Goal: Information Seeking & Learning: Learn about a topic

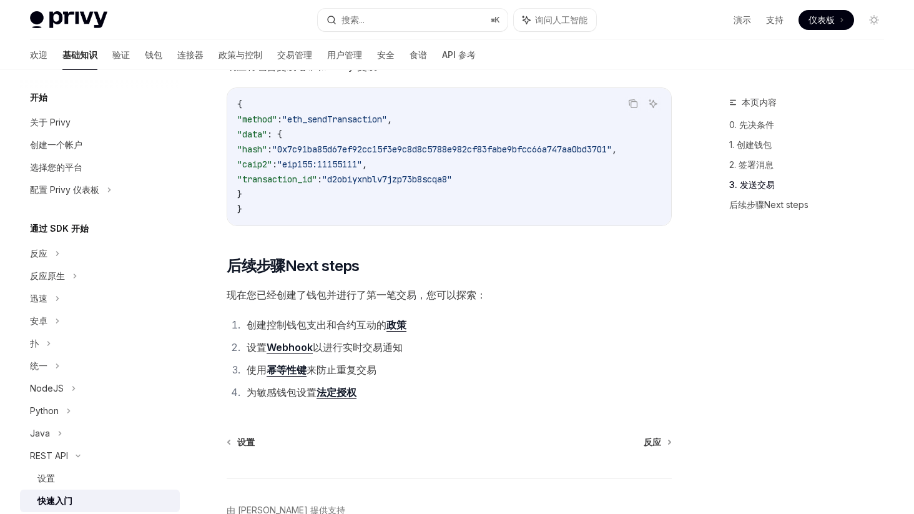
scroll to position [1581, 0]
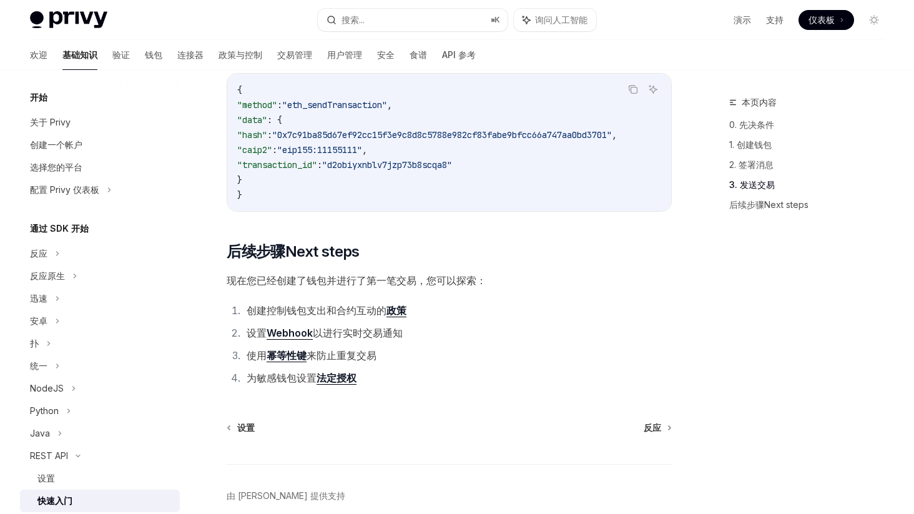
click at [399, 286] on font "现在您已经创建了钱包并进行了第一笔交易，您可以探索：" at bounding box center [357, 280] width 260 height 12
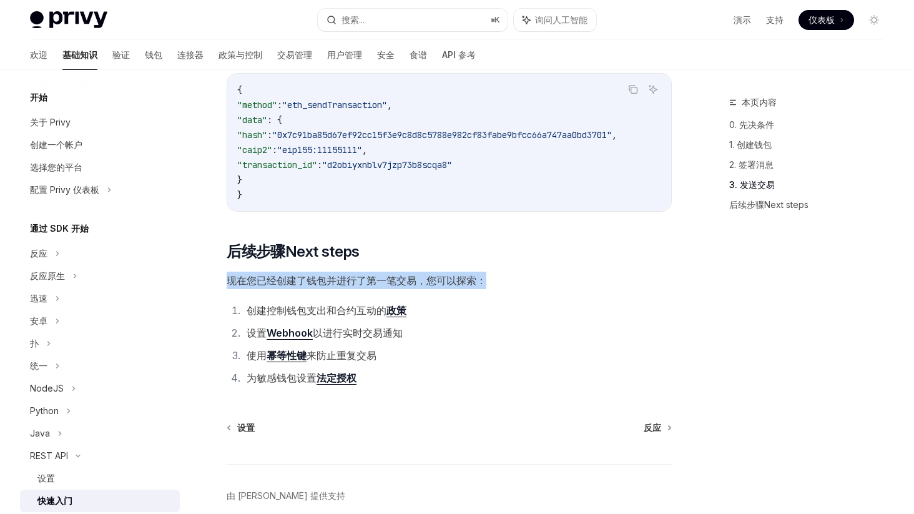
click at [399, 286] on font "现在您已经创建了钱包并进行了第一笔交易，您可以探索：" at bounding box center [357, 280] width 260 height 12
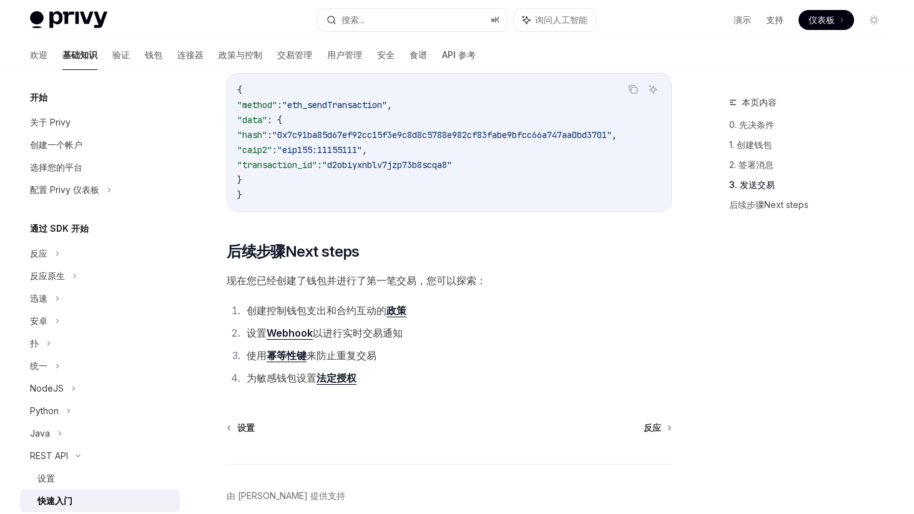
click at [348, 316] on font "控制钱包支出和合约互动的" at bounding box center [326, 310] width 120 height 12
click at [299, 339] on font "Webhook" at bounding box center [289, 332] width 46 height 12
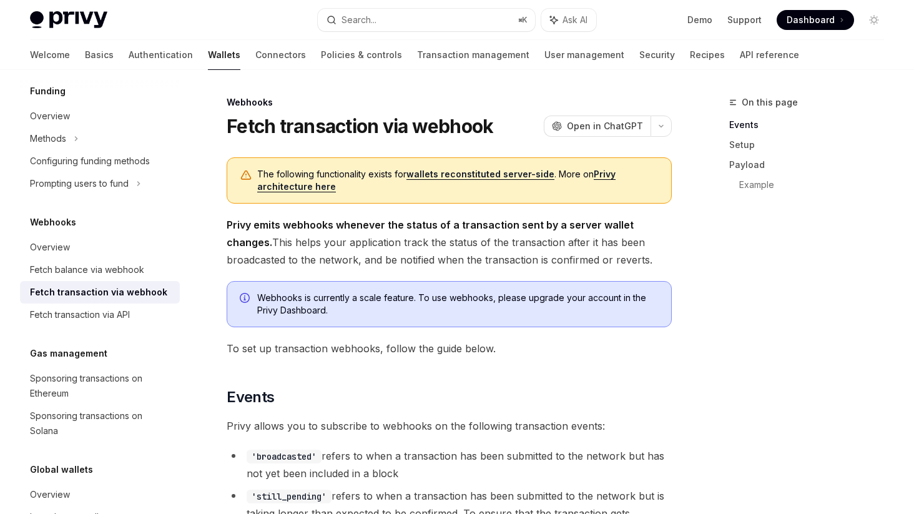
scroll to position [474, 0]
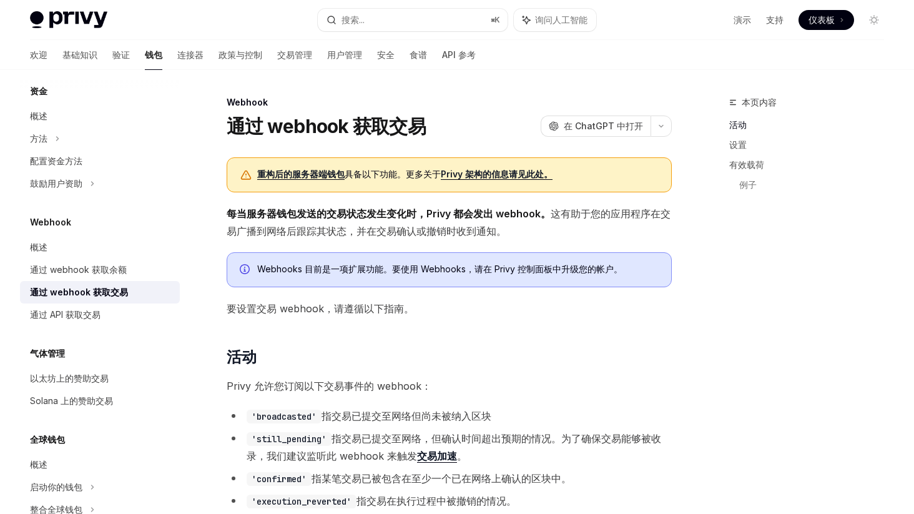
click at [465, 231] on font "这有助于您的应用程序在交易广播到网络后跟踪其状态，并在交易确认或撤销时收到通知。" at bounding box center [449, 222] width 444 height 30
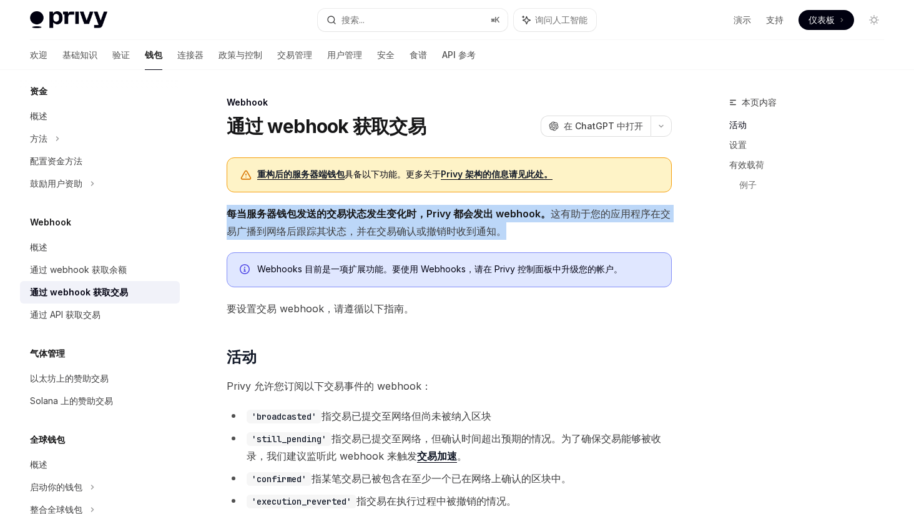
click at [465, 231] on font "这有助于您的应用程序在交易广播到网络后跟踪其状态，并在交易确认或撤销时收到通知。" at bounding box center [449, 222] width 444 height 30
click at [447, 229] on font "这有助于您的应用程序在交易广播到网络后跟踪其状态，并在交易确认或撤销时收到通知。" at bounding box center [449, 222] width 444 height 30
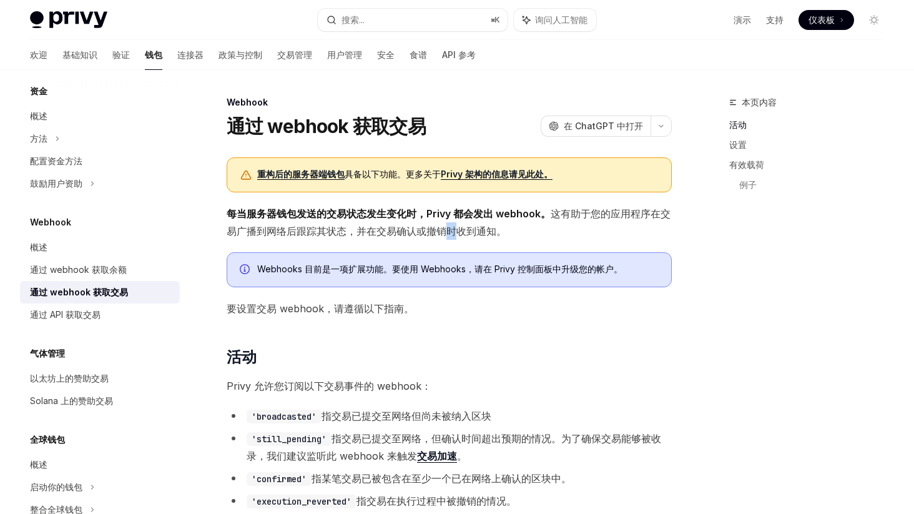
click at [447, 229] on font "这有助于您的应用程序在交易广播到网络后跟踪其状态，并在交易确认或撤销时收到通知。" at bounding box center [449, 222] width 444 height 30
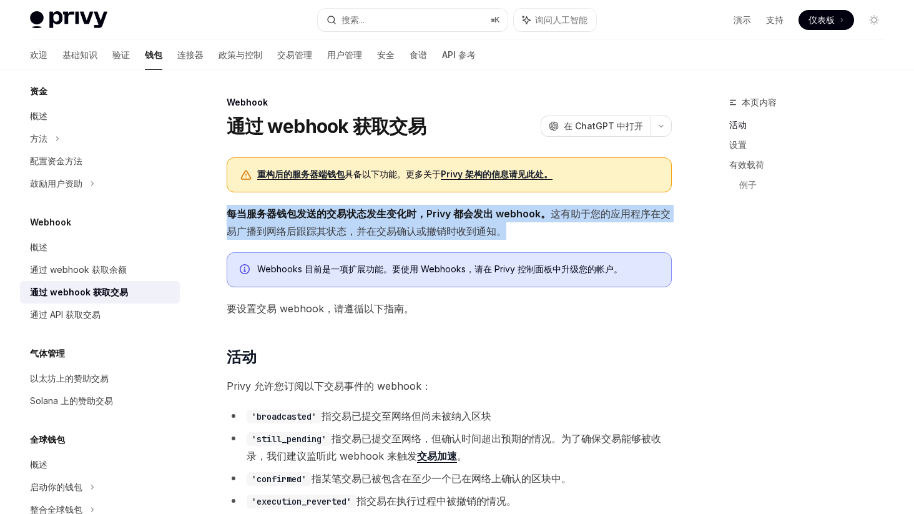
click at [447, 229] on font "这有助于您的应用程序在交易广播到网络后跟踪其状态，并在交易确认或撤销时收到通知。" at bounding box center [449, 222] width 444 height 30
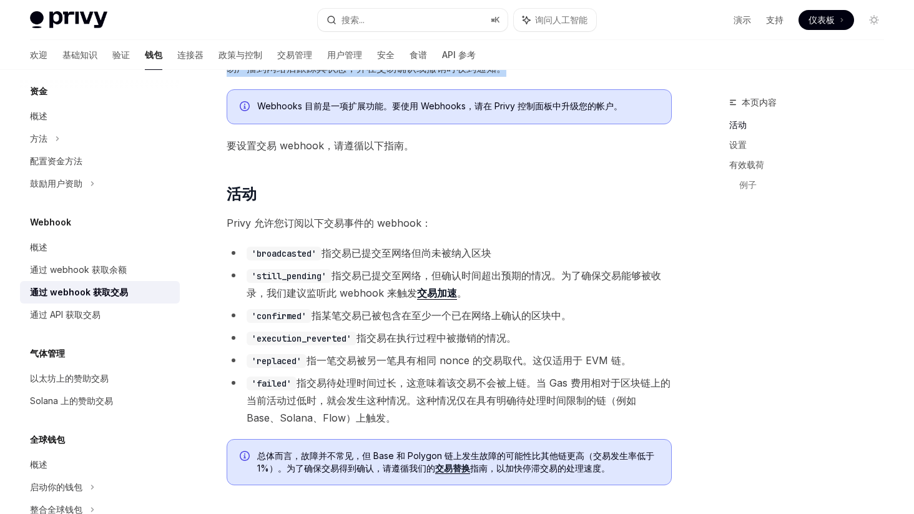
scroll to position [255, 0]
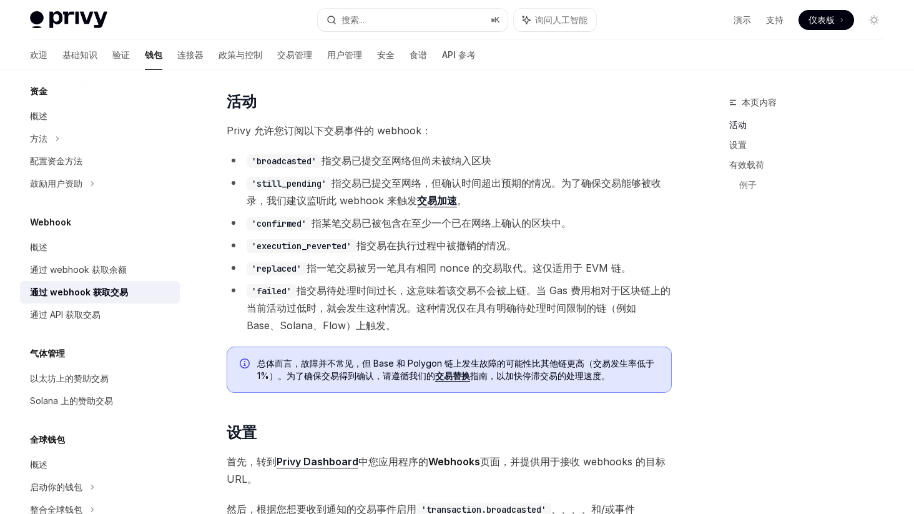
click at [356, 132] on font "Privy 允许您订阅以下交易事件的 webhook：" at bounding box center [329, 130] width 205 height 12
click at [364, 156] on font "指交易已提交至网络但尚未被纳入区块" at bounding box center [406, 160] width 170 height 12
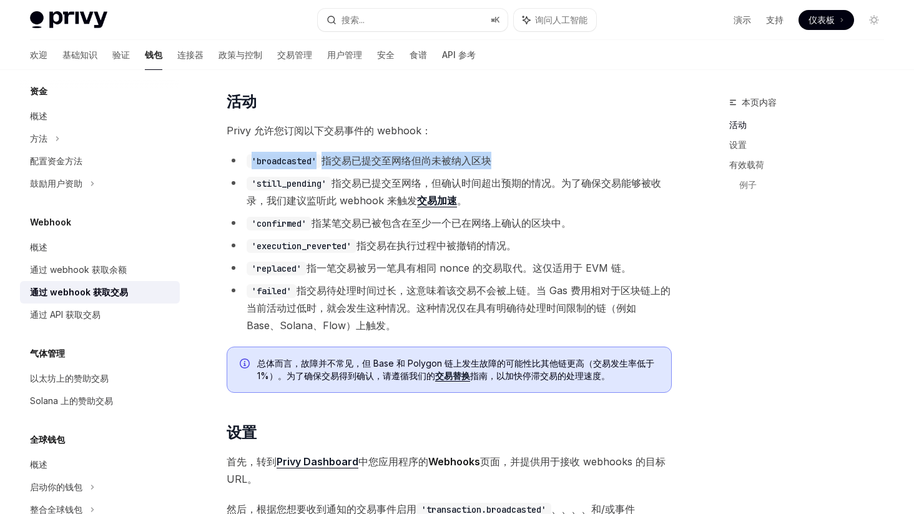
click at [364, 156] on font "指交易已提交至网络但尚未被纳入区块" at bounding box center [406, 160] width 170 height 12
click at [360, 190] on li "'still_pending' 指交易已提交至网络，但确认时间超出预期的情况。为了确保交易能够被收录，我们建议监听此 webhook 来触发 交易加速 。" at bounding box center [449, 191] width 445 height 35
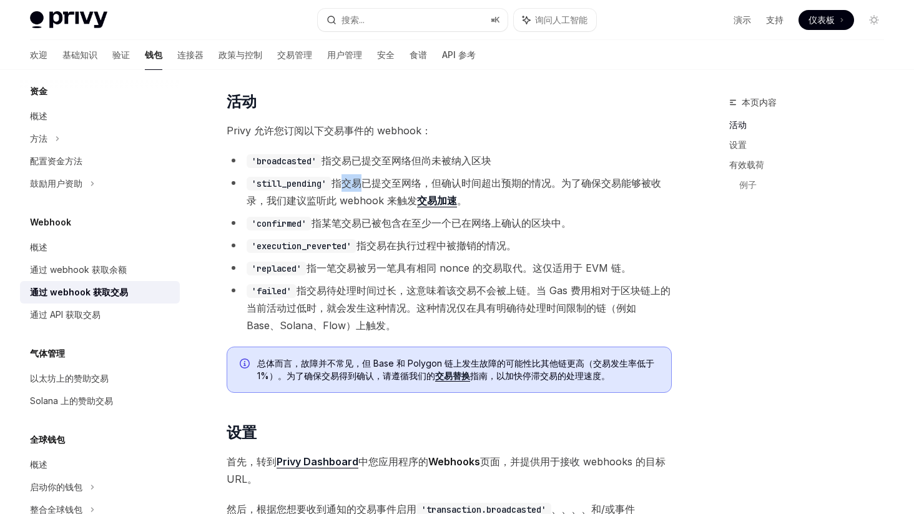
click at [360, 190] on li "'still_pending' 指交易已提交至网络，但确认时间超出预期的情况。为了确保交易能够被收录，我们建议监听此 webhook 来触发 交易加速 。" at bounding box center [449, 191] width 445 height 35
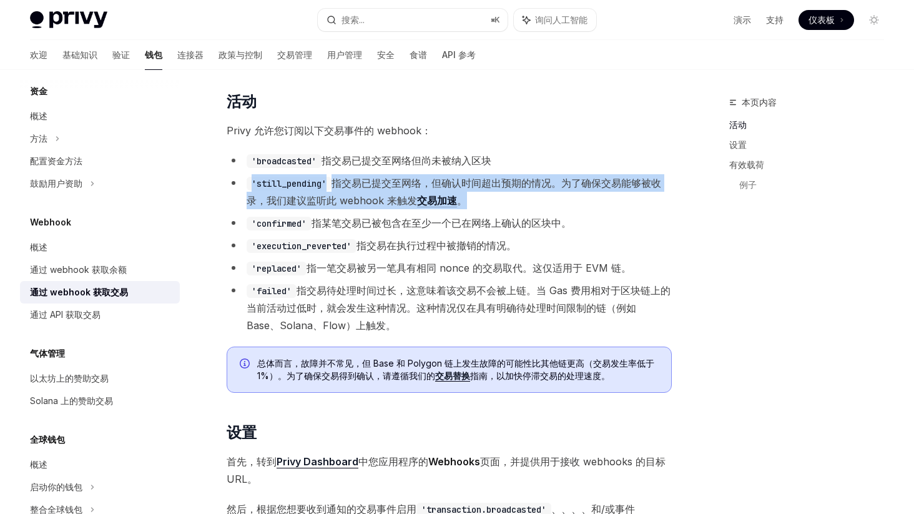
click at [360, 190] on li "'still_pending' 指交易已提交至网络，但确认时间超出预期的情况。为了确保交易能够被收录，我们建议监听此 webhook 来触发 交易加速 。" at bounding box center [449, 191] width 445 height 35
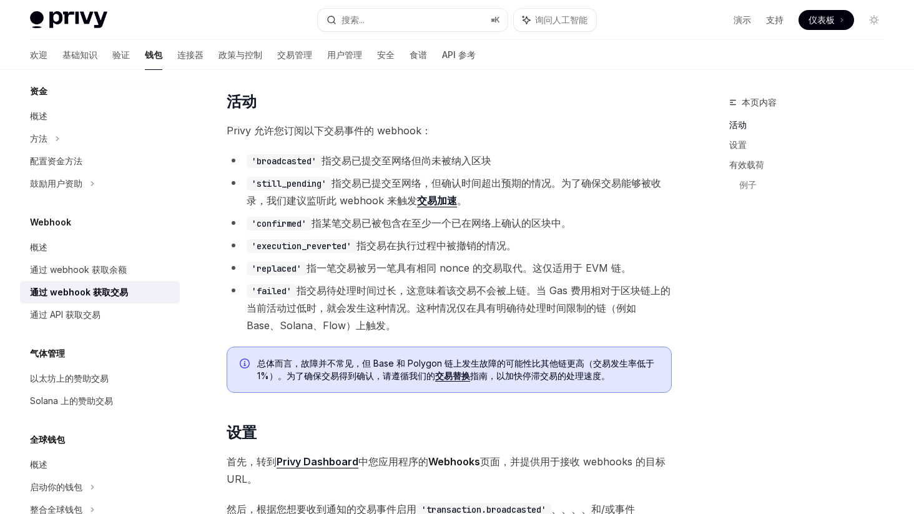
click at [353, 224] on font "指某笔交易已被包含在至少一个已在网络上确认的区块中。" at bounding box center [441, 223] width 260 height 12
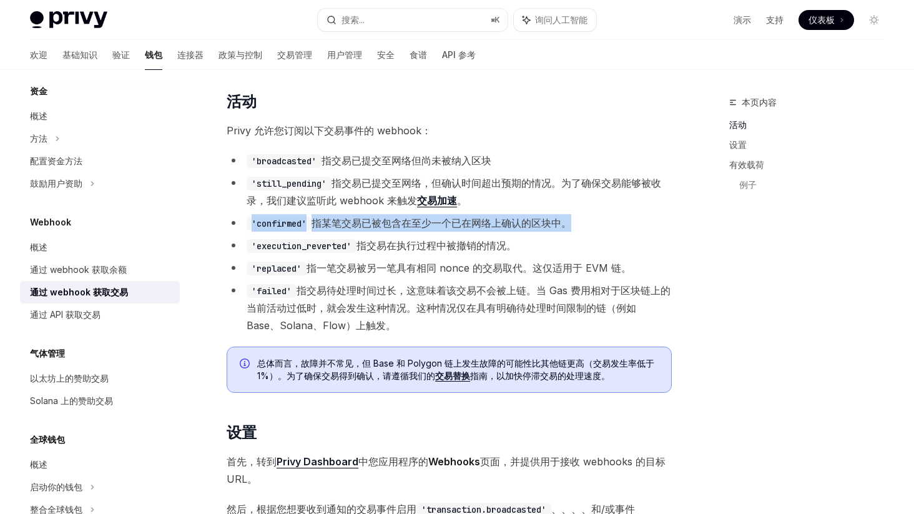
click at [353, 224] on font "指某笔交易已被包含在至少一个已在网络上确认的区块中。" at bounding box center [441, 223] width 260 height 12
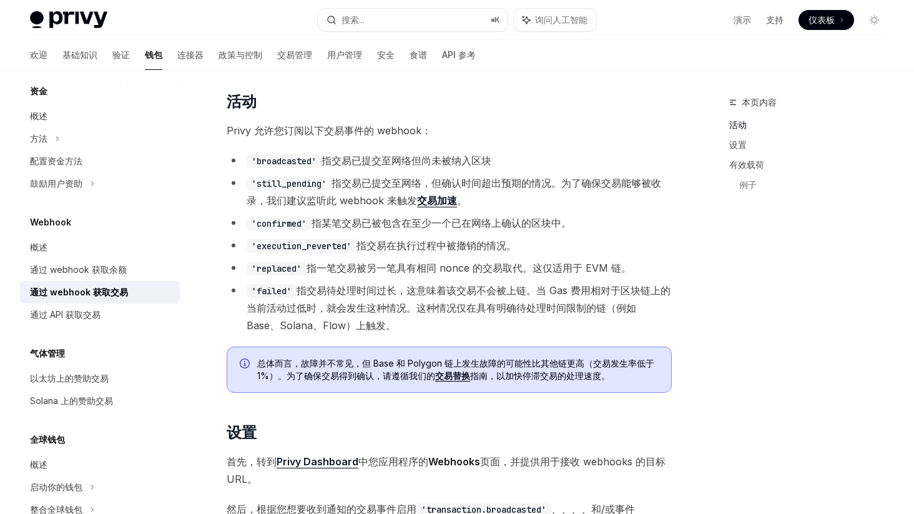
click at [354, 243] on code "'execution_reverted'" at bounding box center [302, 246] width 110 height 14
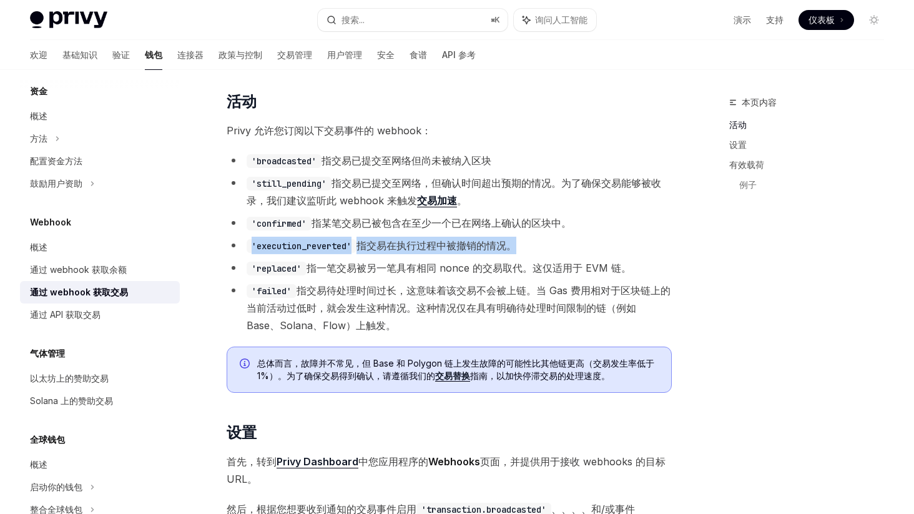
click at [354, 243] on code "'execution_reverted'" at bounding box center [302, 246] width 110 height 14
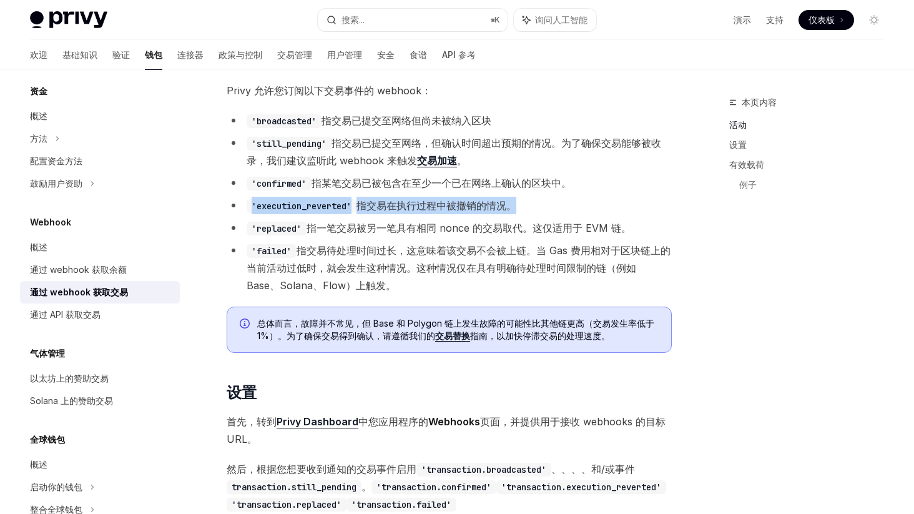
scroll to position [283, 0]
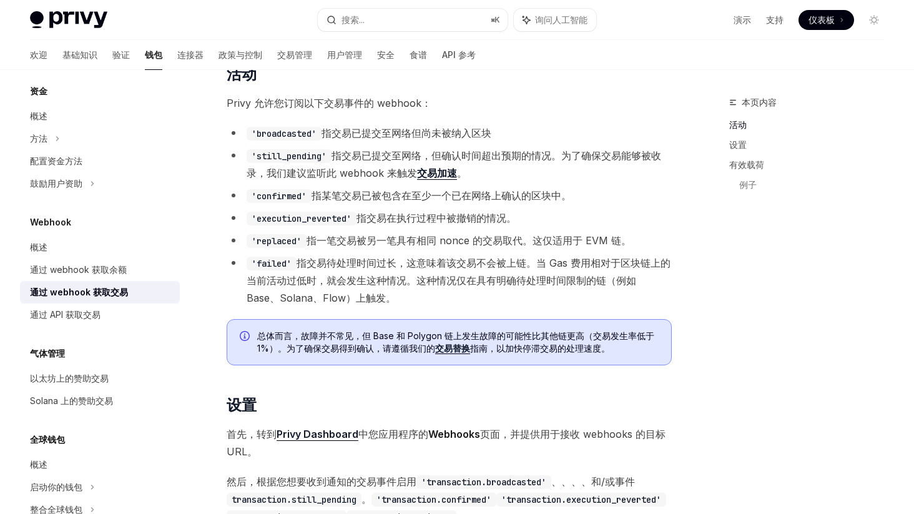
click at [358, 240] on font "指一笔交易被另一笔具有相同 nonce 的交易取代。这仅适用于 EVM 链。" at bounding box center [468, 240] width 325 height 12
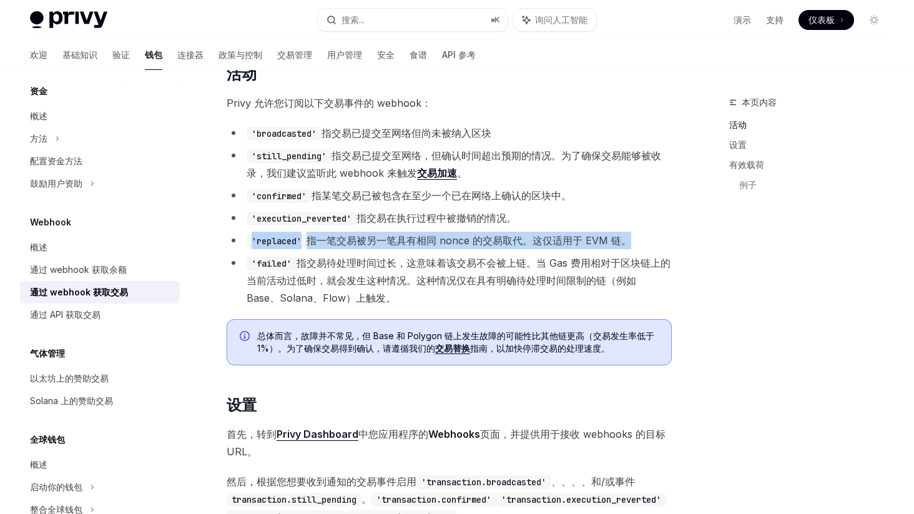
click at [358, 240] on font "指一笔交易被另一笔具有相同 nonce 的交易取代。这仅适用于 EVM 链。" at bounding box center [468, 240] width 325 height 12
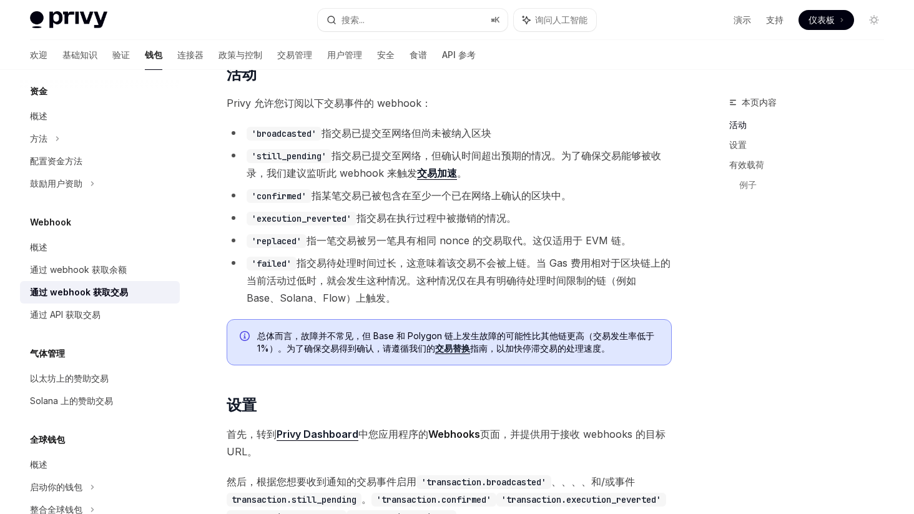
click at [349, 265] on font "指交易待处理时间过长，这意味着该交易不会被上链。当 Gas 费用相对于区块链上的当前活动过低时，就会发生这种情况。这种情况仅在具有明确待处理时间限制的链（例如…" at bounding box center [459, 279] width 424 height 47
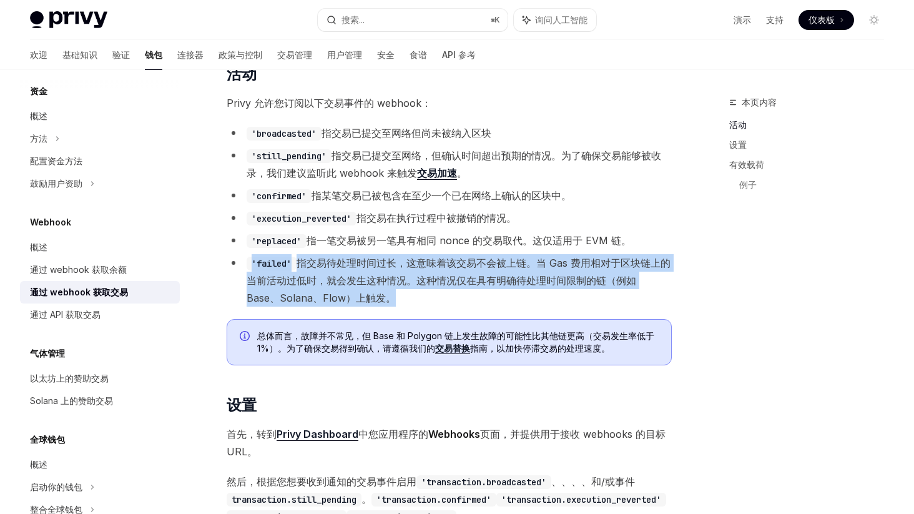
click at [349, 265] on font "指交易待处理时间过长，这意味着该交易不会被上链。当 Gas 费用相对于区块链上的当前活动过低时，就会发生这种情况。这种情况仅在具有明确待处理时间限制的链（例如…" at bounding box center [459, 279] width 424 height 47
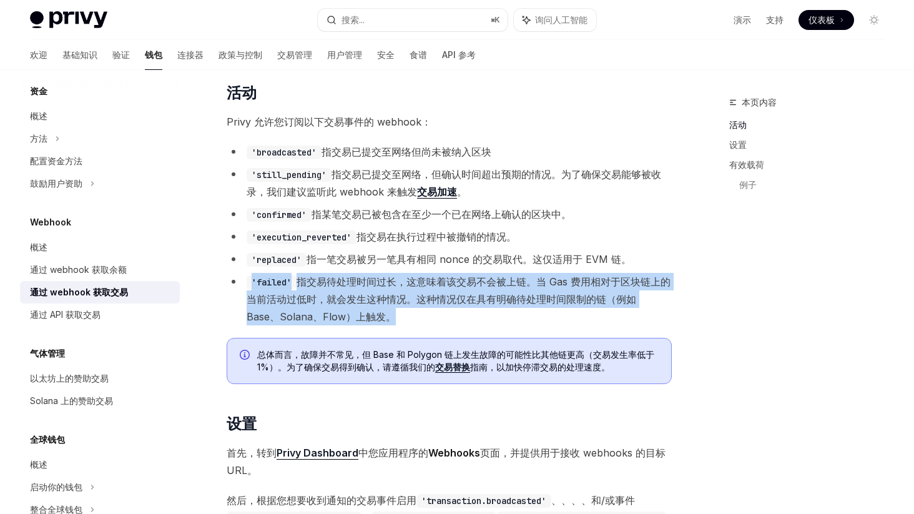
scroll to position [259, 0]
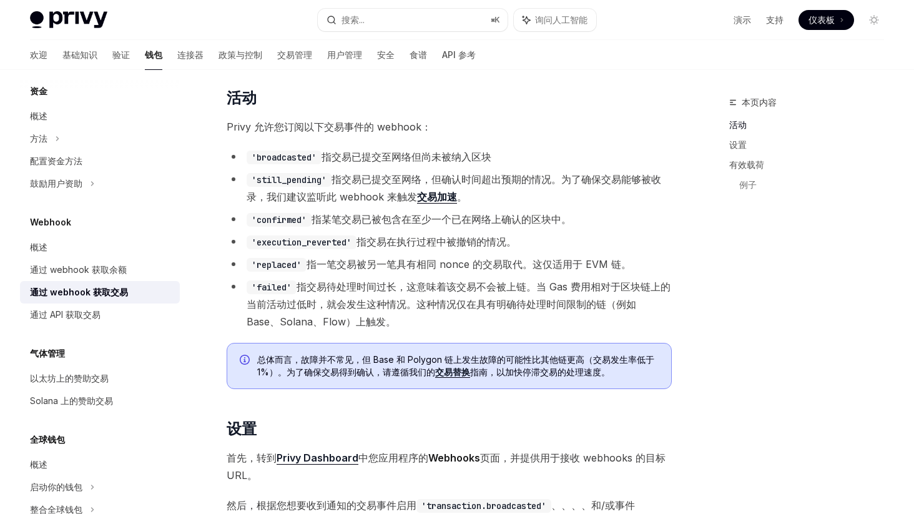
click at [360, 260] on font "指一笔交易被另一笔具有相同 nonce 的交易取代。这仅适用于 EVM 链。" at bounding box center [468, 264] width 325 height 12
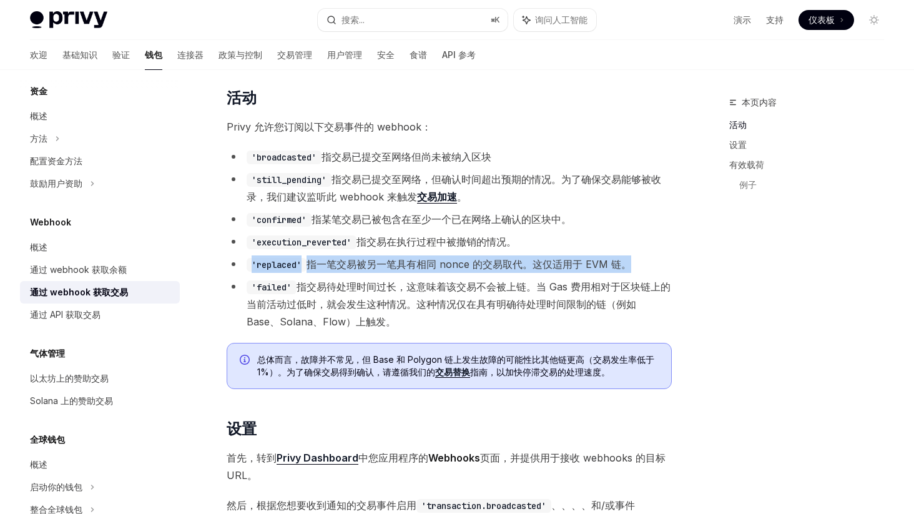
click at [360, 260] on font "指一笔交易被另一笔具有相同 nonce 的交易取代。这仅适用于 EVM 链。" at bounding box center [468, 264] width 325 height 12
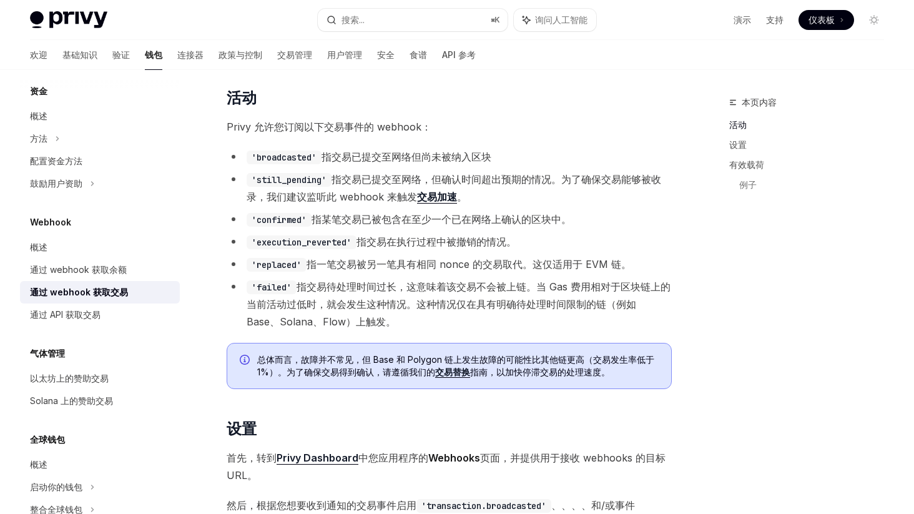
click at [356, 291] on font "指交易待处理时间过长，这意味着该交易不会被上链。当 Gas 费用相对于区块链上的当前活动过低时，就会发生这种情况。这种情况仅在具有明确待处理时间限制的链（例如…" at bounding box center [459, 303] width 424 height 47
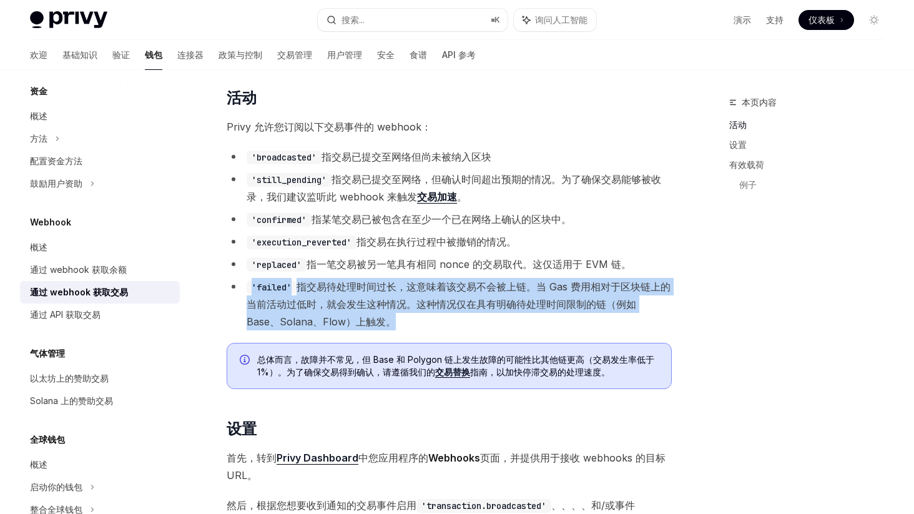
click at [356, 291] on font "指交易待处理时间过长，这意味着该交易不会被上链。当 Gas 费用相对于区块链上的当前活动过低时，就会发生这种情况。这种情况仅在具有明确待处理时间限制的链（例如…" at bounding box center [459, 303] width 424 height 47
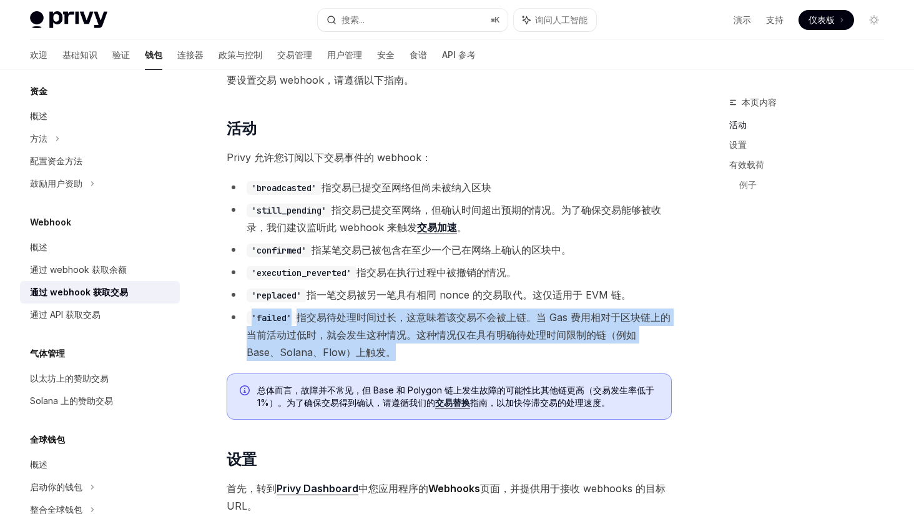
scroll to position [228, 0]
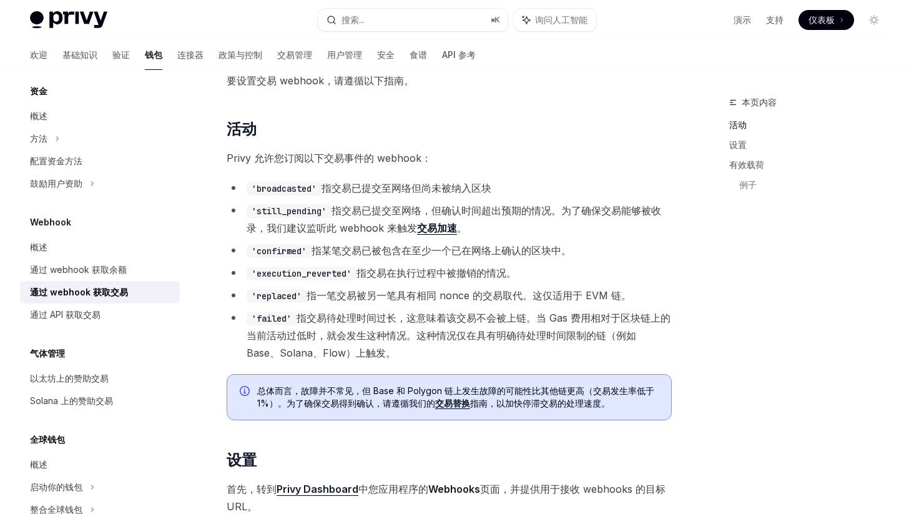
click at [344, 245] on font "指某笔交易已被包含在至少一个已在网络上确认的区块中。" at bounding box center [441, 250] width 260 height 12
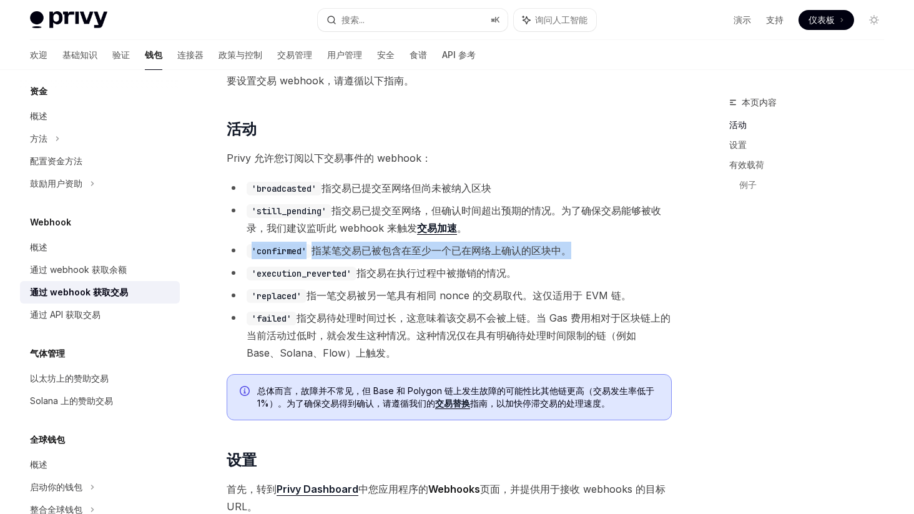
click at [344, 245] on font "指某笔交易已被包含在至少一个已在网络上确认的区块中。" at bounding box center [441, 250] width 260 height 12
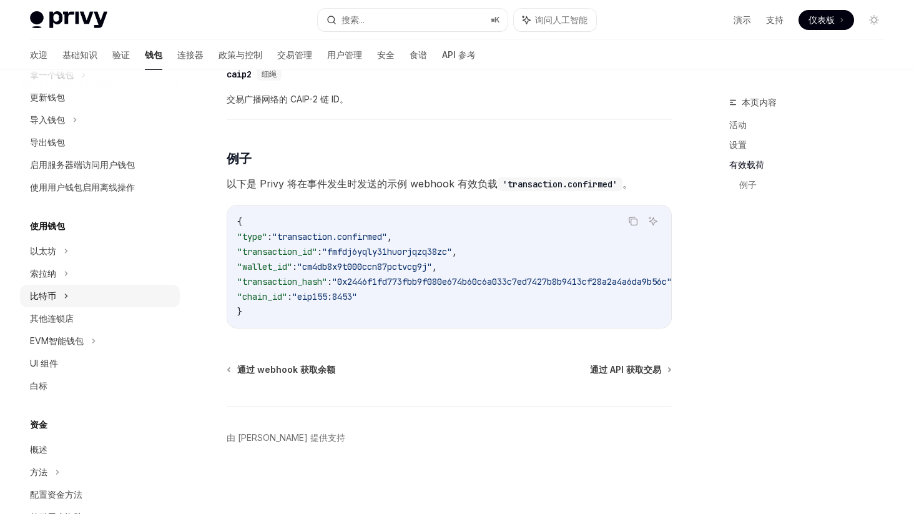
scroll to position [0, 0]
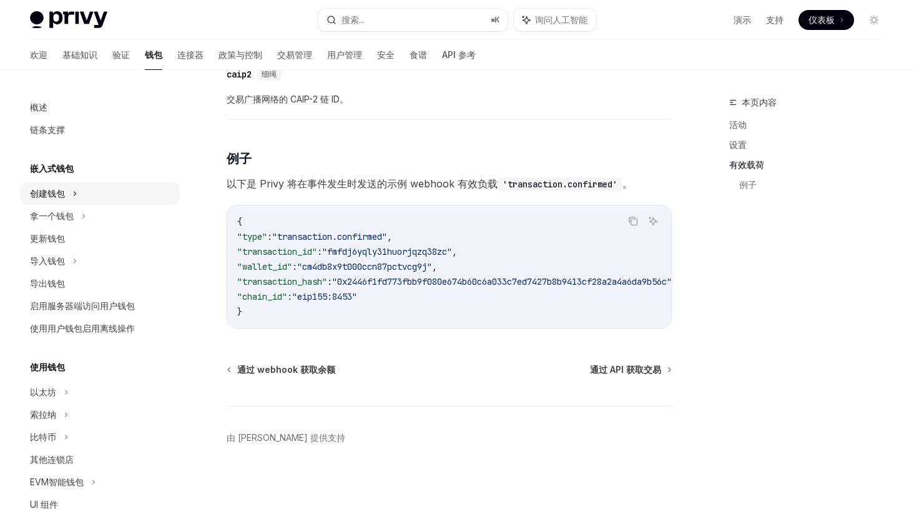
click at [82, 192] on div "创建钱包" at bounding box center [100, 193] width 160 height 22
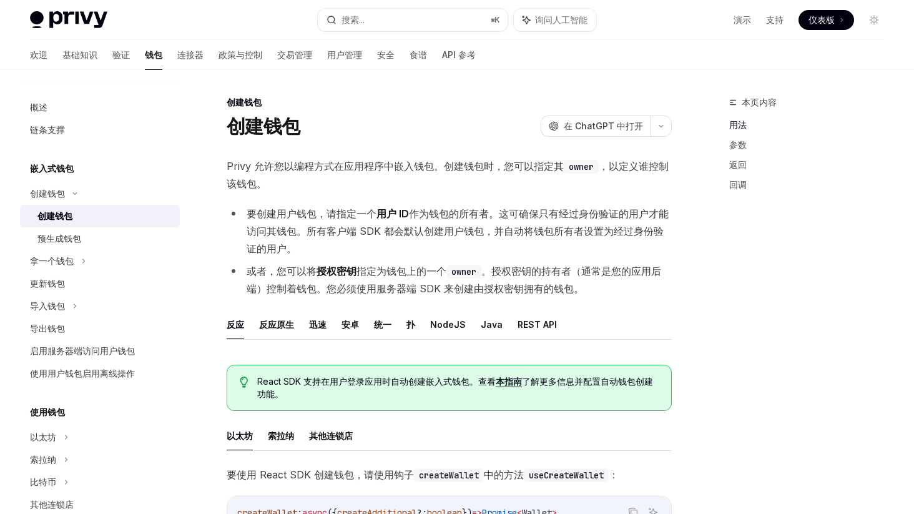
drag, startPoint x: 296, startPoint y: 232, endPoint x: 522, endPoint y: 235, distance: 225.3
click at [522, 235] on font "作为钱包的所有者。这可确保只有经过身份验证的用户才能访问其钱包。所有客户端 SDK 都会默认创建用户钱包，并自动将钱包所有者设置为经过身份验证的用户。" at bounding box center [458, 230] width 422 height 47
drag, startPoint x: 331, startPoint y: 235, endPoint x: 482, endPoint y: 233, distance: 151.0
click at [482, 233] on font "作为钱包的所有者。这可确保只有经过身份验证的用户才能访问其钱包。所有客户端 SDK 都会默认创建用户钱包，并自动将钱包所有者设置为经过身份验证的用户。" at bounding box center [458, 230] width 422 height 47
click at [366, 238] on li "要创建用户钱包，请指定一个 用户 ID 作为钱包的所有者。这可确保只有经过身份验证的用户才能访问其钱包。所有客户端 SDK 都会默认创建用户钱包，并自动将钱包…" at bounding box center [449, 231] width 445 height 52
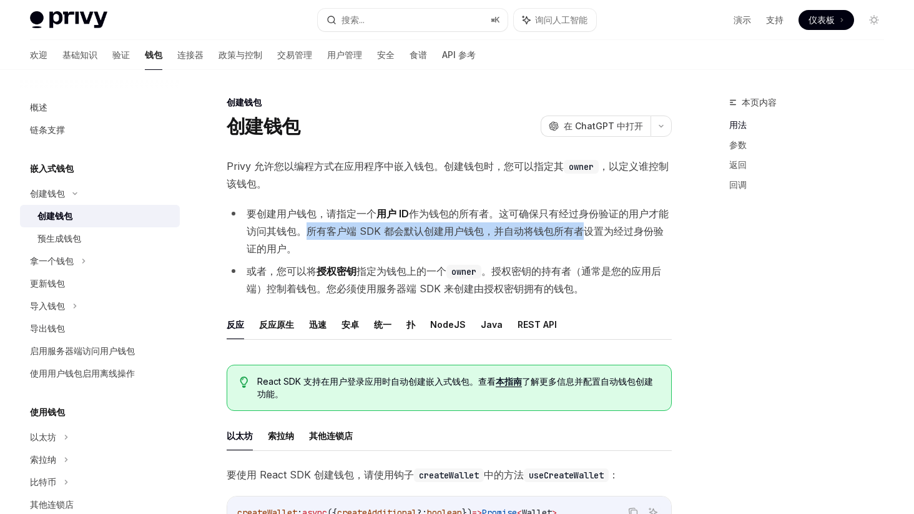
drag, startPoint x: 315, startPoint y: 231, endPoint x: 579, endPoint y: 233, distance: 264.0
click at [579, 233] on font "作为钱包的所有者。这可确保只有经过身份验证的用户才能访问其钱包。所有客户端 SDK 都会默认创建用户钱包，并自动将钱包所有者设置为经过身份验证的用户。" at bounding box center [458, 230] width 422 height 47
click at [539, 324] on font "REST API" at bounding box center [536, 324] width 39 height 11
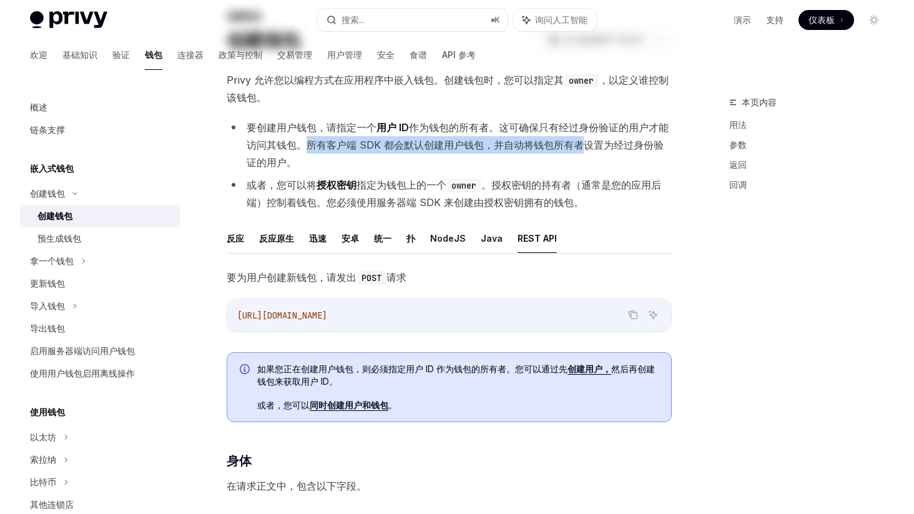
scroll to position [104, 0]
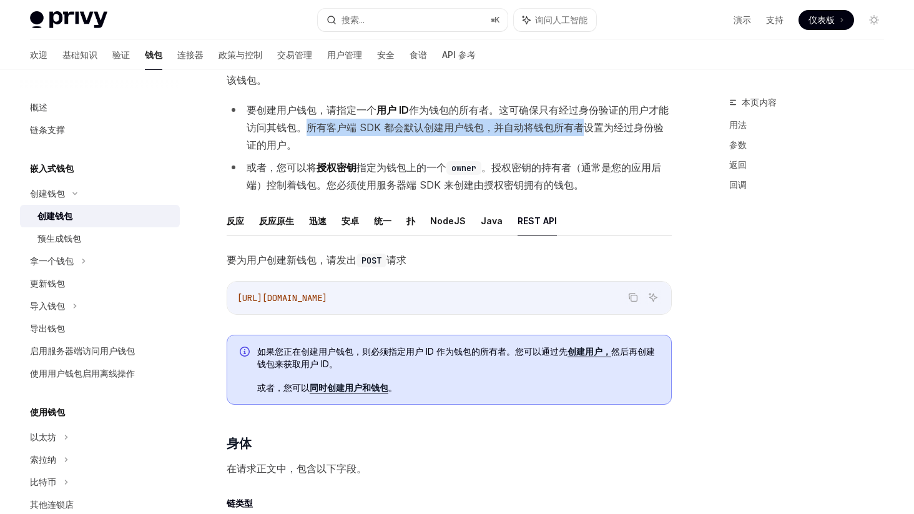
click at [340, 383] on font "同时创建用户和钱包" at bounding box center [349, 387] width 79 height 11
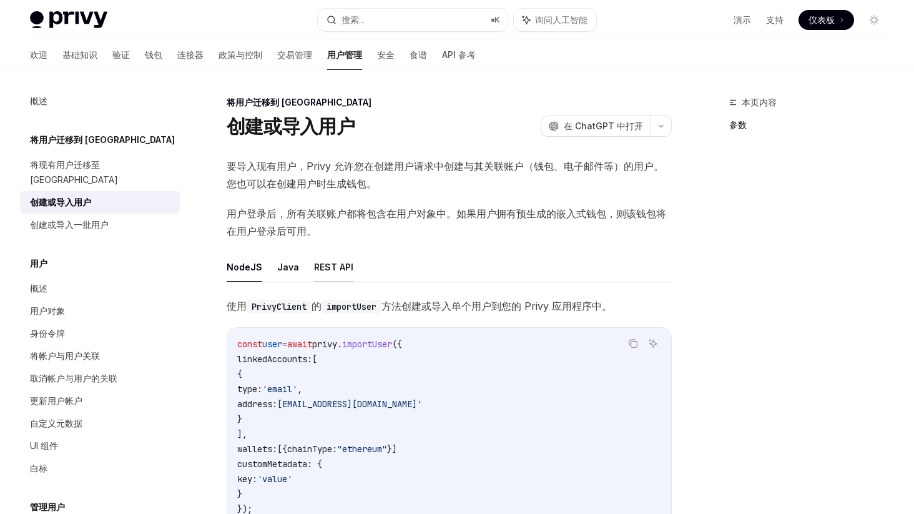
click at [336, 269] on font "REST API" at bounding box center [333, 266] width 39 height 11
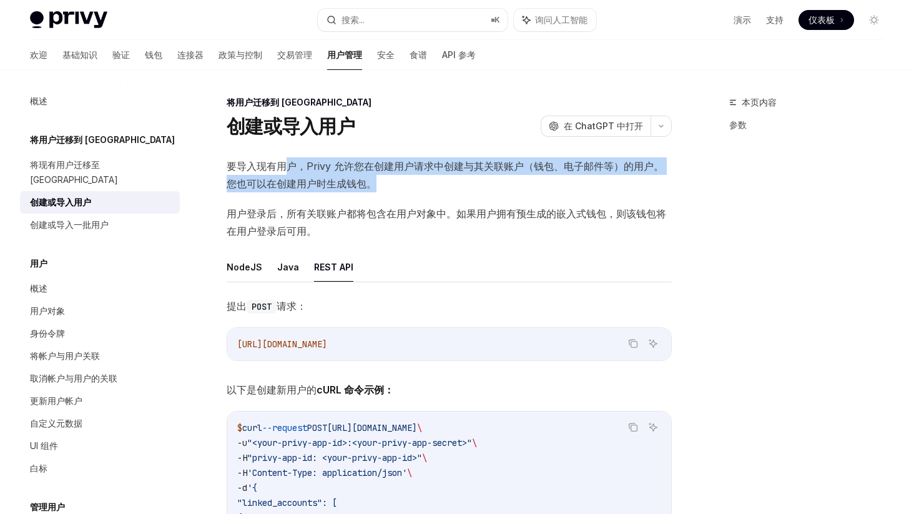
drag, startPoint x: 283, startPoint y: 163, endPoint x: 501, endPoint y: 197, distance: 220.5
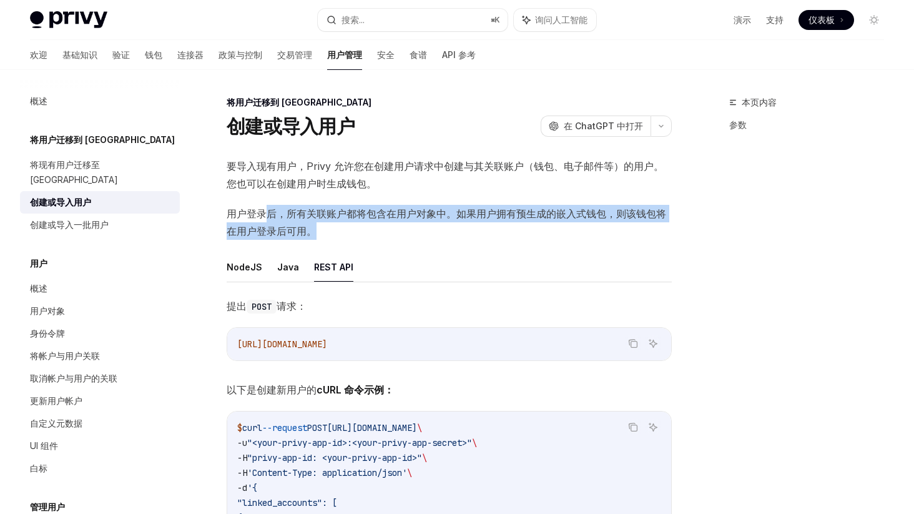
drag, startPoint x: 275, startPoint y: 215, endPoint x: 449, endPoint y: 231, distance: 174.8
click at [449, 231] on span "用户登录后，所有关联账户都将包含在用户对象中。如果用户拥有预生成的嵌入式钱包，则该钱包将在用户登录后可用。" at bounding box center [449, 222] width 445 height 35
drag, startPoint x: 449, startPoint y: 231, endPoint x: 293, endPoint y: 212, distance: 156.6
click at [293, 212] on span "用户登录后，所有关联账户都将包含在用户对象中。如果用户拥有预生成的嵌入式钱包，则该钱包将在用户登录后可用。" at bounding box center [449, 222] width 445 height 35
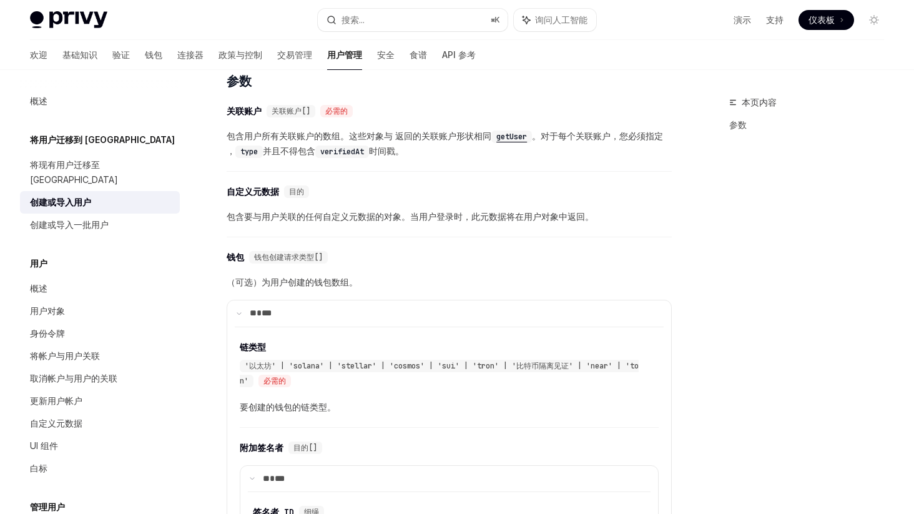
scroll to position [571, 0]
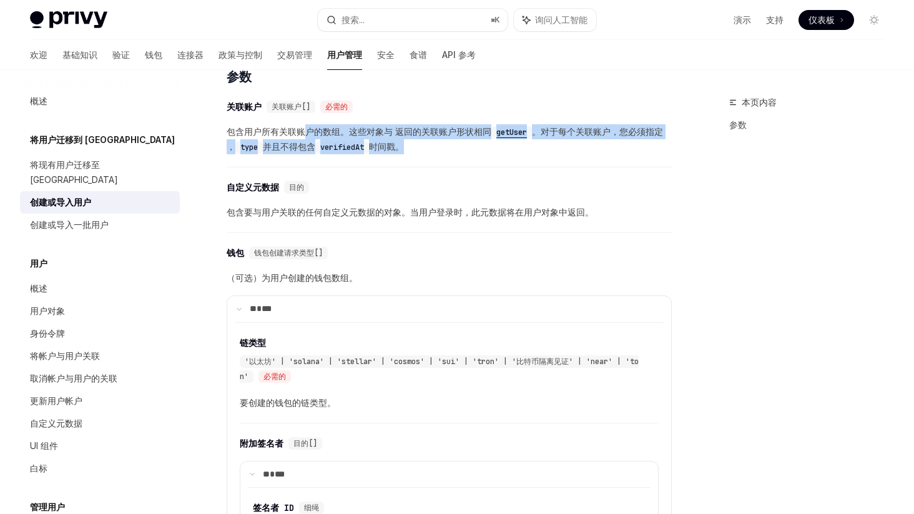
drag, startPoint x: 304, startPoint y: 131, endPoint x: 424, endPoint y: 141, distance: 120.9
click at [424, 141] on span "包含用户所有关联账户的数组。这些对象与 返回的关联账户形状相同 getUser 。对于每个关联账户，您必须指定 ， type 并且不得包含 verifiedA…" at bounding box center [449, 139] width 445 height 30
click at [420, 145] on span "包含用户所有关联账户的数组。这些对象与 返回的关联账户形状相同 getUser 。对于每个关联账户，您必须指定 ， type 并且不得包含 verifiedA…" at bounding box center [449, 139] width 445 height 30
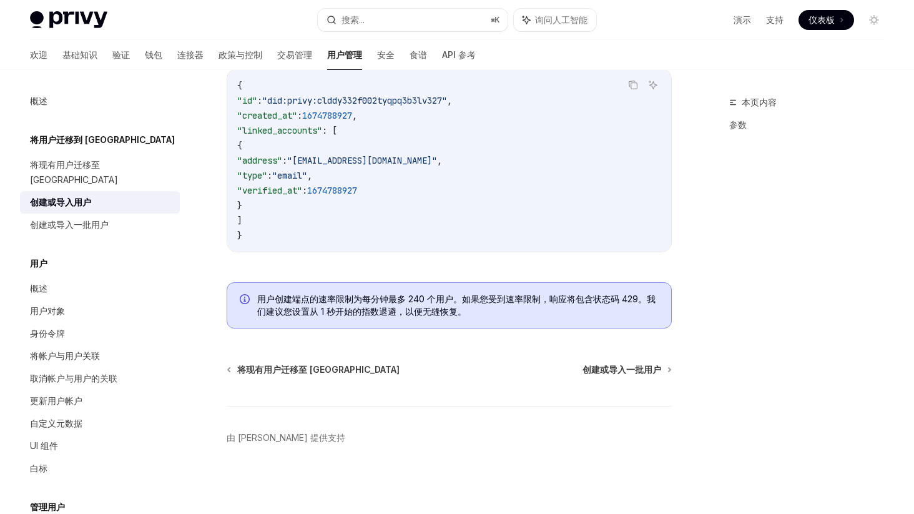
scroll to position [1359, 0]
click at [377, 303] on font "用户创建端点的速率限制为每分钟最多 240 个用户。如果您受到速率限制，响应将包含状态码 429。我们建议您设置从 1 秒开始的指数退避，以便无缝恢复。" at bounding box center [456, 304] width 398 height 23
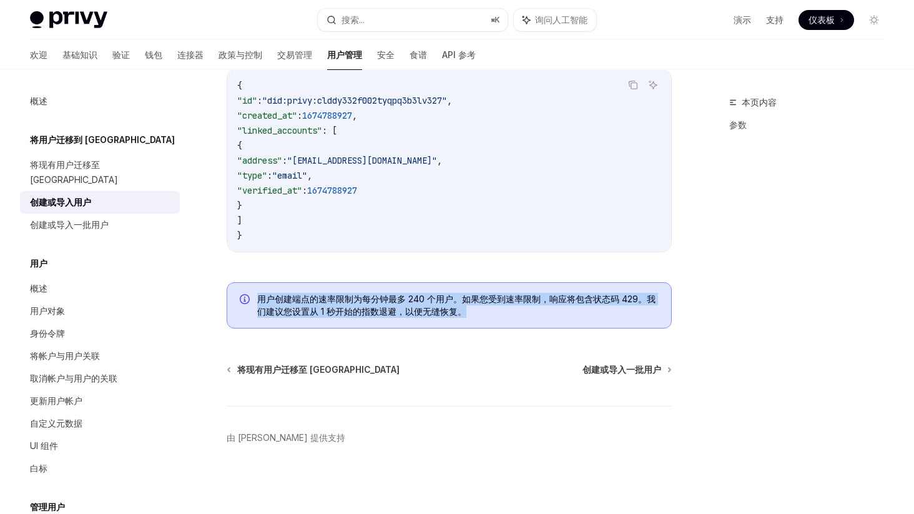
click at [377, 303] on font "用户创建端点的速率限制为每分钟最多 240 个用户。如果您受到速率限制，响应将包含状态码 429。我们建议您设置从 1 秒开始的指数退避，以便无缝恢复。" at bounding box center [456, 304] width 398 height 23
click at [374, 303] on font "用户创建端点的速率限制为每分钟最多 240 个用户。如果您受到速率限制，响应将包含状态码 429。我们建议您设置从 1 秒开始的指数退避，以便无缝恢复。" at bounding box center [456, 304] width 398 height 23
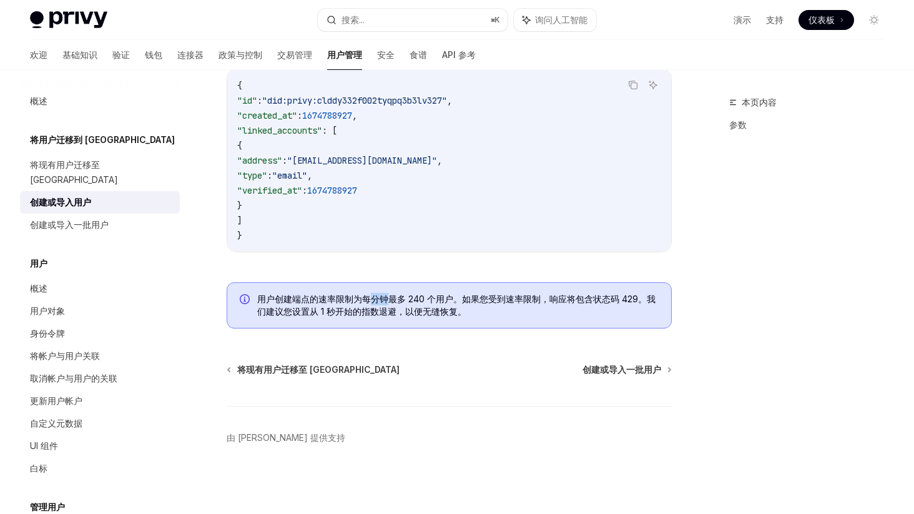
click at [374, 303] on font "用户创建端点的速率限制为每分钟最多 240 个用户。如果您受到速率限制，响应将包含状态码 429。我们建议您设置从 1 秒开始的指数退避，以便无缝恢复。" at bounding box center [456, 304] width 398 height 23
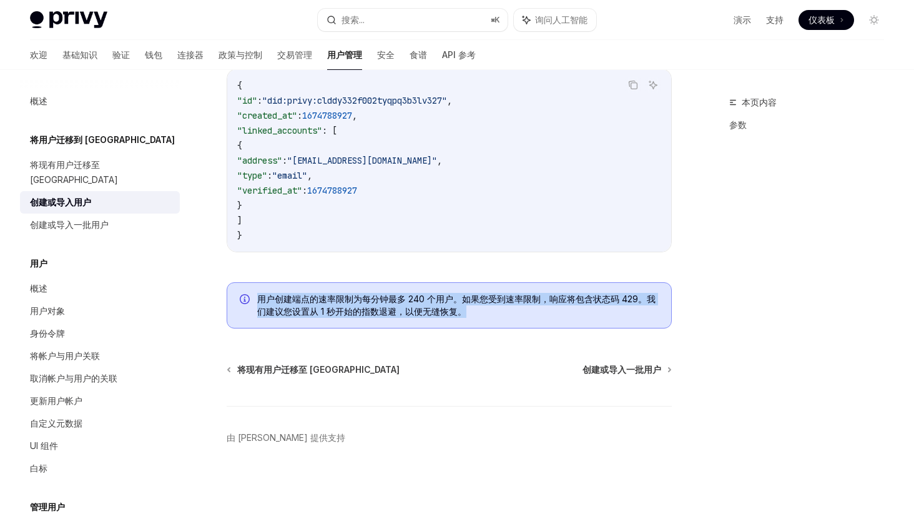
click at [374, 303] on font "用户创建端点的速率限制为每分钟最多 240 个用户。如果您受到速率限制，响应将包含状态码 429。我们建议您设置从 1 秒开始的指数退避，以便无缝恢复。" at bounding box center [456, 304] width 398 height 23
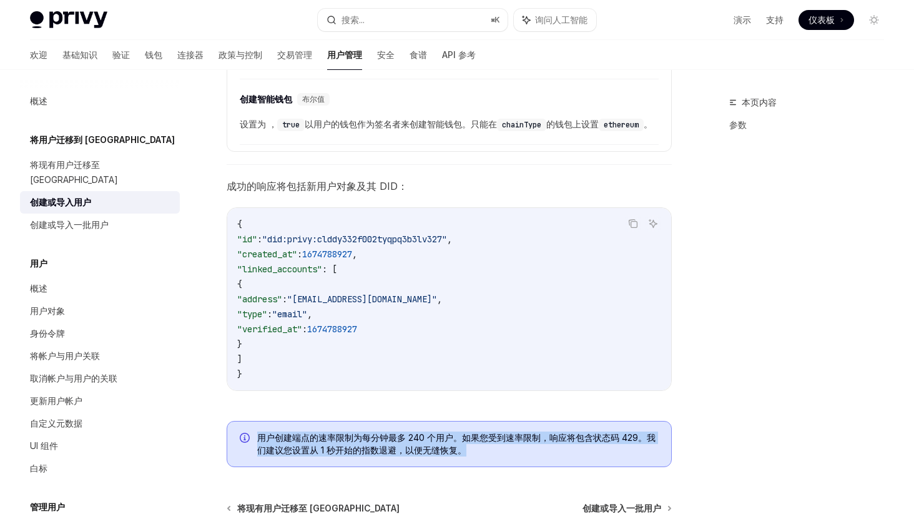
scroll to position [1207, 0]
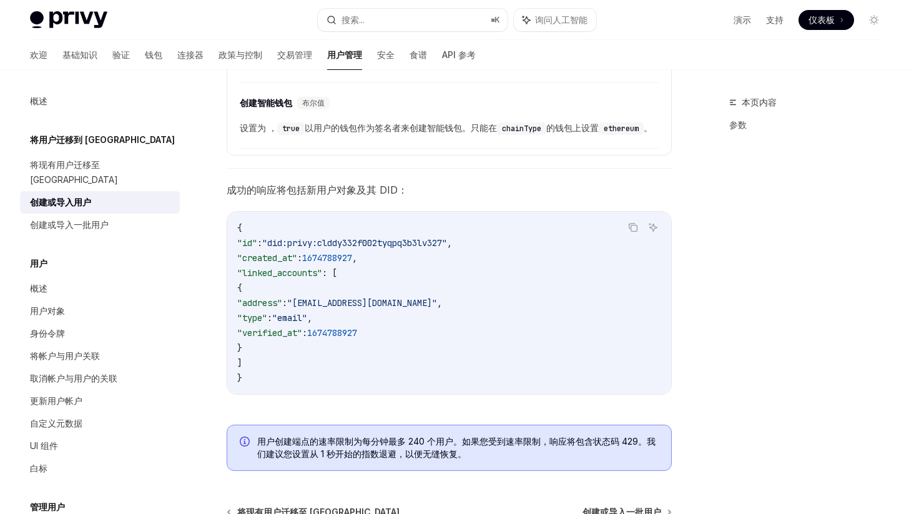
click at [280, 276] on span ""linked_accounts"" at bounding box center [279, 272] width 85 height 11
click at [287, 306] on span ":" at bounding box center [284, 302] width 5 height 11
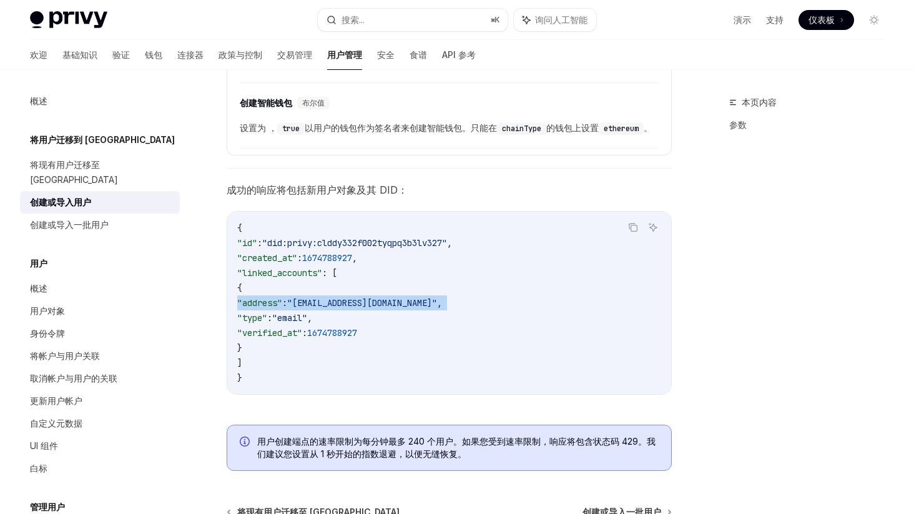
click at [287, 306] on span ":" at bounding box center [284, 302] width 5 height 11
click at [302, 330] on span ""verified_at"" at bounding box center [269, 332] width 65 height 11
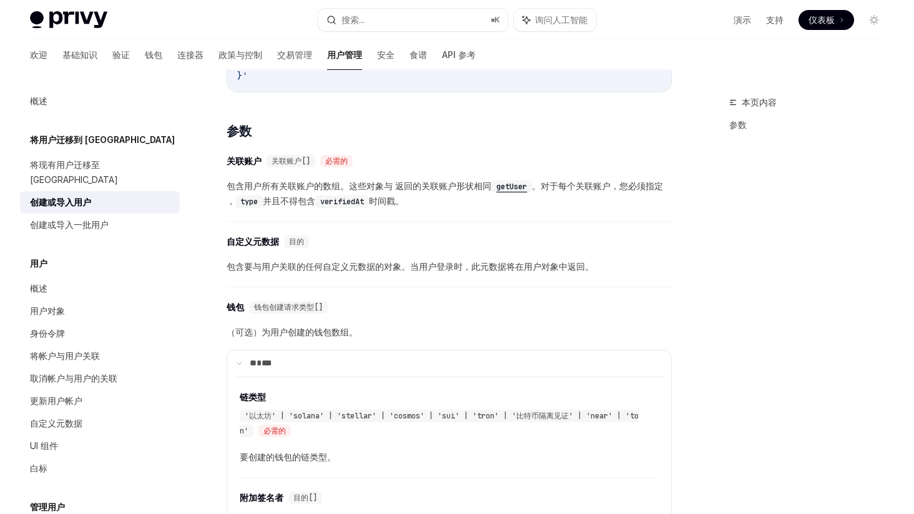
scroll to position [513, 0]
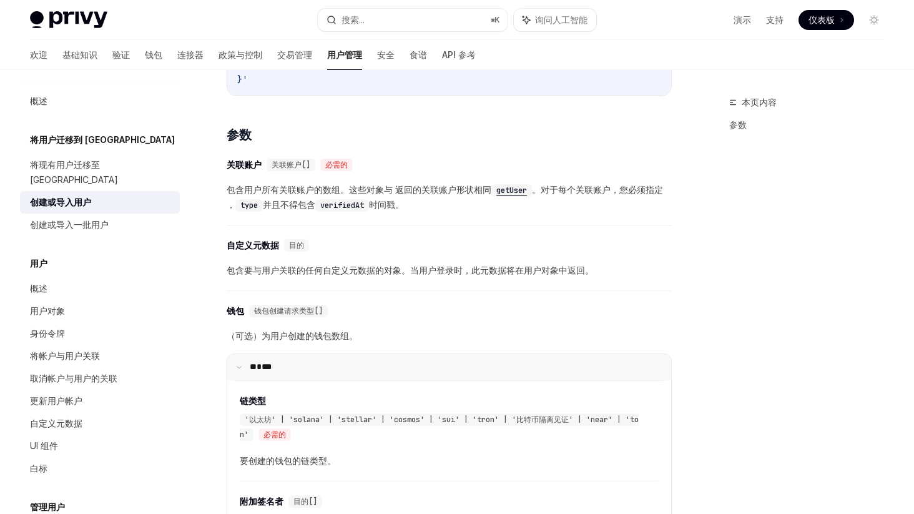
click at [256, 367] on font "**" at bounding box center [253, 366] width 7 height 9
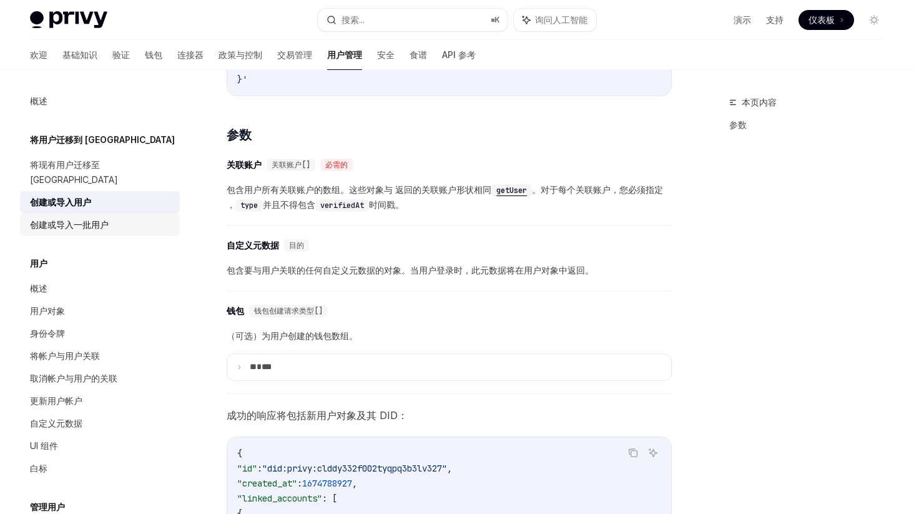
click at [98, 219] on font "创建或导入一批用户" at bounding box center [69, 224] width 79 height 11
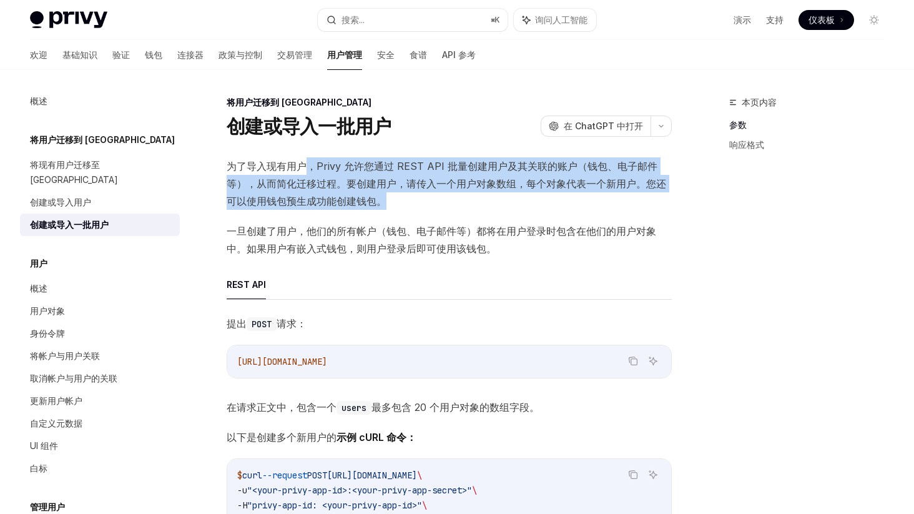
drag, startPoint x: 303, startPoint y: 160, endPoint x: 365, endPoint y: 215, distance: 83.1
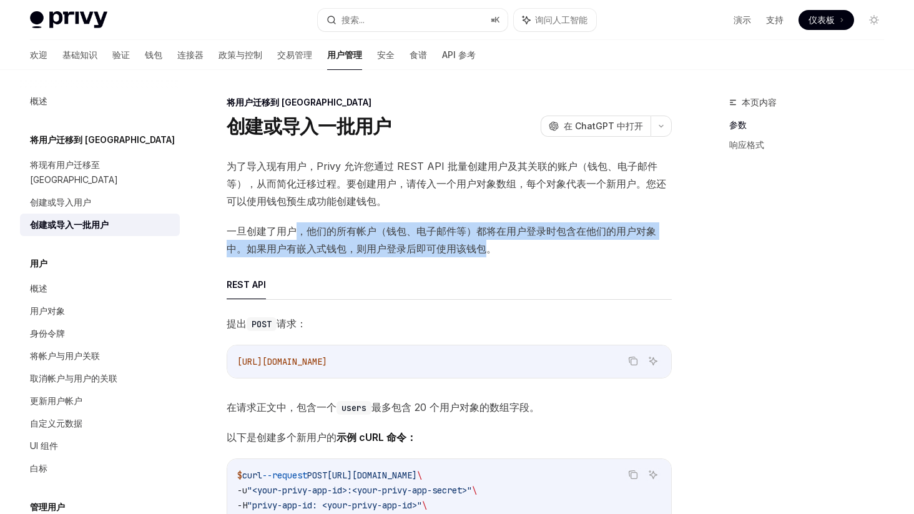
drag, startPoint x: 298, startPoint y: 235, endPoint x: 486, endPoint y: 249, distance: 188.4
click at [486, 249] on font "一旦创建了用户，他们的所有帐户（钱包、电子邮件等）都将在用户登录时包含在他们的用户对象中。如果用户有嵌入式钱包，则用户登录后即可使用该钱包。" at bounding box center [441, 240] width 429 height 30
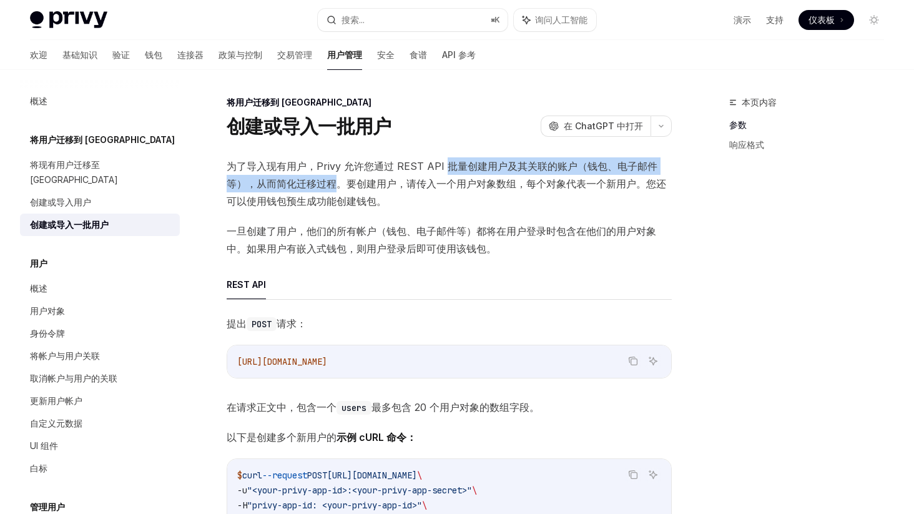
drag, startPoint x: 443, startPoint y: 167, endPoint x: 336, endPoint y: 192, distance: 110.2
click at [336, 192] on span "为了导入现有用户，Privy 允许您通过 REST API 批量创建用户及其关联的账户（钱包、电子邮件等），从而简化迁移过程。要创建用户，请传入一个用户对象数…" at bounding box center [449, 183] width 445 height 52
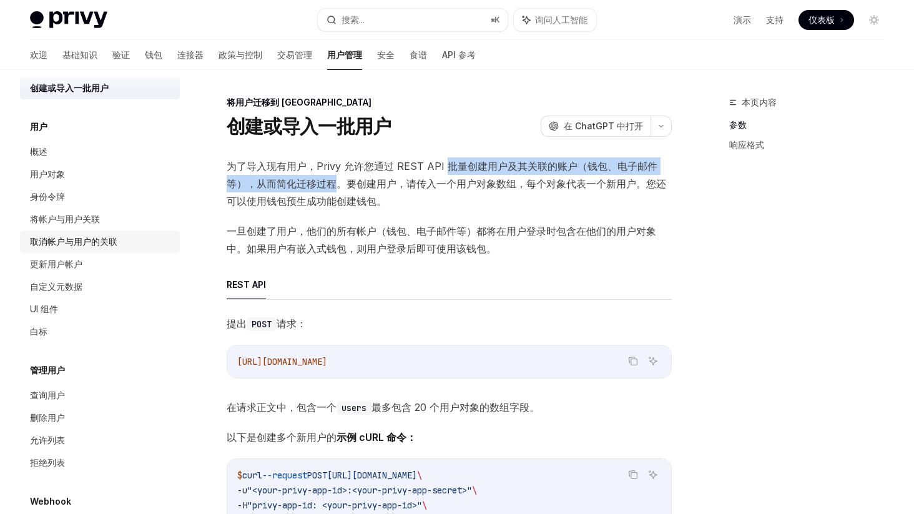
scroll to position [172, 0]
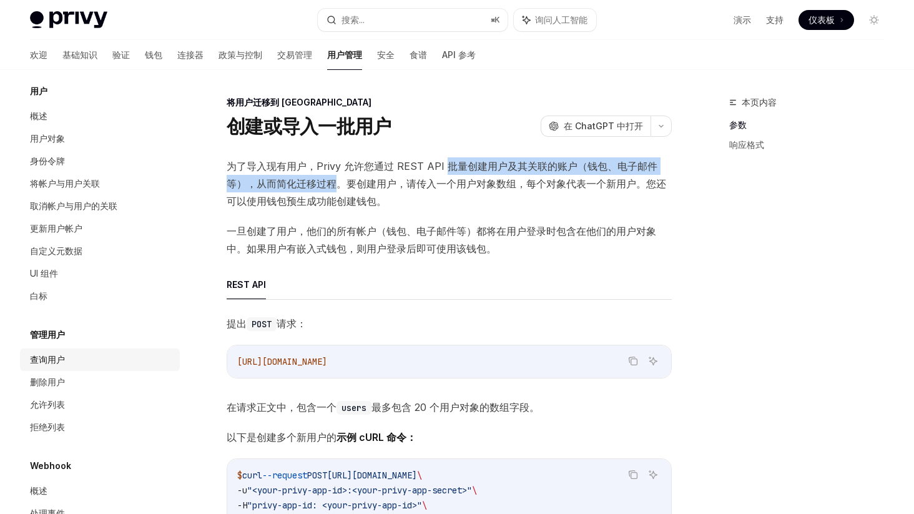
click at [85, 352] on div "查询用户" at bounding box center [101, 359] width 142 height 15
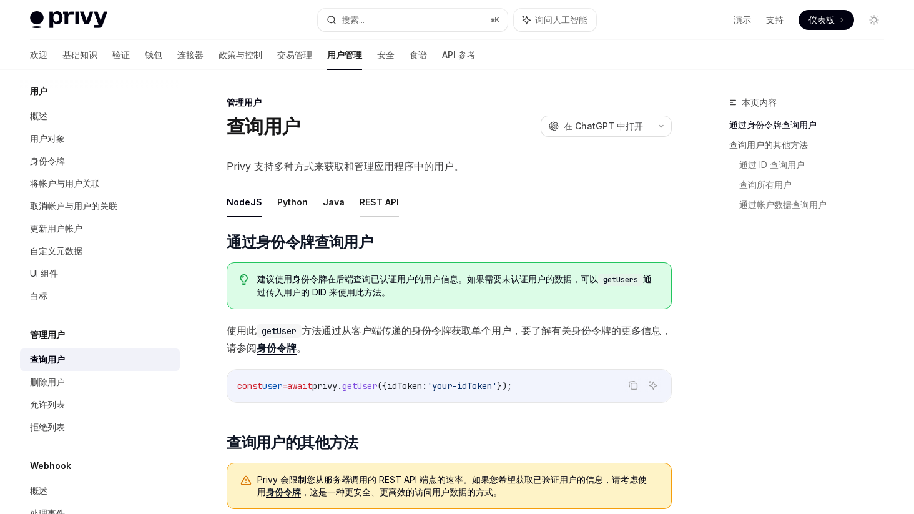
click at [374, 203] on font "REST API" at bounding box center [378, 202] width 39 height 11
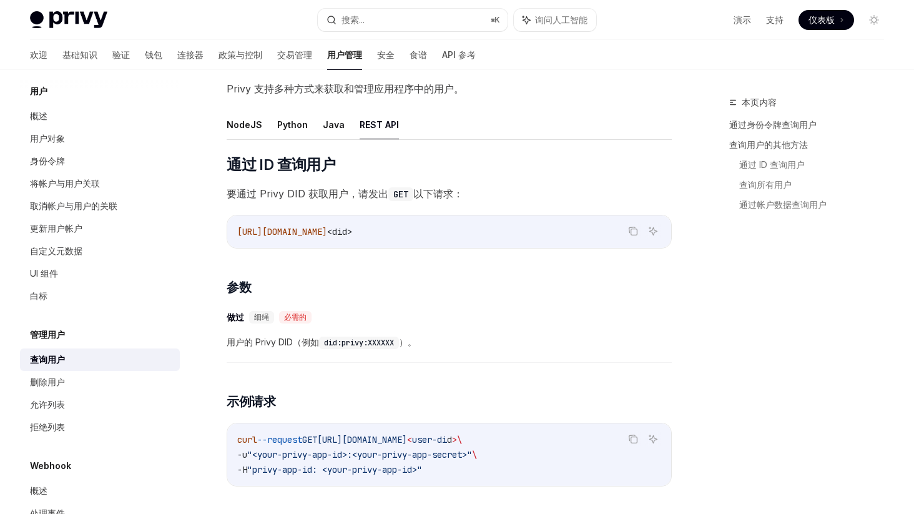
scroll to position [81, 0]
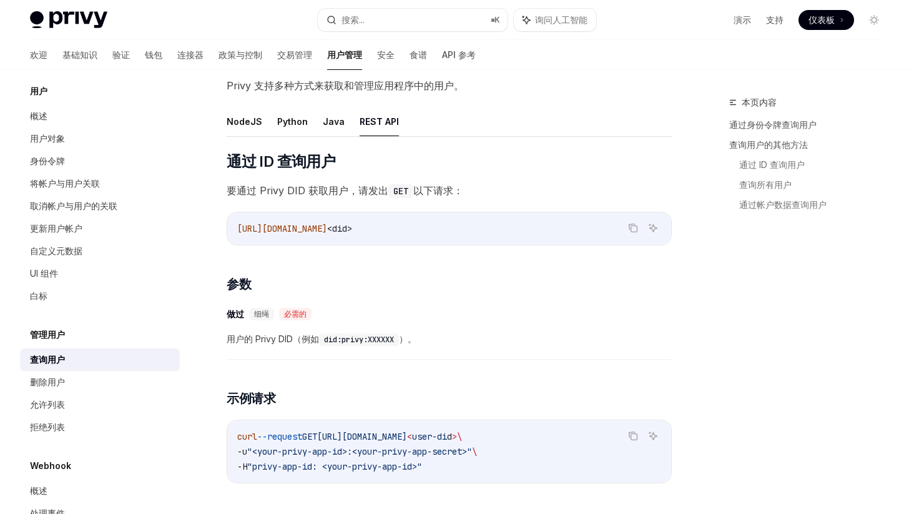
click at [325, 189] on font "要通过 Privy DID 获取用户，请发出" at bounding box center [308, 190] width 162 height 12
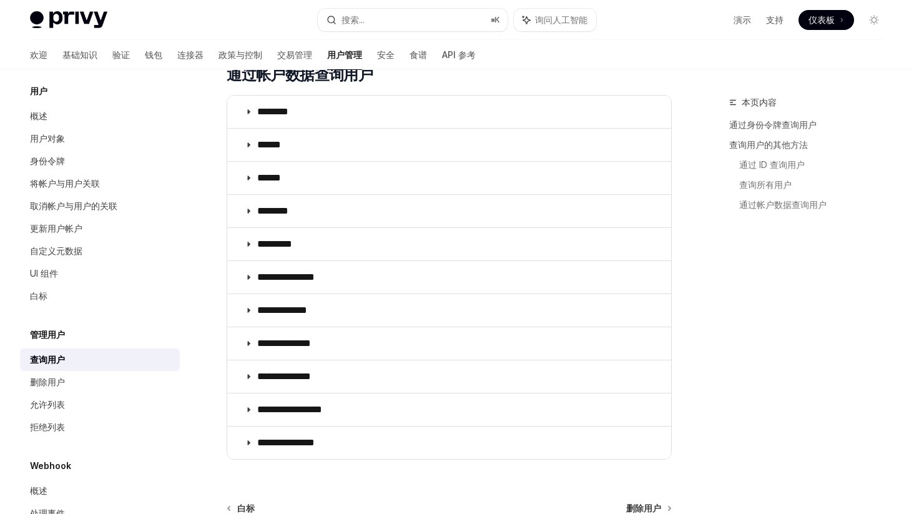
scroll to position [1318, 0]
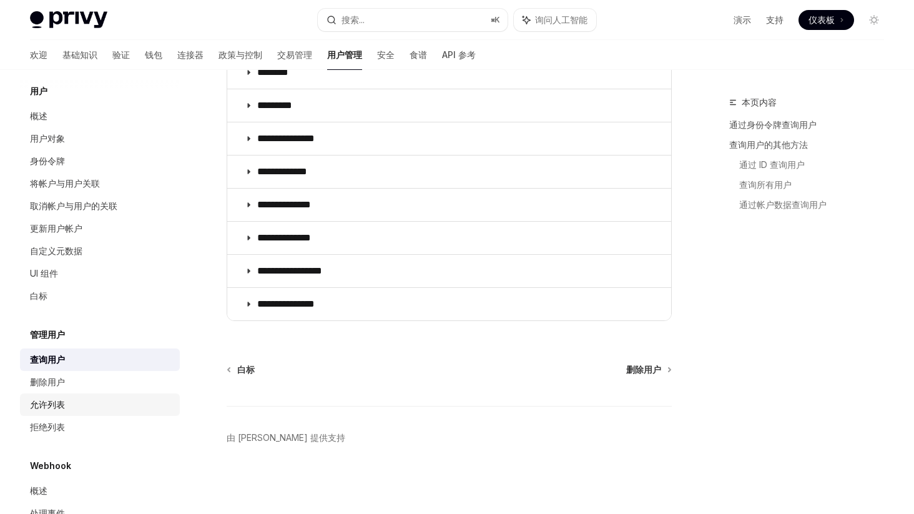
click at [51, 397] on div "允许列表" at bounding box center [47, 404] width 35 height 15
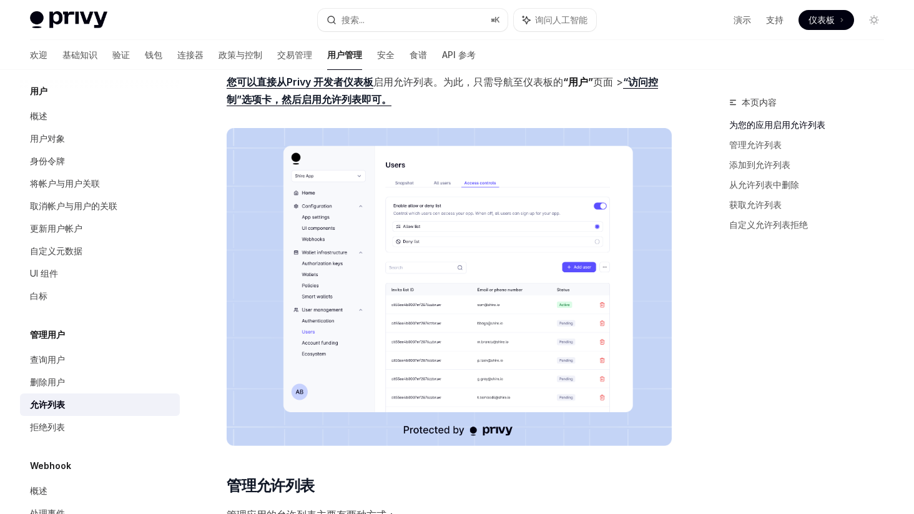
scroll to position [369, 0]
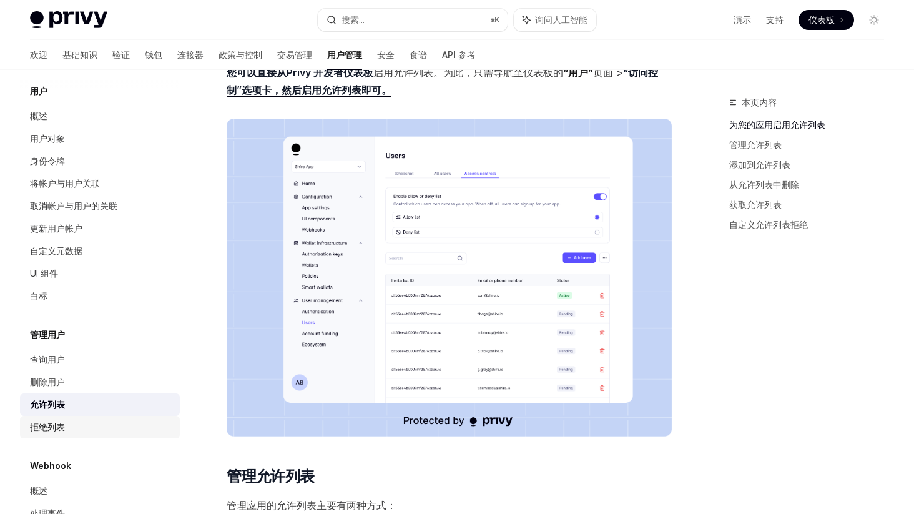
click at [72, 419] on div "拒绝列表" at bounding box center [101, 426] width 142 height 15
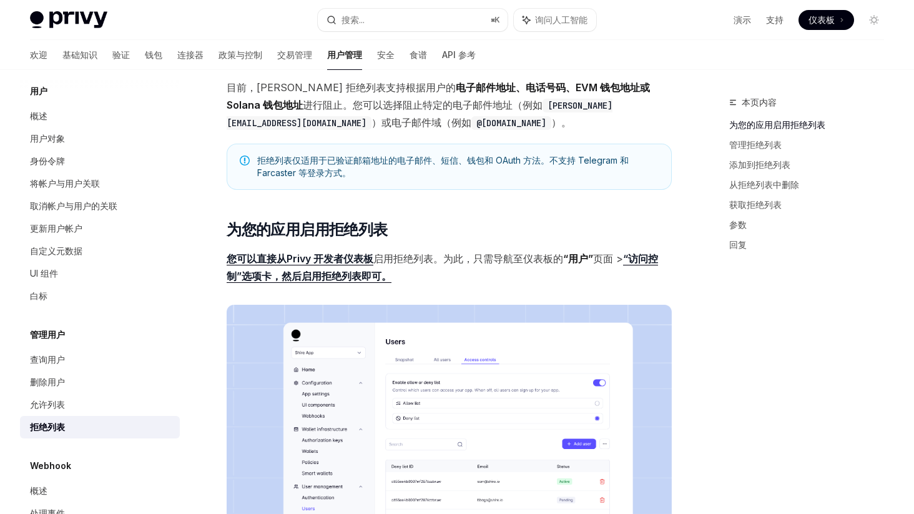
scroll to position [141, 0]
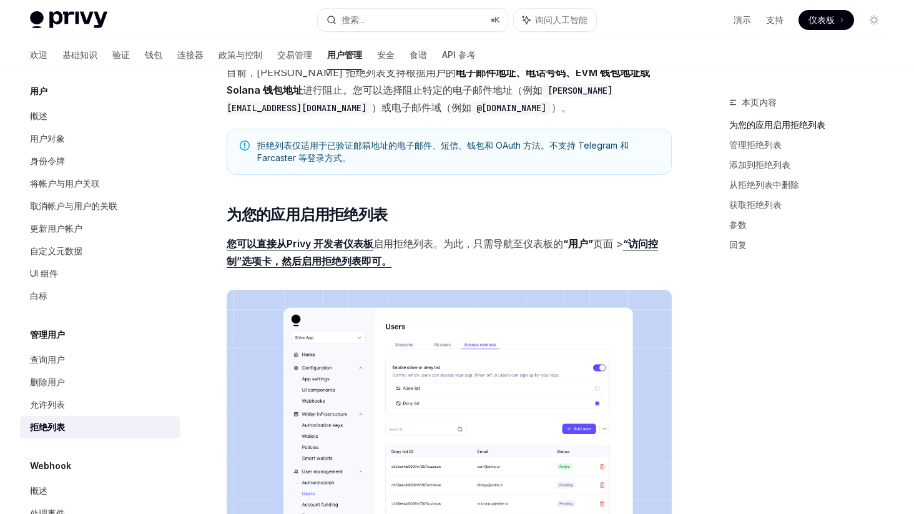
click at [414, 245] on font "启用拒绝列表" at bounding box center [403, 243] width 60 height 12
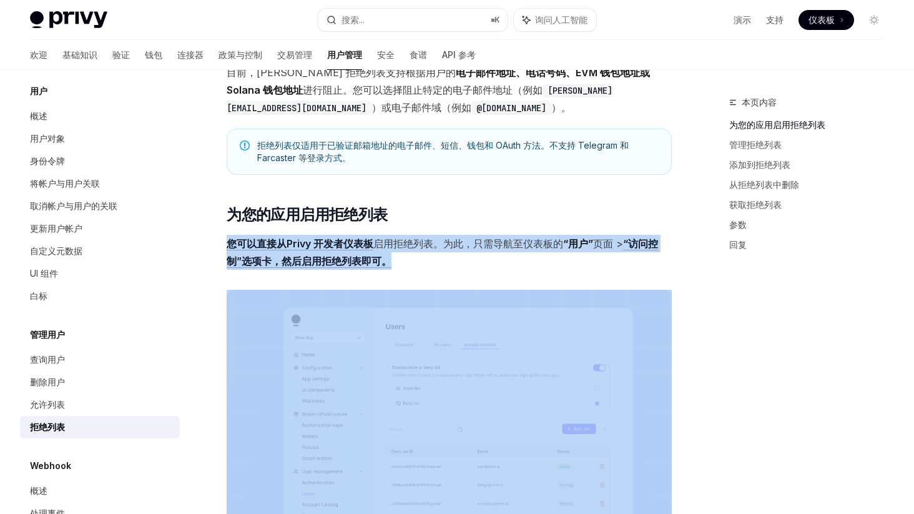
click at [414, 245] on font "启用拒绝列表" at bounding box center [403, 243] width 60 height 12
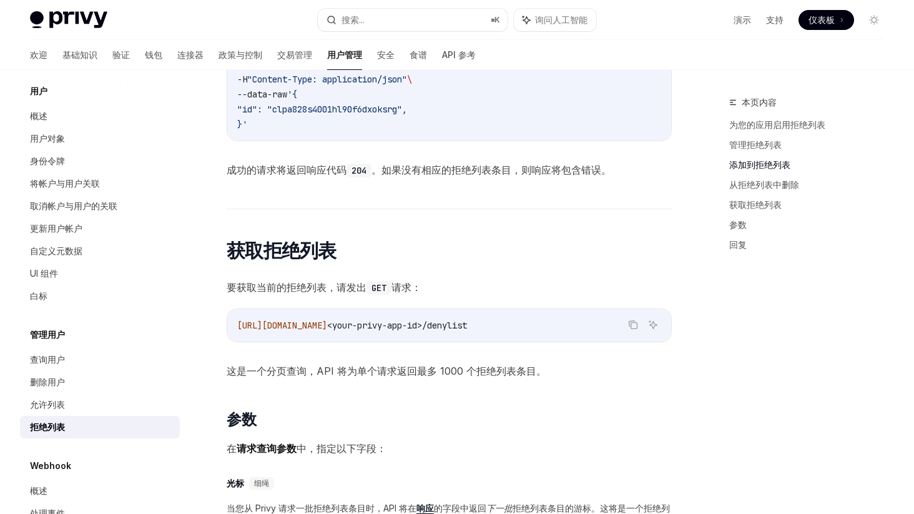
scroll to position [1951, 0]
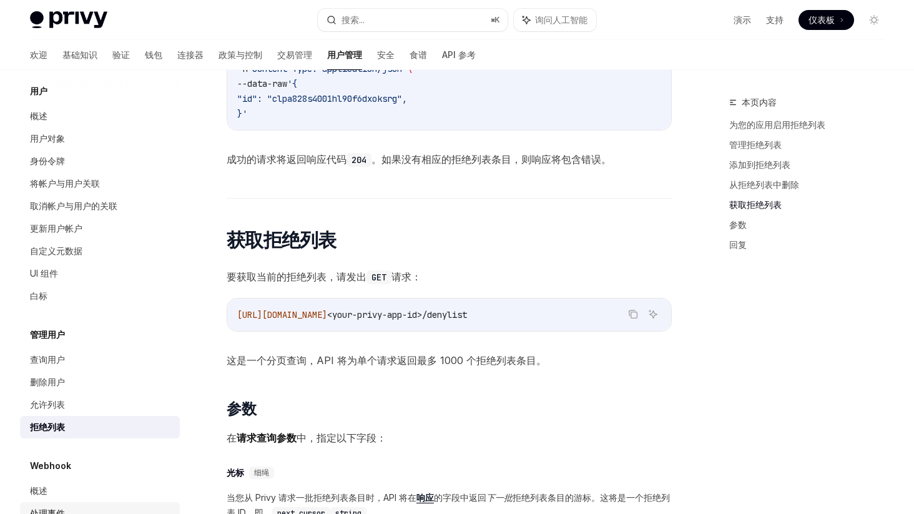
click at [46, 507] on font "处理事件" at bounding box center [47, 512] width 35 height 11
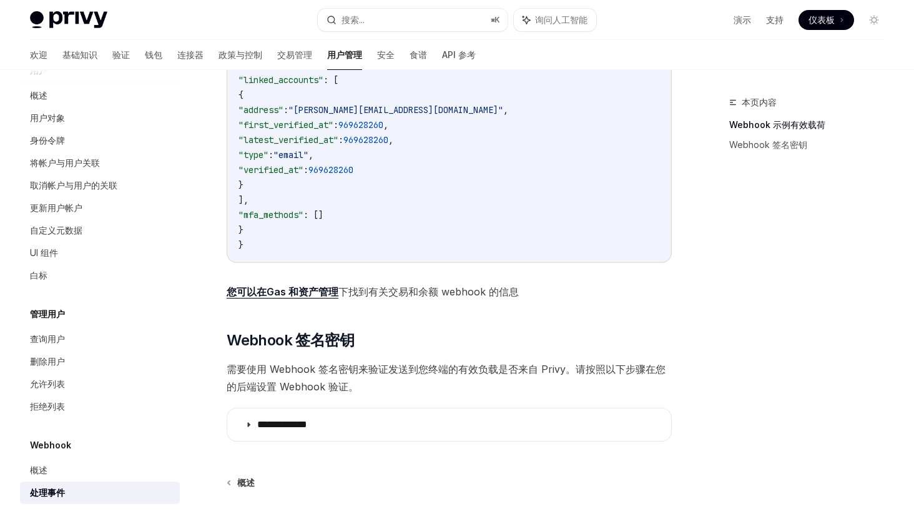
scroll to position [414, 0]
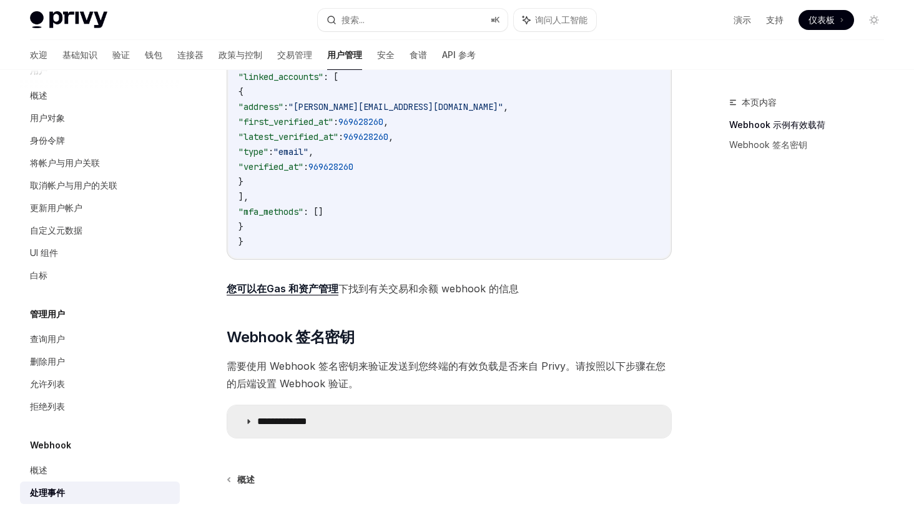
click at [242, 433] on summary "**********" at bounding box center [449, 421] width 444 height 32
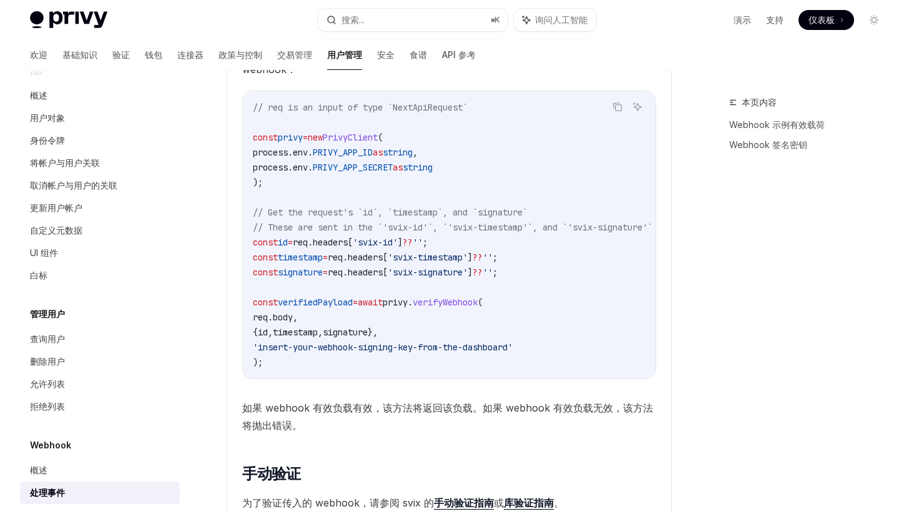
scroll to position [1198, 0]
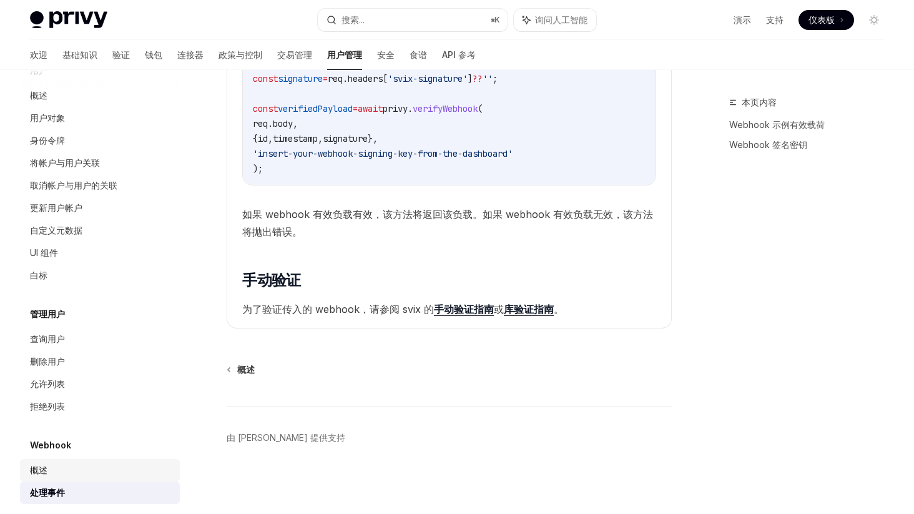
click at [68, 462] on div "概述" at bounding box center [101, 469] width 142 height 15
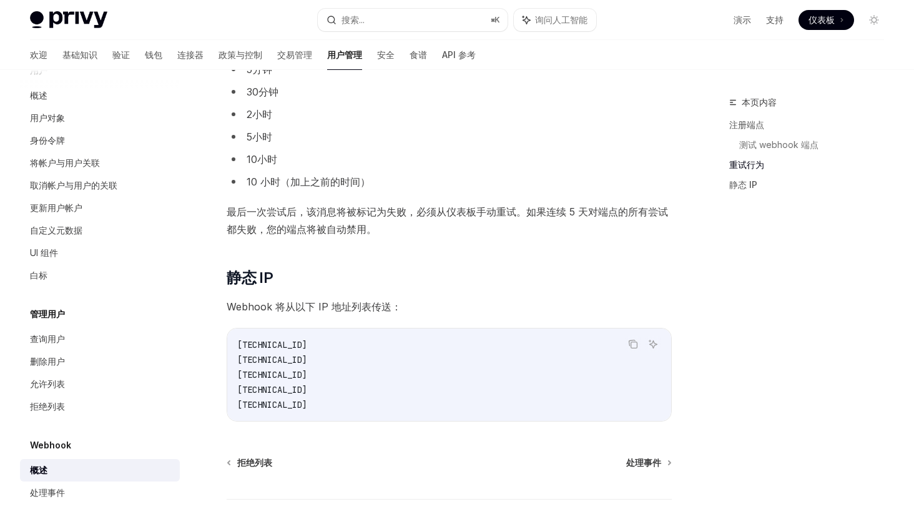
scroll to position [1357, 0]
click at [59, 333] on font "查询用户" at bounding box center [47, 338] width 35 height 11
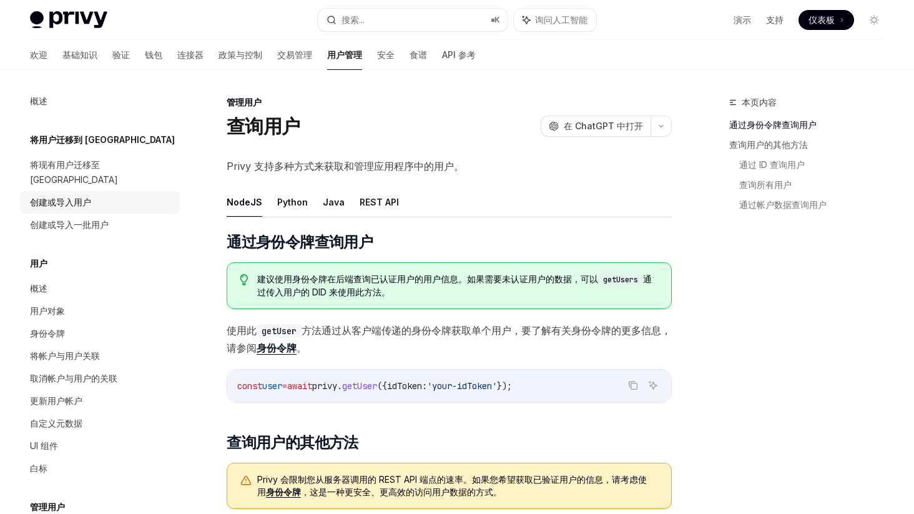
click at [79, 197] on font "创建或导入用户" at bounding box center [60, 202] width 61 height 11
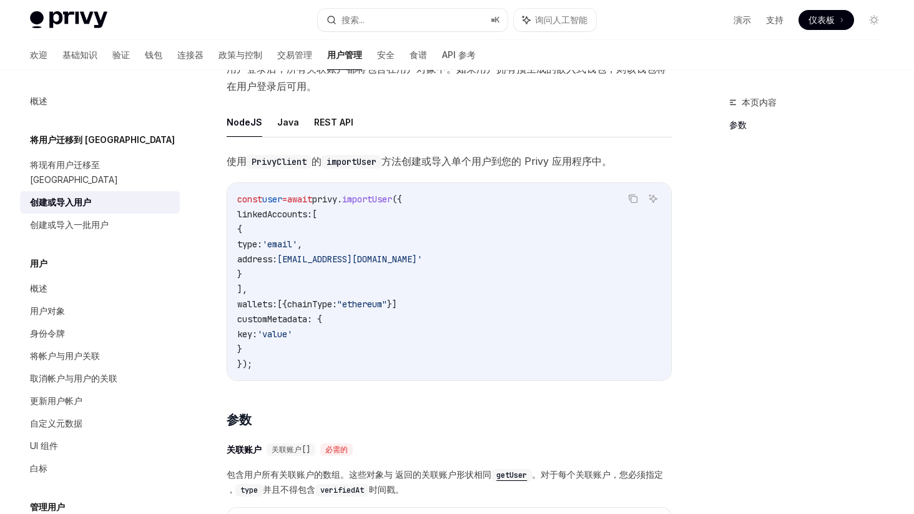
scroll to position [140, 0]
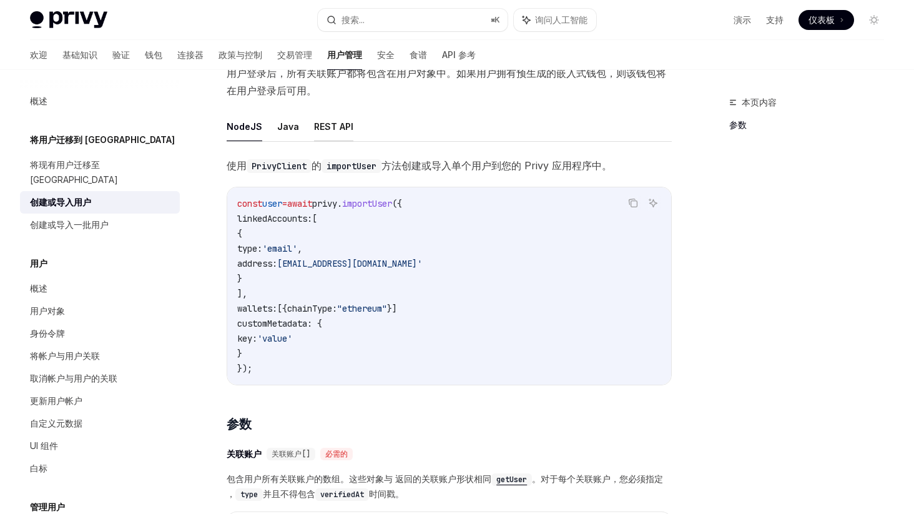
click at [325, 125] on font "REST API" at bounding box center [333, 126] width 39 height 11
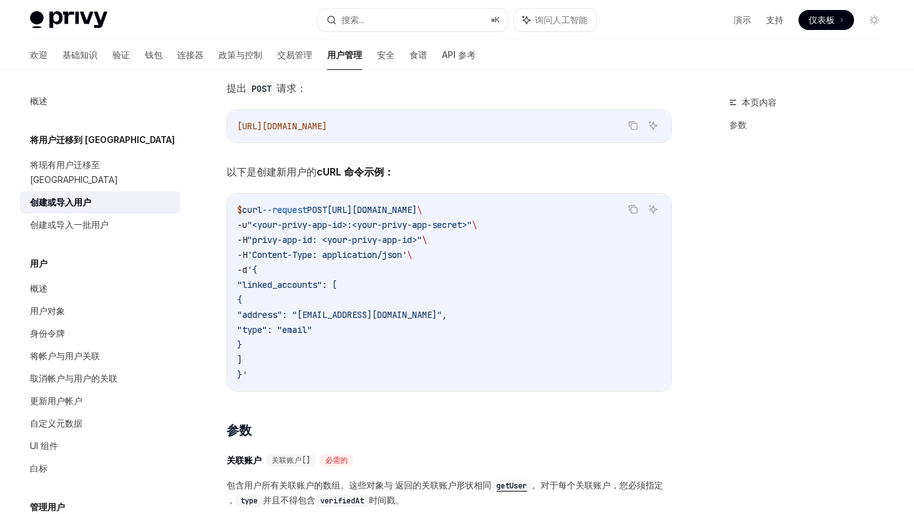
scroll to position [230, 0]
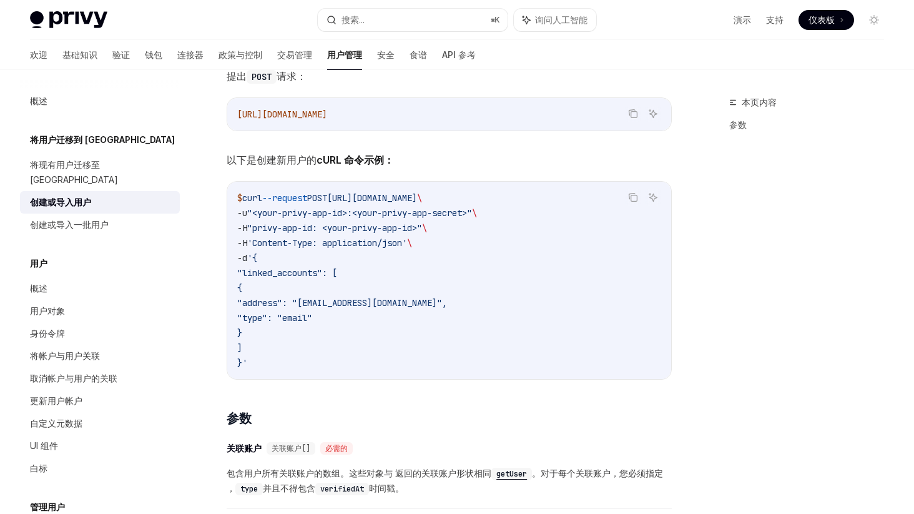
drag, startPoint x: 238, startPoint y: 200, endPoint x: 482, endPoint y: 278, distance: 256.0
click at [482, 278] on code "$ curl --request POST https://auth.privy.io/api/v1/users \ -u "<your-privy-app-…" at bounding box center [449, 280] width 424 height 180
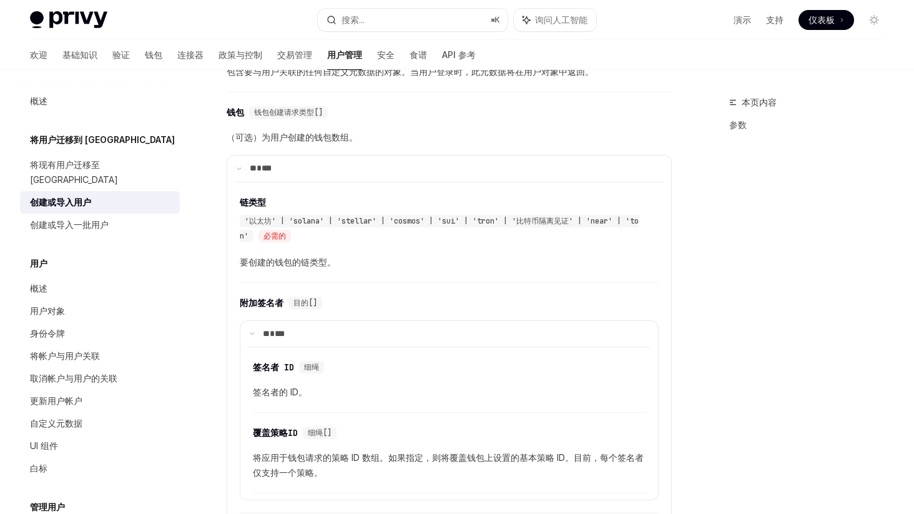
scroll to position [710, 0]
click at [406, 220] on font "'以太坊' | 'solana' | 'stellar' | 'cosmos' | 'sui' | 'tron' | '比特币隔离见证' | 'near' |…" at bounding box center [439, 229] width 399 height 25
click at [452, 219] on font "'以太坊' | 'solana' | 'stellar' | 'cosmos' | 'sui' | 'tron' | '比特币隔离见证' | 'near' |…" at bounding box center [439, 229] width 399 height 25
click at [490, 223] on font "'以太坊' | 'solana' | 'stellar' | 'cosmos' | 'sui' | 'tron' | '比特币隔离见证' | 'near' |…" at bounding box center [439, 229] width 399 height 25
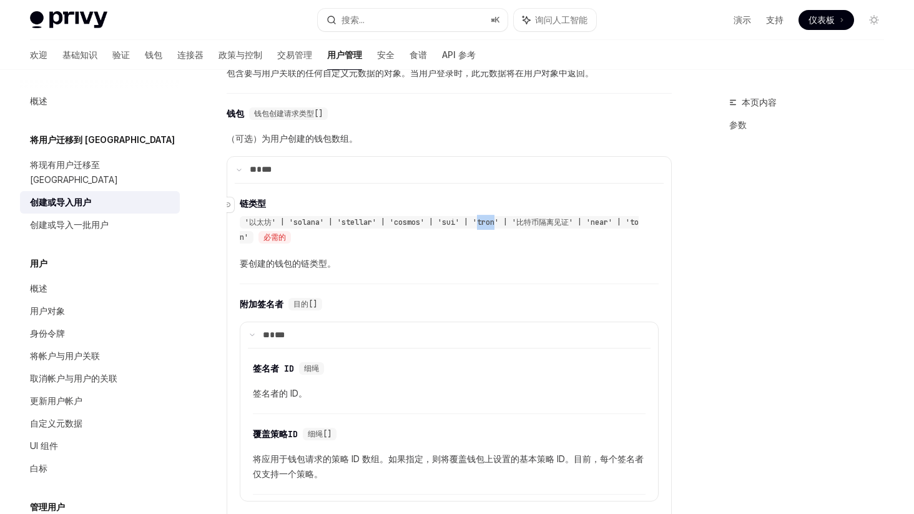
click at [490, 223] on font "'以太坊' | 'solana' | 'stellar' | 'cosmos' | 'sui' | 'tron' | '比特币隔离见证' | 'near' |…" at bounding box center [439, 229] width 399 height 25
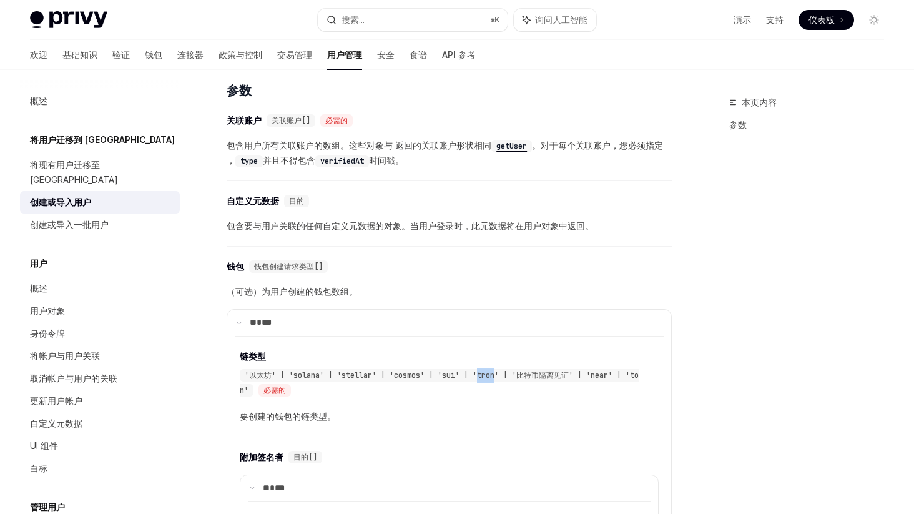
scroll to position [0, 0]
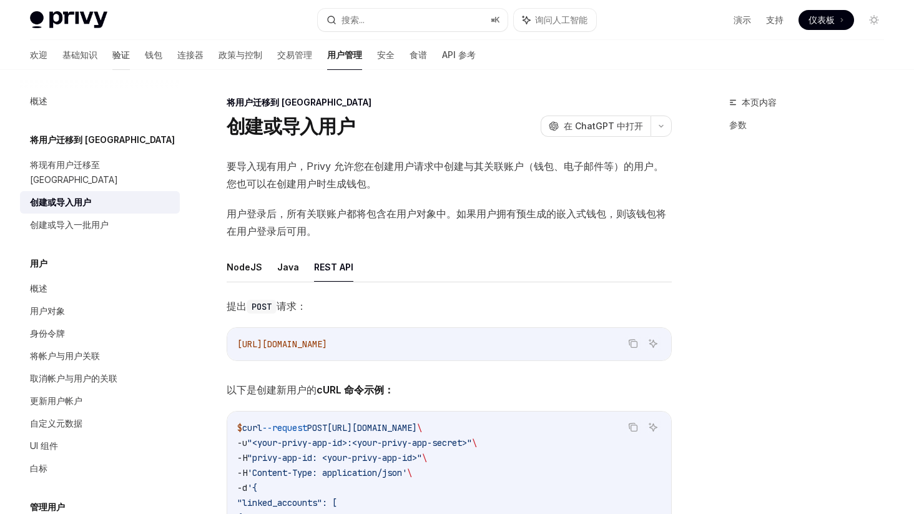
click at [112, 55] on font "验证" at bounding box center [120, 54] width 17 height 11
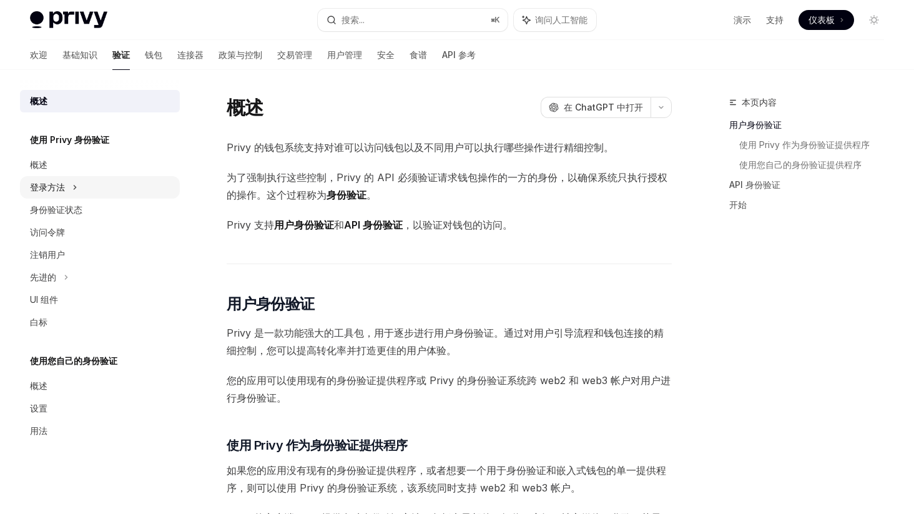
click at [67, 187] on div "登录方法" at bounding box center [100, 187] width 160 height 22
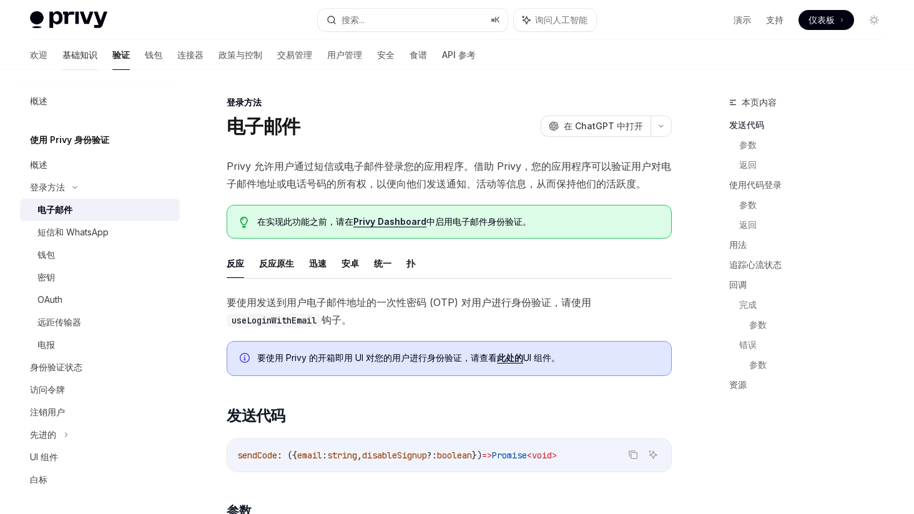
click at [62, 56] on font "基础知识" at bounding box center [79, 54] width 35 height 11
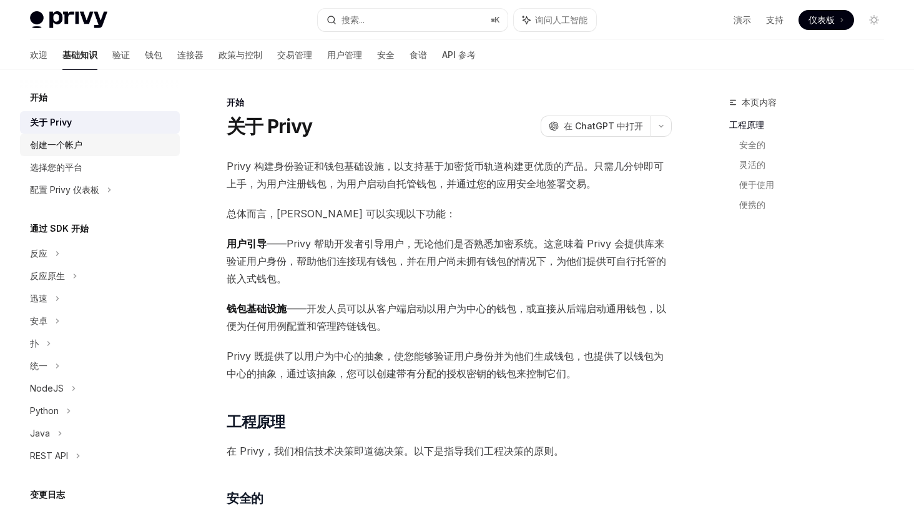
click at [89, 144] on div "创建一个帐户" at bounding box center [101, 144] width 142 height 15
type textarea "*"
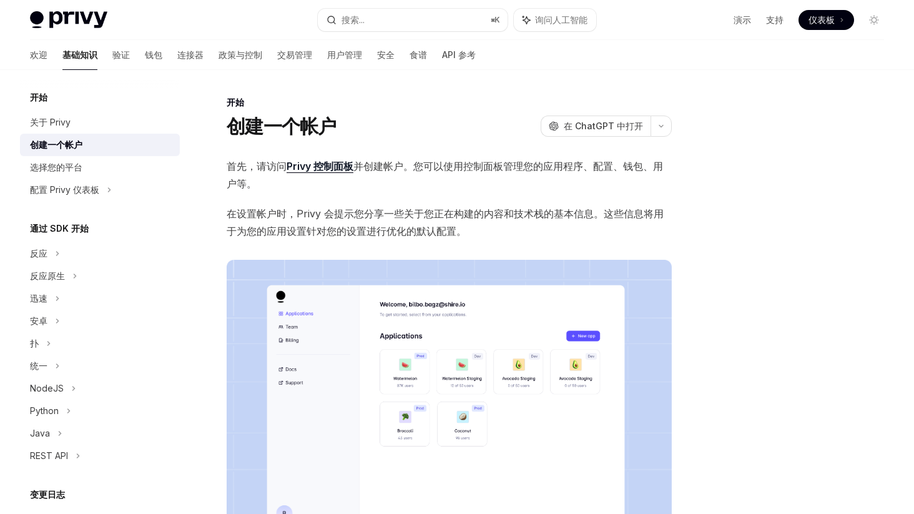
click at [327, 166] on font "Privy 控制面板" at bounding box center [319, 166] width 67 height 12
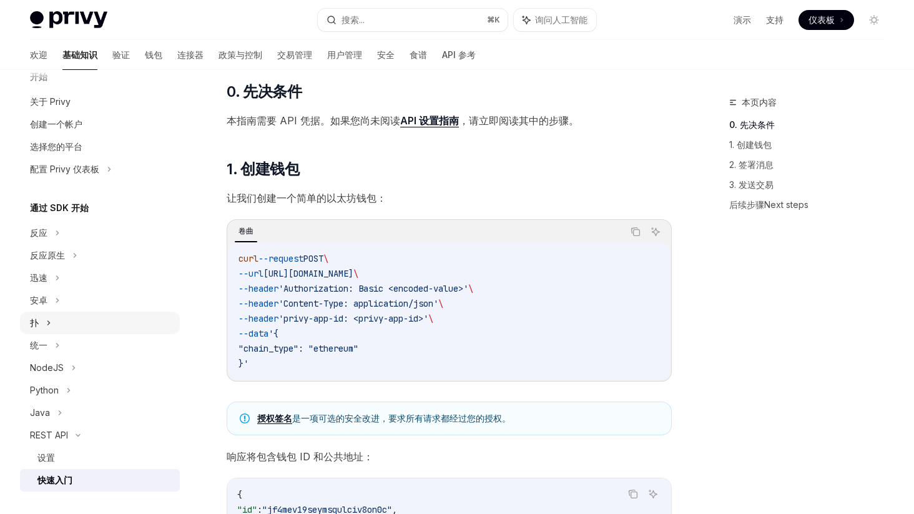
scroll to position [195, 0]
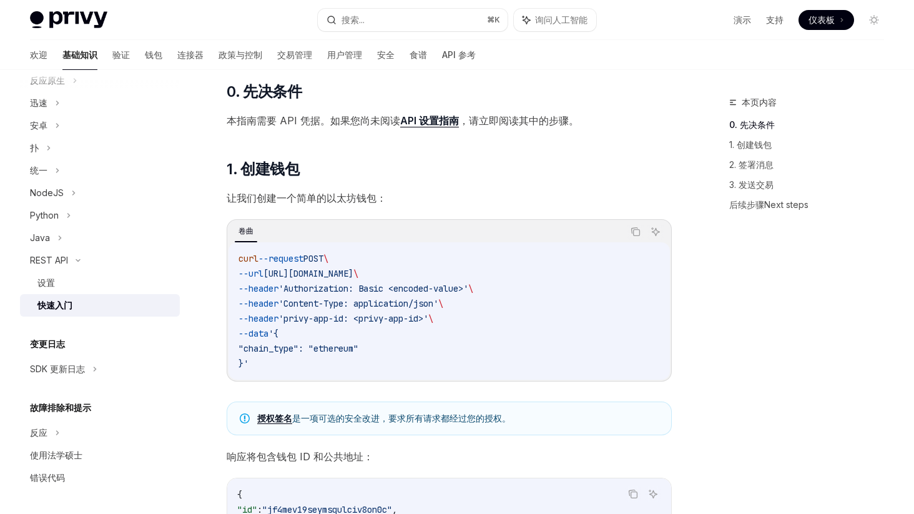
click at [418, 321] on span "'privy-app-id: <privy-app-id>'" at bounding box center [353, 318] width 150 height 11
click at [416, 313] on span "'privy-app-id: <privy-app-id>'" at bounding box center [353, 318] width 150 height 11
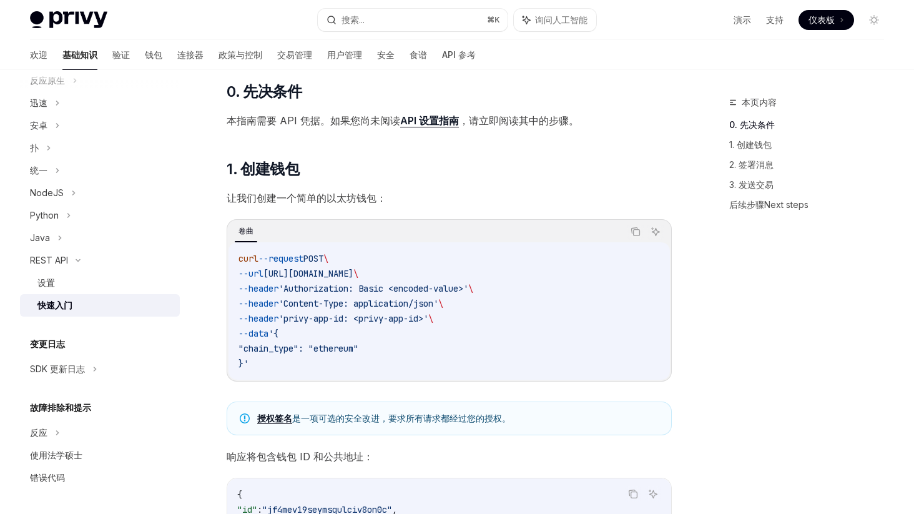
click at [415, 303] on span "'Content-Type: application/json'" at bounding box center [358, 303] width 160 height 11
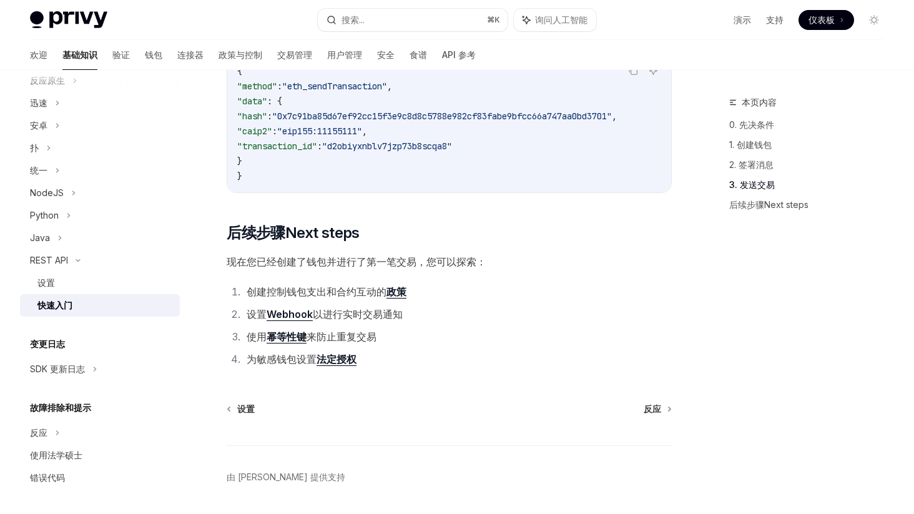
scroll to position [1649, 0]
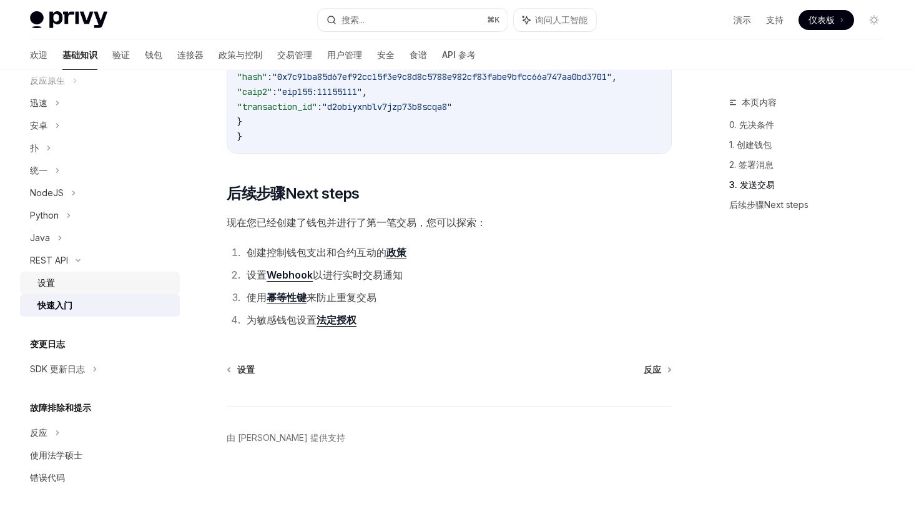
click at [55, 283] on div "设置" at bounding box center [104, 282] width 135 height 15
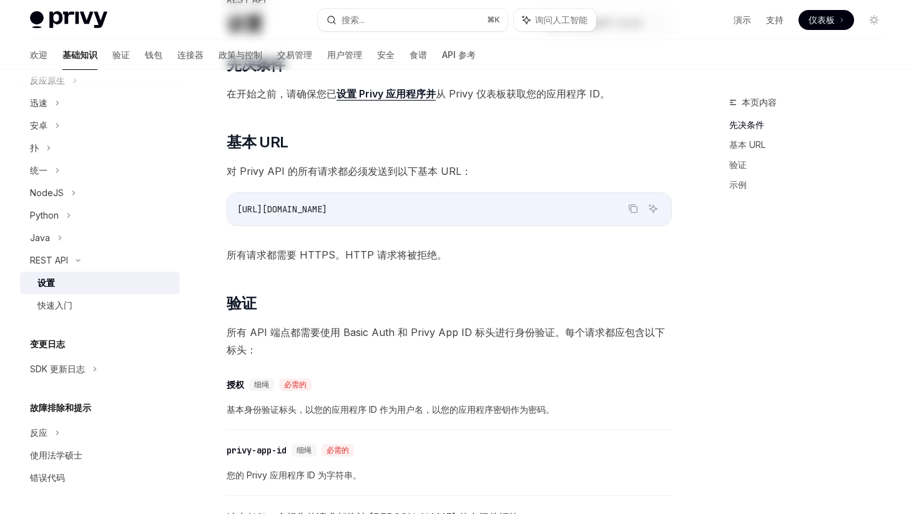
scroll to position [111, 0]
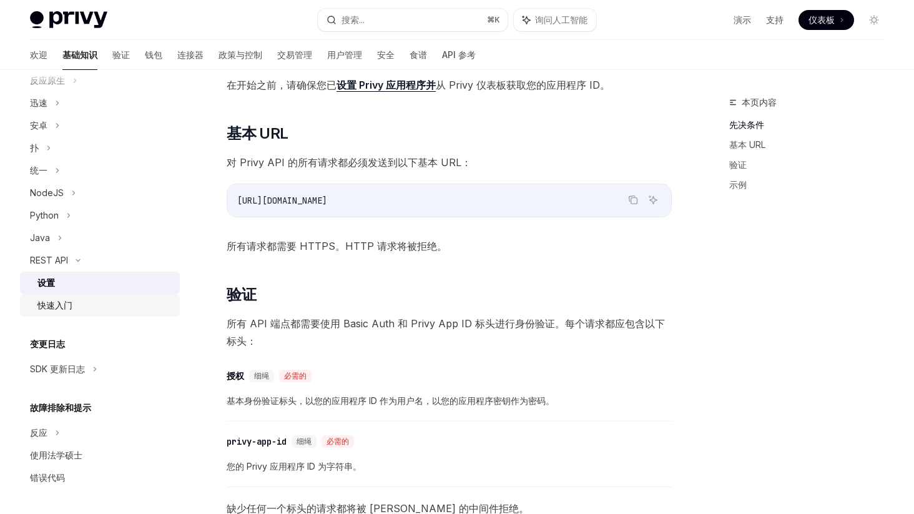
click at [71, 303] on font "快速入门" at bounding box center [54, 305] width 35 height 11
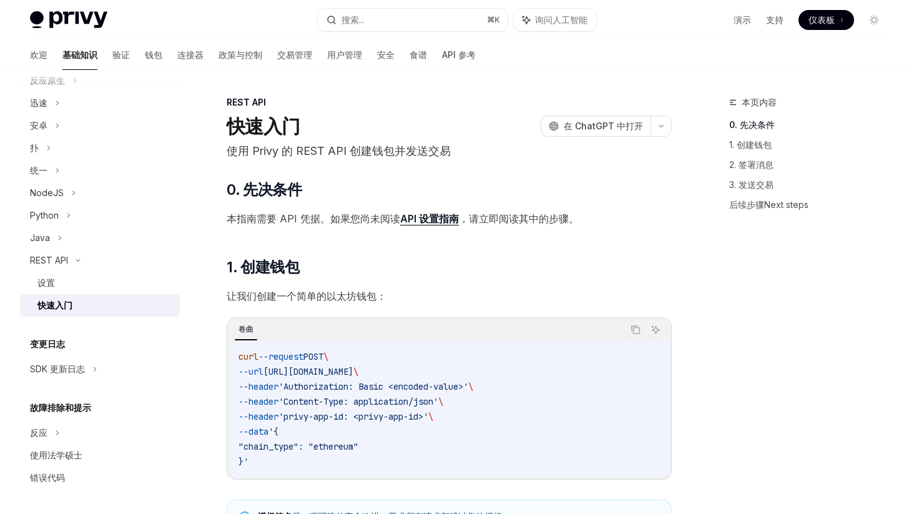
click at [434, 218] on font "API 设置指南" at bounding box center [429, 218] width 59 height 12
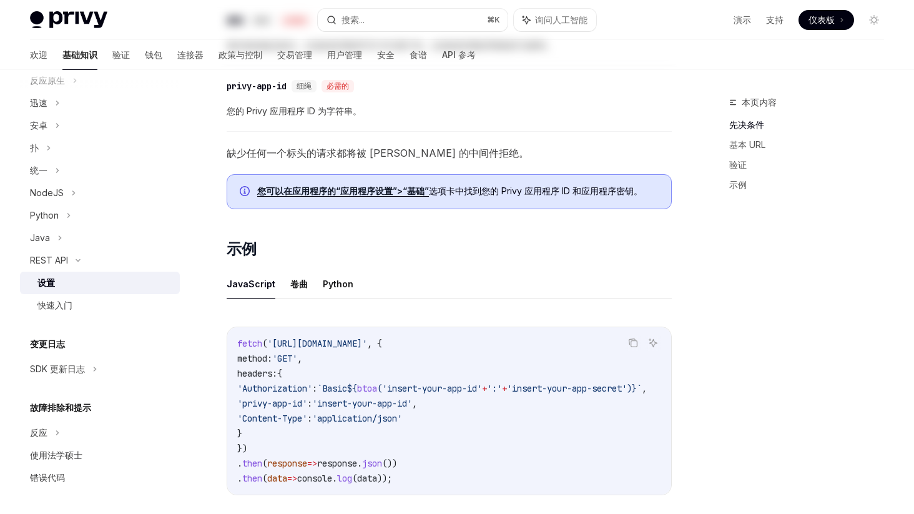
scroll to position [667, 0]
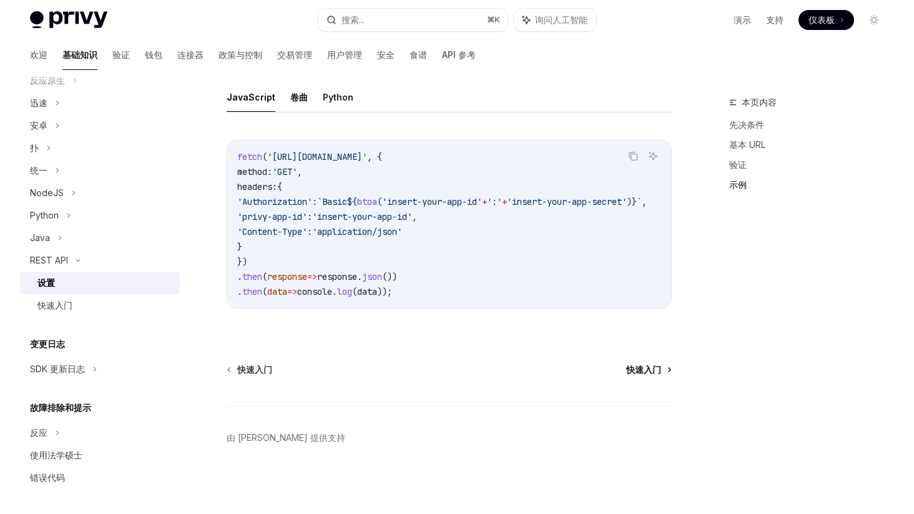
click at [643, 368] on font "快速入门" at bounding box center [643, 369] width 35 height 11
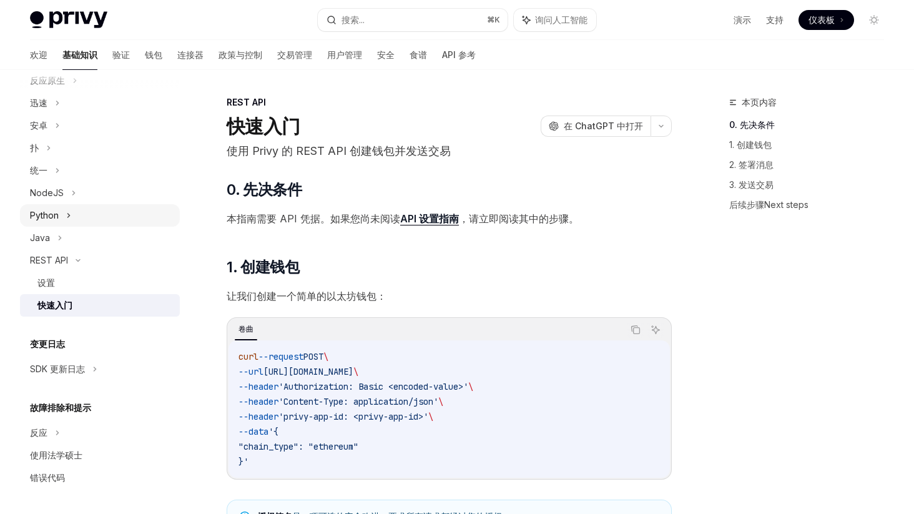
click at [78, 215] on div "Python" at bounding box center [100, 215] width 160 height 22
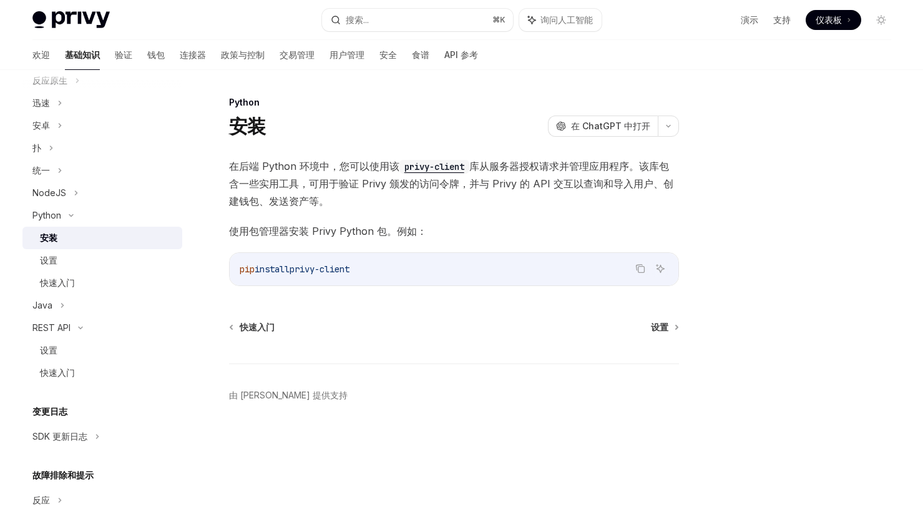
click at [434, 183] on font "库从服务器授权请求并管理应用程序。该库包含一些实用工具，可用于验证 Privy 颁发的访问令牌，并与 Privy 的 API 交互以查询和导入用户、创建钱包、…" at bounding box center [451, 183] width 444 height 47
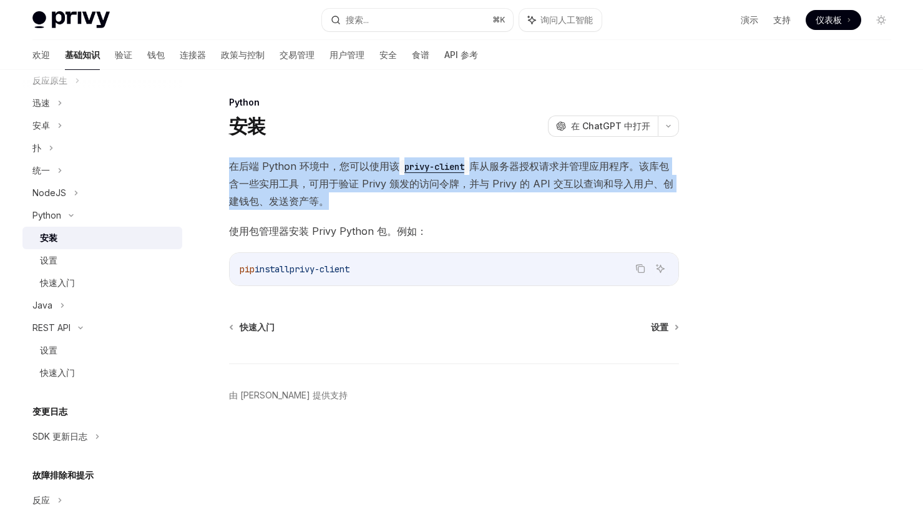
click at [434, 183] on font "库从服务器授权请求并管理应用程序。该库包含一些实用工具，可用于验证 Privy 颁发的访问令牌，并与 Privy 的 API 交互以查询和导入用户、创建钱包、…" at bounding box center [451, 183] width 444 height 47
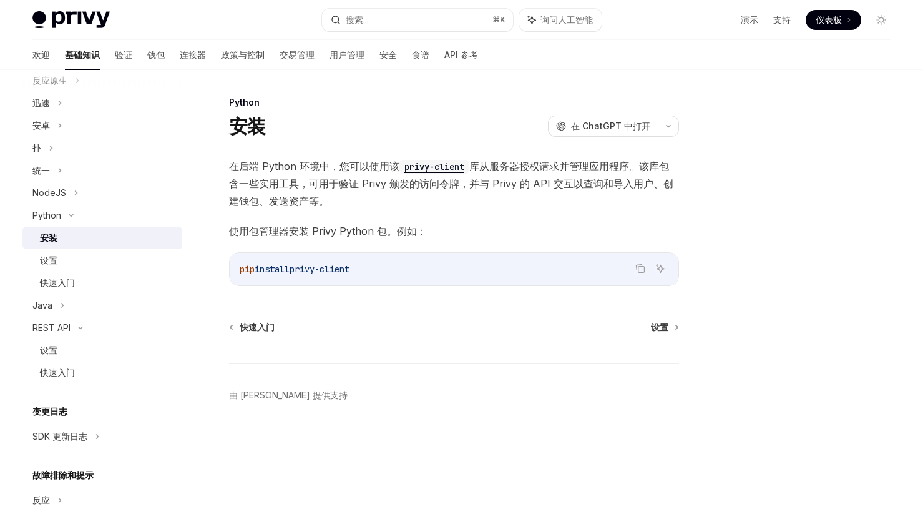
click at [359, 233] on font "使用包管理器安装 Privy Python 包。例如：" at bounding box center [328, 231] width 198 height 12
click at [665, 328] on font "设置" at bounding box center [659, 326] width 17 height 11
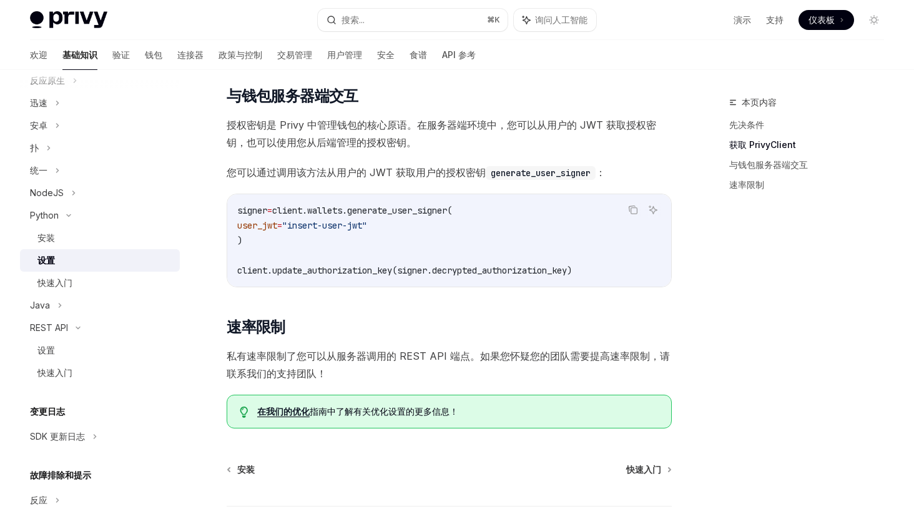
scroll to position [383, 0]
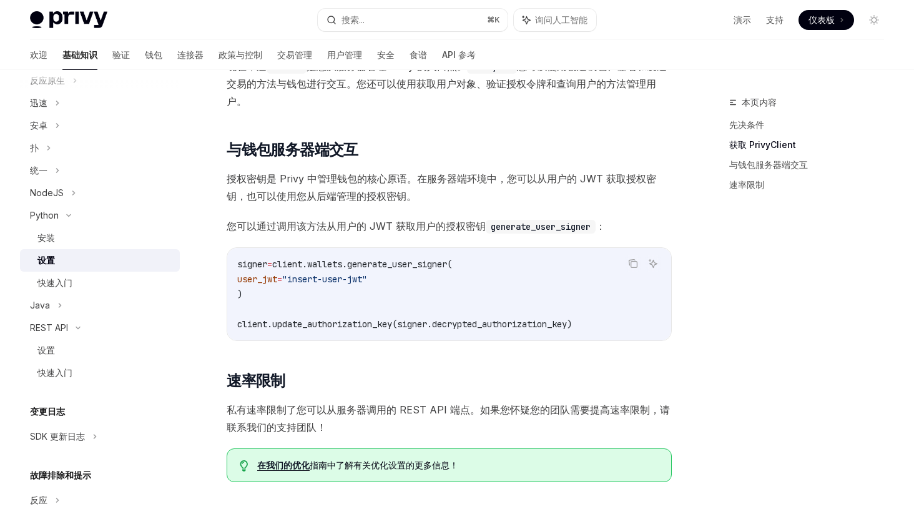
drag, startPoint x: 364, startPoint y: 266, endPoint x: 473, endPoint y: 269, distance: 109.3
click at [473, 269] on code "signer = client.wallets.generate_user_signer( user_jwt = "insert-user-jwt" ) cl…" at bounding box center [449, 293] width 424 height 75
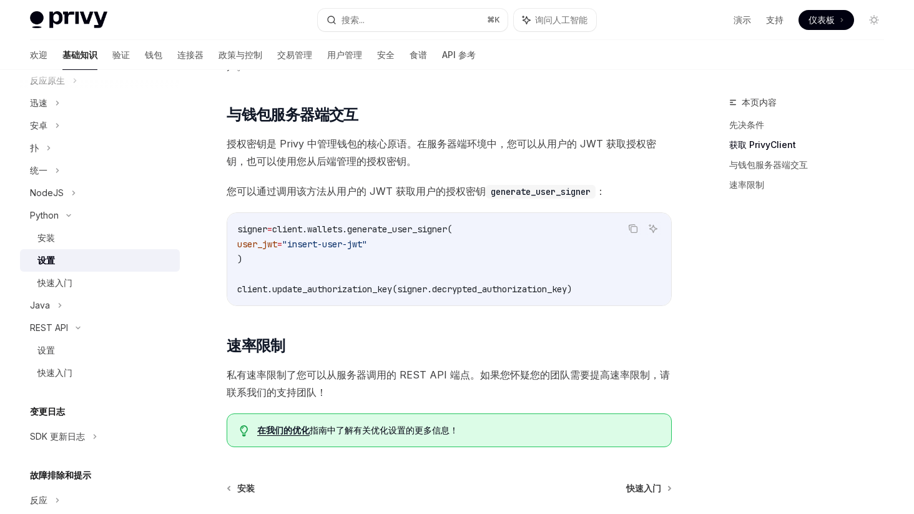
scroll to position [442, 0]
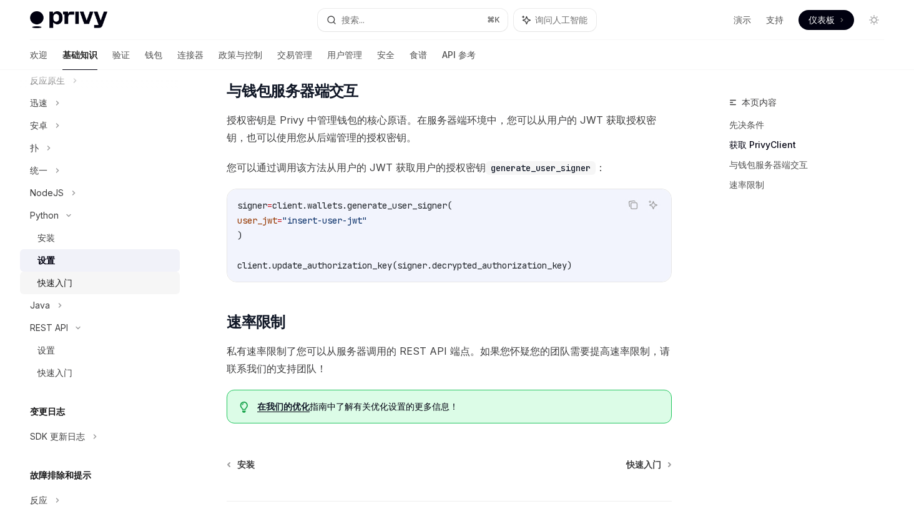
click at [109, 285] on div "快速入门" at bounding box center [104, 282] width 135 height 15
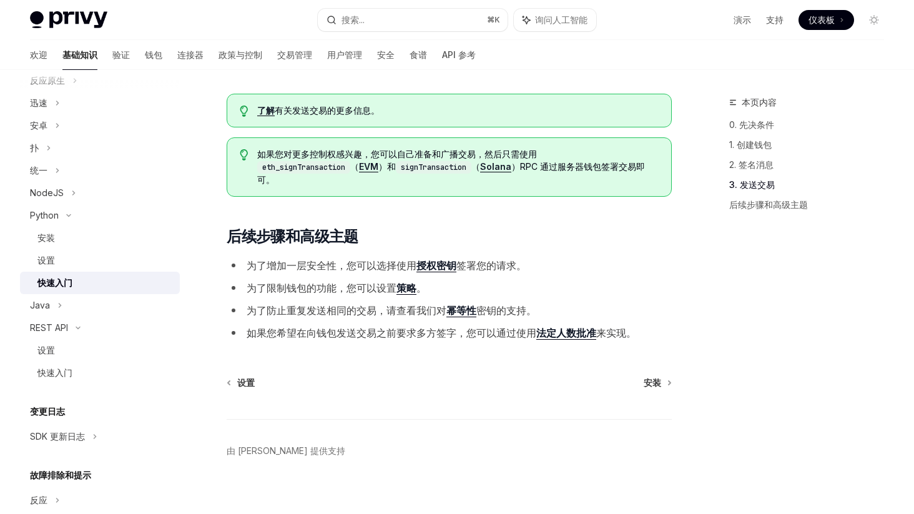
scroll to position [1242, 0]
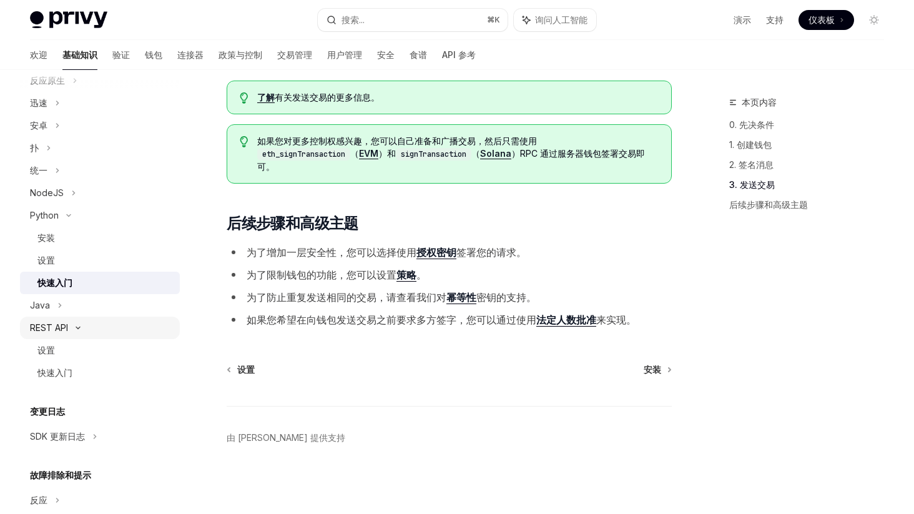
click at [61, 333] on div "REST API" at bounding box center [49, 327] width 38 height 15
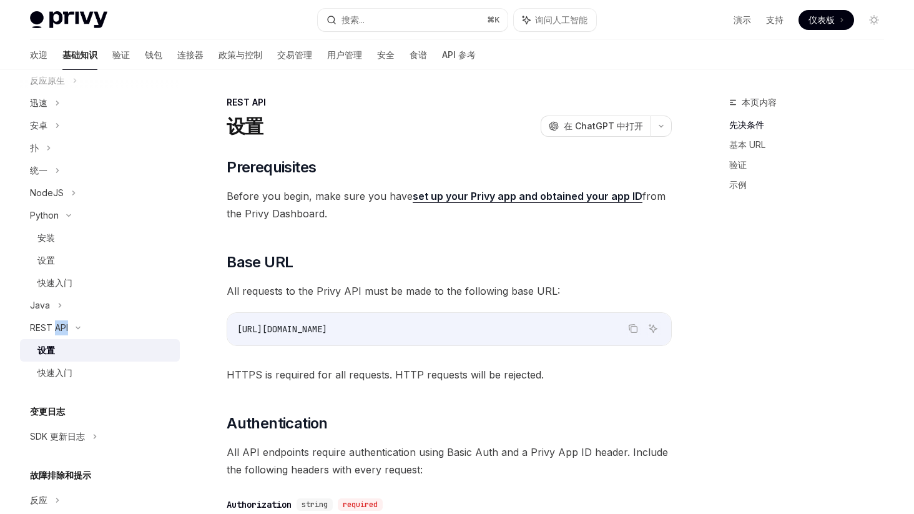
click at [51, 349] on font "设置" at bounding box center [45, 349] width 17 height 11
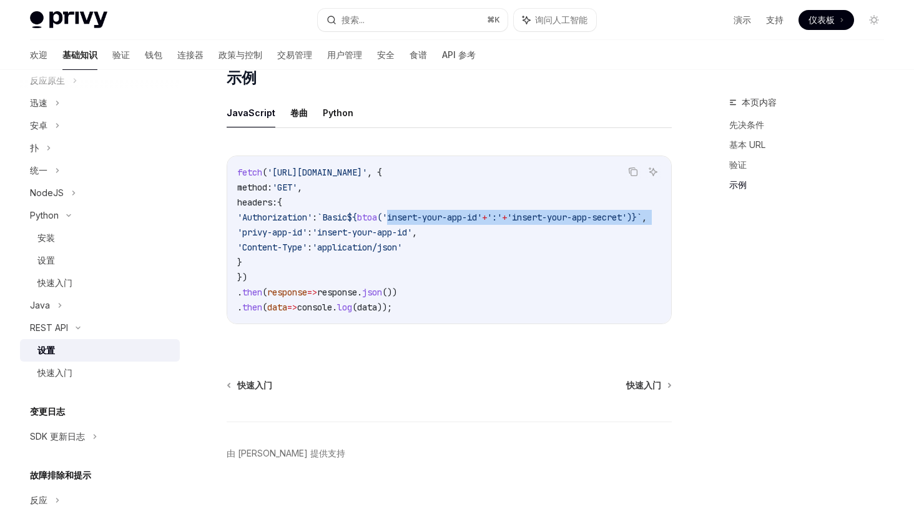
drag, startPoint x: 428, startPoint y: 215, endPoint x: 208, endPoint y: 225, distance: 219.9
click at [394, 227] on span "'insert-your-app-id'" at bounding box center [362, 232] width 100 height 11
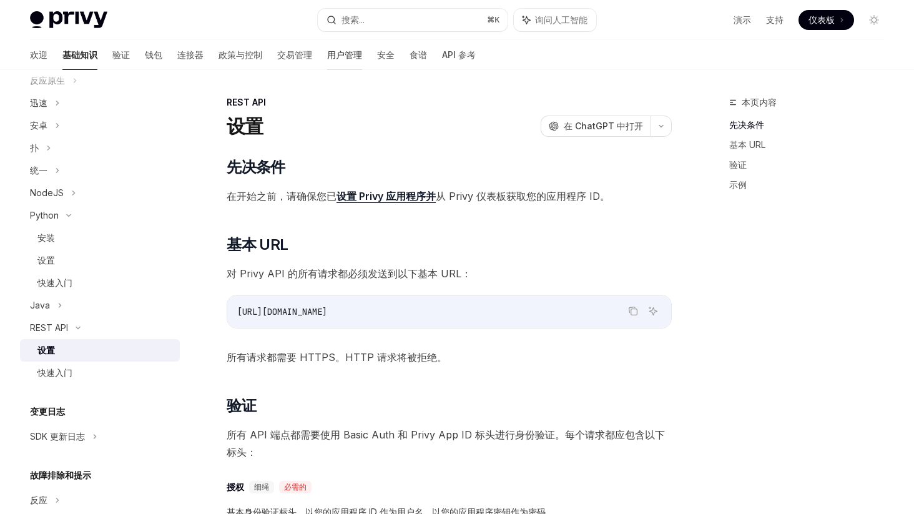
click at [327, 54] on font "用户管理" at bounding box center [344, 54] width 35 height 11
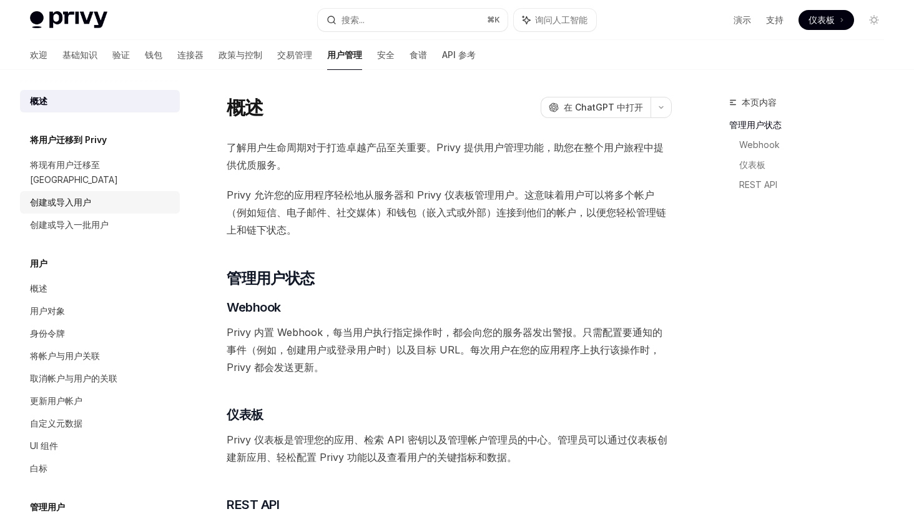
click at [95, 195] on div "创建或导入用户" at bounding box center [101, 202] width 142 height 15
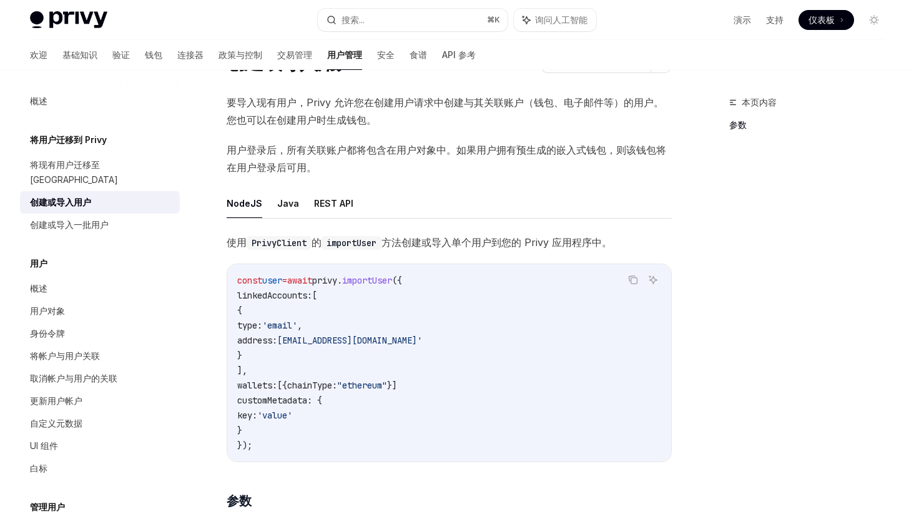
scroll to position [64, 0]
click at [336, 207] on font "REST API" at bounding box center [333, 203] width 39 height 11
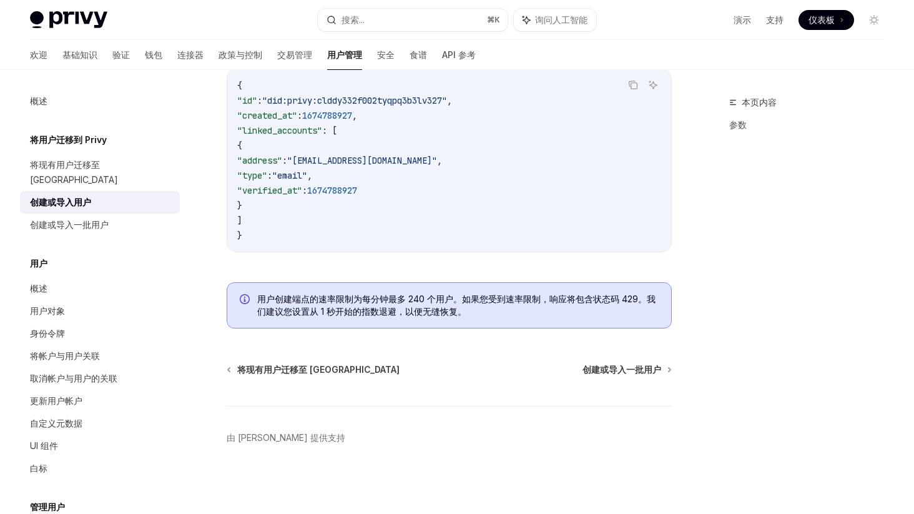
scroll to position [1359, 0]
click at [630, 370] on font "创建或导入一批用户" at bounding box center [621, 369] width 79 height 11
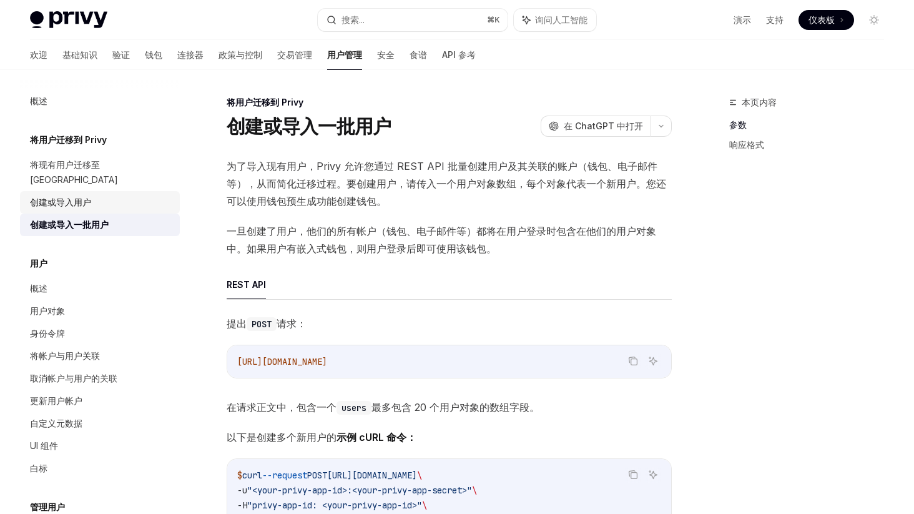
click at [72, 197] on font "创建或导入用户" at bounding box center [60, 202] width 61 height 11
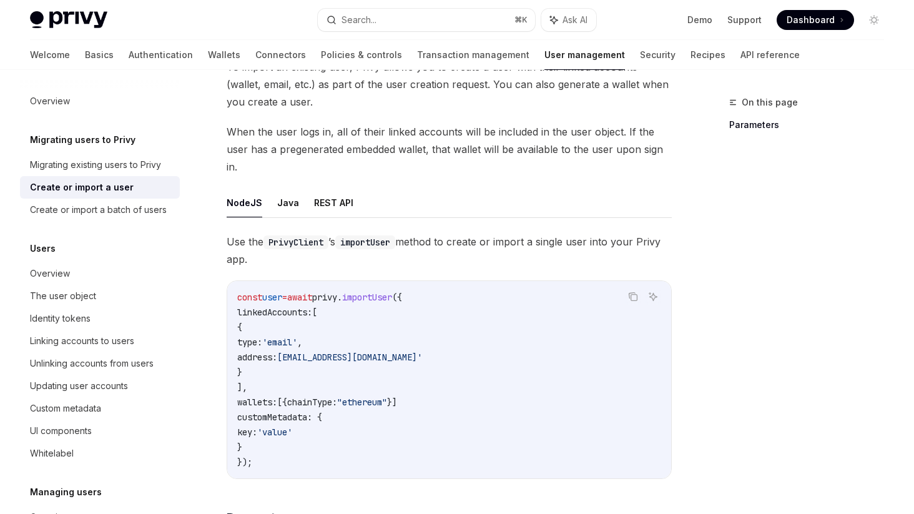
scroll to position [109, 0]
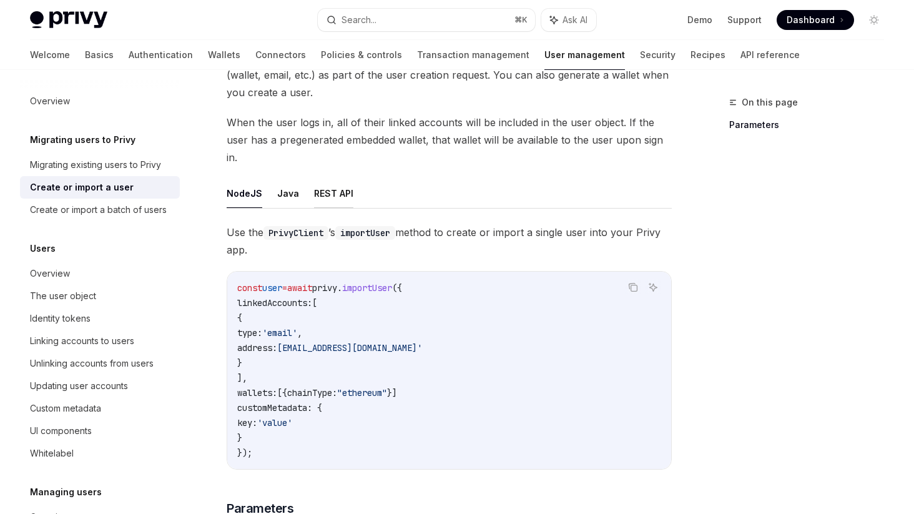
click at [338, 192] on button "REST API" at bounding box center [333, 192] width 39 height 29
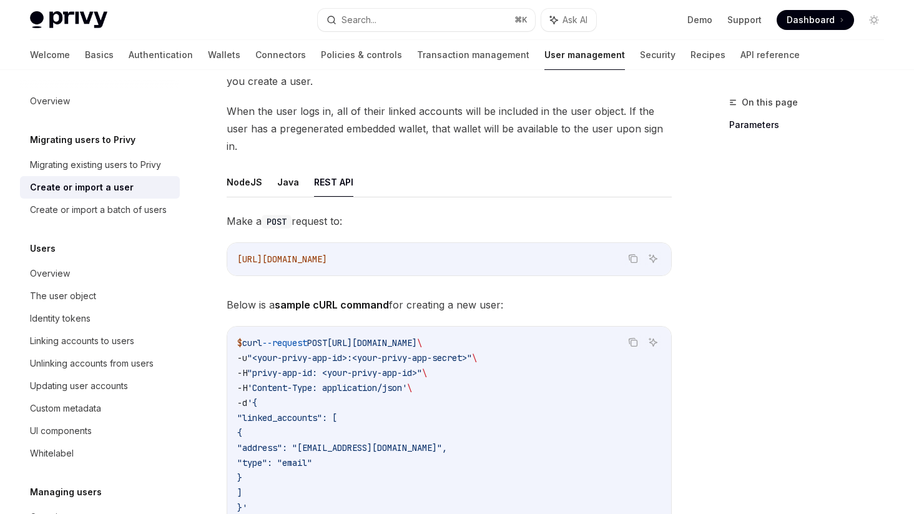
scroll to position [125, 0]
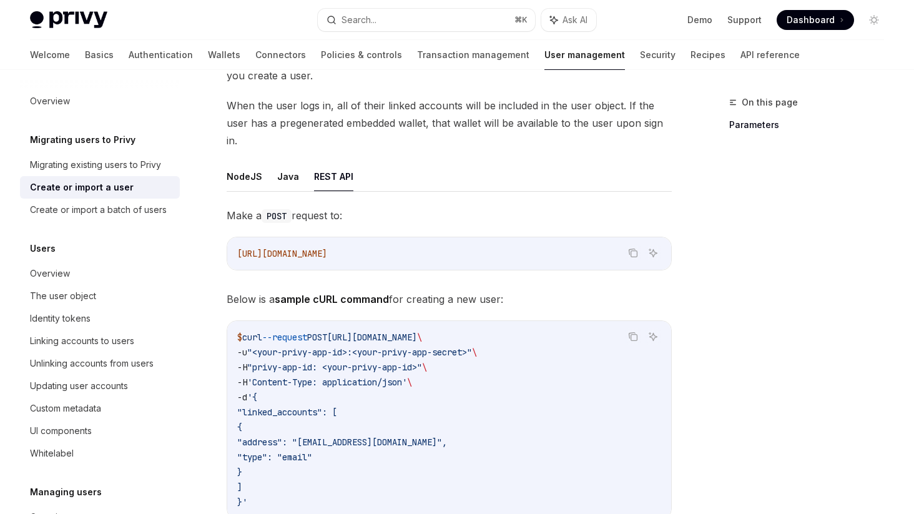
click at [425, 252] on code "[URL][DOMAIN_NAME]" at bounding box center [449, 253] width 424 height 15
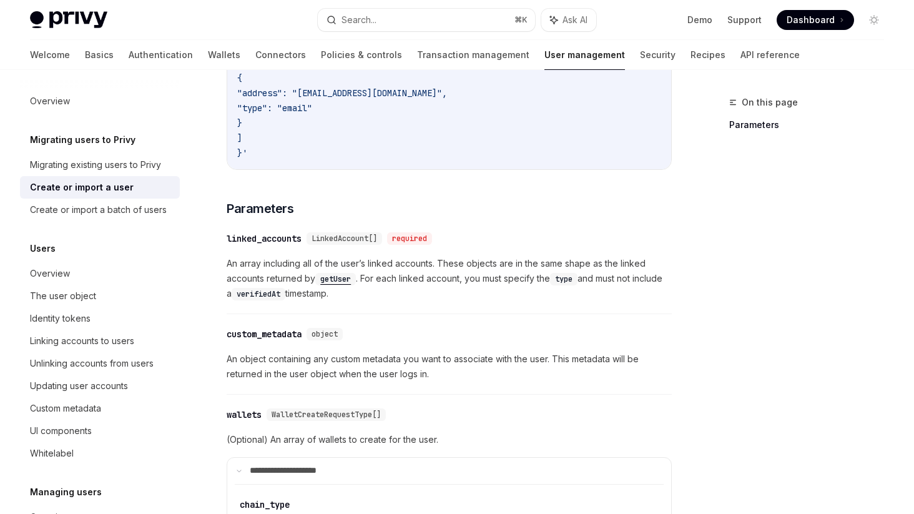
scroll to position [484, 0]
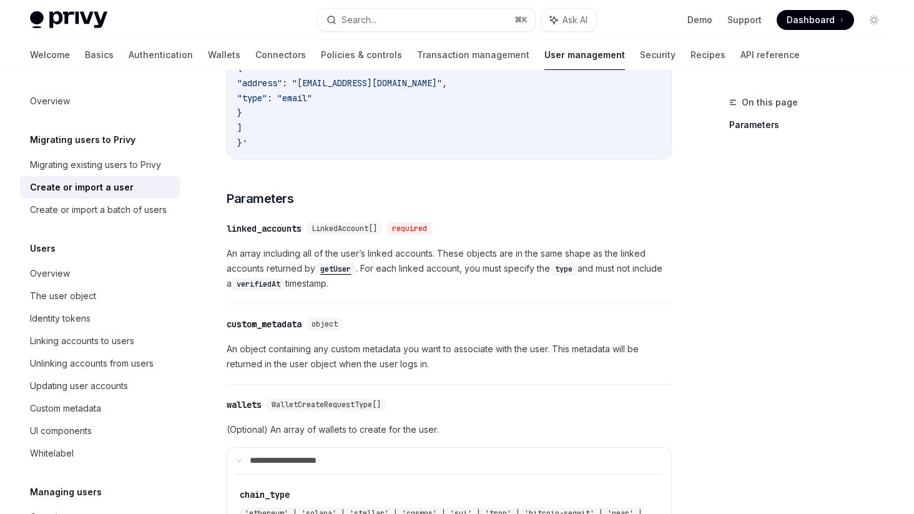
click at [410, 257] on span "An array including all of the user’s linked accounts. These objects are in the …" at bounding box center [449, 268] width 445 height 45
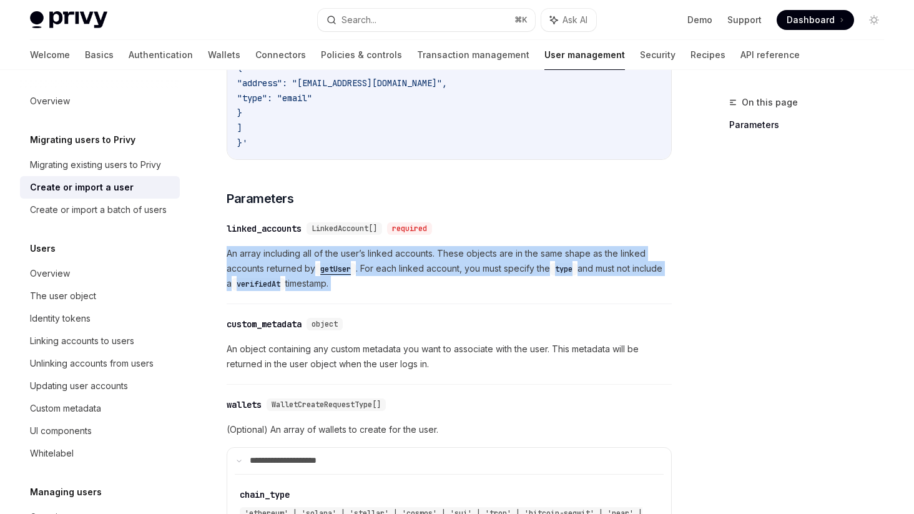
click at [410, 257] on span "An array including all of the user’s linked accounts. These objects are in the …" at bounding box center [449, 268] width 445 height 45
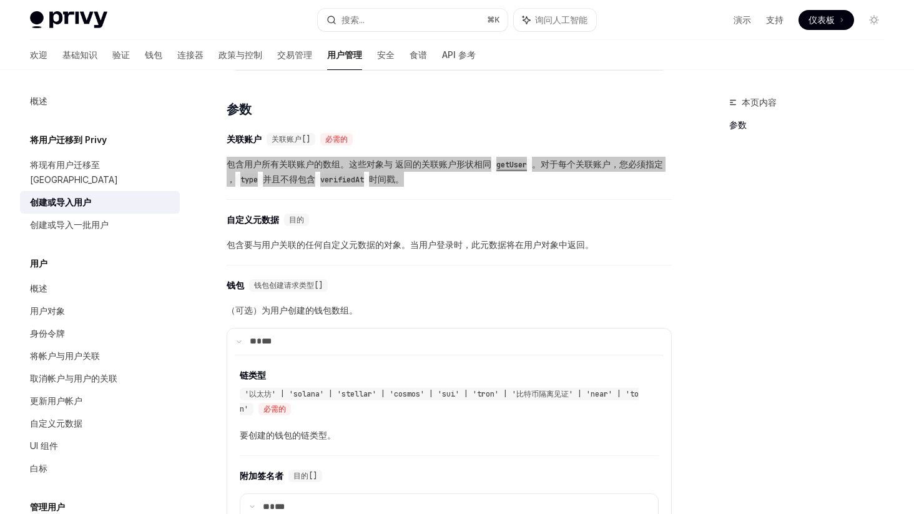
scroll to position [547, 0]
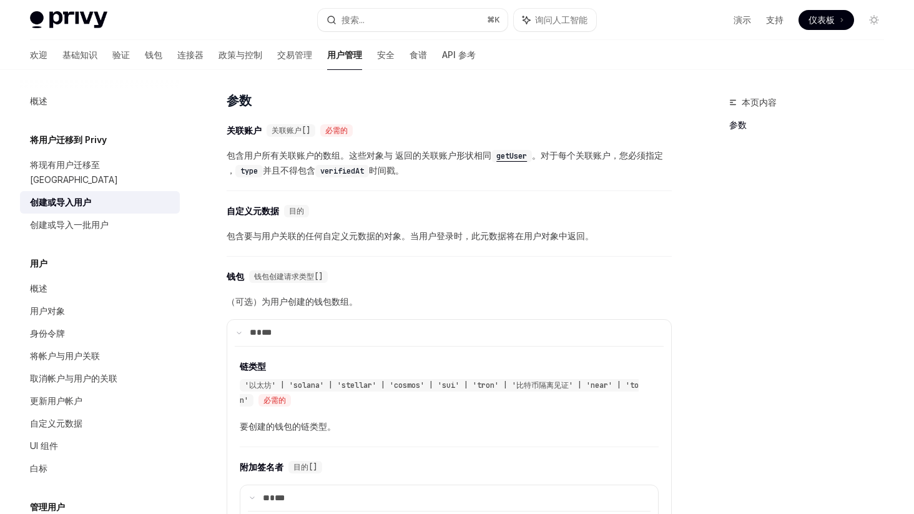
click at [381, 236] on font "包含要与用户关联的任何自定义元数据的对象。当用户登录时，此元数据将在用户对象中返回。" at bounding box center [410, 235] width 367 height 11
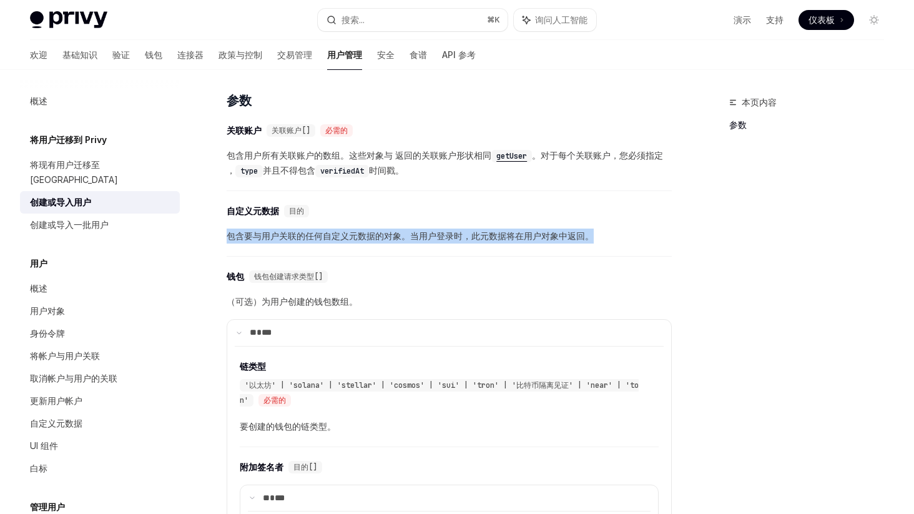
click at [381, 236] on font "包含要与用户关联的任何自定义元数据的对象。当用户登录时，此元数据将在用户对象中返回。" at bounding box center [410, 235] width 367 height 11
click at [363, 241] on font "包含要与用户关联的任何自定义元数据的对象。当用户登录时，此元数据将在用户对象中返回。" at bounding box center [410, 235] width 367 height 11
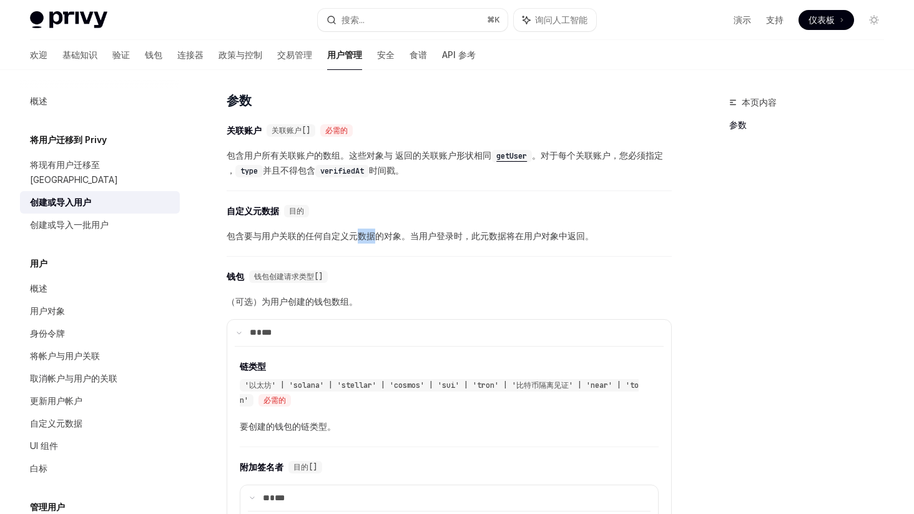
click at [363, 241] on font "包含要与用户关联的任何自定义元数据的对象。当用户登录时，此元数据将在用户对象中返回。" at bounding box center [410, 235] width 367 height 11
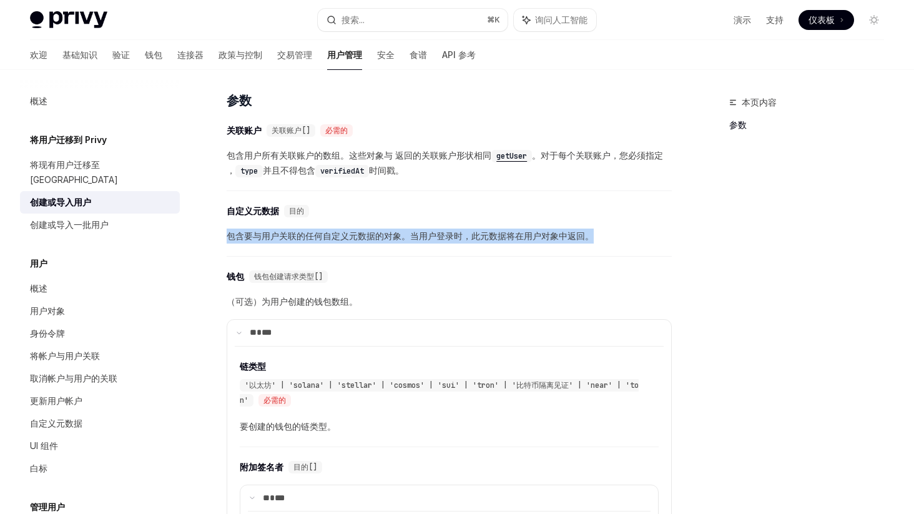
click at [363, 241] on font "包含要与用户关联的任何自定义元数据的对象。当用户登录时，此元数据将在用户对象中返回。" at bounding box center [410, 235] width 367 height 11
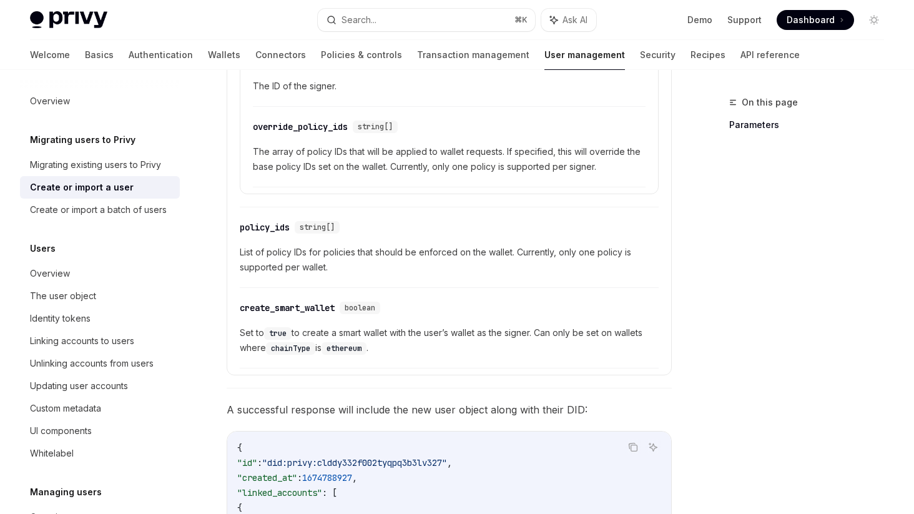
scroll to position [1079, 0]
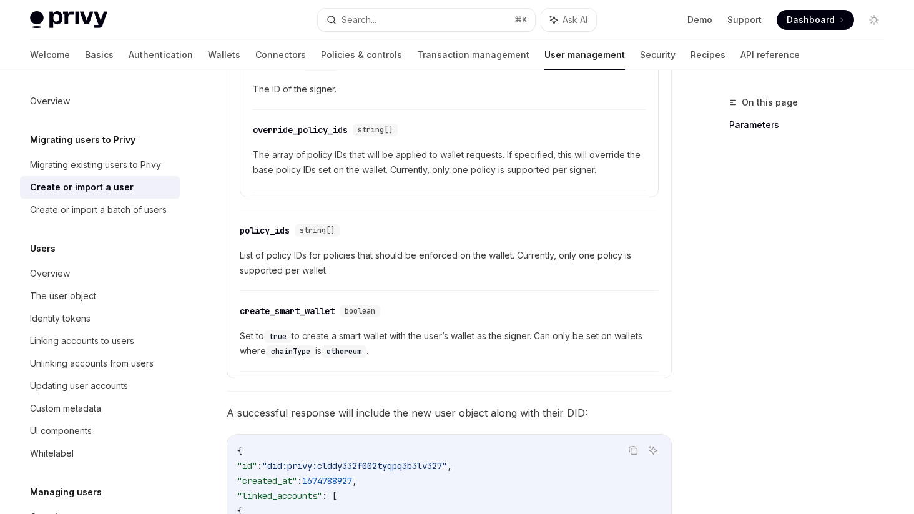
click at [429, 333] on span "Set to true to create a smart wallet with the user’s wallet as the signer. Can …" at bounding box center [449, 343] width 419 height 30
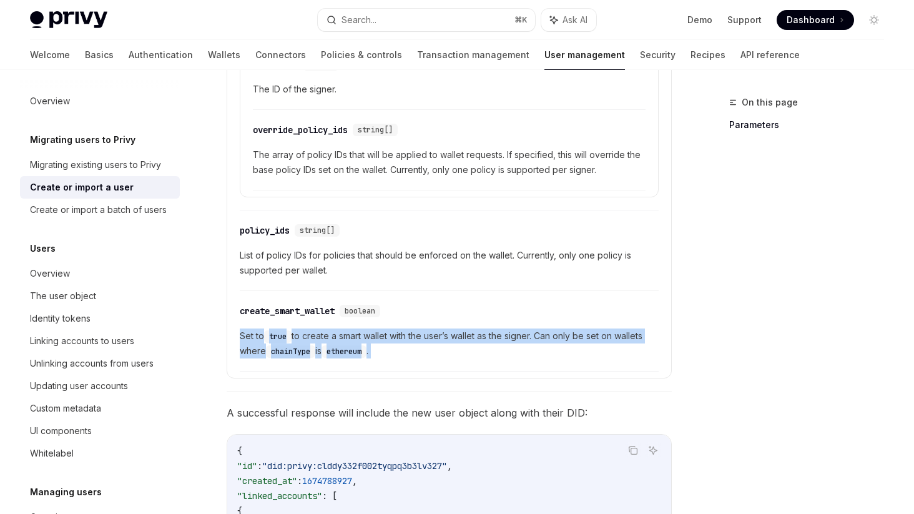
click at [429, 333] on span "Set to true to create a smart wallet with the user’s wallet as the signer. Can …" at bounding box center [449, 343] width 419 height 30
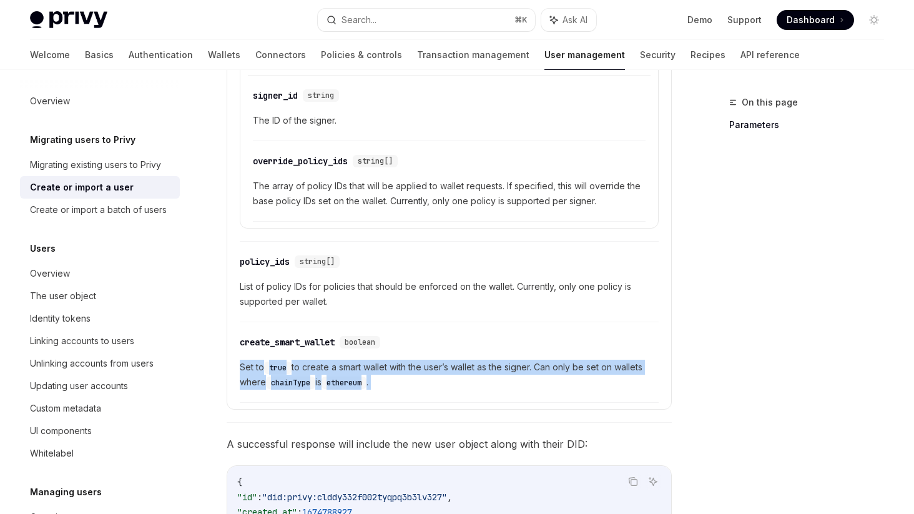
scroll to position [1038, 0]
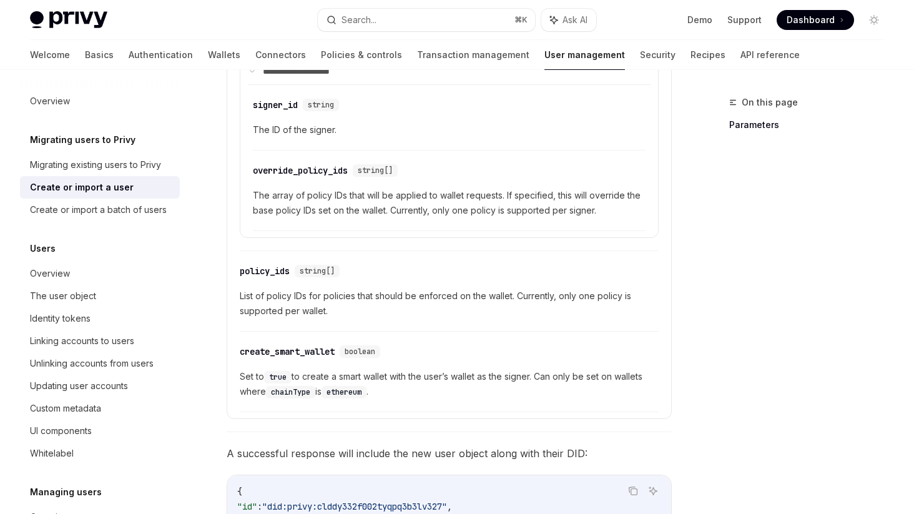
click at [459, 300] on span "List of policy IDs for policies that should be enforced on the wallet. Currentl…" at bounding box center [449, 303] width 419 height 30
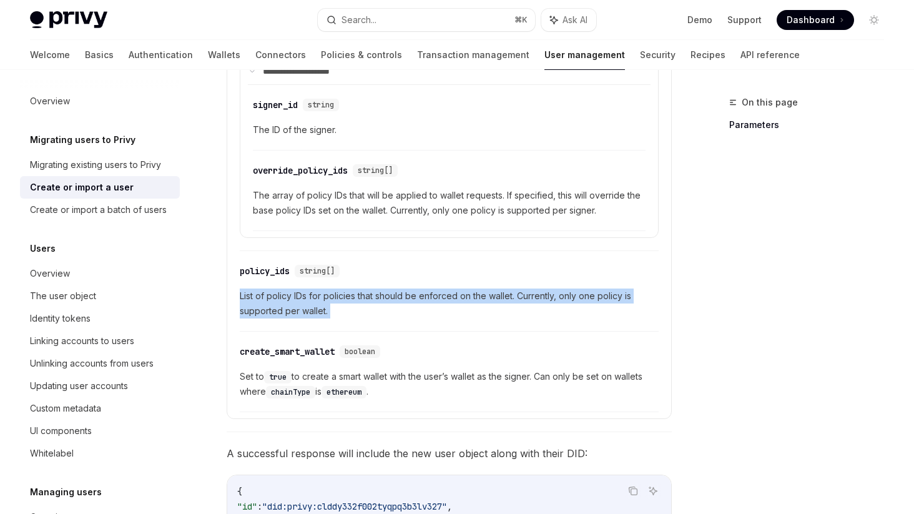
click at [459, 300] on span "List of policy IDs for policies that should be enforced on the wallet. Currentl…" at bounding box center [449, 303] width 419 height 30
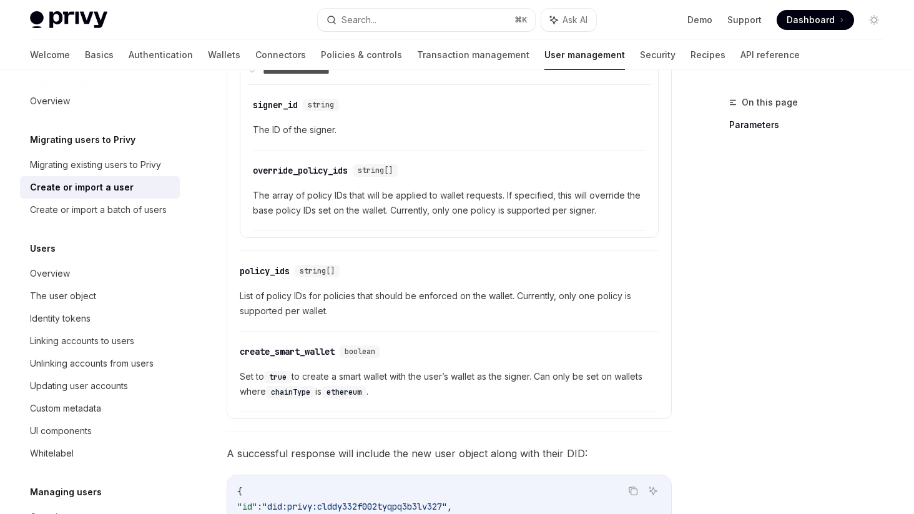
click at [442, 207] on span "The array of policy IDs that will be applied to wallet requests. If specified, …" at bounding box center [449, 203] width 393 height 30
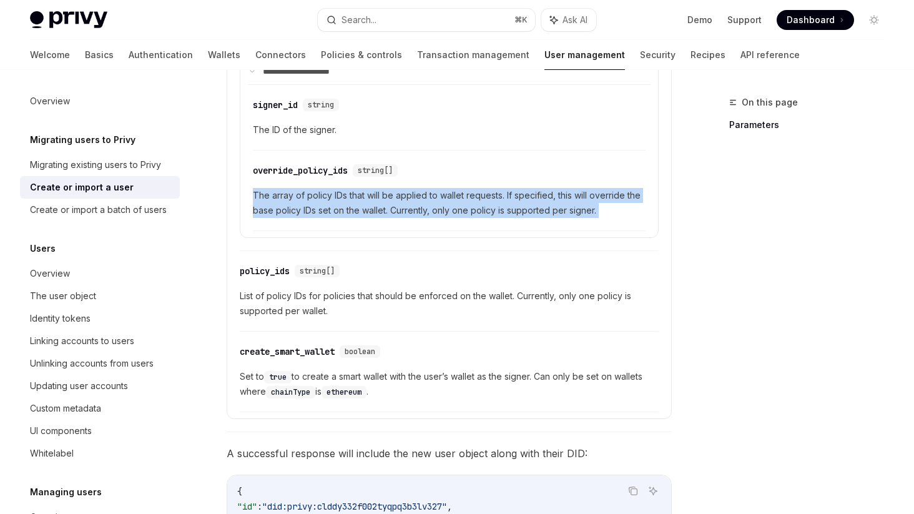
click at [442, 207] on span "The array of policy IDs that will be applied to wallet requests. If specified, …" at bounding box center [449, 203] width 393 height 30
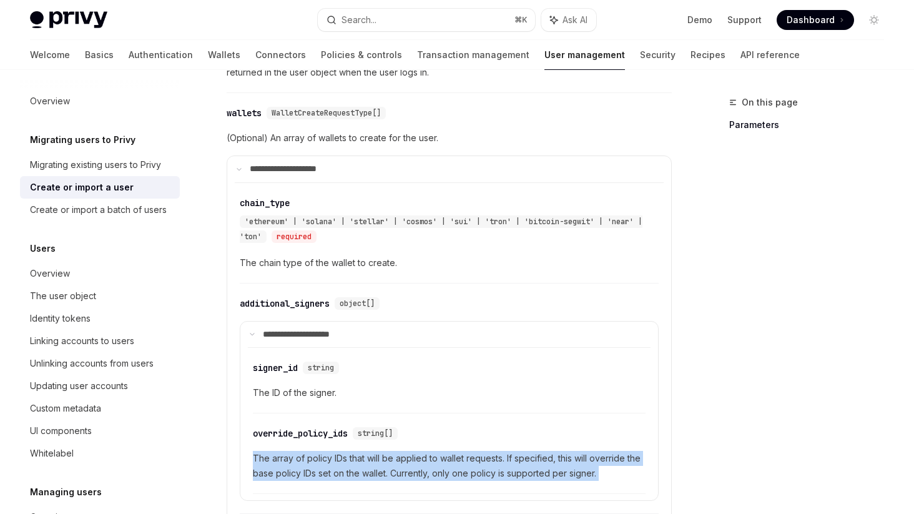
scroll to position [746, 0]
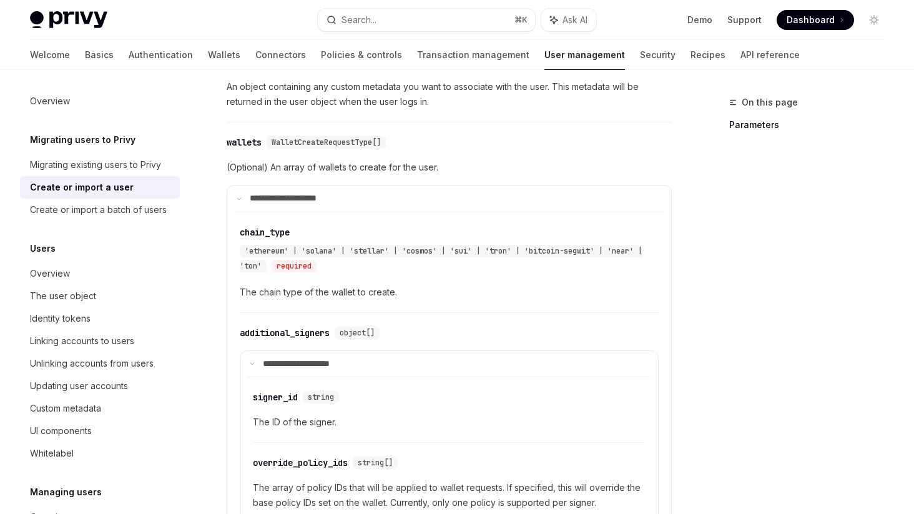
click at [521, 161] on span "(Optional) An array of wallets to create for the user." at bounding box center [449, 167] width 445 height 15
click at [497, 165] on span "(Optional) An array of wallets to create for the user." at bounding box center [449, 167] width 445 height 15
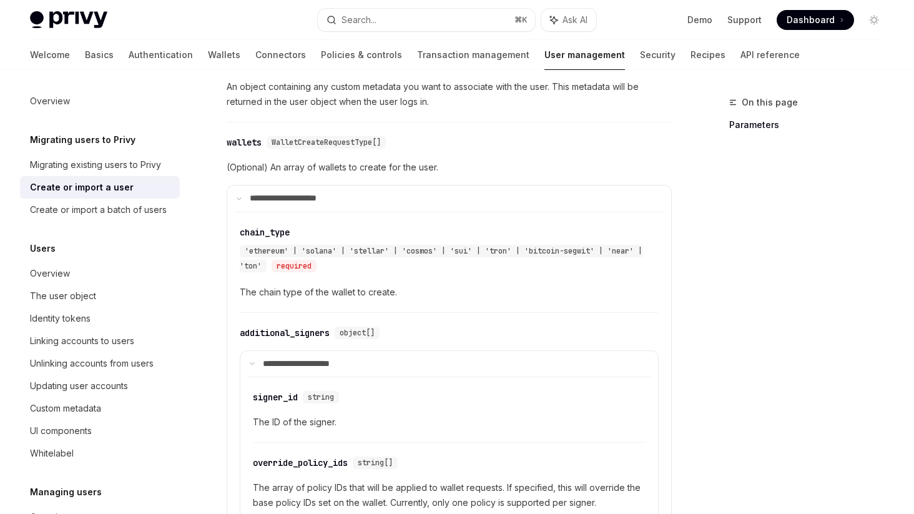
click at [497, 165] on span "(Optional) An array of wallets to create for the user." at bounding box center [449, 167] width 445 height 15
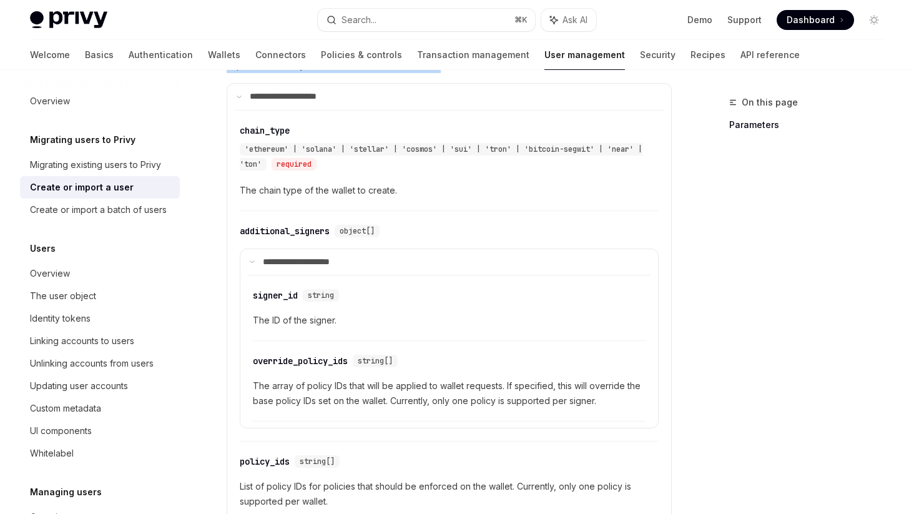
scroll to position [857, 0]
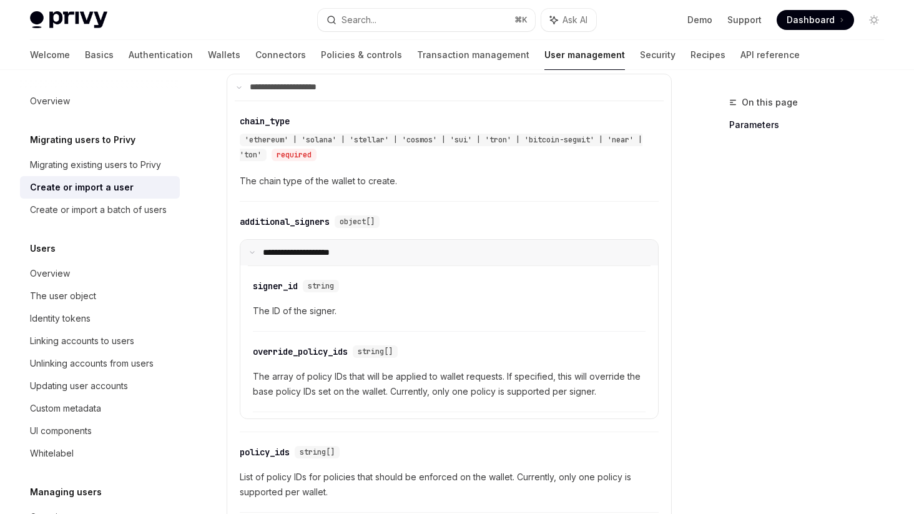
click at [260, 250] on summary "**********" at bounding box center [448, 253] width 417 height 26
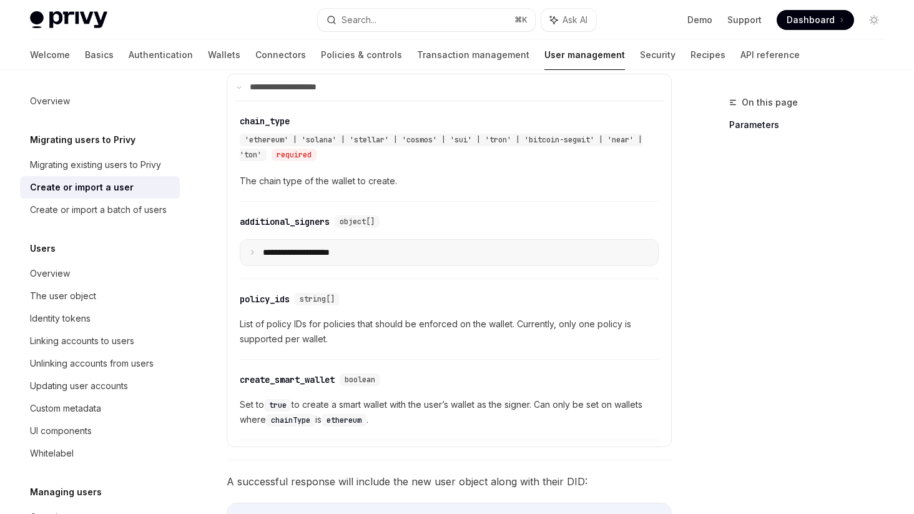
click at [251, 250] on icon at bounding box center [252, 252] width 6 height 6
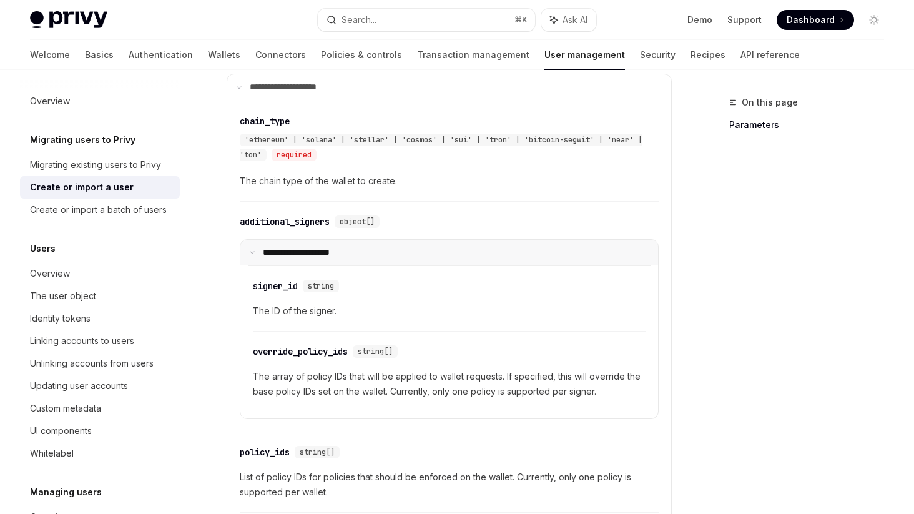
click at [416, 248] on summary "**********" at bounding box center [448, 253] width 417 height 26
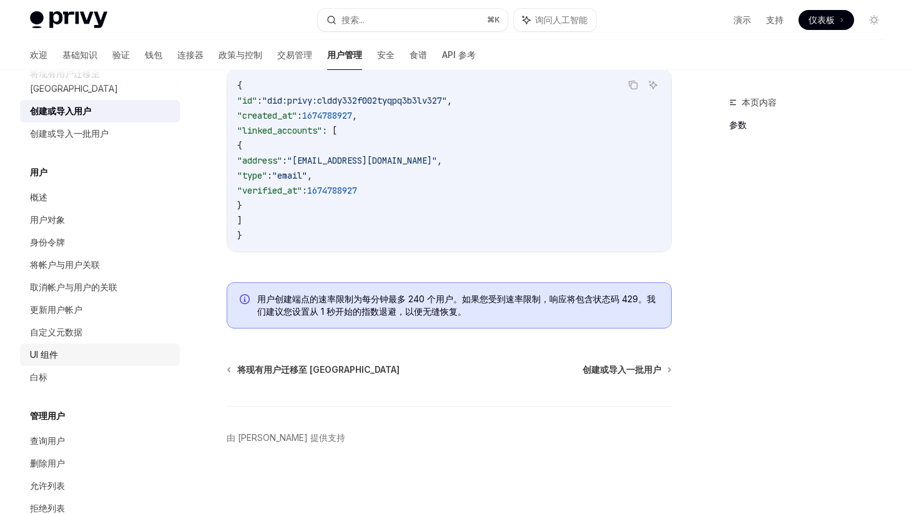
scroll to position [0, 0]
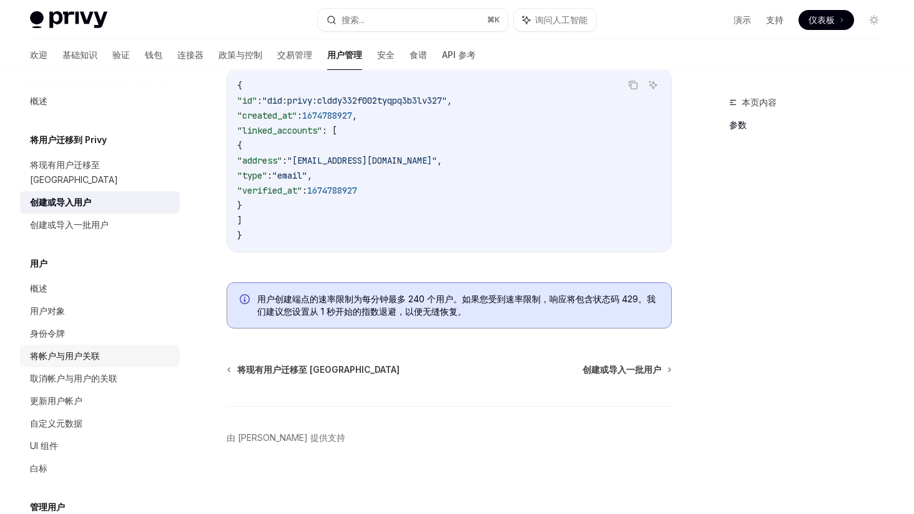
click at [77, 350] on font "将帐户与用户关联" at bounding box center [65, 355] width 70 height 11
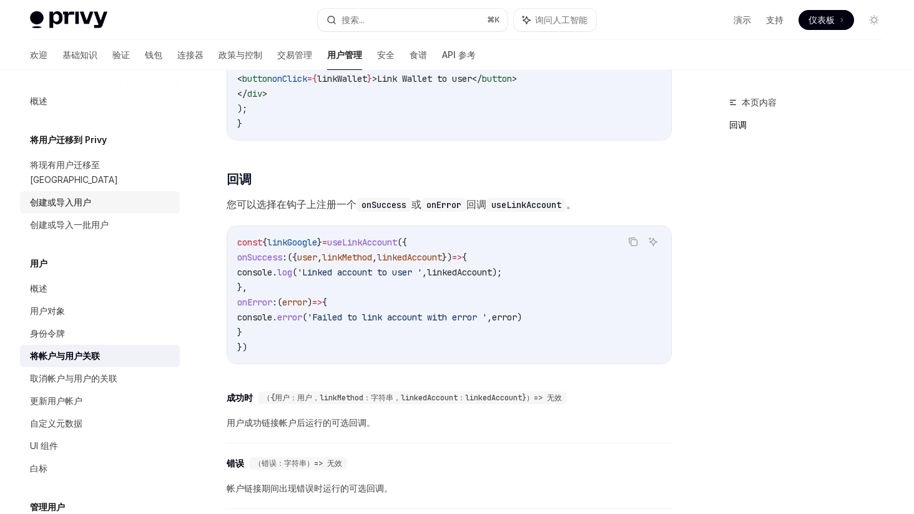
scroll to position [1416, 0]
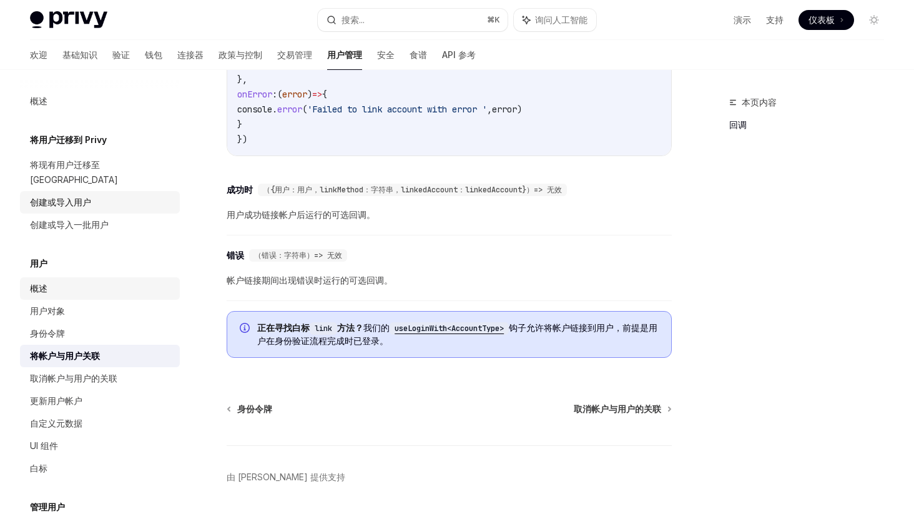
click at [79, 281] on div "概述" at bounding box center [101, 288] width 142 height 15
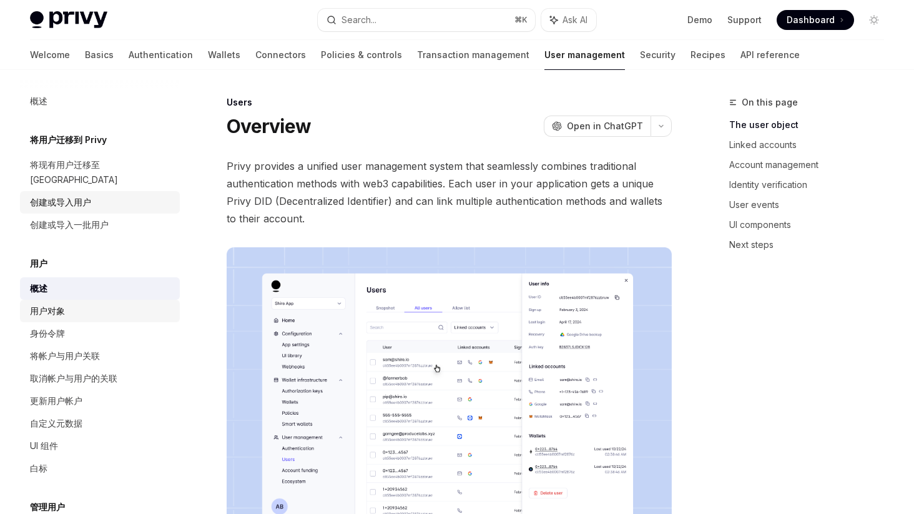
click at [67, 303] on div "用户对象" at bounding box center [101, 310] width 142 height 15
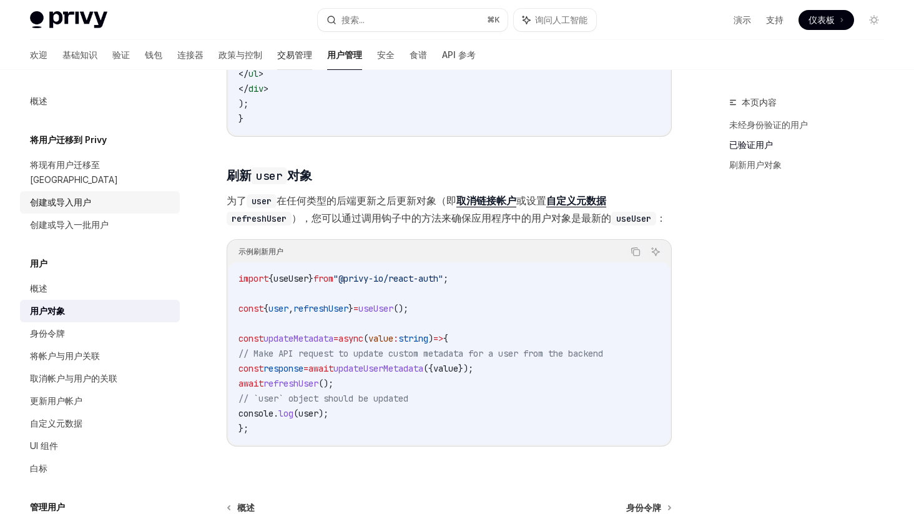
click at [277, 49] on font "交易管理" at bounding box center [294, 55] width 35 height 12
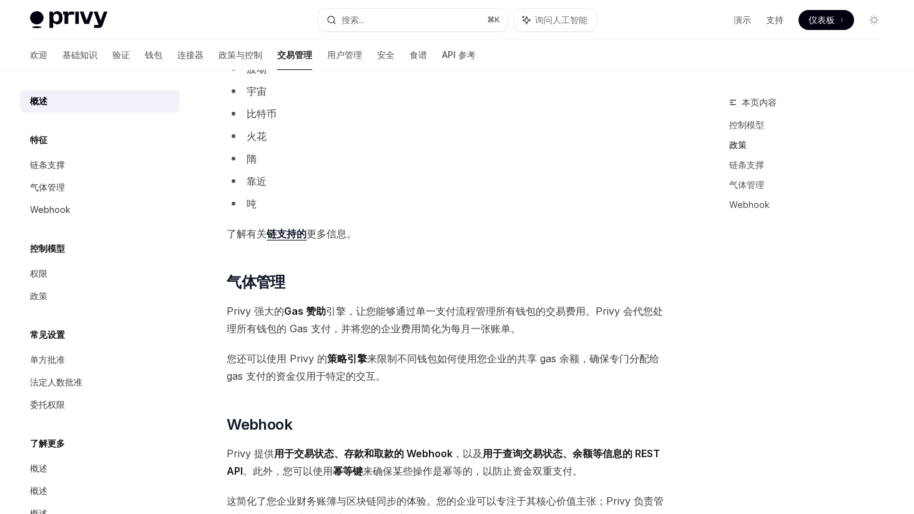
scroll to position [884, 0]
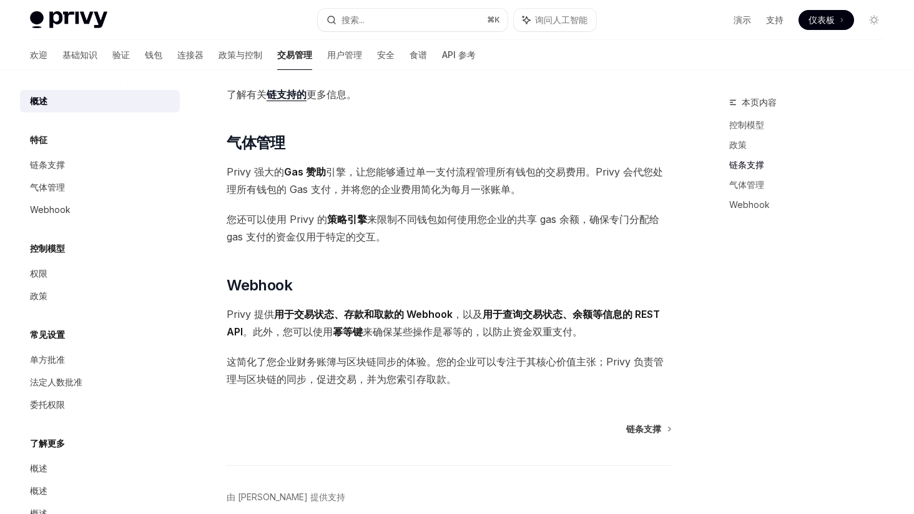
click at [457, 186] on font "引擎，让您能够通过单一支付流程管理所有钱包的交易费用。Privy 会代您处理所有钱包的 Gas 支付，并将您的企业费用简化为每月一张账单。" at bounding box center [445, 180] width 436 height 30
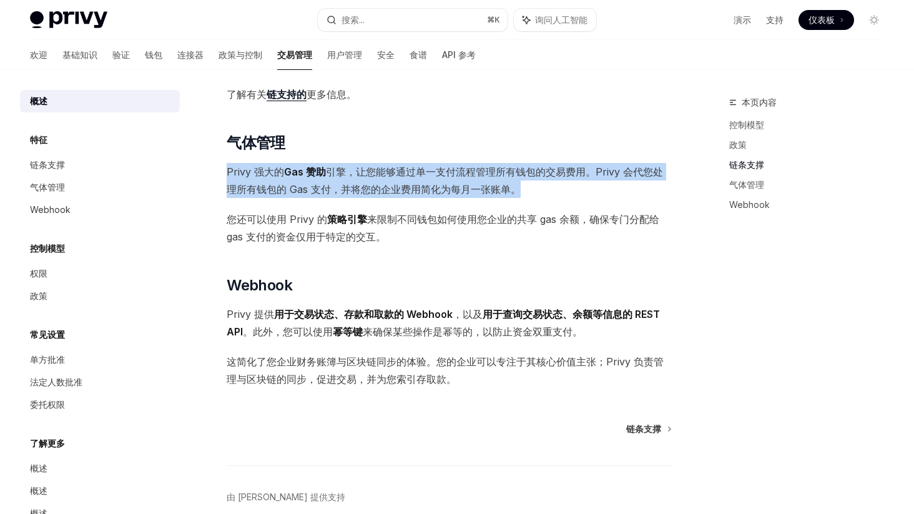
click at [457, 186] on font "引擎，让您能够通过单一支付流程管理所有钱包的交易费用。Privy 会代您处理所有钱包的 Gas 支付，并将您的企业费用简化为每月一张账单。" at bounding box center [445, 180] width 436 height 30
click at [416, 176] on font "引擎，让您能够通过单一支付流程管理所有钱包的交易费用。Privy 会代您处理所有钱包的 Gas 支付，并将您的企业费用简化为每月一张账单。" at bounding box center [445, 180] width 436 height 30
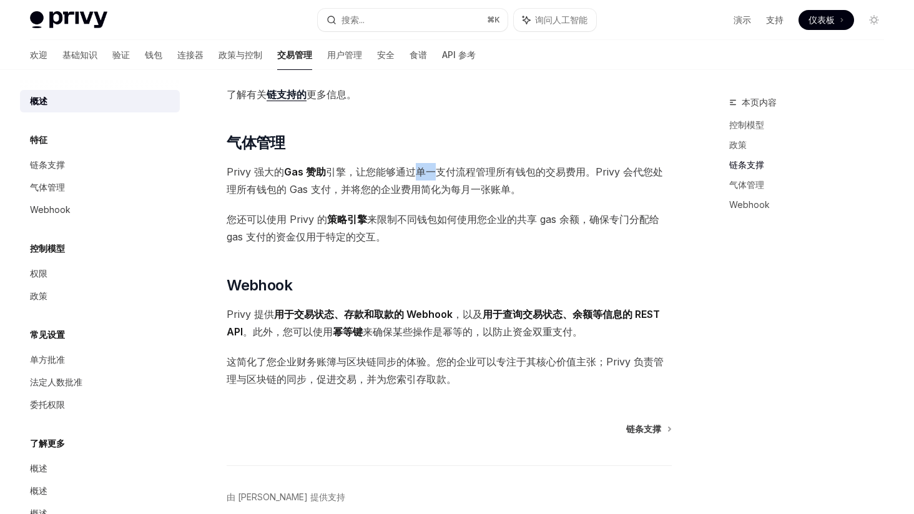
click at [416, 176] on font "引擎，让您能够通过单一支付流程管理所有钱包的交易费用。Privy 会代您处理所有钱包的 Gas 支付，并将您的企业费用简化为每月一张账单。" at bounding box center [445, 180] width 436 height 30
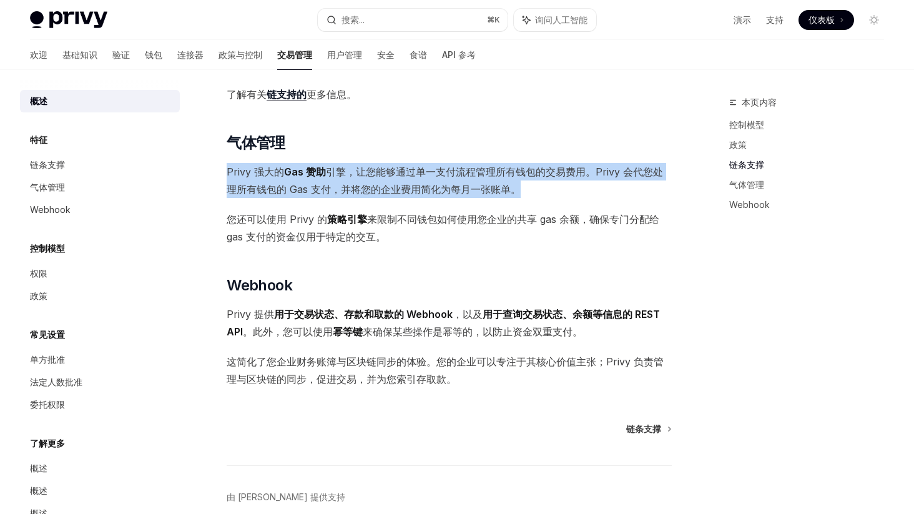
click at [416, 176] on font "引擎，让您能够通过单一支付流程管理所有钱包的交易费用。Privy 会代您处理所有钱包的 Gas 支付，并将您的企业费用简化为每月一张账单。" at bounding box center [445, 180] width 436 height 30
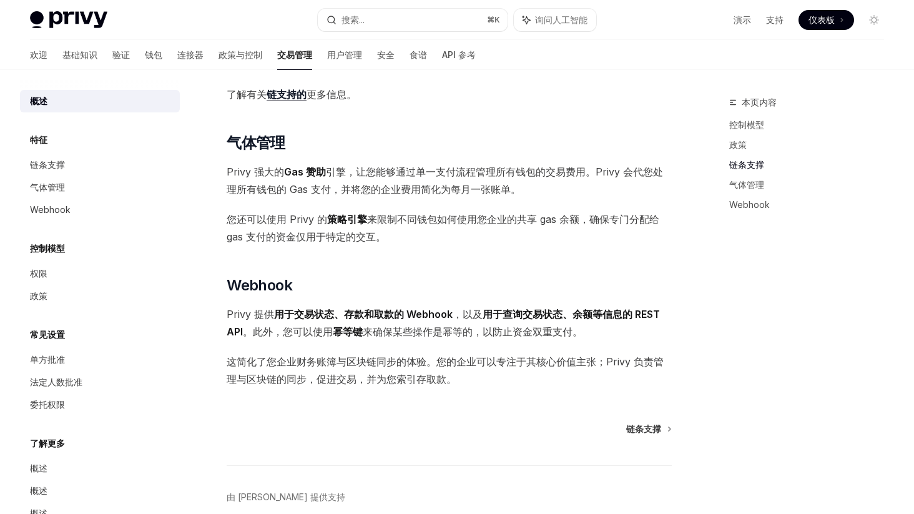
click at [400, 184] on font "引擎，让您能够通过单一支付流程管理所有钱包的交易费用。Privy 会代您处理所有钱包的 Gas 支付，并将您的企业费用简化为每月一张账单。" at bounding box center [445, 180] width 436 height 30
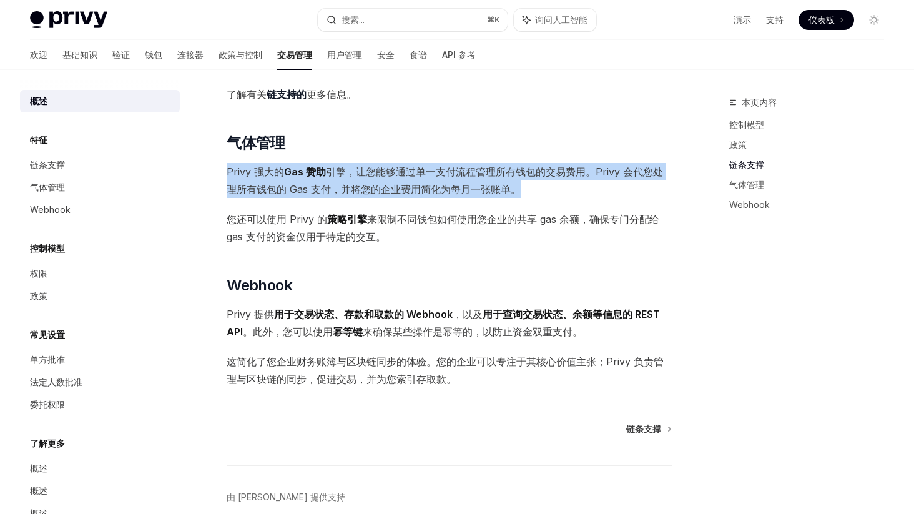
click at [400, 184] on font "引擎，让您能够通过单一支付流程管理所有钱包的交易费用。Privy 会代您处理所有钱包的 Gas 支付，并将您的企业费用简化为每月一张账单。" at bounding box center [445, 180] width 436 height 30
click at [405, 166] on font "引擎，让您能够通过单一支付流程管理所有钱包的交易费用。Privy 会代您处理所有钱包的 Gas 支付，并将您的企业费用简化为每月一张账单。" at bounding box center [445, 180] width 436 height 30
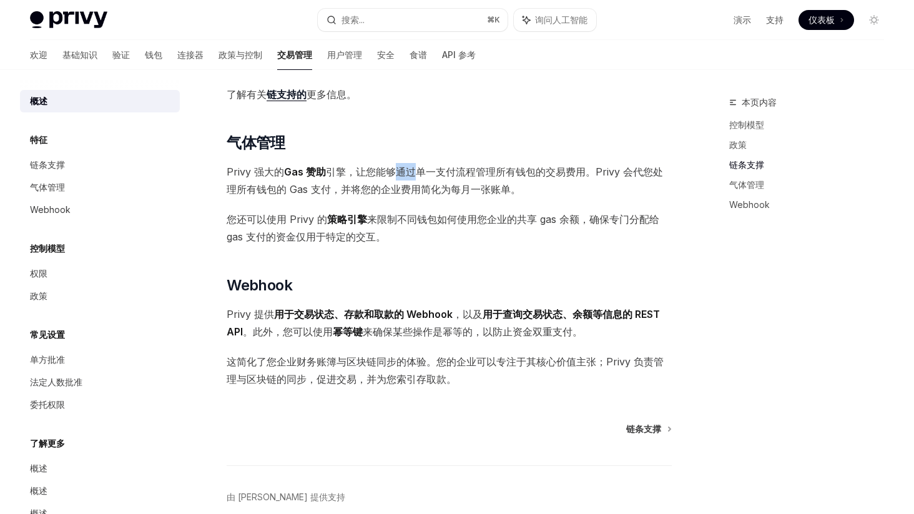
click at [405, 166] on font "引擎，让您能够通过单一支付流程管理所有钱包的交易费用。Privy 会代您处理所有钱包的 Gas 支付，并将您的企业费用简化为每月一张账单。" at bounding box center [445, 180] width 436 height 30
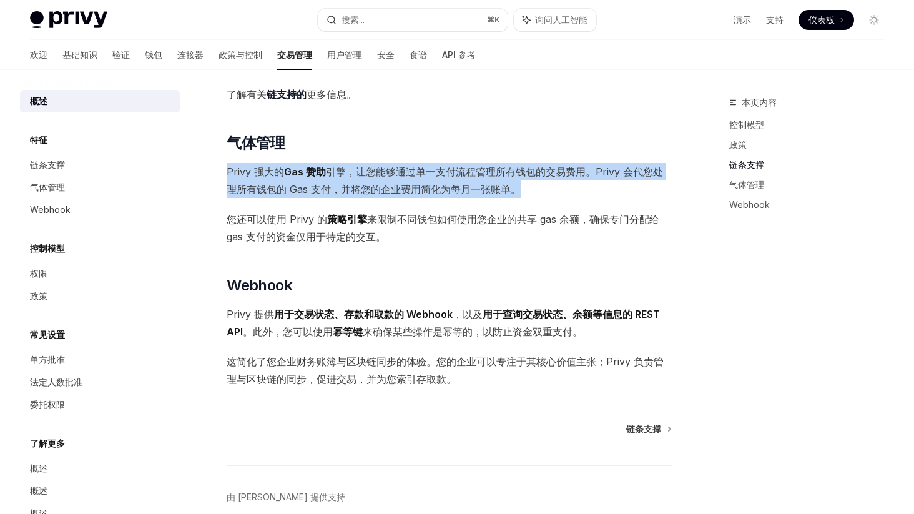
click at [405, 166] on font "引擎，让您能够通过单一支付流程管理所有钱包的交易费用。Privy 会代您处理所有钱包的 Gas 支付，并将您的企业费用简化为每月一张账单。" at bounding box center [445, 180] width 436 height 30
click at [389, 178] on span "Privy 强大的 Gas 赞助 引擎，让您能够通过单一支付流程管理所有钱包的交易费用。Privy 会代您处理所有钱包的 Gas 支付，并将您的企业费用简化为…" at bounding box center [449, 180] width 445 height 35
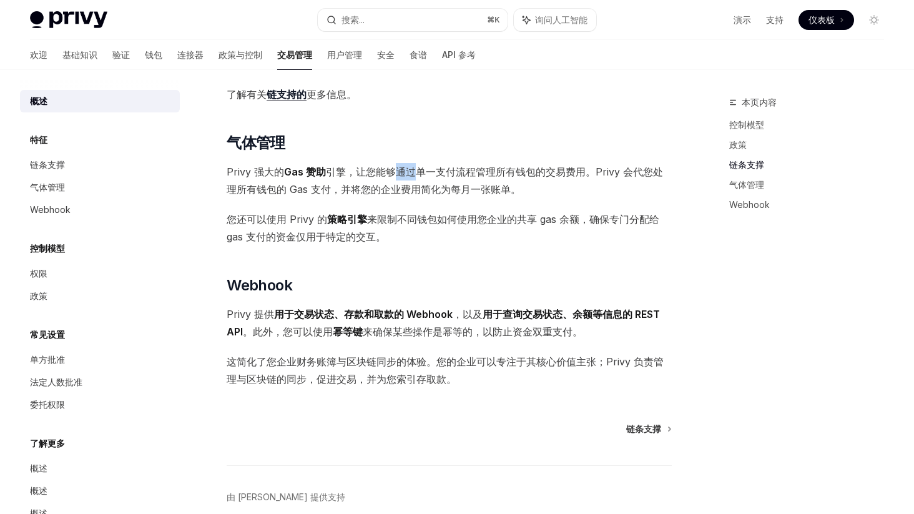
click at [389, 178] on span "Privy 强大的 Gas 赞助 引擎，让您能够通过单一支付流程管理所有钱包的交易费用。Privy 会代您处理所有钱包的 Gas 支付，并将您的企业费用简化为…" at bounding box center [449, 180] width 445 height 35
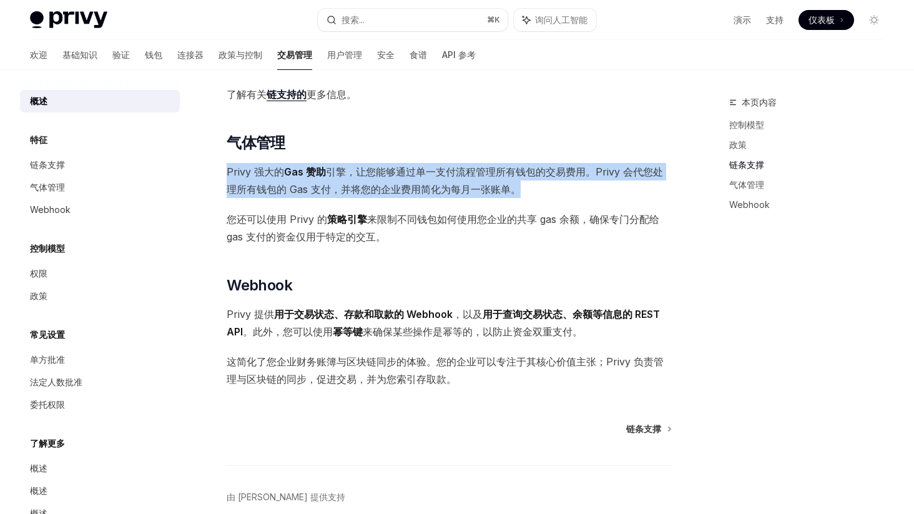
click at [389, 178] on span "Privy 强大的 Gas 赞助 引擎，让您能够通过单一支付流程管理所有钱包的交易费用。Privy 会代您处理所有钱包的 Gas 支付，并将您的企业费用简化为…" at bounding box center [449, 180] width 445 height 35
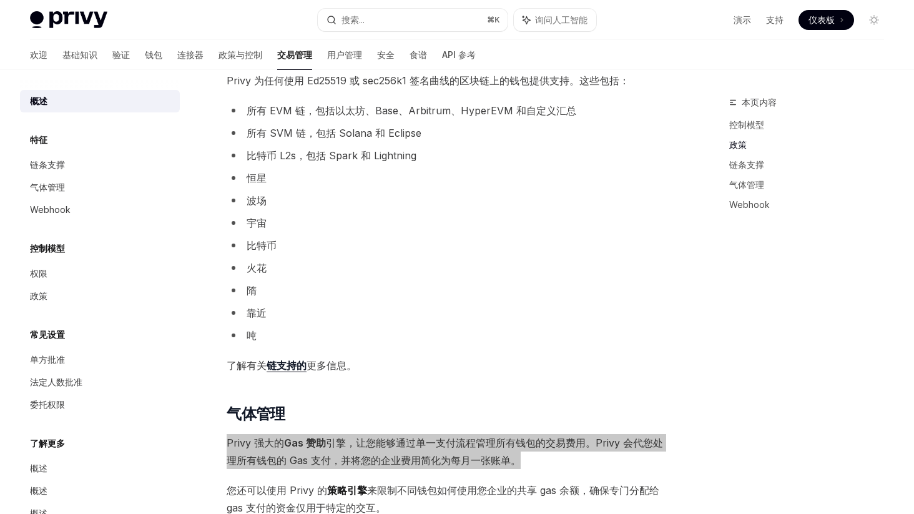
scroll to position [588, 0]
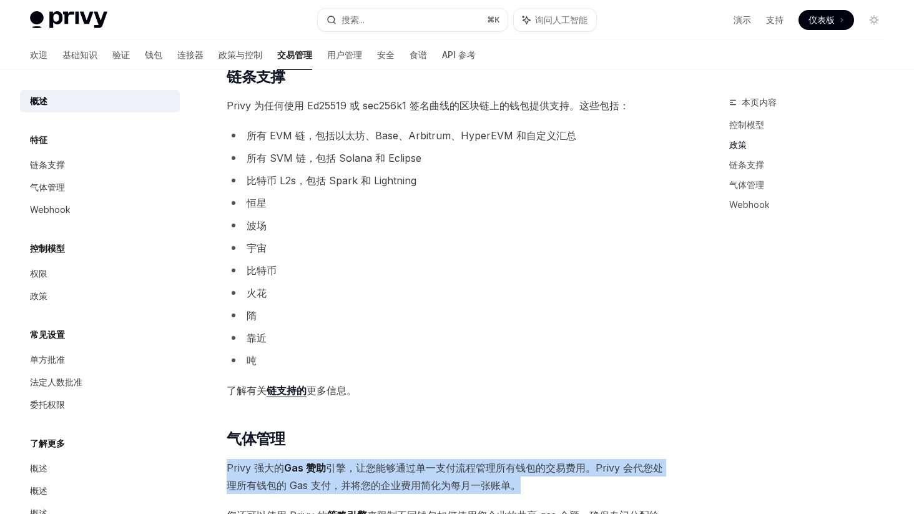
click at [284, 391] on font "链支持的" at bounding box center [286, 390] width 40 height 12
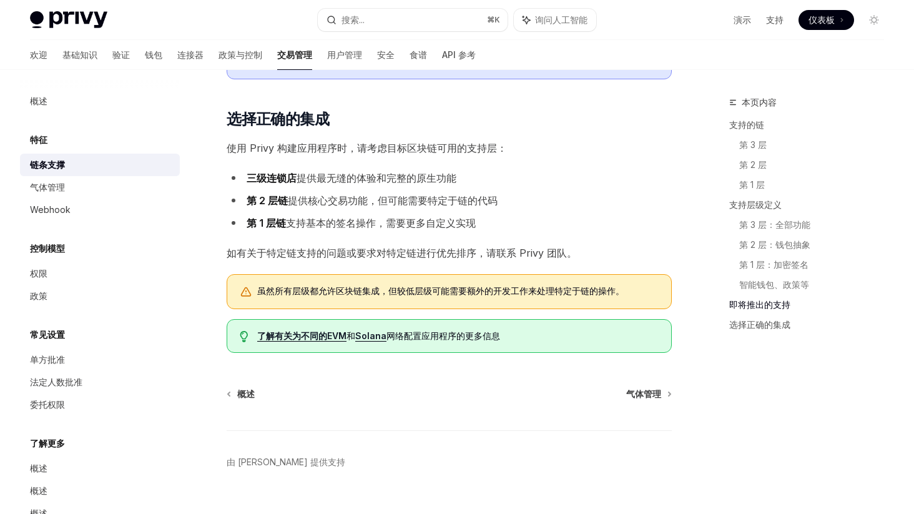
scroll to position [1480, 0]
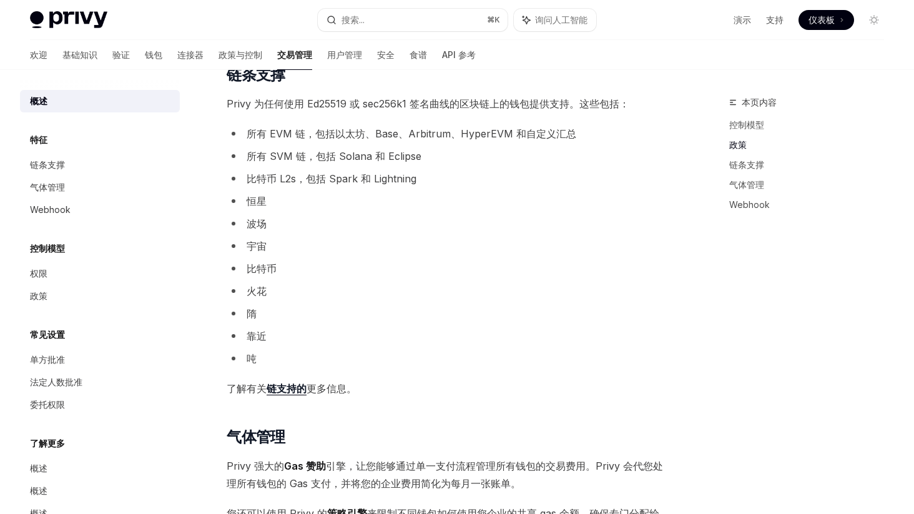
scroll to position [588, 0]
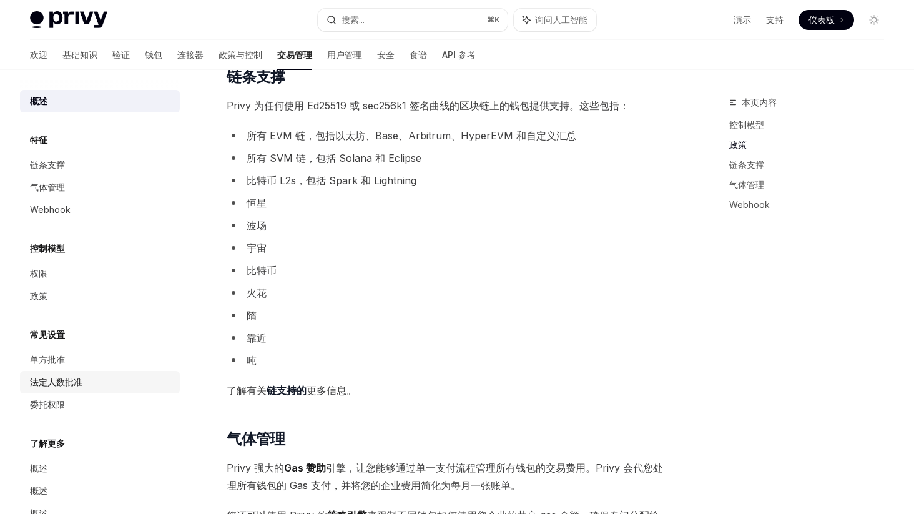
click at [71, 387] on font "法定人数批准" at bounding box center [56, 381] width 52 height 11
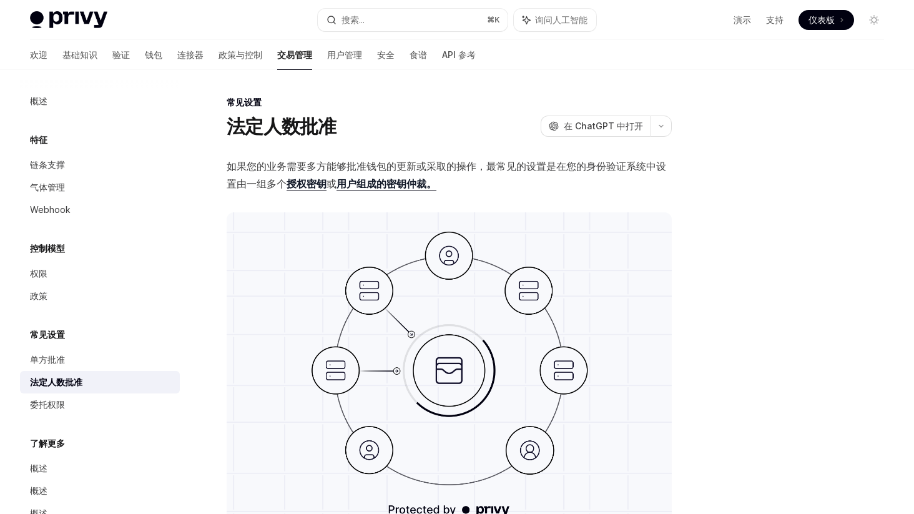
click at [459, 163] on font "如果您的业务需要多方能够批准钱包的更新或采取的操作，最常见的设置是" at bounding box center [392, 166] width 330 height 12
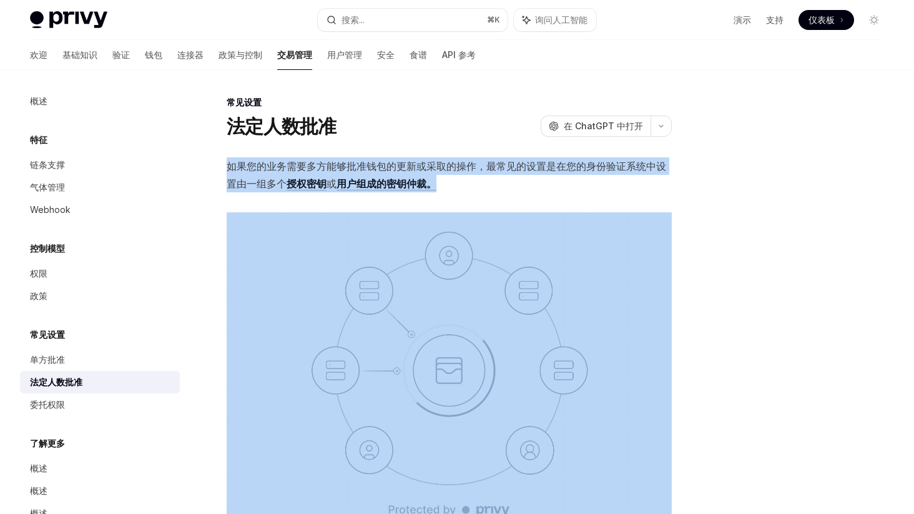
click at [459, 163] on font "如果您的业务需要多方能够批准钱包的更新或采取的操作，最常见的设置是" at bounding box center [392, 166] width 330 height 12
click at [462, 162] on font "如果您的业务需要多方能够批准钱包的更新或采取的操作，最常见的设置是" at bounding box center [392, 166] width 330 height 12
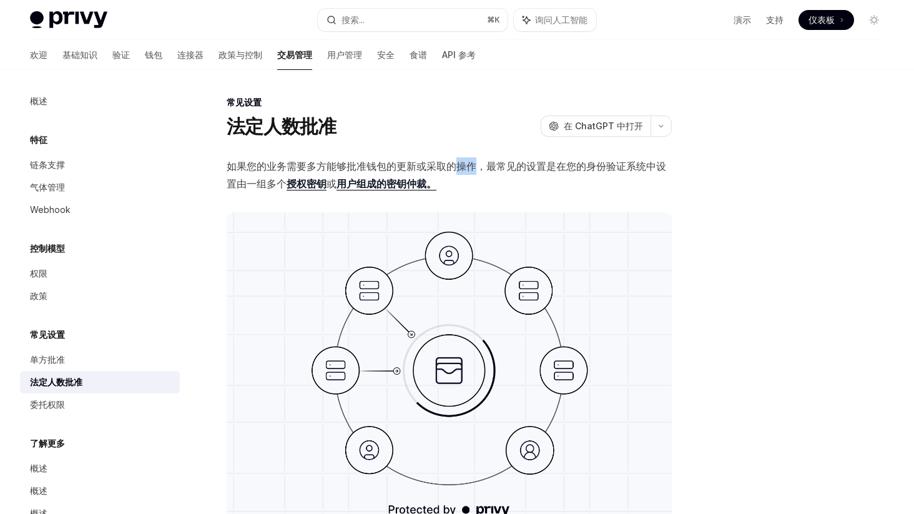
click at [462, 162] on font "如果您的业务需要多方能够批准钱包的更新或采取的操作，最常见的设置是" at bounding box center [392, 166] width 330 height 12
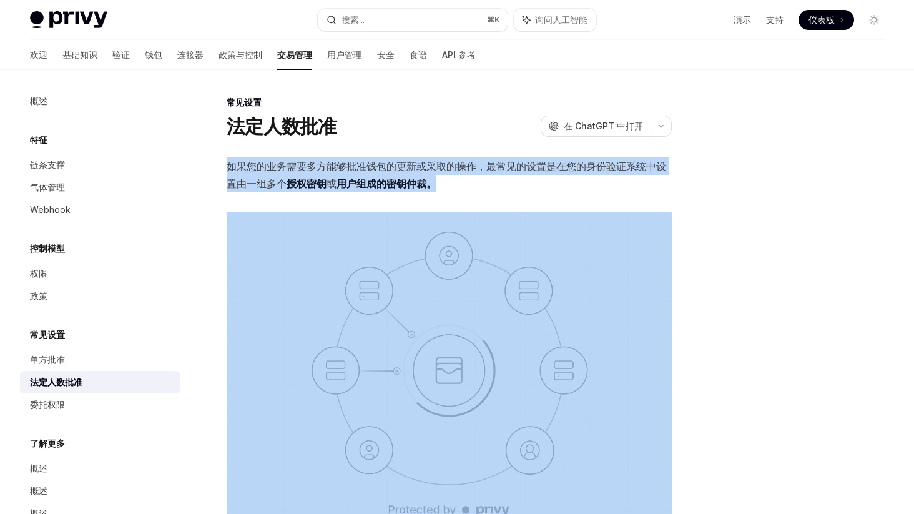
click at [462, 162] on font "如果您的业务需要多方能够批准钱包的更新或采取的操作，最常见的设置是" at bounding box center [392, 166] width 330 height 12
click at [452, 164] on font "如果您的业务需要多方能够批准钱包的更新或采取的操作，最常见的设置是" at bounding box center [392, 166] width 330 height 12
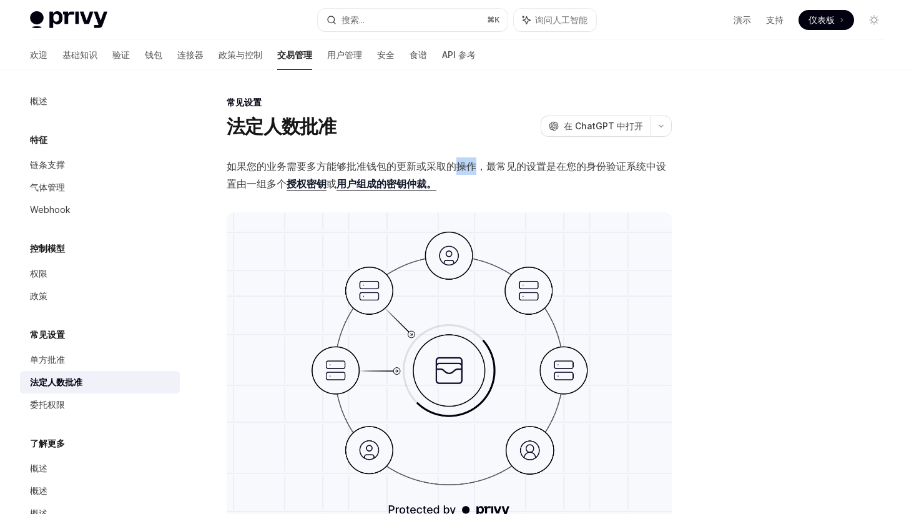
click at [452, 164] on font "如果您的业务需要多方能够批准钱包的更新或采取的操作，最常见的设置是" at bounding box center [392, 166] width 330 height 12
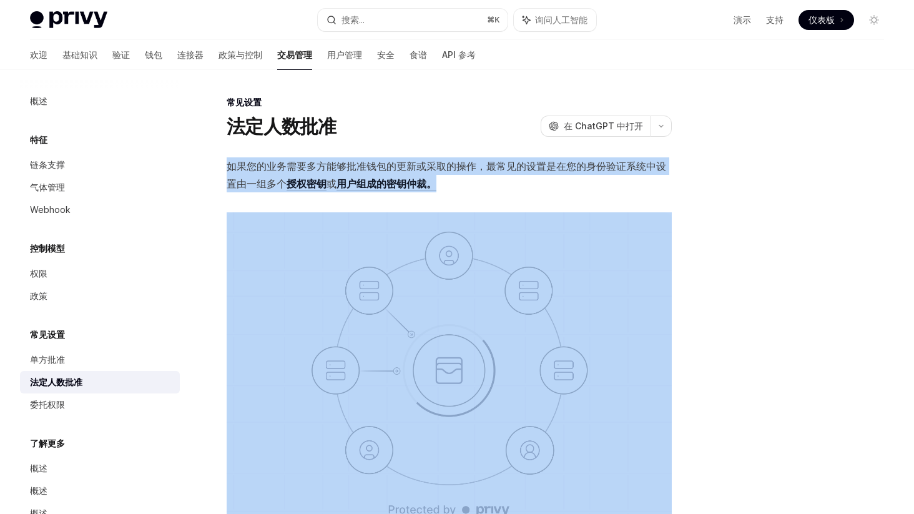
click at [452, 164] on font "如果您的业务需要多方能够批准钱包的更新或采取的操作，最常见的设置是" at bounding box center [392, 166] width 330 height 12
click at [441, 162] on font "如果您的业务需要多方能够批准钱包的更新或采取的操作，最常见的设置是" at bounding box center [392, 166] width 330 height 12
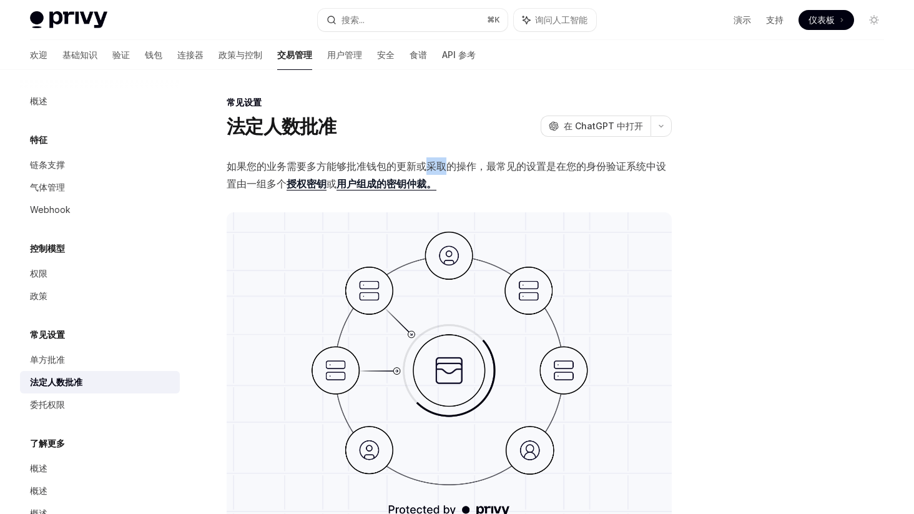
click at [441, 162] on font "如果您的业务需要多方能够批准钱包的更新或采取的操作，最常见的设置是" at bounding box center [392, 166] width 330 height 12
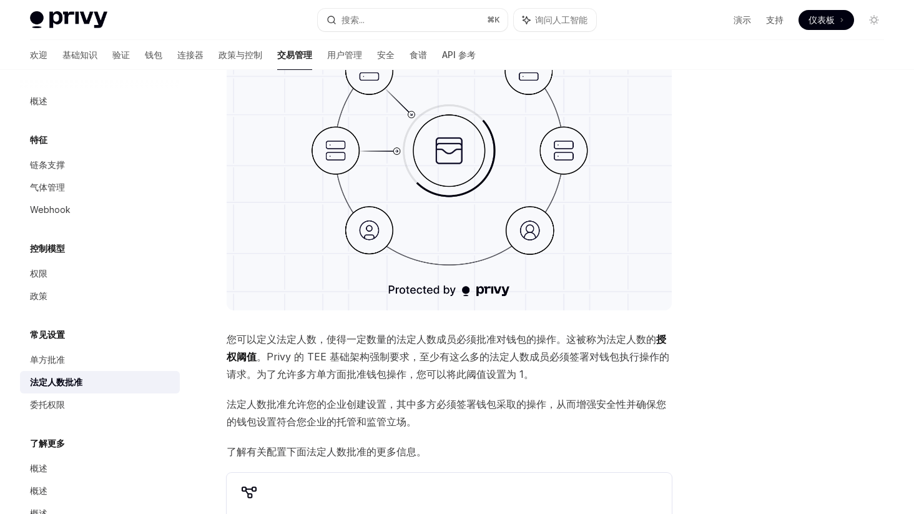
scroll to position [237, 0]
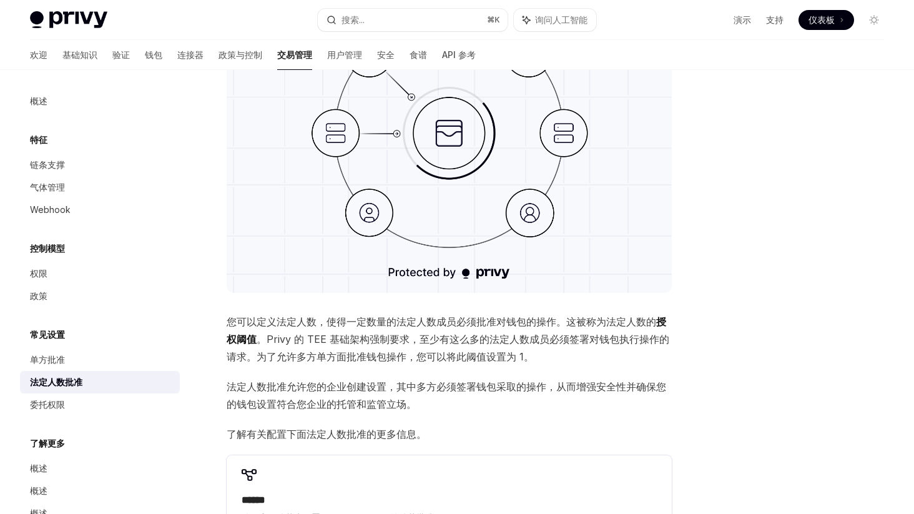
click at [449, 324] on font "您可以定义法定人数，使得一定数量的法定人数成员必须批准对钱包的操作。这被称为法定人数的" at bounding box center [441, 321] width 429 height 12
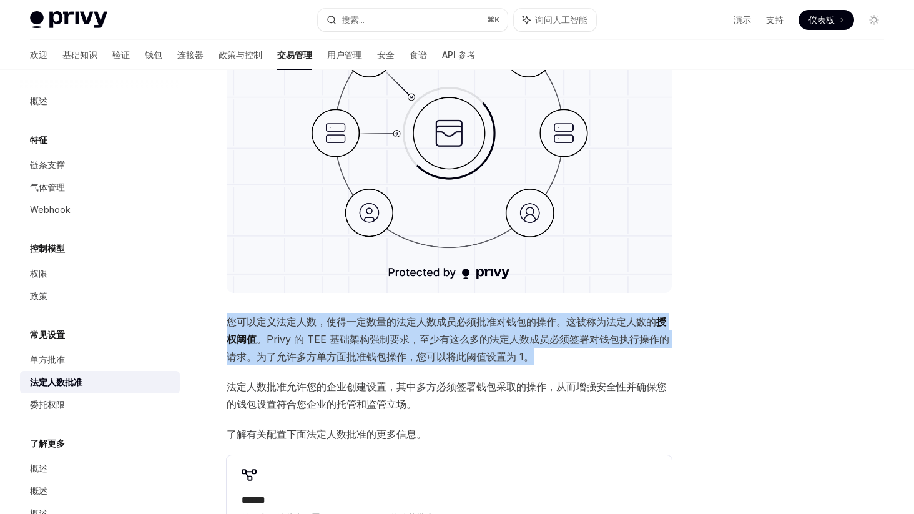
click at [449, 324] on font "您可以定义法定人数，使得一定数量的法定人数成员必须批准对钱包的操作。这被称为法定人数的" at bounding box center [441, 321] width 429 height 12
click at [436, 330] on span "您可以定义法定人数，使得一定数量的法定人数成员必须批准对钱包的操作。这被称为法定人数的 授权阈值 。Privy 的 TEE 基础架构强制要求，至少有这么多的法…" at bounding box center [449, 339] width 445 height 52
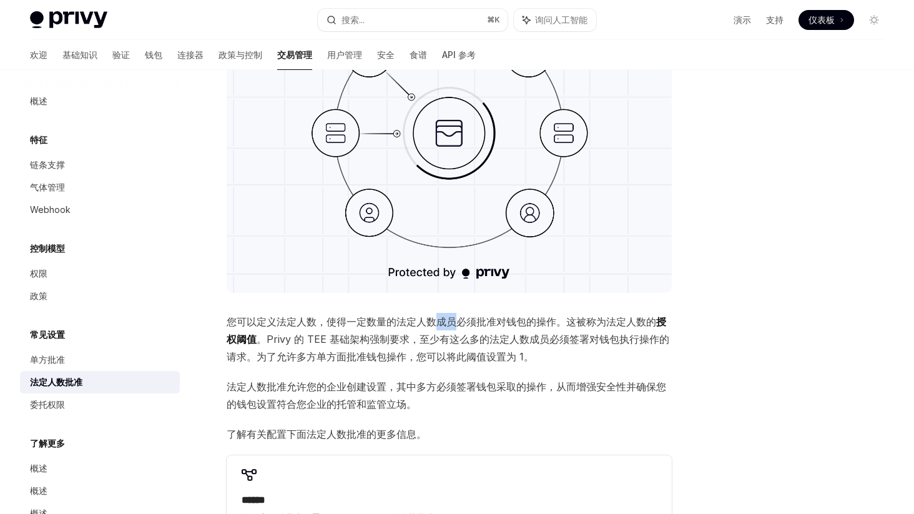
click at [436, 330] on span "您可以定义法定人数，使得一定数量的法定人数成员必须批准对钱包的操作。这被称为法定人数的 授权阈值 。Privy 的 TEE 基础架构强制要求，至少有这么多的法…" at bounding box center [449, 339] width 445 height 52
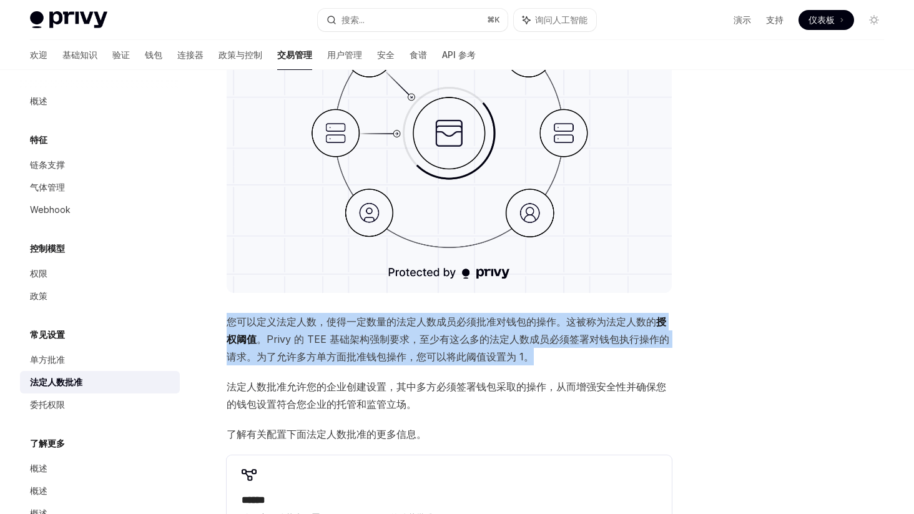
click at [436, 330] on span "您可以定义法定人数，使得一定数量的法定人数成员必须批准对钱包的操作。这被称为法定人数的 授权阈值 。Privy 的 TEE 基础架构强制要求，至少有这么多的法…" at bounding box center [449, 339] width 445 height 52
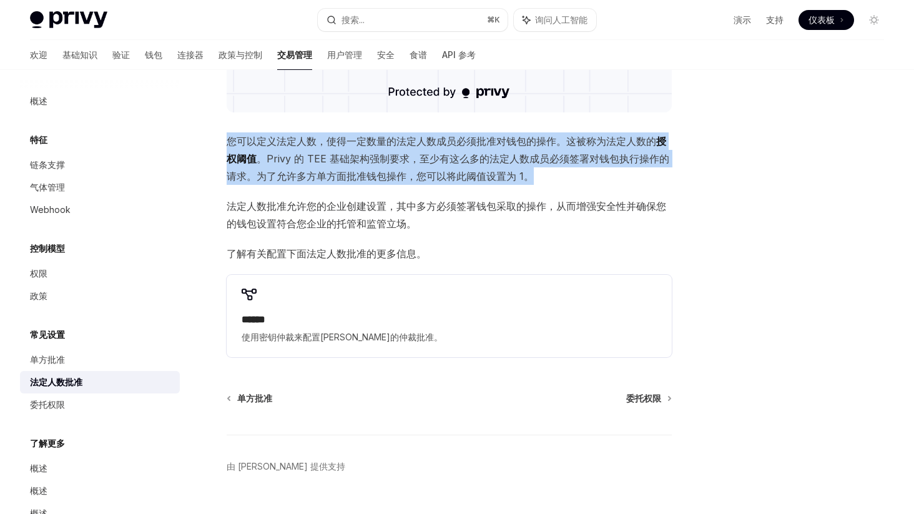
scroll to position [446, 0]
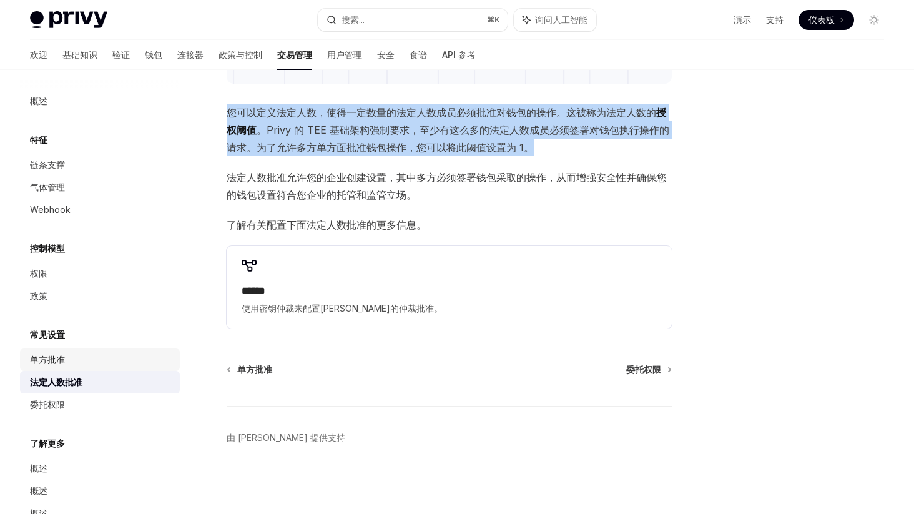
click at [90, 359] on div "单方批准" at bounding box center [101, 359] width 142 height 15
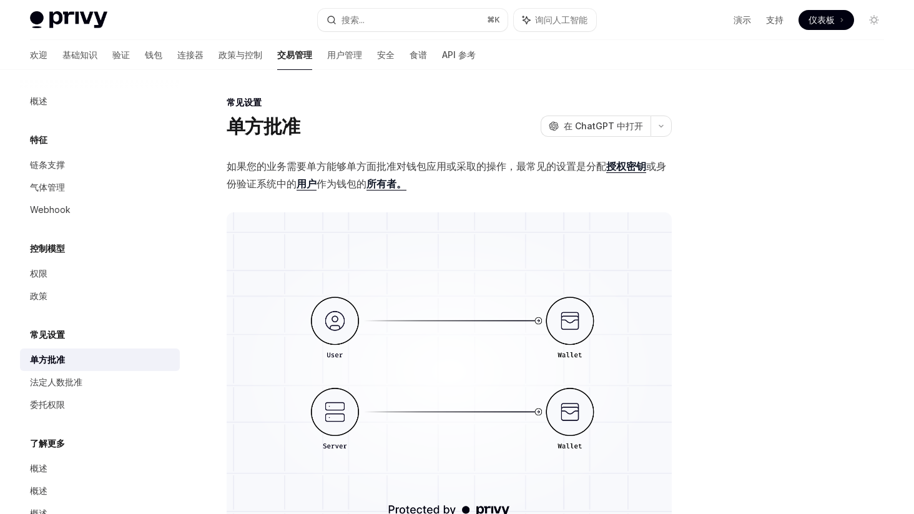
click at [459, 165] on font "如果您的业务需要单方能够单方面批准对钱包应用或采取的操作，最常见的设置是分配" at bounding box center [416, 166] width 379 height 12
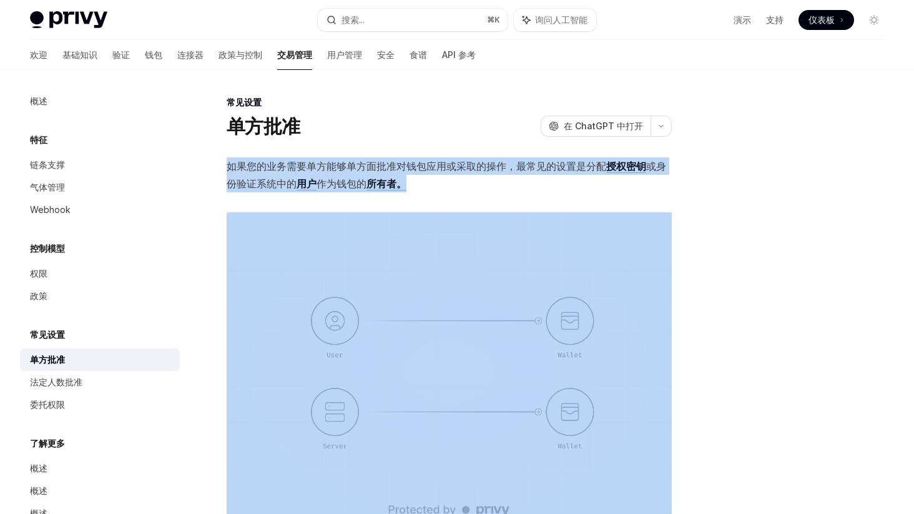
click at [459, 165] on font "如果您的业务需要单方能够单方面批准对钱包应用或采取的操作，最常见的设置是分配" at bounding box center [416, 166] width 379 height 12
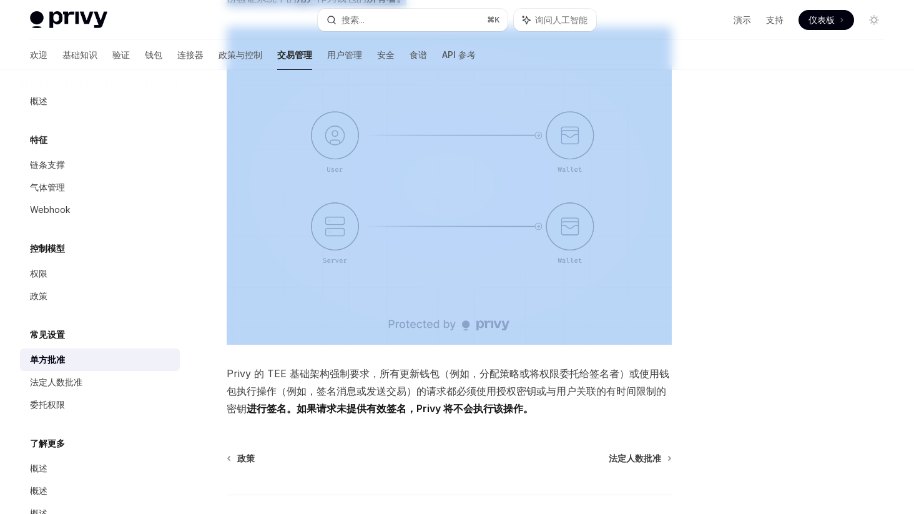
scroll to position [274, 0]
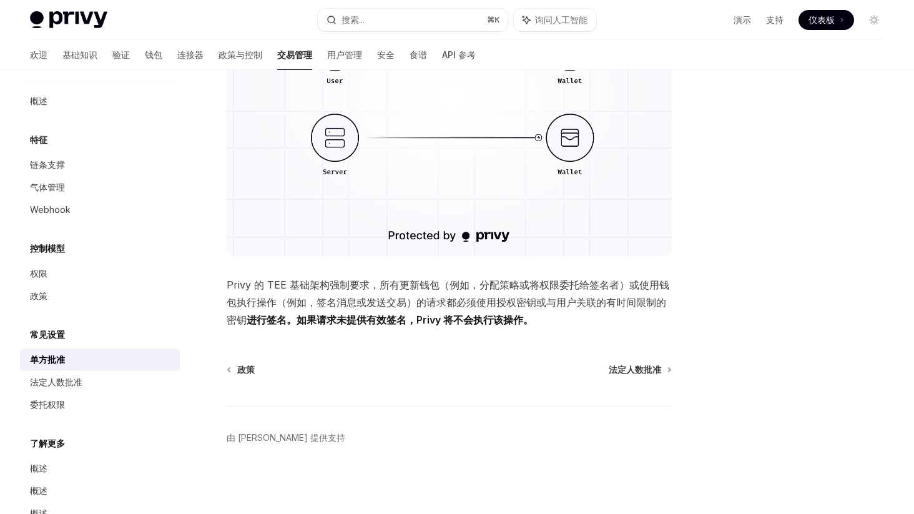
click at [471, 288] on font "Privy 的 TEE 基础架构强制要求，所有更新钱包（例如，分配策略或将权限委托给签名者）或使用钱包执行操作（例如，签名消息或发送交易）的请求都必须" at bounding box center [448, 293] width 442 height 30
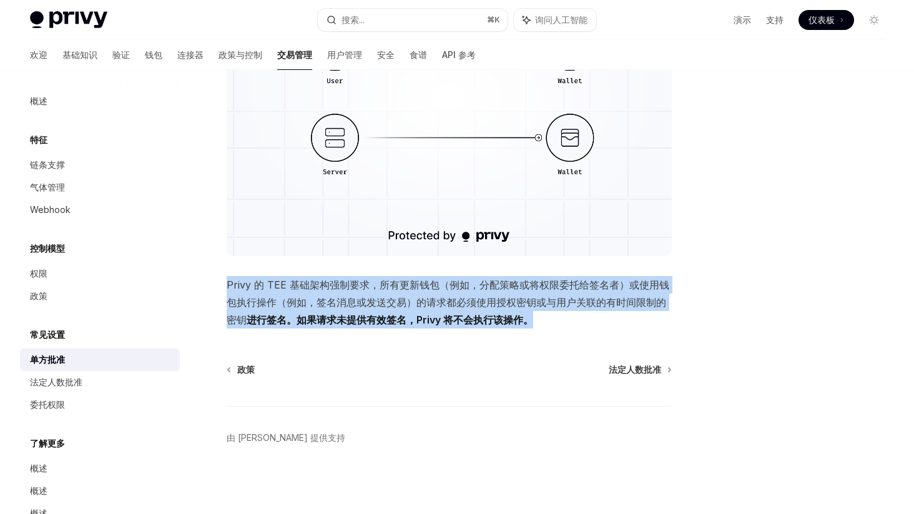
click at [471, 288] on font "Privy 的 TEE 基础架构强制要求，所有更新钱包（例如，分配策略或将权限委托给签名者）或使用钱包执行操作（例如，签名消息或发送交易）的请求都必须" at bounding box center [448, 293] width 442 height 30
click at [458, 303] on font "Privy 的 TEE 基础架构强制要求，所有更新钱包（例如，分配策略或将权限委托给签名者）或使用钱包执行操作（例如，签名消息或发送交易）的请求都必须" at bounding box center [448, 293] width 442 height 30
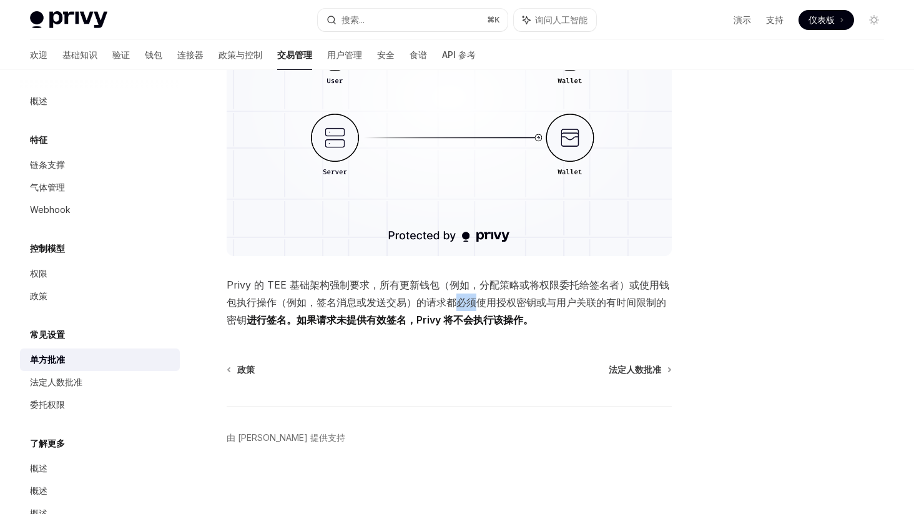
click at [458, 303] on font "Privy 的 TEE 基础架构强制要求，所有更新钱包（例如，分配策略或将权限委托给签名者）或使用钱包执行操作（例如，签名消息或发送交易）的请求都必须" at bounding box center [448, 293] width 442 height 30
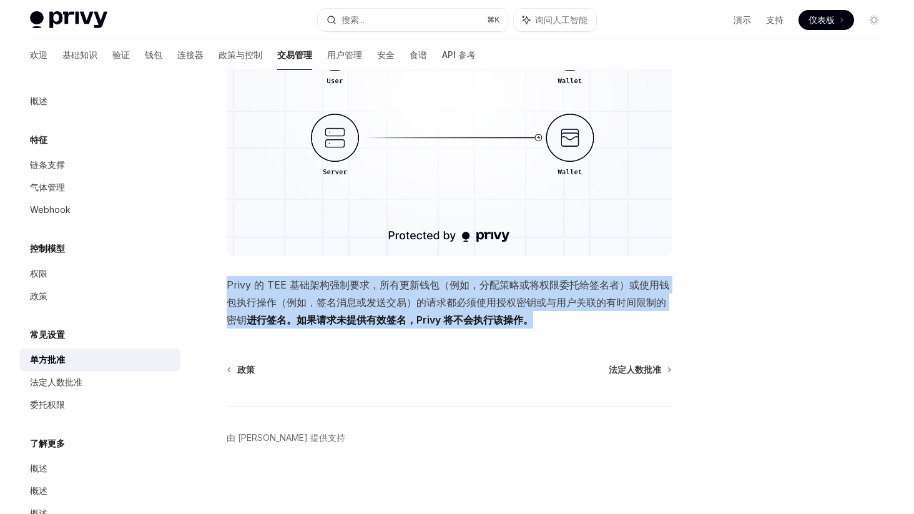
click at [458, 303] on font "Privy 的 TEE 基础架构强制要求，所有更新钱包（例如，分配策略或将权限委托给签名者）或使用钱包执行操作（例如，签名消息或发送交易）的请求都必须" at bounding box center [448, 293] width 442 height 30
click at [445, 300] on font "Privy 的 TEE 基础架构强制要求，所有更新钱包（例如，分配策略或将权限委托给签名者）或使用钱包执行操作（例如，签名消息或发送交易）的请求都必须" at bounding box center [448, 293] width 442 height 30
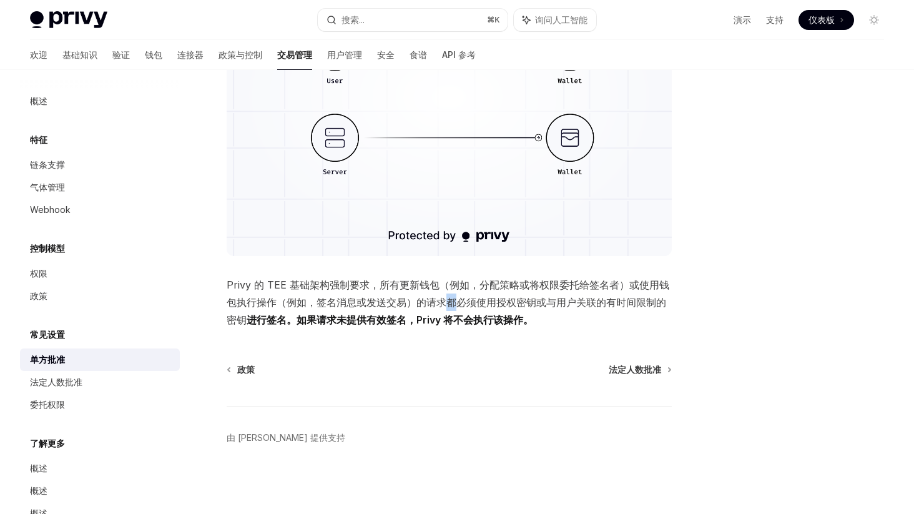
click at [445, 300] on font "Privy 的 TEE 基础架构强制要求，所有更新钱包（例如，分配策略或将权限委托给签名者）或使用钱包执行操作（例如，签名消息或发送交易）的请求都必须" at bounding box center [448, 293] width 442 height 30
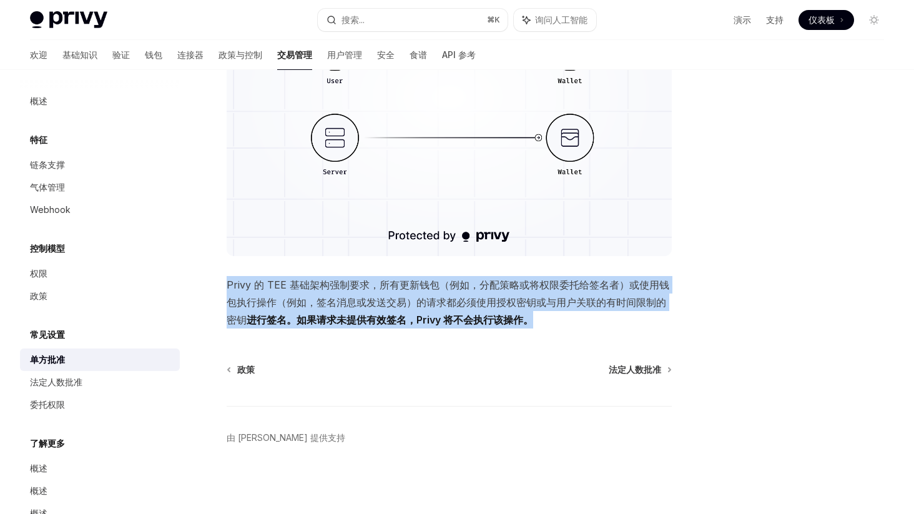
click at [445, 300] on font "Privy 的 TEE 基础架构强制要求，所有更新钱包（例如，分配策略或将权限委托给签名者）或使用钱包执行操作（例如，签名消息或发送交易）的请求都必须" at bounding box center [448, 293] width 442 height 30
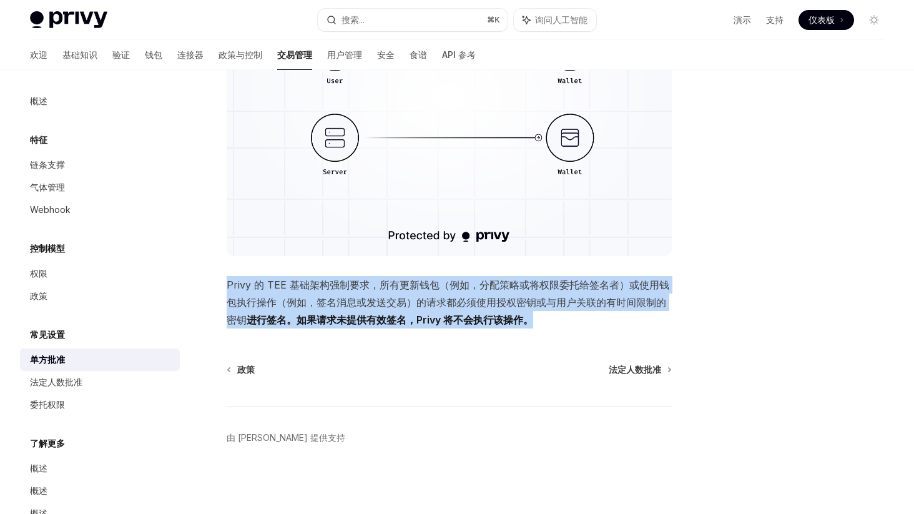
click at [432, 296] on font "Privy 的 TEE 基础架构强制要求，所有更新钱包（例如，分配策略或将权限委托给签名者）或使用钱包执行操作（例如，签名消息或发送交易）的请求都必须" at bounding box center [448, 293] width 442 height 30
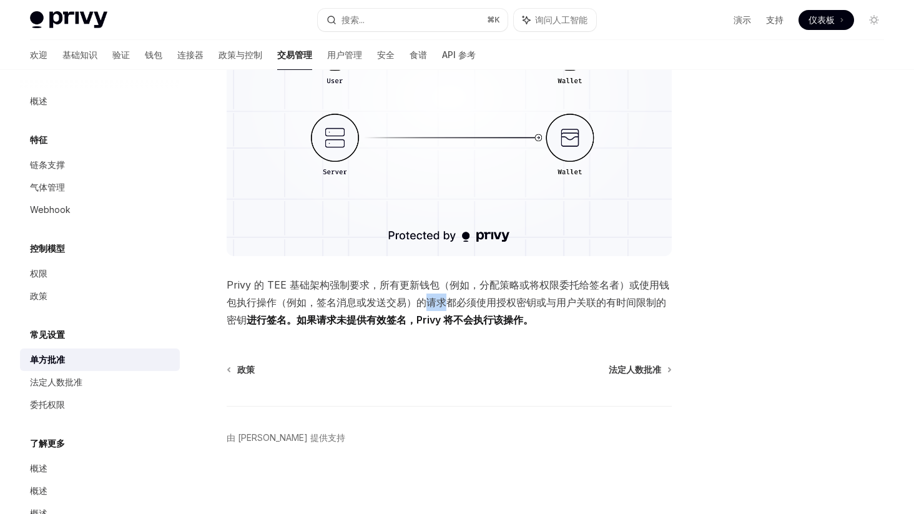
click at [432, 296] on font "Privy 的 TEE 基础架构强制要求，所有更新钱包（例如，分配策略或将权限委托给签名者）或使用钱包执行操作（例如，签名消息或发送交易）的请求都必须" at bounding box center [448, 293] width 442 height 30
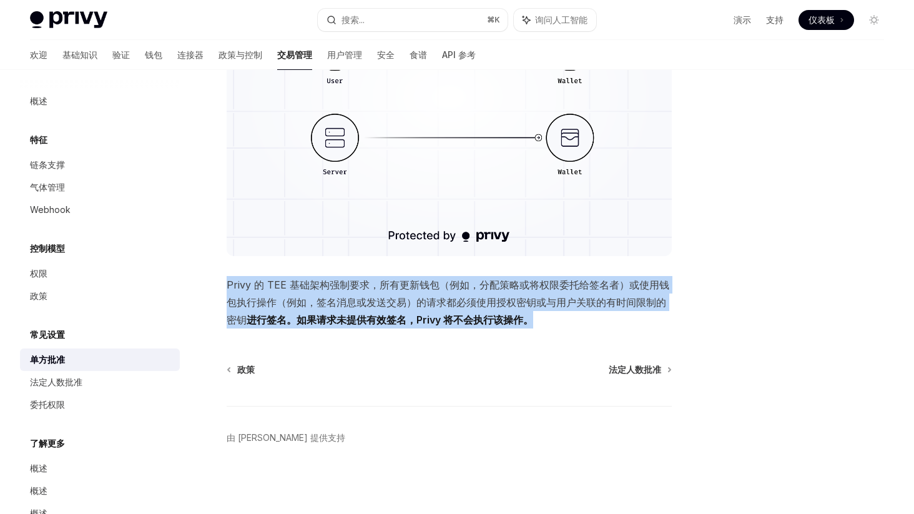
click at [432, 296] on font "Privy 的 TEE 基础架构强制要求，所有更新钱包（例如，分配策略或将权限委托给签名者）或使用钱包执行操作（例如，签名消息或发送交易）的请求都必须" at bounding box center [448, 293] width 442 height 30
click at [55, 405] on font "委托权限" at bounding box center [47, 404] width 35 height 11
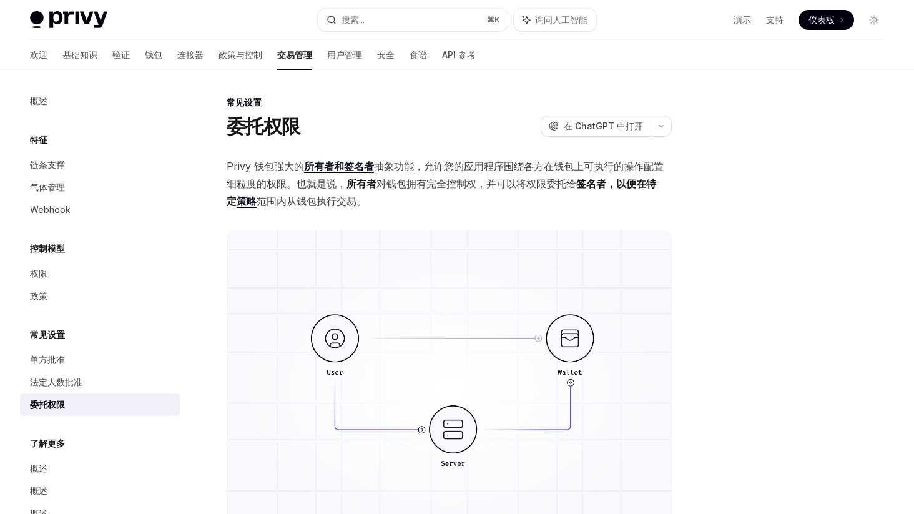
click at [442, 175] on span "Privy 钱包强大的 所有者和签名者 抽象功能，允许您的应用程序围绕各方在钱包上可执行的操作配置细粒度的权限。也就是说， 所有者 对钱包拥有完全控制权，并可…" at bounding box center [449, 183] width 445 height 52
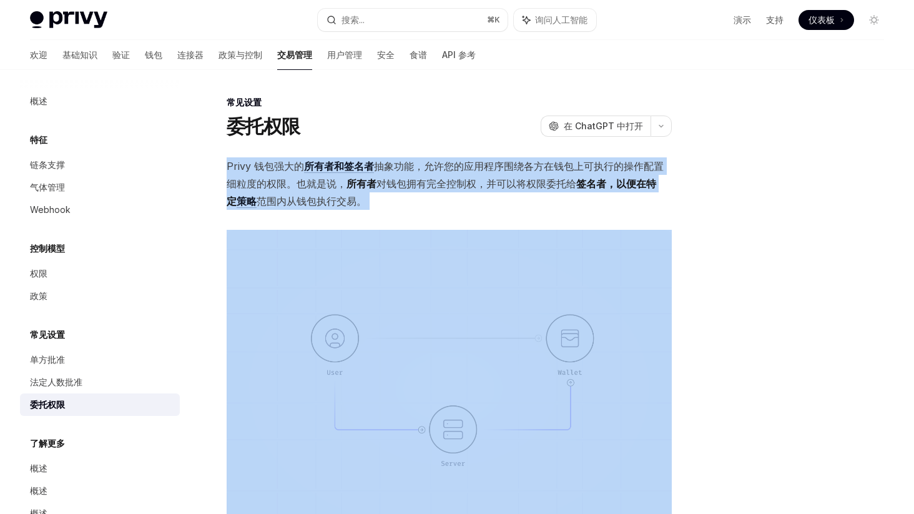
click at [442, 175] on span "Privy 钱包强大的 所有者和签名者 抽象功能，允许您的应用程序围绕各方在钱包上可执行的操作配置细粒度的权限。也就是说， 所有者 对钱包拥有完全控制权，并可…" at bounding box center [449, 183] width 445 height 52
click at [433, 168] on font "抽象功能，允许您的应用程序围绕各方在钱包上可执行的操作配置细粒度的权限。也就是说，" at bounding box center [445, 175] width 437 height 30
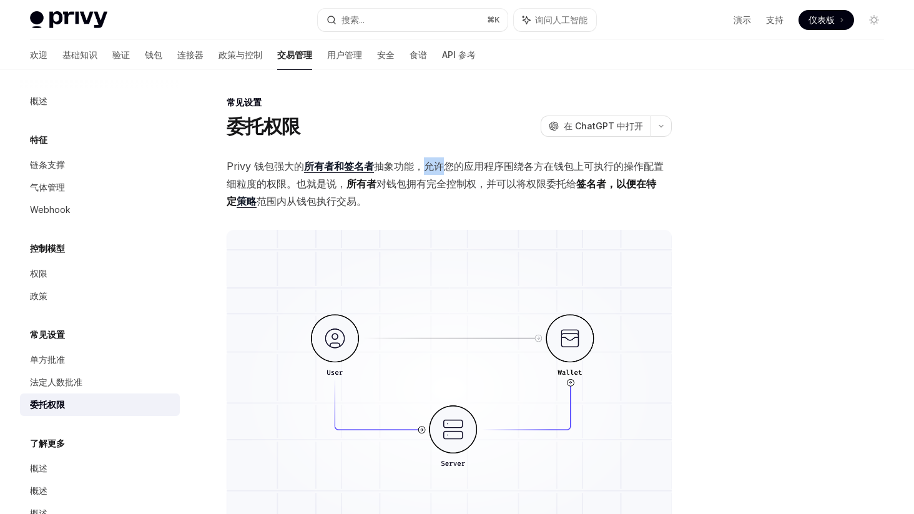
click at [433, 168] on font "抽象功能，允许您的应用程序围绕各方在钱包上可执行的操作配置细粒度的权限。也就是说，" at bounding box center [445, 175] width 437 height 30
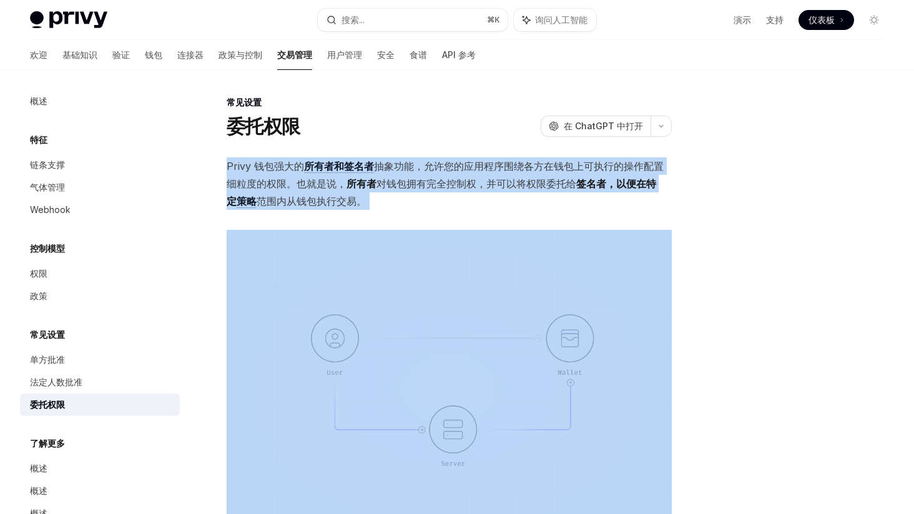
click at [433, 168] on font "抽象功能，允许您的应用程序围绕各方在钱包上可执行的操作配置细粒度的权限。也就是说，" at bounding box center [445, 175] width 437 height 30
click at [419, 168] on font "抽象功能，允许您的应用程序围绕各方在钱包上可执行的操作配置细粒度的权限。也就是说，" at bounding box center [445, 175] width 437 height 30
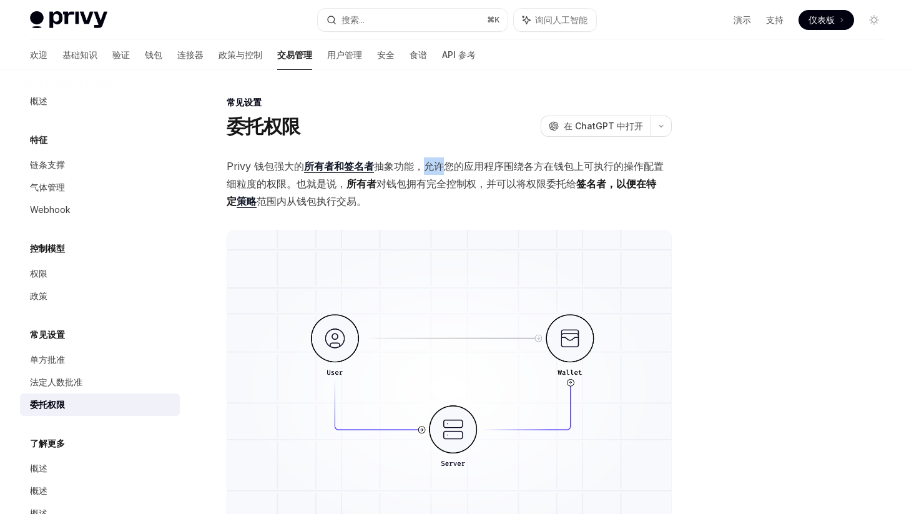
click at [419, 168] on font "抽象功能，允许您的应用程序围绕各方在钱包上可执行的操作配置细粒度的权限。也就是说，" at bounding box center [445, 175] width 437 height 30
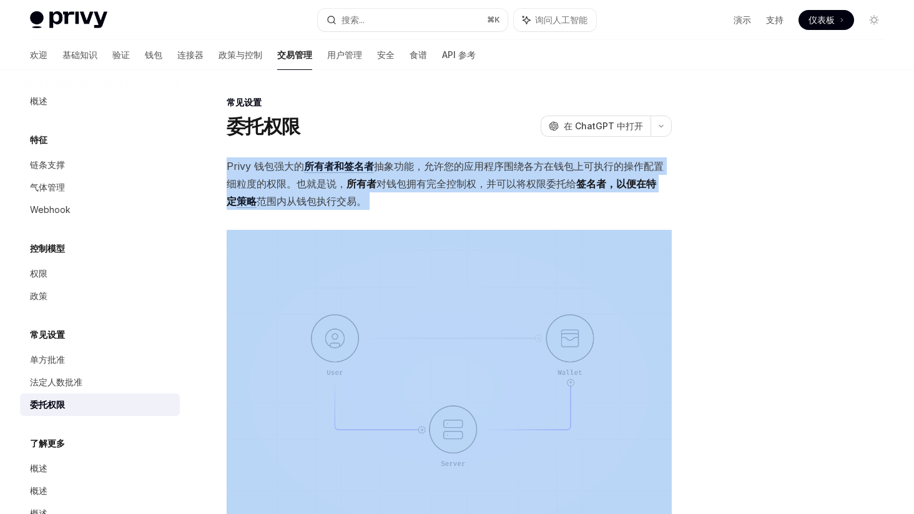
click at [419, 168] on font "抽象功能，允许您的应用程序围绕各方在钱包上可执行的操作配置细粒度的权限。也就是说，" at bounding box center [445, 175] width 437 height 30
click at [417, 177] on span "Privy 钱包强大的 所有者和签名者 抽象功能，允许您的应用程序围绕各方在钱包上可执行的操作配置细粒度的权限。也就是说， 所有者 对钱包拥有完全控制权，并可…" at bounding box center [449, 183] width 445 height 52
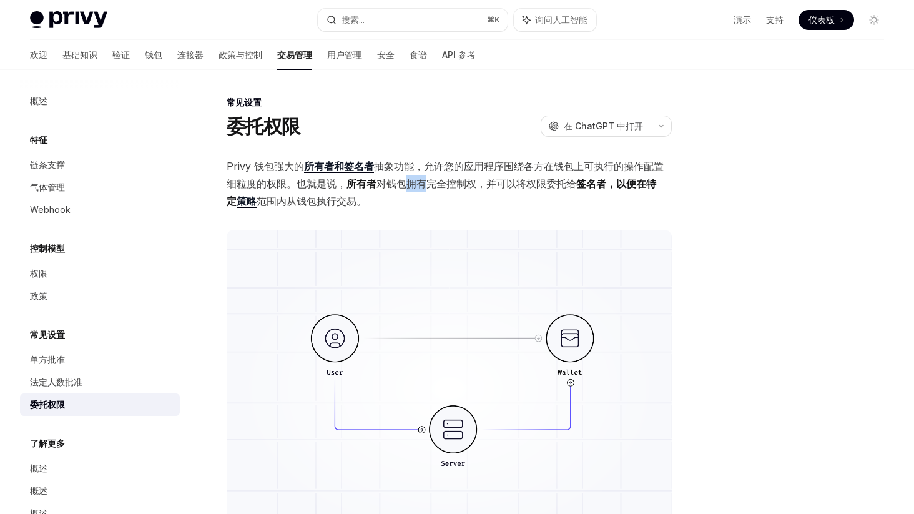
click at [417, 177] on span "Privy 钱包强大的 所有者和签名者 抽象功能，允许您的应用程序围绕各方在钱包上可执行的操作配置细粒度的权限。也就是说， 所有者 对钱包拥有完全控制权，并可…" at bounding box center [449, 183] width 445 height 52
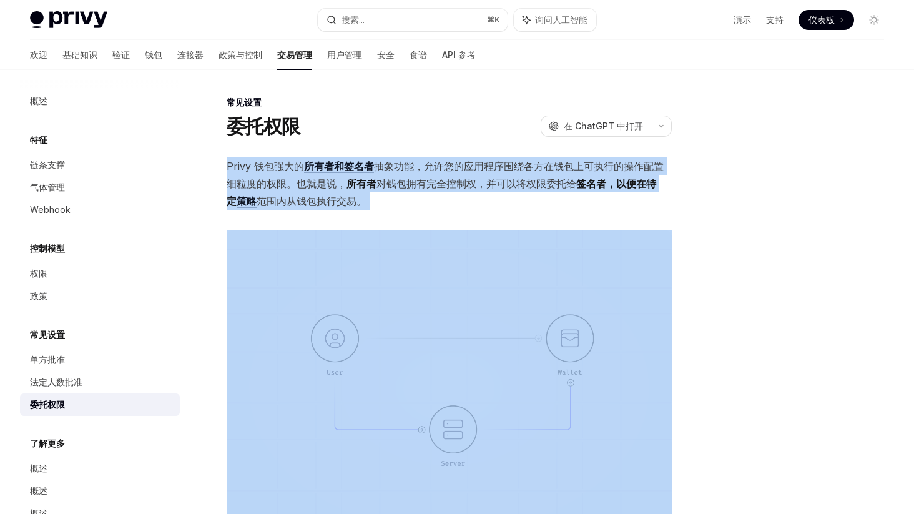
click at [417, 177] on span "Privy 钱包强大的 所有者和签名者 抽象功能，允许您的应用程序围绕各方在钱包上可执行的操作配置细粒度的权限。也就是说， 所有者 对钱包拥有完全控制权，并可…" at bounding box center [449, 183] width 445 height 52
click at [413, 176] on span "Privy 钱包强大的 所有者和签名者 抽象功能，允许您的应用程序围绕各方在钱包上可执行的操作配置细粒度的权限。也就是说， 所有者 对钱包拥有完全控制权，并可…" at bounding box center [449, 183] width 445 height 52
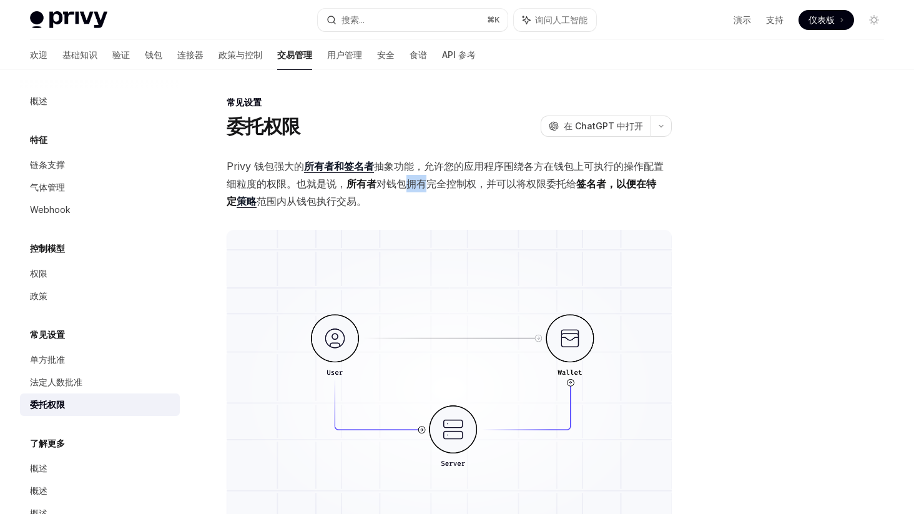
click at [413, 176] on span "Privy 钱包强大的 所有者和签名者 抽象功能，允许您的应用程序围绕各方在钱包上可执行的操作配置细粒度的权限。也就是说， 所有者 对钱包拥有完全控制权，并可…" at bounding box center [449, 183] width 445 height 52
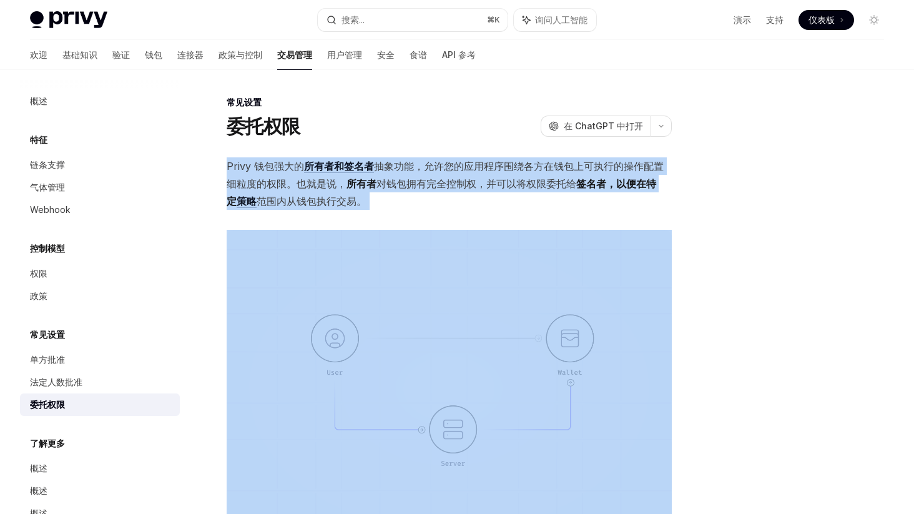
click at [413, 176] on span "Privy 钱包强大的 所有者和签名者 抽象功能，允许您的应用程序围绕各方在钱包上可执行的操作配置细粒度的权限。也就是说， 所有者 对钱包拥有完全控制权，并可…" at bounding box center [449, 183] width 445 height 52
click at [399, 179] on font "对钱包拥有完全控制权，并可以将权限委托给" at bounding box center [476, 183] width 200 height 12
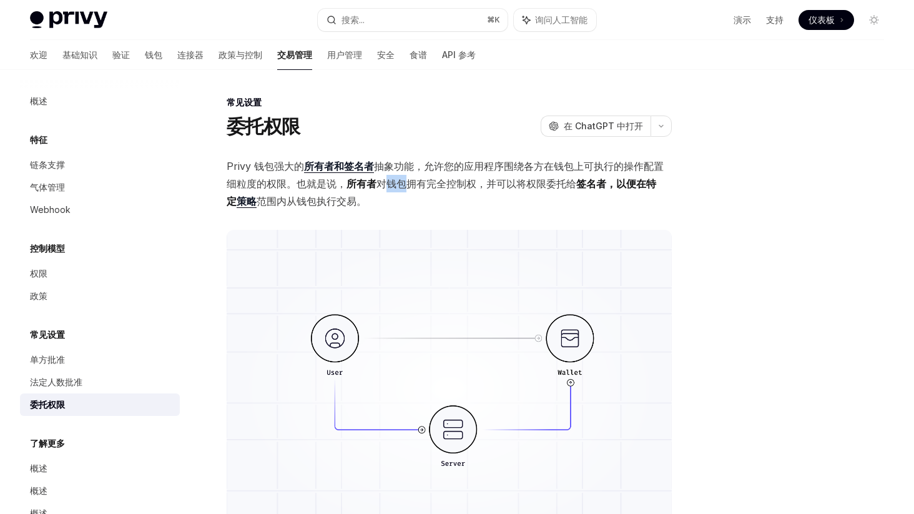
click at [399, 179] on font "对钱包拥有完全控制权，并可以将权限委托给" at bounding box center [476, 183] width 200 height 12
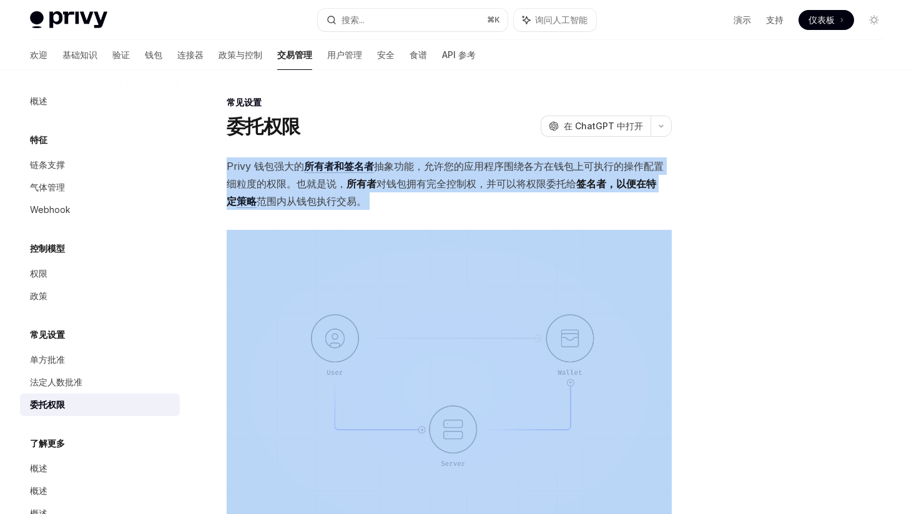
click at [399, 179] on font "对钱包拥有完全控制权，并可以将权限委托给" at bounding box center [476, 183] width 200 height 12
click at [401, 179] on font "对钱包拥有完全控制权，并可以将权限委托给" at bounding box center [476, 183] width 200 height 12
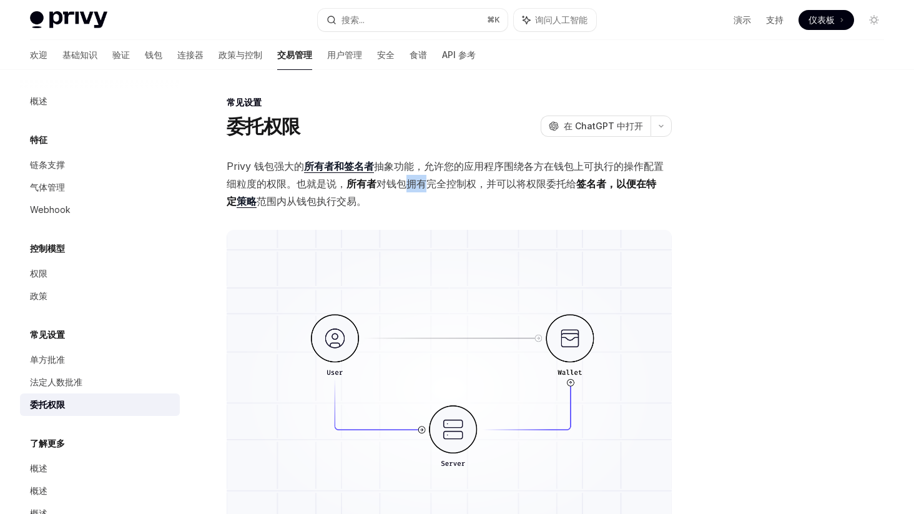
click at [401, 179] on font "对钱包拥有完全控制权，并可以将权限委托给" at bounding box center [476, 183] width 200 height 12
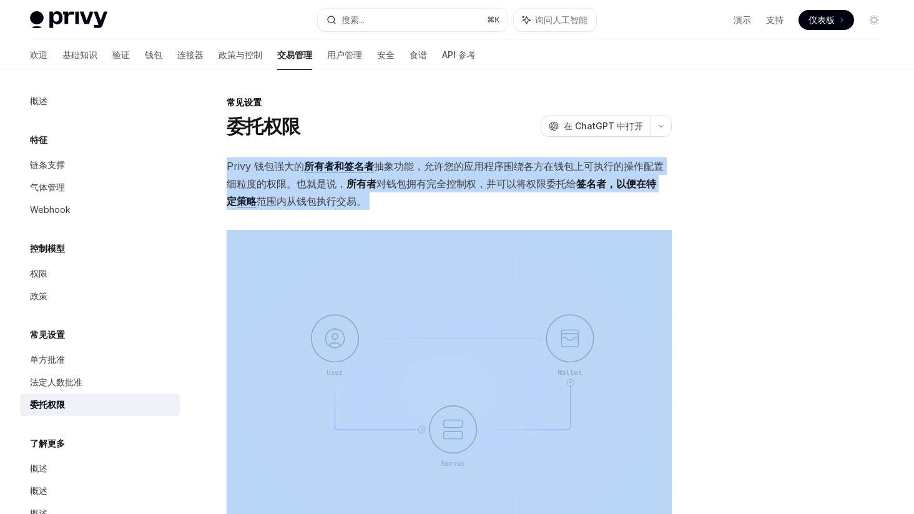
click at [401, 179] on font "对钱包拥有完全控制权，并可以将权限委托给" at bounding box center [476, 183] width 200 height 12
click at [426, 180] on font "对钱包拥有完全控制权，并可以将权限委托给" at bounding box center [476, 183] width 200 height 12
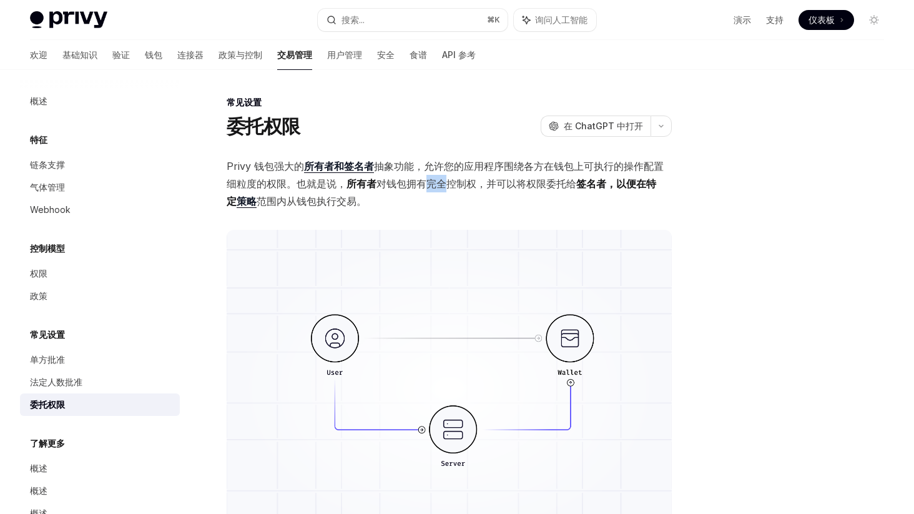
click at [426, 180] on font "对钱包拥有完全控制权，并可以将权限委托给" at bounding box center [476, 183] width 200 height 12
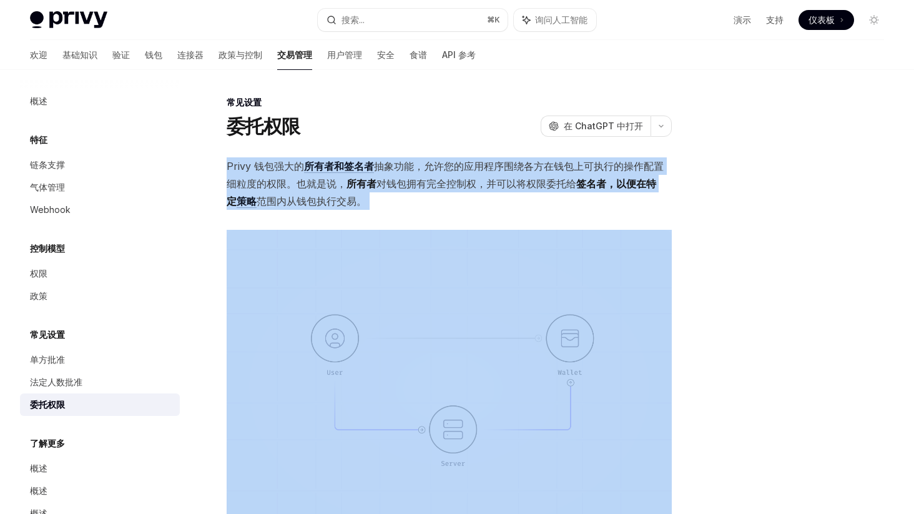
click at [426, 180] on font "对钱包拥有完全控制权，并可以将权限委托给" at bounding box center [476, 183] width 200 height 12
click at [415, 182] on font "对钱包拥有完全控制权，并可以将权限委托给" at bounding box center [476, 183] width 200 height 12
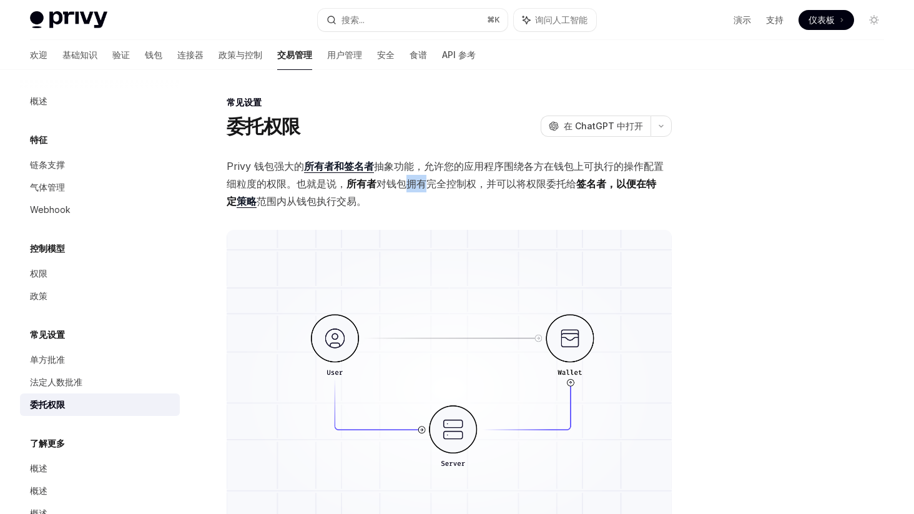
click at [415, 182] on font "对钱包拥有完全控制权，并可以将权限委托给" at bounding box center [476, 183] width 200 height 12
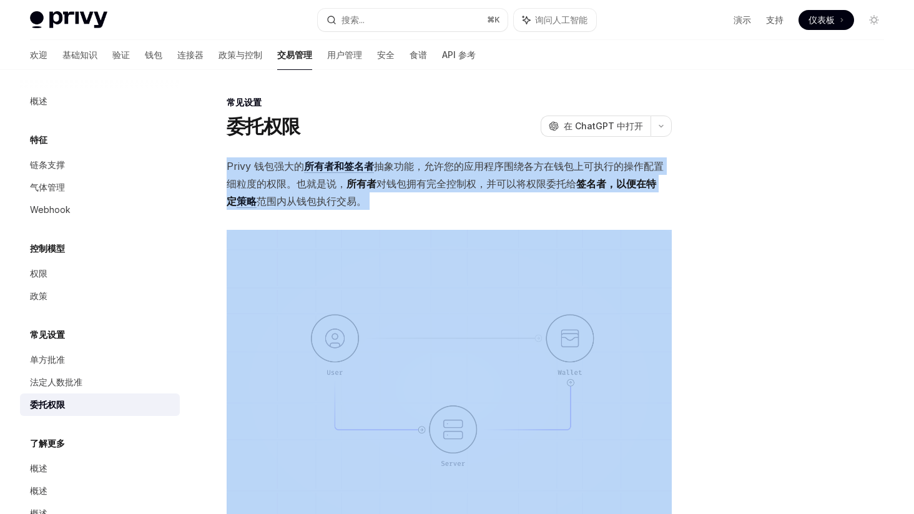
click at [415, 182] on font "对钱包拥有完全控制权，并可以将权限委托给" at bounding box center [476, 183] width 200 height 12
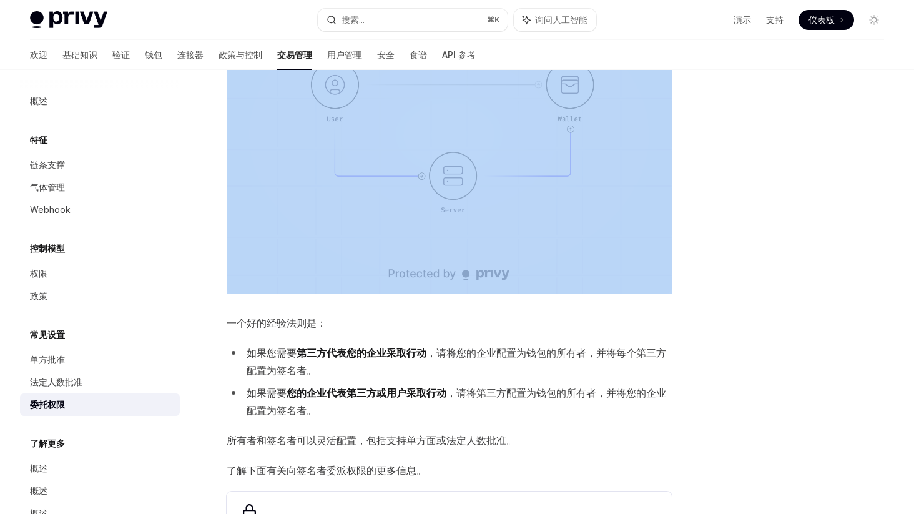
scroll to position [346, 0]
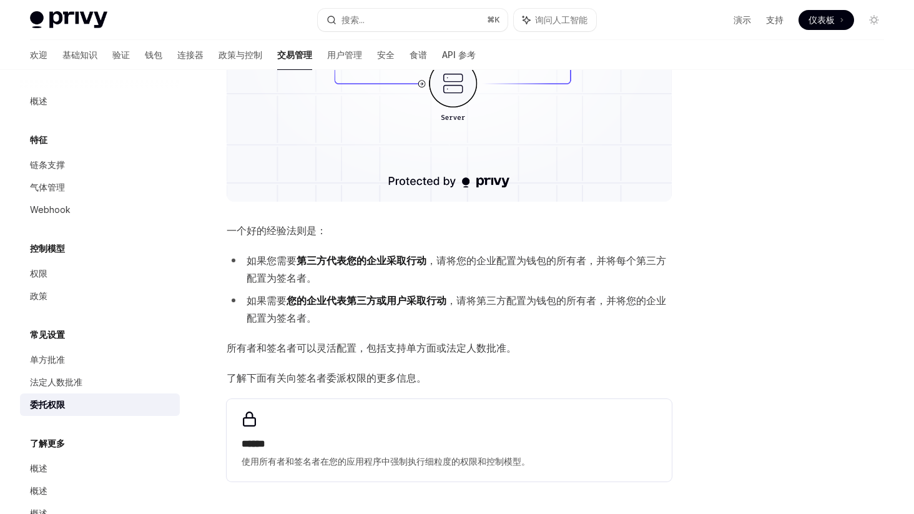
click at [442, 260] on font "，请将您的企业配置为钱包的所有者，并将每个第三方配置为签名者。" at bounding box center [456, 269] width 419 height 30
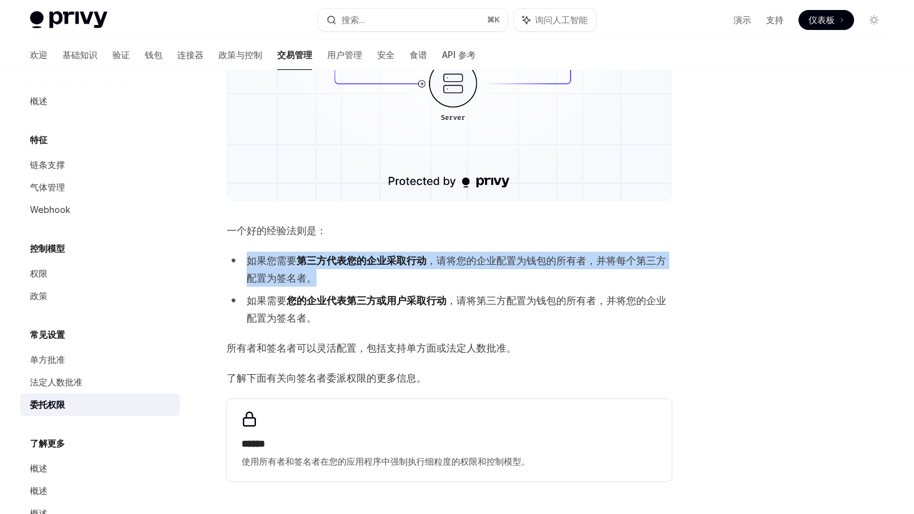
click at [442, 260] on font "，请将您的企业配置为钱包的所有者，并将每个第三方配置为签名者。" at bounding box center [456, 269] width 419 height 30
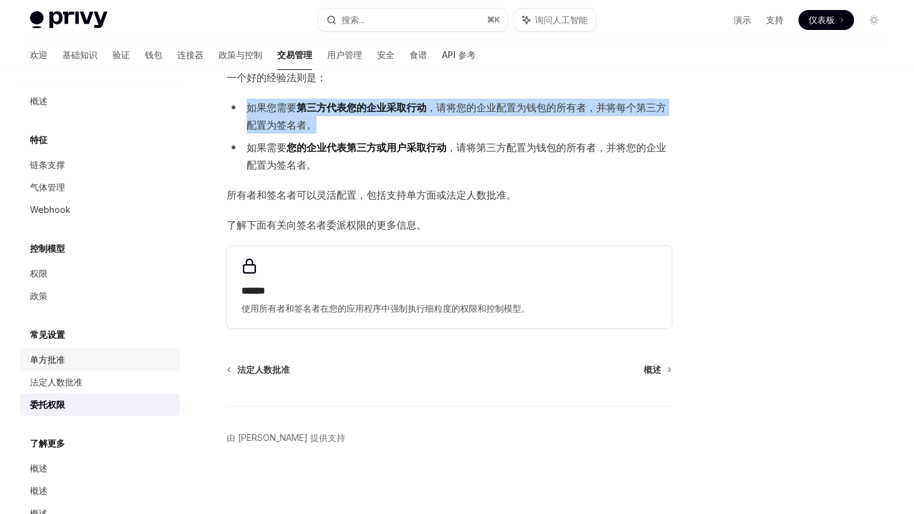
scroll to position [36, 0]
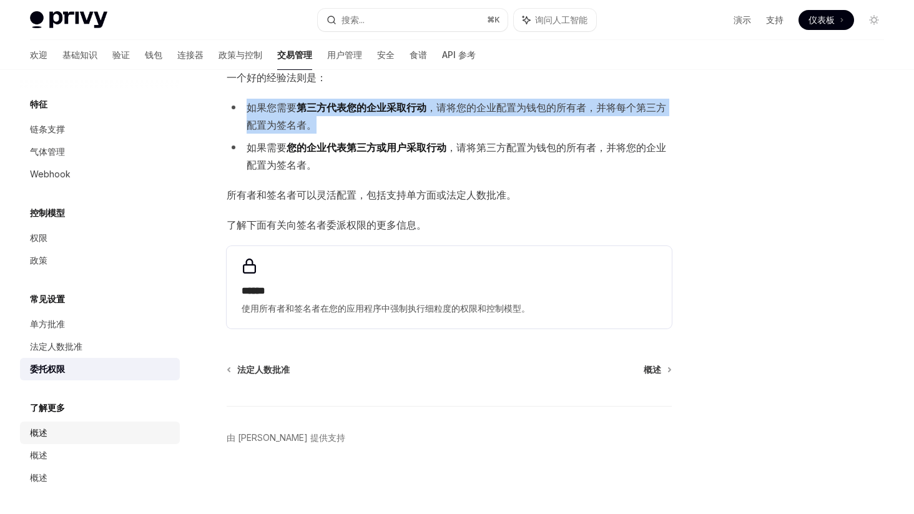
click at [37, 433] on font "概述" at bounding box center [38, 432] width 17 height 11
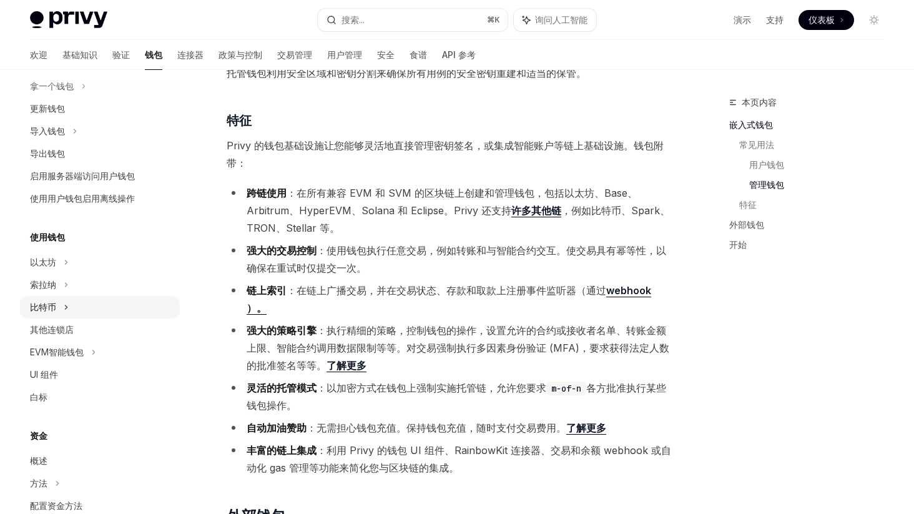
scroll to position [150, 0]
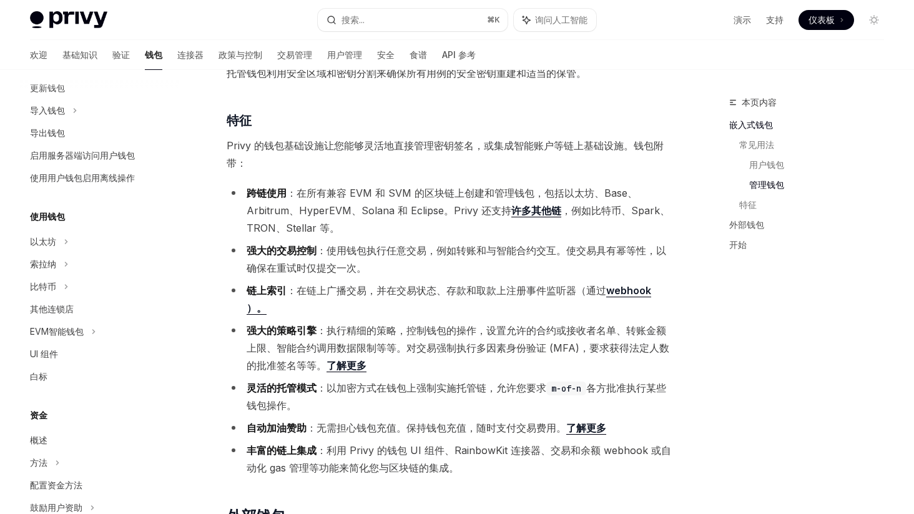
click at [346, 324] on font "：执行精细的策略，控制钱包的操作，设置允许的合约或接收者名单、转账金额上限、智能合约调用数据限制等等。对交易强制执行多因素身份验证 (MFA)，要求获得法定人…" at bounding box center [458, 347] width 422 height 47
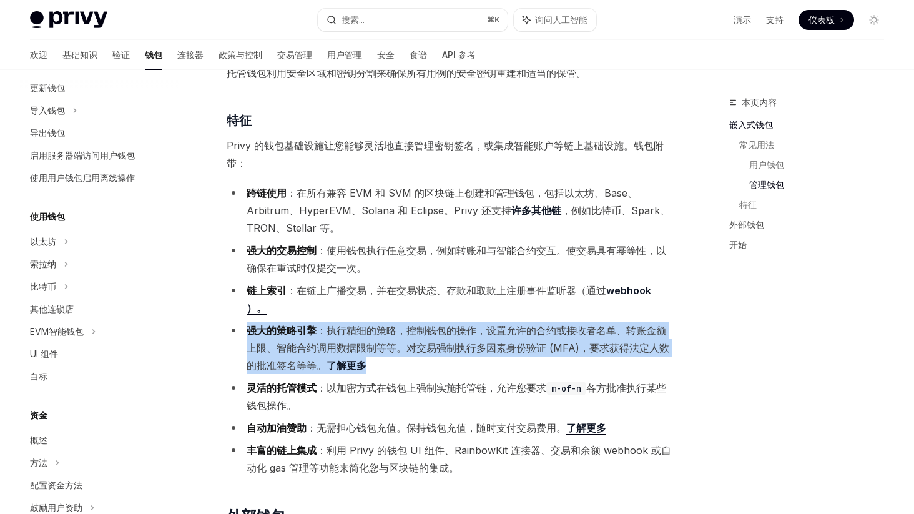
click at [346, 324] on font "：执行精细的策略，控制钱包的操作，设置允许的合约或接收者名单、转账金额上限、智能合约调用数据限制等等。对交易强制执行多因素身份验证 (MFA)，要求获得法定人…" at bounding box center [458, 347] width 422 height 47
click at [327, 324] on font "：执行精细的策略，控制钱包的操作，设置允许的合约或接收者名单、转账金额上限、智能合约调用数据限制等等。对交易强制执行多因素身份验证 (MFA)，要求获得法定人…" at bounding box center [458, 347] width 422 height 47
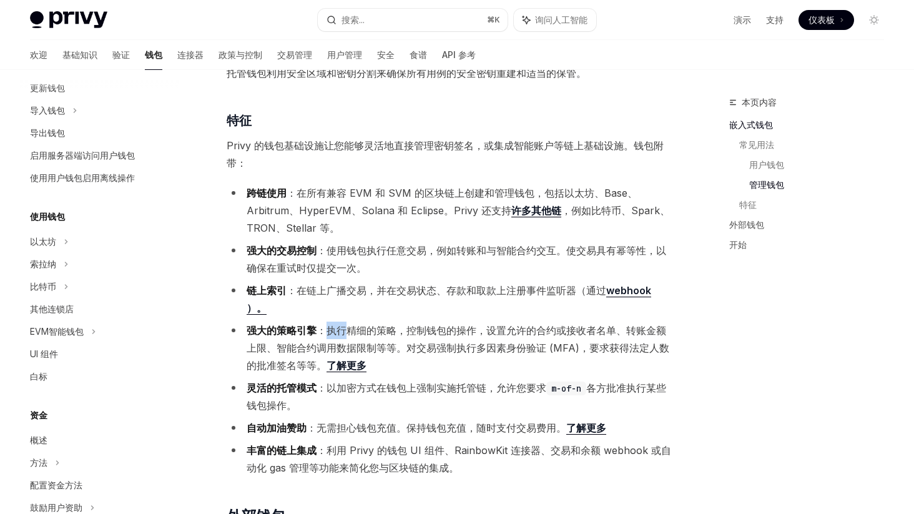
click at [327, 324] on font "：执行精细的策略，控制钱包的操作，设置允许的合约或接收者名单、转账金额上限、智能合约调用数据限制等等。对交易强制执行多因素身份验证 (MFA)，要求获得法定人…" at bounding box center [458, 347] width 422 height 47
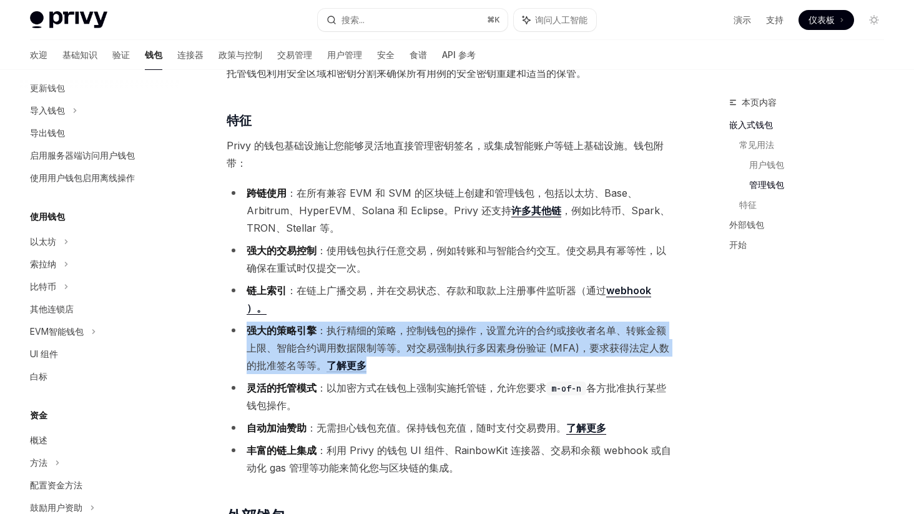
click at [327, 324] on font "：执行精细的策略，控制钱包的操作，设置允许的合约或接收者名单、转账金额上限、智能合约调用数据限制等等。对交易强制执行多因素身份验证 (MFA)，要求获得法定人…" at bounding box center [458, 347] width 422 height 47
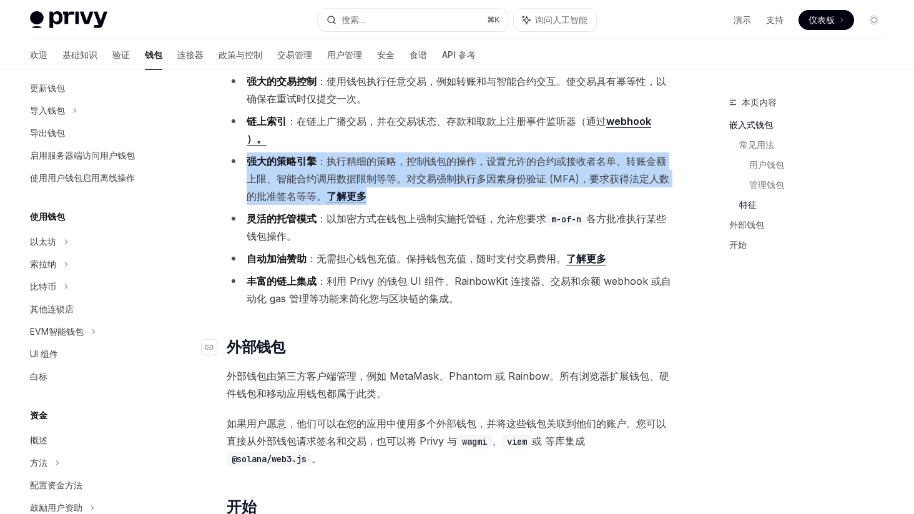
scroll to position [1299, 0]
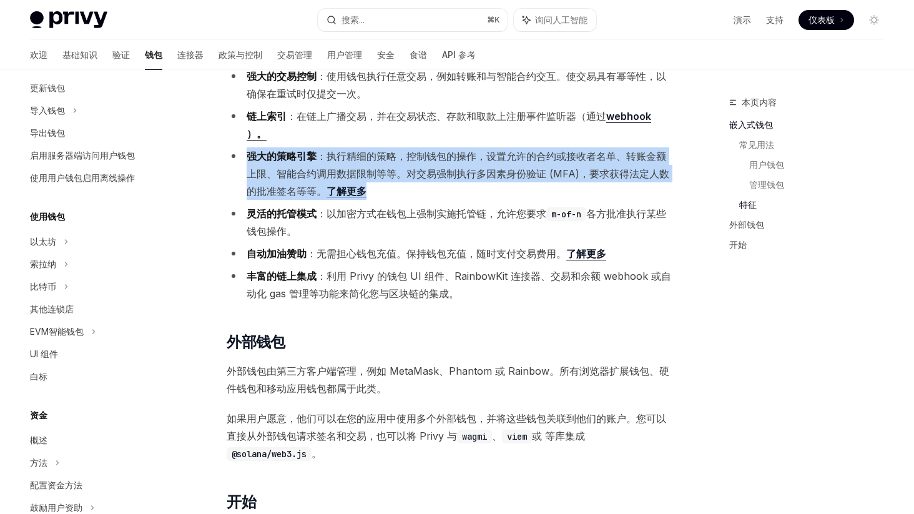
click at [588, 247] on font "了解更多" at bounding box center [586, 253] width 40 height 12
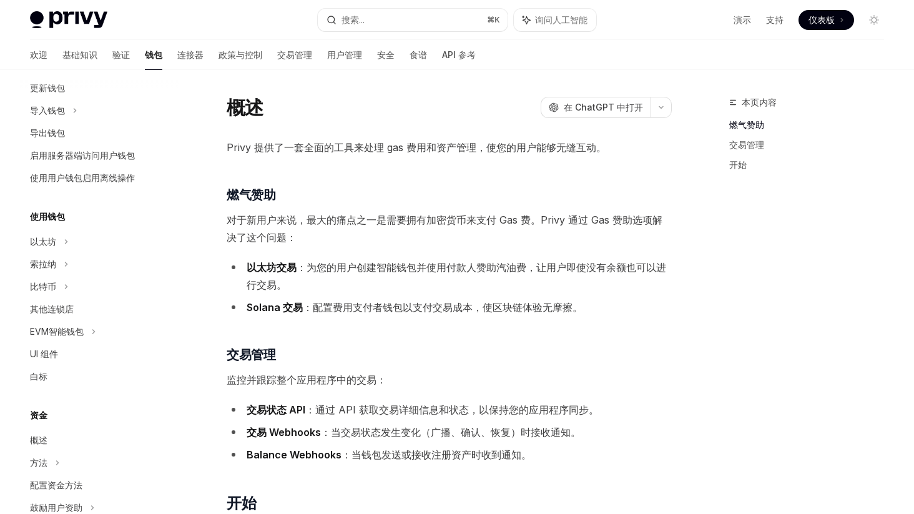
click at [416, 150] on font "Privy 提供了一套全面的工具来处理 gas 费用和资产管理，使您的用户能够无缝互动。" at bounding box center [416, 147] width 379 height 12
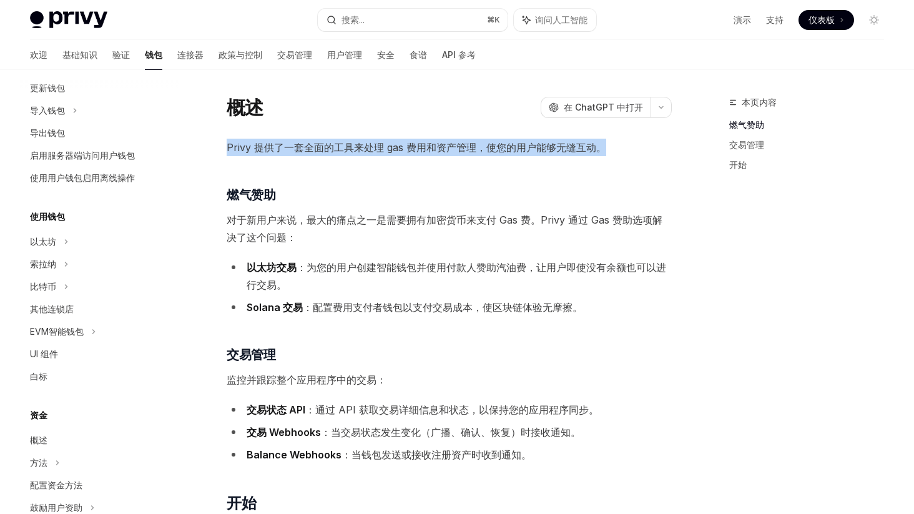
click at [416, 150] on font "Privy 提供了一套全面的工具来处理 gas 费用和资产管理，使您的用户能够无缝互动。" at bounding box center [416, 147] width 379 height 12
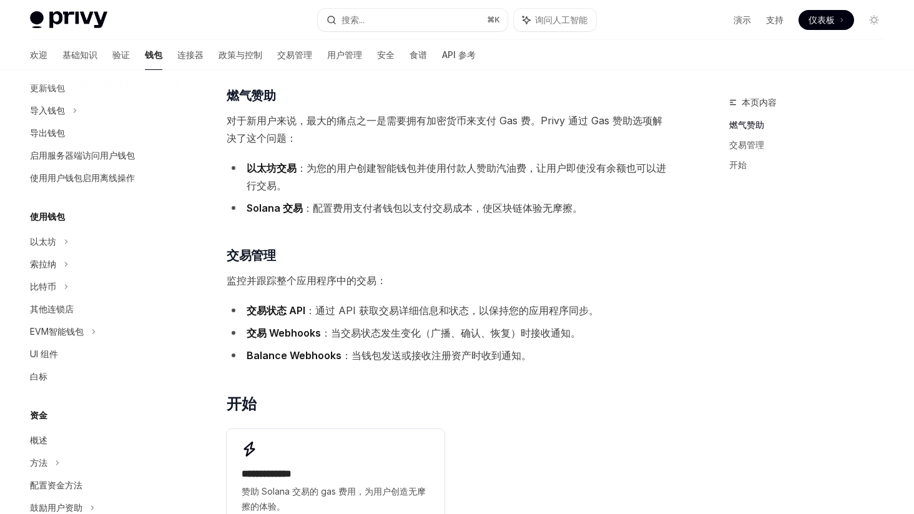
scroll to position [113, 0]
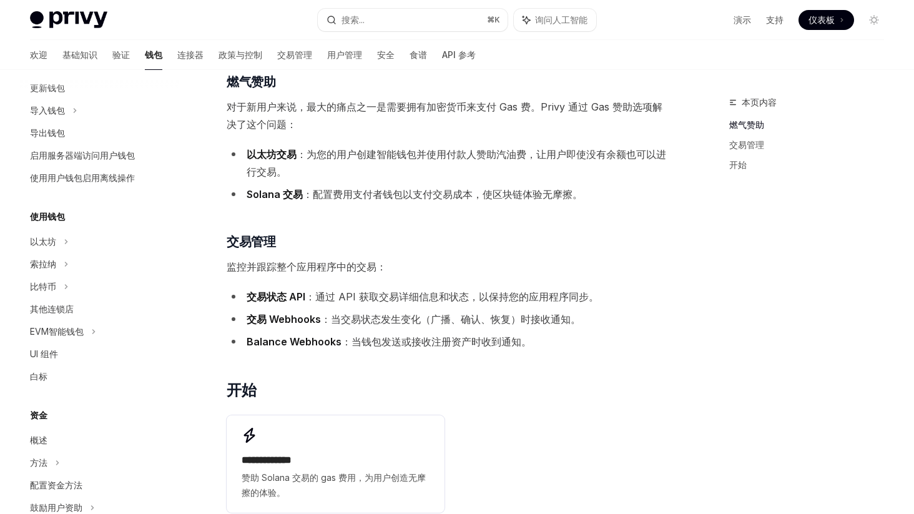
click at [424, 108] on font "对于新用户来说，最大的痛点之一是需要拥有加密货币来支付 Gas 费。Privy 通过 Gas 赞助选项解决了这个问题：" at bounding box center [445, 115] width 436 height 30
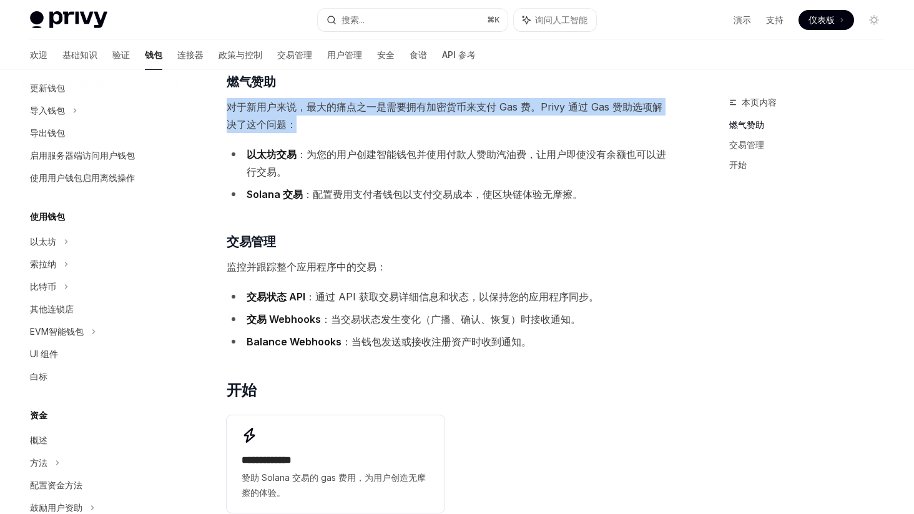
click at [424, 108] on font "对于新用户来说，最大的痛点之一是需要拥有加密货币来支付 Gas 费。Privy 通过 Gas 赞助选项解决了这个问题：" at bounding box center [445, 115] width 436 height 30
click at [391, 115] on span "对于新用户来说，最大的痛点之一是需要拥有加密货币来支付 Gas 费。Privy 通过 Gas 赞助选项解决了这个问题：" at bounding box center [449, 115] width 445 height 35
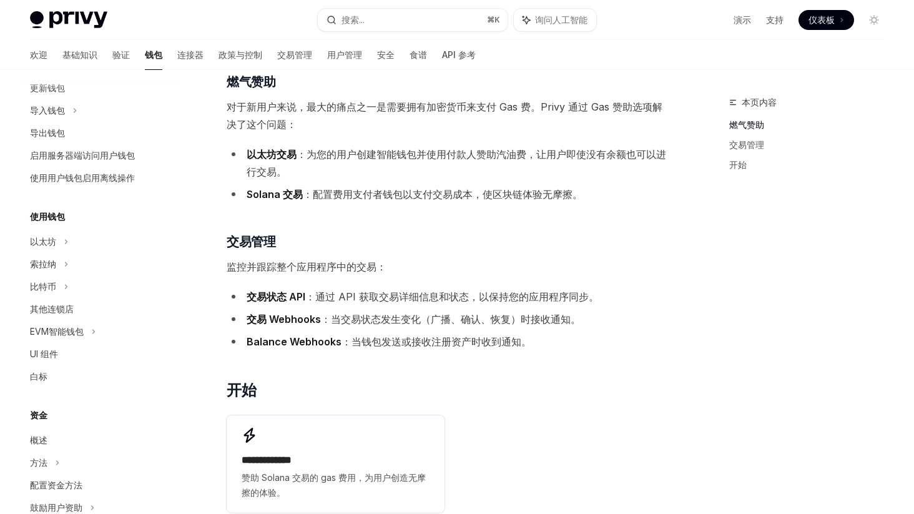
click at [391, 115] on span "对于新用户来说，最大的痛点之一是需要拥有加密货币来支付 Gas 费。Privy 通过 Gas 赞助选项解决了这个问题：" at bounding box center [449, 115] width 445 height 35
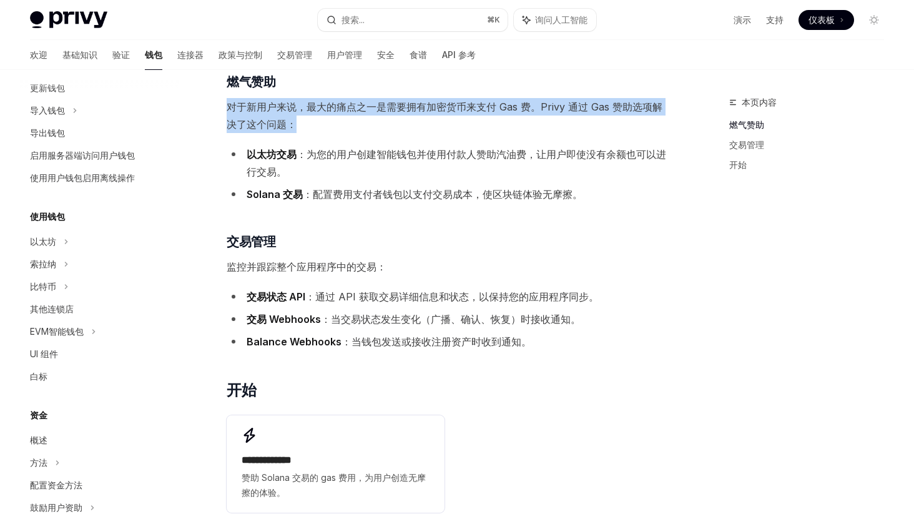
click at [391, 115] on span "对于新用户来说，最大的痛点之一是需要拥有加密货币来支付 Gas 费。Privy 通过 Gas 赞助选项解决了这个问题：" at bounding box center [449, 115] width 445 height 35
click at [373, 115] on span "对于新用户来说，最大的痛点之一是需要拥有加密货币来支付 Gas 费。Privy 通过 Gas 赞助选项解决了这个问题：" at bounding box center [449, 115] width 445 height 35
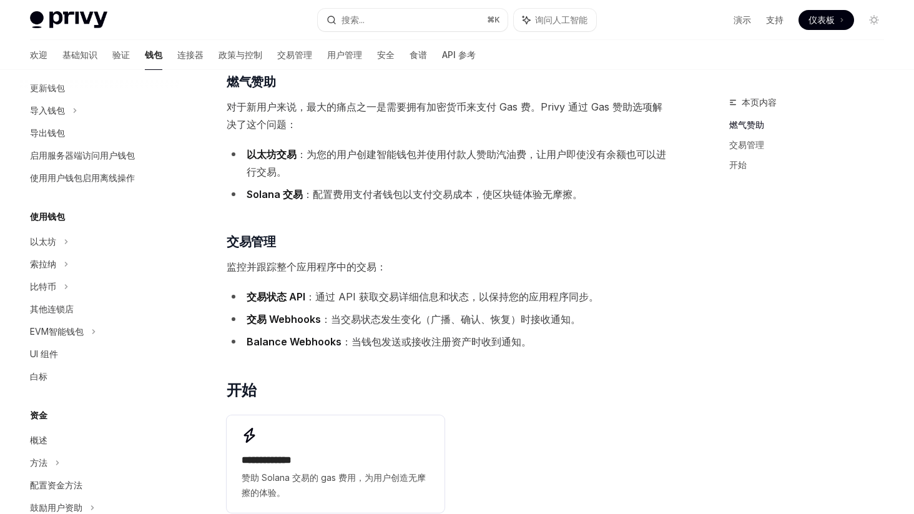
click at [373, 115] on span "对于新用户来说，最大的痛点之一是需要拥有加密货币来支付 Gas 费。Privy 通过 Gas 赞助选项解决了这个问题：" at bounding box center [449, 115] width 445 height 35
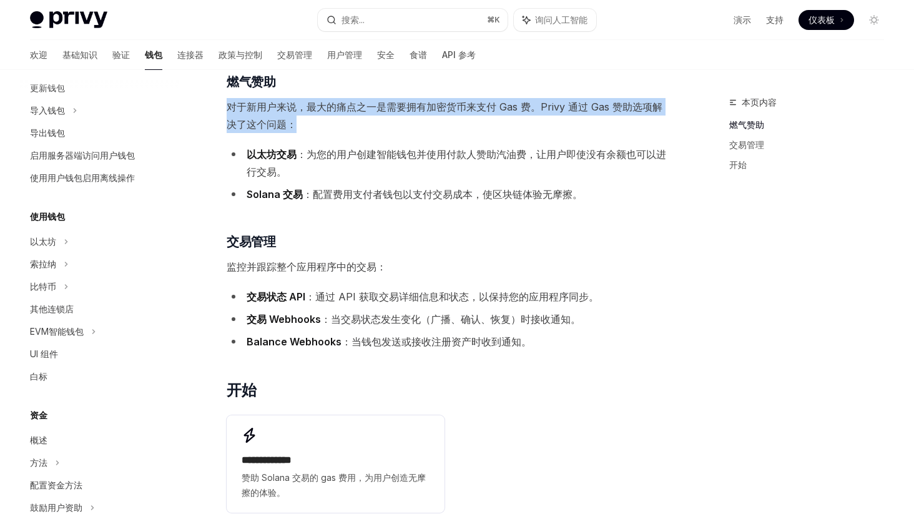
click at [373, 115] on span "对于新用户来说，最大的痛点之一是需要拥有加密货币来支付 Gas 费。Privy 通过 Gas 赞助选项解决了这个问题：" at bounding box center [449, 115] width 445 height 35
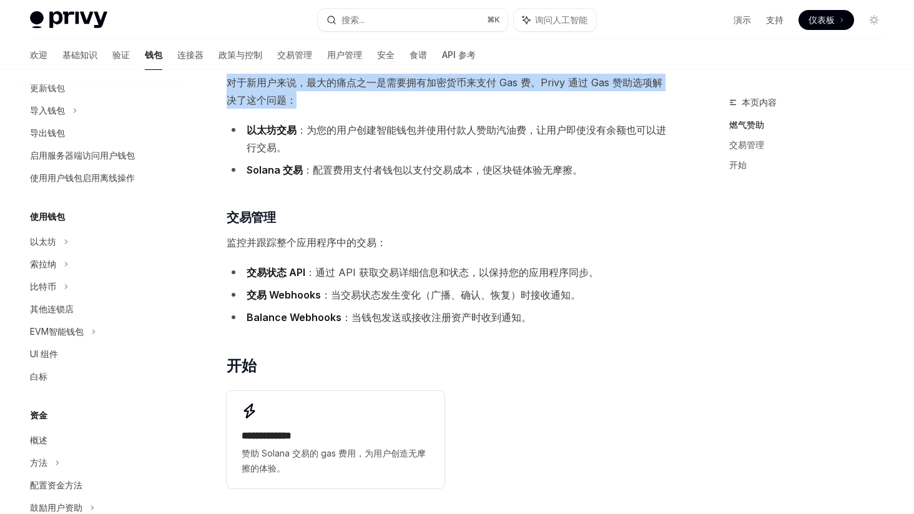
scroll to position [141, 0]
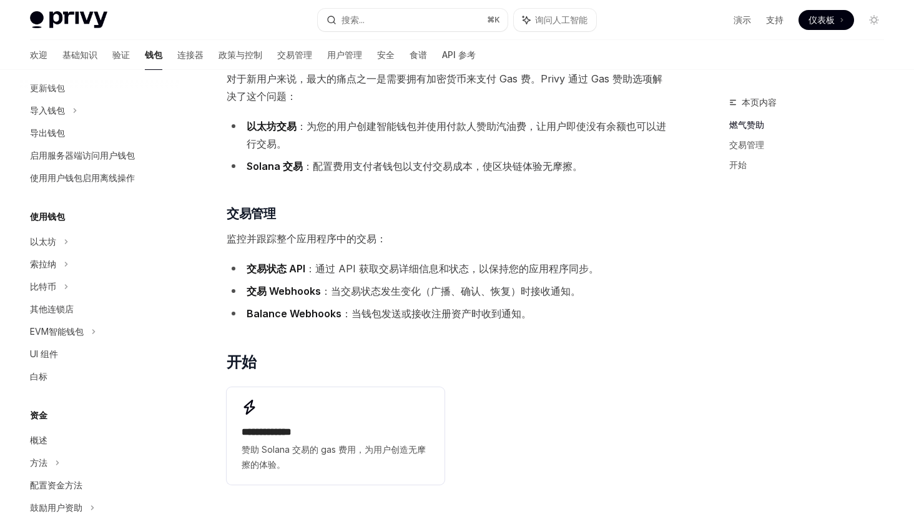
click at [371, 123] on font "：为您的用户创建智能钱包并使用付款人赞助汽油费，让用户即使没有余额也可以进行交易。" at bounding box center [456, 135] width 419 height 30
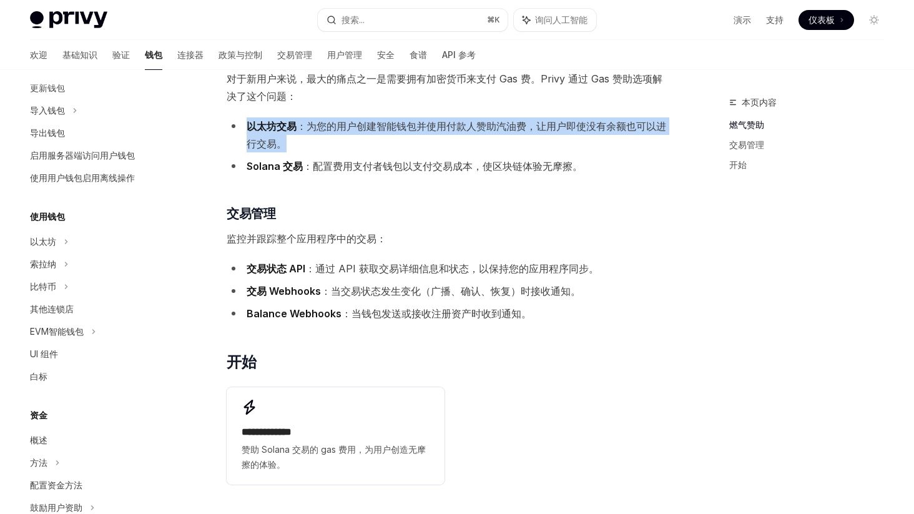
click at [371, 123] on font "：为您的用户创建智能钱包并使用付款人赞助汽油费，让用户即使没有余额也可以进行交易。" at bounding box center [456, 135] width 419 height 30
click at [359, 126] on font "：为您的用户创建智能钱包并使用付款人赞助汽油费，让用户即使没有余额也可以进行交易。" at bounding box center [456, 135] width 419 height 30
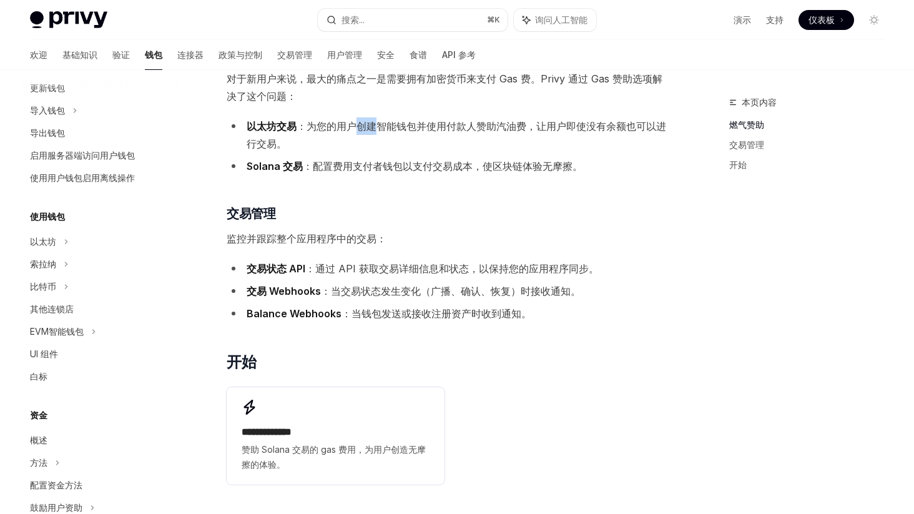
click at [359, 126] on font "：为您的用户创建智能钱包并使用付款人赞助汽油费，让用户即使没有余额也可以进行交易。" at bounding box center [456, 135] width 419 height 30
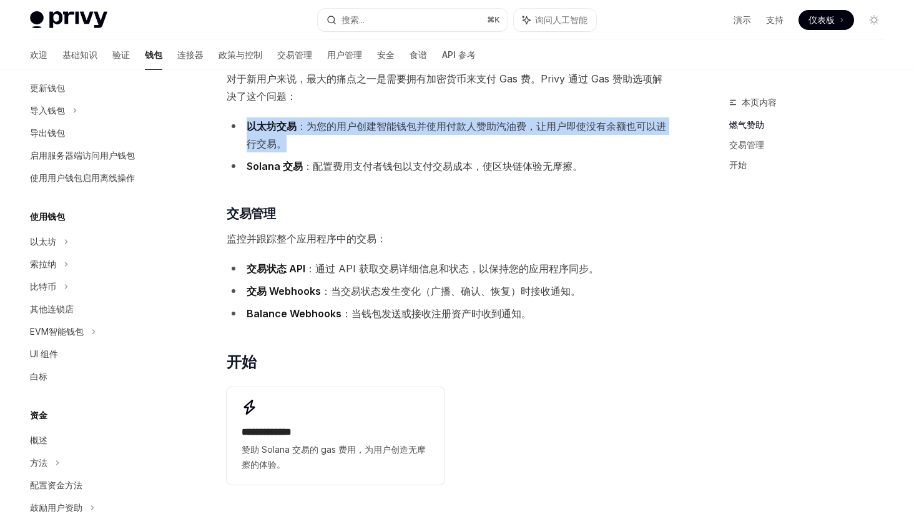
click at [359, 126] on font "：为您的用户创建智能钱包并使用付款人赞助汽油费，让用户即使没有余额也可以进行交易。" at bounding box center [456, 135] width 419 height 30
click at [347, 132] on li "以太坊交易 ：为您的用户创建智能钱包并使用付款人赞助汽油费，让用户即使没有余额也可以进行交易。" at bounding box center [449, 134] width 445 height 35
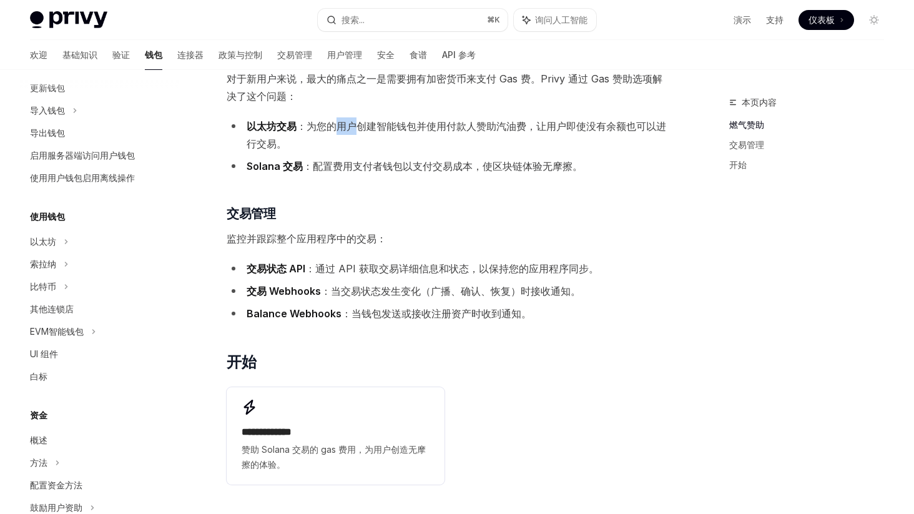
click at [347, 132] on li "以太坊交易 ：为您的用户创建智能钱包并使用付款人赞助汽油费，让用户即使没有余额也可以进行交易。" at bounding box center [449, 134] width 445 height 35
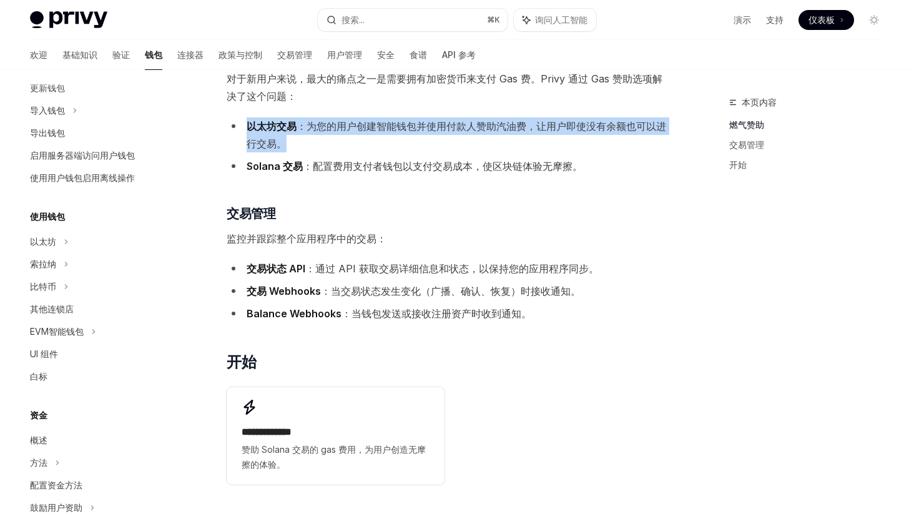
click at [347, 132] on li "以太坊交易 ：为您的用户创建智能钱包并使用付款人赞助汽油费，让用户即使没有余额也可以进行交易。" at bounding box center [449, 134] width 445 height 35
click at [374, 129] on font "：为您的用户创建智能钱包并使用付款人赞助汽油费，让用户即使没有余额也可以进行交易。" at bounding box center [456, 135] width 419 height 30
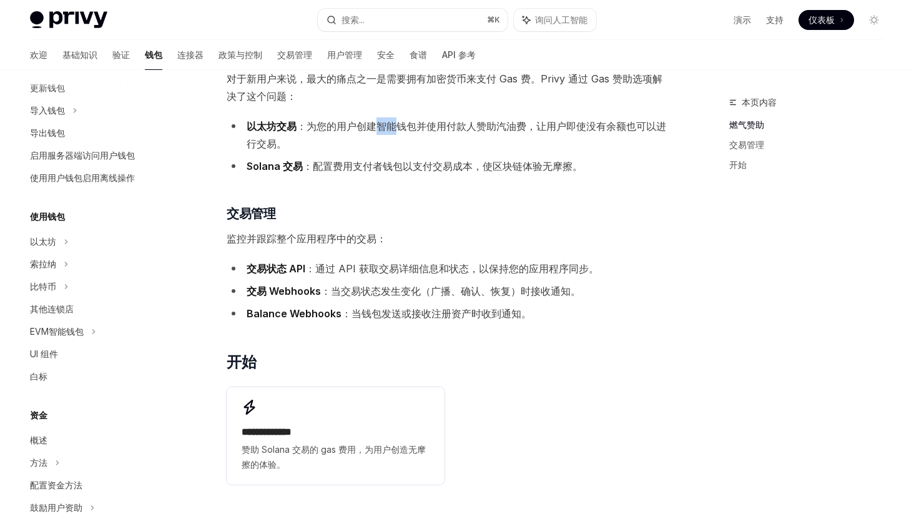
click at [374, 129] on font "：为您的用户创建智能钱包并使用付款人赞助汽油费，让用户即使没有余额也可以进行交易。" at bounding box center [456, 135] width 419 height 30
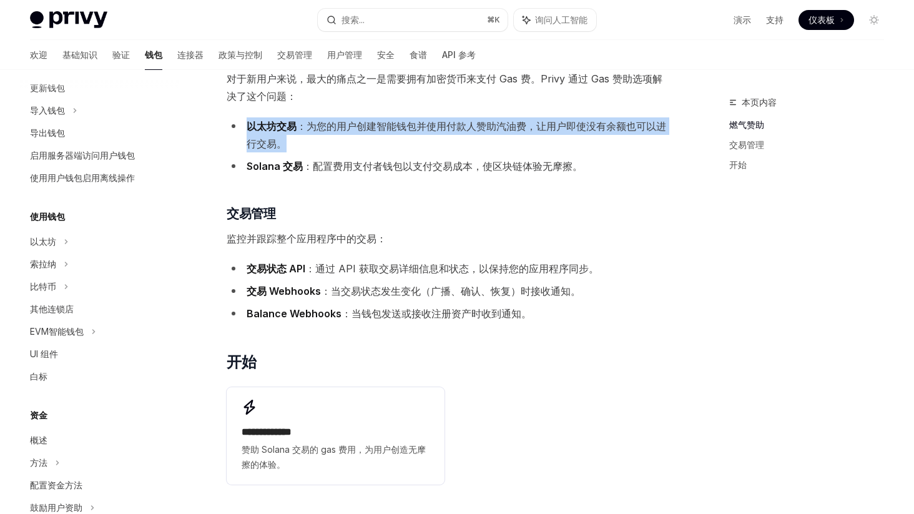
click at [374, 129] on font "：为您的用户创建智能钱包并使用付款人赞助汽油费，让用户即使没有余额也可以进行交易。" at bounding box center [456, 135] width 419 height 30
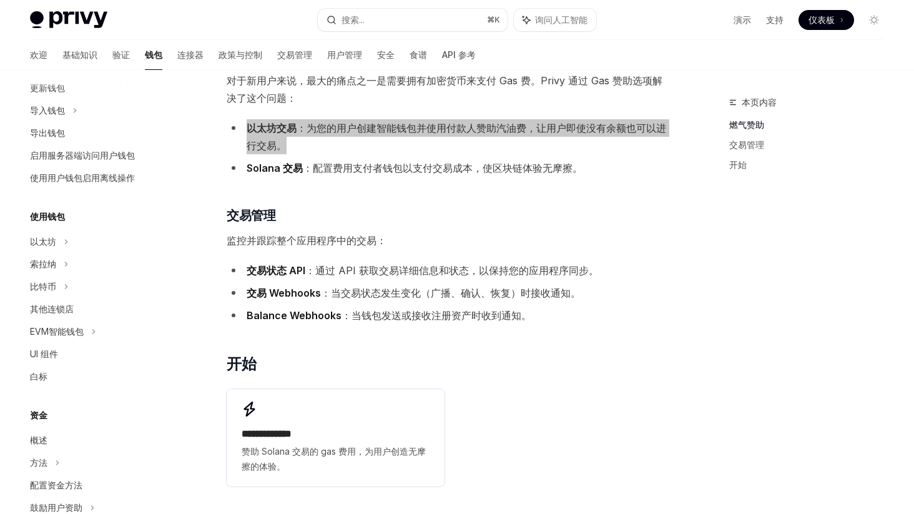
scroll to position [145, 0]
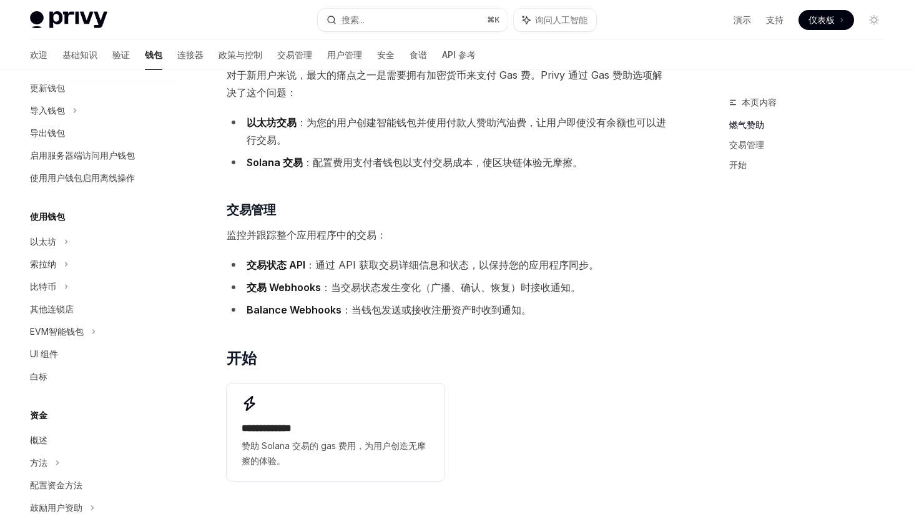
click at [438, 260] on font "：通过 API 获取交易详细信息和状态，以保持您的应用程序同步。" at bounding box center [451, 264] width 293 height 12
click at [408, 262] on font "：通过 API 获取交易详细信息和状态，以保持您的应用程序同步。" at bounding box center [451, 264] width 293 height 12
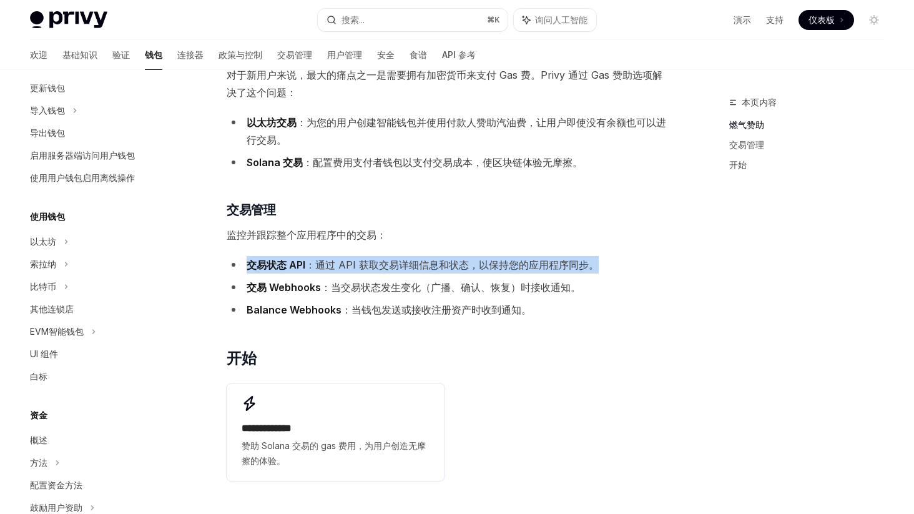
click at [408, 262] on font "：通过 API 获取交易详细信息和状态，以保持您的应用程序同步。" at bounding box center [451, 264] width 293 height 12
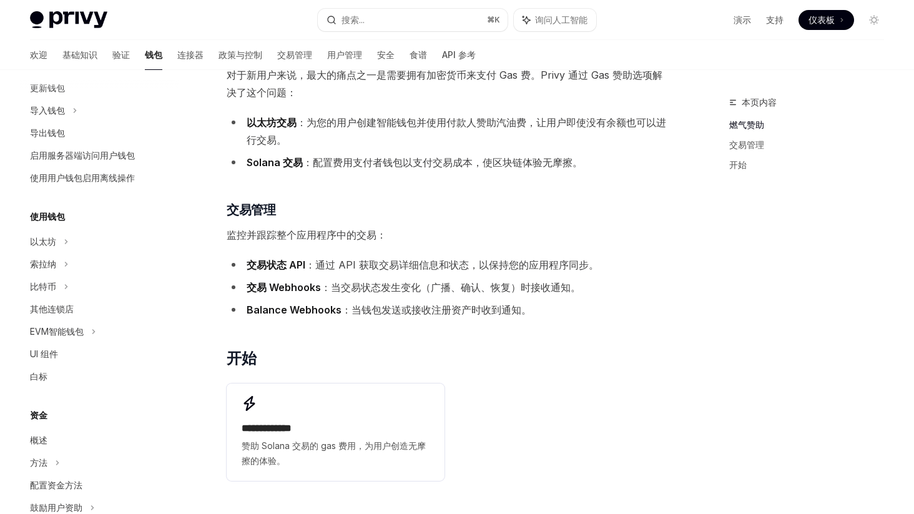
click at [402, 285] on font "：当交易状态发生变化（广播、确认、恢复）时接收通知。" at bounding box center [451, 287] width 260 height 12
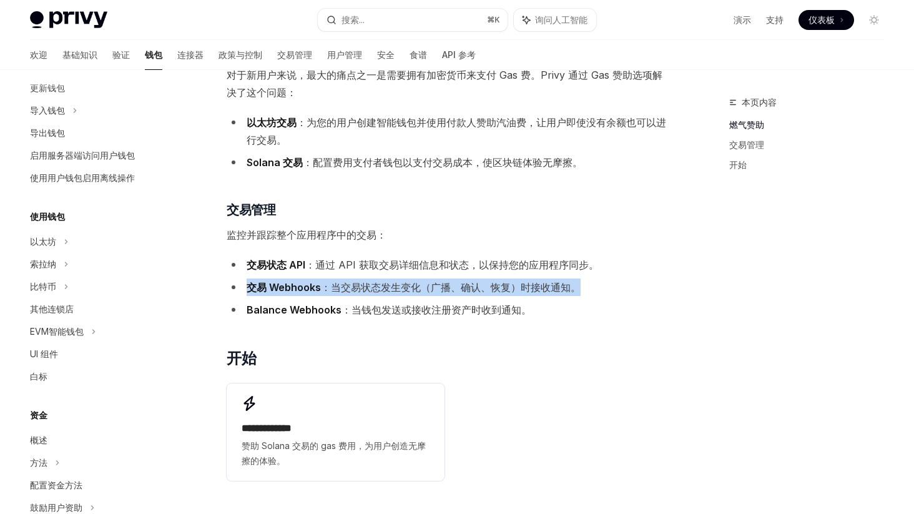
click at [402, 285] on font "：当交易状态发生变化（广播、确认、恢复）时接收通知。" at bounding box center [451, 287] width 260 height 12
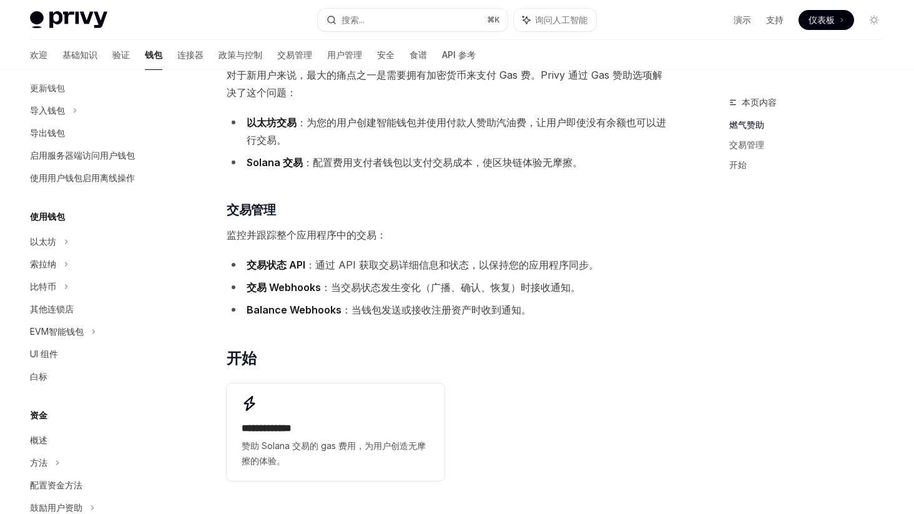
click at [401, 268] on font "：通过 API 获取交易详细信息和状态，以保持您的应用程序同步。" at bounding box center [451, 264] width 293 height 12
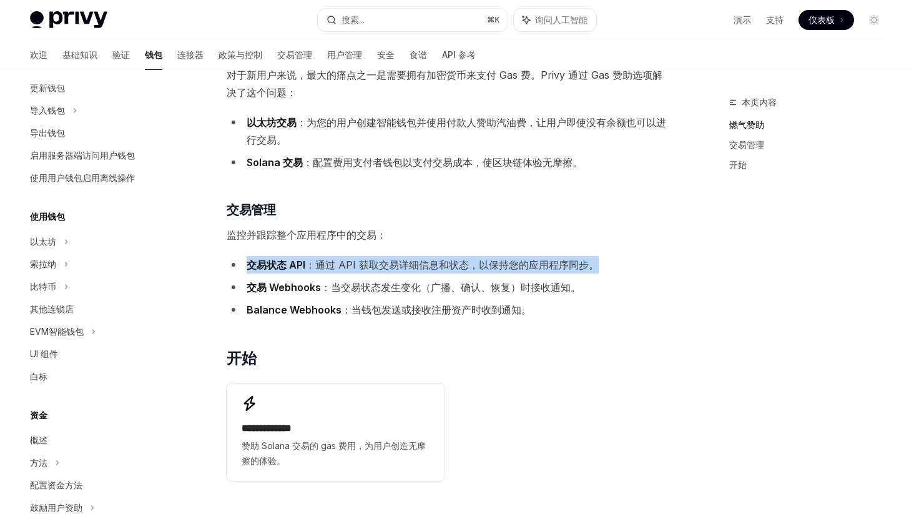
click at [401, 268] on font "：通过 API 获取交易详细信息和状态，以保持您的应用程序同步。" at bounding box center [451, 264] width 293 height 12
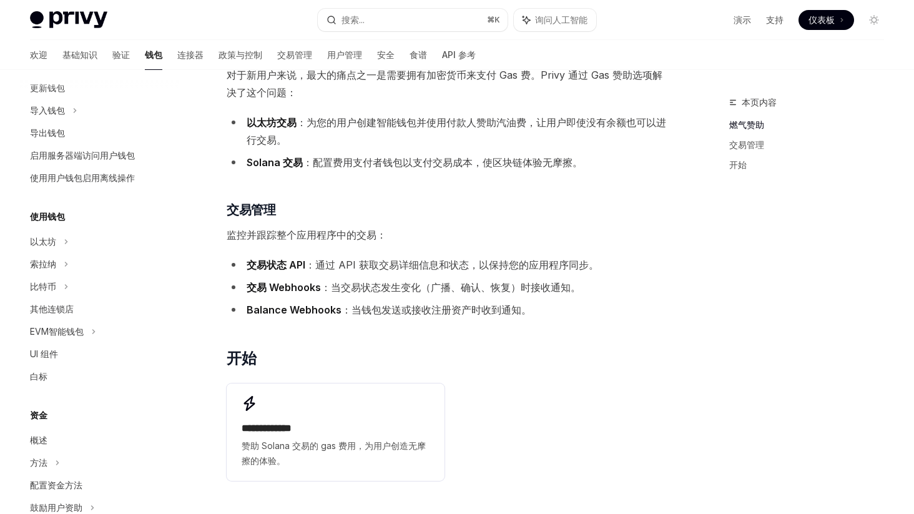
click at [399, 290] on font "：当交易状态发生变化（广播、确认、恢复）时接收通知。" at bounding box center [451, 287] width 260 height 12
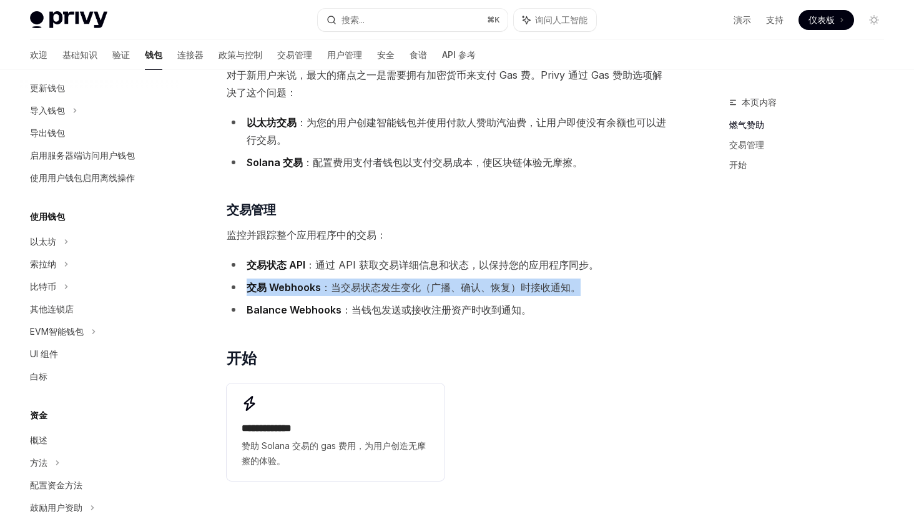
click at [399, 290] on font "：当交易状态发生变化（广播、确认、恢复）时接收通知。" at bounding box center [451, 287] width 260 height 12
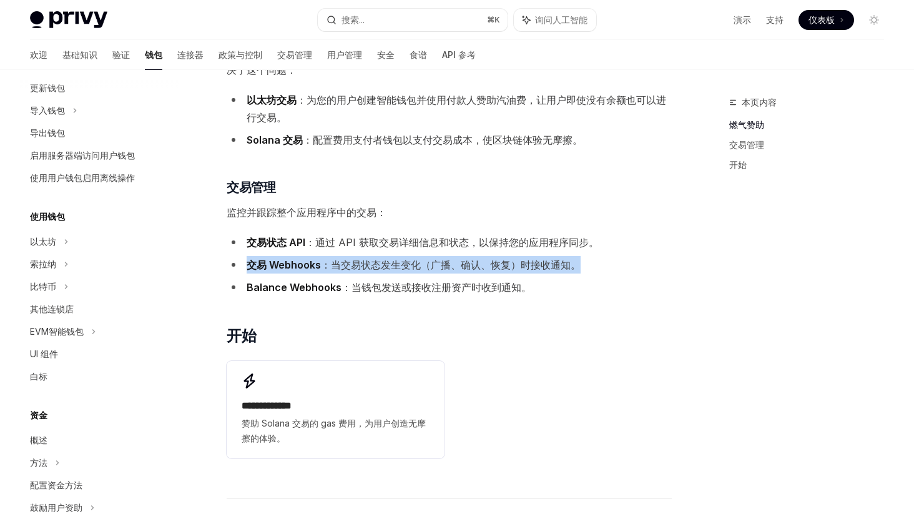
scroll to position [170, 0]
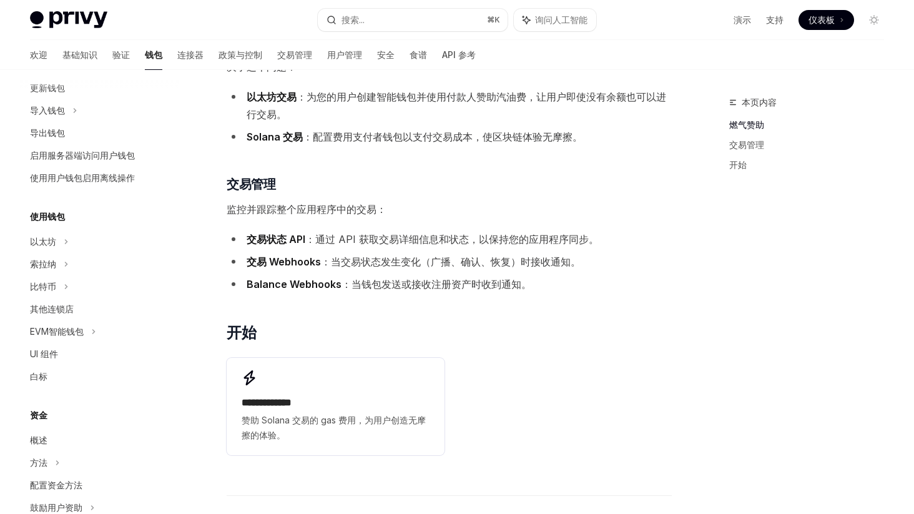
click at [395, 288] on font "：当钱包发送或接收注册资产时收到通知。" at bounding box center [436, 284] width 190 height 12
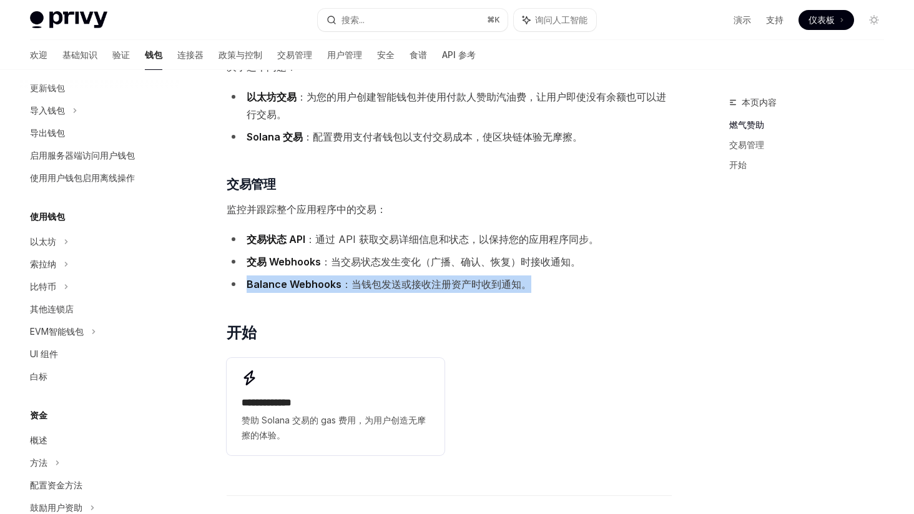
click at [395, 288] on font "：当钱包发送或接收注册资产时收到通知。" at bounding box center [436, 284] width 190 height 12
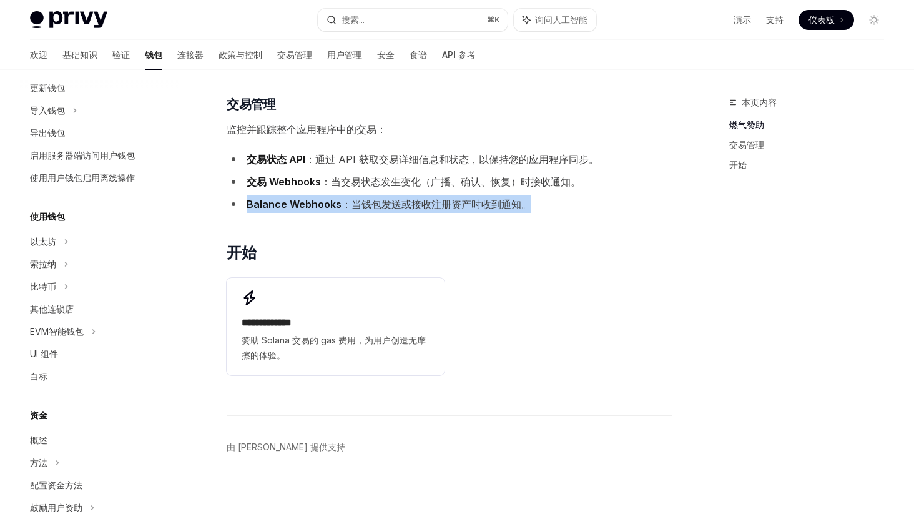
scroll to position [260, 0]
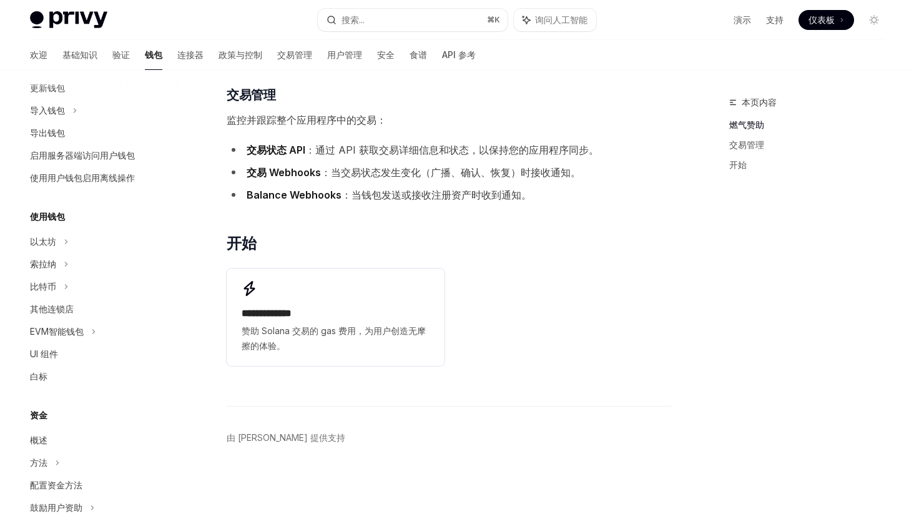
click at [496, 194] on font "：当钱包发送或接收注册资产时收到通知。" at bounding box center [436, 194] width 190 height 12
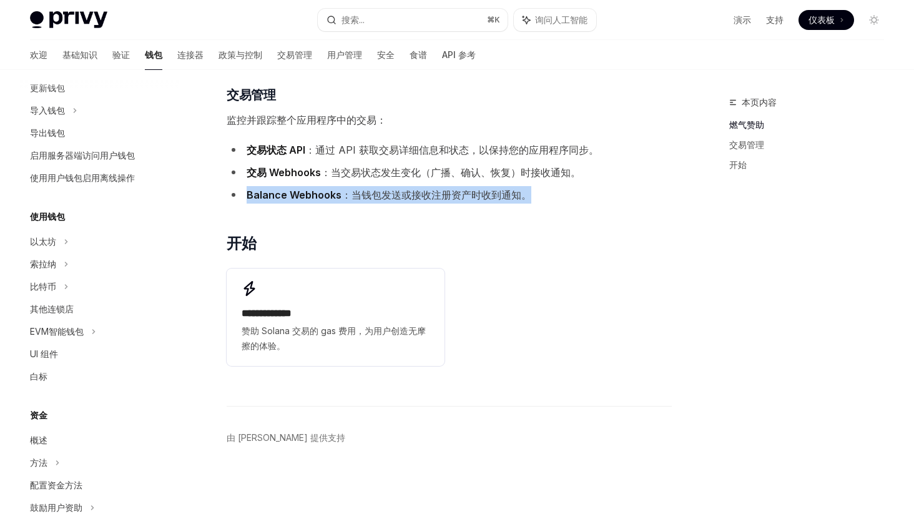
click at [496, 194] on font "：当钱包发送或接收注册资产时收到通知。" at bounding box center [436, 194] width 190 height 12
click at [443, 196] on font "：当钱包发送或接收注册资产时收到通知。" at bounding box center [436, 194] width 190 height 12
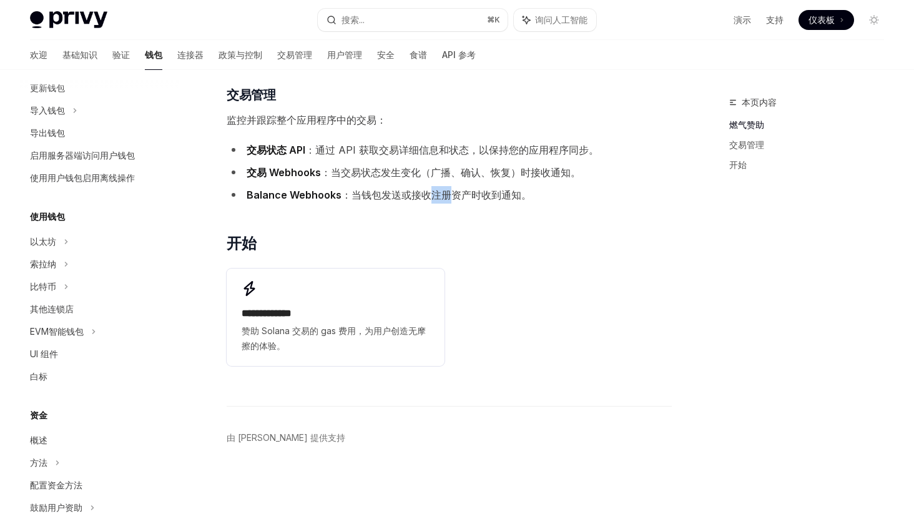
click at [443, 196] on font "：当钱包发送或接收注册资产时收到通知。" at bounding box center [436, 194] width 190 height 12
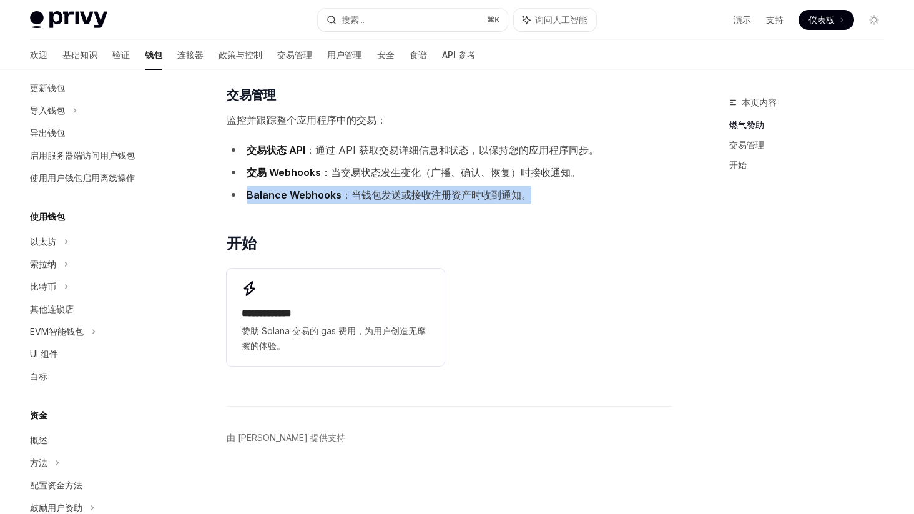
click at [443, 196] on font "：当钱包发送或接收注册资产时收到通知。" at bounding box center [436, 194] width 190 height 12
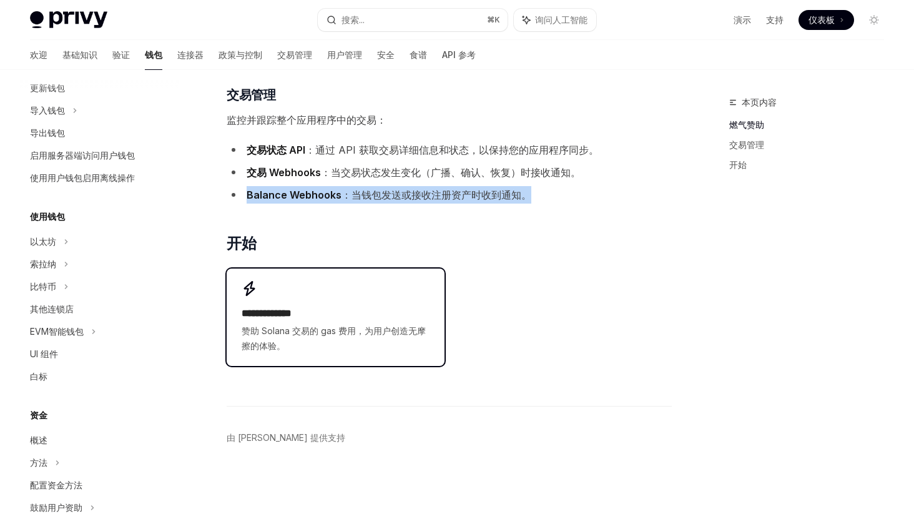
click at [348, 311] on h2 "**********" at bounding box center [335, 313] width 187 height 15
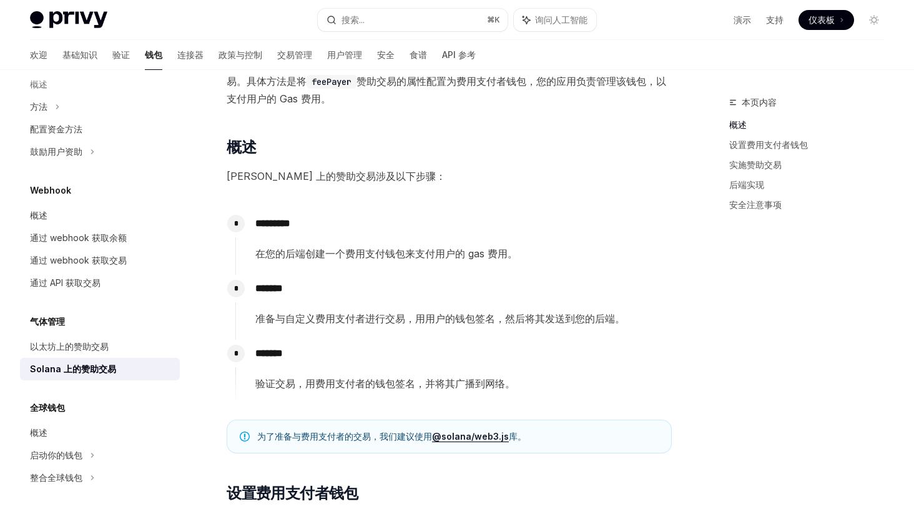
scroll to position [150, 0]
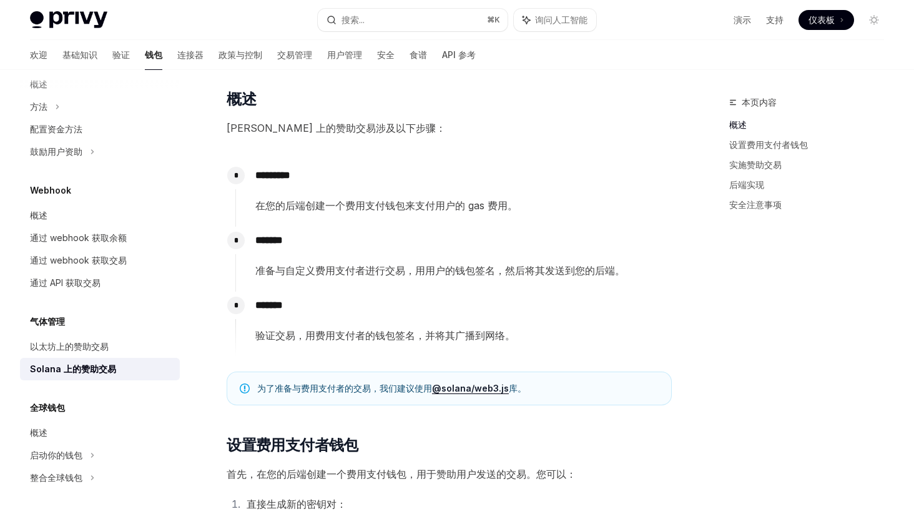
click at [396, 202] on font "在您的后端创建一个费用支付钱包来支付用户的 gas 费用。" at bounding box center [386, 205] width 262 height 12
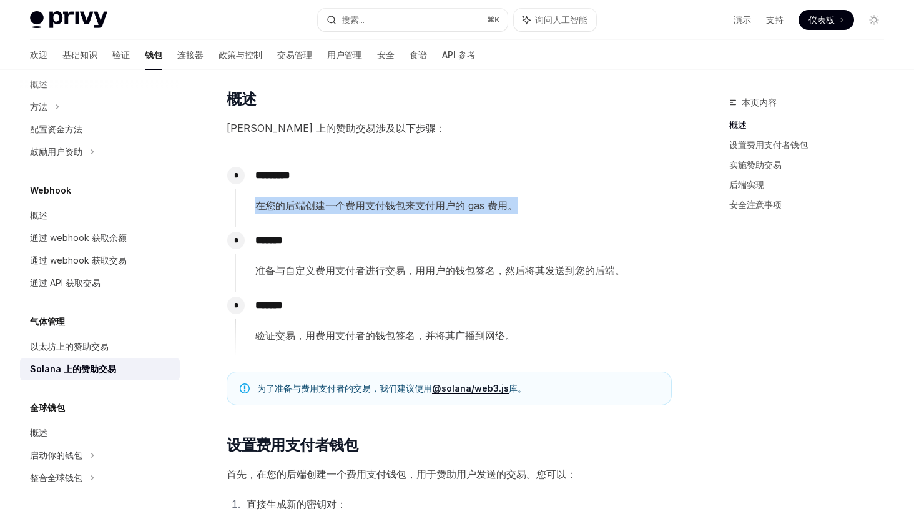
click at [396, 202] on font "在您的后端创建一个费用支付钱包来支付用户的 gas 费用。" at bounding box center [386, 205] width 262 height 12
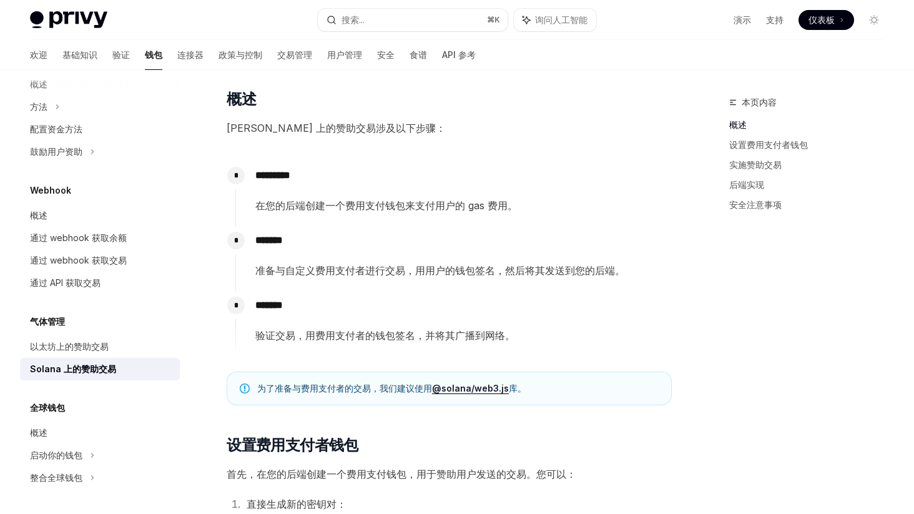
click at [379, 275] on font "准备与自定义费用支付者进行交易，用用户的钱包签名，然后将其发送到您的后端。" at bounding box center [439, 270] width 369 height 12
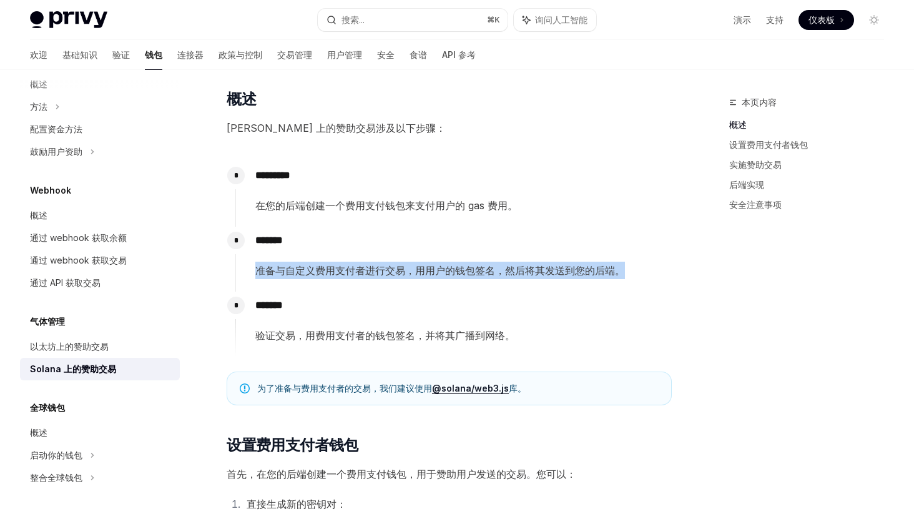
click at [379, 275] on font "准备与自定义费用支付者进行交易，用用户的钱包签名，然后将其发送到您的后端。" at bounding box center [439, 270] width 369 height 12
click at [409, 275] on font "准备与自定义费用支付者进行交易，用用户的钱包签名，然后将其发送到您的后端。" at bounding box center [439, 270] width 369 height 12
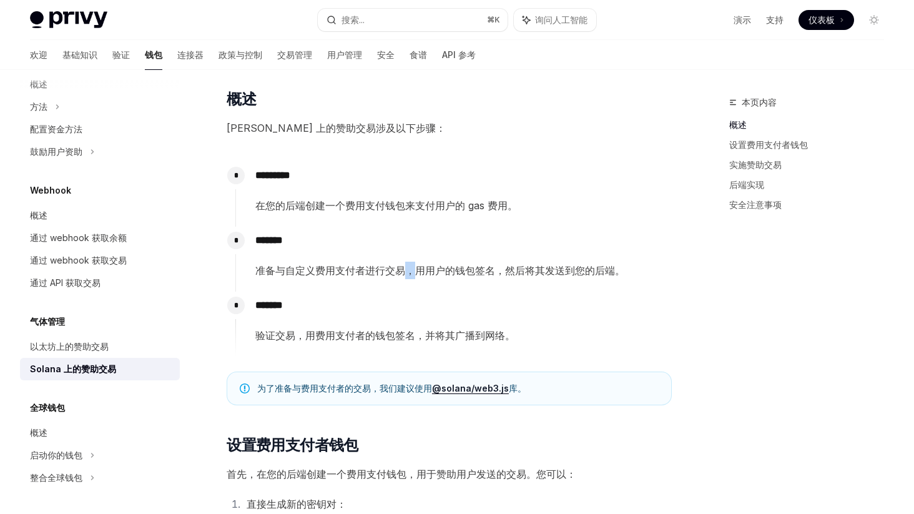
click at [409, 275] on font "准备与自定义费用支付者进行交易，用用户的钱包签名，然后将其发送到您的后端。" at bounding box center [439, 270] width 369 height 12
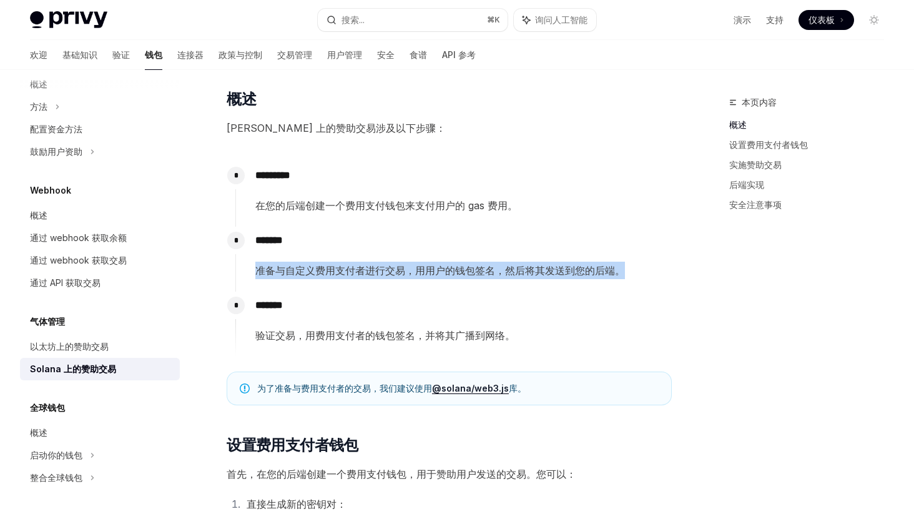
click at [409, 275] on font "准备与自定义费用支付者进行交易，用用户的钱包签名，然后将其发送到您的后端。" at bounding box center [439, 270] width 369 height 12
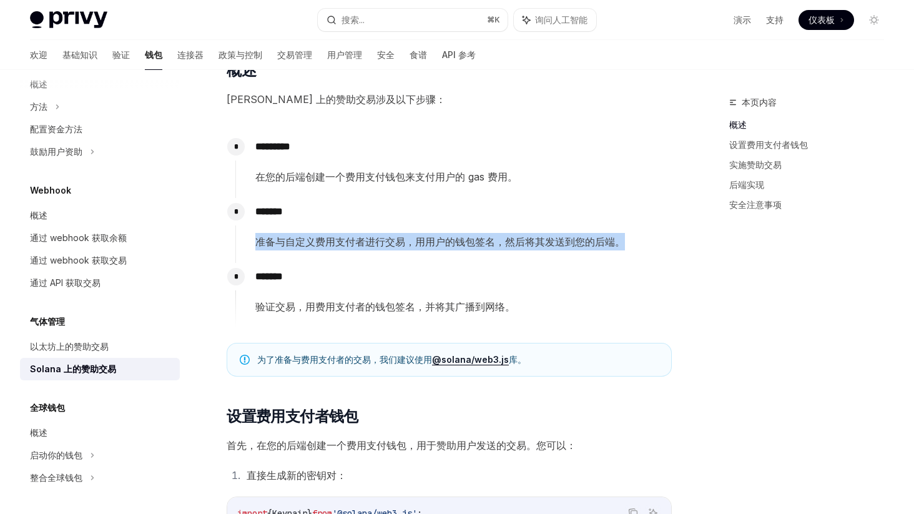
scroll to position [192, 0]
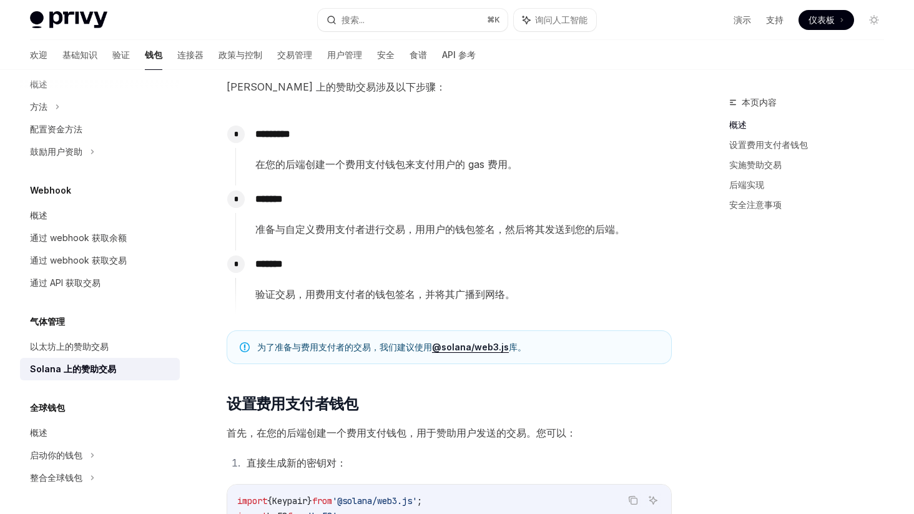
click at [374, 291] on font "验证交易，用费用支付者的钱包签名，并将其广播到网络。" at bounding box center [385, 294] width 260 height 12
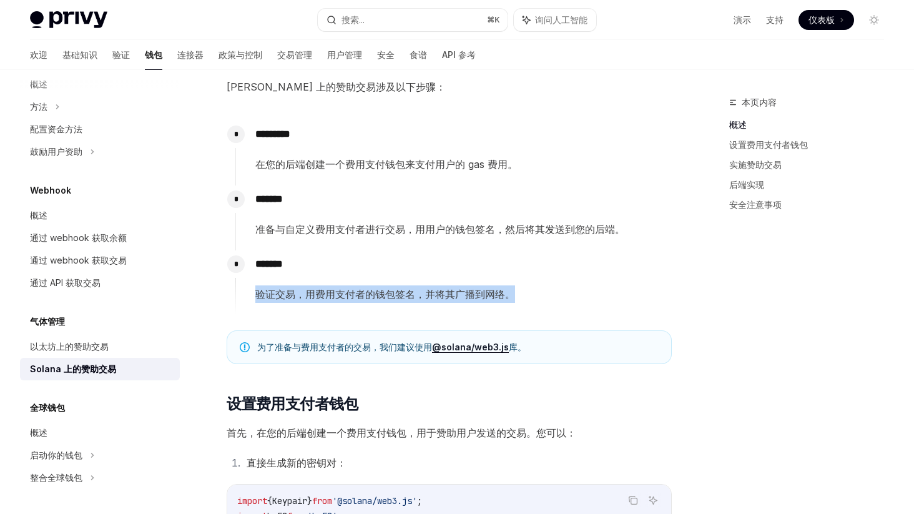
click at [374, 291] on font "验证交易，用费用支付者的钱包签名，并将其广播到网络。" at bounding box center [385, 294] width 260 height 12
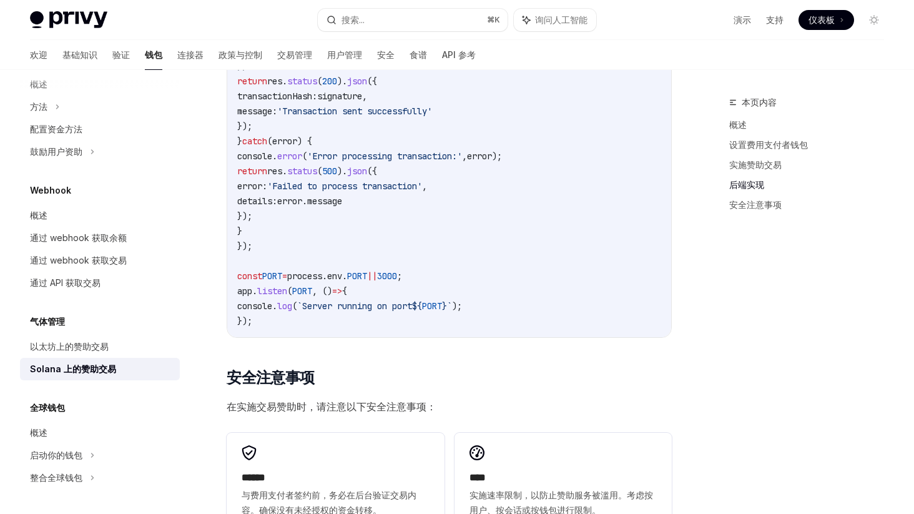
scroll to position [3557, 0]
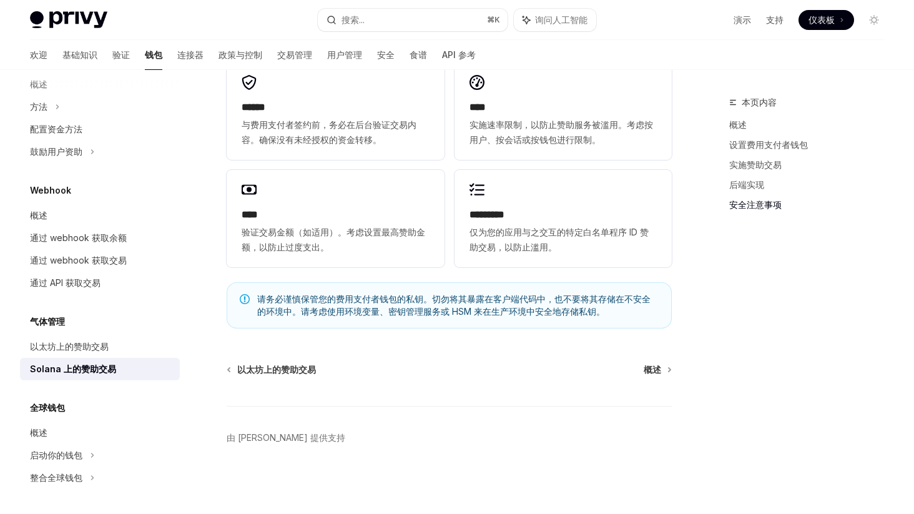
click at [444, 159] on div "****** 与费用支付者签约前，务必在后台验证交易内容。确保没有未经授权的资金转移。 **** 实施速率限制，以防止赞助服务被滥用。考虑按用户、按会话或按钱…" at bounding box center [449, 164] width 445 height 215
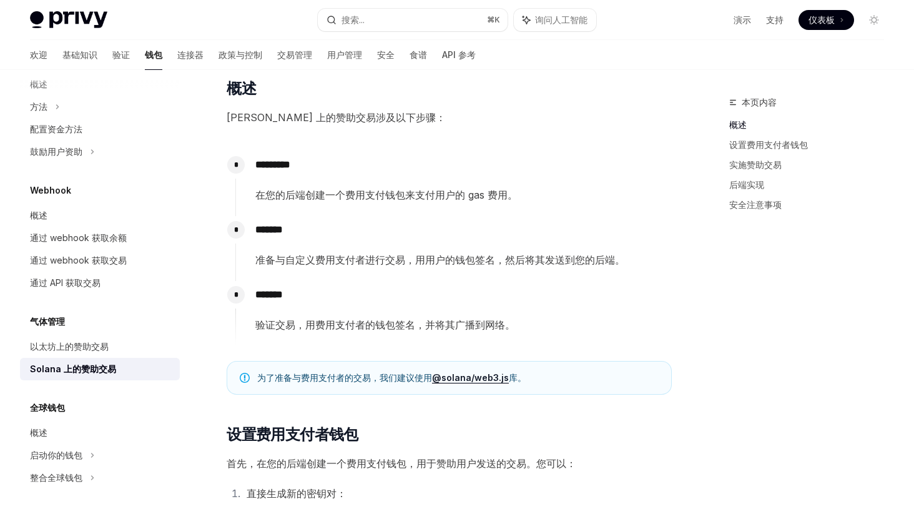
scroll to position [0, 0]
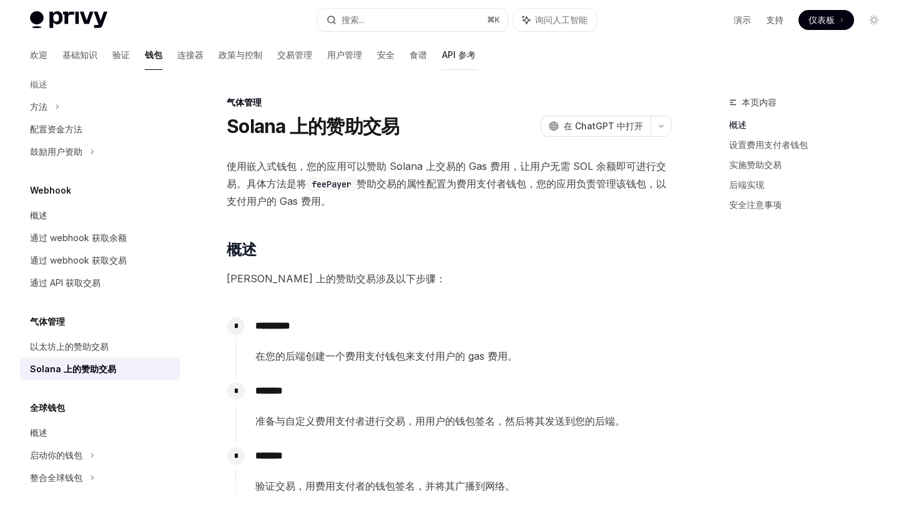
click at [442, 53] on font "API 参考" at bounding box center [459, 54] width 34 height 11
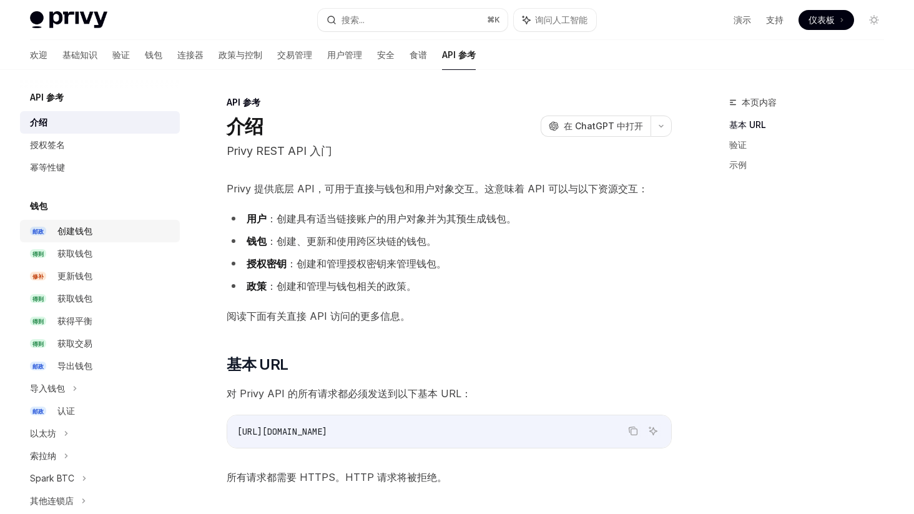
click at [96, 231] on div "创建钱包" at bounding box center [114, 230] width 115 height 15
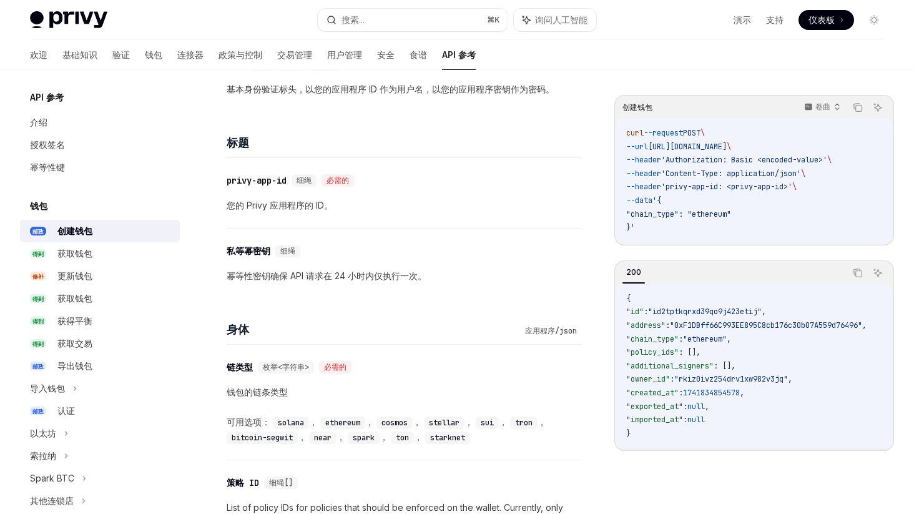
scroll to position [494, 0]
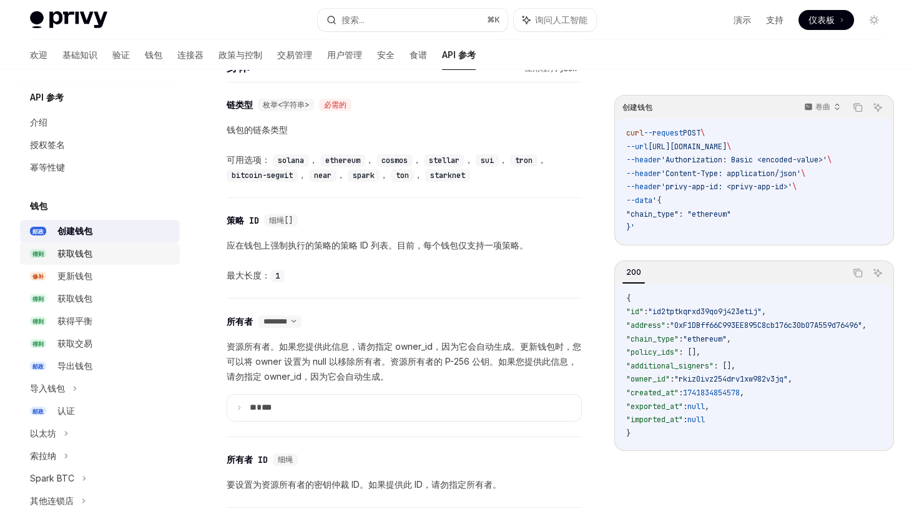
click at [87, 252] on font "获取钱包" at bounding box center [74, 253] width 35 height 11
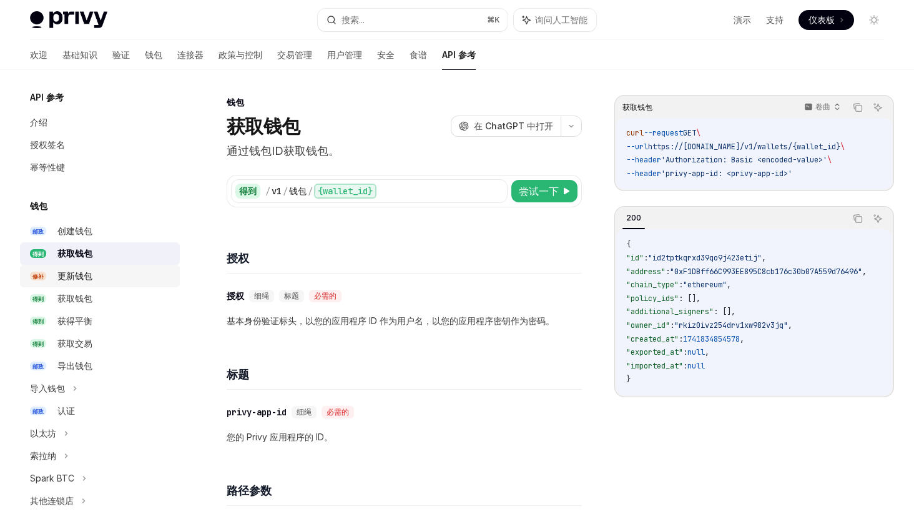
click at [85, 283] on link "修补 更新钱包" at bounding box center [100, 276] width 160 height 22
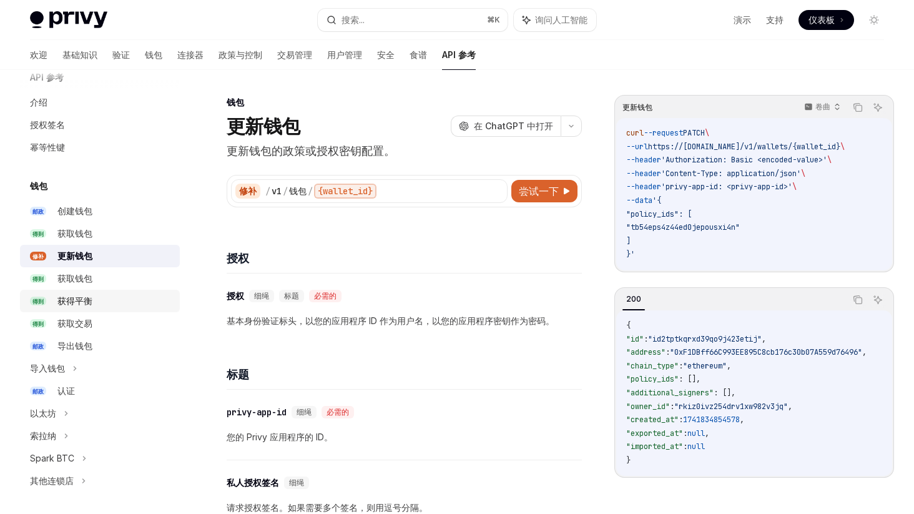
scroll to position [21, 0]
click at [87, 279] on font "获取钱包" at bounding box center [74, 277] width 35 height 11
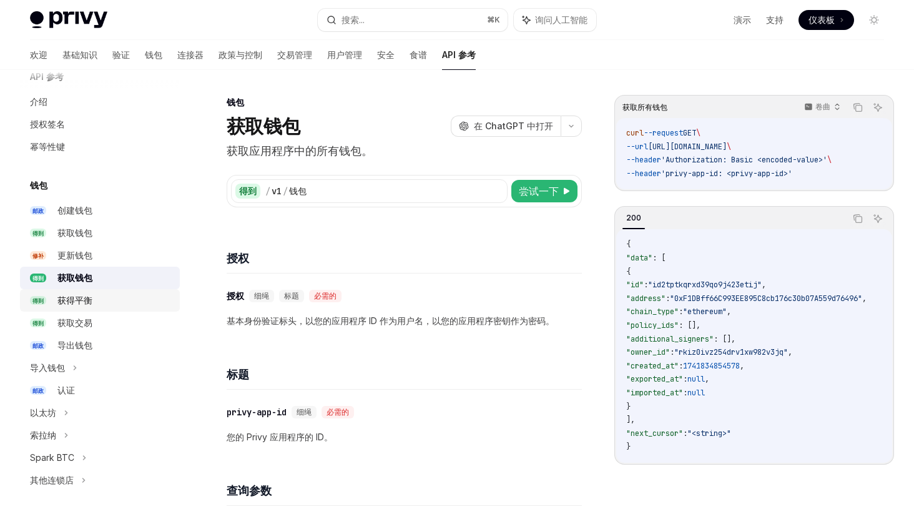
click at [85, 300] on font "获得平衡" at bounding box center [74, 300] width 35 height 11
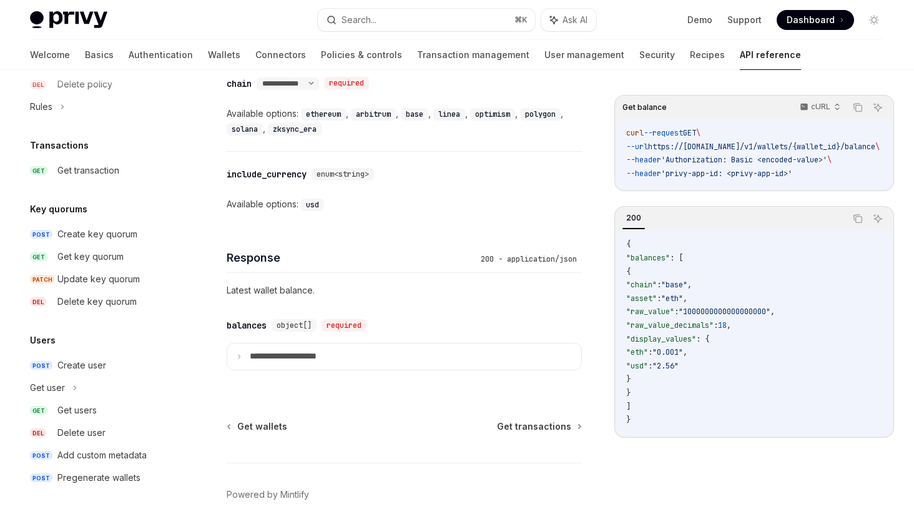
scroll to position [653, 0]
click at [242, 354] on icon at bounding box center [239, 355] width 6 height 6
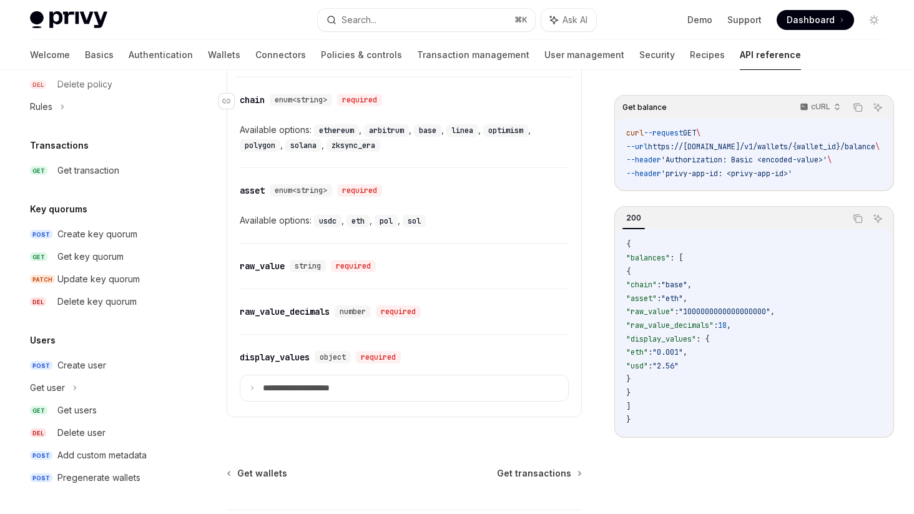
scroll to position [945, 0]
click at [338, 388] on p "**********" at bounding box center [306, 388] width 87 height 11
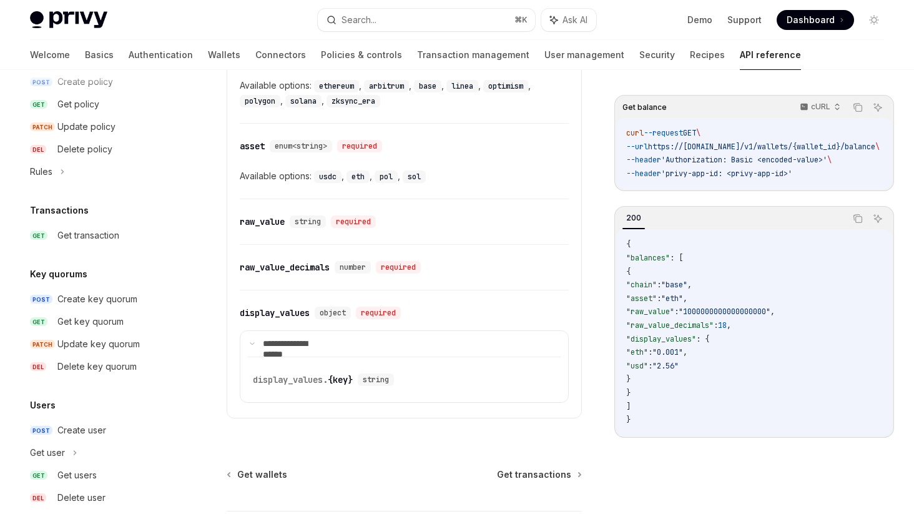
scroll to position [741, 0]
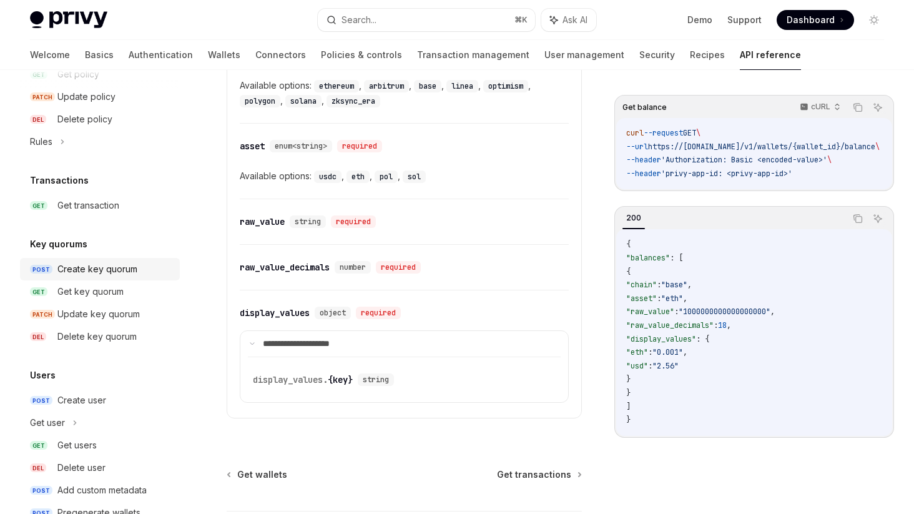
click at [127, 270] on div "Create key quorum" at bounding box center [97, 268] width 80 height 15
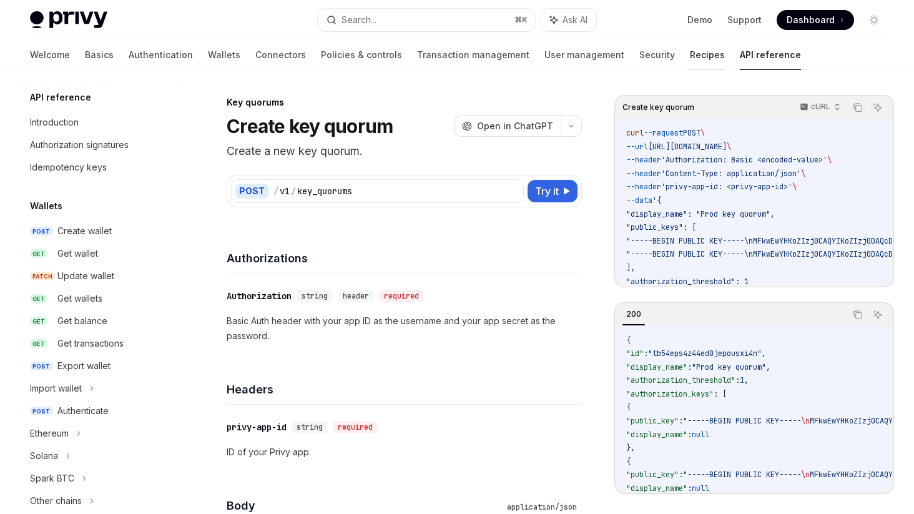
click at [690, 58] on link "Recipes" at bounding box center [707, 55] width 35 height 30
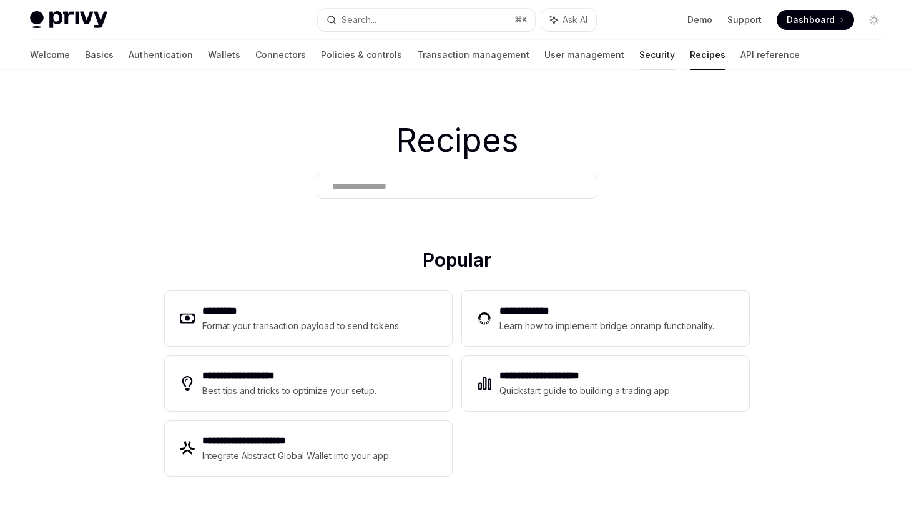
click at [639, 58] on link "Security" at bounding box center [657, 55] width 36 height 30
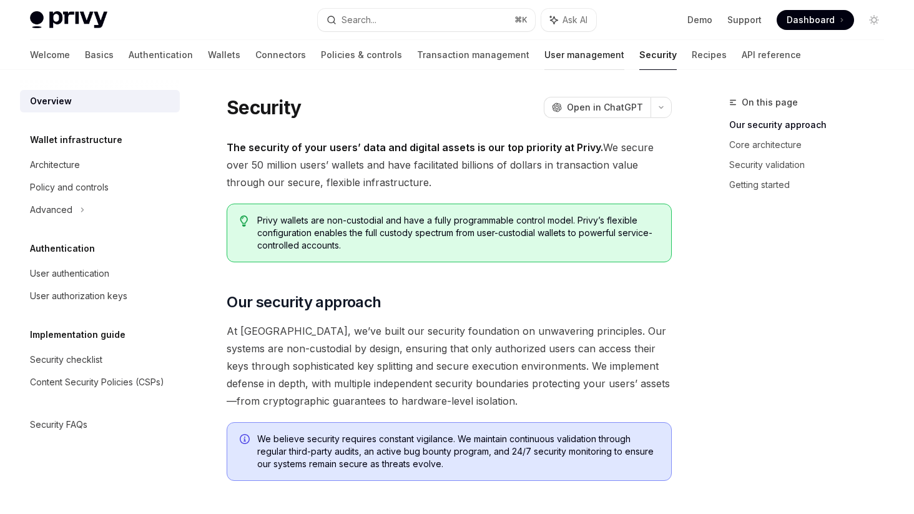
click at [544, 59] on link "User management" at bounding box center [584, 55] width 80 height 30
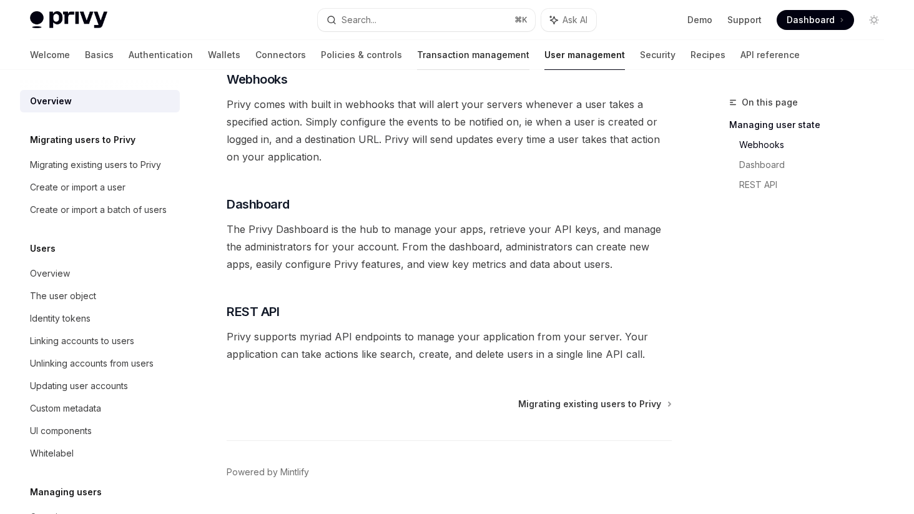
click at [417, 58] on link "Transaction management" at bounding box center [473, 55] width 112 height 30
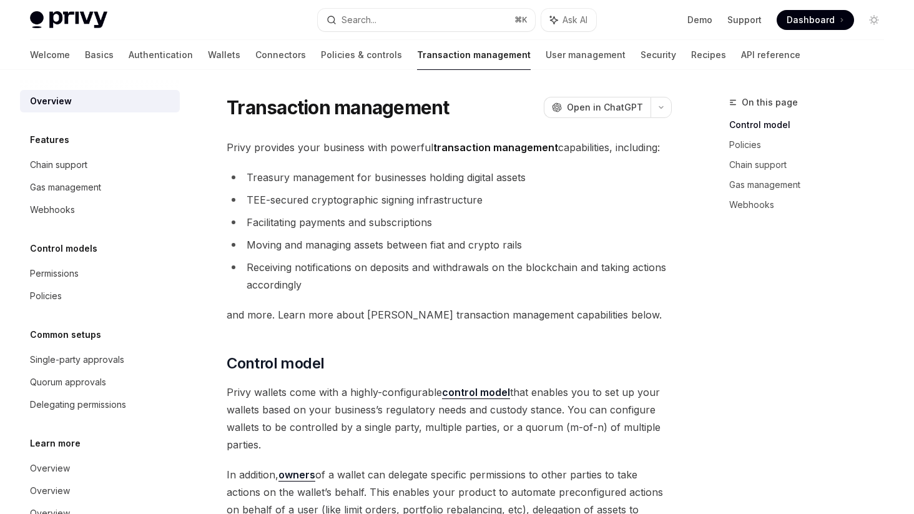
click at [321, 52] on link "Policies & controls" at bounding box center [361, 55] width 81 height 30
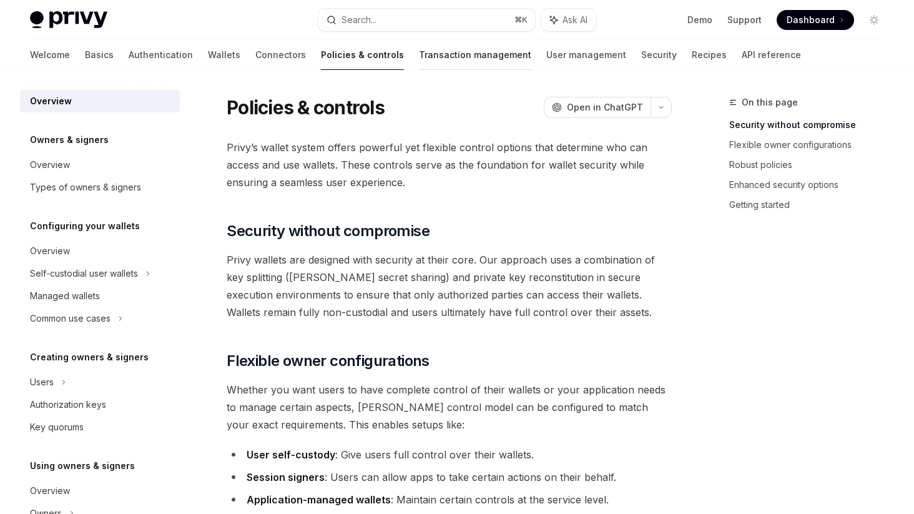
click at [419, 54] on link "Transaction management" at bounding box center [475, 55] width 112 height 30
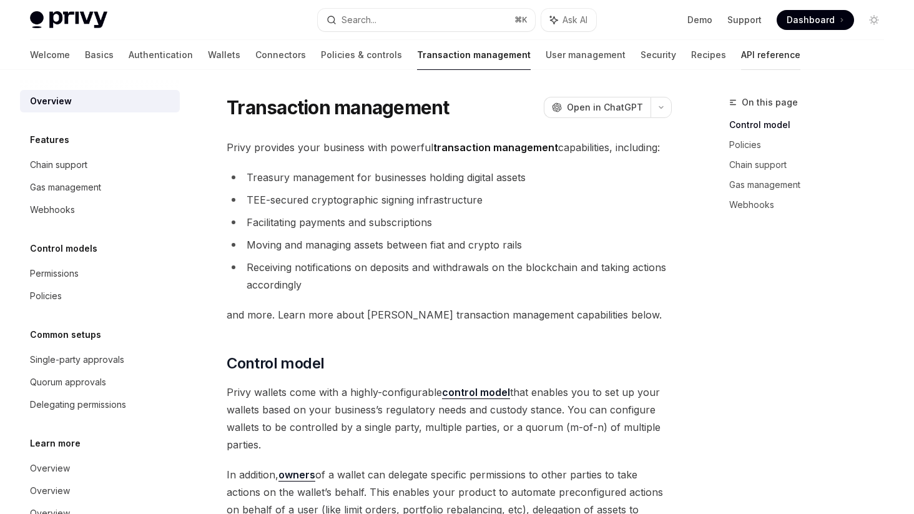
click at [741, 54] on link "API reference" at bounding box center [770, 55] width 59 height 30
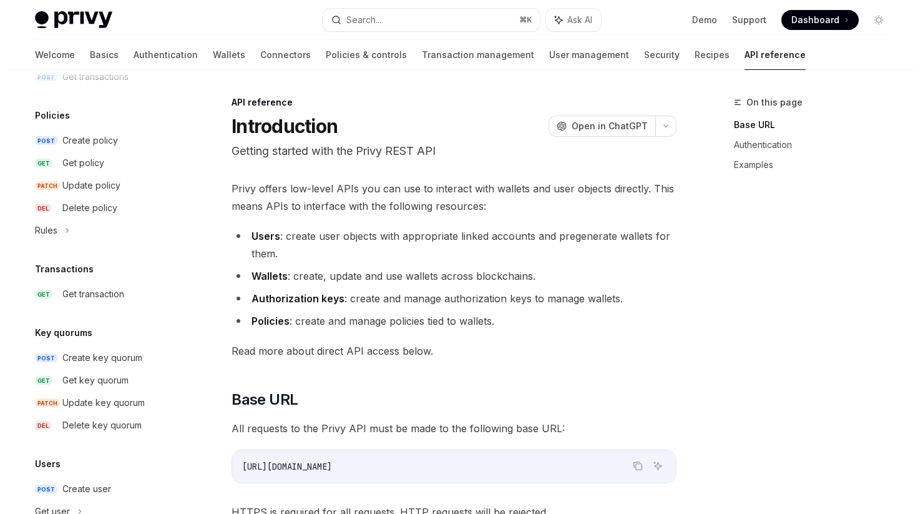
scroll to position [650, 0]
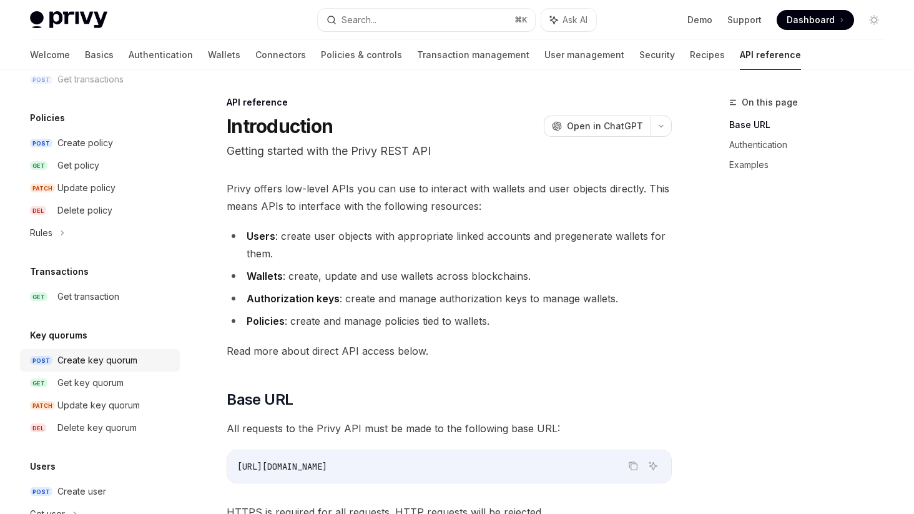
click at [98, 365] on div "Create key quorum" at bounding box center [97, 360] width 80 height 15
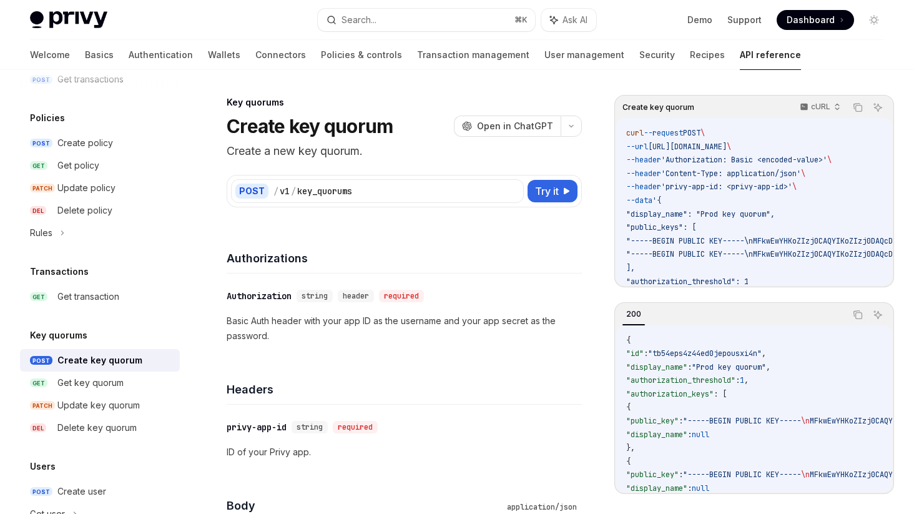
type textarea "*"
click at [376, 18] on div "Search..." at bounding box center [358, 19] width 35 height 15
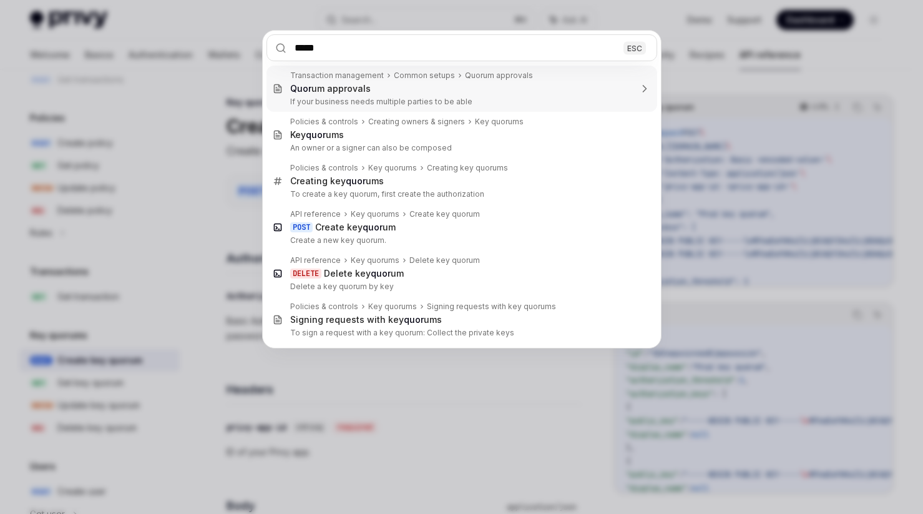
type input "******"
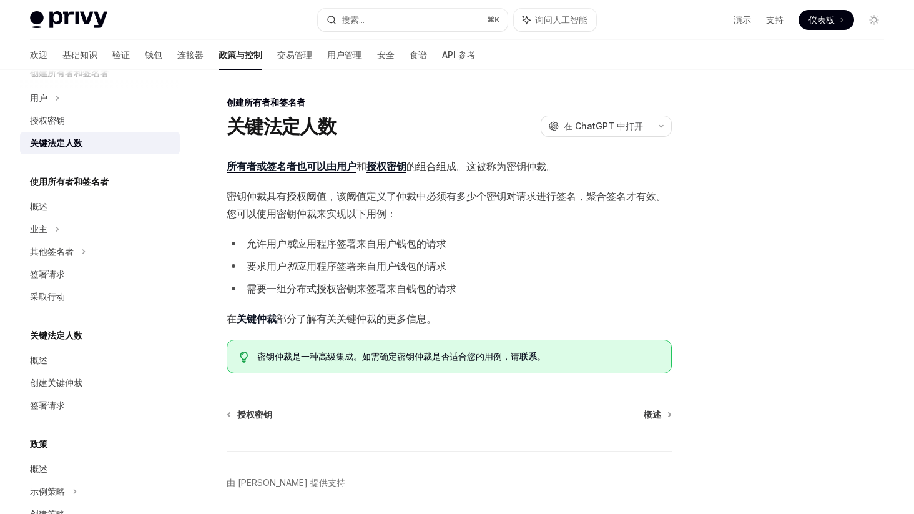
click at [472, 168] on font "。这被称为密钥仲裁。" at bounding box center [506, 166] width 100 height 12
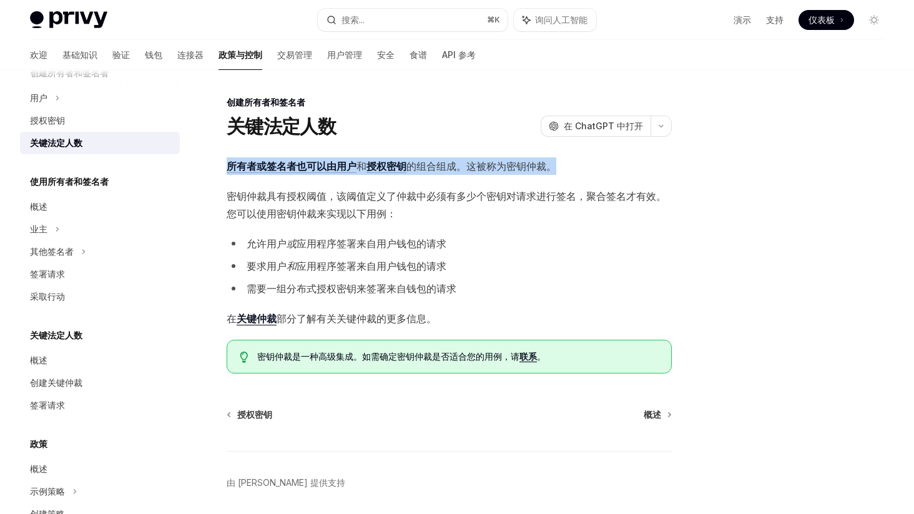
click at [472, 168] on font "。这被称为密钥仲裁。" at bounding box center [506, 166] width 100 height 12
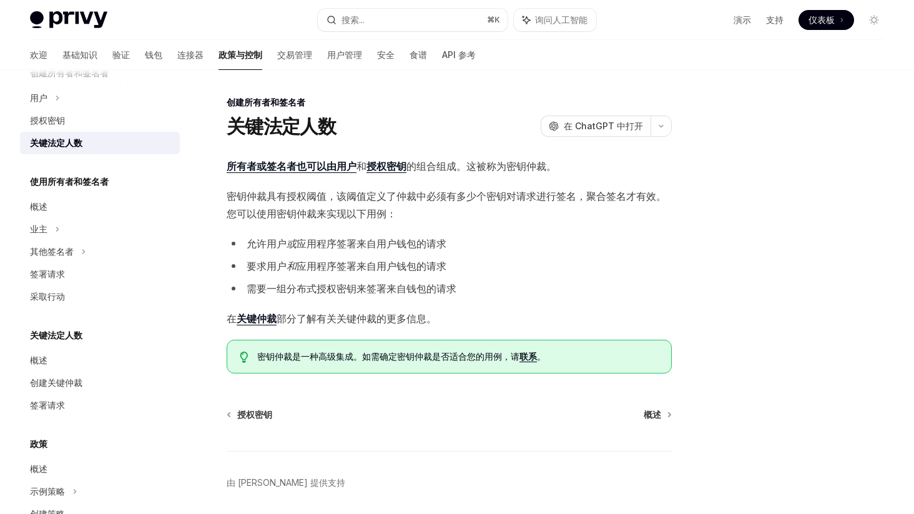
click at [472, 215] on span "密钥仲裁具有授权阈值，该阈值定义了仲裁中必须有多少个密钥对请求进行签名，聚合签名才有效。您可以使用密钥仲裁来实现以下用例：" at bounding box center [449, 204] width 445 height 35
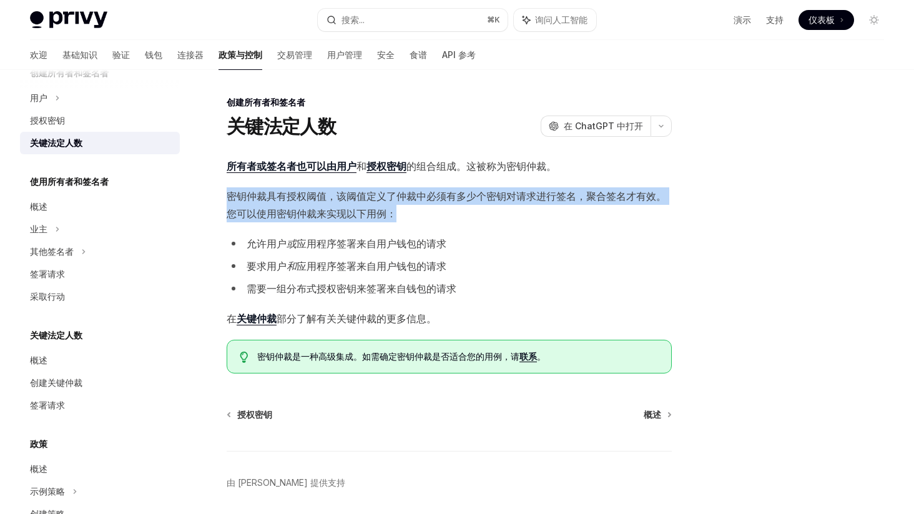
click at [472, 215] on span "密钥仲裁具有授权阈值，该阈值定义了仲裁中必须有多少个密钥对请求进行签名，聚合签名才有效。您可以使用密钥仲裁来实现以下用例：" at bounding box center [449, 204] width 445 height 35
click at [482, 210] on span "密钥仲裁具有授权阈值，该阈值定义了仲裁中必须有多少个密钥对请求进行签名，聚合签名才有效。您可以使用密钥仲裁来实现以下用例：" at bounding box center [449, 204] width 445 height 35
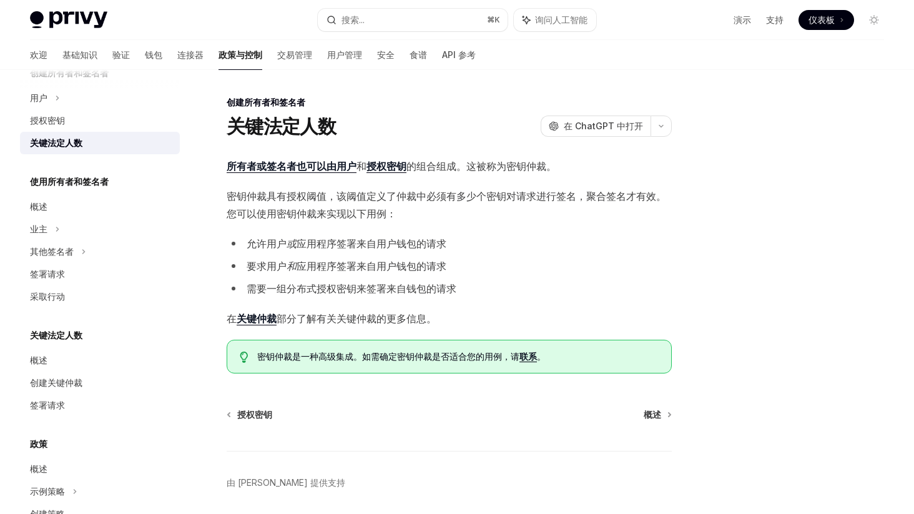
click at [482, 210] on span "密钥仲裁具有授权阈值，该阈值定义了仲裁中必须有多少个密钥对请求进行签名，聚合签名才有效。您可以使用密钥仲裁来实现以下用例：" at bounding box center [449, 204] width 445 height 35
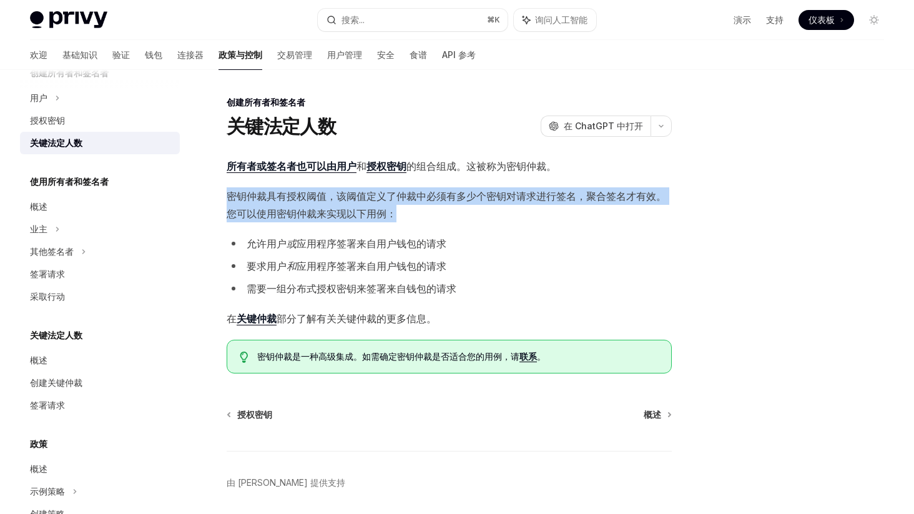
click at [482, 210] on span "密钥仲裁具有授权阈值，该阈值定义了仲裁中必须有多少个密钥对请求进行签名，聚合签名才有效。您可以使用密钥仲裁来实现以下用例：" at bounding box center [449, 204] width 445 height 35
click at [479, 200] on font "密钥仲裁具有授权阈值，该阈值定义了仲裁中必须有多少个密钥对请求进行签名，聚合签名才有效。您可以使用密钥仲裁来实现以下用例：" at bounding box center [446, 205] width 439 height 30
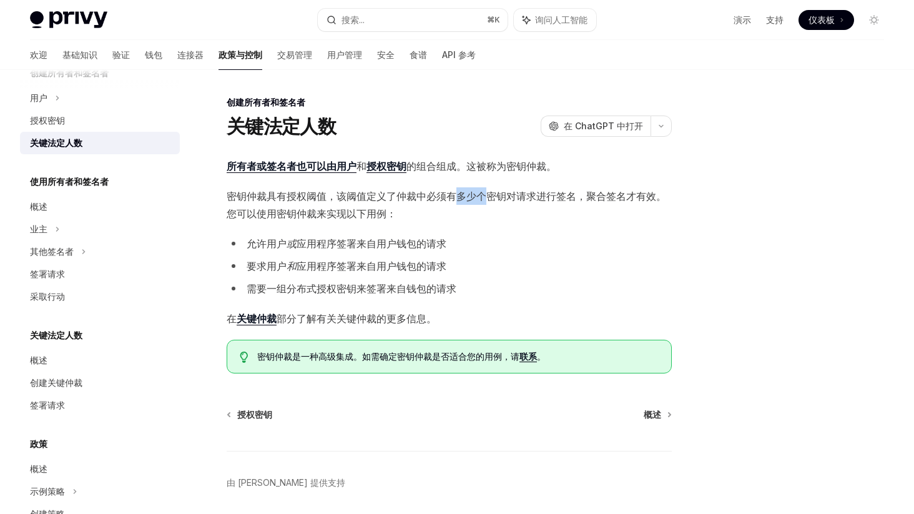
click at [479, 200] on font "密钥仲裁具有授权阈值，该阈值定义了仲裁中必须有多少个密钥对请求进行签名，聚合签名才有效。您可以使用密钥仲裁来实现以下用例：" at bounding box center [446, 205] width 439 height 30
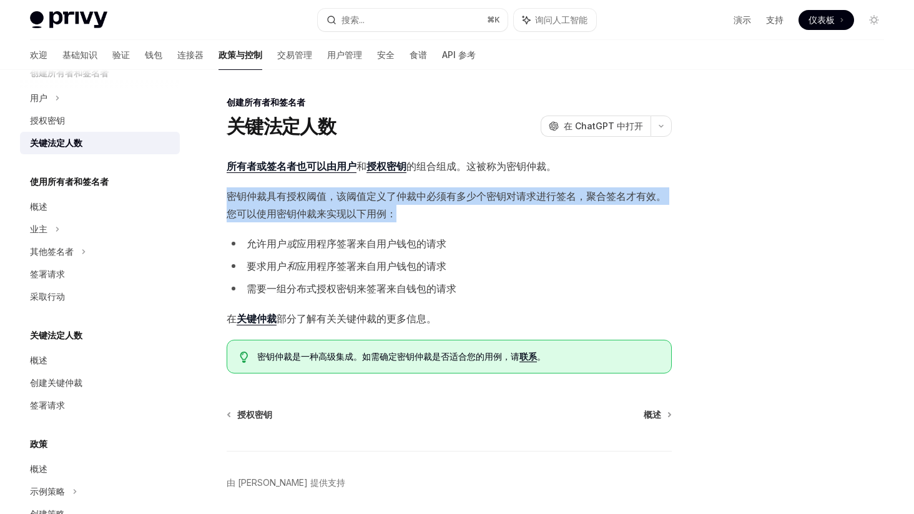
click at [479, 200] on font "密钥仲裁具有授权阈值，该阈值定义了仲裁中必须有多少个密钥对请求进行签名，聚合签名才有效。您可以使用密钥仲裁来实现以下用例：" at bounding box center [446, 205] width 439 height 30
click at [473, 203] on span "密钥仲裁具有授权阈值，该阈值定义了仲裁中必须有多少个密钥对请求进行签名，聚合签名才有效。您可以使用密钥仲裁来实现以下用例：" at bounding box center [449, 204] width 445 height 35
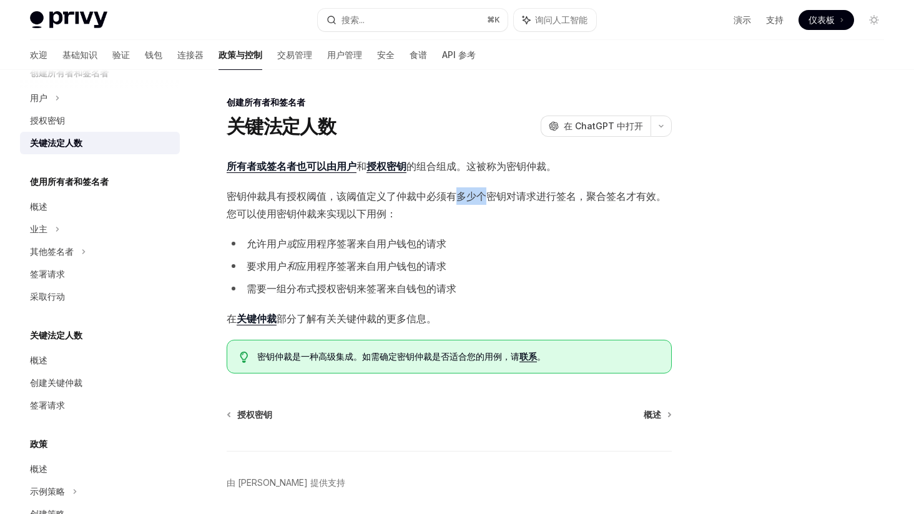
click at [473, 203] on span "密钥仲裁具有授权阈值，该阈值定义了仲裁中必须有多少个密钥对请求进行签名，聚合签名才有效。您可以使用密钥仲裁来实现以下用例：" at bounding box center [449, 204] width 445 height 35
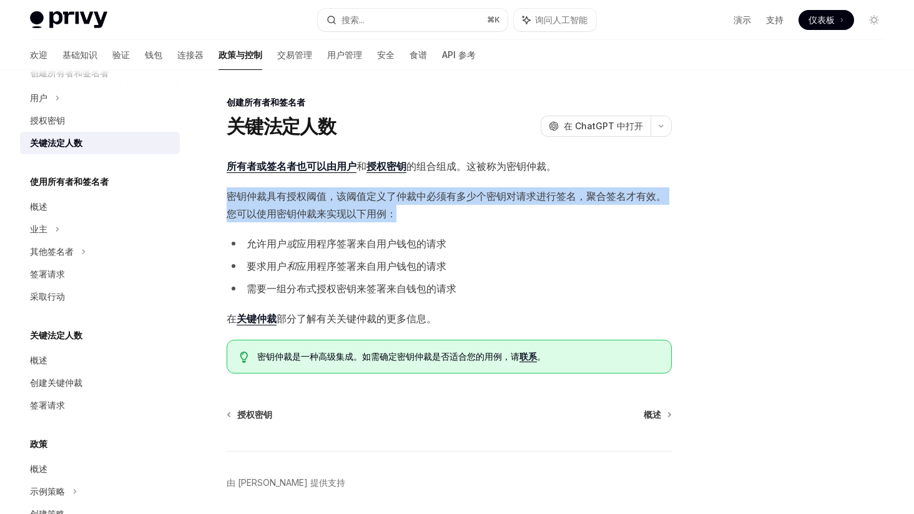
click at [473, 203] on span "密钥仲裁具有授权阈值，该阈值定义了仲裁中必须有多少个密钥对请求进行签名，聚合签名才有效。您可以使用密钥仲裁来实现以下用例：" at bounding box center [449, 204] width 445 height 35
click at [467, 207] on span "密钥仲裁具有授权阈值，该阈值定义了仲裁中必须有多少个密钥对请求进行签名，聚合签名才有效。您可以使用密钥仲裁来实现以下用例：" at bounding box center [449, 204] width 445 height 35
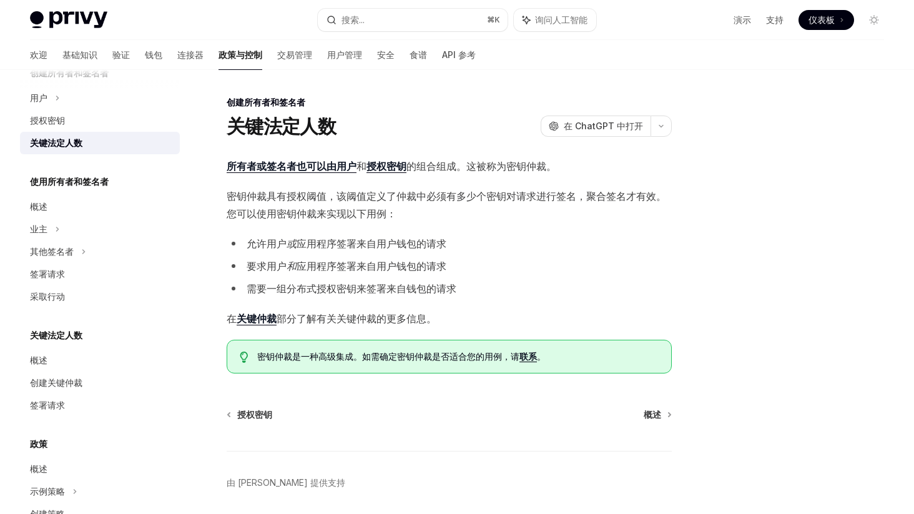
click at [467, 207] on span "密钥仲裁具有授权阈值，该阈值定义了仲裁中必须有多少个密钥对请求进行签名，聚合签名才有效。您可以使用密钥仲裁来实现以下用例：" at bounding box center [449, 204] width 445 height 35
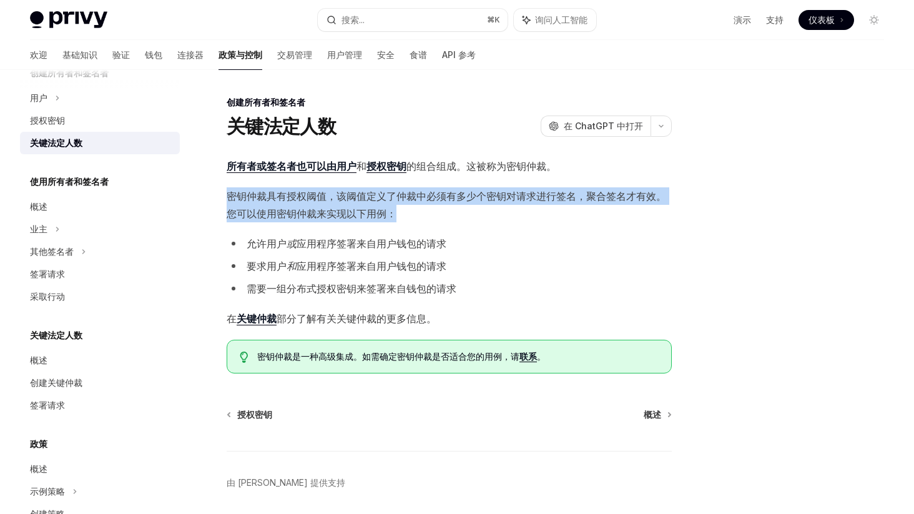
click at [467, 207] on span "密钥仲裁具有授权阈值，该阈值定义了仲裁中必须有多少个密钥对请求进行签名，聚合签名才有效。您可以使用密钥仲裁来实现以下用例：" at bounding box center [449, 204] width 445 height 35
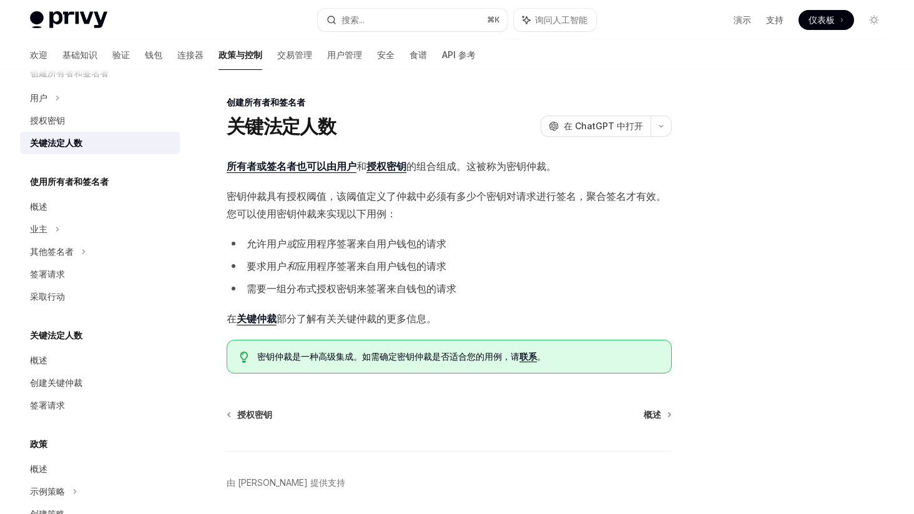
click at [483, 238] on li "允许用户 或 应用程序签署来自用户钱包的请求" at bounding box center [449, 243] width 445 height 17
click at [479, 264] on li "要求用户 和 应用程序签署来自用户钱包的请求" at bounding box center [449, 265] width 445 height 17
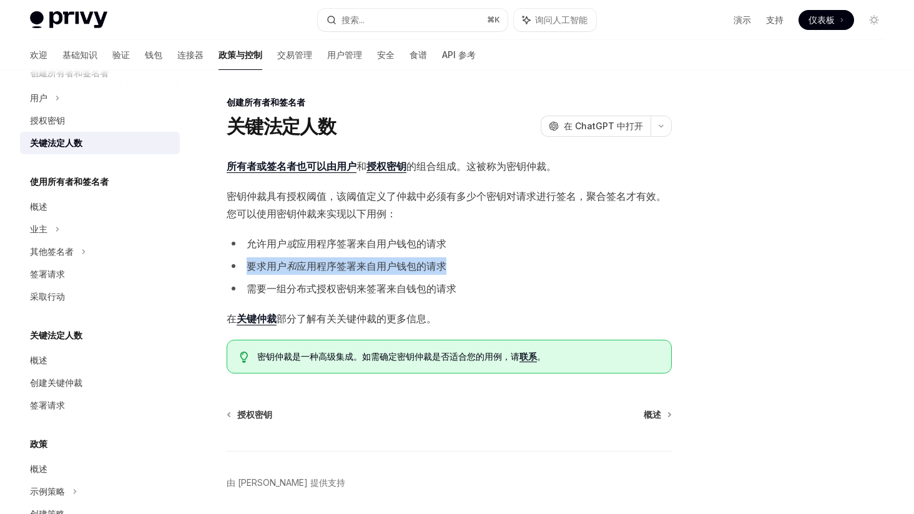
click at [479, 264] on li "要求用户 和 应用程序签署来自用户钱包的请求" at bounding box center [449, 265] width 445 height 17
click at [491, 280] on li "需要一组分布式授权密钥来签署来自钱包的请求" at bounding box center [449, 288] width 445 height 17
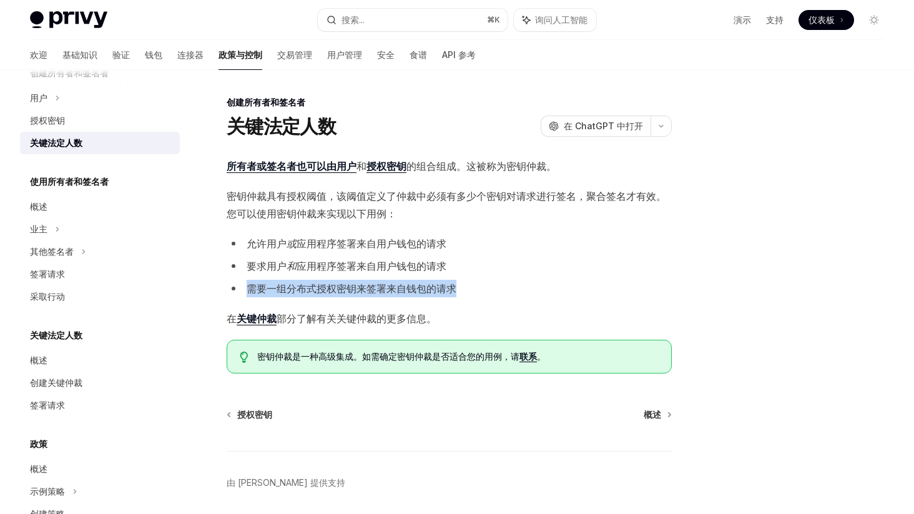
click at [491, 280] on li "需要一组分布式授权密钥来签署来自钱包的请求" at bounding box center [449, 288] width 445 height 17
click at [260, 315] on font "关键仲裁" at bounding box center [257, 318] width 40 height 12
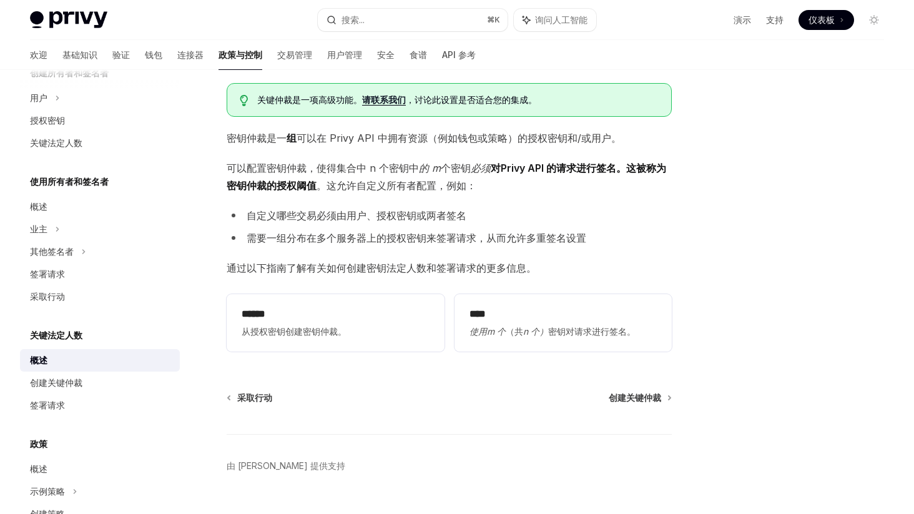
scroll to position [76, 0]
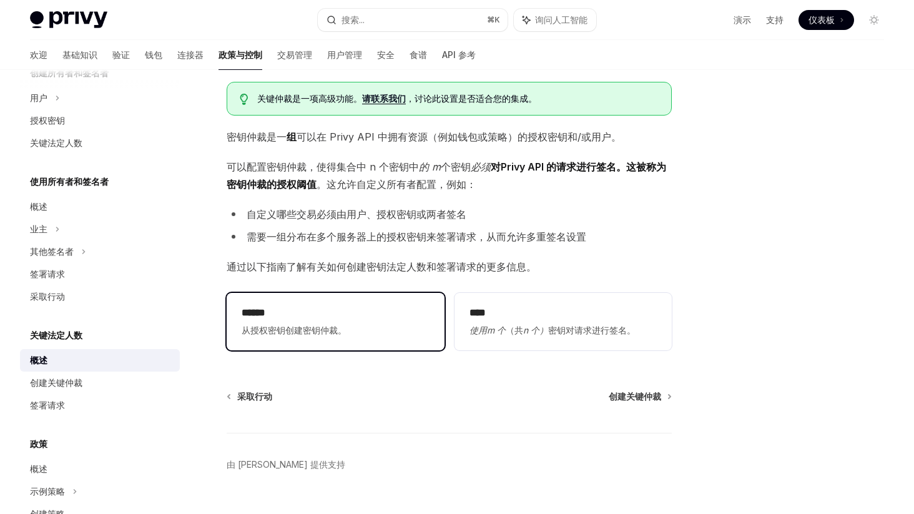
click at [368, 332] on span "从授权密钥创建密钥仲裁。" at bounding box center [335, 330] width 187 height 15
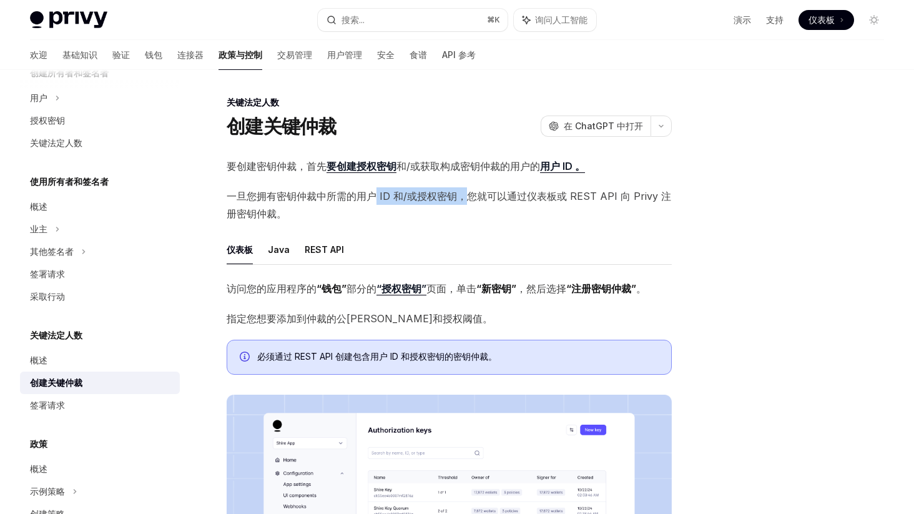
drag, startPoint x: 375, startPoint y: 197, endPoint x: 466, endPoint y: 197, distance: 91.1
click at [466, 197] on font "一旦您拥有密钥仲裁中所需的用户 ID 和/或授权密钥，您就可以通过仪表板或 REST API 向 Privy 注册密钥仲裁。" at bounding box center [449, 205] width 444 height 30
drag, startPoint x: 464, startPoint y: 196, endPoint x: 321, endPoint y: 198, distance: 143.5
click at [321, 198] on font "一旦您拥有密钥仲裁中所需的用户 ID 和/或授权密钥，您就可以通过仪表板或 REST API 向 Privy 注册密钥仲裁。" at bounding box center [449, 205] width 444 height 30
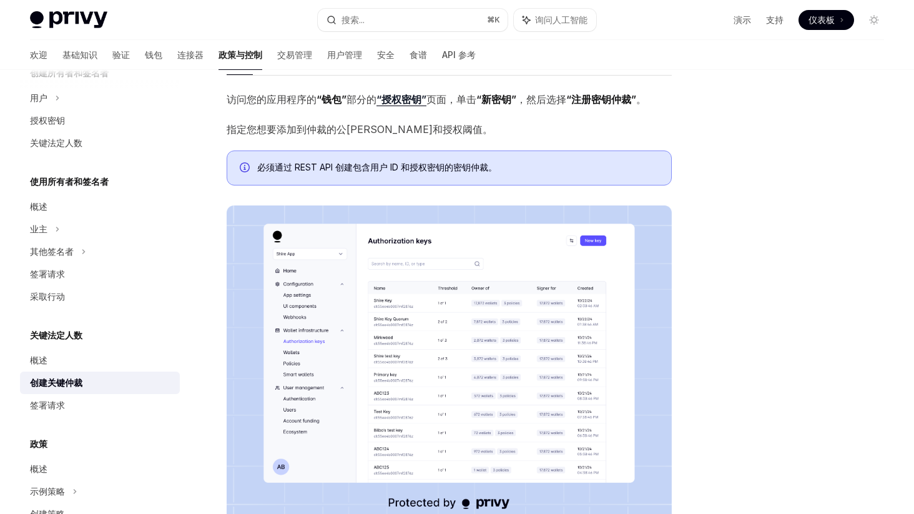
scroll to position [34, 0]
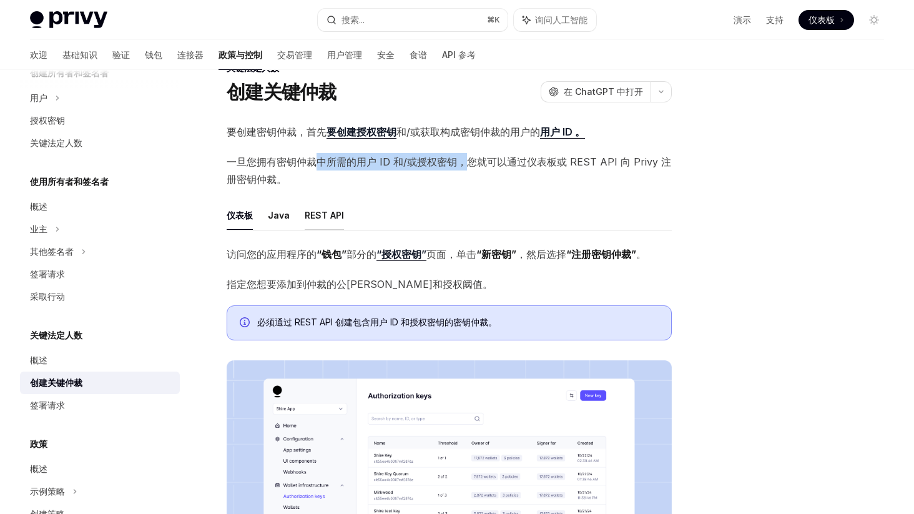
click at [322, 215] on font "REST API" at bounding box center [324, 215] width 39 height 11
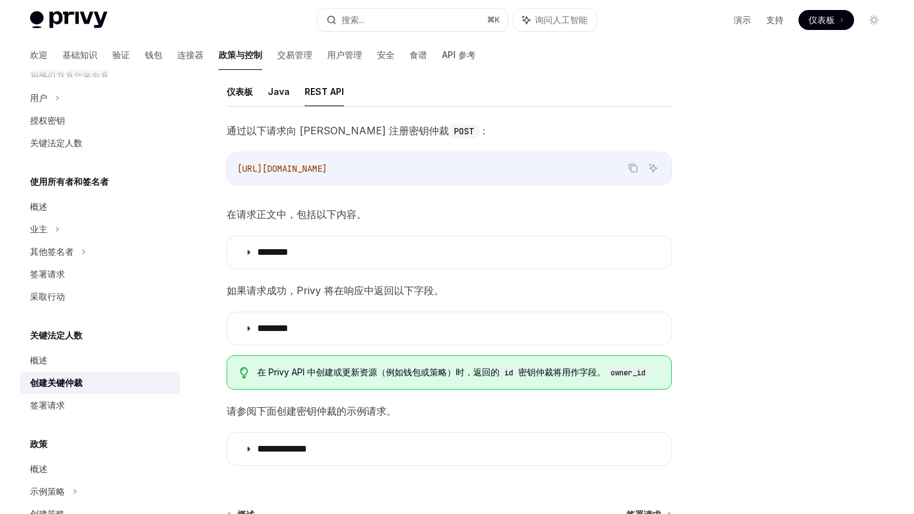
scroll to position [263, 0]
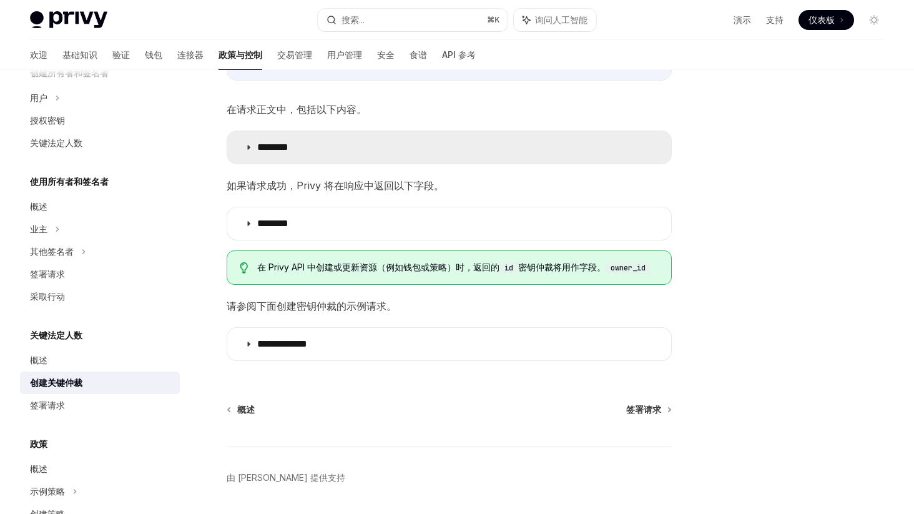
click at [247, 150] on icon at bounding box center [248, 147] width 7 height 7
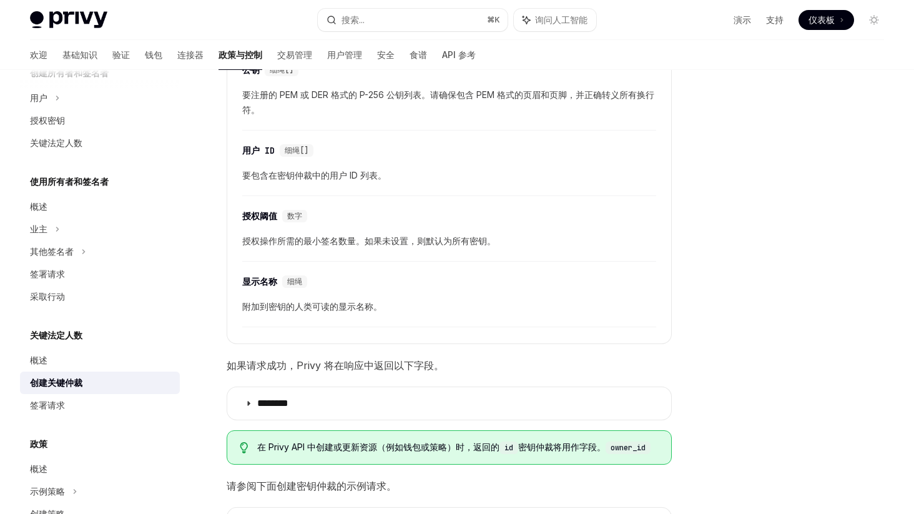
scroll to position [388, 0]
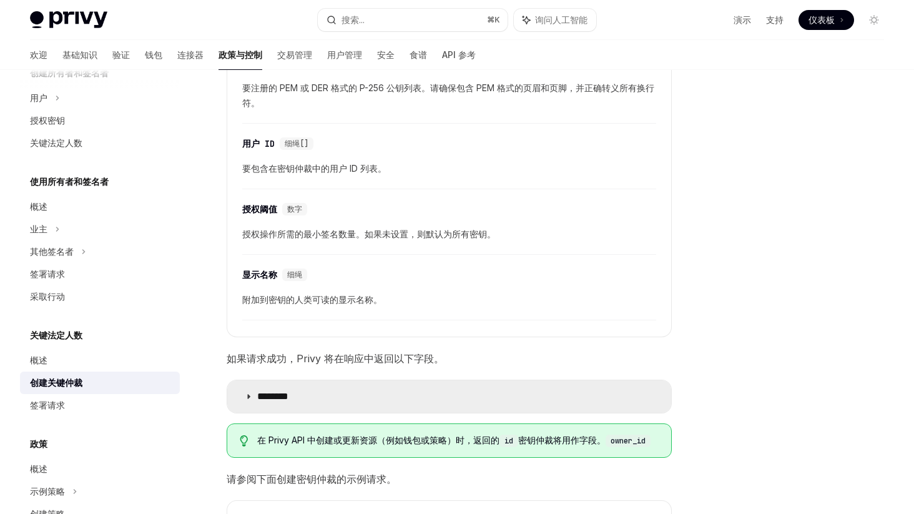
click at [288, 398] on font "********" at bounding box center [272, 395] width 31 height 9
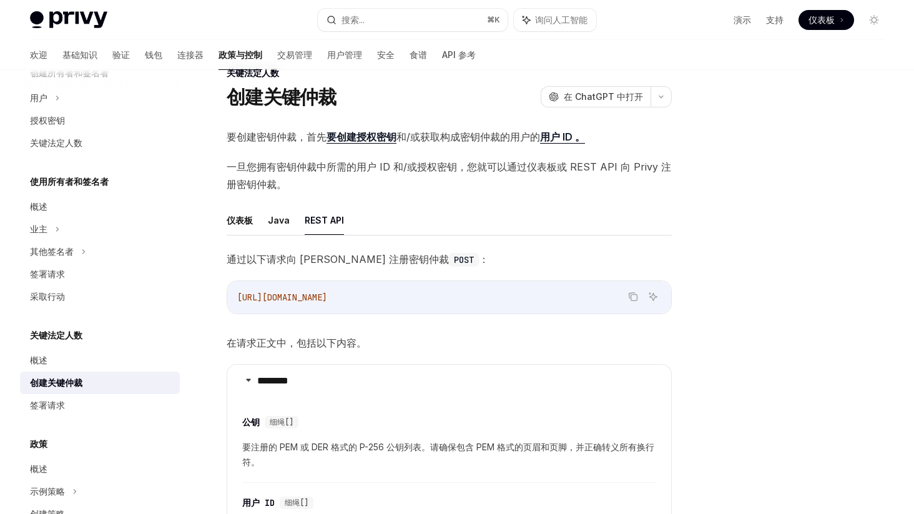
scroll to position [34, 0]
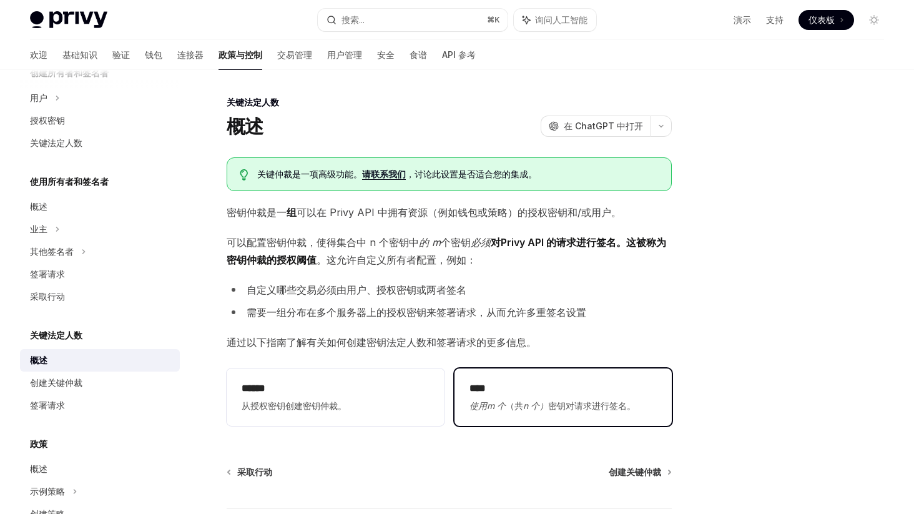
click at [545, 405] on font "n 个）" at bounding box center [535, 405] width 25 height 11
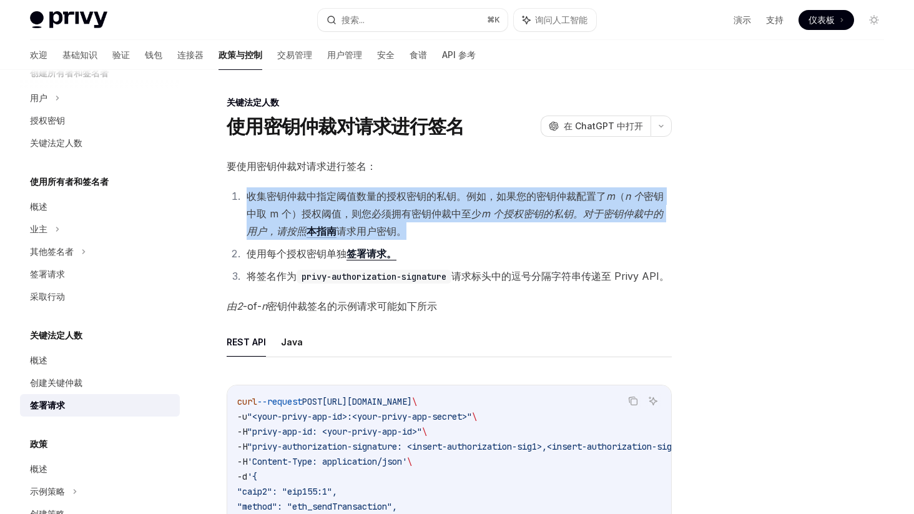
drag, startPoint x: 243, startPoint y: 194, endPoint x: 482, endPoint y: 225, distance: 241.6
click at [482, 225] on li "收集密钥仲裁中指定阈值数量的授权密钥的私钥。例如，如果您的密钥仲裁配置了 m （ n 个 密钥中取 m 个）授权阈值，则您必须拥有密钥仲裁中至少 m 个授权密…" at bounding box center [457, 213] width 429 height 52
click at [467, 217] on font "密钥中取 m 个）授权阈值，则您必须拥有密钥仲裁中至少" at bounding box center [455, 205] width 417 height 30
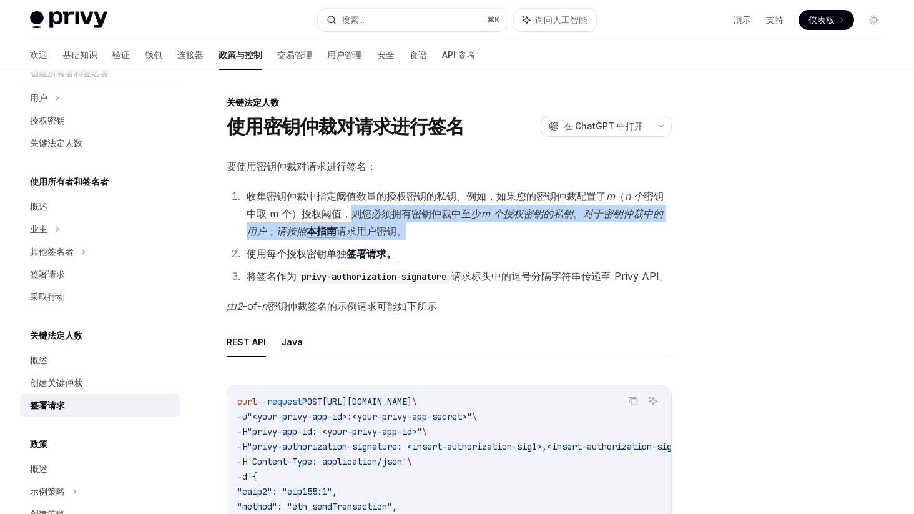
drag, startPoint x: 352, startPoint y: 213, endPoint x: 492, endPoint y: 226, distance: 140.3
click at [492, 226] on li "收集密钥仲裁中指定阈值数量的授权密钥的私钥。例如，如果您的密钥仲裁配置了 m （ n 个 密钥中取 m 个）授权阈值，则您必须拥有密钥仲裁中至少 m 个授权密…" at bounding box center [457, 213] width 429 height 52
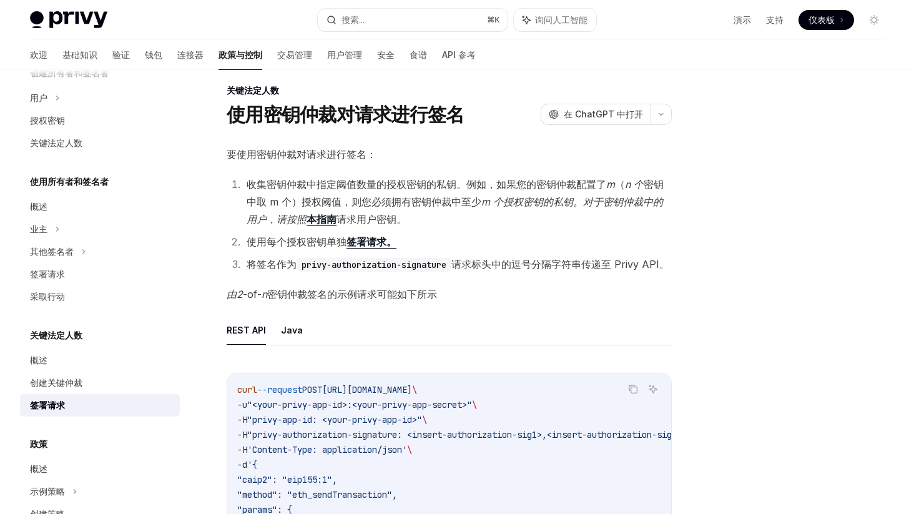
scroll to position [17, 0]
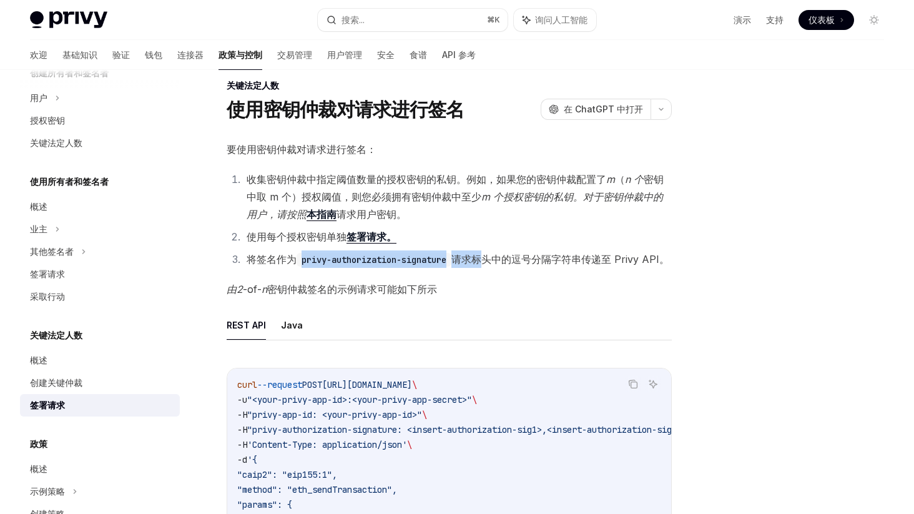
drag, startPoint x: 303, startPoint y: 259, endPoint x: 486, endPoint y: 266, distance: 183.0
click at [486, 266] on li "将签名作为 privy-authorization-signature 请求标头中的逗号分隔字符串传递至 Privy API。" at bounding box center [457, 258] width 429 height 17
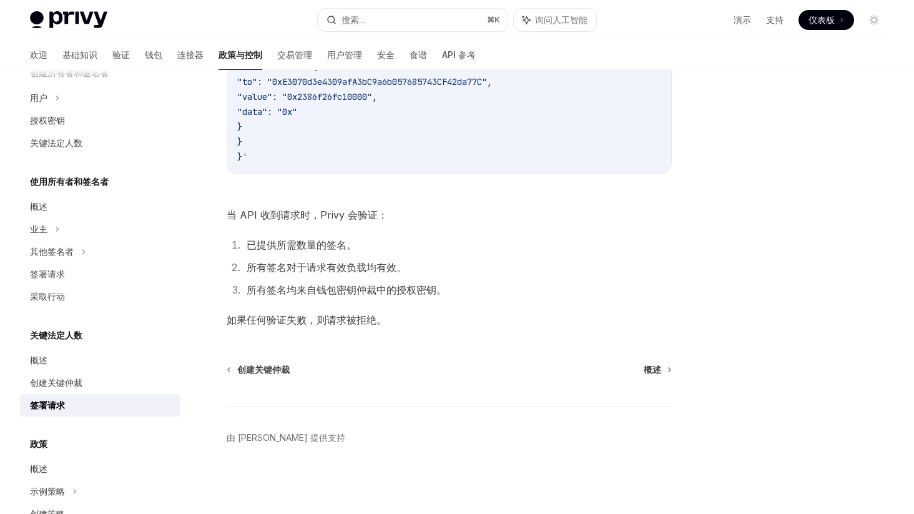
scroll to position [0, 0]
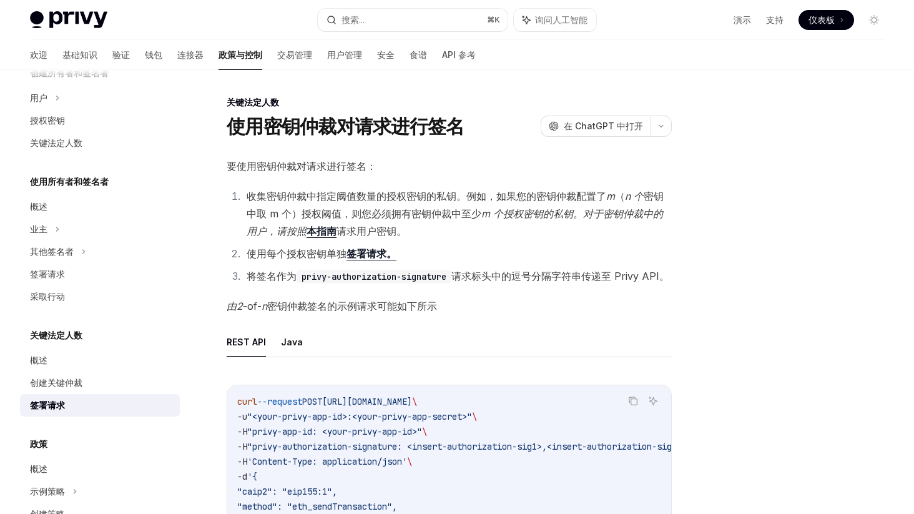
click at [34, 207] on font "概述" at bounding box center [38, 206] width 17 height 11
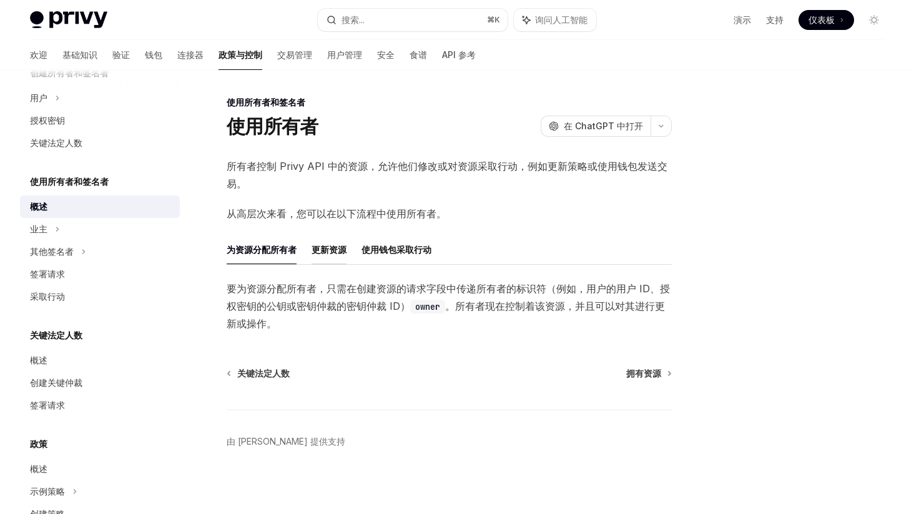
click at [332, 246] on font "更新资源" at bounding box center [328, 249] width 35 height 11
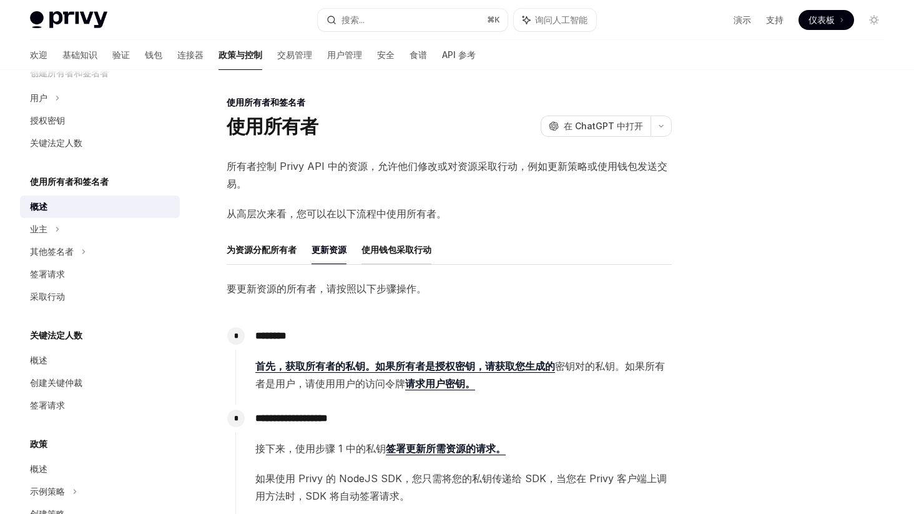
click at [386, 245] on font "使用钱包采取行动" at bounding box center [396, 249] width 70 height 11
type textarea "*"
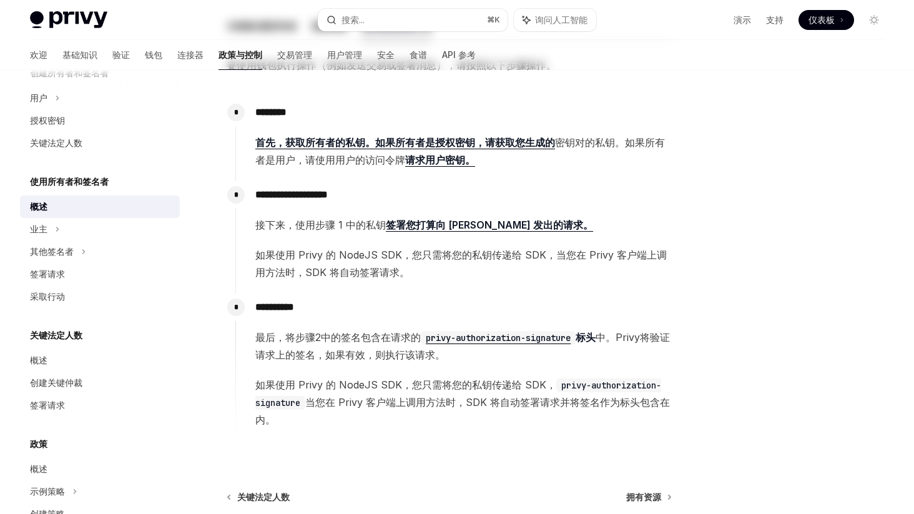
scroll to position [271, 0]
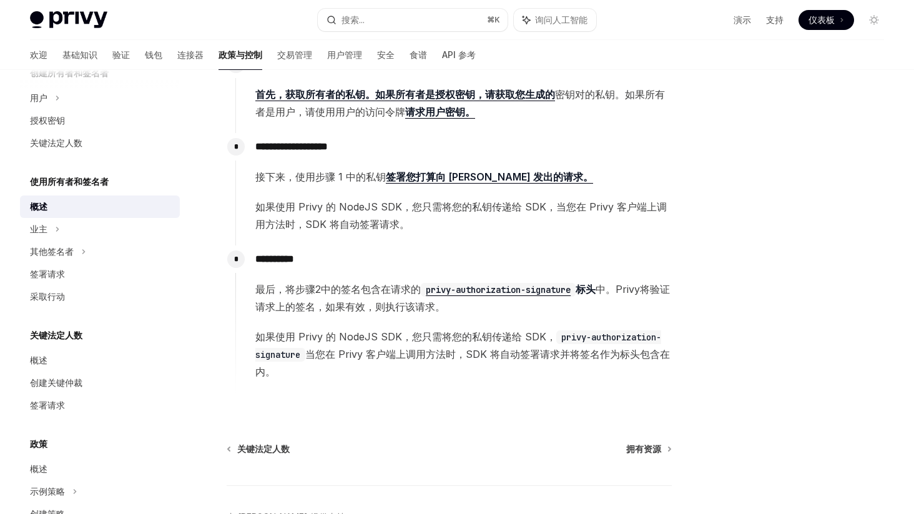
click at [816, 22] on font "仪表板" at bounding box center [821, 19] width 26 height 11
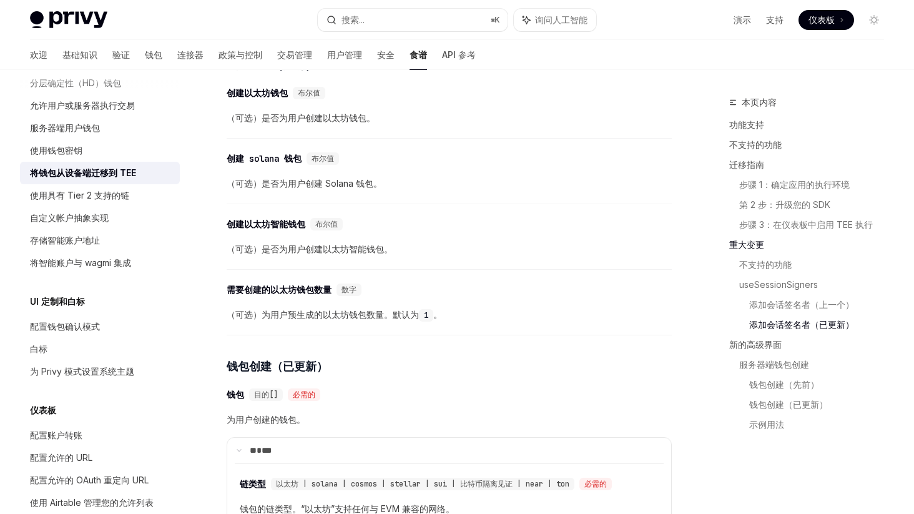
scroll to position [3689, 0]
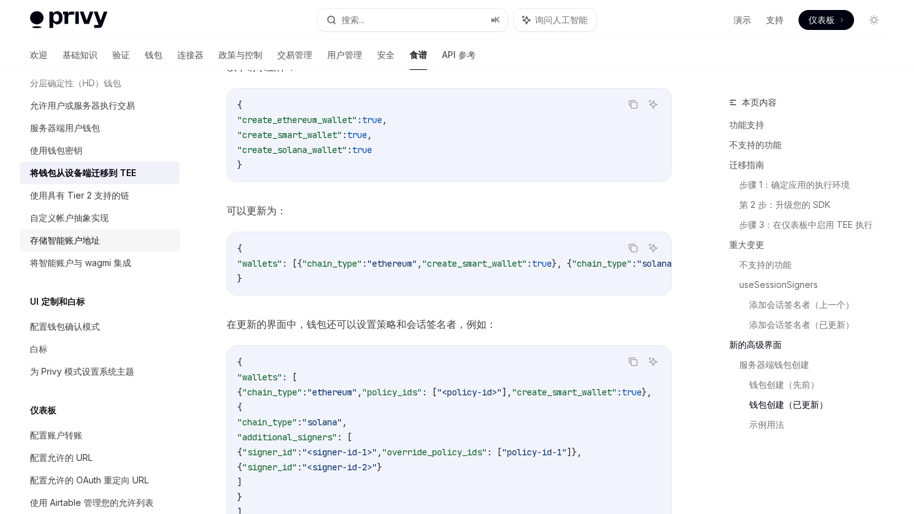
click at [100, 248] on div "存储智能账户地址" at bounding box center [101, 240] width 142 height 15
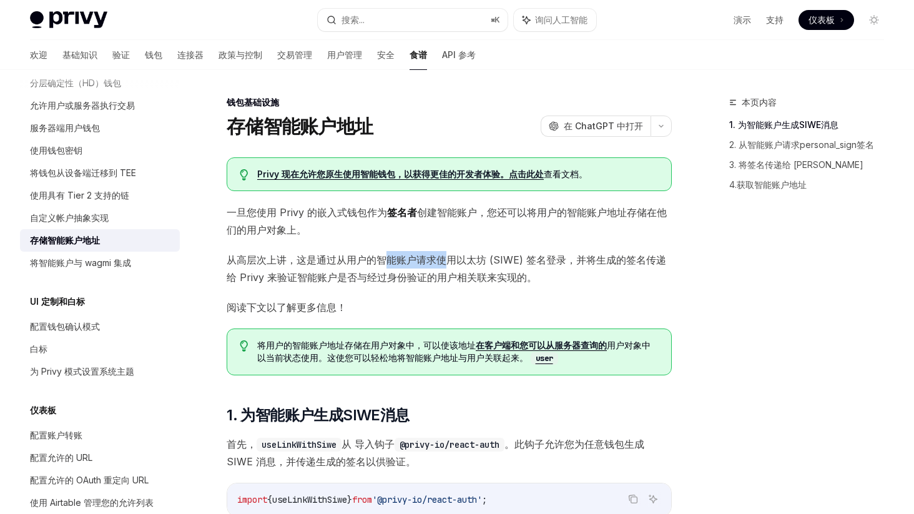
drag, startPoint x: 383, startPoint y: 258, endPoint x: 447, endPoint y: 261, distance: 64.3
click at [447, 261] on font "从高层次上讲，这是通过从用户的智能账户请求使用以太坊 (SIWE) 签名登录，并将生成的签名传递给 Privy 来验证智能账户是否与经过身份验证的用户相关联来…" at bounding box center [446, 268] width 439 height 30
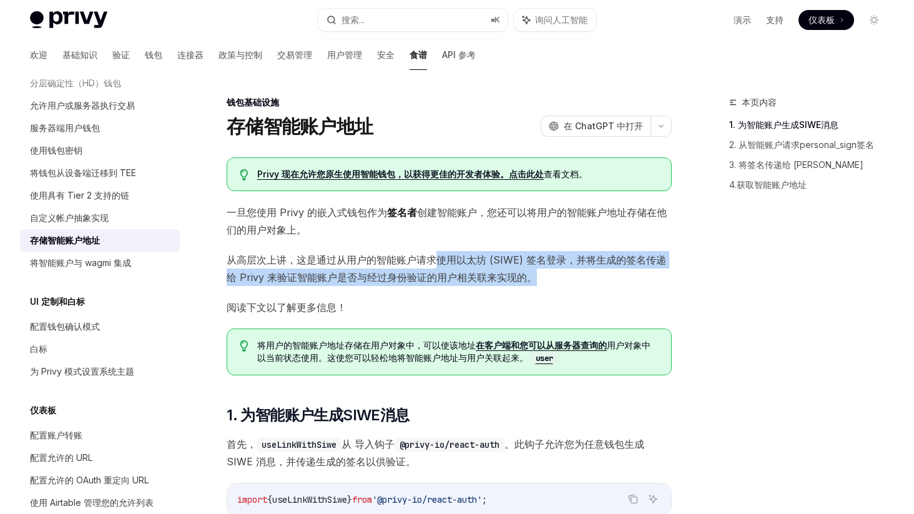
drag, startPoint x: 434, startPoint y: 260, endPoint x: 614, endPoint y: 286, distance: 182.3
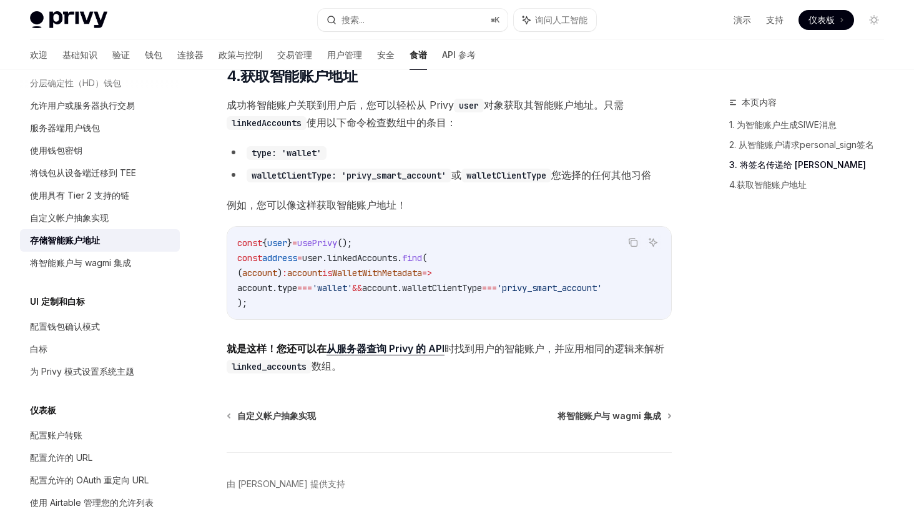
scroll to position [1694, 0]
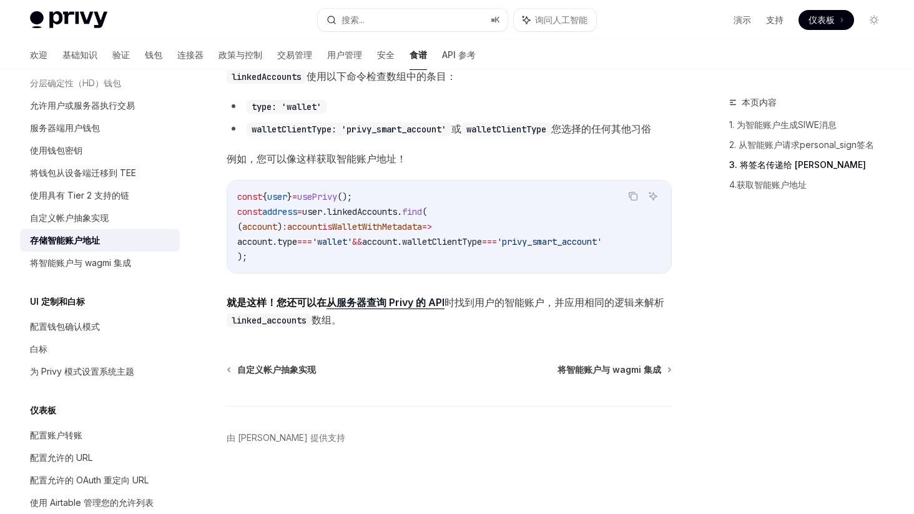
click at [84, 268] on font "将智能账户与 wagmi 集成" at bounding box center [80, 262] width 101 height 11
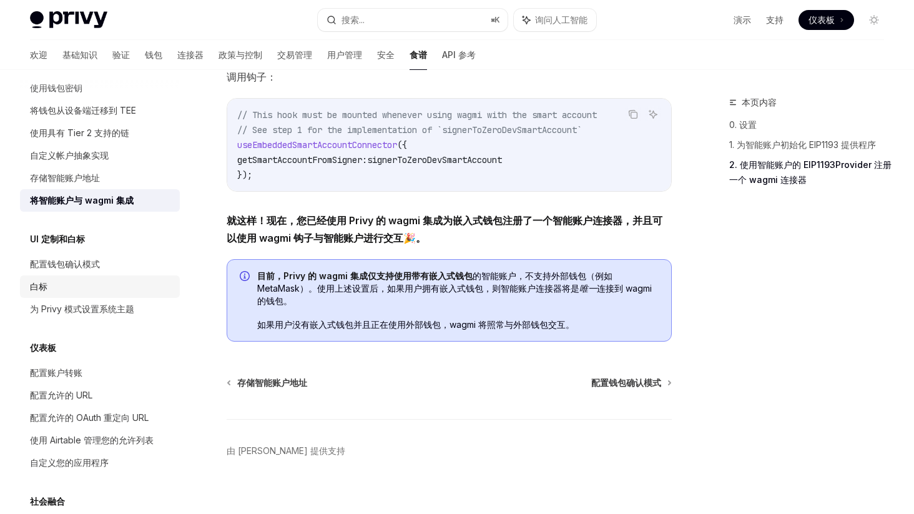
scroll to position [415, 0]
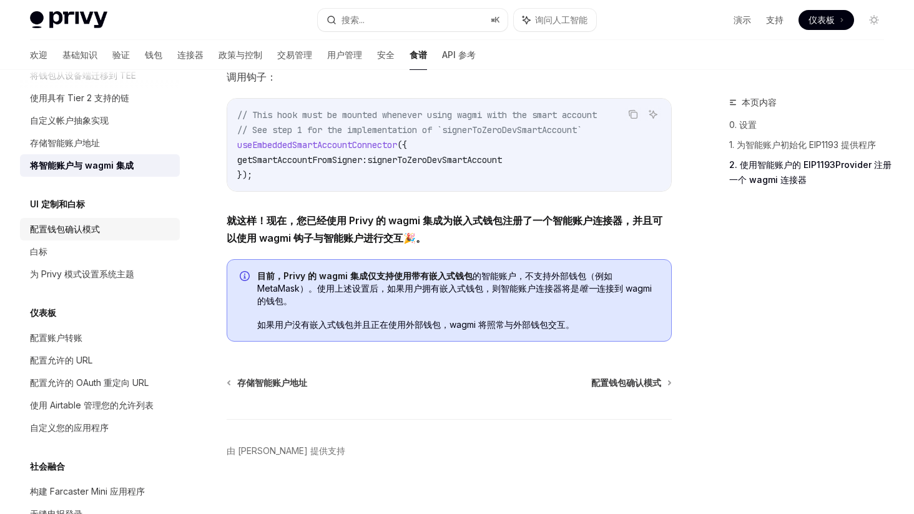
click at [97, 234] on font "配置钱包确认模式" at bounding box center [65, 228] width 70 height 11
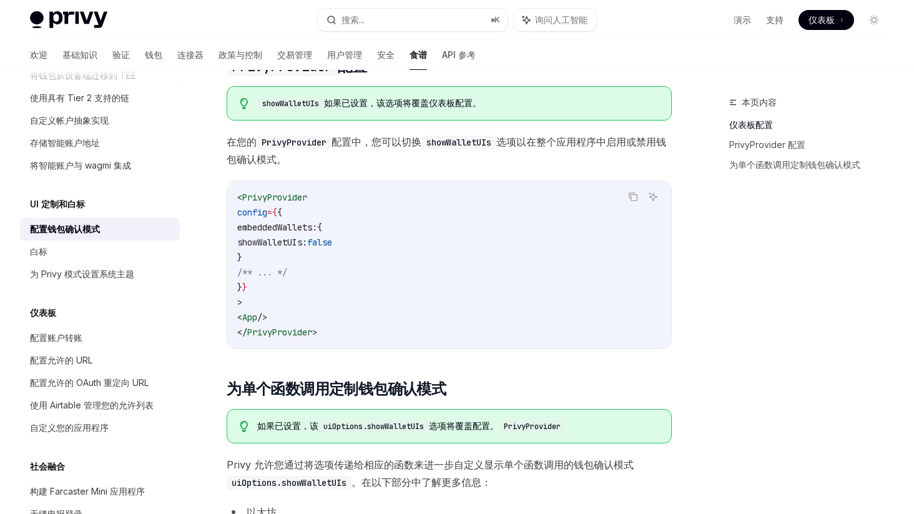
scroll to position [296, 0]
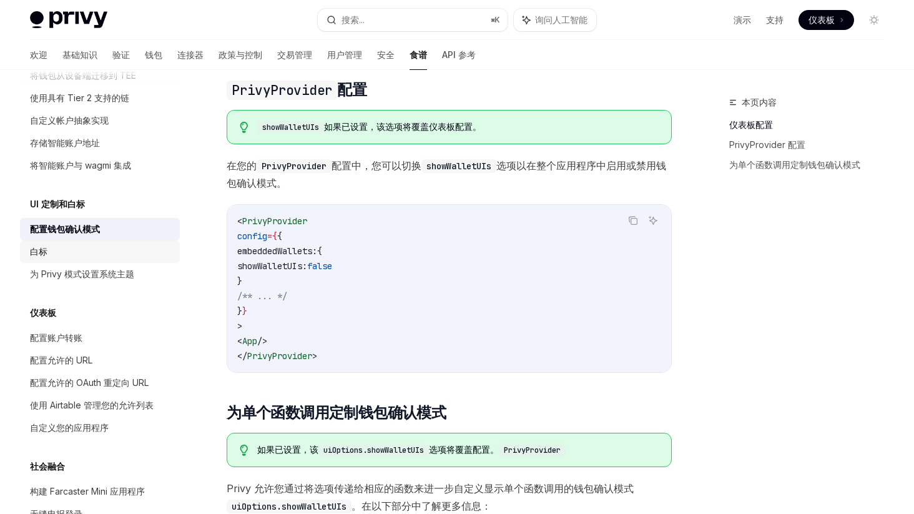
click at [91, 259] on div "白标" at bounding box center [101, 251] width 142 height 15
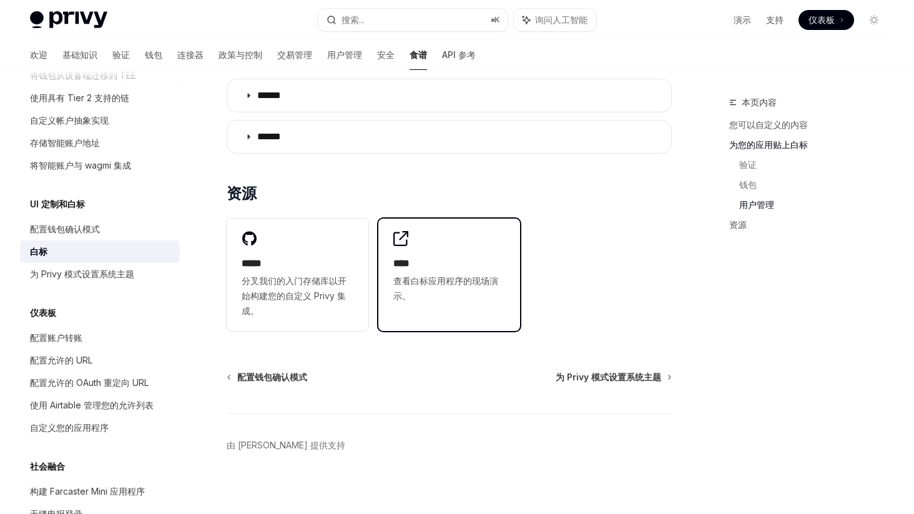
scroll to position [1671, 0]
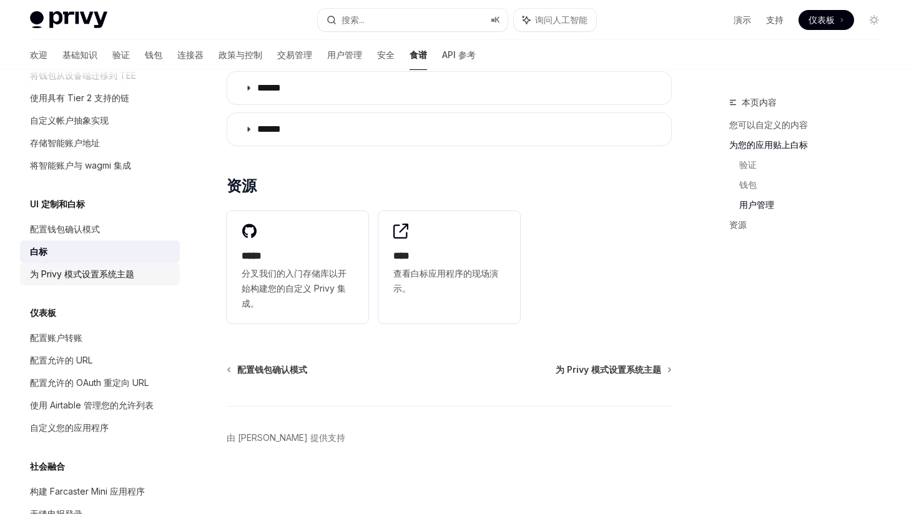
click at [107, 279] on font "为 Privy 模式设置系统主题" at bounding box center [82, 273] width 104 height 11
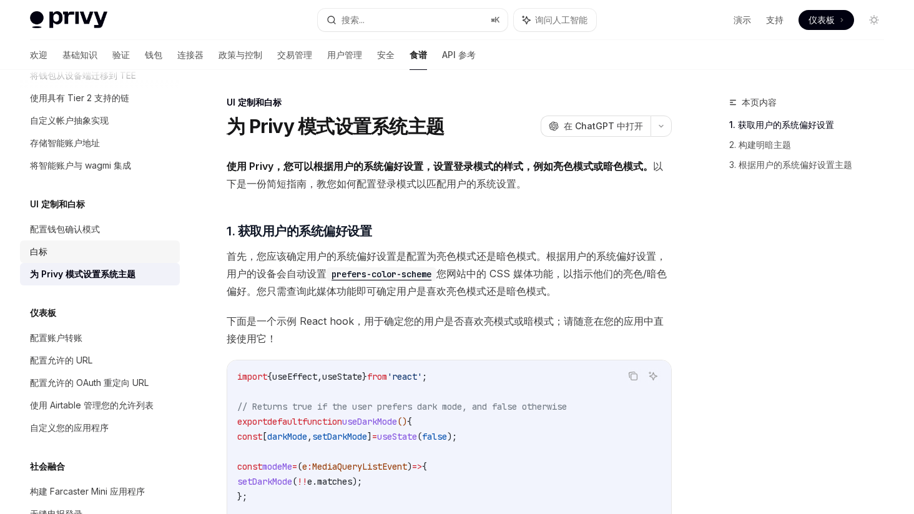
click at [123, 259] on div "白标" at bounding box center [101, 251] width 142 height 15
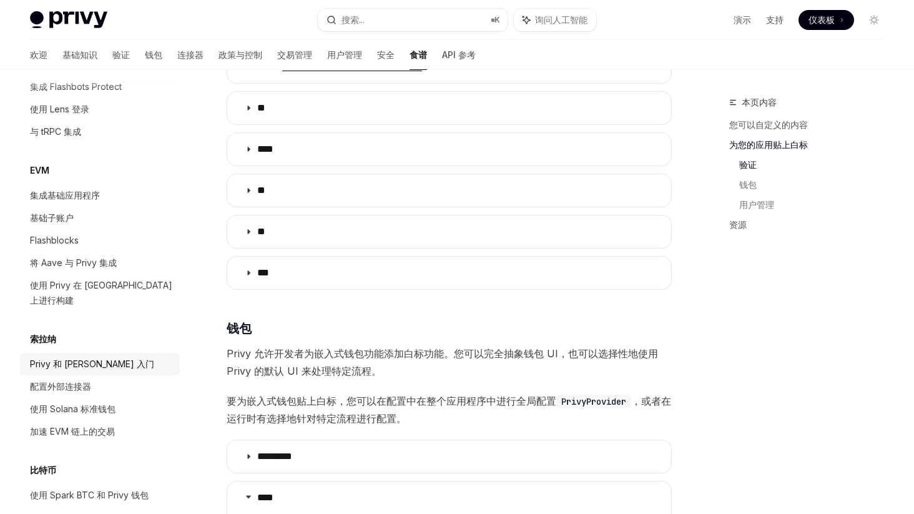
scroll to position [1464, 0]
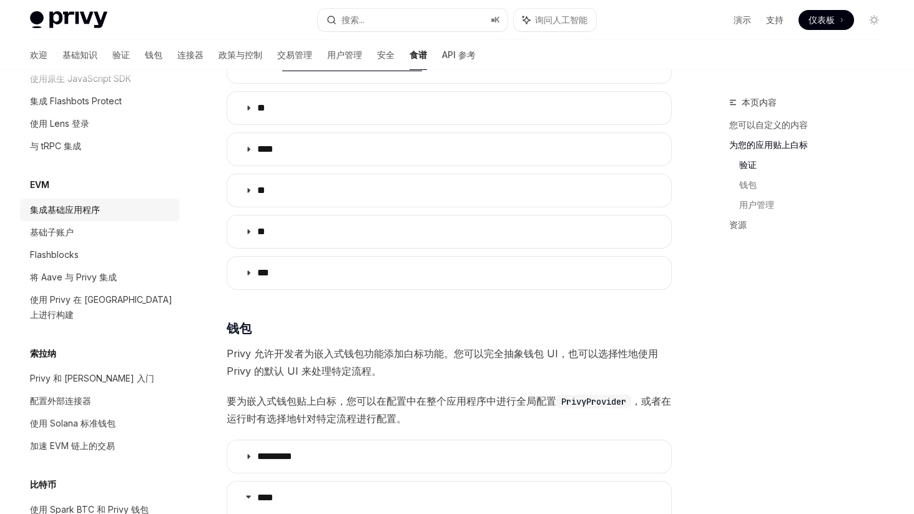
click at [114, 217] on div "集成基础应用程序" at bounding box center [101, 209] width 142 height 15
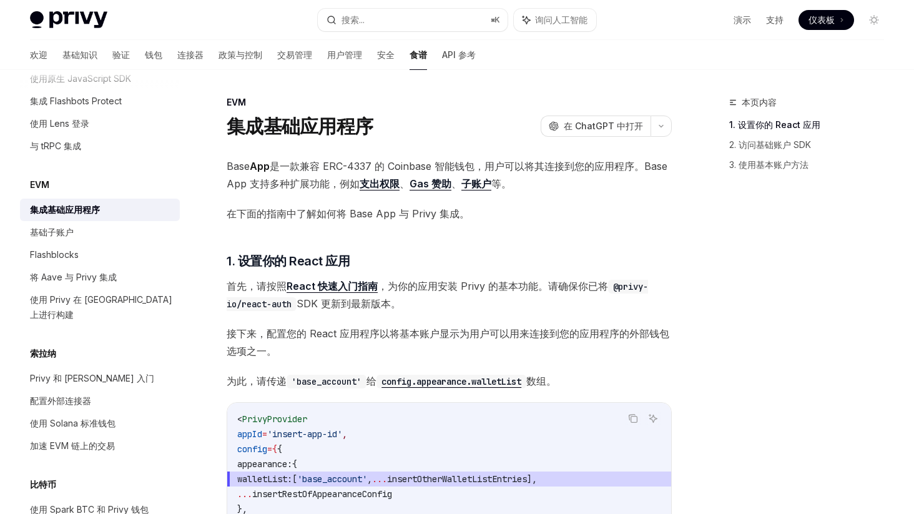
click at [426, 180] on font "Gas 赞助" at bounding box center [430, 183] width 42 height 12
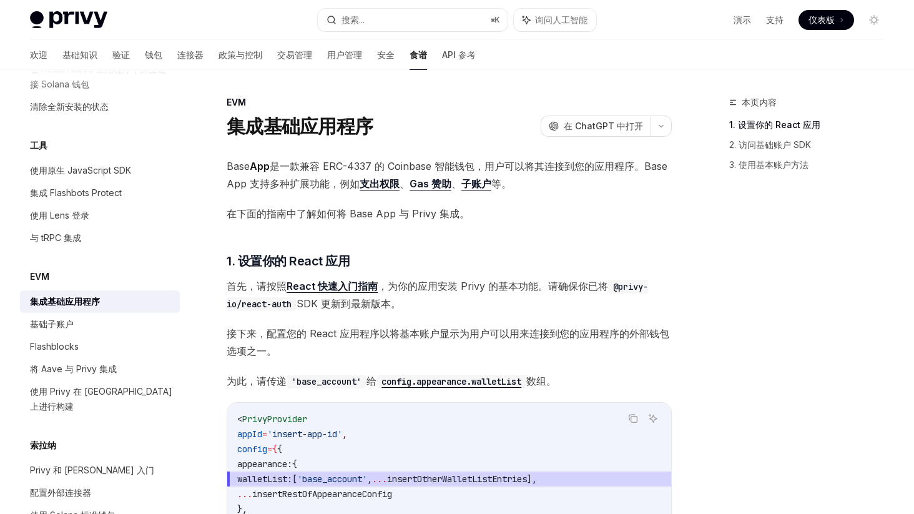
scroll to position [1560, 0]
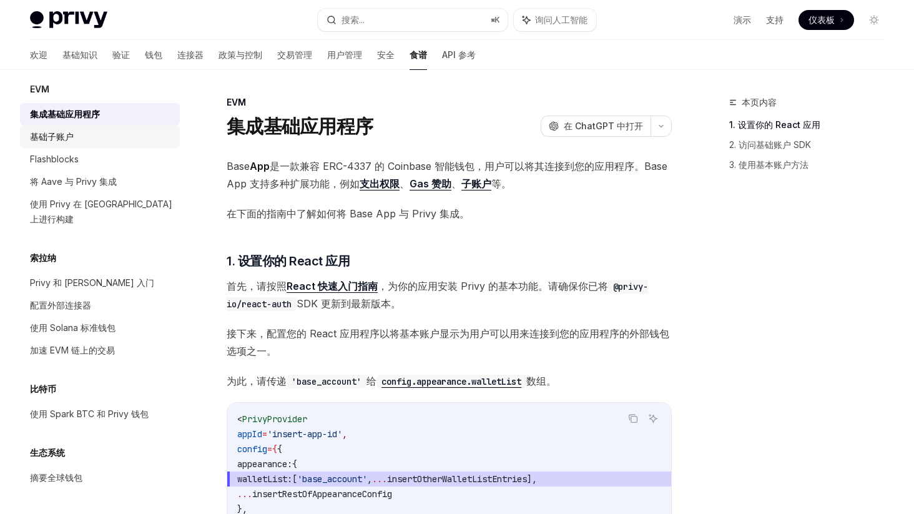
click at [97, 144] on div "基础子账户" at bounding box center [101, 136] width 142 height 15
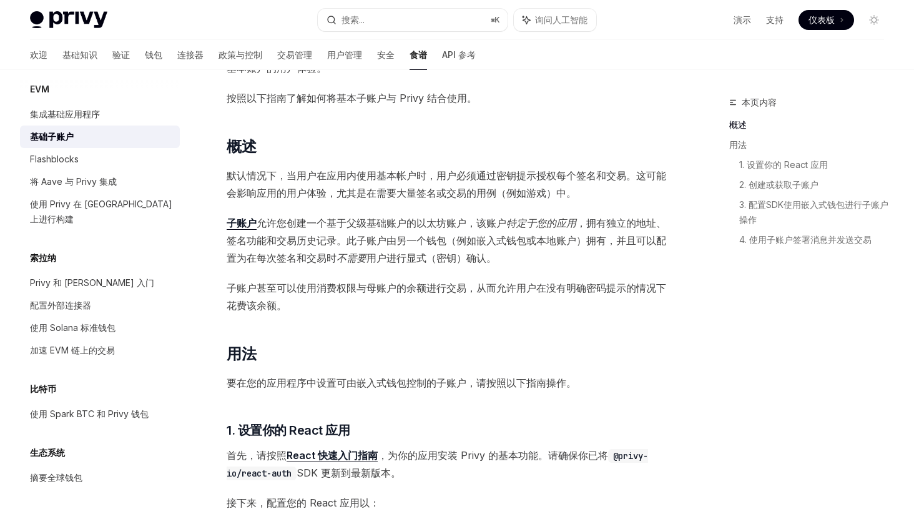
scroll to position [142, 0]
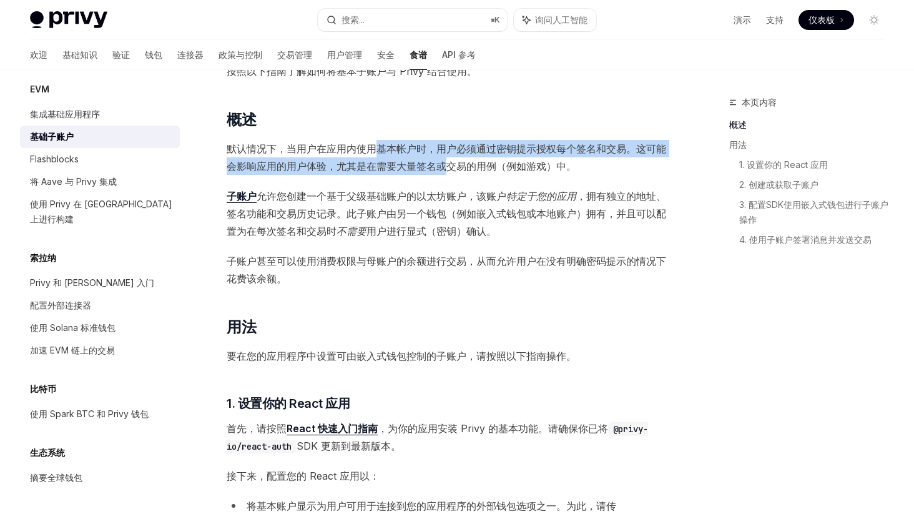
drag, startPoint x: 379, startPoint y: 149, endPoint x: 451, endPoint y: 163, distance: 72.6
click at [451, 163] on font "默认情况下，当用户在应用内使用基本帐户时，用户必须通过密钥提示授权每个签名和交易。这可能会影响应用的用户体验，尤其是在需要大量签名或交易的用例（例如游戏）中。" at bounding box center [446, 157] width 439 height 30
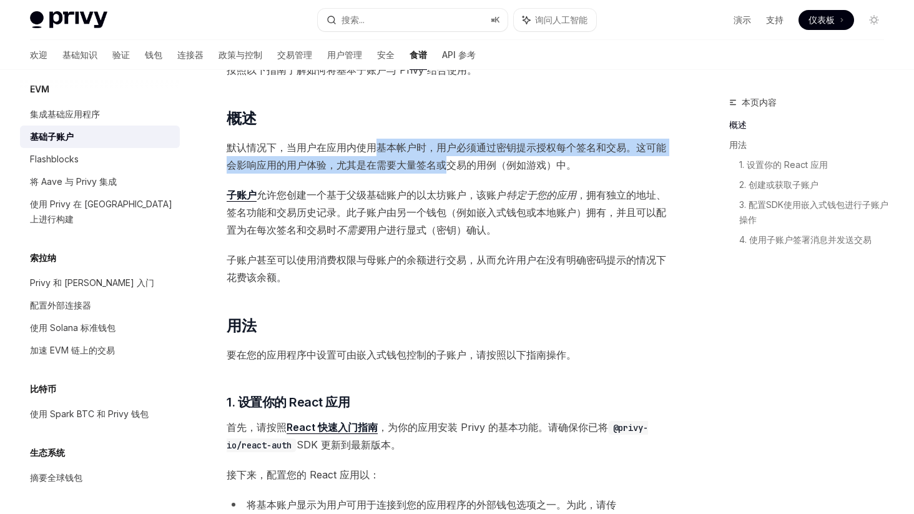
scroll to position [145, 0]
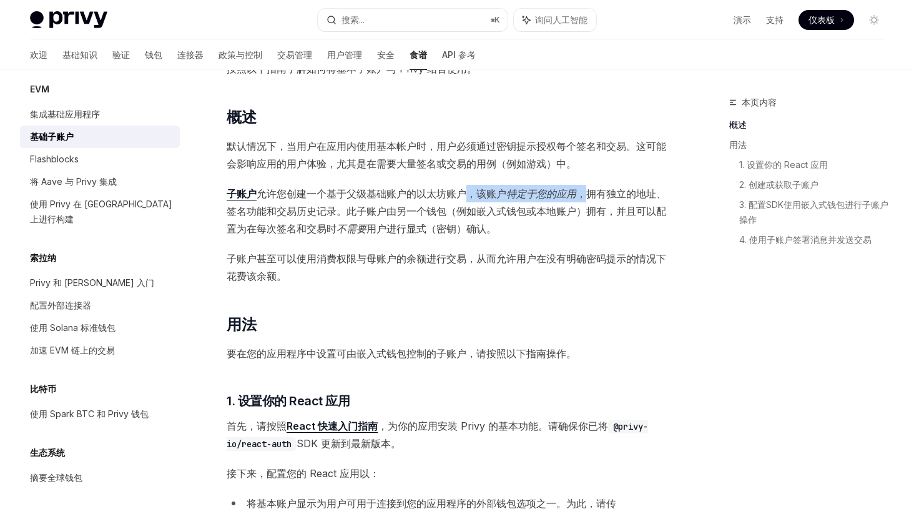
drag, startPoint x: 468, startPoint y: 195, endPoint x: 587, endPoint y: 201, distance: 119.3
click at [587, 201] on span "子账户 允许您创建一个基于父级基础账户的以太坊账户，该账户 特定于您的应用 ，拥有独立的地址、签名功能和交易历史记录。此子账户由另一个钱包（例如嵌入式钱包或本…" at bounding box center [449, 211] width 445 height 52
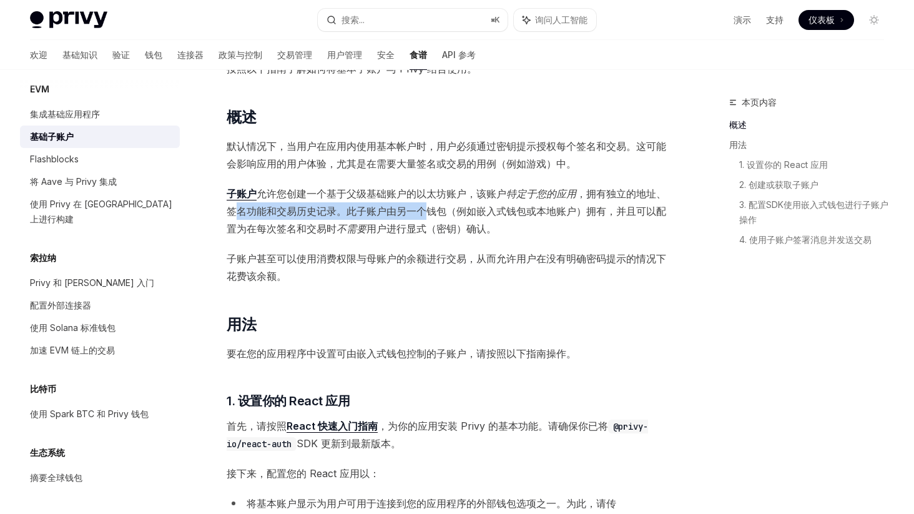
drag, startPoint x: 234, startPoint y: 213, endPoint x: 422, endPoint y: 207, distance: 188.6
click at [422, 207] on font "，拥有独立的地址、签名功能和交易历史记录。此子账户由另一个钱包（例如嵌入式钱包或本地账户）拥有，并且可以配置为在每次签名和交易时" at bounding box center [446, 210] width 439 height 47
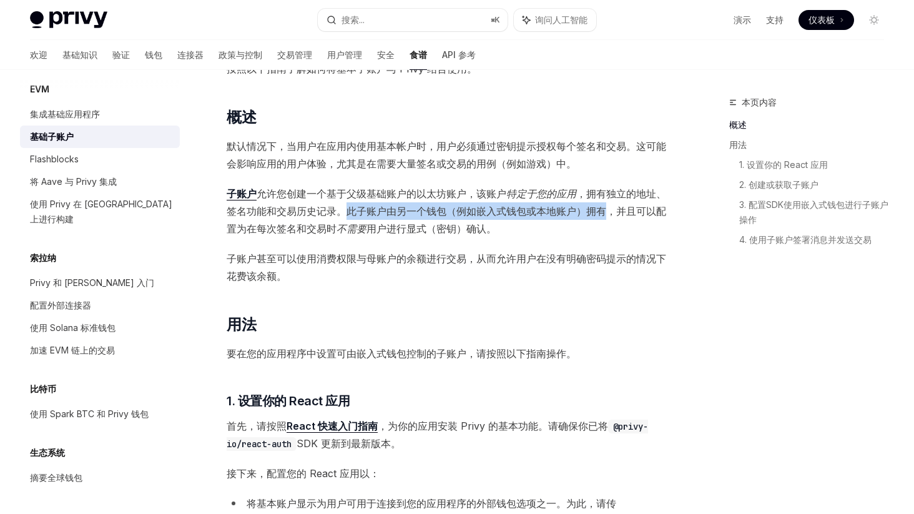
drag, startPoint x: 345, startPoint y: 208, endPoint x: 605, endPoint y: 217, distance: 259.8
click at [605, 217] on span "子账户 允许您创建一个基于父级基础账户的以太坊账户，该账户 特定于您的应用 ，拥有独立的地址、签名功能和交易历史记录。此子账户由另一个钱包（例如嵌入式钱包或本…" at bounding box center [449, 211] width 445 height 52
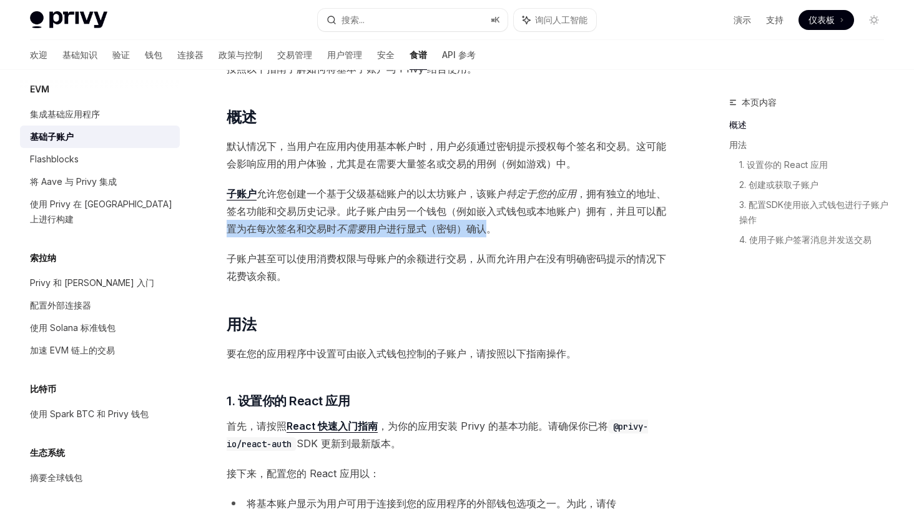
drag, startPoint x: 226, startPoint y: 230, endPoint x: 484, endPoint y: 233, distance: 258.4
click at [484, 233] on span "子账户 允许您创建一个基于父级基础账户的以太坊账户，该账户 特定于您的应用 ，拥有独立的地址、签名功能和交易历史记录。此子账户由另一个钱包（例如嵌入式钱包或本…" at bounding box center [449, 211] width 445 height 52
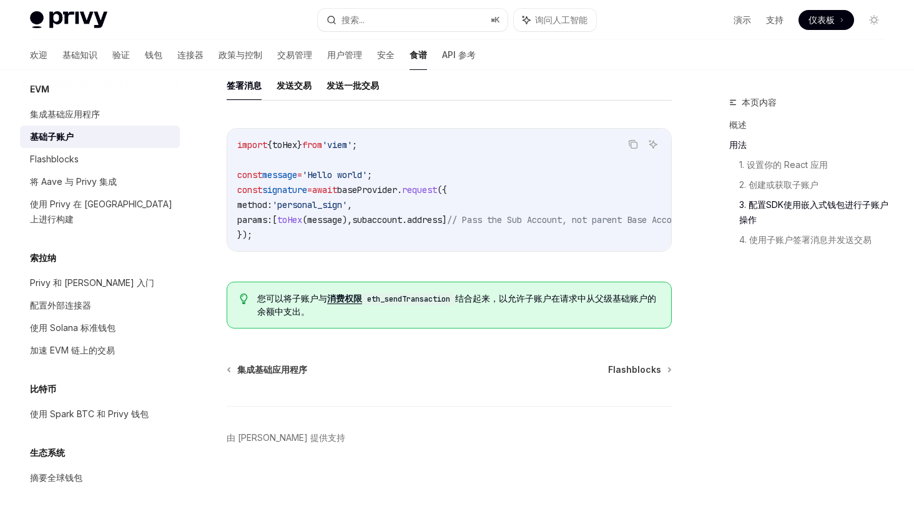
scroll to position [2563, 0]
click at [105, 350] on font "加速 EVM 链上的交易" at bounding box center [72, 349] width 85 height 11
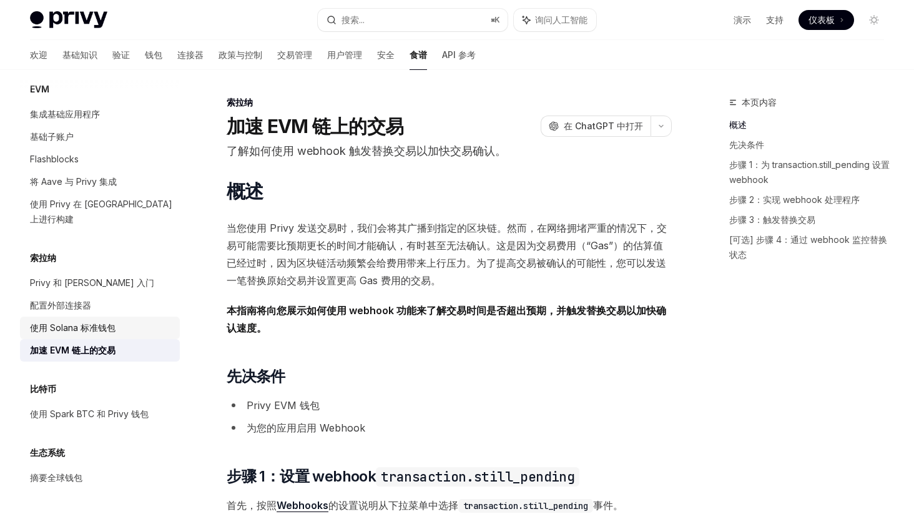
click at [112, 333] on div "使用 Solana 标准钱包" at bounding box center [72, 327] width 85 height 15
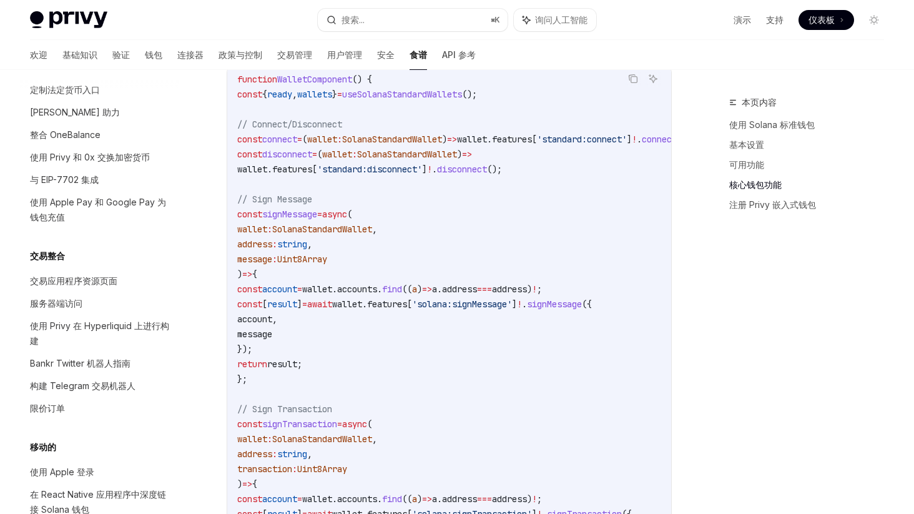
scroll to position [811, 0]
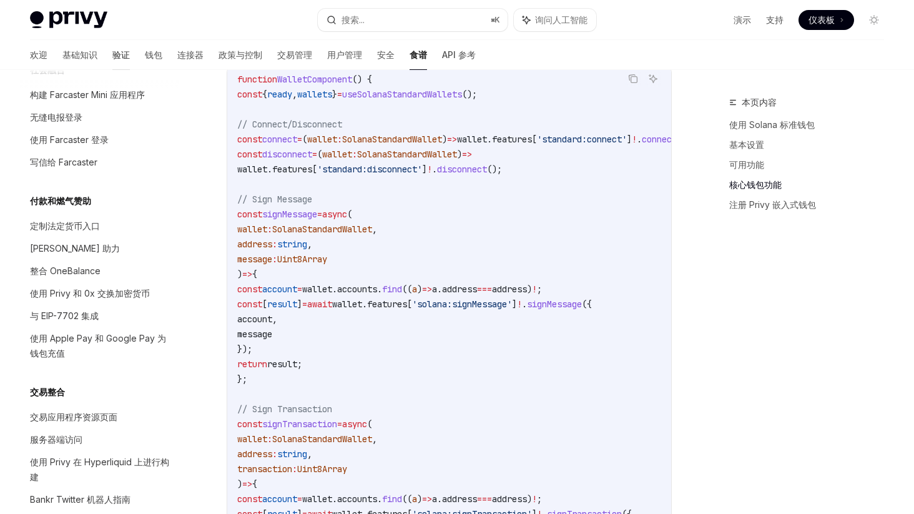
click at [112, 59] on font "验证" at bounding box center [120, 54] width 17 height 11
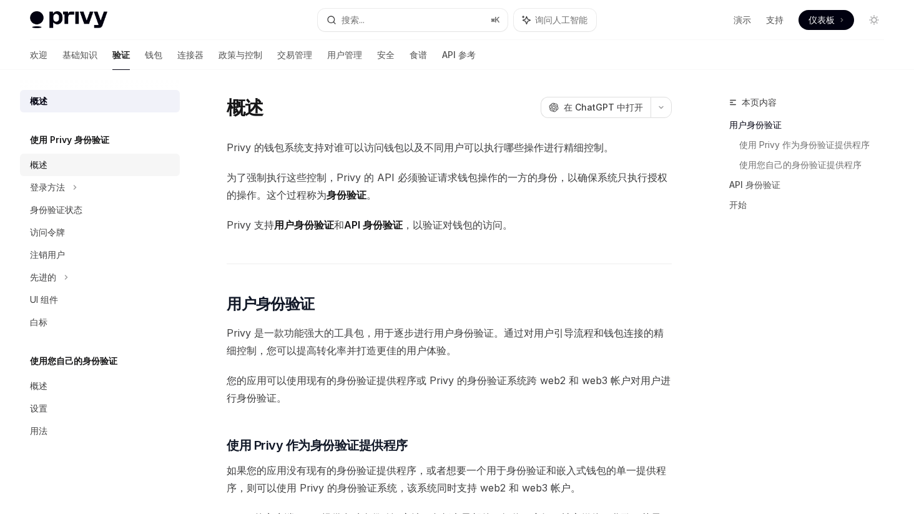
click at [82, 167] on div "概述" at bounding box center [101, 164] width 142 height 15
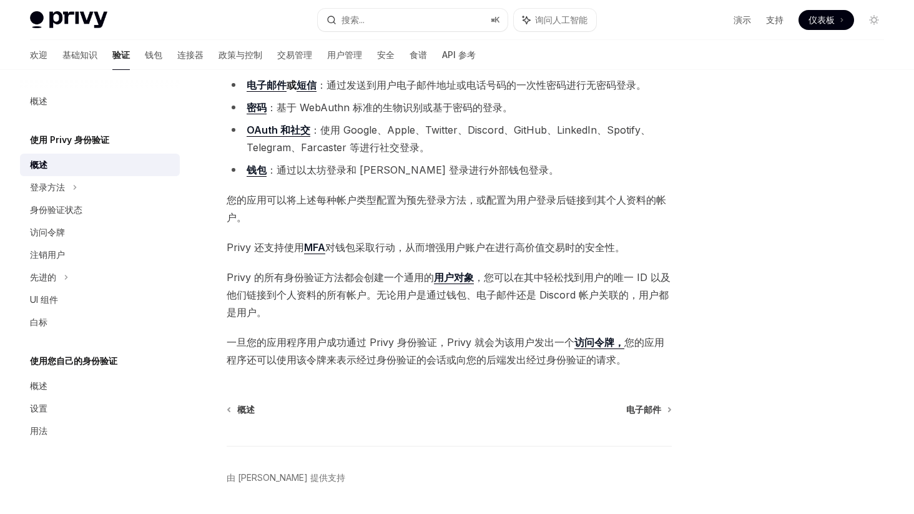
scroll to position [110, 0]
click at [90, 185] on div "登录方法" at bounding box center [100, 187] width 160 height 22
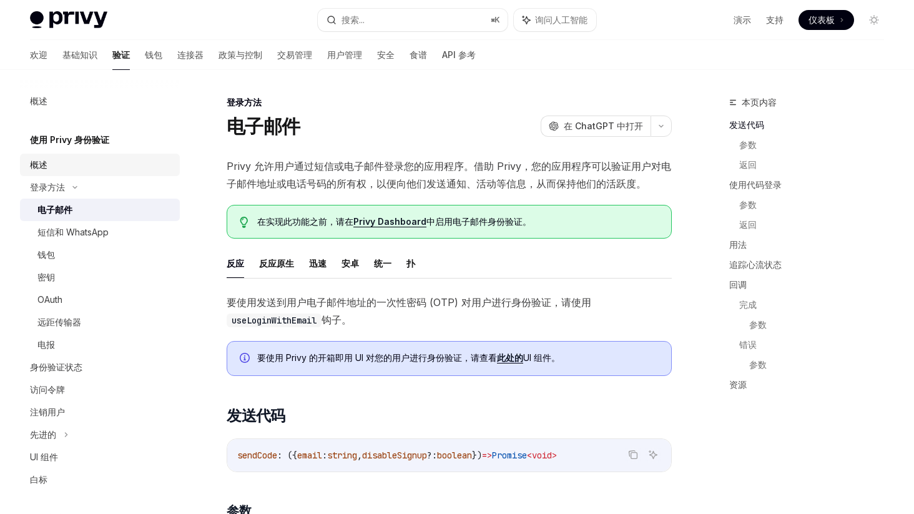
click at [91, 167] on div "概述" at bounding box center [101, 164] width 142 height 15
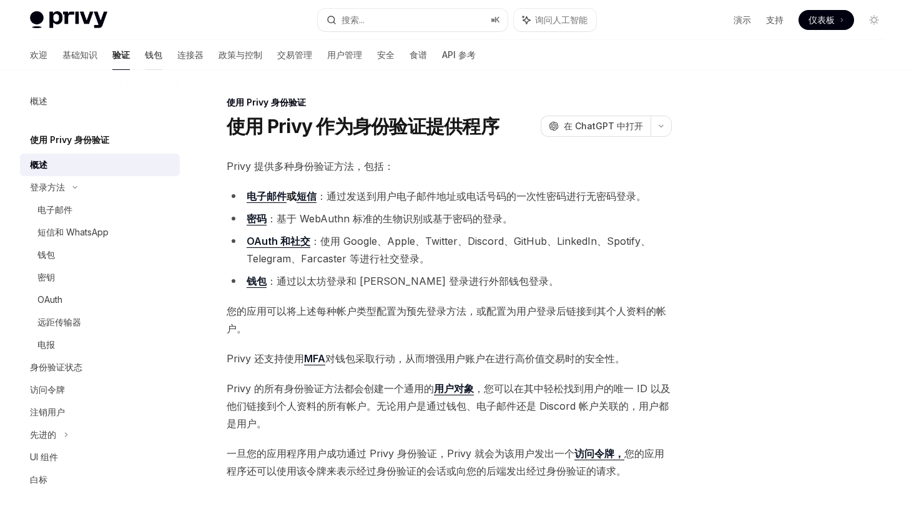
click at [145, 56] on font "钱包" at bounding box center [153, 54] width 17 height 11
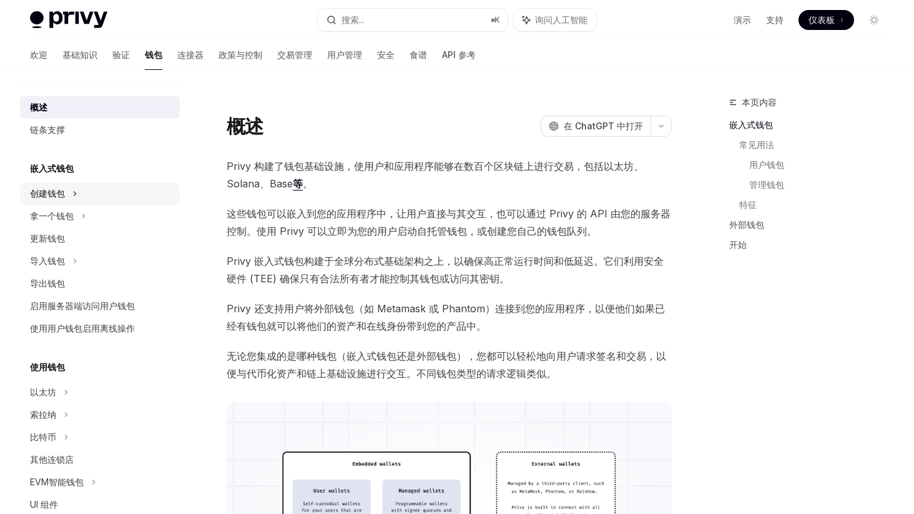
click at [106, 199] on div "创建钱包" at bounding box center [100, 193] width 160 height 22
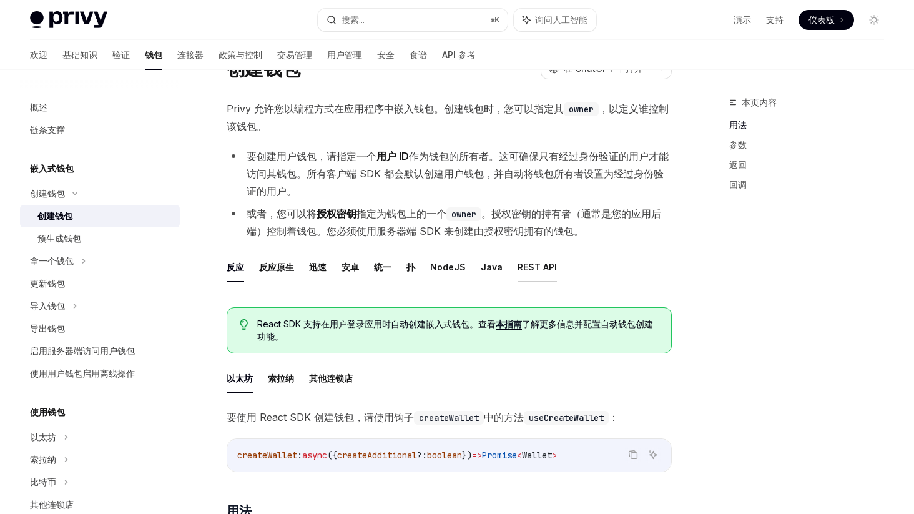
scroll to position [56, 0]
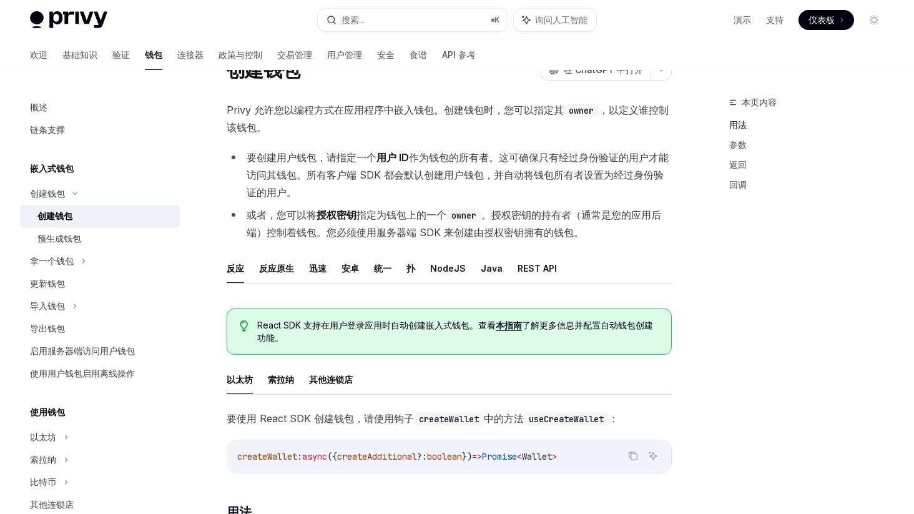
click at [424, 214] on font "指定为钱包上的一个" at bounding box center [401, 214] width 90 height 12
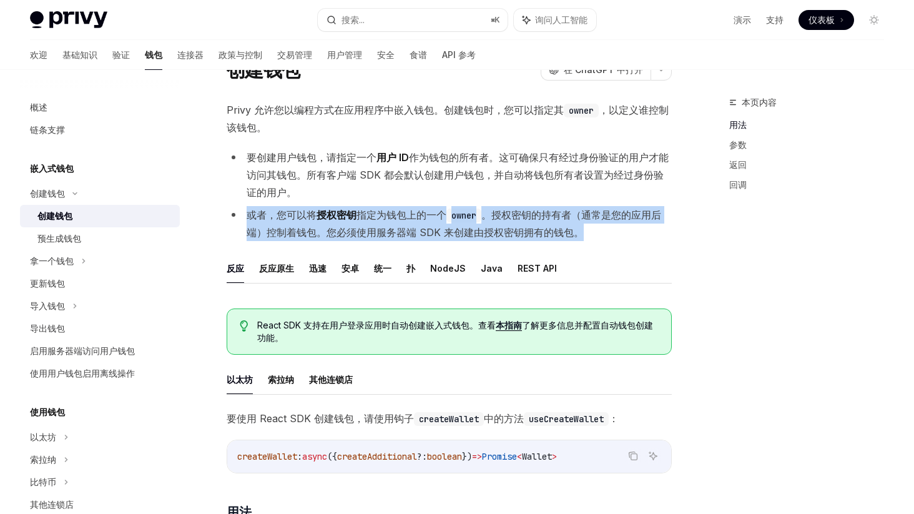
click at [424, 214] on font "指定为钱包上的一个" at bounding box center [401, 214] width 90 height 12
click at [399, 213] on font "指定为钱包上的一个" at bounding box center [401, 214] width 90 height 12
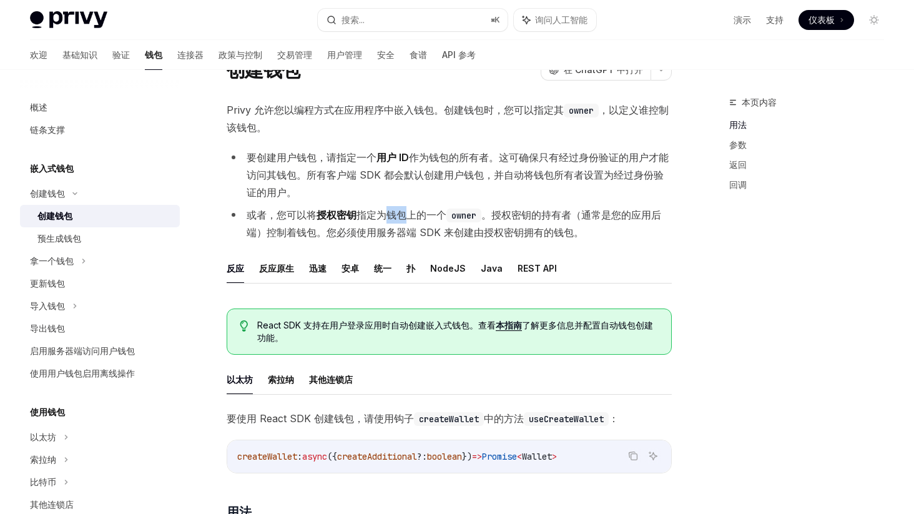
click at [399, 213] on font "指定为钱包上的一个" at bounding box center [401, 214] width 90 height 12
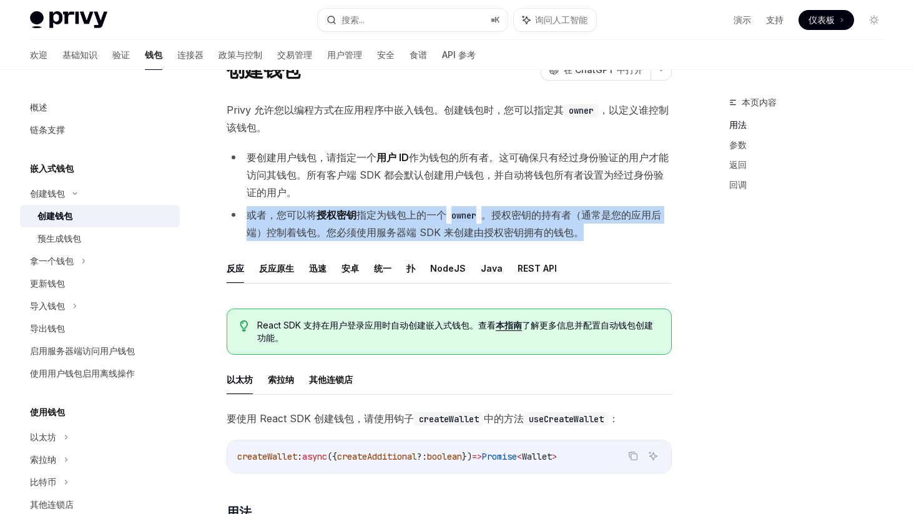
click at [399, 213] on font "指定为钱包上的一个" at bounding box center [401, 214] width 90 height 12
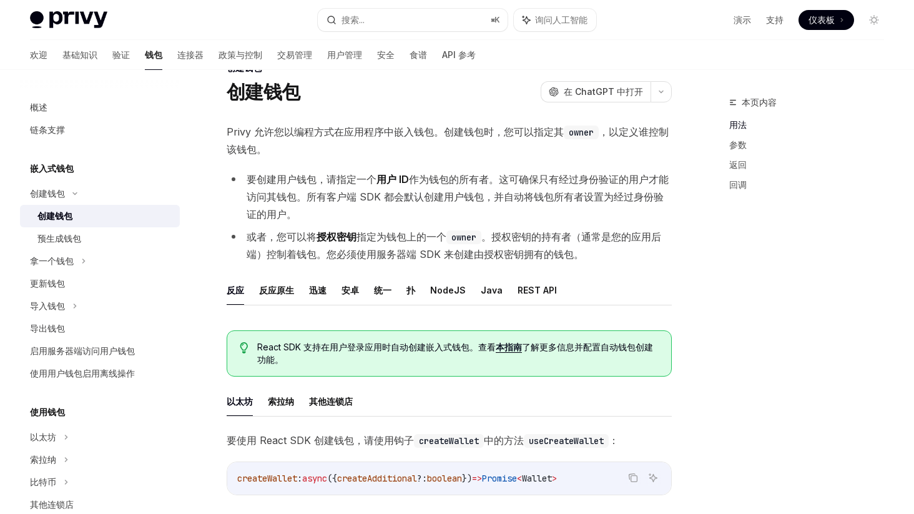
click at [456, 185] on li "要创建用户钱包，请指定一个 用户 ID 作为钱包的所有者。这可确保只有经过身份验证的用户才能访问其钱包。所有客户端 SDK 都会默认创建用户钱包，并自动将钱包…" at bounding box center [449, 196] width 445 height 52
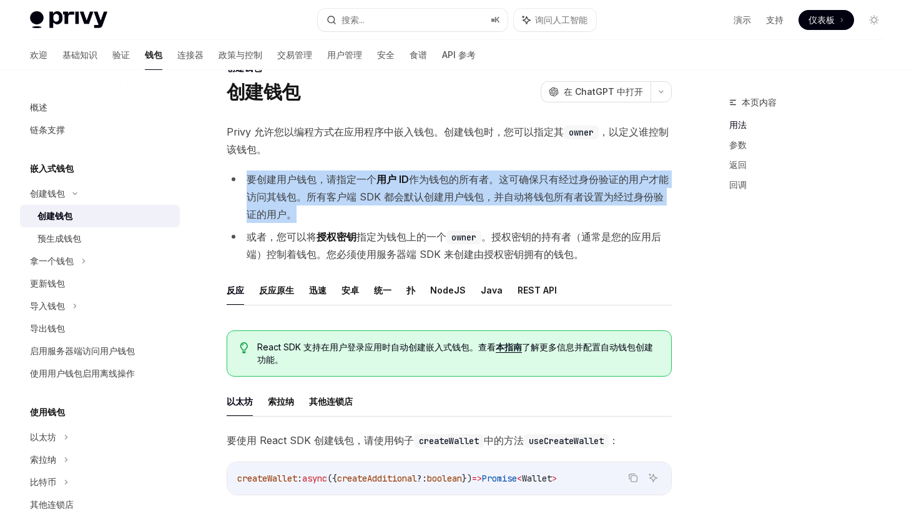
click at [456, 185] on li "要创建用户钱包，请指定一个 用户 ID 作为钱包的所有者。这可确保只有经过身份验证的用户才能访问其钱包。所有客户端 SDK 都会默认创建用户钱包，并自动将钱包…" at bounding box center [449, 196] width 445 height 52
click at [439, 187] on li "要创建用户钱包，请指定一个 用户 ID 作为钱包的所有者。这可确保只有经过身份验证的用户才能访问其钱包。所有客户端 SDK 都会默认创建用户钱包，并自动将钱包…" at bounding box center [449, 196] width 445 height 52
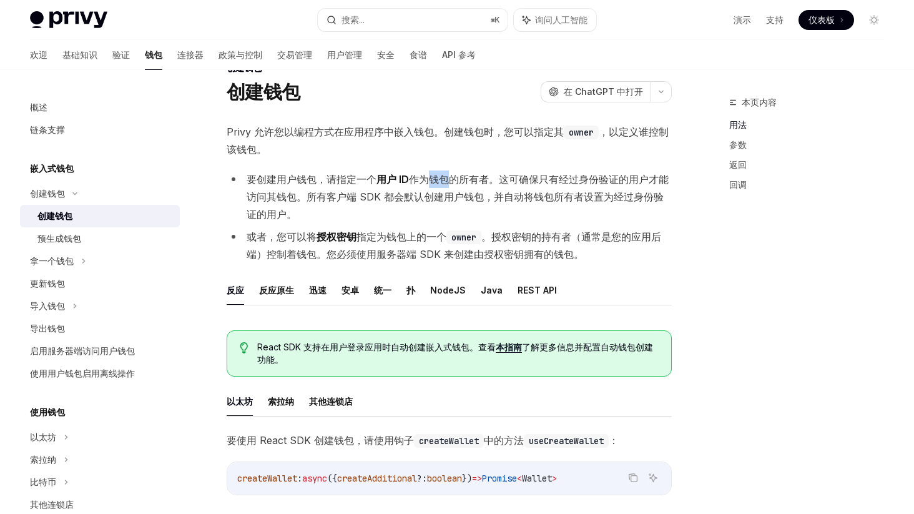
click at [439, 187] on li "要创建用户钱包，请指定一个 用户 ID 作为钱包的所有者。这可确保只有经过身份验证的用户才能访问其钱包。所有客户端 SDK 都会默认创建用户钱包，并自动将钱包…" at bounding box center [449, 196] width 445 height 52
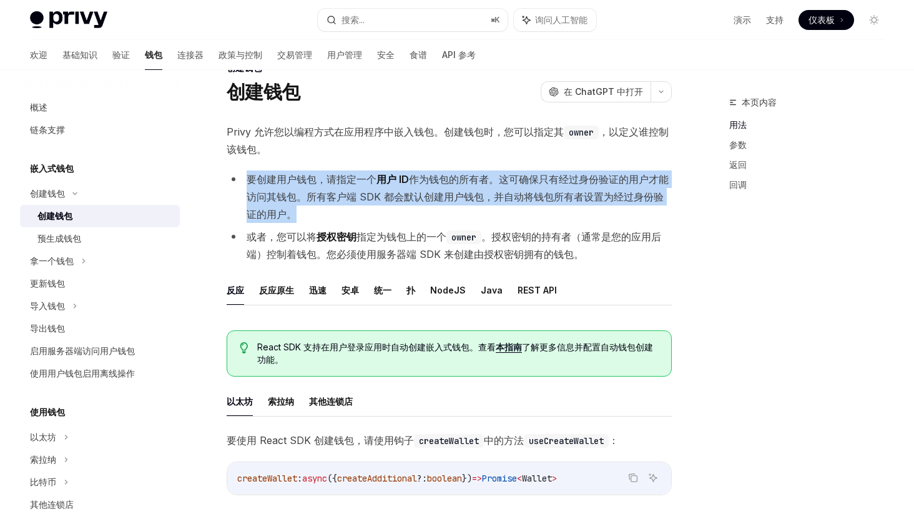
click at [439, 187] on li "要创建用户钱包，请指定一个 用户 ID 作为钱包的所有者。这可确保只有经过身份验证的用户才能访问其钱包。所有客户端 SDK 都会默认创建用户钱包，并自动将钱包…" at bounding box center [449, 196] width 445 height 52
click at [424, 182] on font "作为钱包的所有者。这可确保只有经过身份验证的用户才能访问其钱包。所有客户端 SDK 都会默认创建用户钱包，并自动将钱包所有者设置为经过身份验证的用户。" at bounding box center [458, 196] width 422 height 47
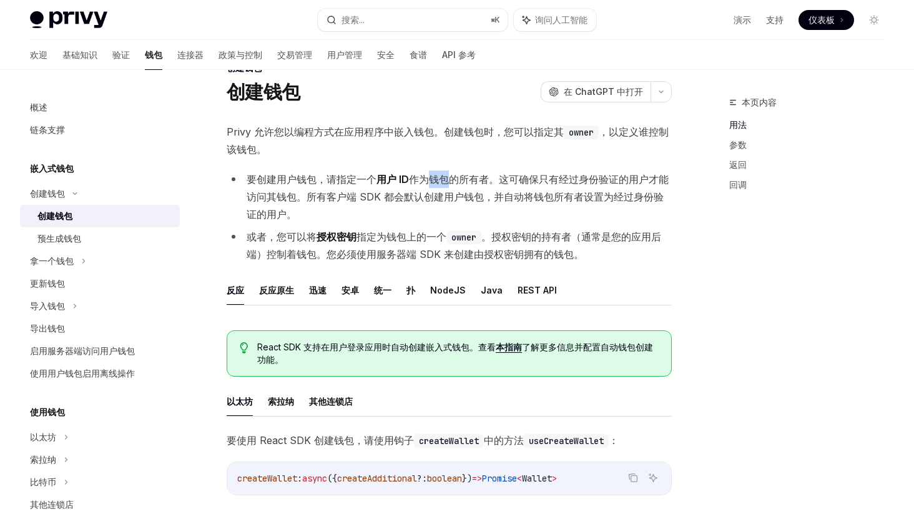
click at [424, 182] on font "作为钱包的所有者。这可确保只有经过身份验证的用户才能访问其钱包。所有客户端 SDK 都会默认创建用户钱包，并自动将钱包所有者设置为经过身份验证的用户。" at bounding box center [458, 196] width 422 height 47
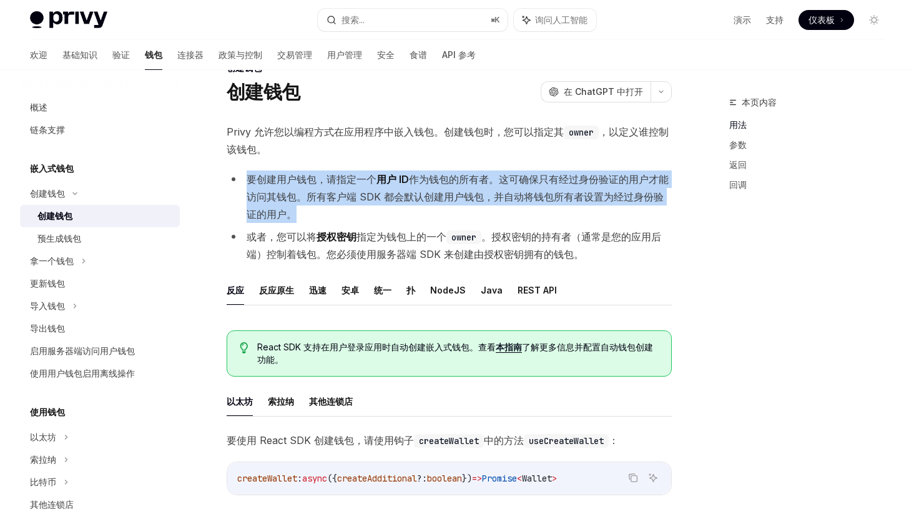
click at [424, 182] on font "作为钱包的所有者。这可确保只有经过身份验证的用户才能访问其钱包。所有客户端 SDK 都会默认创建用户钱包，并自动将钱包所有者设置为经过身份验证的用户。" at bounding box center [458, 196] width 422 height 47
click at [436, 192] on font "作为钱包的所有者。这可确保只有经过身份验证的用户才能访问其钱包。所有客户端 SDK 都会默认创建用户钱包，并自动将钱包所有者设置为经过身份验证的用户。" at bounding box center [458, 196] width 422 height 47
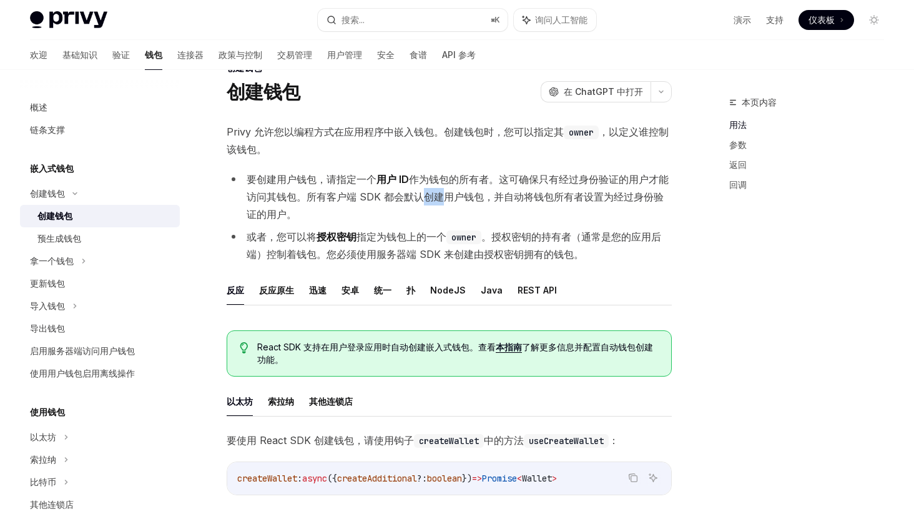
click at [436, 192] on font "作为钱包的所有者。这可确保只有经过身份验证的用户才能访问其钱包。所有客户端 SDK 都会默认创建用户钱包，并自动将钱包所有者设置为经过身份验证的用户。" at bounding box center [458, 196] width 422 height 47
click at [456, 178] on font "作为钱包的所有者。这可确保只有经过身份验证的用户才能访问其钱包。所有客户端 SDK 都会默认创建用户钱包，并自动将钱包所有者设置为经过身份验证的用户。" at bounding box center [458, 196] width 422 height 47
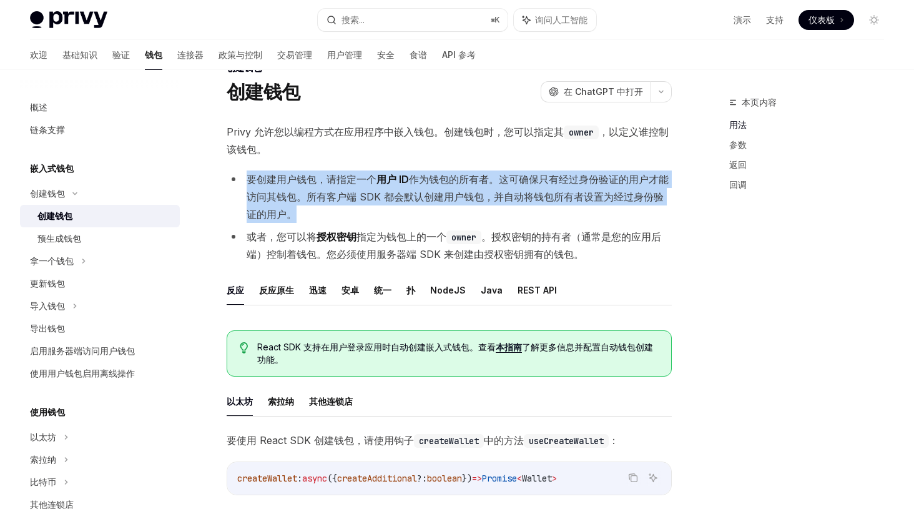
click at [456, 178] on font "作为钱包的所有者。这可确保只有经过身份验证的用户才能访问其钱包。所有客户端 SDK 都会默认创建用户钱包，并自动将钱包所有者设置为经过身份验证的用户。" at bounding box center [458, 196] width 422 height 47
click at [438, 190] on font "作为钱包的所有者。这可确保只有经过身份验证的用户才能访问其钱包。所有客户端 SDK 都会默认创建用户钱包，并自动将钱包所有者设置为经过身份验证的用户。" at bounding box center [458, 196] width 422 height 47
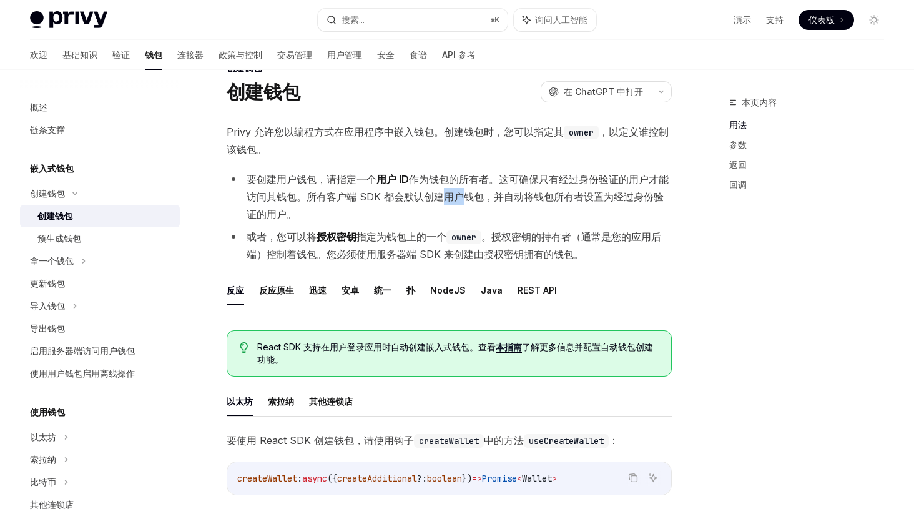
click at [438, 190] on font "作为钱包的所有者。这可确保只有经过身份验证的用户才能访问其钱包。所有客户端 SDK 都会默认创建用户钱包，并自动将钱包所有者设置为经过身份验证的用户。" at bounding box center [458, 196] width 422 height 47
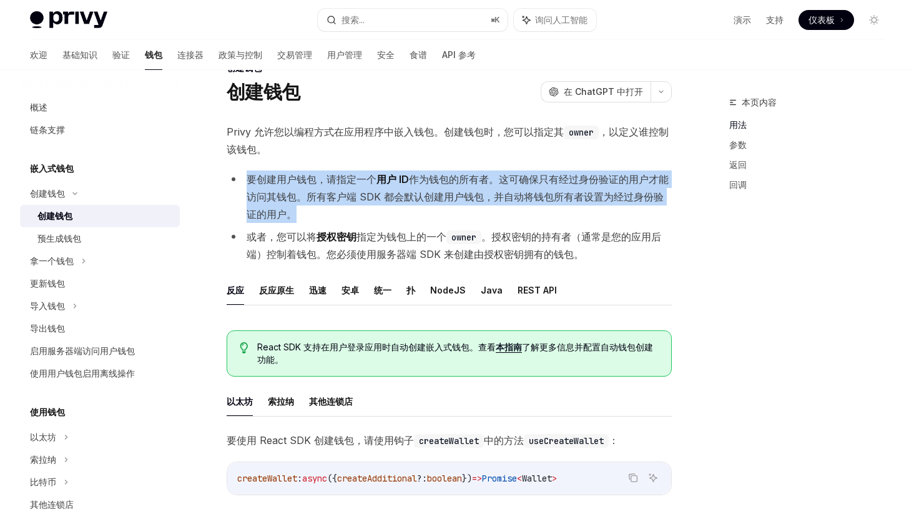
click at [438, 190] on font "作为钱包的所有者。这可确保只有经过身份验证的用户才能访问其钱包。所有客户端 SDK 都会默认创建用户钱包，并自动将钱包所有者设置为经过身份验证的用户。" at bounding box center [458, 196] width 422 height 47
click at [411, 192] on font "作为钱包的所有者。这可确保只有经过身份验证的用户才能访问其钱包。所有客户端 SDK 都会默认创建用户钱包，并自动将钱包所有者设置为经过身份验证的用户。" at bounding box center [458, 196] width 422 height 47
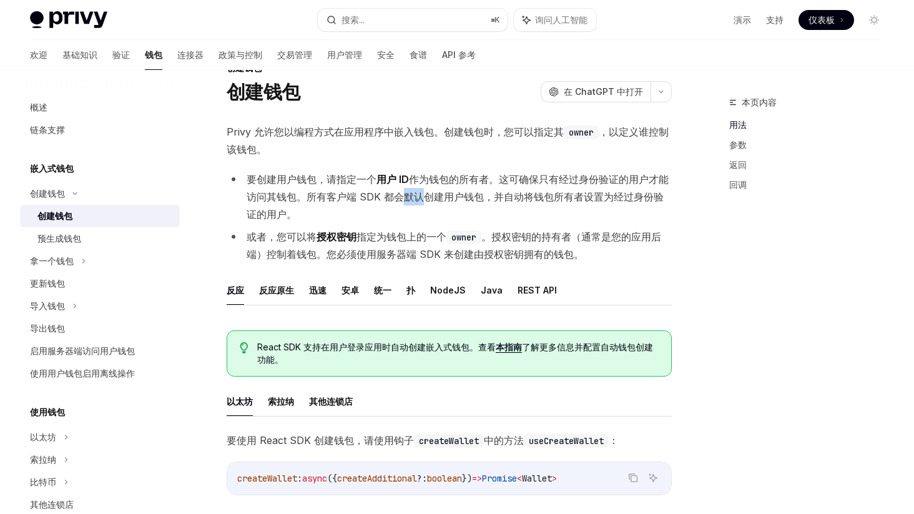
click at [411, 192] on font "作为钱包的所有者。这可确保只有经过身份验证的用户才能访问其钱包。所有客户端 SDK 都会默认创建用户钱包，并自动将钱包所有者设置为经过身份验证的用户。" at bounding box center [458, 196] width 422 height 47
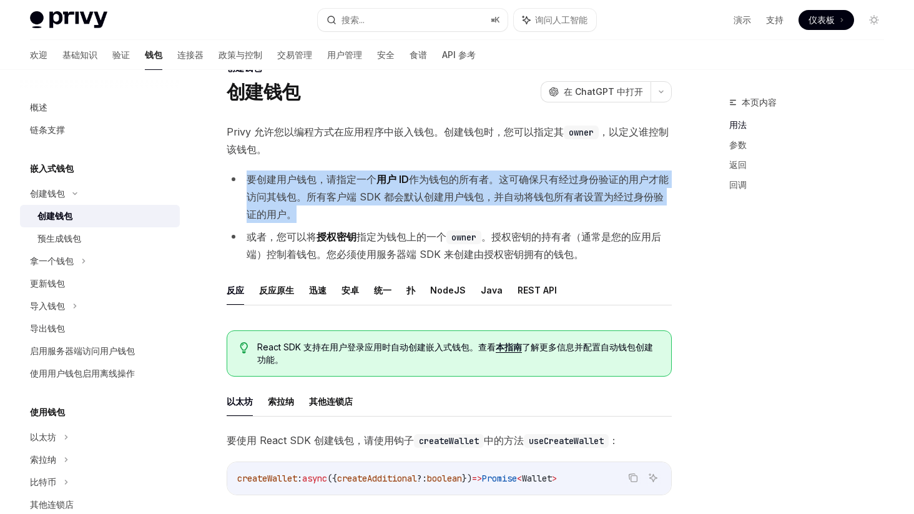
click at [411, 192] on font "作为钱包的所有者。这可确保只有经过身份验证的用户才能访问其钱包。所有客户端 SDK 都会默认创建用户钱包，并自动将钱包所有者设置为经过身份验证的用户。" at bounding box center [458, 196] width 422 height 47
click at [447, 198] on font "作为钱包的所有者。这可确保只有经过身份验证的用户才能访问其钱包。所有客户端 SDK 都会默认创建用户钱包，并自动将钱包所有者设置为经过身份验证的用户。" at bounding box center [458, 196] width 422 height 47
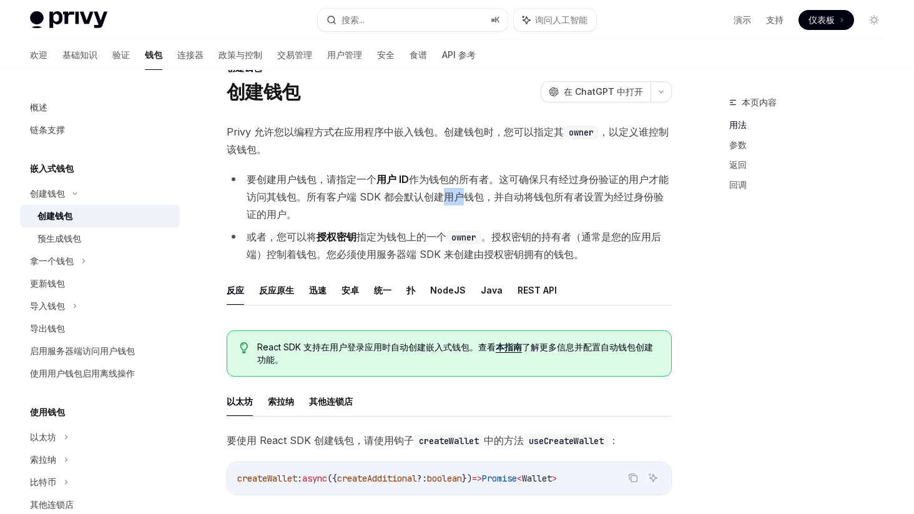
click at [447, 198] on font "作为钱包的所有者。这可确保只有经过身份验证的用户才能访问其钱包。所有客户端 SDK 都会默认创建用户钱包，并自动将钱包所有者设置为经过身份验证的用户。" at bounding box center [458, 196] width 422 height 47
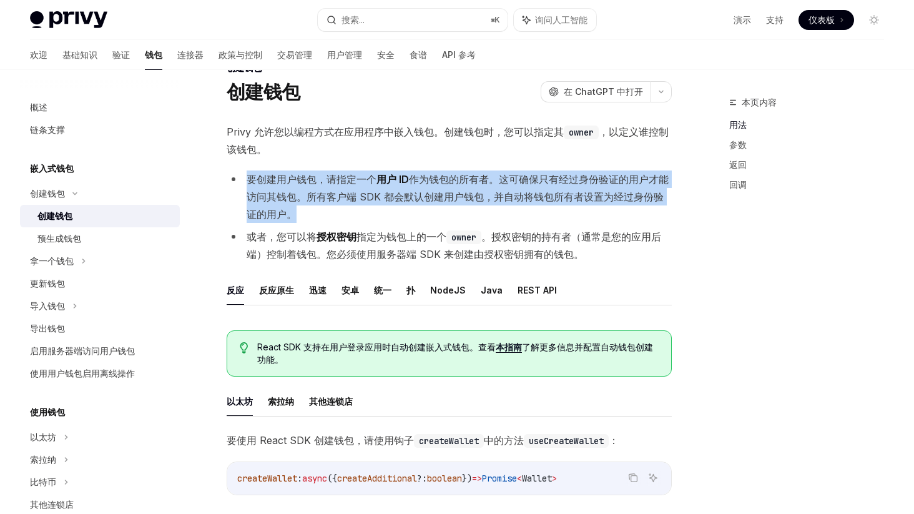
click at [447, 198] on font "作为钱包的所有者。这可确保只有经过身份验证的用户才能访问其钱包。所有客户端 SDK 都会默认创建用户钱包，并自动将钱包所有者设置为经过身份验证的用户。" at bounding box center [458, 196] width 422 height 47
click at [477, 200] on font "作为钱包的所有者。这可确保只有经过身份验证的用户才能访问其钱包。所有客户端 SDK 都会默认创建用户钱包，并自动将钱包所有者设置为经过身份验证的用户。" at bounding box center [458, 196] width 422 height 47
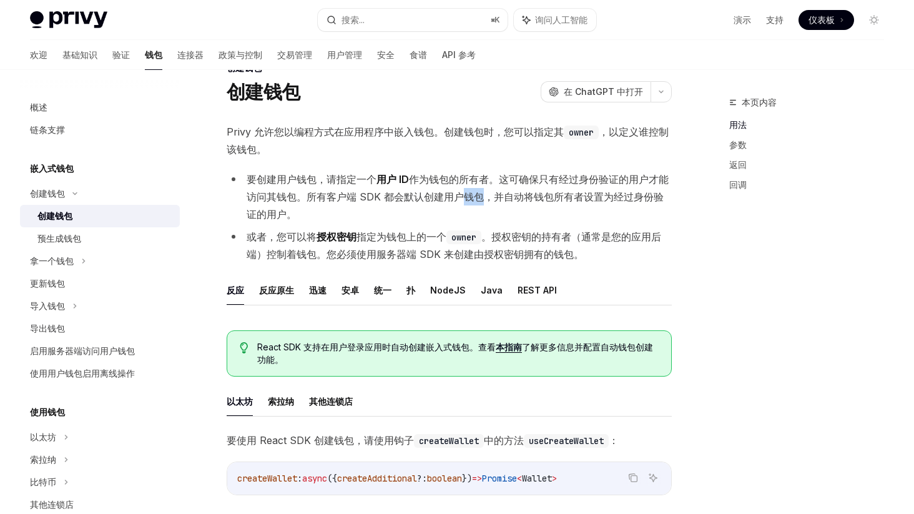
click at [477, 200] on font "作为钱包的所有者。这可确保只有经过身份验证的用户才能访问其钱包。所有客户端 SDK 都会默认创建用户钱包，并自动将钱包所有者设置为经过身份验证的用户。" at bounding box center [458, 196] width 422 height 47
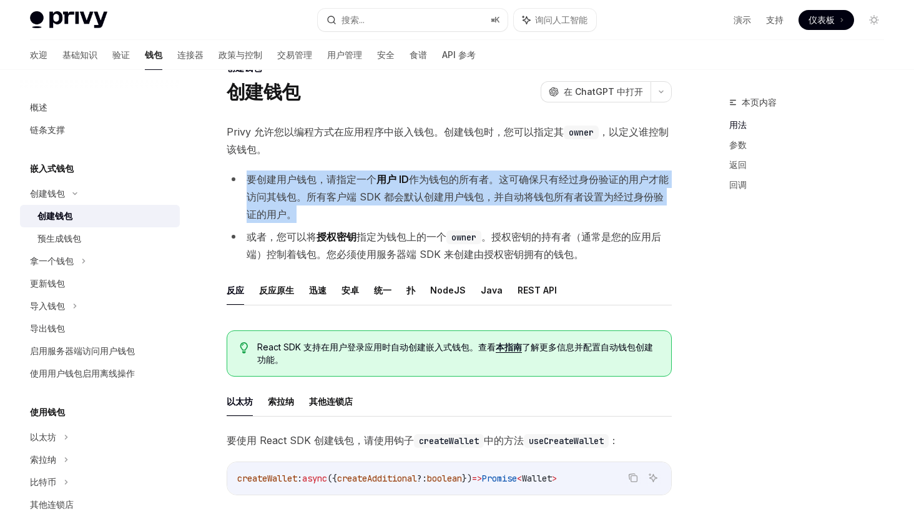
click at [477, 200] on font "作为钱包的所有者。这可确保只有经过身份验证的用户才能访问其钱包。所有客户端 SDK 都会默认创建用户钱包，并自动将钱包所有者设置为经过身份验证的用户。" at bounding box center [458, 196] width 422 height 47
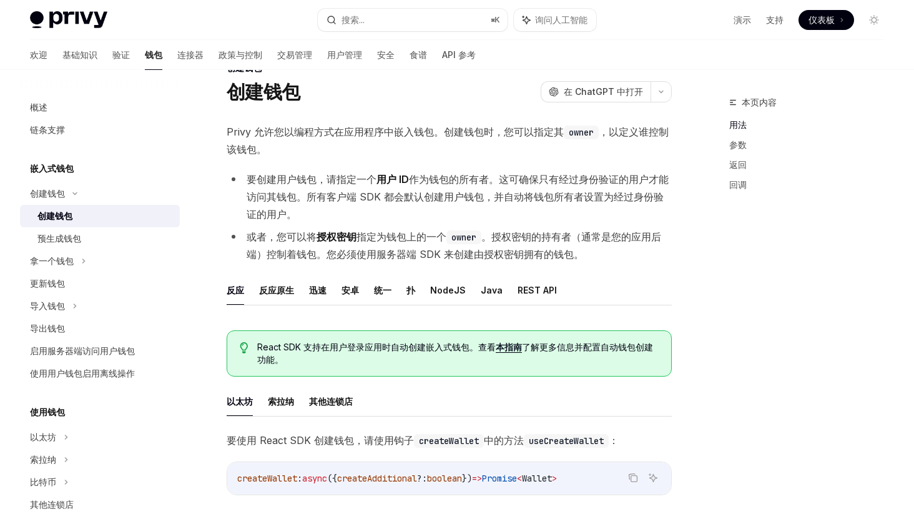
click at [436, 235] on font "指定为钱包上的一个" at bounding box center [401, 236] width 90 height 12
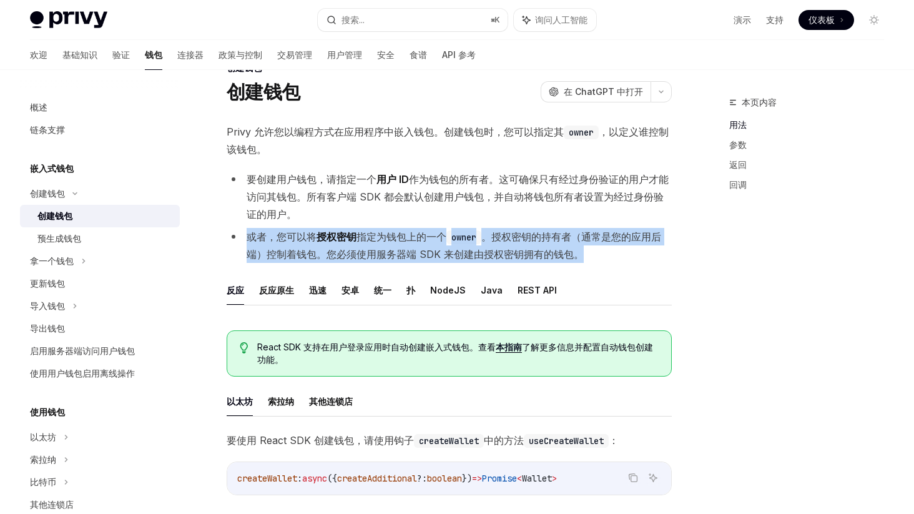
click at [436, 235] on font "指定为钱包上的一个" at bounding box center [401, 236] width 90 height 12
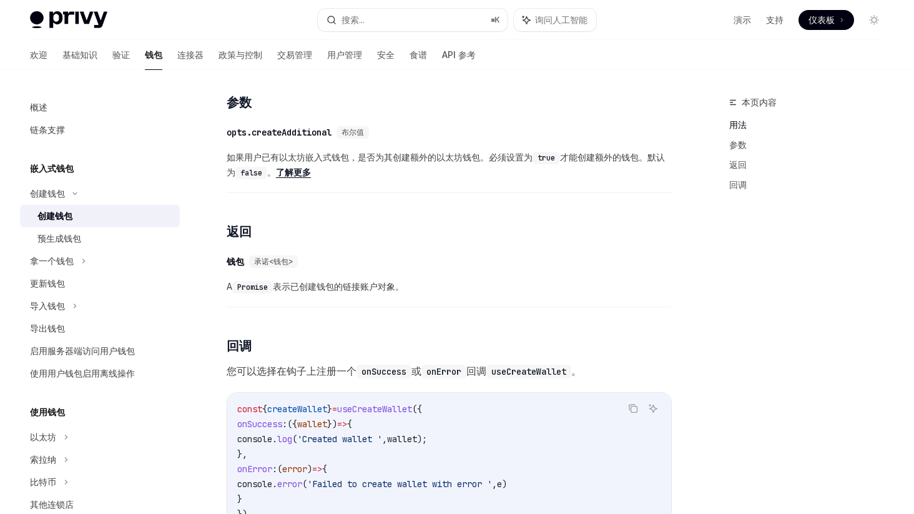
scroll to position [85, 0]
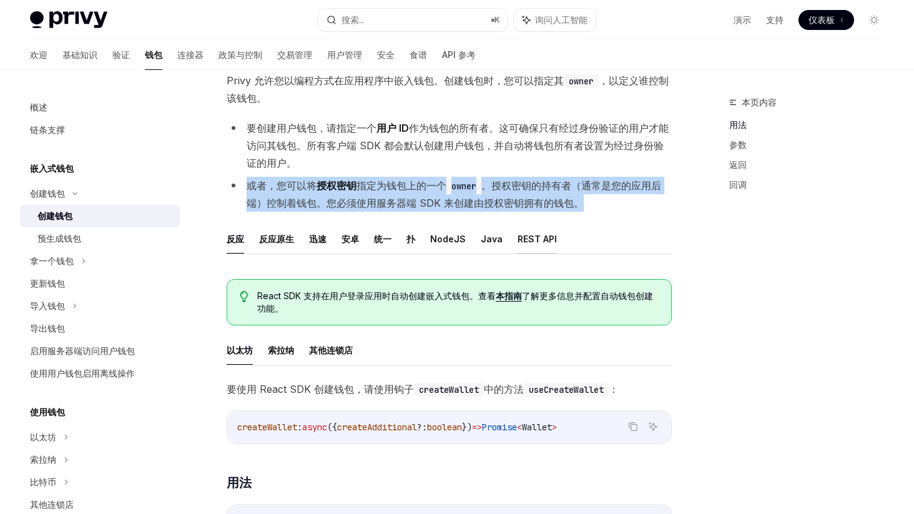
click at [534, 238] on font "REST API" at bounding box center [536, 238] width 39 height 11
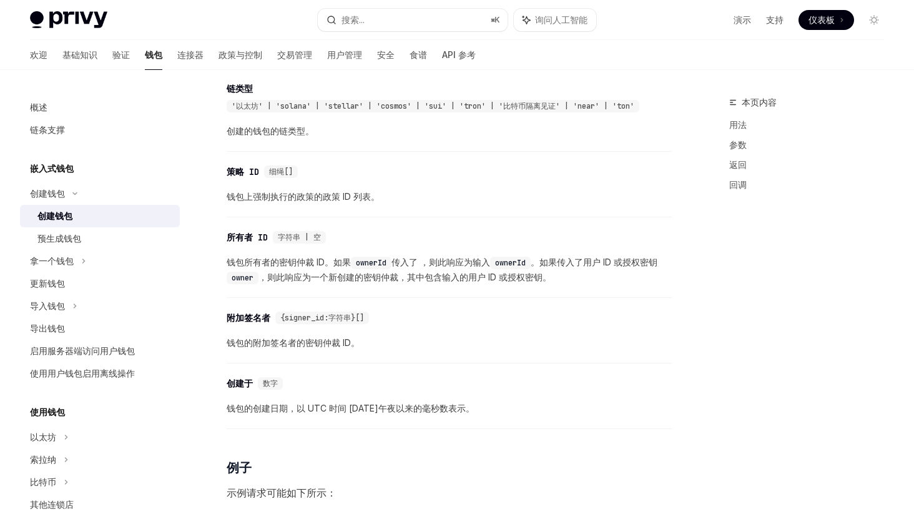
scroll to position [1236, 0]
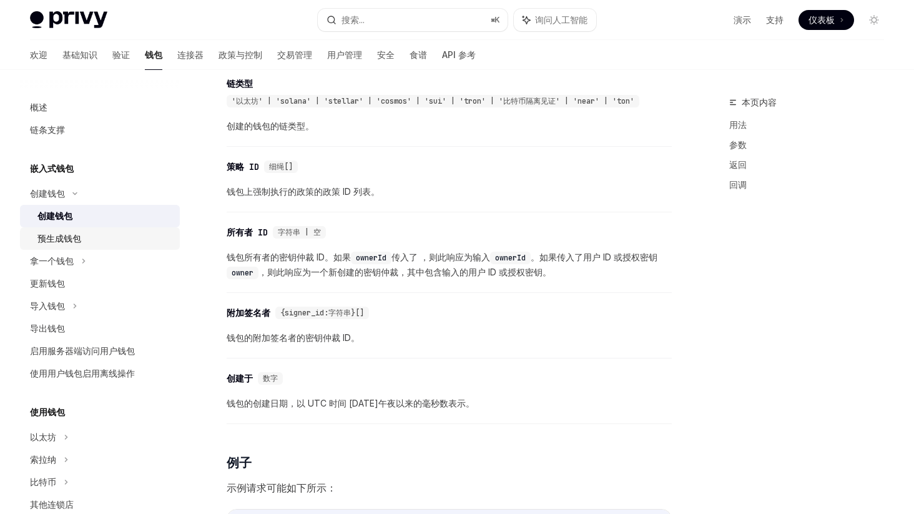
click at [87, 243] on div "预生成钱包" at bounding box center [104, 238] width 135 height 15
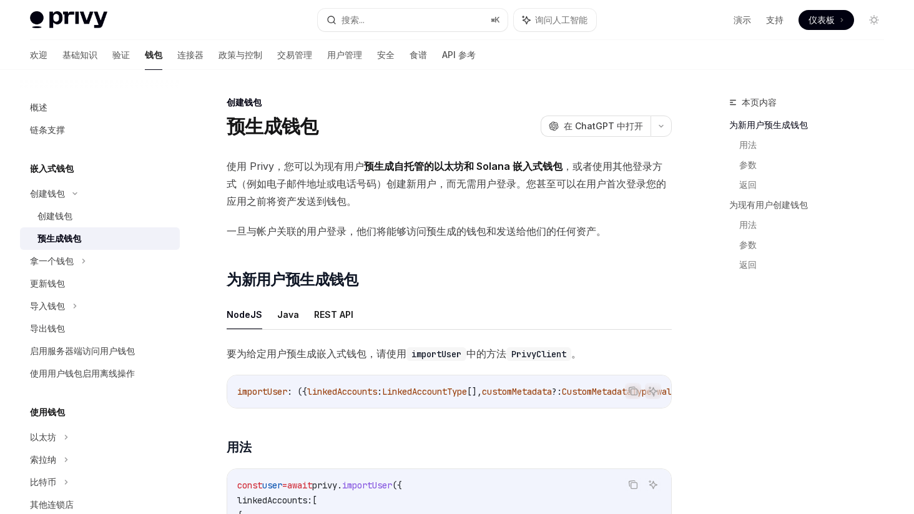
click at [395, 167] on font "预生成自托管的以太坊和 Solana 嵌入式钱包" at bounding box center [463, 166] width 198 height 12
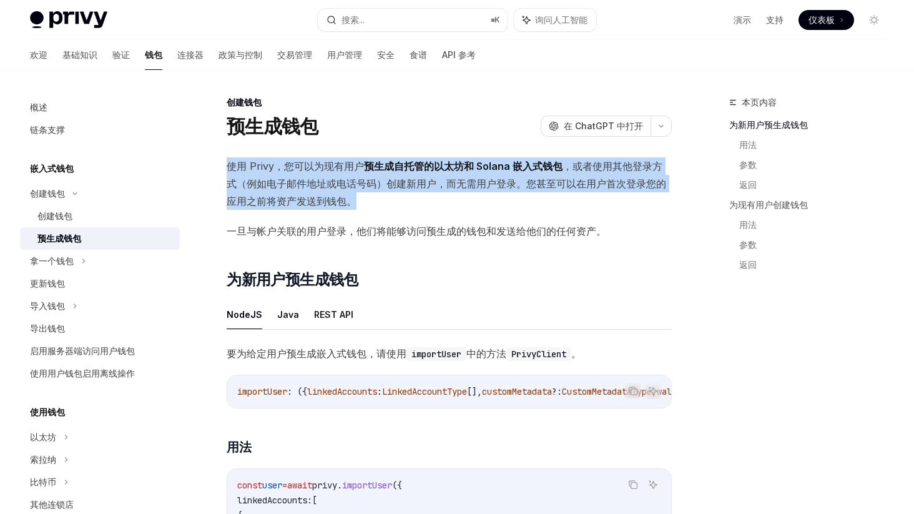
click at [395, 167] on font "预生成自托管的以太坊和 Solana 嵌入式钱包" at bounding box center [463, 166] width 198 height 12
click at [423, 169] on font "预生成自托管的以太坊和 Solana 嵌入式钱包" at bounding box center [463, 166] width 198 height 12
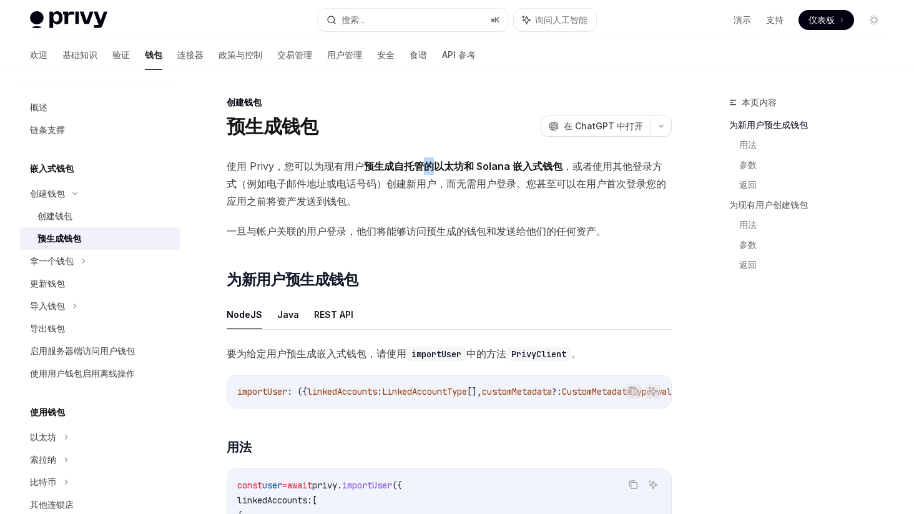
click at [423, 169] on font "预生成自托管的以太坊和 Solana 嵌入式钱包" at bounding box center [463, 166] width 198 height 12
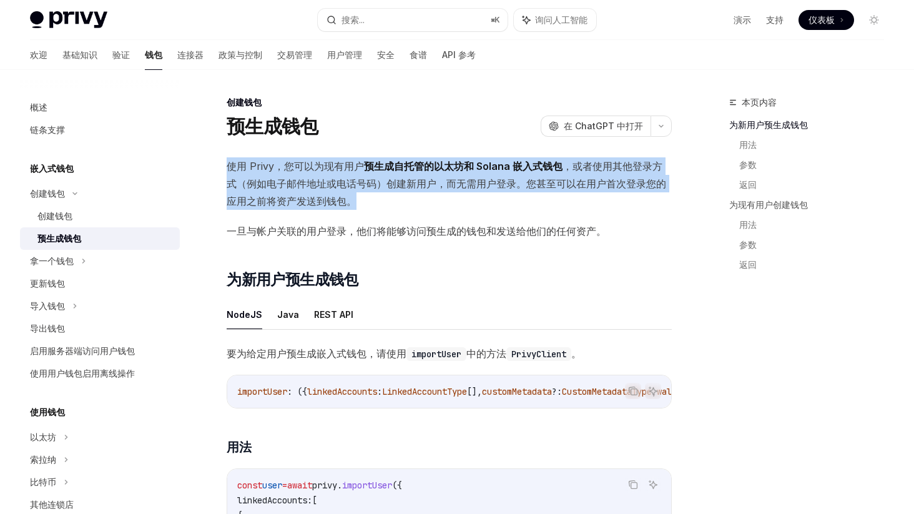
click at [423, 169] on font "预生成自托管的以太坊和 Solana 嵌入式钱包" at bounding box center [463, 166] width 198 height 12
click at [405, 185] on font "，或者使用其他登录方式（例如电子邮件地址或电话号码）创建新用户，而无需用户登录。您甚至可以在用户首次登录您的应用之前将资产发送到钱包。" at bounding box center [446, 183] width 439 height 47
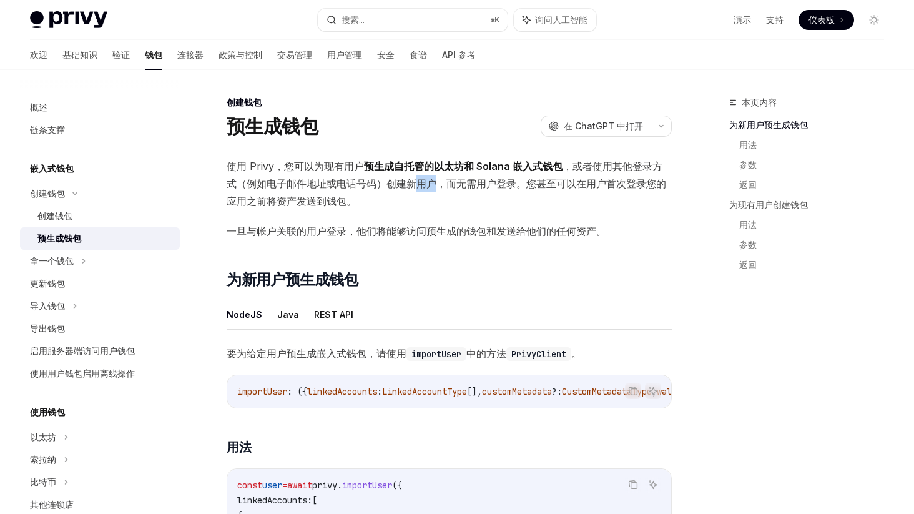
click at [405, 185] on font "，或者使用其他登录方式（例如电子邮件地址或电话号码）创建新用户，而无需用户登录。您甚至可以在用户首次登录您的应用之前将资产发送到钱包。" at bounding box center [446, 183] width 439 height 47
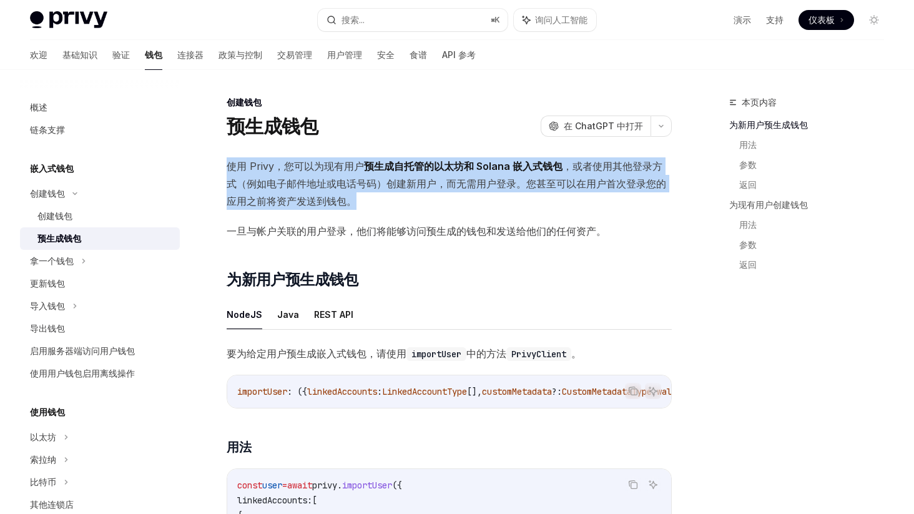
click at [405, 185] on font "，或者使用其他登录方式（例如电子邮件地址或电话号码）创建新用户，而无需用户登录。您甚至可以在用户首次登录您的应用之前将资产发送到钱包。" at bounding box center [446, 183] width 439 height 47
click at [439, 185] on font "，或者使用其他登录方式（例如电子邮件地址或电话号码）创建新用户，而无需用户登录。您甚至可以在用户首次登录您的应用之前将资产发送到钱包。" at bounding box center [446, 183] width 439 height 47
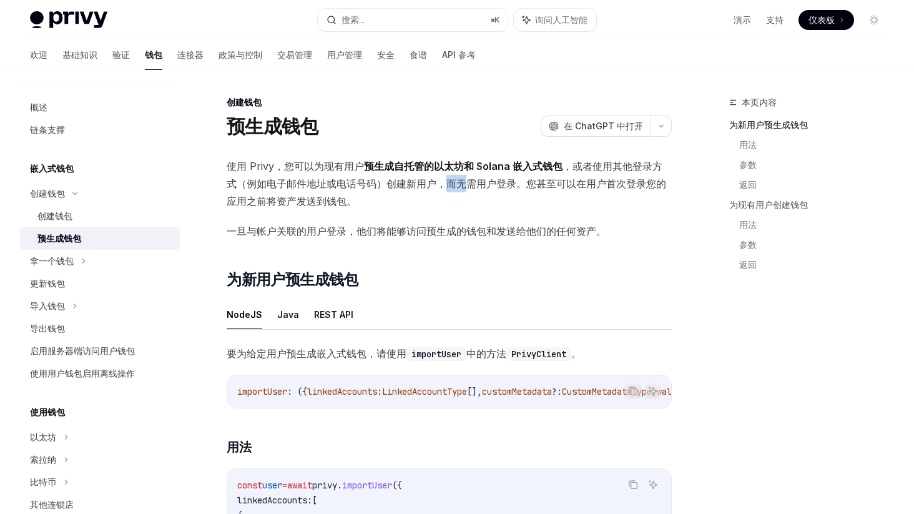
click at [439, 185] on font "，或者使用其他登录方式（例如电子邮件地址或电话号码）创建新用户，而无需用户登录。您甚至可以在用户首次登录您的应用之前将资产发送到钱包。" at bounding box center [446, 183] width 439 height 47
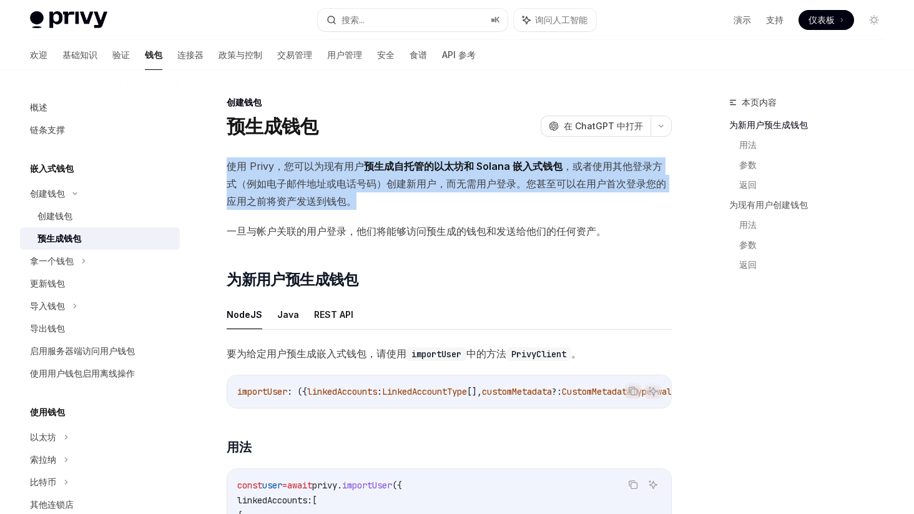
click at [439, 185] on font "，或者使用其他登录方式（例如电子邮件地址或电话号码）创建新用户，而无需用户登录。您甚至可以在用户首次登录您的应用之前将资产发送到钱包。" at bounding box center [446, 183] width 439 height 47
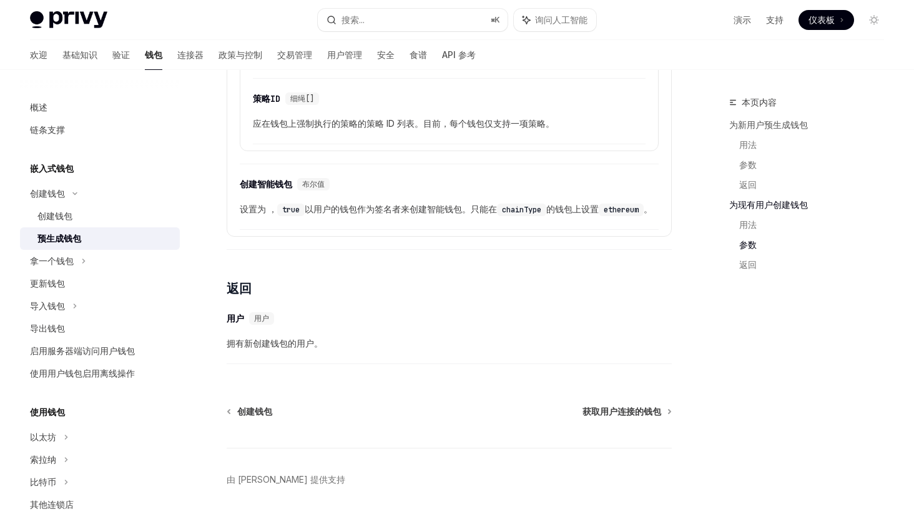
scroll to position [2147, 0]
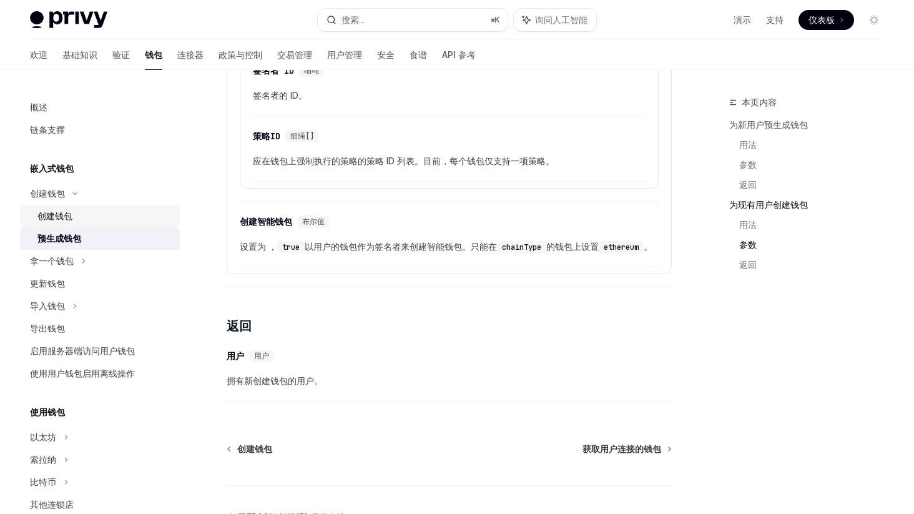
click at [82, 211] on div "创建钱包" at bounding box center [104, 215] width 135 height 15
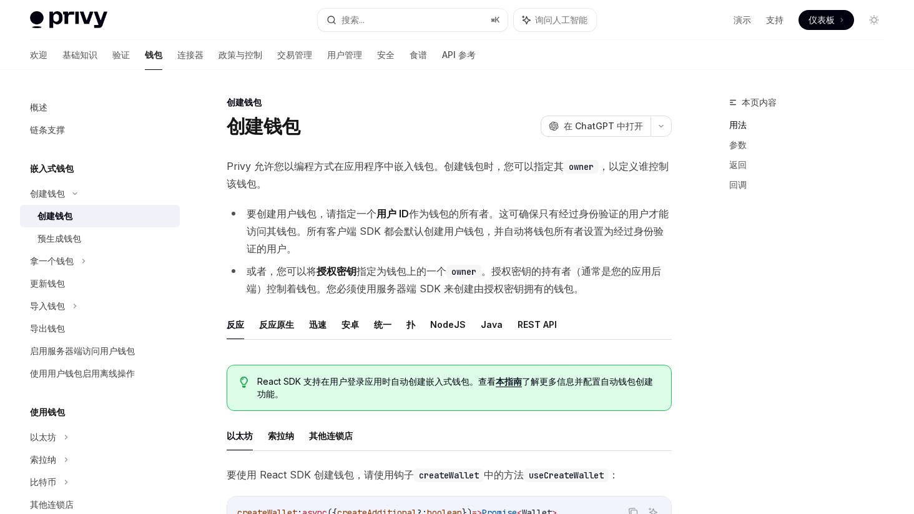
click at [419, 228] on font "作为钱包的所有者。这可确保只有经过身份验证的用户才能访问其钱包。所有客户端 SDK 都会默认创建用户钱包，并自动将钱包所有者设置为经过身份验证的用户。" at bounding box center [458, 230] width 422 height 47
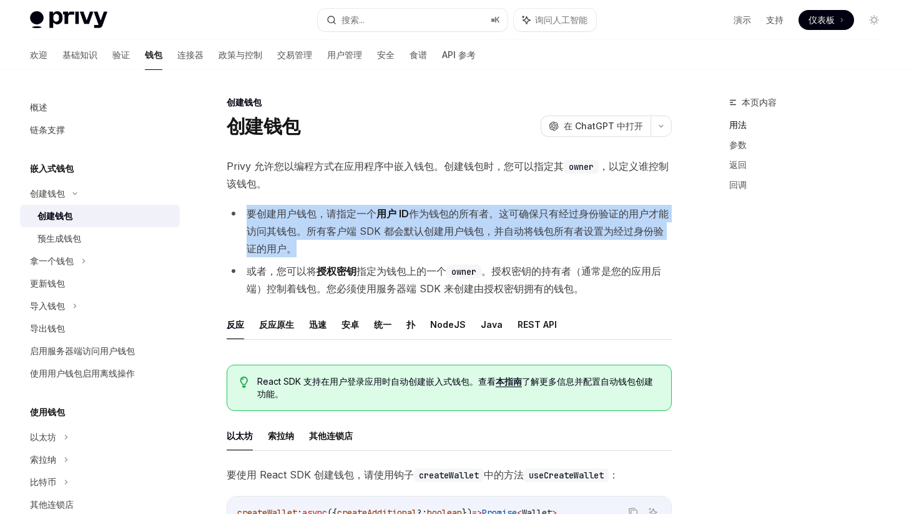
click at [419, 228] on font "作为钱包的所有者。这可确保只有经过身份验证的用户才能访问其钱包。所有客户端 SDK 都会默认创建用户钱包，并自动将钱包所有者设置为经过身份验证的用户。" at bounding box center [458, 230] width 422 height 47
click at [428, 215] on font "作为钱包的所有者。这可确保只有经过身份验证的用户才能访问其钱包。所有客户端 SDK 都会默认创建用户钱包，并自动将钱包所有者设置为经过身份验证的用户。" at bounding box center [458, 230] width 422 height 47
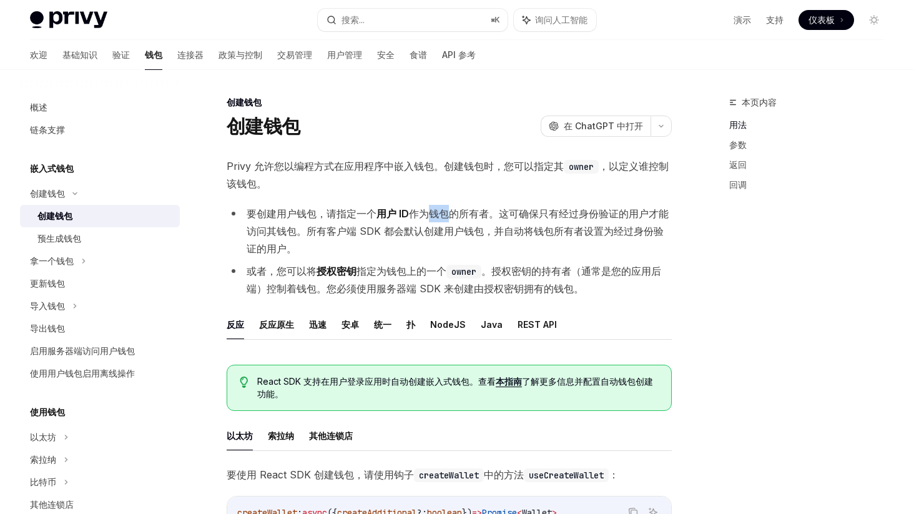
click at [428, 215] on font "作为钱包的所有者。这可确保只有经过身份验证的用户才能访问其钱包。所有客户端 SDK 都会默认创建用户钱包，并自动将钱包所有者设置为经过身份验证的用户。" at bounding box center [458, 230] width 422 height 47
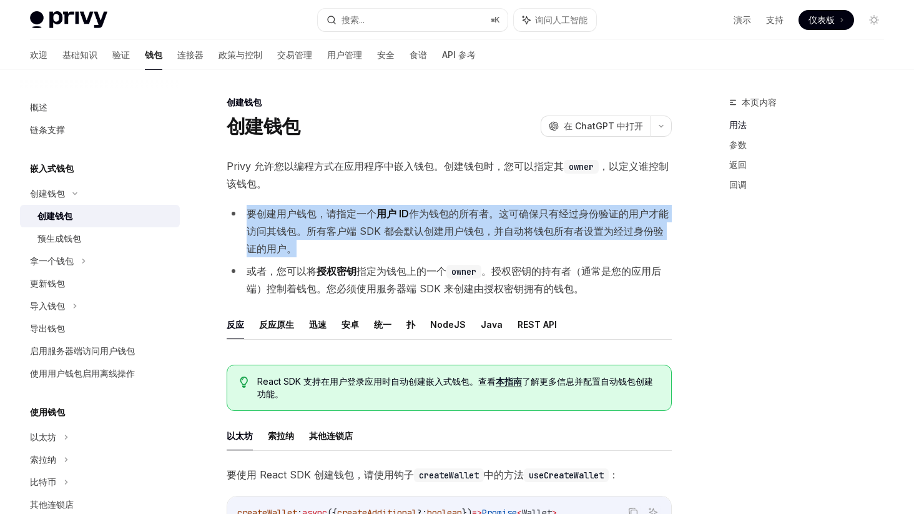
click at [428, 215] on font "作为钱包的所有者。这可确保只有经过身份验证的用户才能访问其钱包。所有客户端 SDK 都会默认创建用户钱包，并自动将钱包所有者设置为经过身份验证的用户。" at bounding box center [458, 230] width 422 height 47
click at [447, 220] on li "要创建用户钱包，请指定一个 用户 ID 作为钱包的所有者。这可确保只有经过身份验证的用户才能访问其钱包。所有客户端 SDK 都会默认创建用户钱包，并自动将钱包…" at bounding box center [449, 231] width 445 height 52
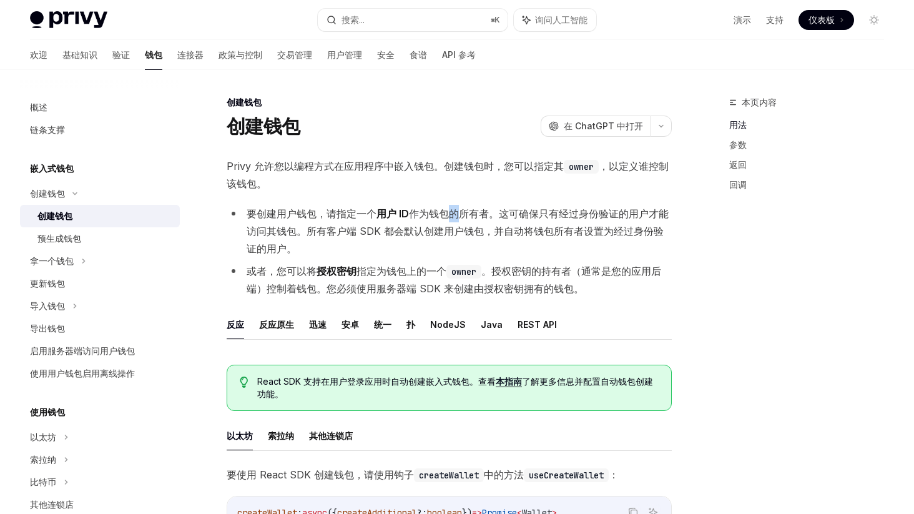
click at [447, 220] on li "要创建用户钱包，请指定一个 用户 ID 作为钱包的所有者。这可确保只有经过身份验证的用户才能访问其钱包。所有客户端 SDK 都会默认创建用户钱包，并自动将钱包…" at bounding box center [449, 231] width 445 height 52
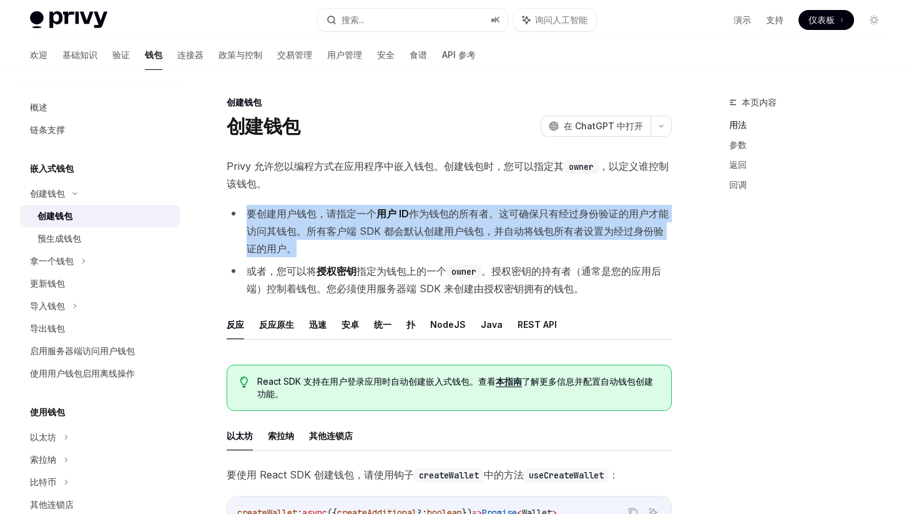
click at [447, 220] on li "要创建用户钱包，请指定一个 用户 ID 作为钱包的所有者。这可确保只有经过身份验证的用户才能访问其钱包。所有客户端 SDK 都会默认创建用户钱包，并自动将钱包…" at bounding box center [449, 231] width 445 height 52
click at [375, 230] on font "作为钱包的所有者。这可确保只有经过身份验证的用户才能访问其钱包。所有客户端 SDK 都会默认创建用户钱包，并自动将钱包所有者设置为经过身份验证的用户。" at bounding box center [458, 230] width 422 height 47
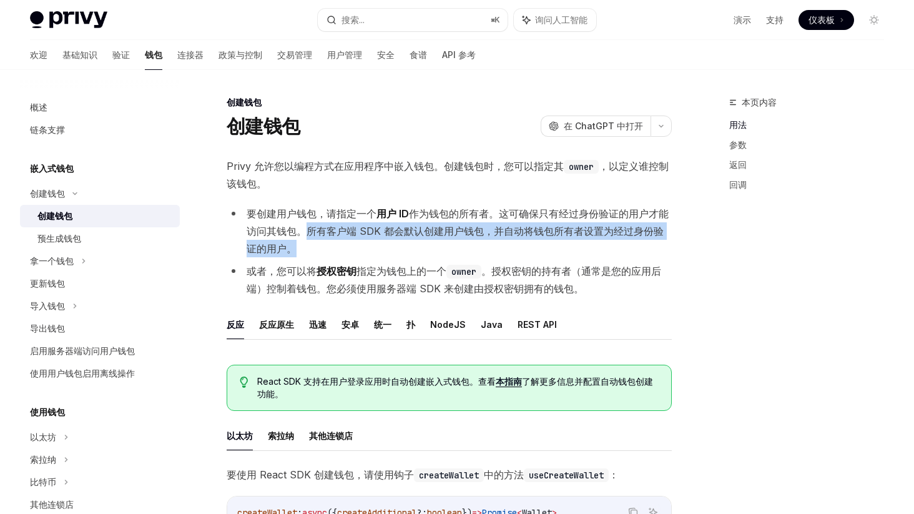
drag, startPoint x: 311, startPoint y: 232, endPoint x: 391, endPoint y: 247, distance: 81.9
click at [391, 247] on li "要创建用户钱包，请指定一个 用户 ID 作为钱包的所有者。这可确保只有经过身份验证的用户才能访问其钱包。所有客户端 SDK 都会默认创建用户钱包，并自动将钱包…" at bounding box center [449, 231] width 445 height 52
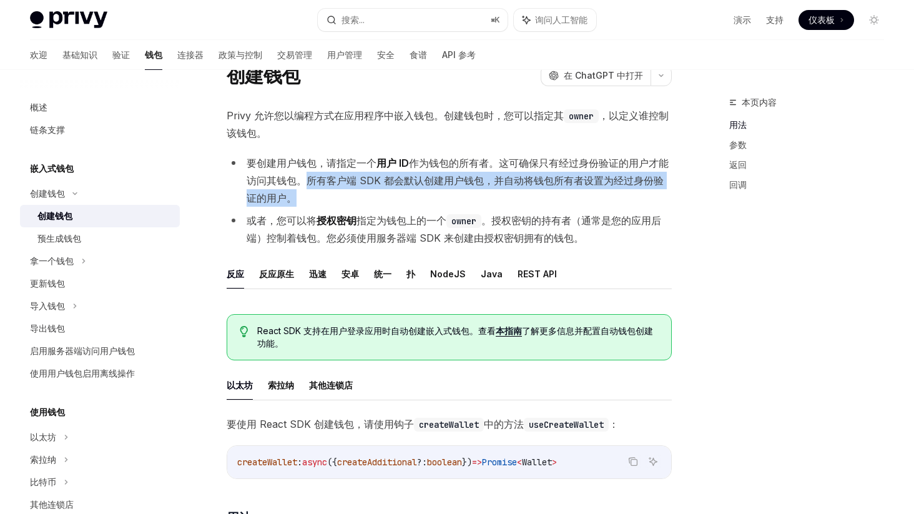
scroll to position [53, 0]
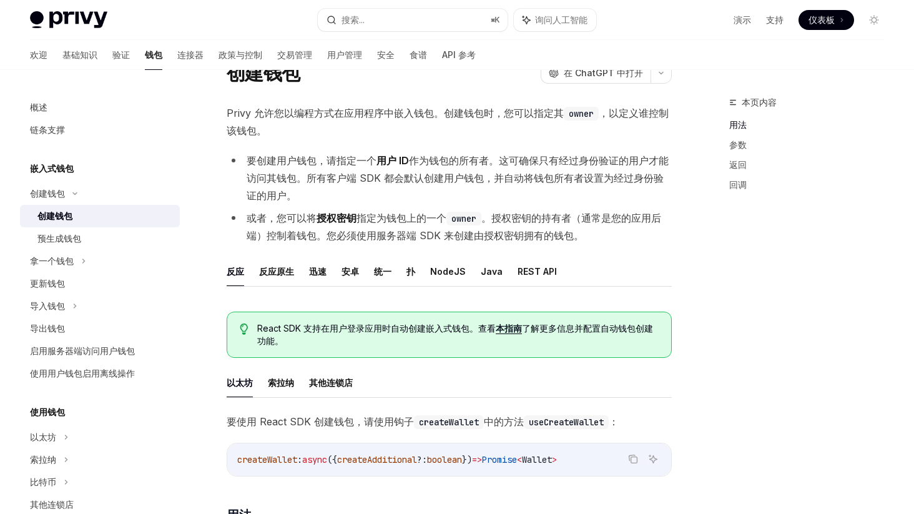
click at [393, 330] on font "React SDK 支持在用户登录应用时自动创建嵌入式钱包。查看" at bounding box center [376, 328] width 238 height 11
click at [404, 330] on font "React SDK 支持在用户登录应用时自动创建嵌入式钱包。查看" at bounding box center [376, 328] width 238 height 11
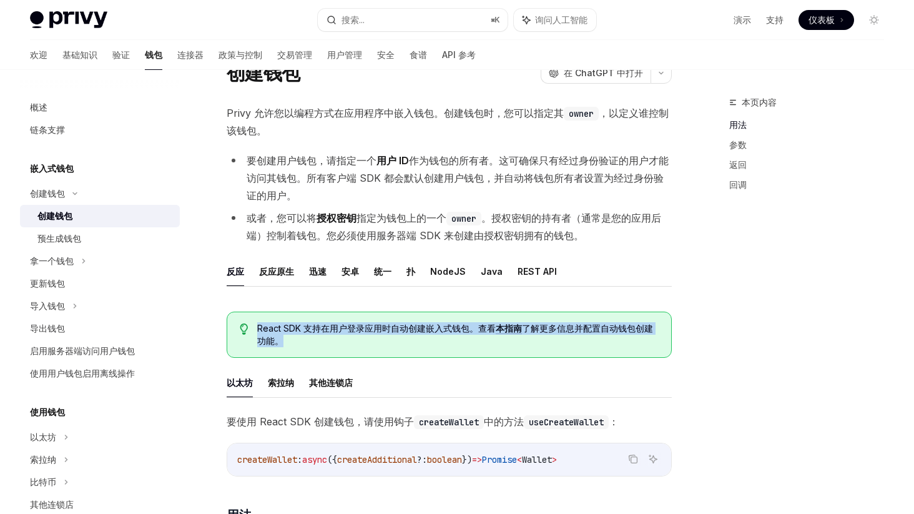
click at [404, 330] on font "React SDK 支持在用户登录应用时自动创建嵌入式钱包。查看" at bounding box center [376, 328] width 238 height 11
click at [466, 343] on span "React SDK 支持在用户登录应用时自动创建嵌入式钱包。查看 本指南 了解更多信息并配置自动钱包创建功能。" at bounding box center [457, 334] width 401 height 25
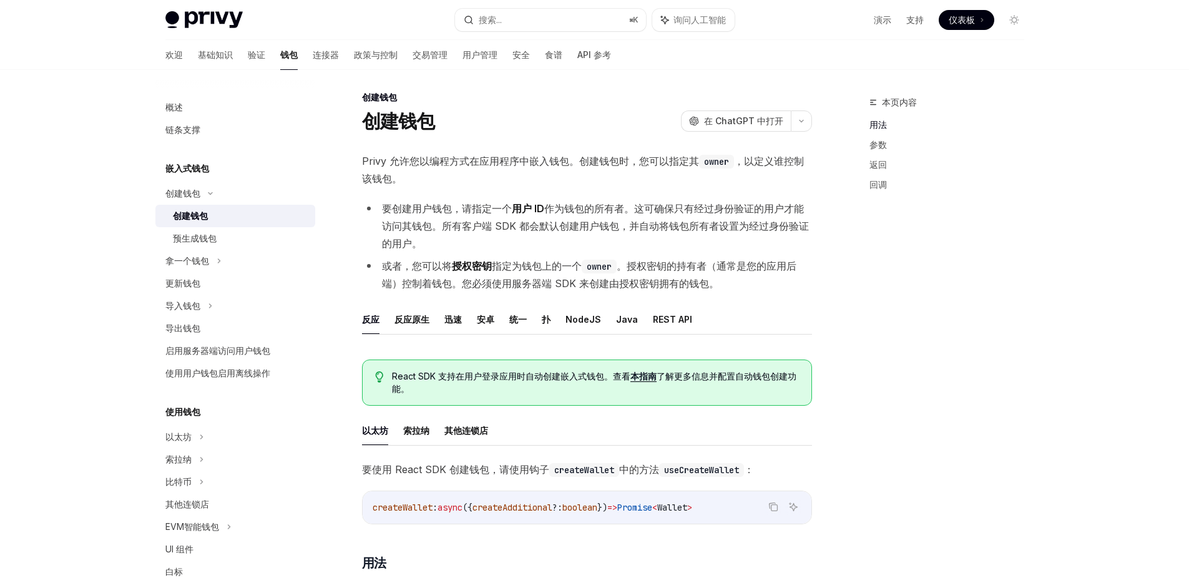
scroll to position [0, 0]
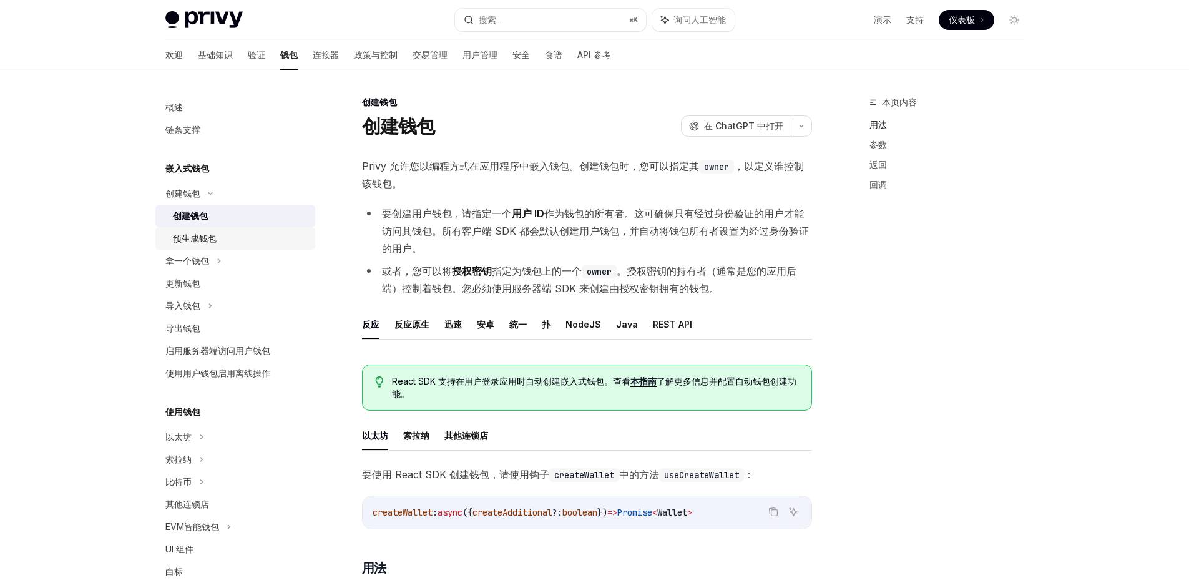
click at [228, 242] on div "预生成钱包" at bounding box center [240, 238] width 135 height 15
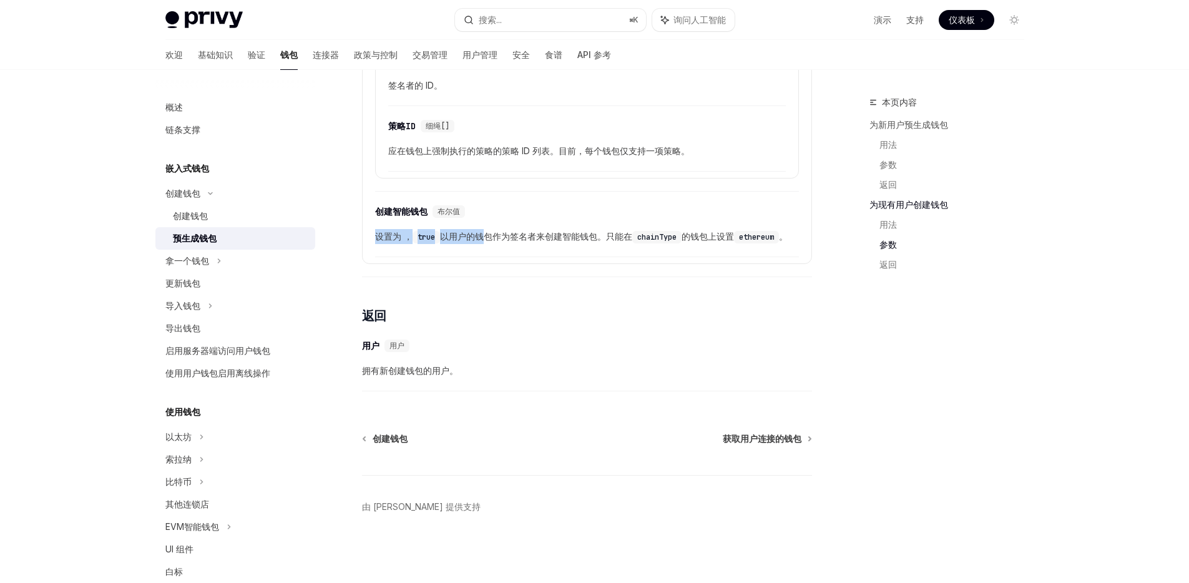
drag, startPoint x: 485, startPoint y: 227, endPoint x: 355, endPoint y: 223, distance: 129.9
click at [247, 255] on div "拿一个钱包" at bounding box center [235, 261] width 160 height 22
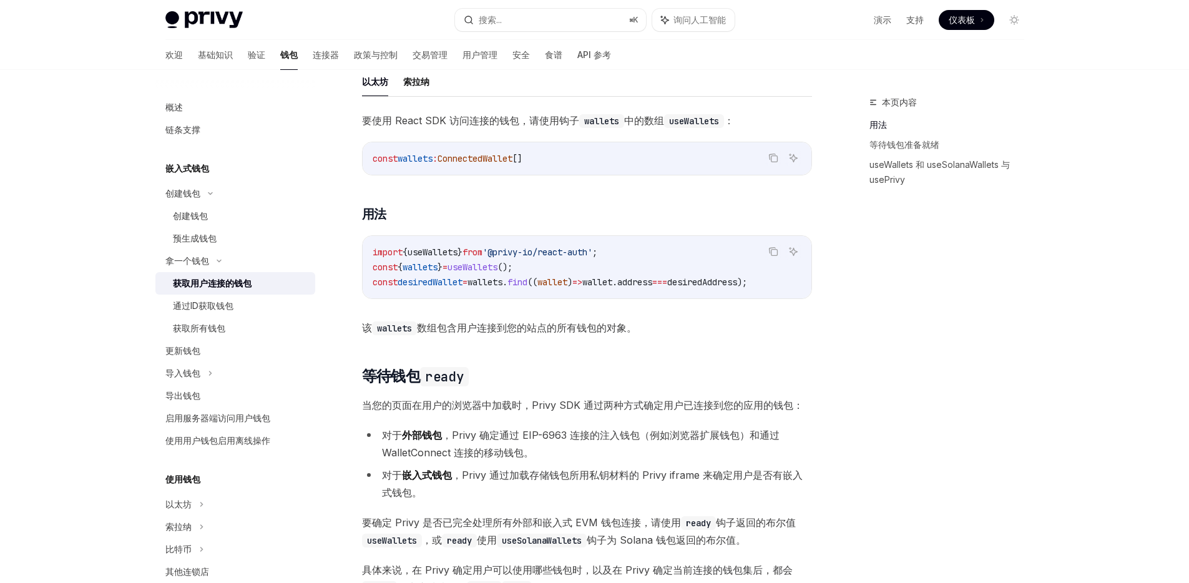
scroll to position [375, 0]
drag, startPoint x: 610, startPoint y: 298, endPoint x: 626, endPoint y: 299, distance: 16.2
click at [626, 299] on div "import { useWallets } from '@privy-io/react-auth' ; const { wallets } = useWall…" at bounding box center [587, 268] width 449 height 62
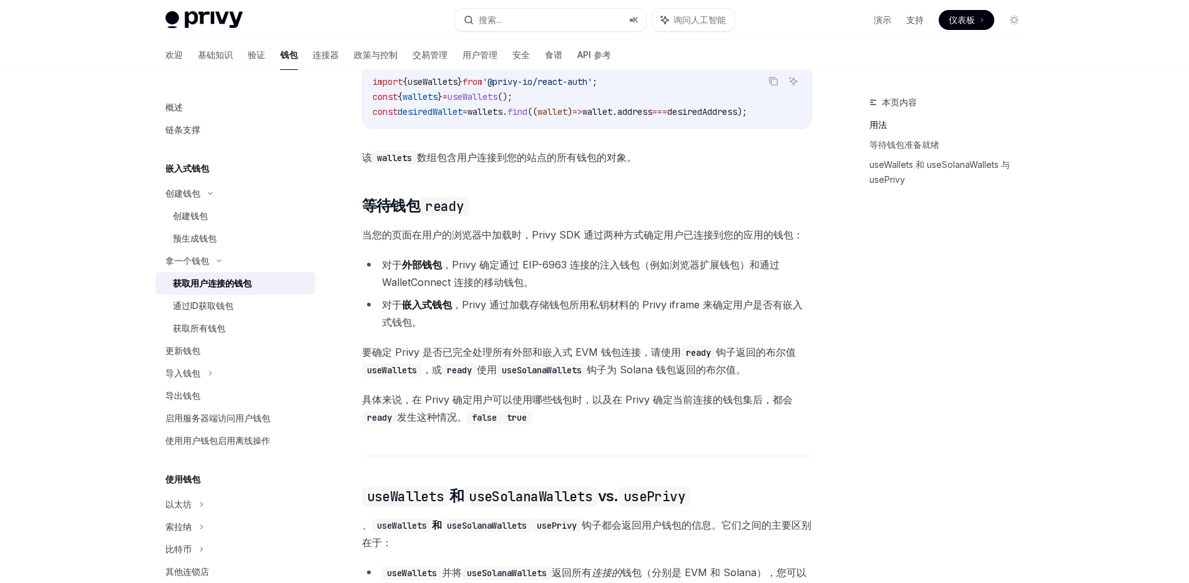
scroll to position [550, 0]
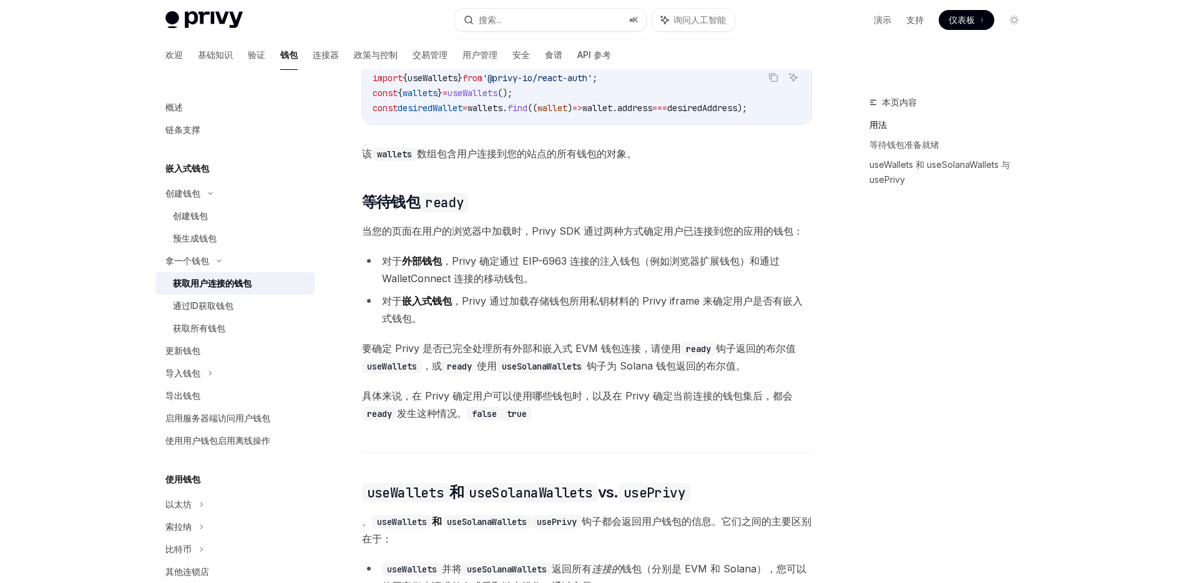
click at [505, 312] on font "，Privy 通过加载存储钱包所用私钥材料的 Privy iframe 来确定用户是否有嵌入式钱包。" at bounding box center [592, 310] width 421 height 30
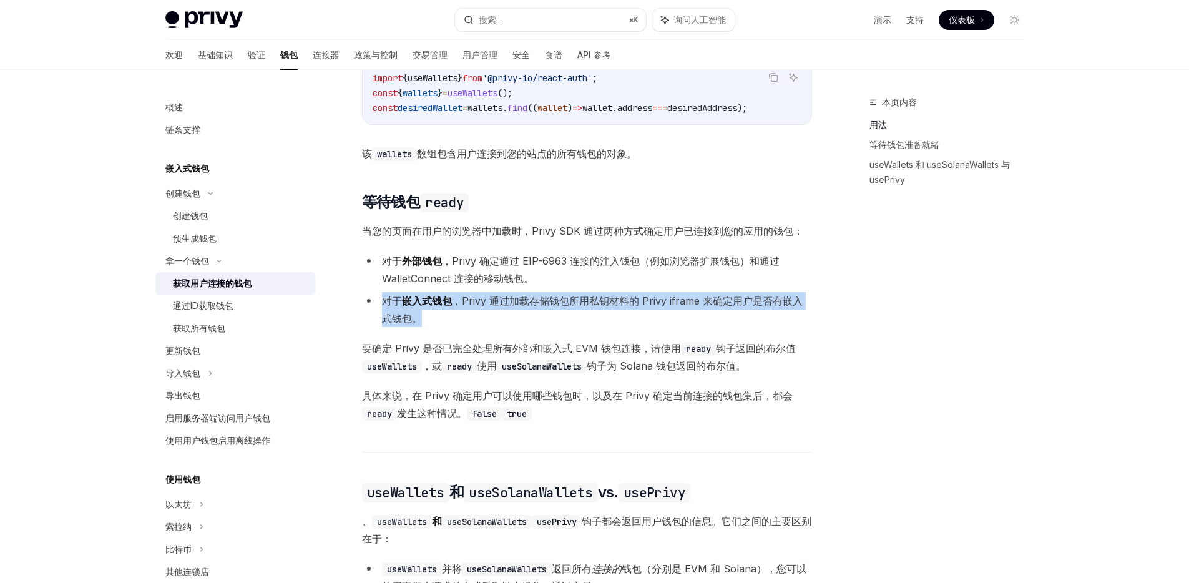
click at [505, 312] on font "，Privy 通过加载存储钱包所用私钥材料的 Privy iframe 来确定用户是否有嵌入式钱包。" at bounding box center [592, 310] width 421 height 30
click at [488, 313] on font "，Privy 通过加载存储钱包所用私钥材料的 Privy iframe 来确定用户是否有嵌入式钱包。" at bounding box center [592, 310] width 421 height 30
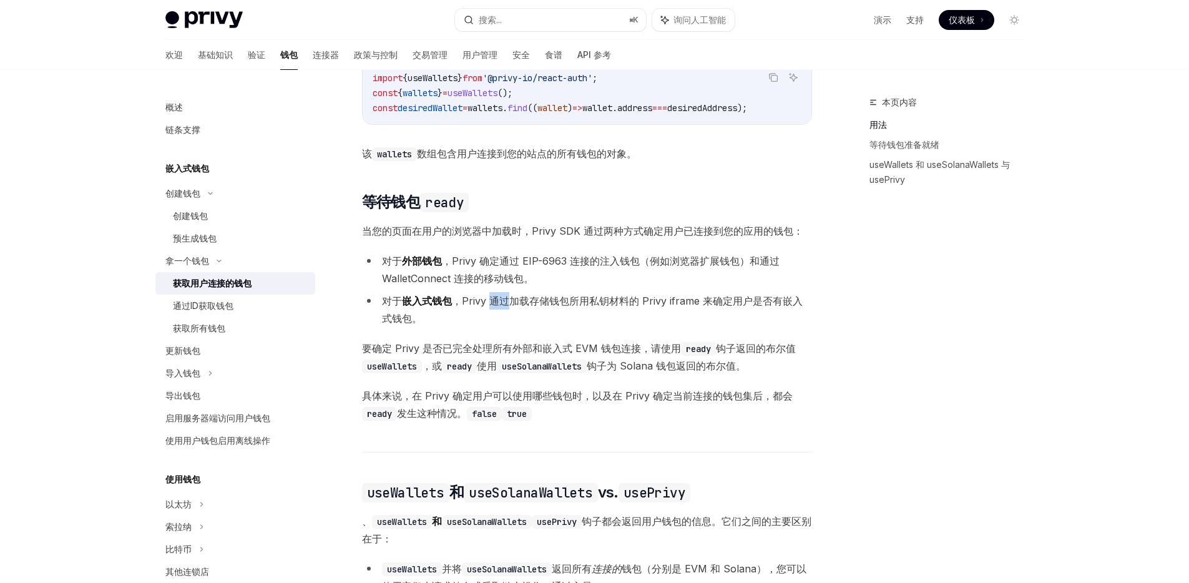
click at [488, 313] on font "，Privy 通过加载存储钱包所用私钥材料的 Privy iframe 来确定用户是否有嵌入式钱包。" at bounding box center [592, 310] width 421 height 30
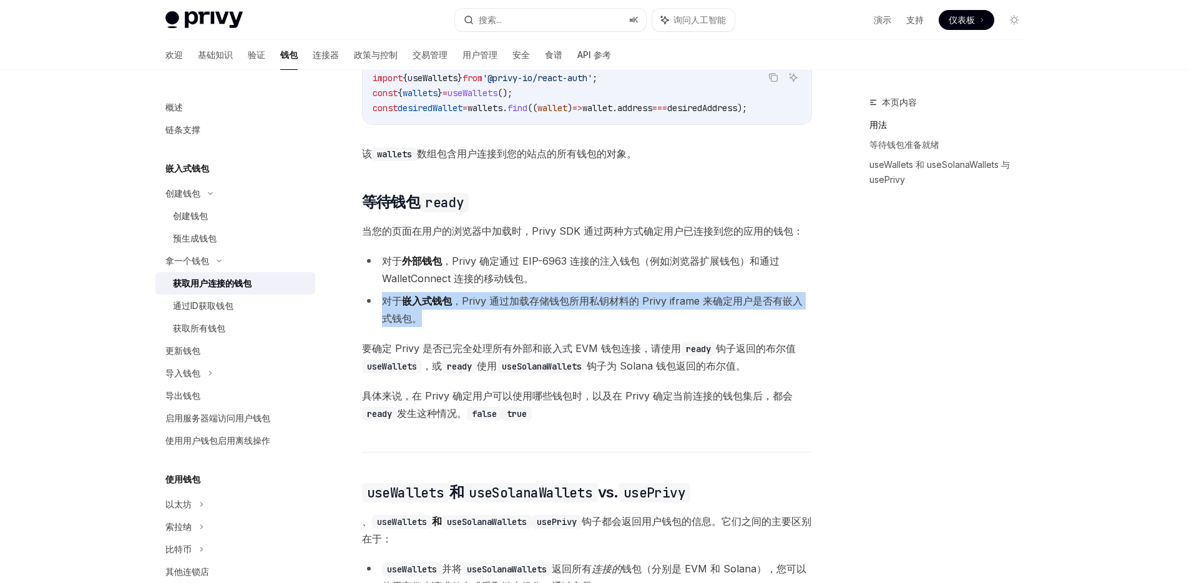
click at [488, 313] on font "，Privy 通过加载存储钱包所用私钥材料的 Privy iframe 来确定用户是否有嵌入式钱包。" at bounding box center [592, 310] width 421 height 30
click at [513, 313] on font "，Privy 通过加载存储钱包所用私钥材料的 Privy iframe 来确定用户是否有嵌入式钱包。" at bounding box center [592, 310] width 421 height 30
click at [490, 316] on font "，Privy 通过加载存储钱包所用私钥材料的 Privy iframe 来确定用户是否有嵌入式钱包。" at bounding box center [592, 310] width 421 height 30
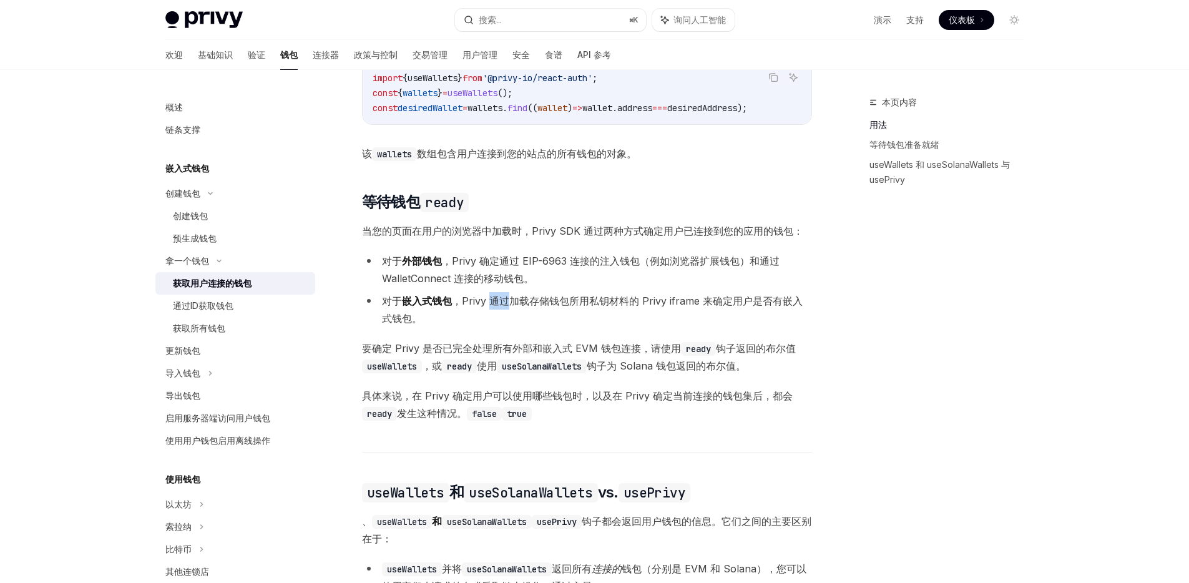
click at [490, 316] on font "，Privy 通过加载存储钱包所用私钥材料的 Privy iframe 来确定用户是否有嵌入式钱包。" at bounding box center [592, 310] width 421 height 30
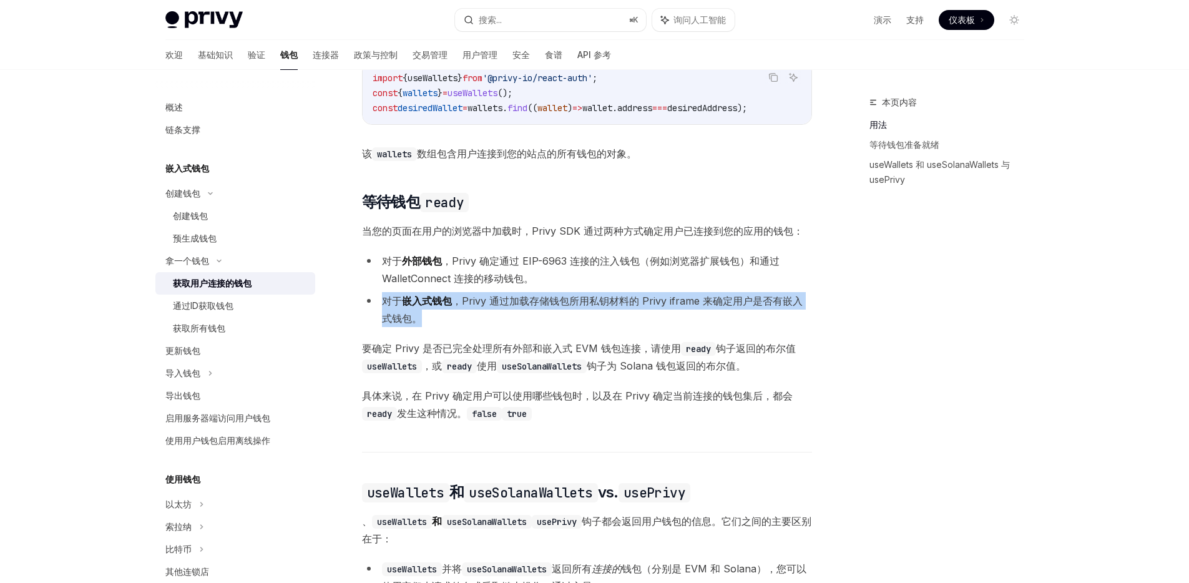
click at [490, 316] on font "，Privy 通过加载存储钱包所用私钥材料的 Privy iframe 来确定用户是否有嵌入式钱包。" at bounding box center [592, 310] width 421 height 30
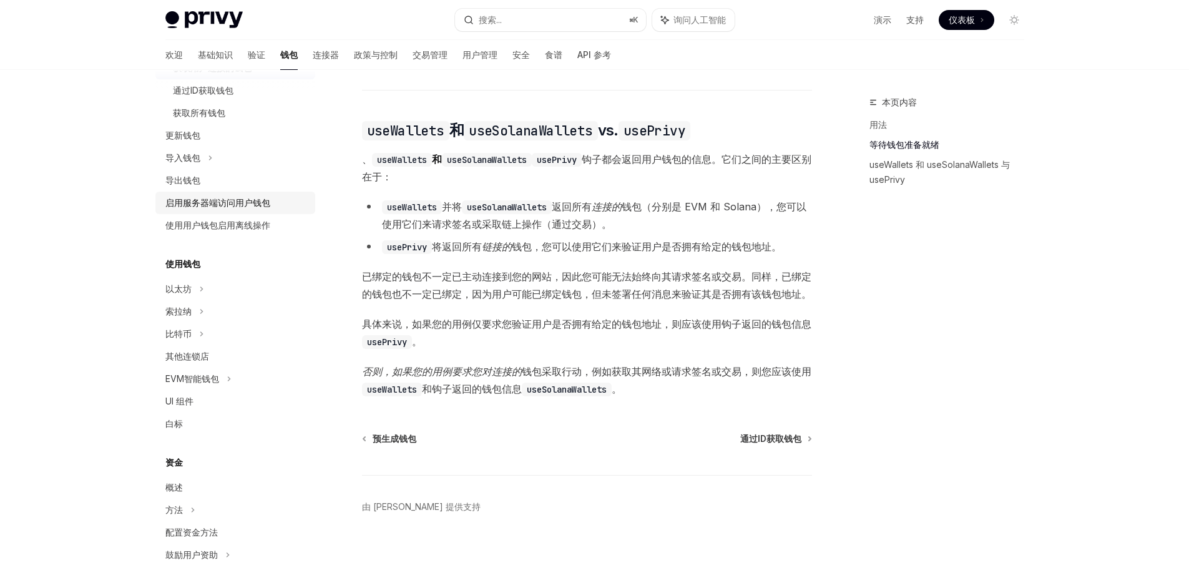
scroll to position [549, 0]
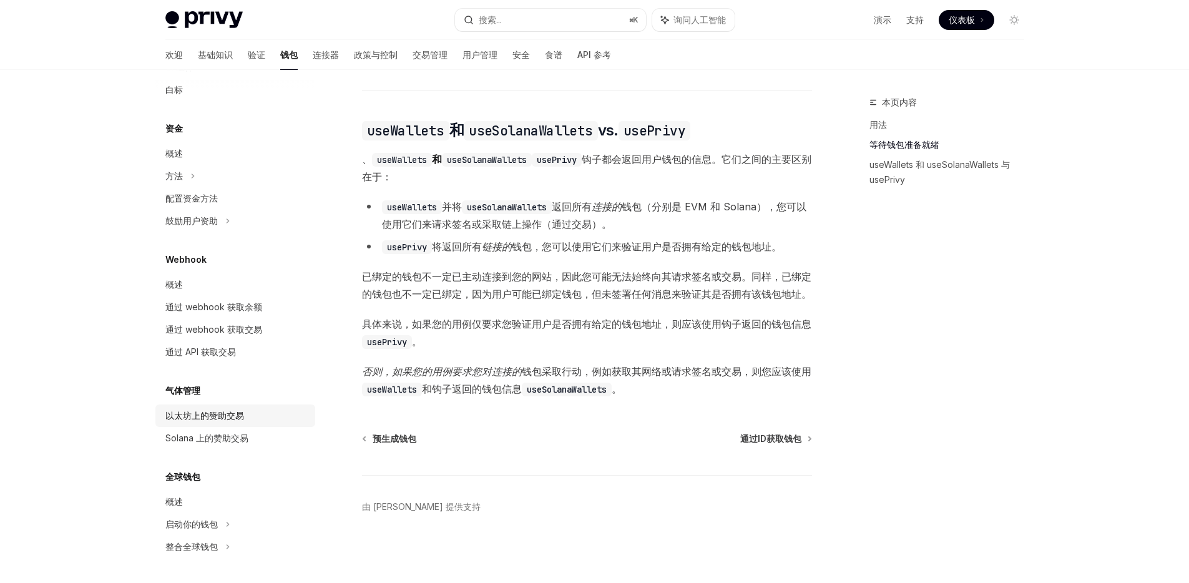
click at [205, 413] on font "以太坊上的赞助交易" at bounding box center [204, 415] width 79 height 11
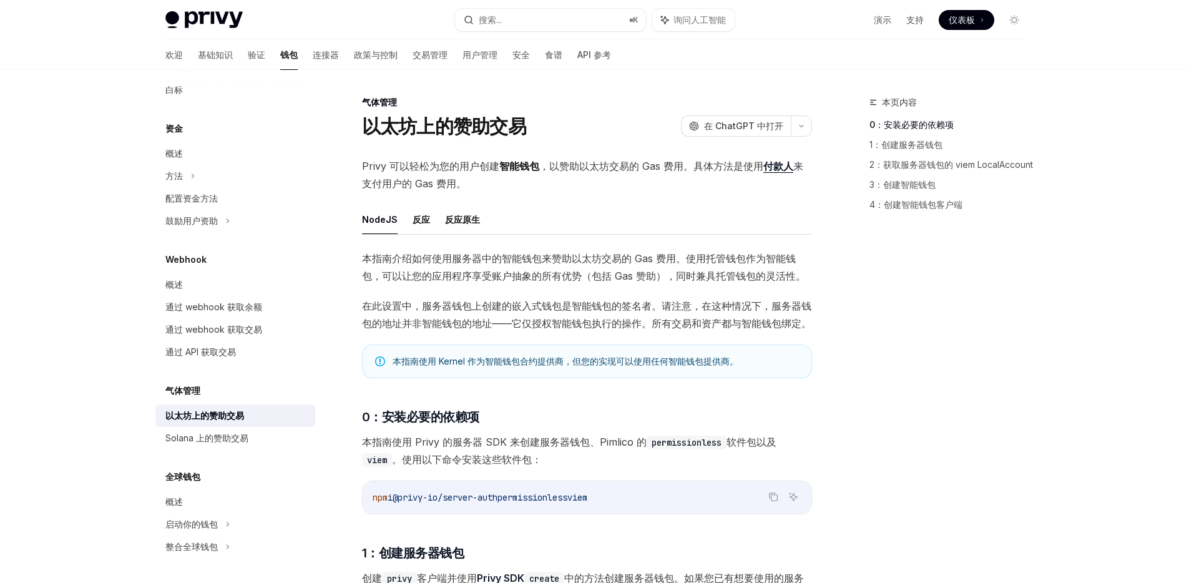
click at [776, 165] on font "付款人" at bounding box center [778, 166] width 30 height 12
click at [552, 301] on font "在此设置中，服务器钱包上创建的嵌入式钱包是智能钱包的签名者。请注意，在这种情况下，服务器钱包的地址并非智能钱包的地址——它仅授权智能钱包执行的操作。所有交易和…" at bounding box center [586, 315] width 449 height 30
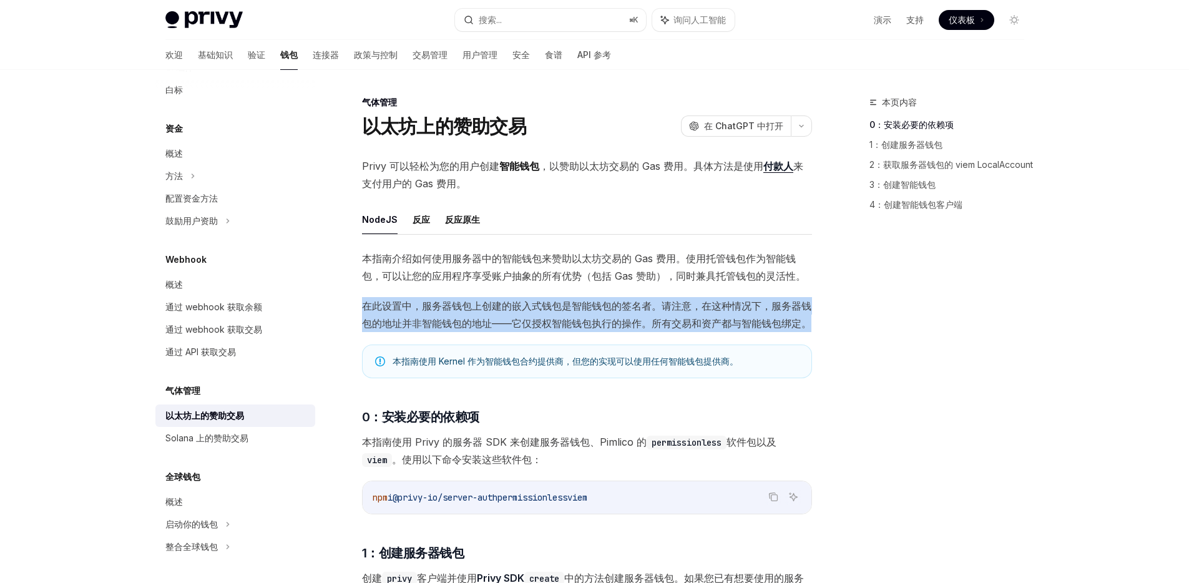
click at [552, 301] on font "在此设置中，服务器钱包上创建的嵌入式钱包是智能钱包的签名者。请注意，在这种情况下，服务器钱包的地址并非智能钱包的地址——它仅授权智能钱包执行的操作。所有交易和…" at bounding box center [586, 315] width 449 height 30
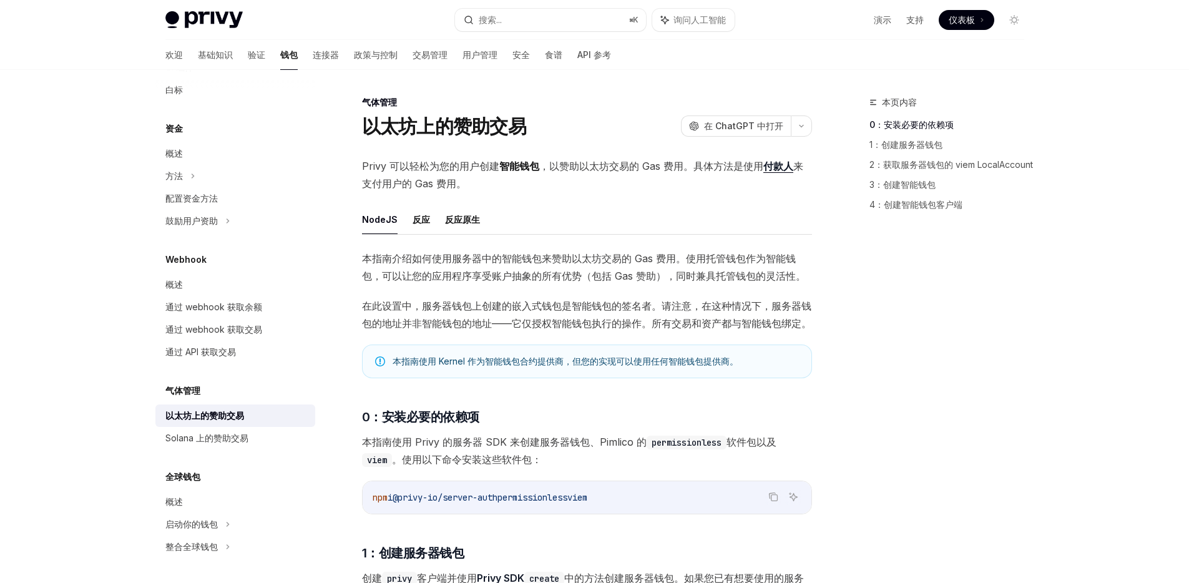
click at [546, 281] on span "本指南介绍如何使用服务器中的智能钱包来赞助以太坊交易的 Gas 费用。使用托管钱包作为智能钱包，可以让您的应用程序享受账户抽象的所有优势（包括 Gas 赞助）…" at bounding box center [587, 267] width 450 height 35
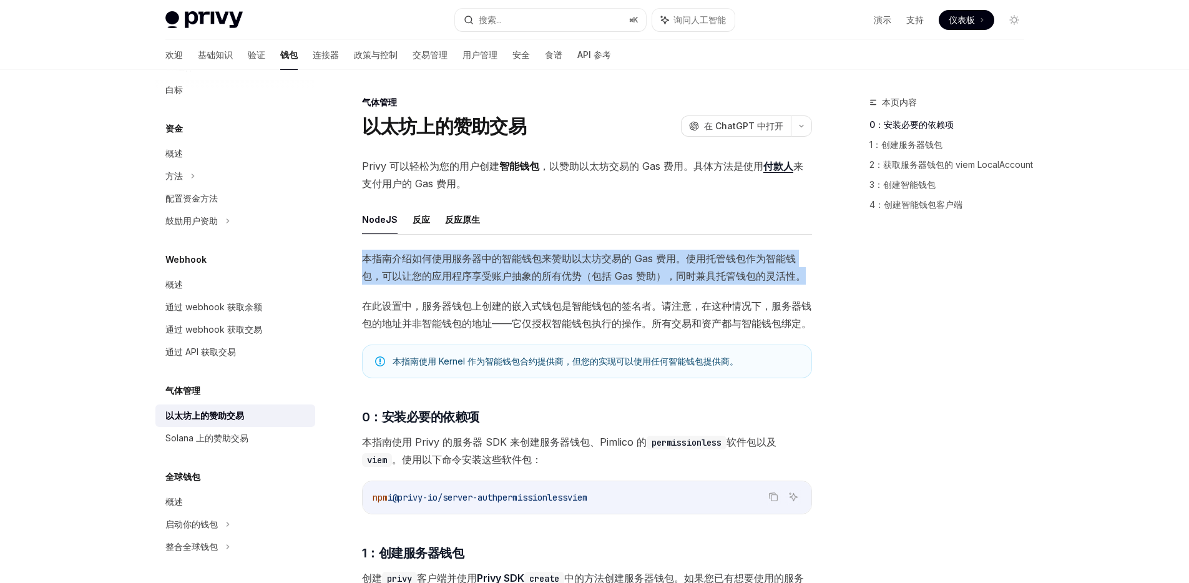
click at [546, 281] on span "本指南介绍如何使用服务器中的智能钱包来赞助以太坊交易的 Gas 费用。使用托管钱包作为智能钱包，可以让您的应用程序享受账户抽象的所有优势（包括 Gas 赞助）…" at bounding box center [587, 267] width 450 height 35
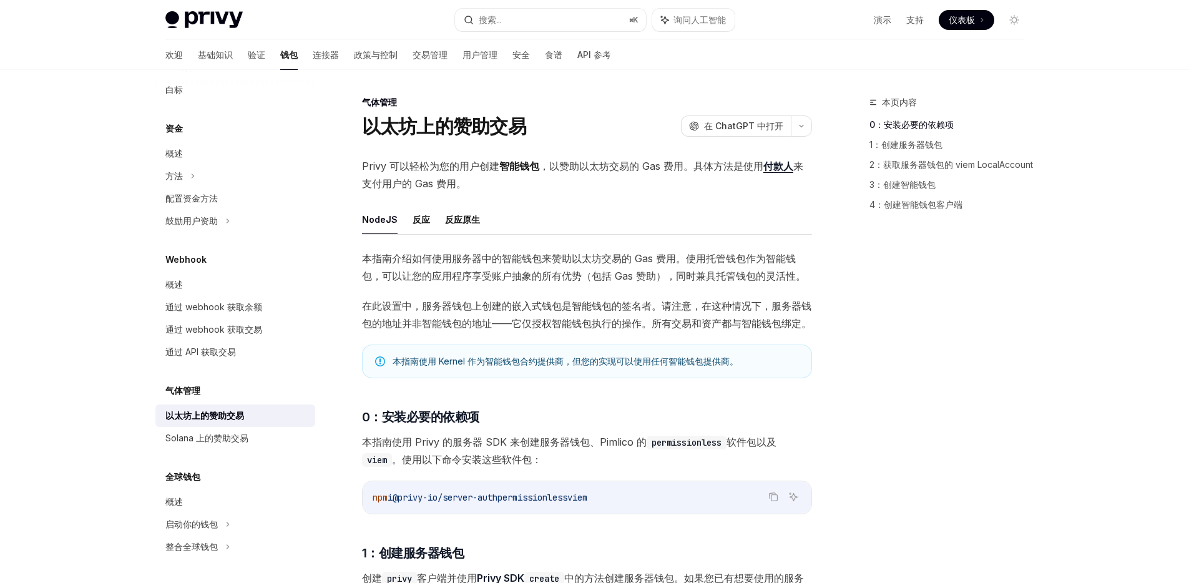
click at [527, 317] on font "在此设置中，服务器钱包上创建的嵌入式钱包是智能钱包的签名者。请注意，在这种情况下，服务器钱包的地址并非智能钱包的地址——它仅授权智能钱包执行的操作。所有交易和…" at bounding box center [586, 315] width 449 height 30
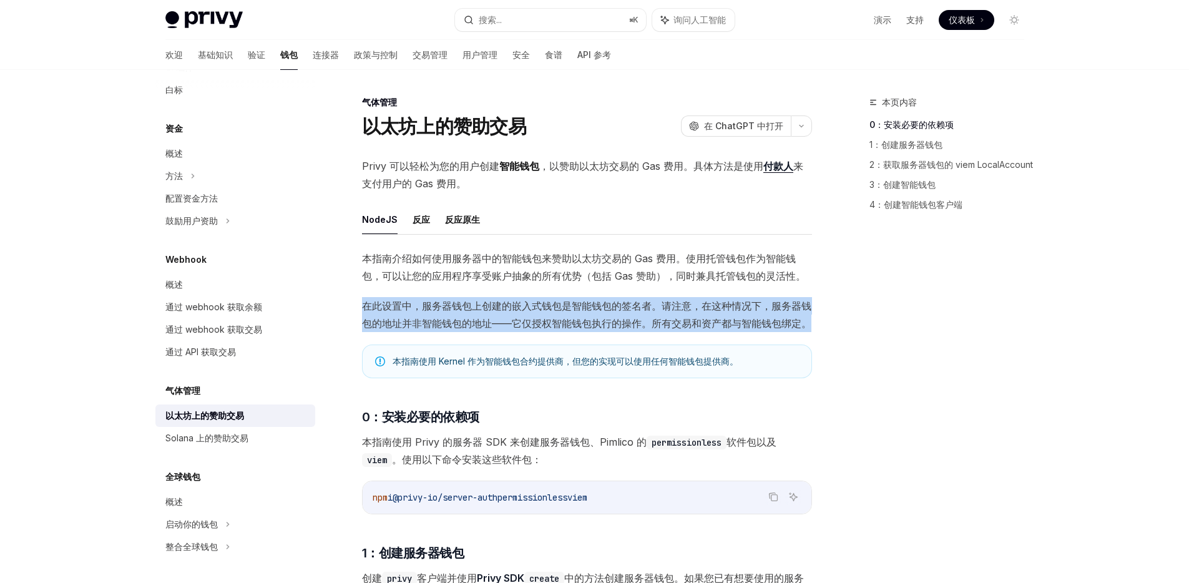
click at [527, 317] on font "在此设置中，服务器钱包上创建的嵌入式钱包是智能钱包的签名者。请注意，在这种情况下，服务器钱包的地址并非智能钱包的地址——它仅授权智能钱包执行的操作。所有交易和…" at bounding box center [586, 315] width 449 height 30
click at [556, 317] on font "在此设置中，服务器钱包上创建的嵌入式钱包是智能钱包的签名者。请注意，在这种情况下，服务器钱包的地址并非智能钱包的地址——它仅授权智能钱包执行的操作。所有交易和…" at bounding box center [586, 315] width 449 height 30
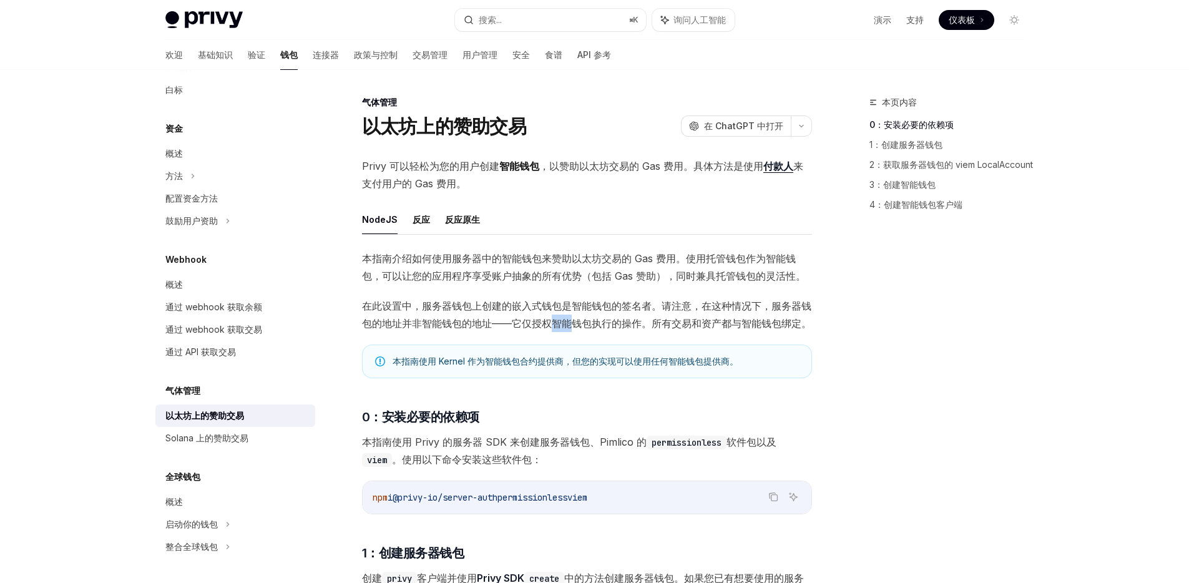
click at [556, 317] on font "在此设置中，服务器钱包上创建的嵌入式钱包是智能钱包的签名者。请注意，在这种情况下，服务器钱包的地址并非智能钱包的地址——它仅授权智能钱包执行的操作。所有交易和…" at bounding box center [586, 315] width 449 height 30
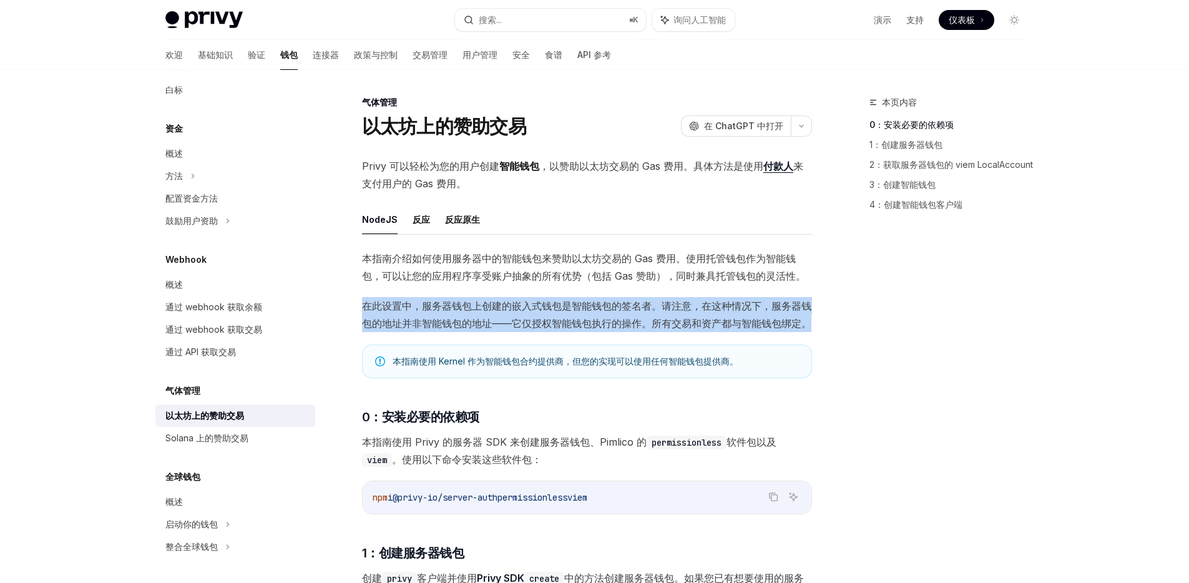
click at [556, 317] on font "在此设置中，服务器钱包上创建的嵌入式钱包是智能钱包的签名者。请注意，在这种情况下，服务器钱包的地址并非智能钱包的地址——它仅授权智能钱包执行的操作。所有交易和…" at bounding box center [586, 315] width 449 height 30
click at [530, 315] on span "在此设置中，服务器钱包上创建的嵌入式钱包是智能钱包的签名者。请注意，在这种情况下，服务器钱包的地址并非智能钱包的地址——它仅授权智能钱包执行的操作。所有交易和…" at bounding box center [587, 314] width 450 height 35
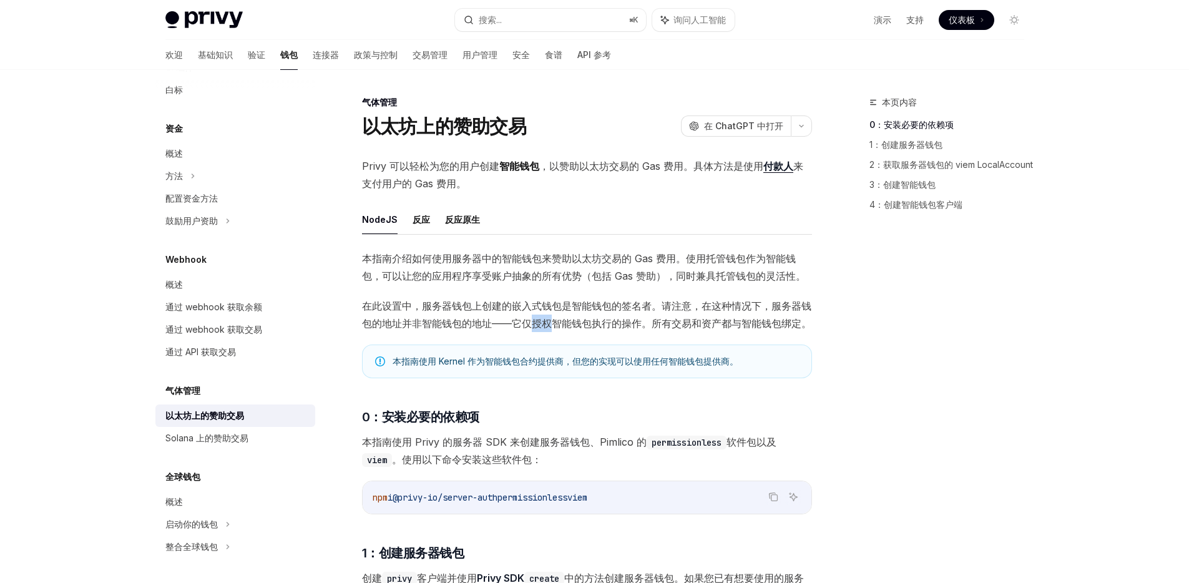
click at [530, 315] on span "在此设置中，服务器钱包上创建的嵌入式钱包是智能钱包的签名者。请注意，在这种情况下，服务器钱包的地址并非智能钱包的地址——它仅授权智能钱包执行的操作。所有交易和…" at bounding box center [587, 314] width 450 height 35
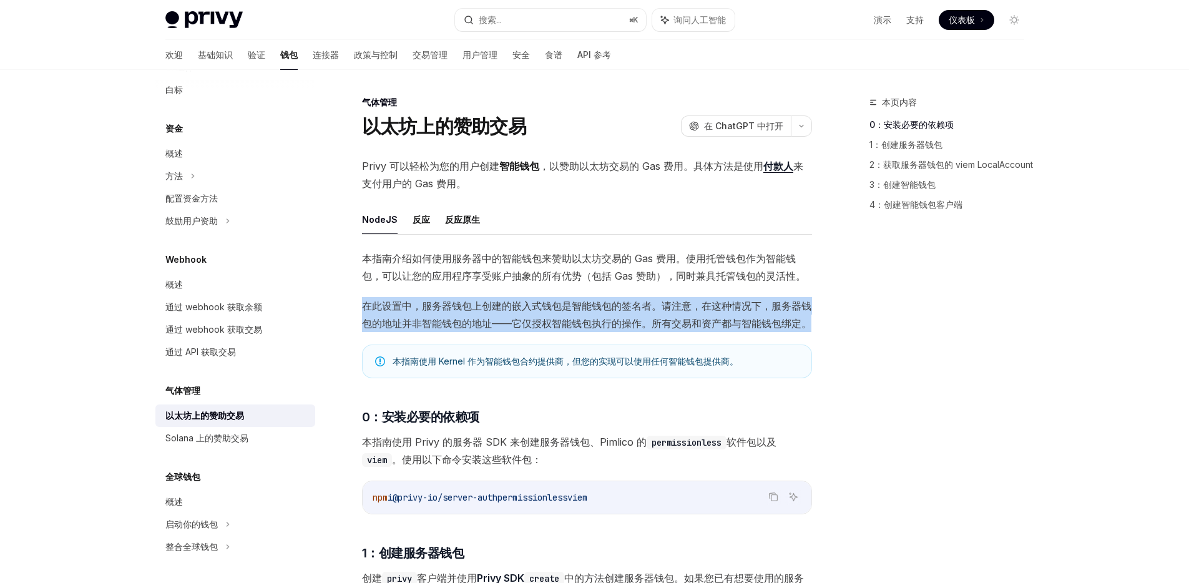
click at [530, 315] on span "在此设置中，服务器钱包上创建的嵌入式钱包是智能钱包的签名者。请注意，在这种情况下，服务器钱包的地址并非智能钱包的地址——它仅授权智能钱包执行的操作。所有交易和…" at bounding box center [587, 314] width 450 height 35
click at [545, 310] on font "在此设置中，服务器钱包上创建的嵌入式钱包是智能钱包的签名者。请注意，在这种情况下，服务器钱包的地址并非智能钱包的地址——它仅授权智能钱包执行的操作。所有交易和…" at bounding box center [586, 315] width 449 height 30
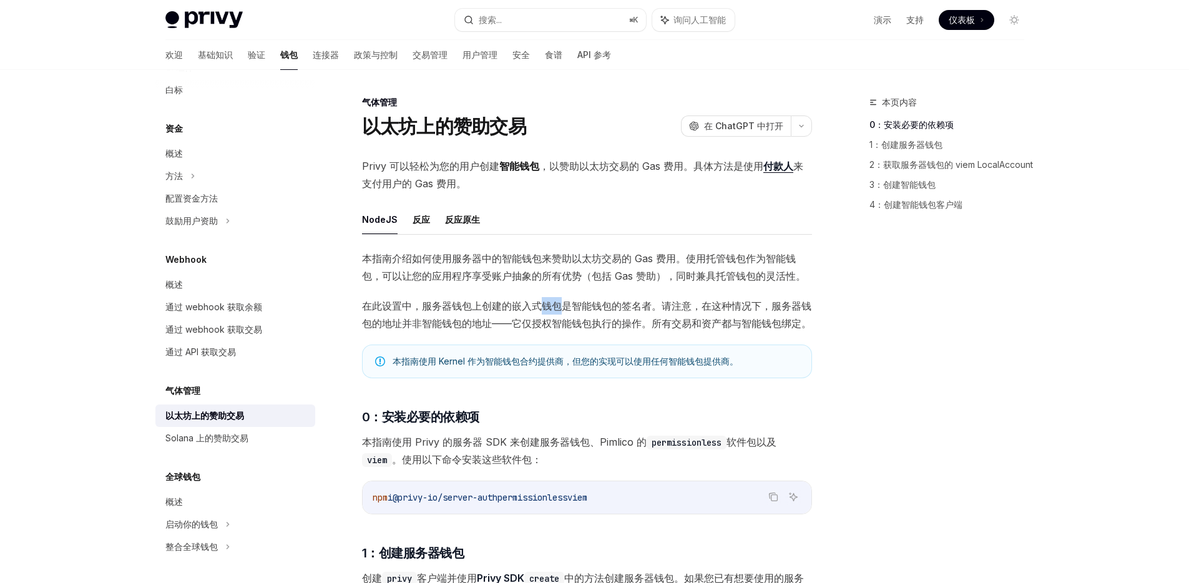
click at [545, 310] on font "在此设置中，服务器钱包上创建的嵌入式钱包是智能钱包的签名者。请注意，在这种情况下，服务器钱包的地址并非智能钱包的地址——它仅授权智能钱包执行的操作。所有交易和…" at bounding box center [586, 315] width 449 height 30
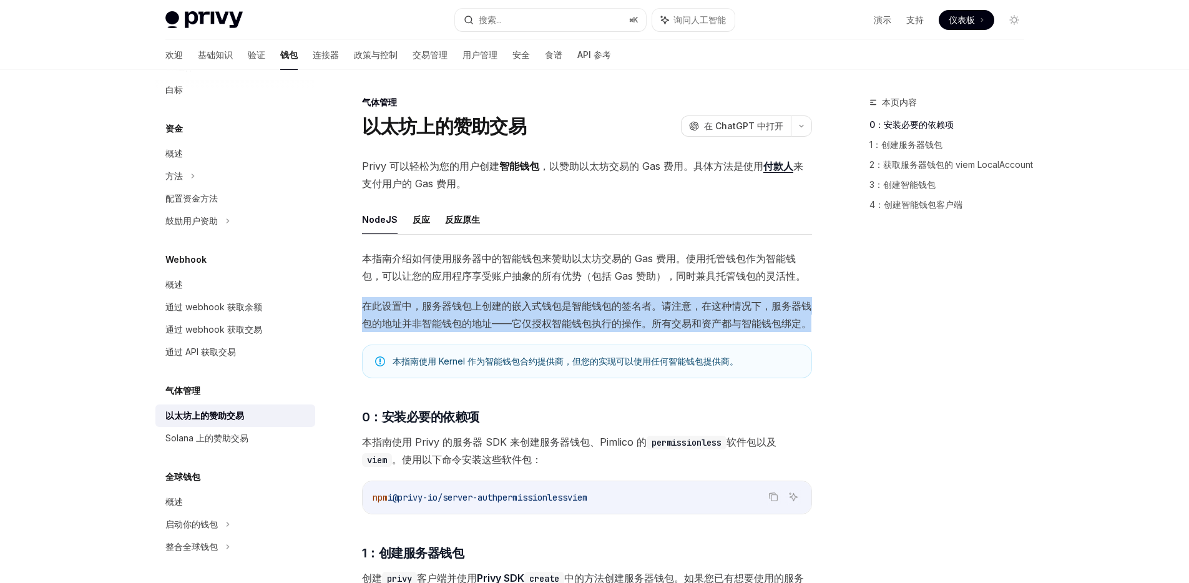
click at [545, 310] on font "在此设置中，服务器钱包上创建的嵌入式钱包是智能钱包的签名者。请注意，在这种情况下，服务器钱包的地址并非智能钱包的地址——它仅授权智能钱包执行的操作。所有交易和…" at bounding box center [586, 315] width 449 height 30
click at [530, 322] on font "在此设置中，服务器钱包上创建的嵌入式钱包是智能钱包的签名者。请注意，在这种情况下，服务器钱包的地址并非智能钱包的地址——它仅授权智能钱包执行的操作。所有交易和…" at bounding box center [586, 315] width 449 height 30
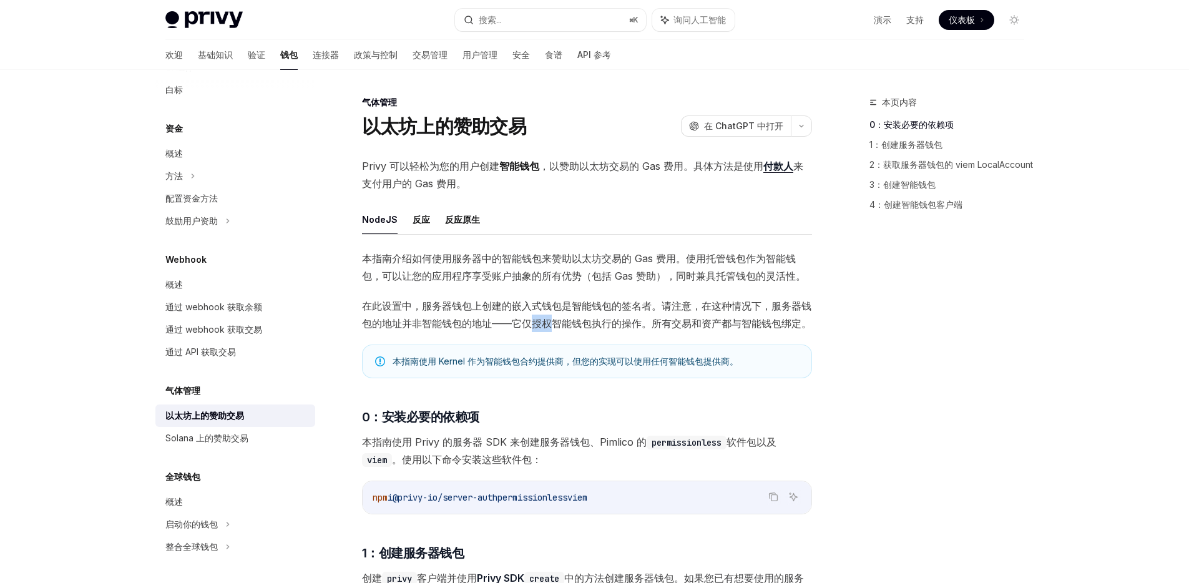
click at [530, 322] on font "在此设置中，服务器钱包上创建的嵌入式钱包是智能钱包的签名者。请注意，在这种情况下，服务器钱包的地址并非智能钱包的地址——它仅授权智能钱包执行的操作。所有交易和…" at bounding box center [586, 315] width 449 height 30
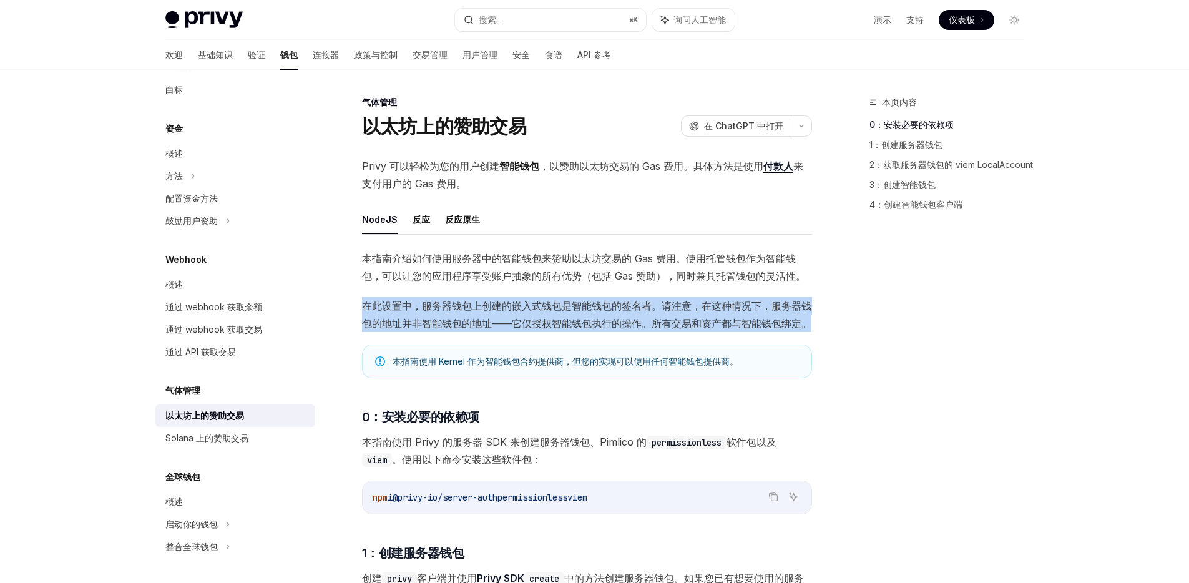
click at [530, 322] on font "在此设置中，服务器钱包上创建的嵌入式钱包是智能钱包的签名者。请注意，在这种情况下，服务器钱包的地址并非智能钱包的地址——它仅授权智能钱包执行的操作。所有交易和…" at bounding box center [586, 315] width 449 height 30
click at [509, 315] on span "在此设置中，服务器钱包上创建的嵌入式钱包是智能钱包的签名者。请注意，在这种情况下，服务器钱包的地址并非智能钱包的地址——它仅授权智能钱包执行的操作。所有交易和…" at bounding box center [587, 314] width 450 height 35
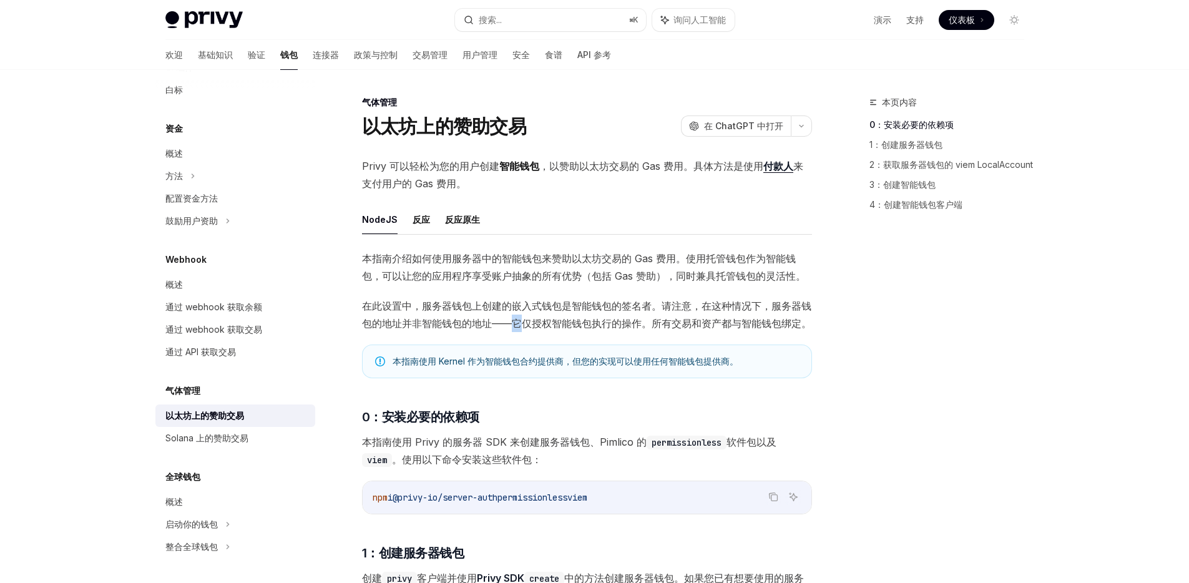
click at [509, 315] on span "在此设置中，服务器钱包上创建的嵌入式钱包是智能钱包的签名者。请注意，在这种情况下，服务器钱包的地址并非智能钱包的地址——它仅授权智能钱包执行的操作。所有交易和…" at bounding box center [587, 314] width 450 height 35
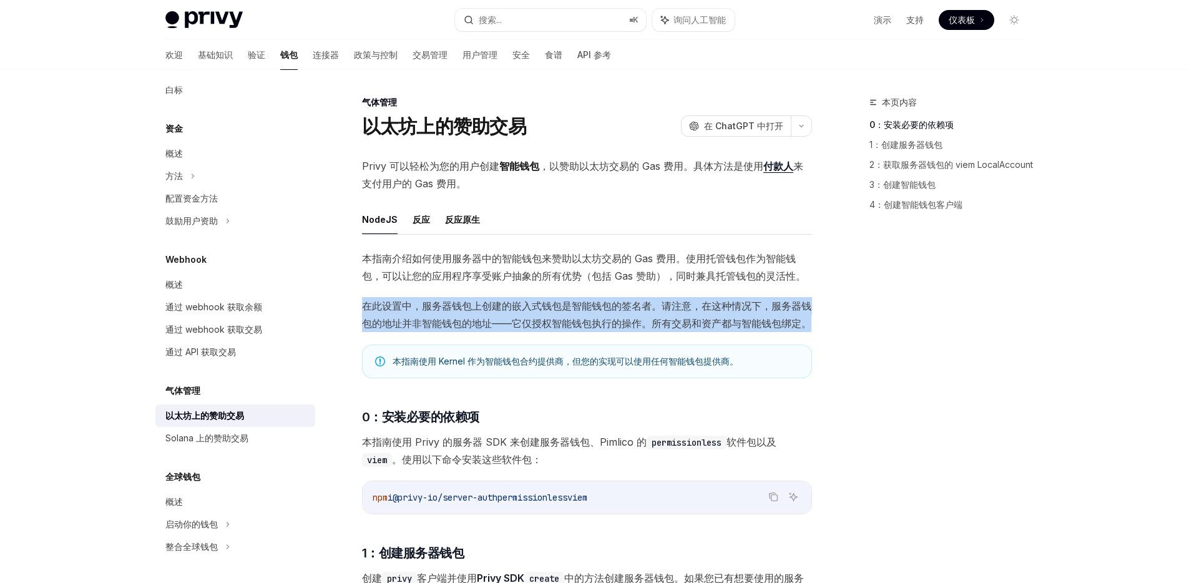
click at [509, 315] on span "在此设置中，服务器钱包上创建的嵌入式钱包是智能钱包的签名者。请注意，在这种情况下，服务器钱包的地址并非智能钱包的地址——它仅授权智能钱包执行的操作。所有交易和…" at bounding box center [587, 314] width 450 height 35
click at [522, 321] on font "在此设置中，服务器钱包上创建的嵌入式钱包是智能钱包的签名者。请注意，在这种情况下，服务器钱包的地址并非智能钱包的地址——它仅授权智能钱包执行的操作。所有交易和…" at bounding box center [586, 315] width 449 height 30
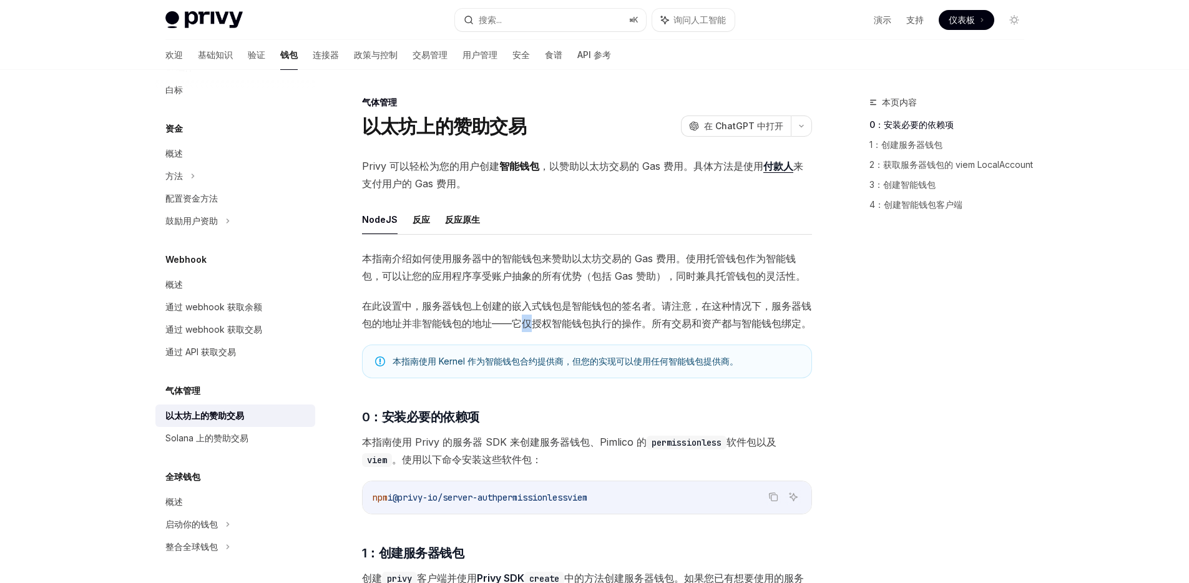
click at [522, 321] on font "在此设置中，服务器钱包上创建的嵌入式钱包是智能钱包的签名者。请注意，在这种情况下，服务器钱包的地址并非智能钱包的地址——它仅授权智能钱包执行的操作。所有交易和…" at bounding box center [586, 315] width 449 height 30
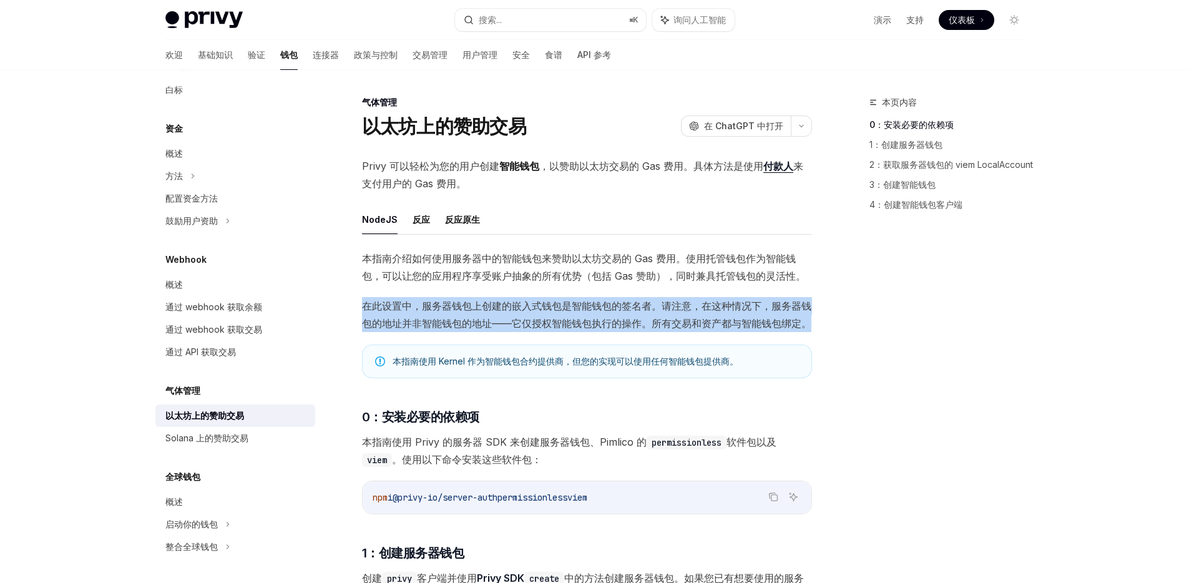
click at [522, 321] on font "在此设置中，服务器钱包上创建的嵌入式钱包是智能钱包的签名者。请注意，在这种情况下，服务器钱包的地址并非智能钱包的地址——它仅授权智能钱包执行的操作。所有交易和…" at bounding box center [586, 315] width 449 height 30
click at [510, 313] on span "在此设置中，服务器钱包上创建的嵌入式钱包是智能钱包的签名者。请注意，在这种情况下，服务器钱包的地址并非智能钱包的地址——它仅授权智能钱包执行的操作。所有交易和…" at bounding box center [587, 314] width 450 height 35
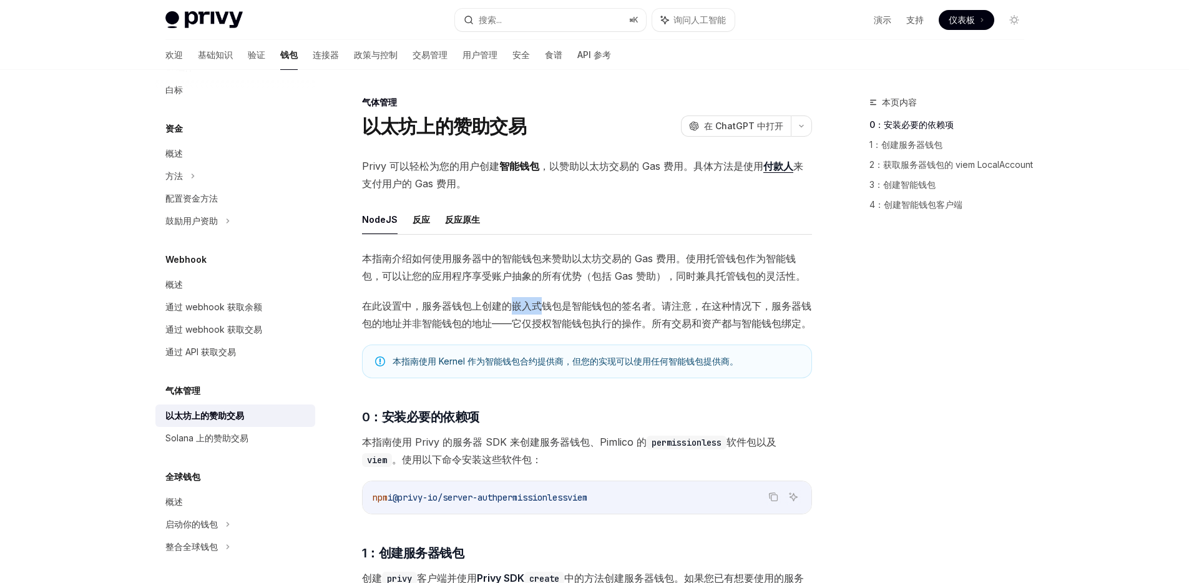
click at [510, 313] on span "在此设置中，服务器钱包上创建的嵌入式钱包是智能钱包的签名者。请注意，在这种情况下，服务器钱包的地址并非智能钱包的地址——它仅授权智能钱包执行的操作。所有交易和…" at bounding box center [587, 314] width 450 height 35
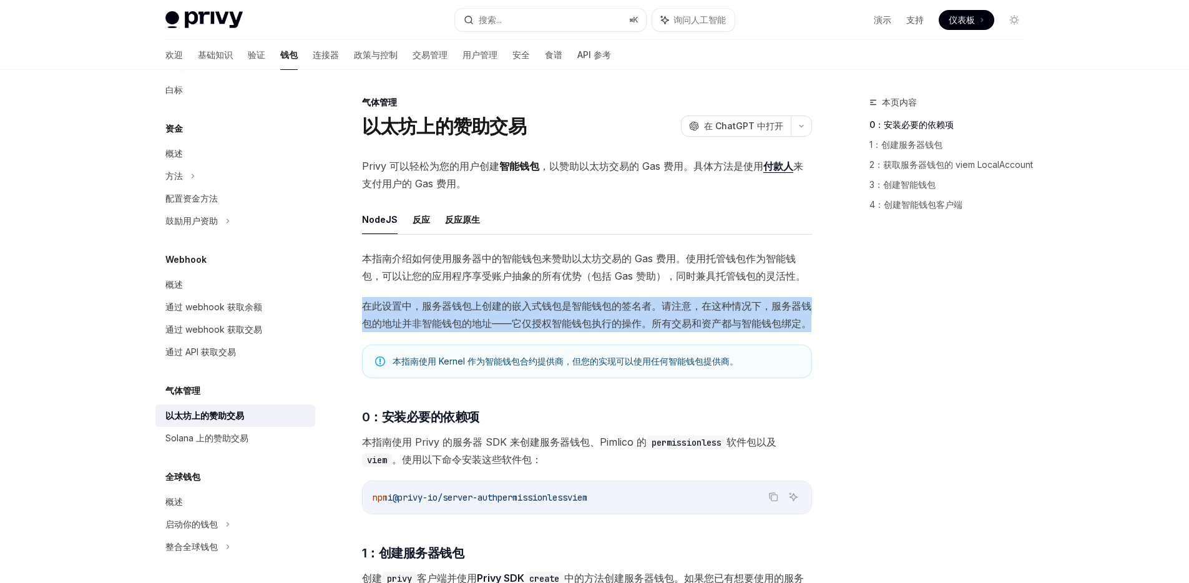
click at [510, 313] on span "在此设置中，服务器钱包上创建的嵌入式钱包是智能钱包的签名者。请注意，在这种情况下，服务器钱包的地址并非智能钱包的地址——它仅授权智能钱包执行的操作。所有交易和…" at bounding box center [587, 314] width 450 height 35
click at [505, 325] on font "在此设置中，服务器钱包上创建的嵌入式钱包是智能钱包的签名者。请注意，在这种情况下，服务器钱包的地址并非智能钱包的地址——它仅授权智能钱包执行的操作。所有交易和…" at bounding box center [586, 315] width 449 height 30
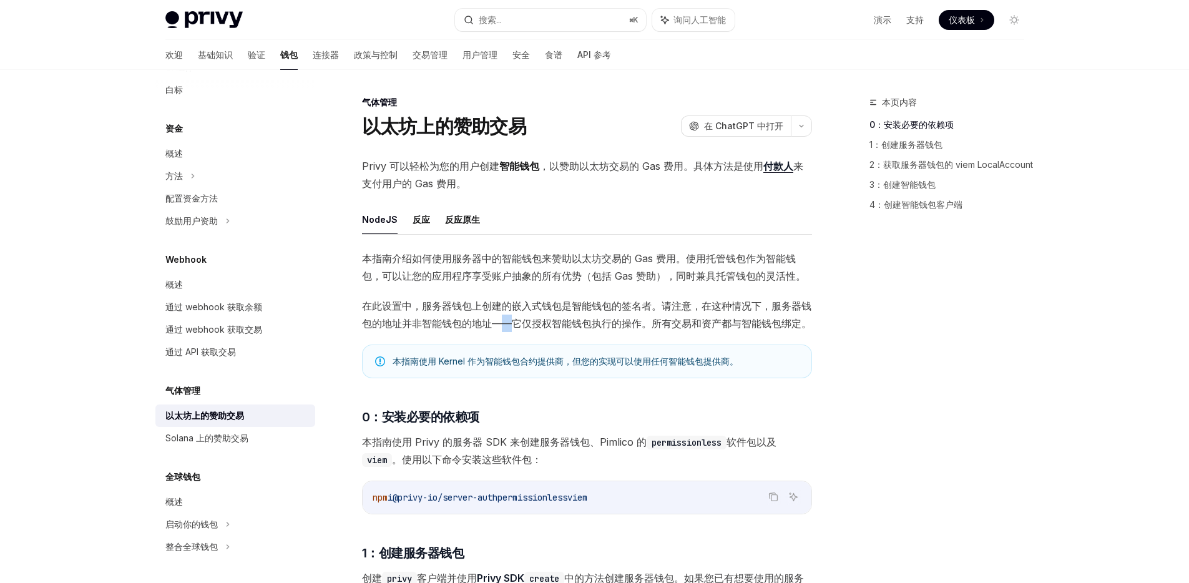
click at [505, 325] on font "在此设置中，服务器钱包上创建的嵌入式钱包是智能钱包的签名者。请注意，在这种情况下，服务器钱包的地址并非智能钱包的地址——它仅授权智能钱包执行的操作。所有交易和…" at bounding box center [586, 315] width 449 height 30
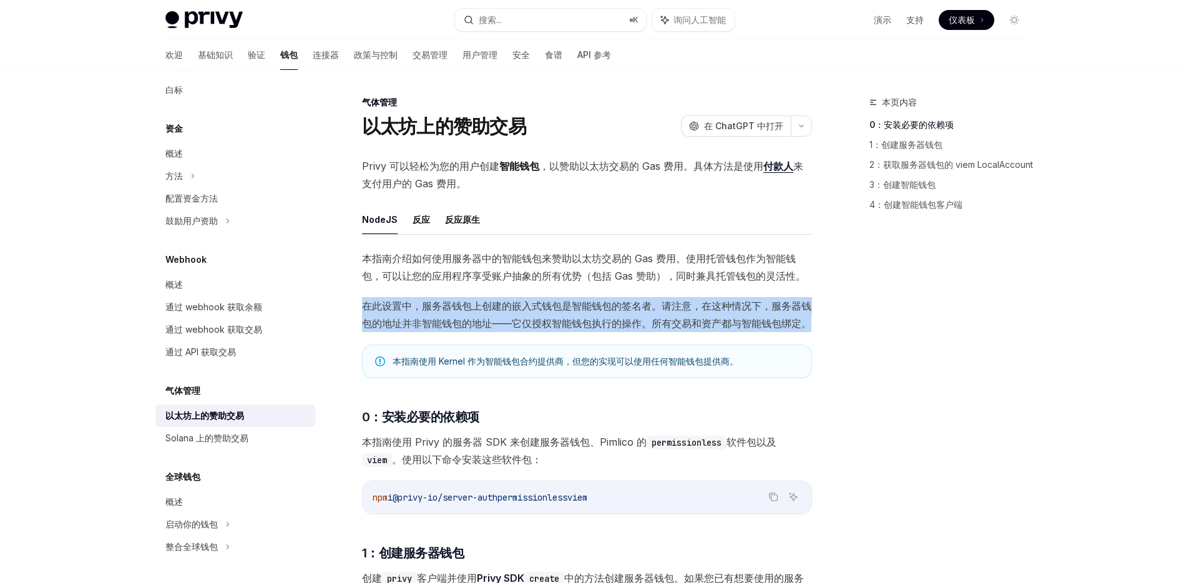
click at [505, 325] on font "在此设置中，服务器钱包上创建的嵌入式钱包是智能钱包的签名者。请注意，在这种情况下，服务器钱包的地址并非智能钱包的地址——它仅授权智能钱包执行的操作。所有交易和…" at bounding box center [586, 315] width 449 height 30
click at [497, 325] on font "在此设置中，服务器钱包上创建的嵌入式钱包是智能钱包的签名者。请注意，在这种情况下，服务器钱包的地址并非智能钱包的地址——它仅授权智能钱包执行的操作。所有交易和…" at bounding box center [586, 315] width 449 height 30
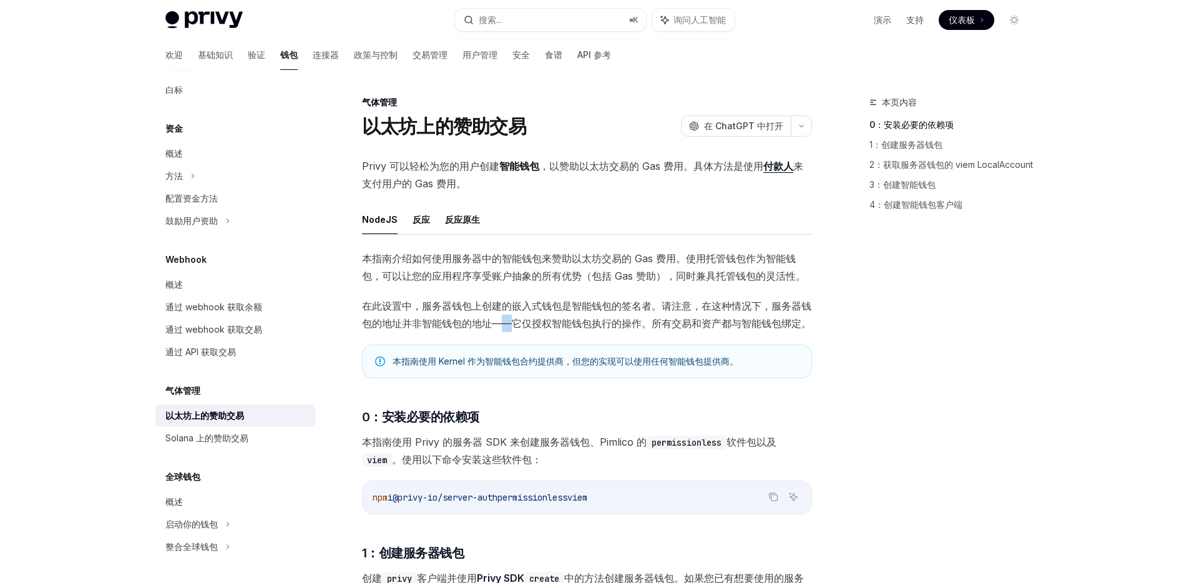
click at [497, 325] on font "在此设置中，服务器钱包上创建的嵌入式钱包是智能钱包的签名者。请注意，在这种情况下，服务器钱包的地址并非智能钱包的地址——它仅授权智能钱包执行的操作。所有交易和…" at bounding box center [586, 315] width 449 height 30
click at [492, 323] on font "在此设置中，服务器钱包上创建的嵌入式钱包是智能钱包的签名者。请注意，在这种情况下，服务器钱包的地址并非智能钱包的地址——它仅授权智能钱包执行的操作。所有交易和…" at bounding box center [586, 315] width 449 height 30
click at [501, 325] on font "在此设置中，服务器钱包上创建的嵌入式钱包是智能钱包的签名者。请注意，在这种情况下，服务器钱包的地址并非智能钱包的地址——它仅授权智能钱包执行的操作。所有交易和…" at bounding box center [586, 315] width 449 height 30
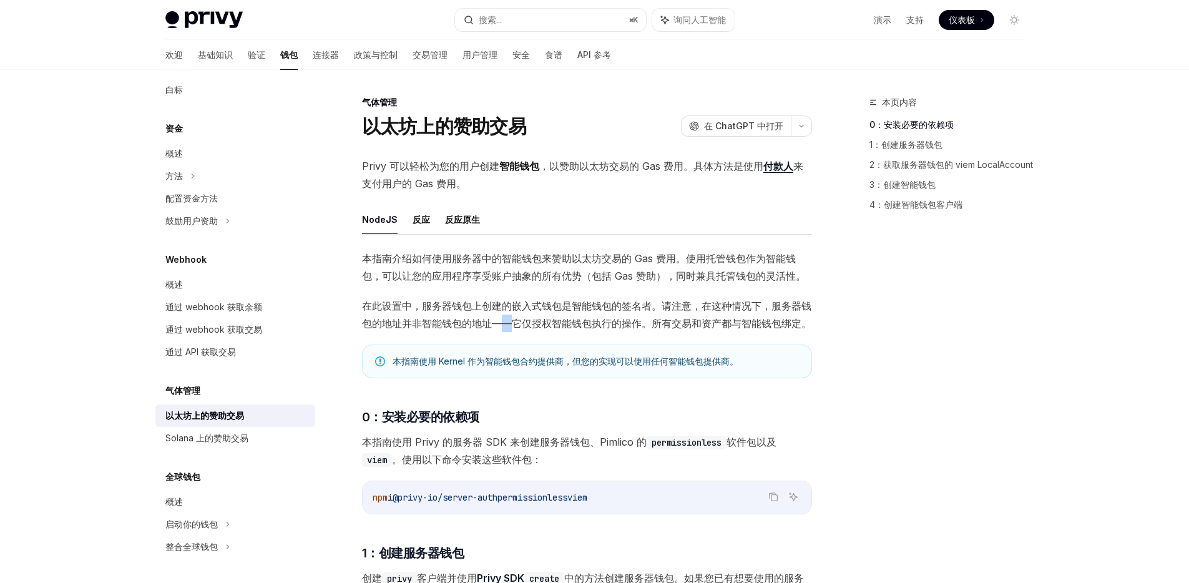
click at [497, 325] on font "在此设置中，服务器钱包上创建的嵌入式钱包是智能钱包的签名者。请注意，在这种情况下，服务器钱包的地址并非智能钱包的地址——它仅授权智能钱包执行的操作。所有交易和…" at bounding box center [586, 315] width 449 height 30
click at [507, 326] on font "在此设置中，服务器钱包上创建的嵌入式钱包是智能钱包的签名者。请注意，在这种情况下，服务器钱包的地址并非智能钱包的地址——它仅授权智能钱包执行的操作。所有交易和…" at bounding box center [586, 315] width 449 height 30
click at [503, 326] on font "在此设置中，服务器钱包上创建的嵌入式钱包是智能钱包的签名者。请注意，在这种情况下，服务器钱包的地址并非智能钱包的地址——它仅授权智能钱包执行的操作。所有交易和…" at bounding box center [586, 315] width 449 height 30
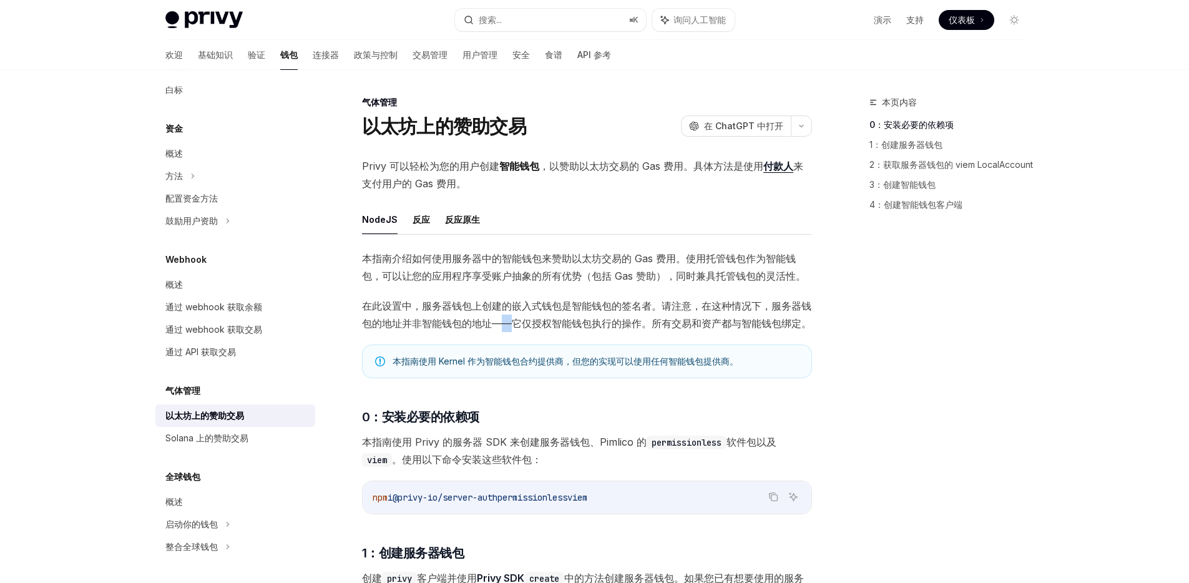
click at [503, 326] on font "在此设置中，服务器钱包上创建的嵌入式钱包是智能钱包的签名者。请注意，在这种情况下，服务器钱包的地址并非智能钱包的地址——它仅授权智能钱包执行的操作。所有交易和…" at bounding box center [586, 315] width 449 height 30
click at [487, 323] on font "在此设置中，服务器钱包上创建的嵌入式钱包是智能钱包的签名者。请注意，在这种情况下，服务器钱包的地址并非智能钱包的地址——它仅授权智能钱包执行的操作。所有交易和…" at bounding box center [586, 315] width 449 height 30
click at [496, 322] on font "在此设置中，服务器钱包上创建的嵌入式钱包是智能钱包的签名者。请注意，在这种情况下，服务器钱包的地址并非智能钱包的地址——它仅授权智能钱包执行的操作。所有交易和…" at bounding box center [586, 315] width 449 height 30
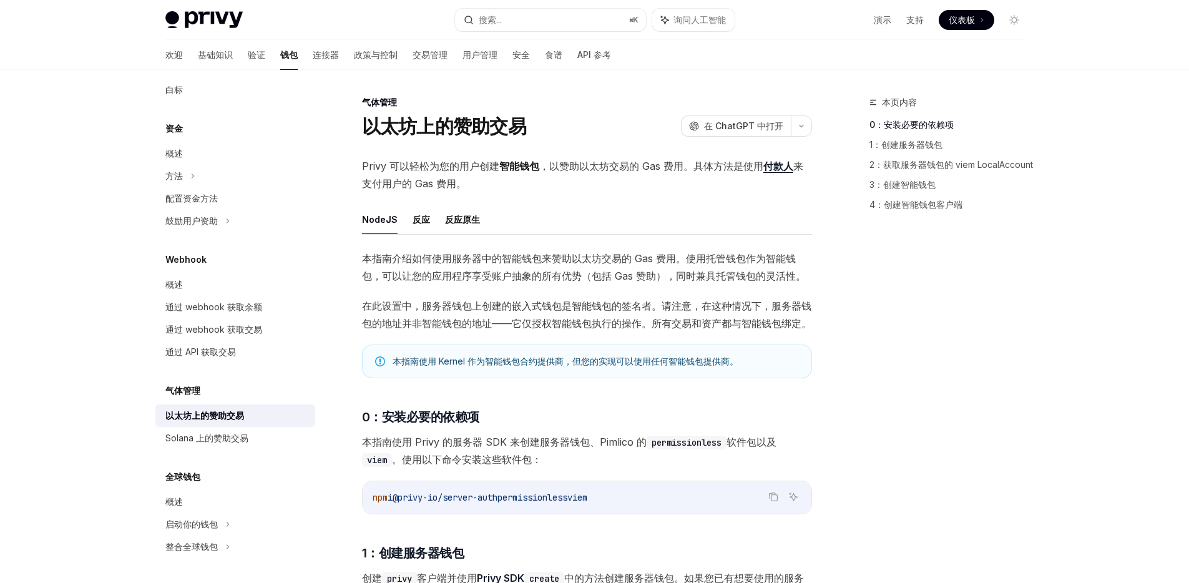
click at [483, 323] on font "在此设置中，服务器钱包上创建的嵌入式钱包是智能钱包的签名者。请注意，在这种情况下，服务器钱包的地址并非智能钱包的地址——它仅授权智能钱包执行的操作。所有交易和…" at bounding box center [586, 315] width 449 height 30
click at [493, 325] on font "在此设置中，服务器钱包上创建的嵌入式钱包是智能钱包的签名者。请注意，在这种情况下，服务器钱包的地址并非智能钱包的地址——它仅授权智能钱包执行的操作。所有交易和…" at bounding box center [586, 315] width 449 height 30
click at [500, 324] on font "在此设置中，服务器钱包上创建的嵌入式钱包是智能钱包的签名者。请注意，在这种情况下，服务器钱包的地址并非智能钱包的地址——它仅授权智能钱包执行的操作。所有交易和…" at bounding box center [586, 315] width 449 height 30
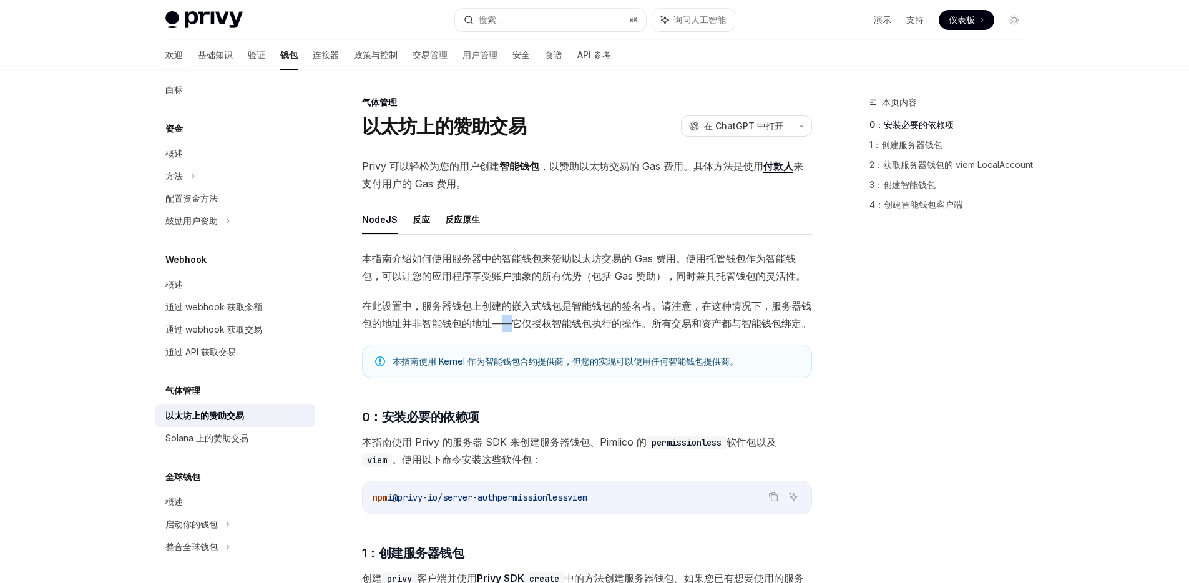
click at [500, 324] on font "在此设置中，服务器钱包上创建的嵌入式钱包是智能钱包的签名者。请注意，在这种情况下，服务器钱包的地址并非智能钱包的地址——它仅授权智能钱包执行的操作。所有交易和…" at bounding box center [586, 315] width 449 height 30
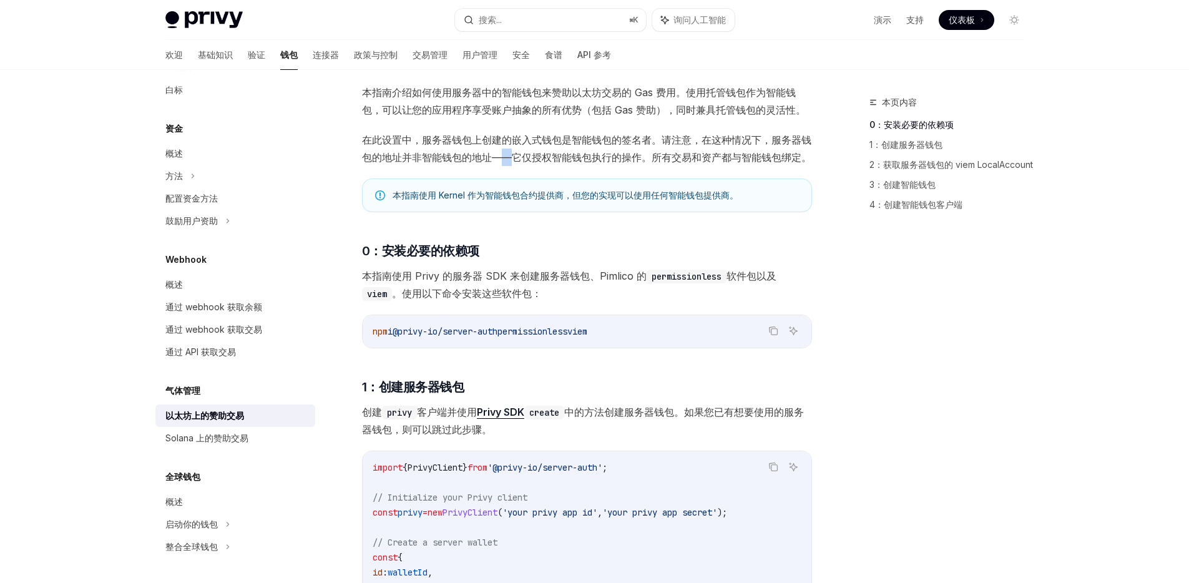
scroll to position [192, 0]
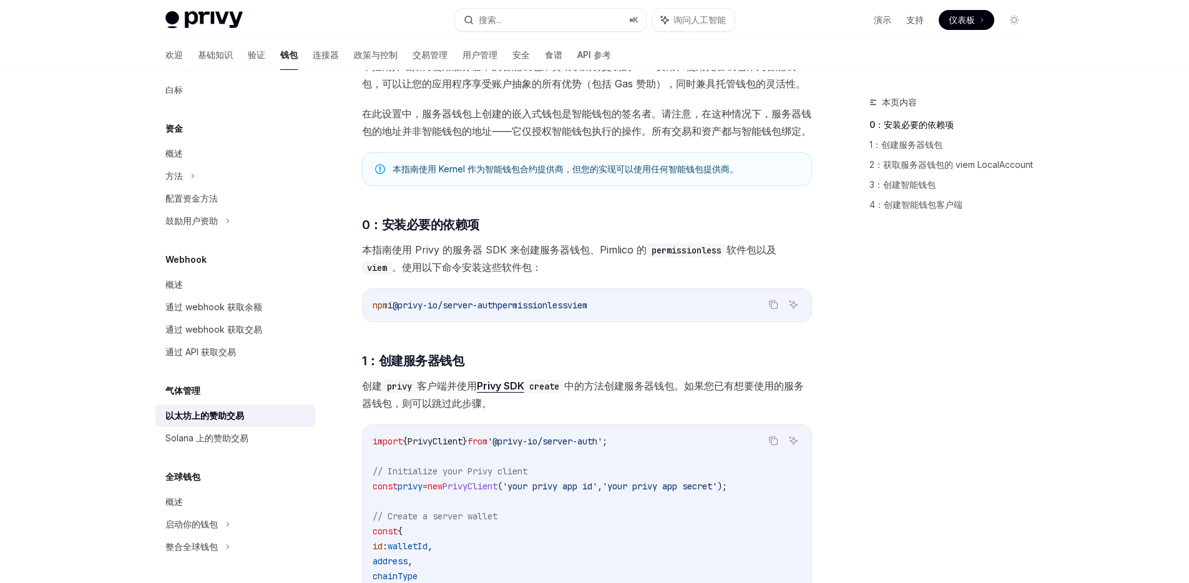
click at [579, 260] on span "本指南使用 Privy 的服务器 SDK 来创建服务器钱包、Pimlico 的 permissionless 软件包以及 viem 。使用以下命令安装这些软件…" at bounding box center [587, 258] width 450 height 35
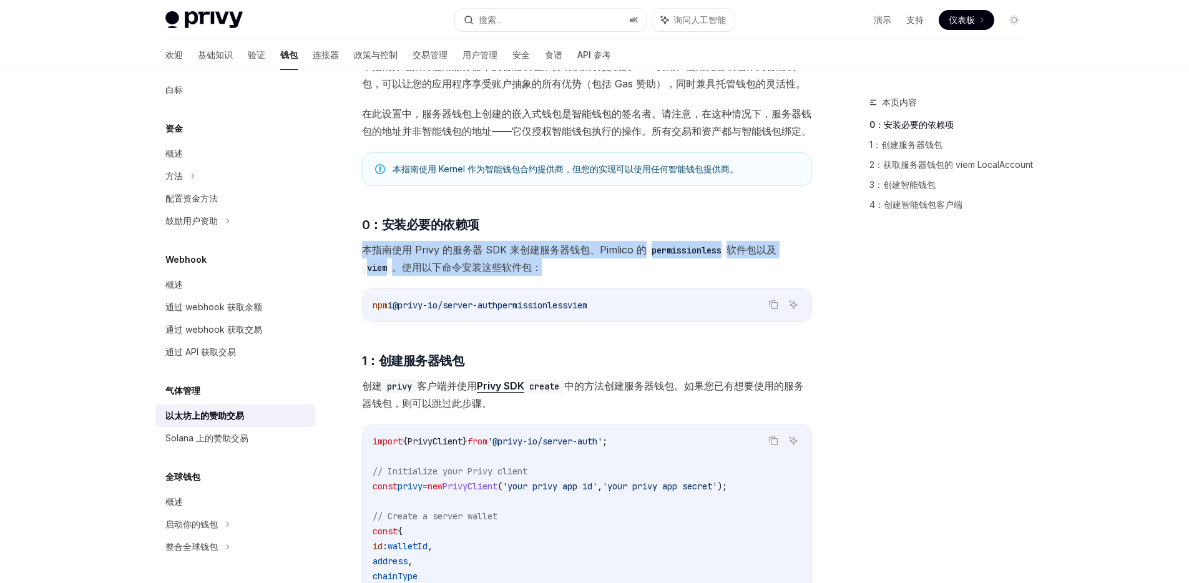
click at [579, 260] on span "本指南使用 Privy 的服务器 SDK 来创建服务器钱包、Pimlico 的 permissionless 软件包以及 viem 。使用以下命令安装这些软件…" at bounding box center [587, 258] width 450 height 35
click at [579, 250] on font "本指南使用 Privy 的服务器 SDK 来创建服务器钱包、Pimlico 的" at bounding box center [504, 249] width 285 height 12
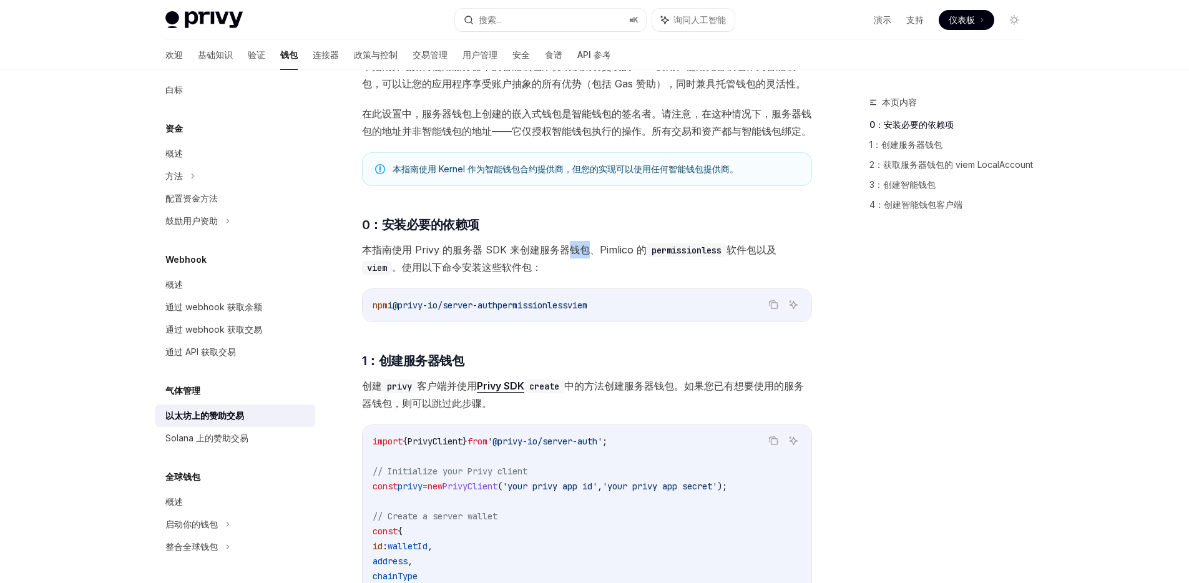
click at [579, 250] on font "本指南使用 Privy 的服务器 SDK 来创建服务器钱包、Pimlico 的" at bounding box center [504, 249] width 285 height 12
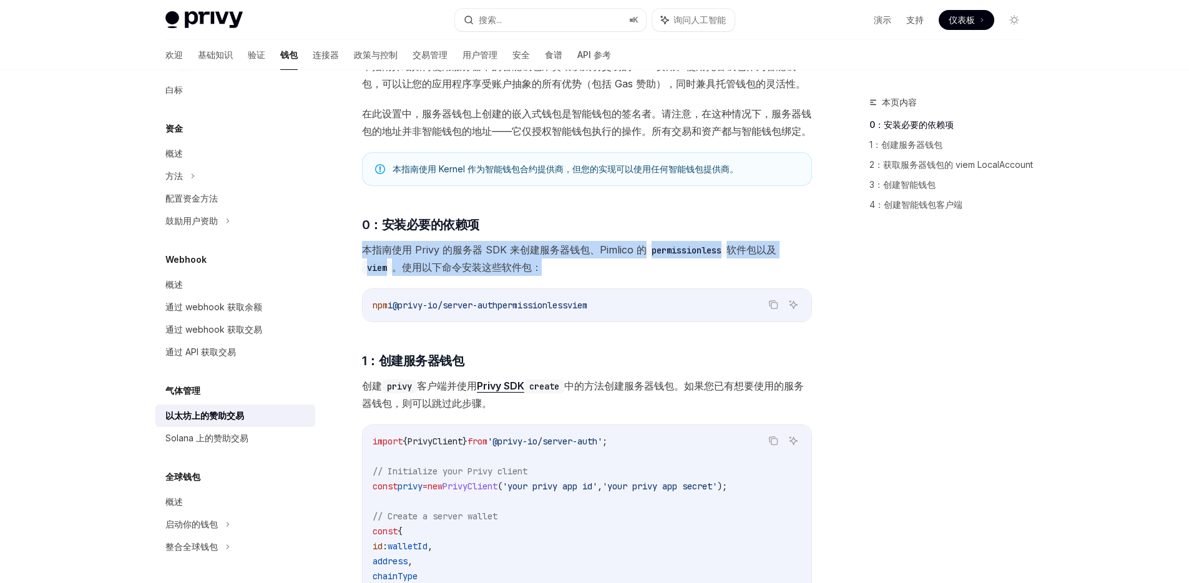
click at [579, 250] on font "本指南使用 Privy 的服务器 SDK 来创建服务器钱包、Pimlico 的" at bounding box center [504, 249] width 285 height 12
click at [531, 251] on font "本指南使用 Privy 的服务器 SDK 来创建服务器钱包、Pimlico 的" at bounding box center [504, 249] width 285 height 12
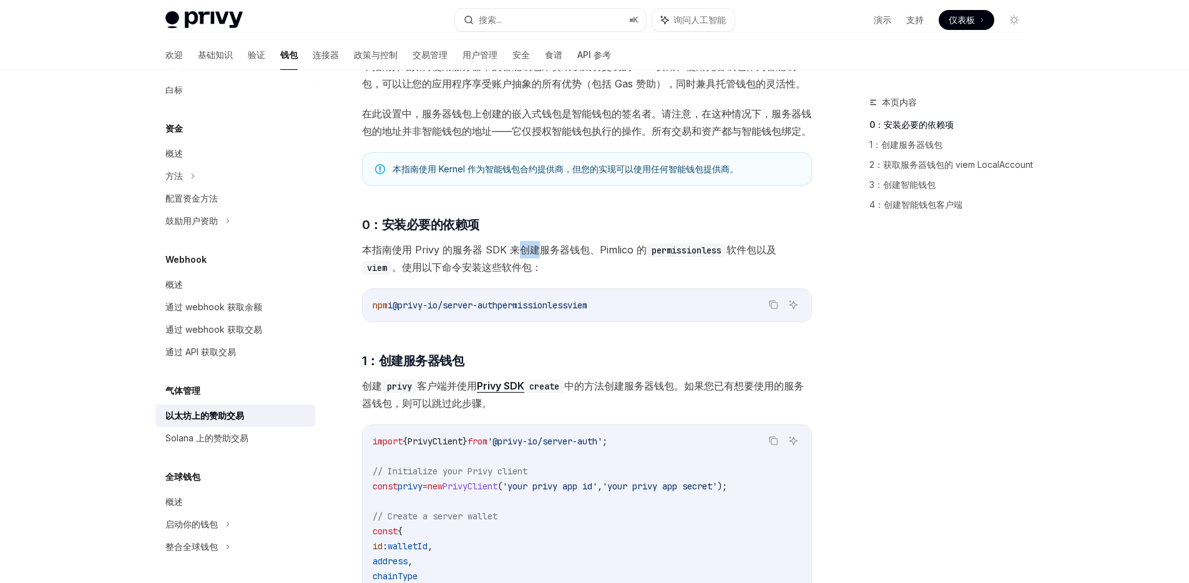
click at [531, 251] on font "本指南使用 Privy 的服务器 SDK 来创建服务器钱包、Pimlico 的" at bounding box center [504, 249] width 285 height 12
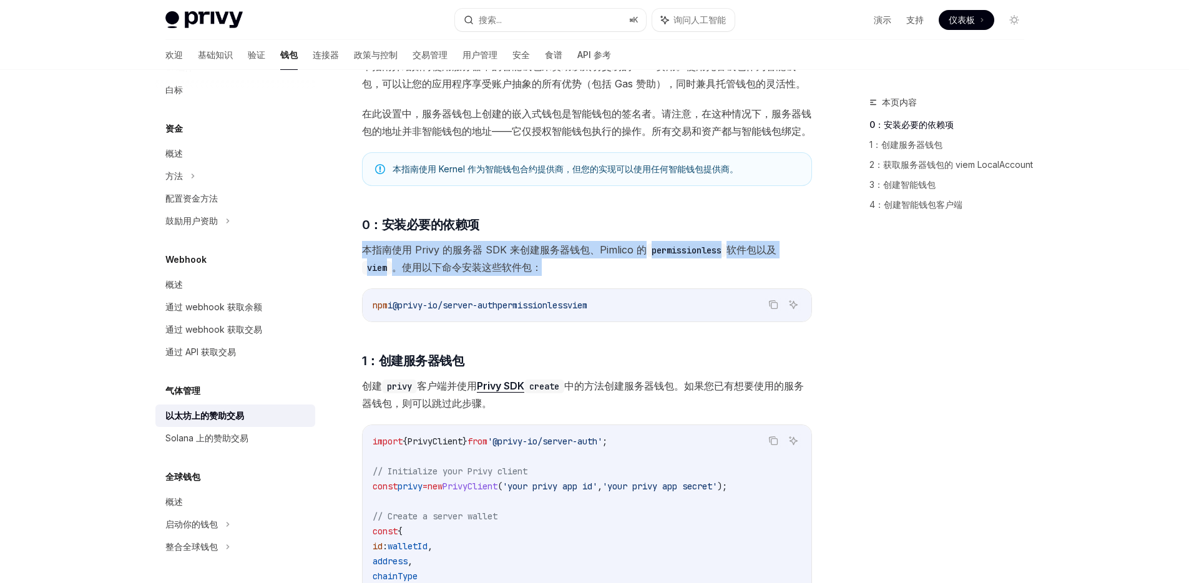
click at [531, 251] on font "本指南使用 Privy 的服务器 SDK 来创建服务器钱包、Pimlico 的" at bounding box center [504, 249] width 285 height 12
click at [433, 263] on font "。使用以下命令安装这些软件包：" at bounding box center [467, 267] width 150 height 12
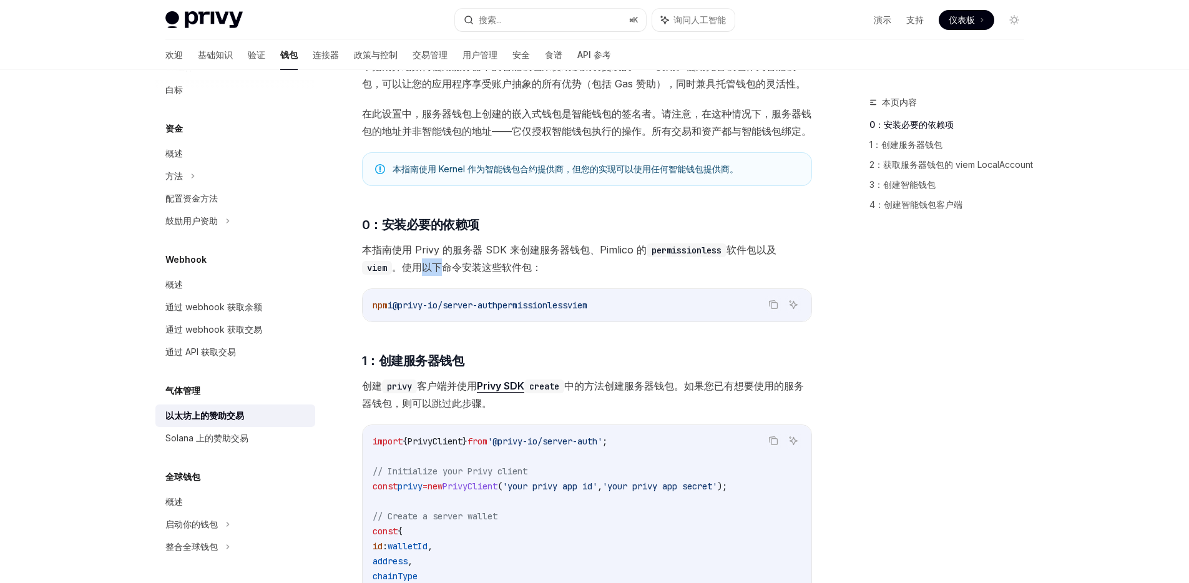
click at [433, 263] on font "。使用以下命令安装这些软件包：" at bounding box center [467, 267] width 150 height 12
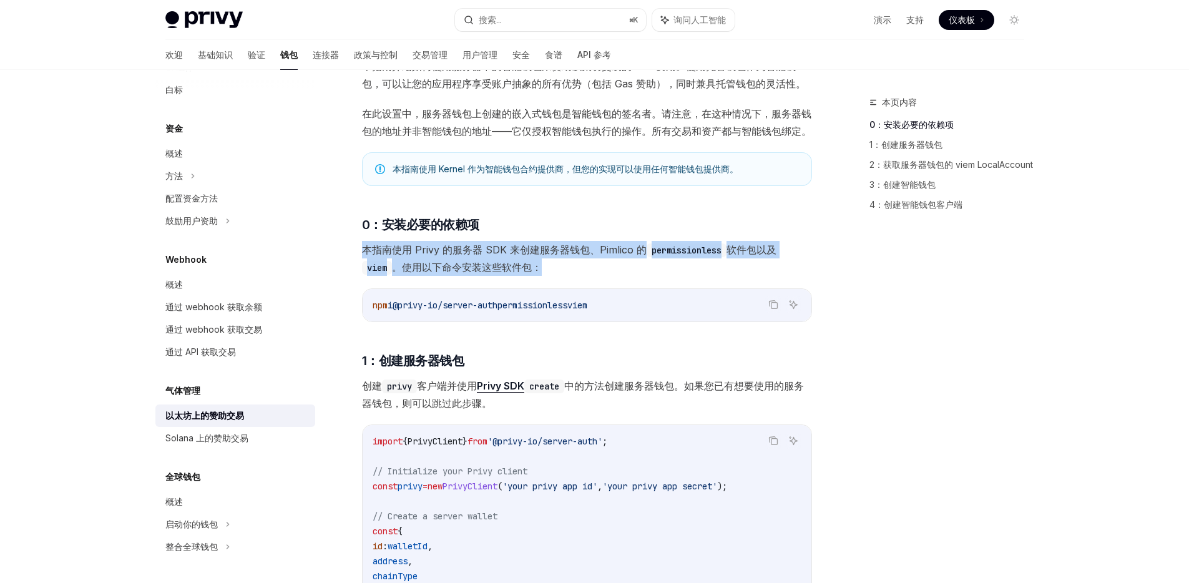
click at [433, 263] on font "。使用以下命令安装这些软件包：" at bounding box center [467, 267] width 150 height 12
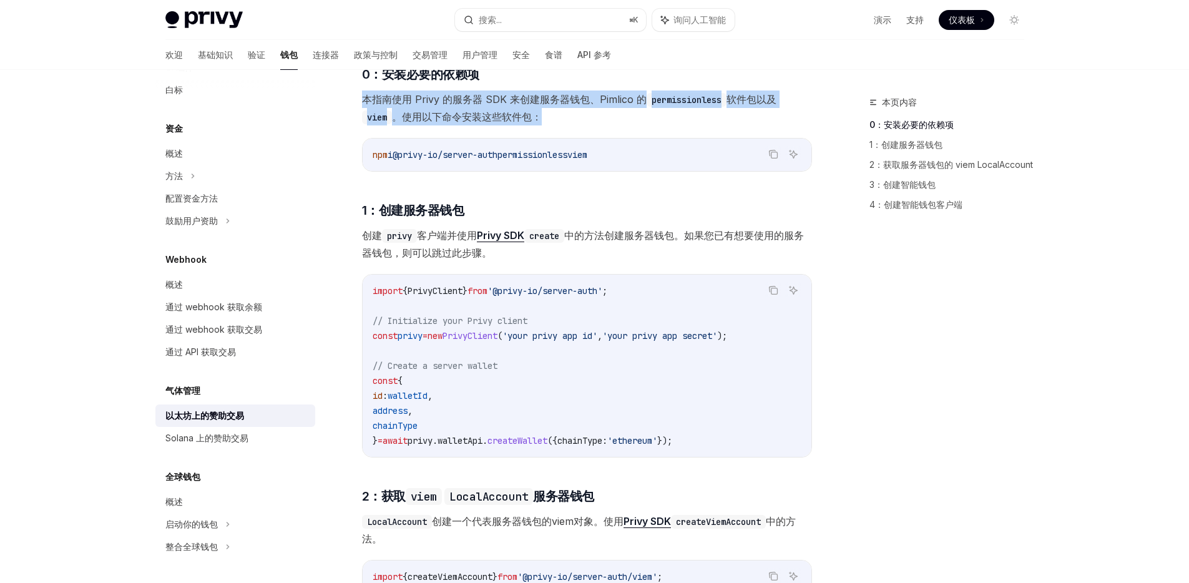
scroll to position [349, 0]
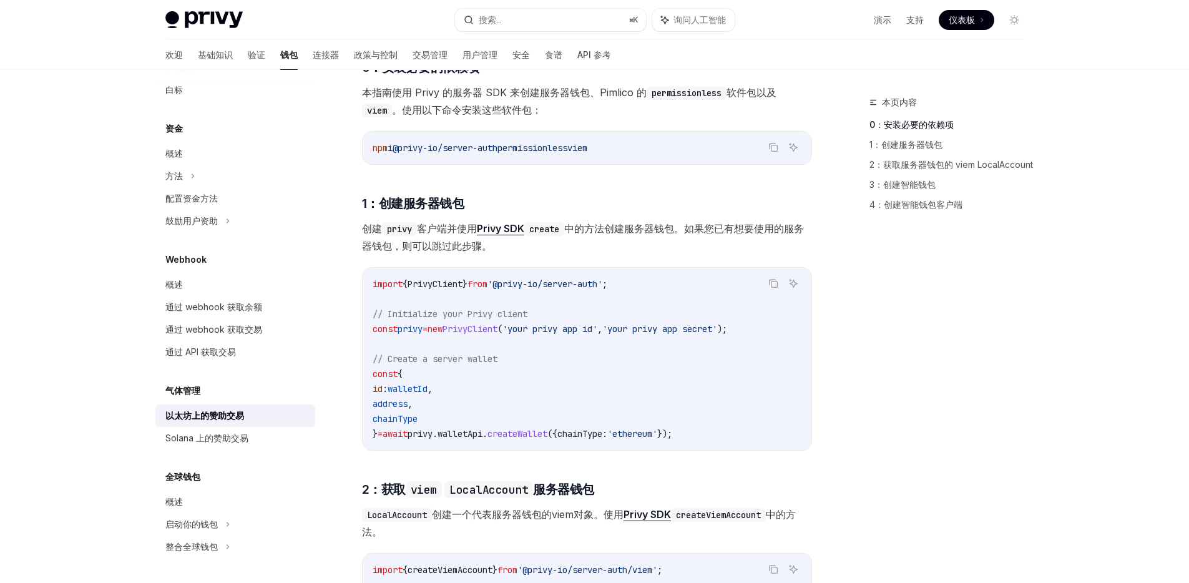
click at [454, 230] on font "客户端并使用" at bounding box center [447, 228] width 60 height 12
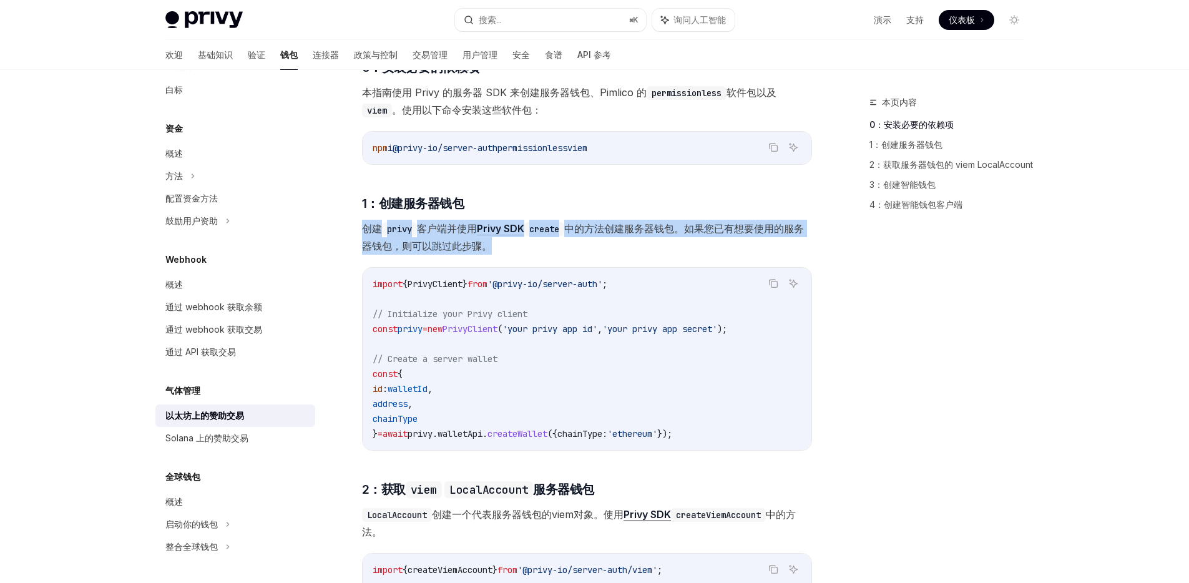
click at [454, 230] on font "客户端并使用" at bounding box center [447, 228] width 60 height 12
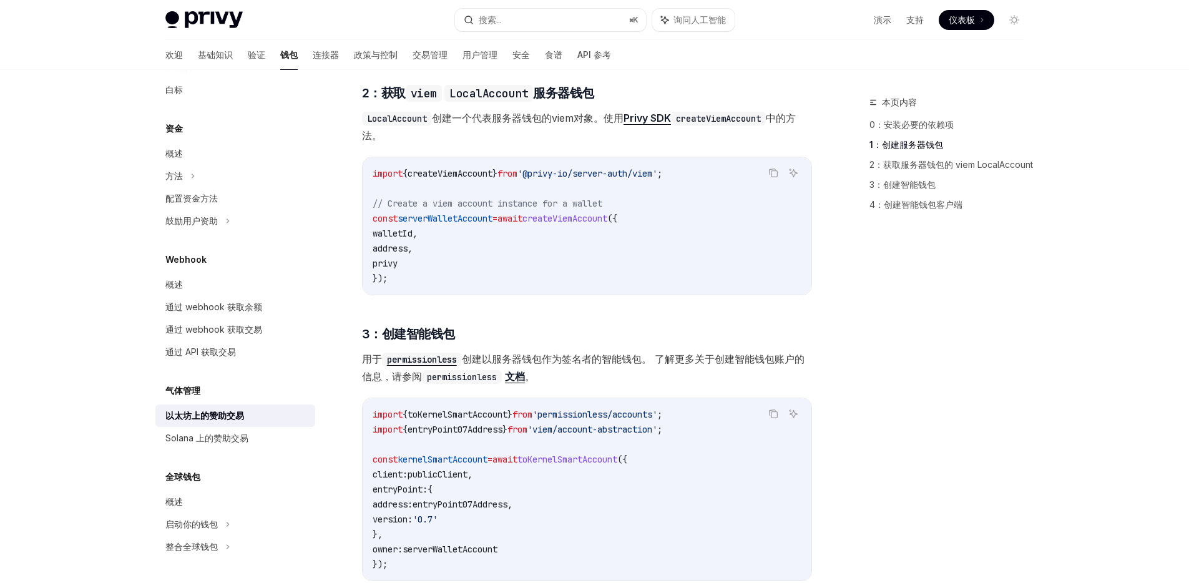
scroll to position [748, 0]
click at [562, 279] on code "import { createViemAccount } from '@privy-io/server-auth/viem' ; // Create a vi…" at bounding box center [587, 224] width 429 height 120
click at [564, 238] on code "import { createViemAccount } from '@privy-io/server-auth/viem' ; // Create a vi…" at bounding box center [587, 224] width 429 height 120
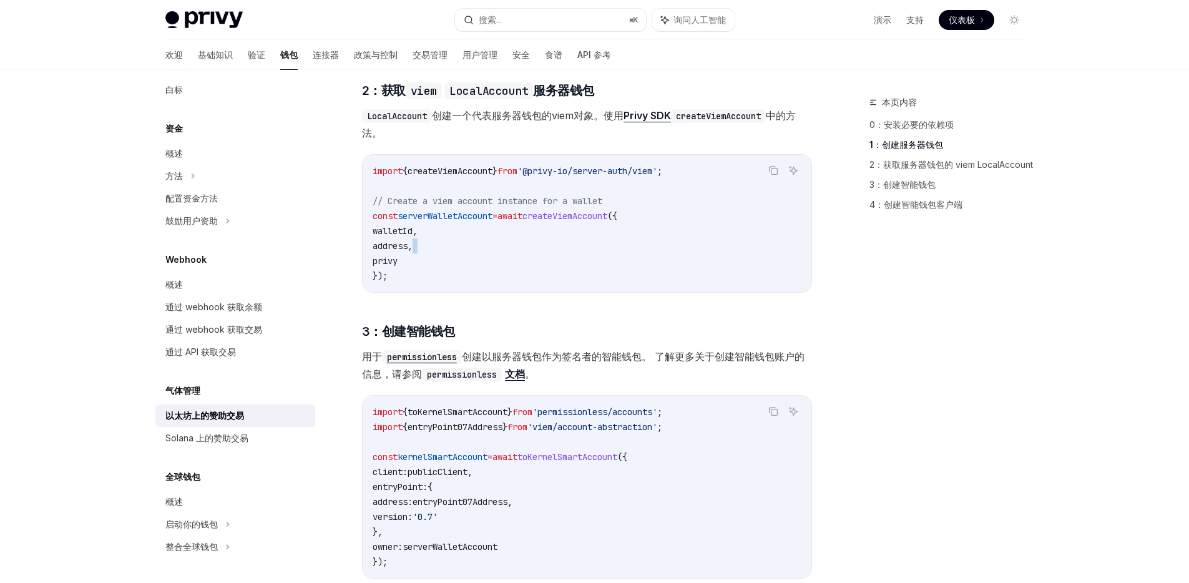
click at [564, 238] on code "import { createViemAccount } from '@privy-io/server-auth/viem' ; // Create a vi…" at bounding box center [587, 224] width 429 height 120
click at [567, 216] on span "createViemAccount" at bounding box center [564, 215] width 85 height 11
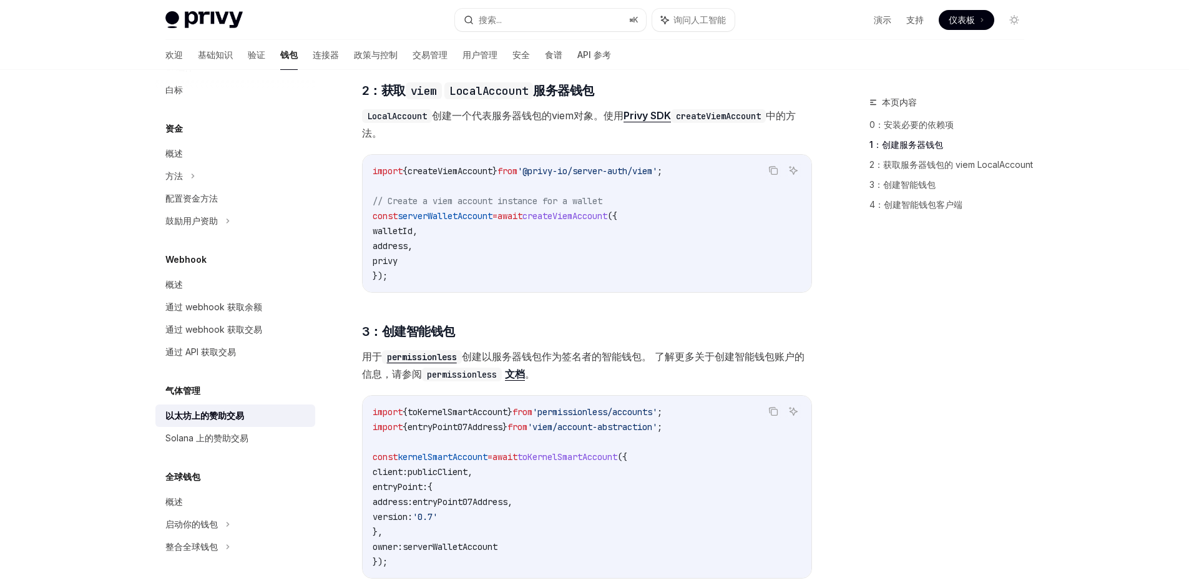
click at [559, 237] on code "import { createViemAccount } from '@privy-io/server-auth/viem' ; // Create a vi…" at bounding box center [587, 224] width 429 height 120
click at [554, 247] on code "import { createViemAccount } from '@privy-io/server-auth/viem' ; // Create a vi…" at bounding box center [587, 224] width 429 height 120
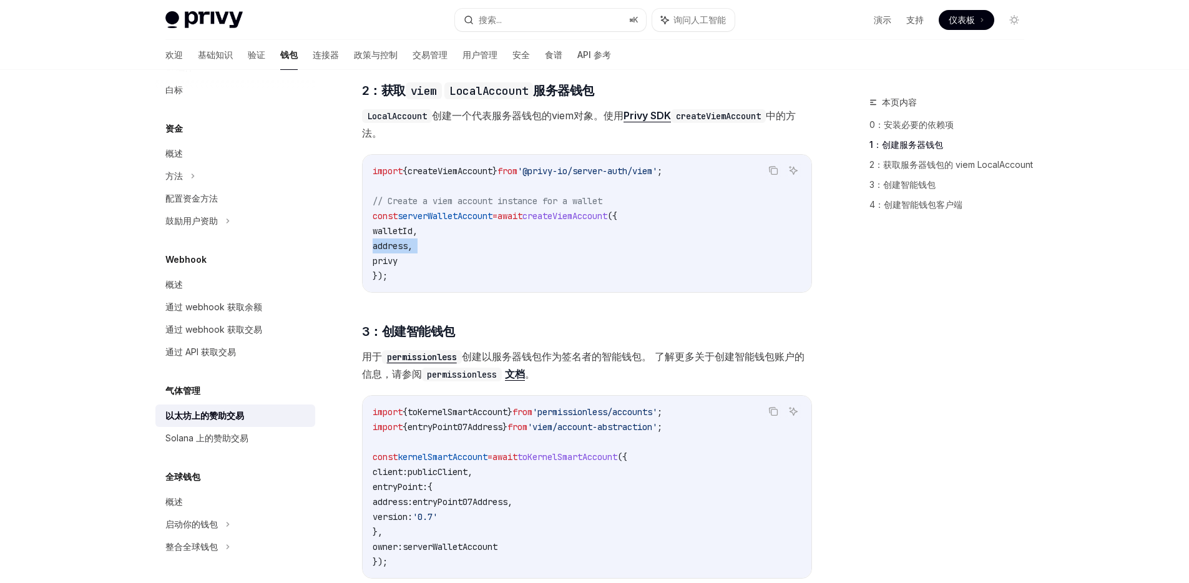
click at [554, 247] on code "import { createViemAccount } from '@privy-io/server-auth/viem' ; // Create a vi…" at bounding box center [587, 224] width 429 height 120
click at [570, 218] on span "createViemAccount" at bounding box center [564, 215] width 85 height 11
click at [557, 229] on code "import { createViemAccount } from '@privy-io/server-auth/viem' ; // Create a vi…" at bounding box center [587, 224] width 429 height 120
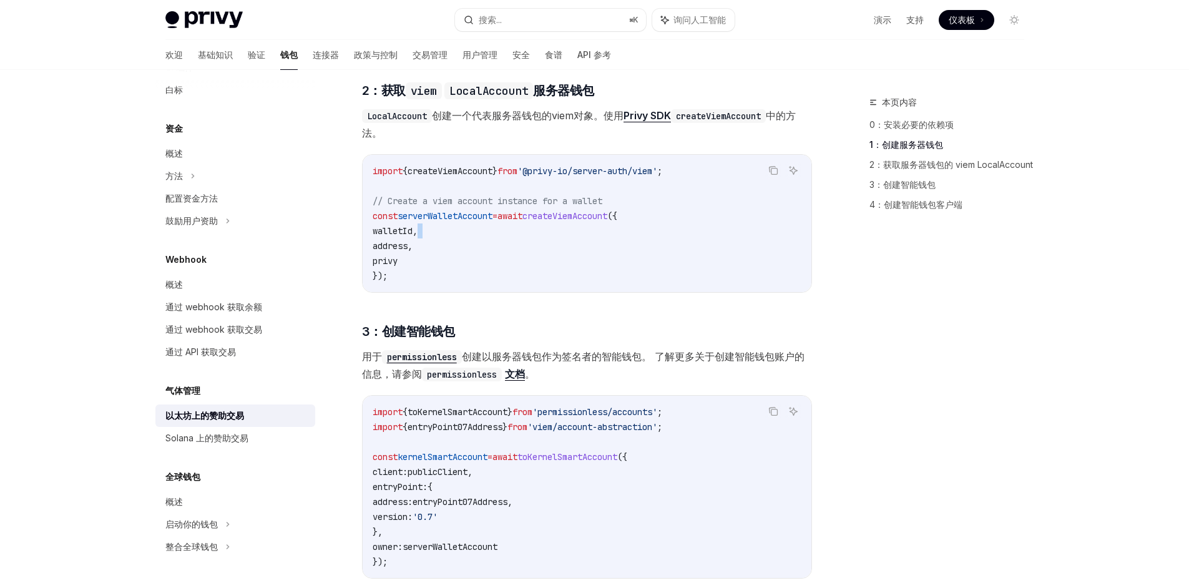
click at [557, 229] on code "import { createViemAccount } from '@privy-io/server-auth/viem' ; // Create a vi…" at bounding box center [587, 224] width 429 height 120
click at [554, 245] on code "import { createViemAccount } from '@privy-io/server-auth/viem' ; // Create a vi…" at bounding box center [587, 224] width 429 height 120
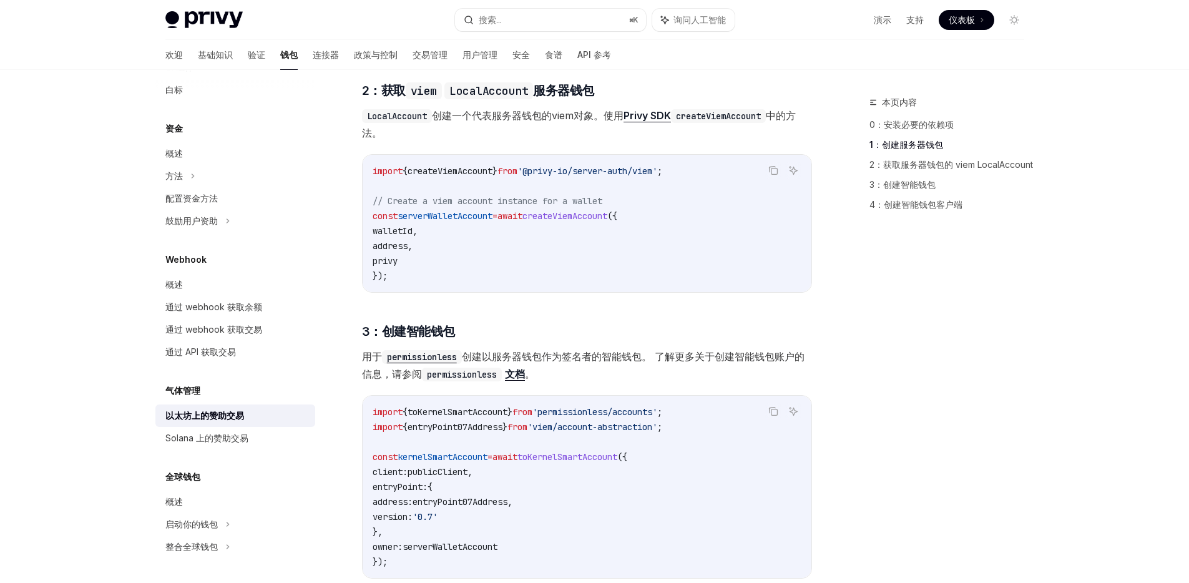
click at [562, 227] on code "import { createViemAccount } from '@privy-io/server-auth/viem' ; // Create a vi…" at bounding box center [587, 224] width 429 height 120
click at [466, 169] on span "createViemAccount" at bounding box center [450, 170] width 85 height 11
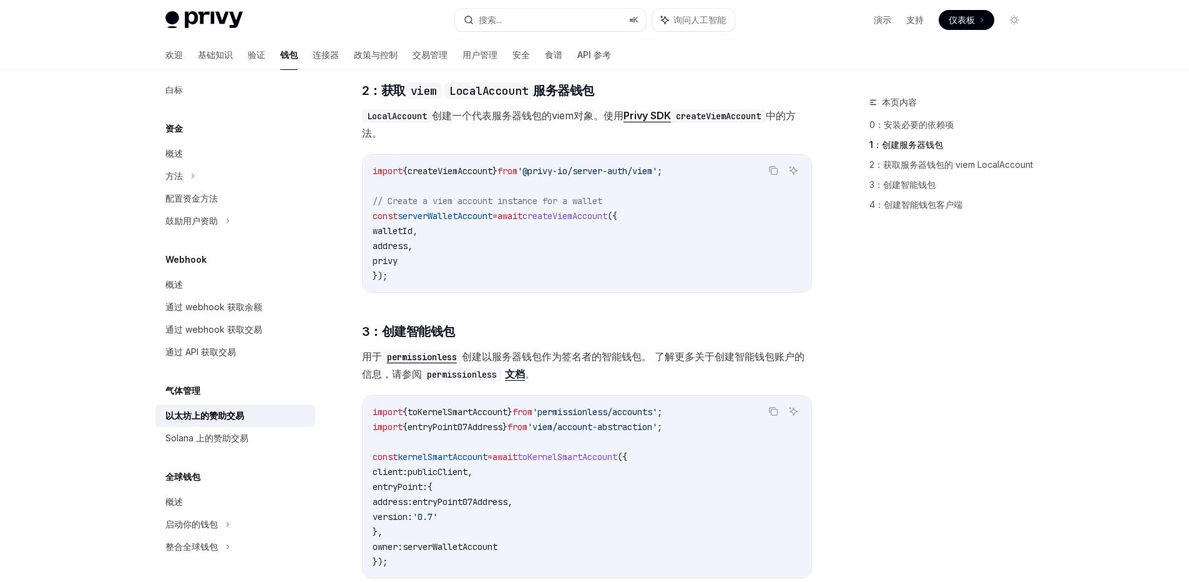
click at [466, 213] on span "serverWalletAccount" at bounding box center [445, 215] width 95 height 11
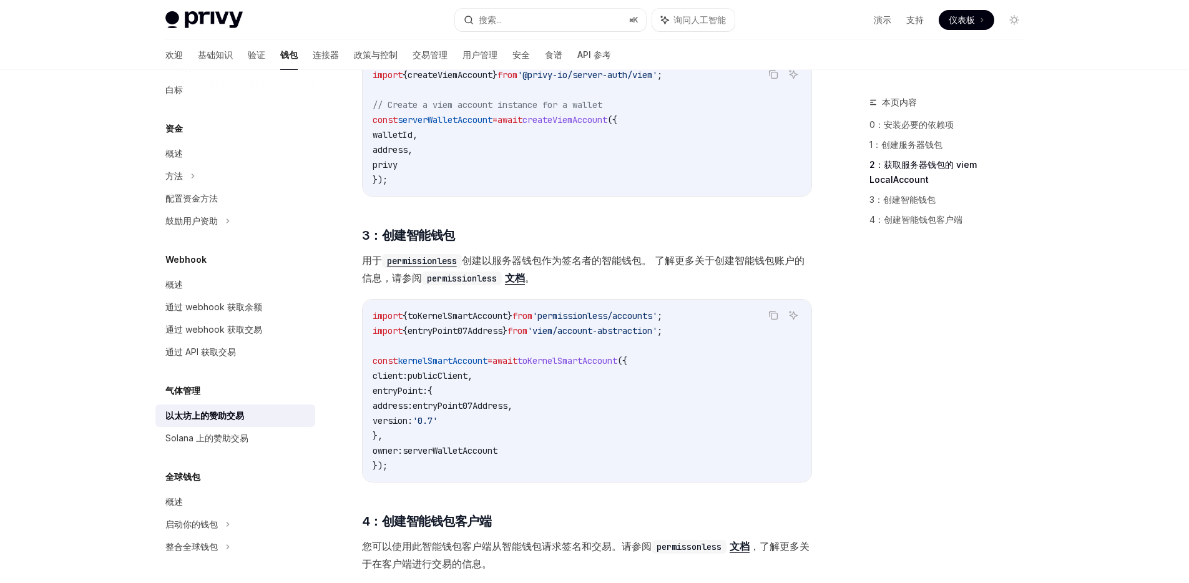
scroll to position [861, 0]
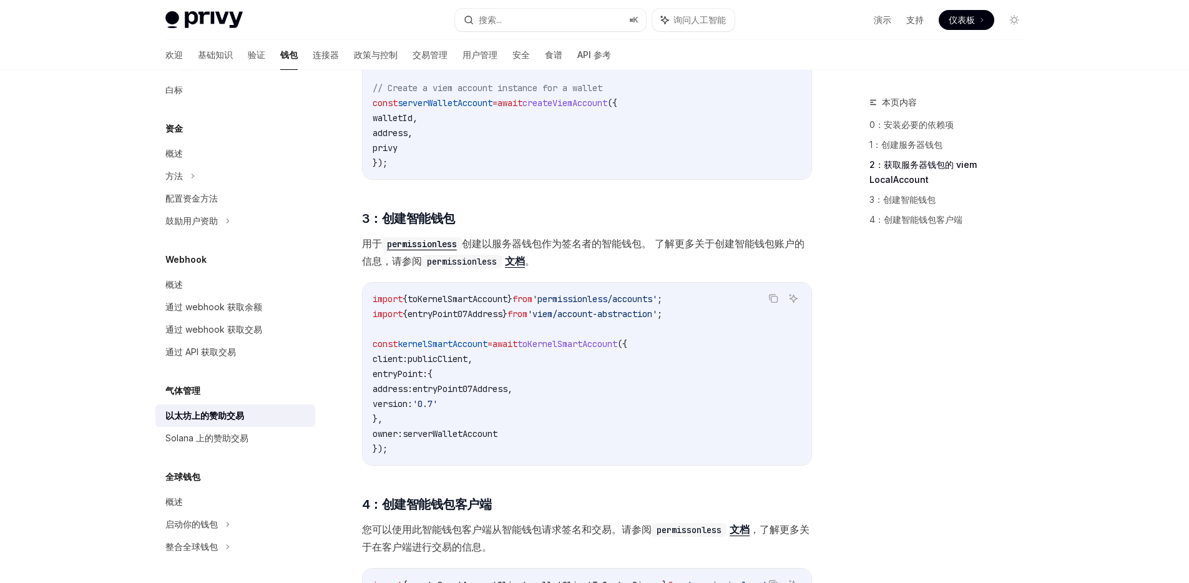
click at [480, 261] on code "permissionless" at bounding box center [462, 262] width 80 height 14
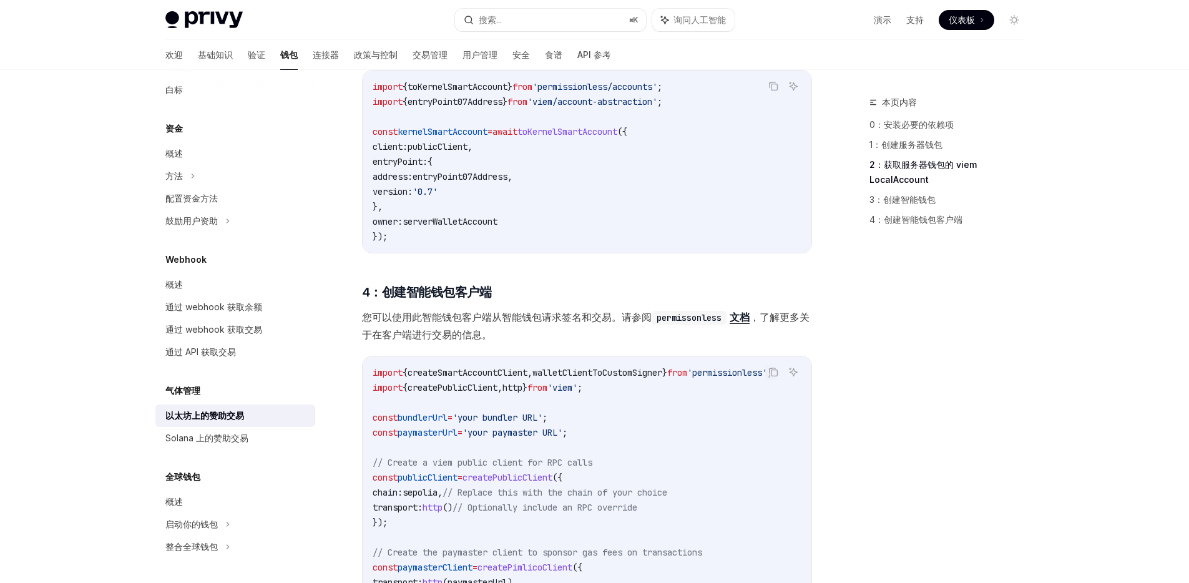
scroll to position [1085, 0]
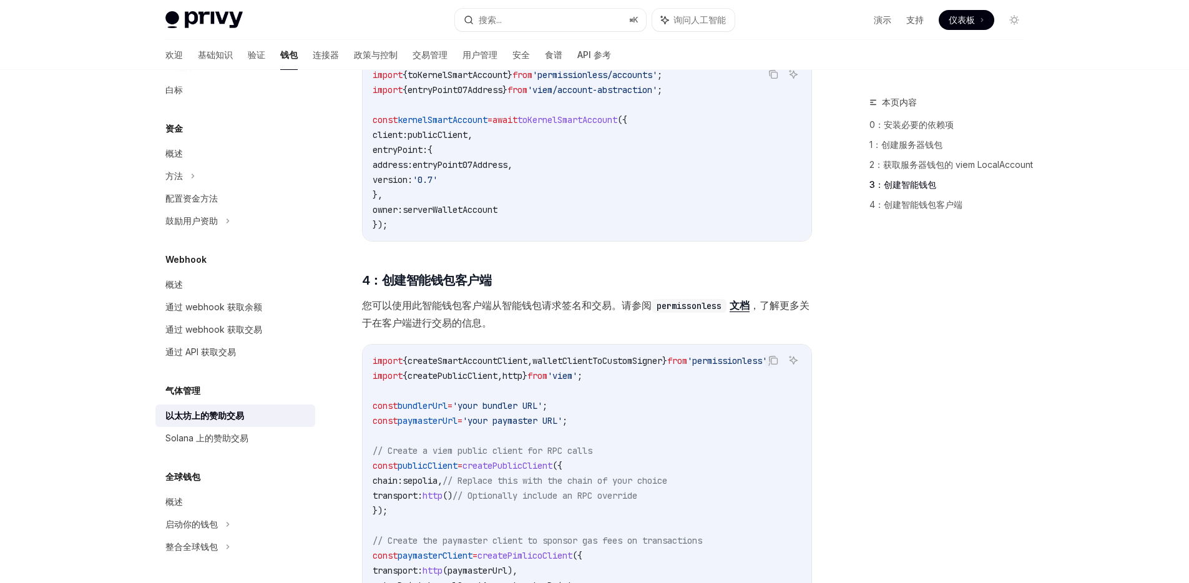
click at [505, 305] on font "您可以使用此智能钱包客户端从智能钱包请求签名和交易。请参阅" at bounding box center [507, 305] width 290 height 12
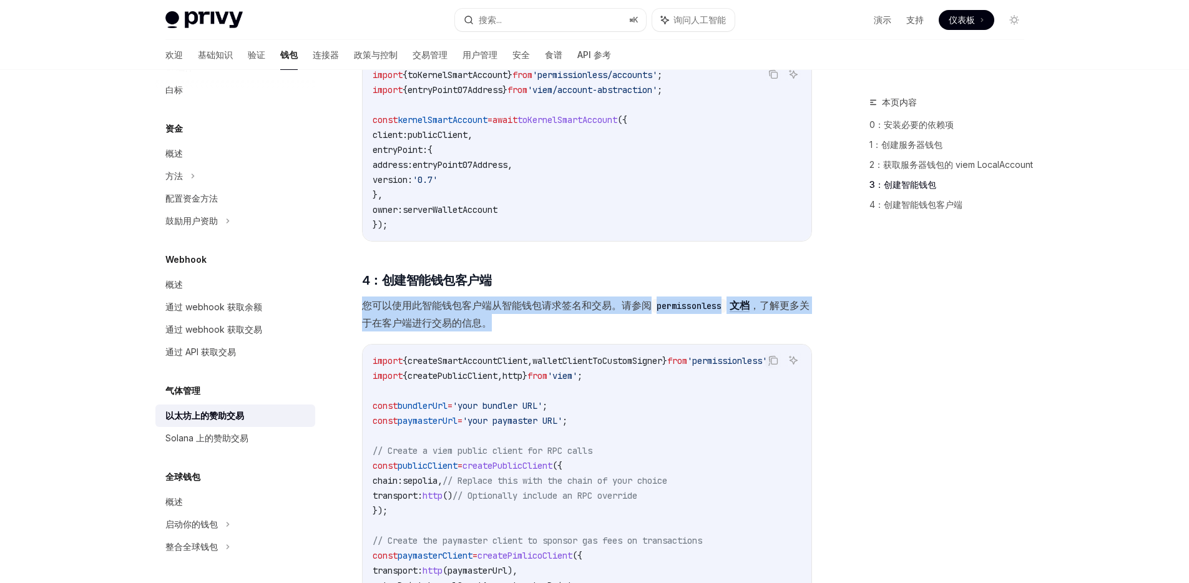
click at [505, 305] on font "您可以使用此智能钱包客户端从智能钱包请求签名和交易。请参阅" at bounding box center [507, 305] width 290 height 12
click at [499, 305] on font "您可以使用此智能钱包客户端从智能钱包请求签名和交易。请参阅" at bounding box center [507, 305] width 290 height 12
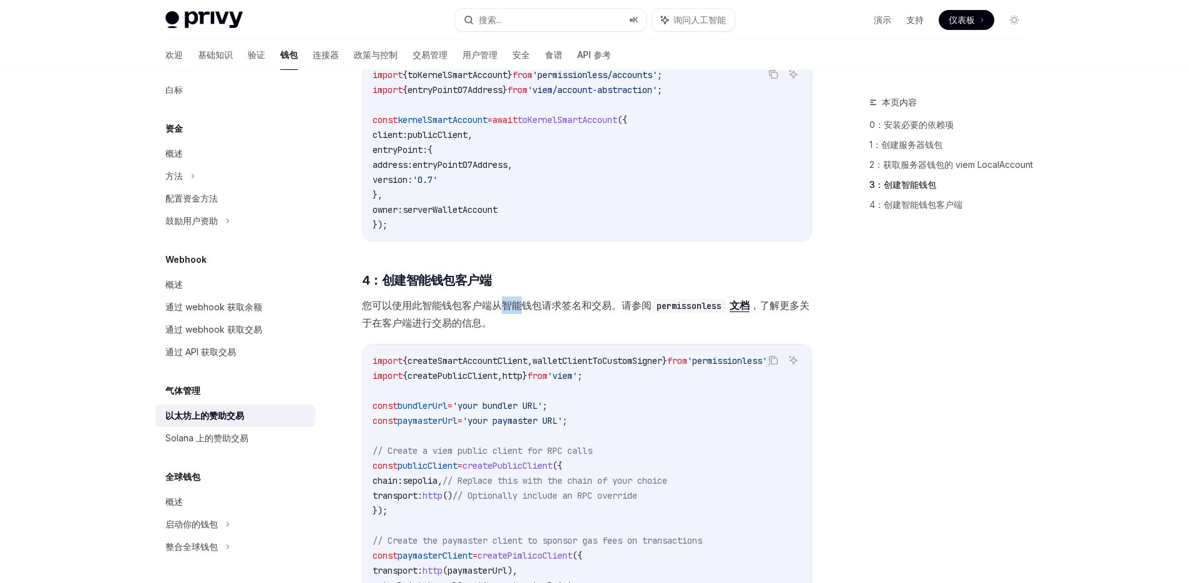
click at [499, 305] on font "您可以使用此智能钱包客户端从智能钱包请求签名和交易。请参阅" at bounding box center [507, 305] width 290 height 12
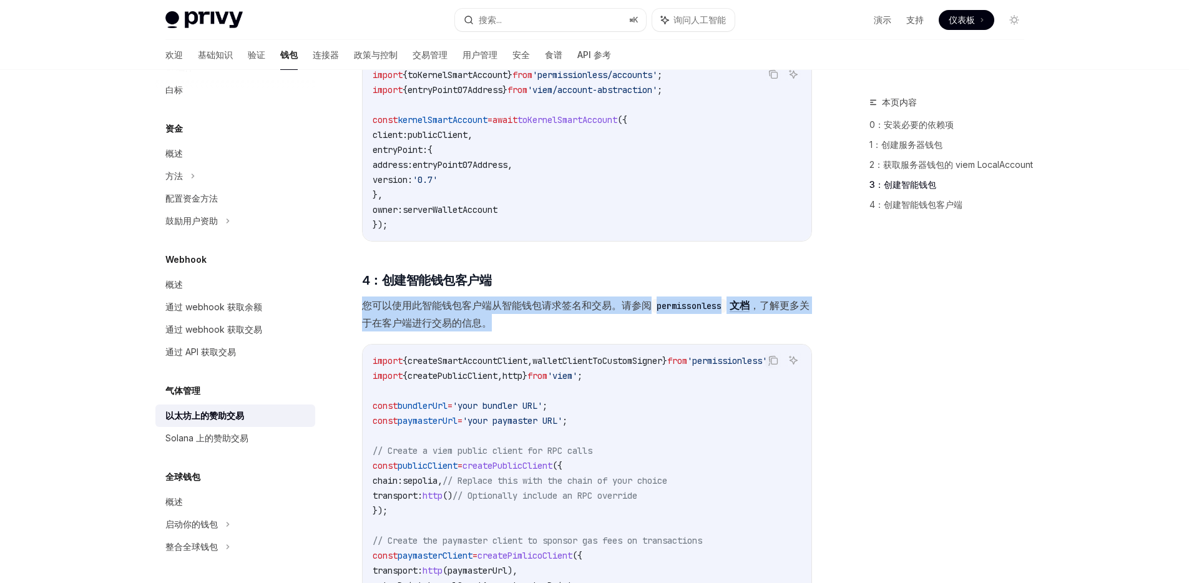
click at [499, 305] on font "您可以使用此智能钱包客户端从智能钱包请求签名和交易。请参阅" at bounding box center [507, 305] width 290 height 12
click at [496, 304] on font "您可以使用此智能钱包客户端从智能钱包请求签名和交易。请参阅" at bounding box center [507, 305] width 290 height 12
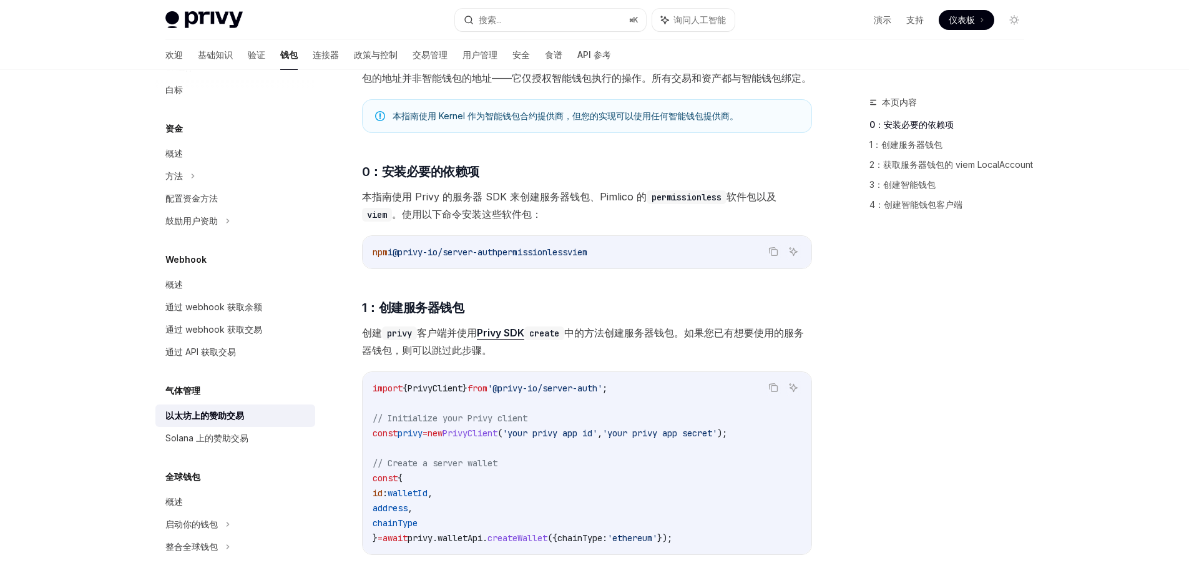
scroll to position [0, 0]
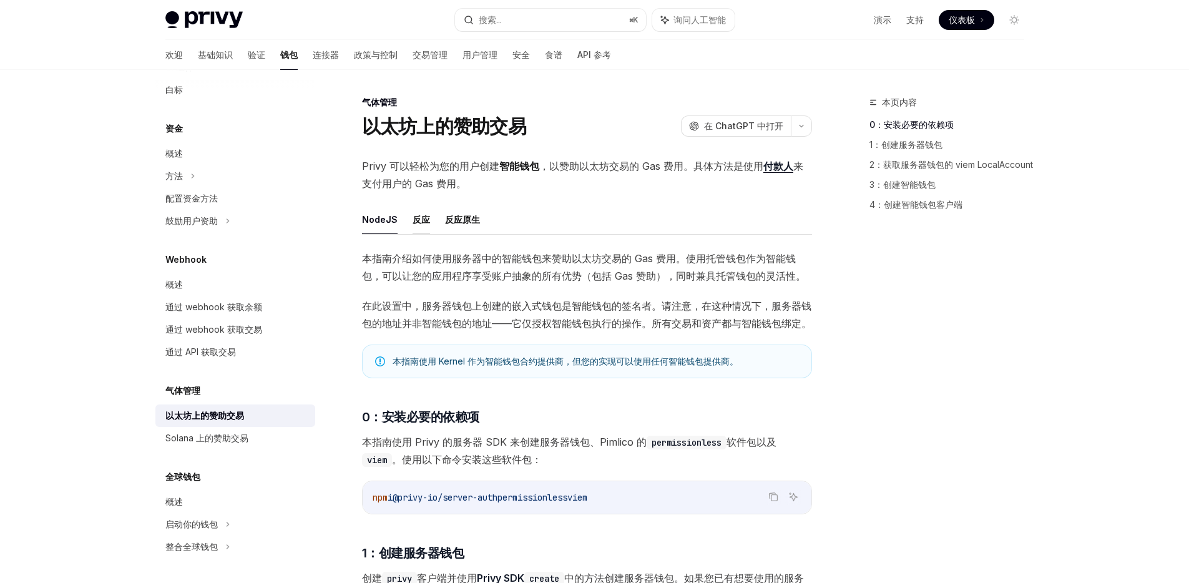
click at [417, 220] on font "反应" at bounding box center [421, 219] width 17 height 11
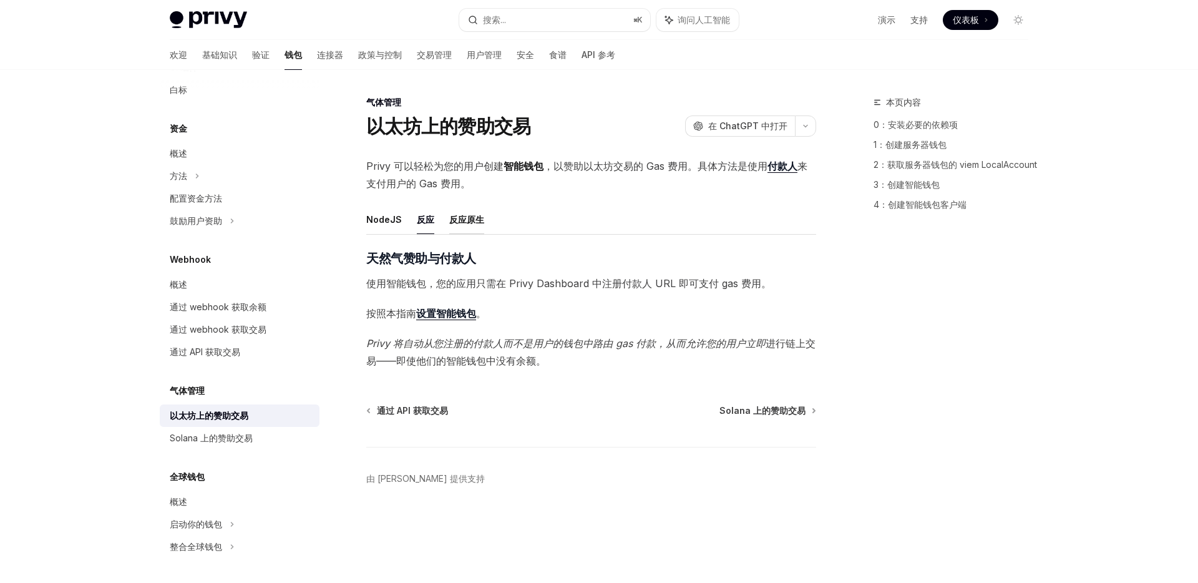
click at [468, 218] on font "反应原生" at bounding box center [466, 219] width 35 height 11
click at [422, 217] on font "反应" at bounding box center [425, 219] width 17 height 11
click at [386, 219] on font "NodeJS" at bounding box center [384, 219] width 36 height 11
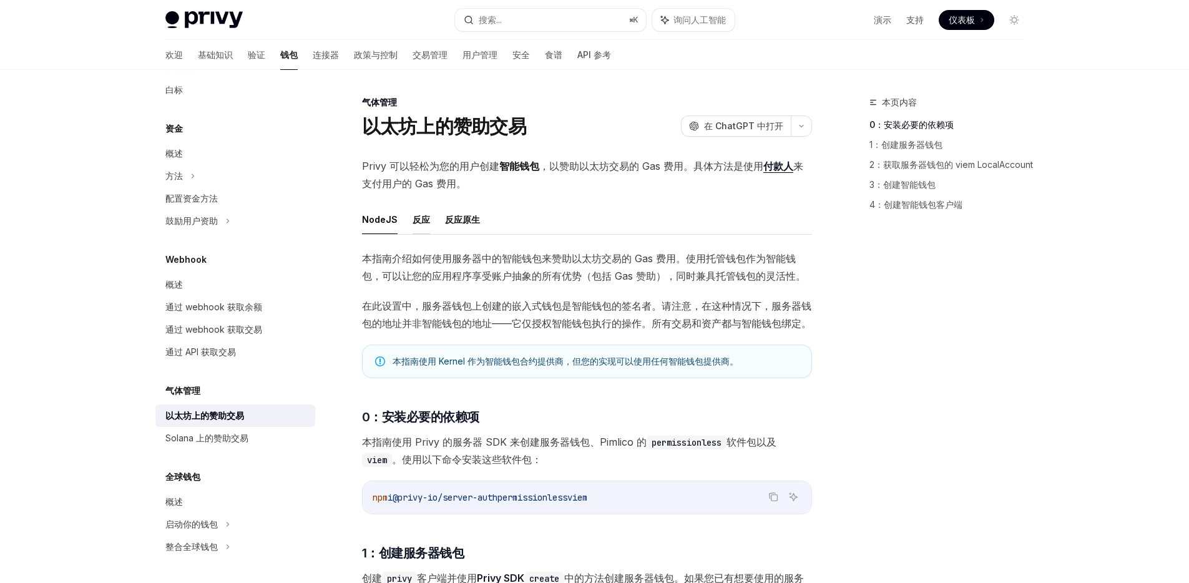
click at [413, 219] on font "反应" at bounding box center [421, 219] width 17 height 11
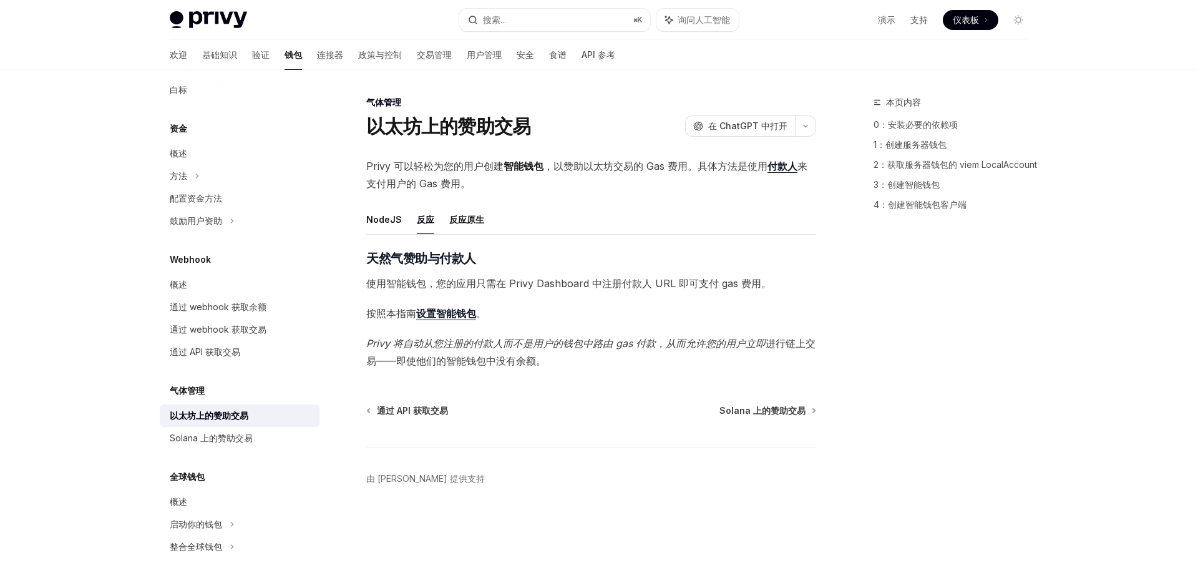
click at [447, 311] on font "设置智能钱包" at bounding box center [446, 313] width 60 height 12
type textarea "*"
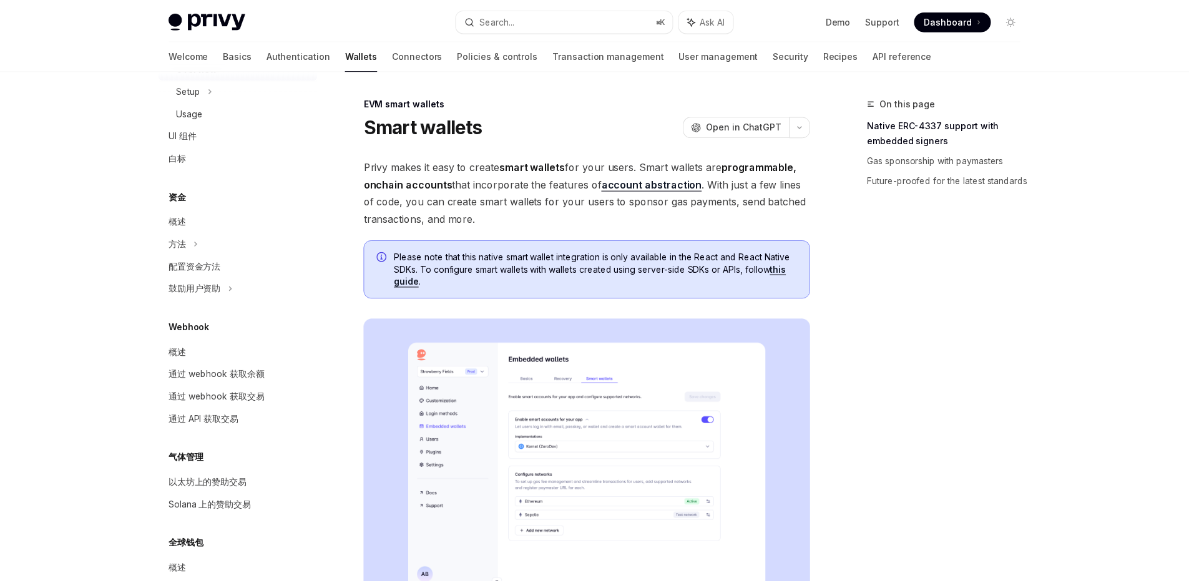
scroll to position [290, 0]
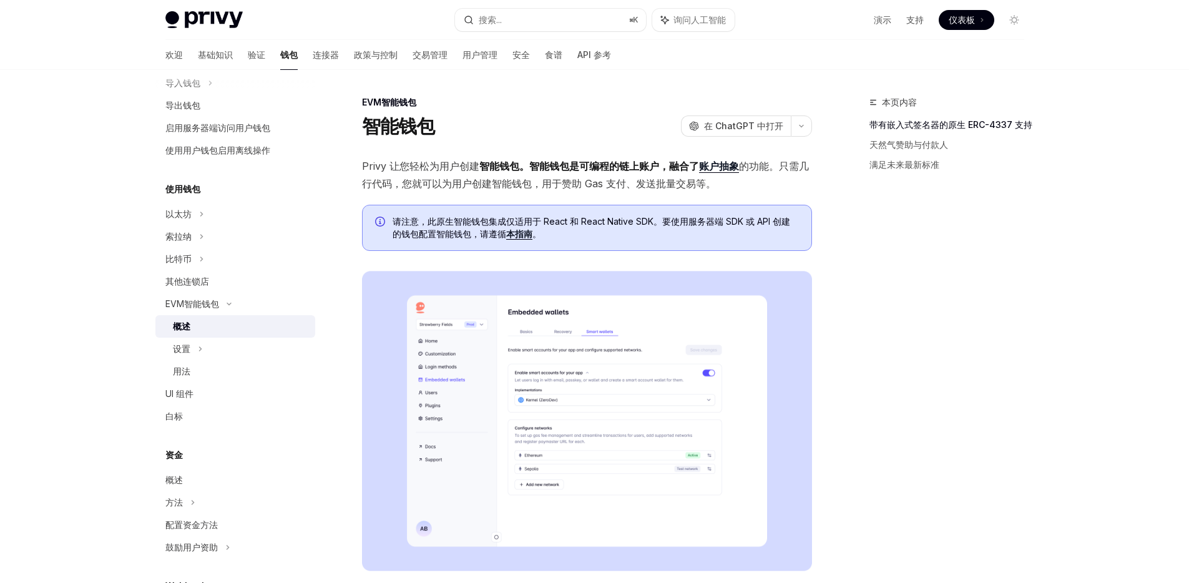
click at [481, 164] on font "智能钱包。智能钱包是" at bounding box center [529, 166] width 100 height 12
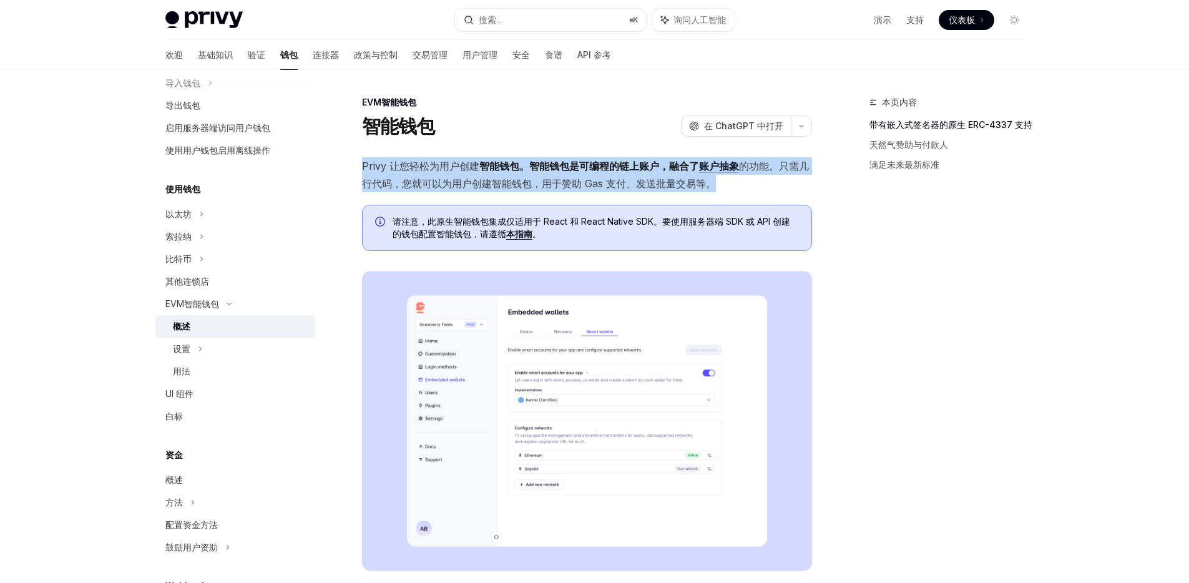
click at [481, 164] on font "智能钱包。智能钱包是" at bounding box center [529, 166] width 100 height 12
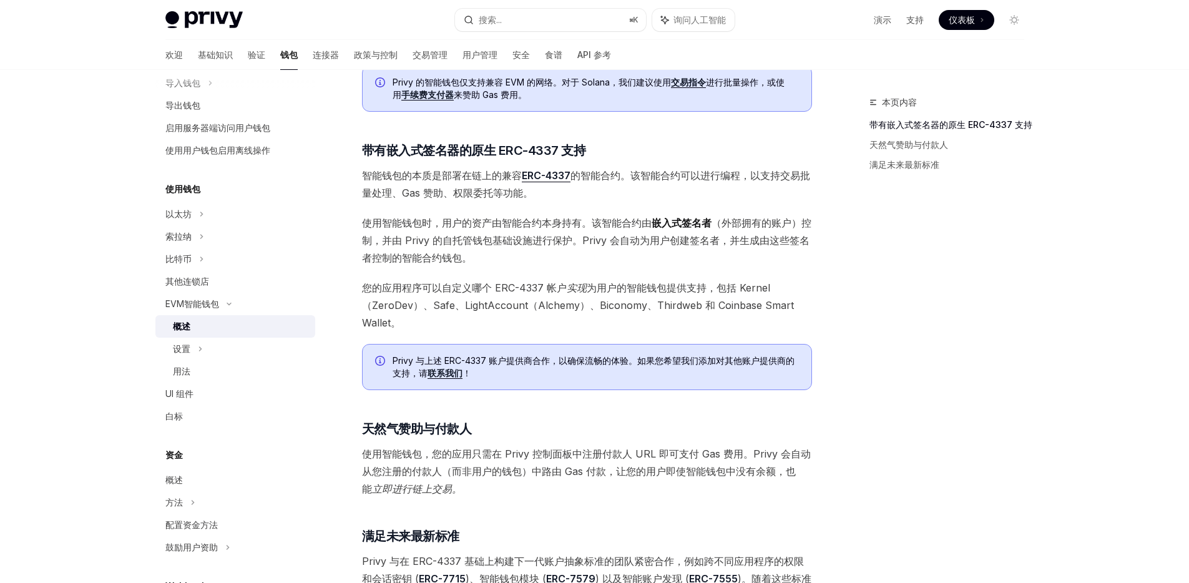
scroll to position [575, 0]
click at [519, 225] on font "使用智能钱包时，用户的资产由智能合约本身持有。该智能合约由" at bounding box center [507, 221] width 290 height 12
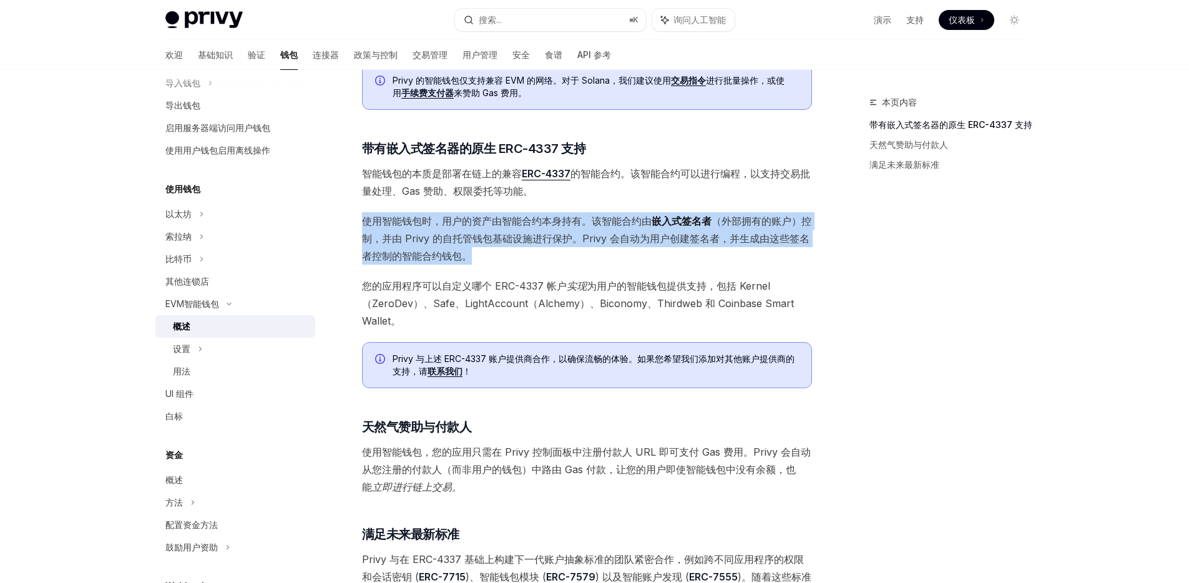
click at [519, 225] on font "使用智能钱包时，用户的资产由智能合约本身持有。该智能合约由" at bounding box center [507, 221] width 290 height 12
click at [513, 241] on font "（外部拥有的账户）控制，并由 Privy 的自托管钱包基础设施进行保护。Privy 会自动为用户创建签名者，并生成由这些签名者控制的智能合约钱包。" at bounding box center [586, 238] width 449 height 47
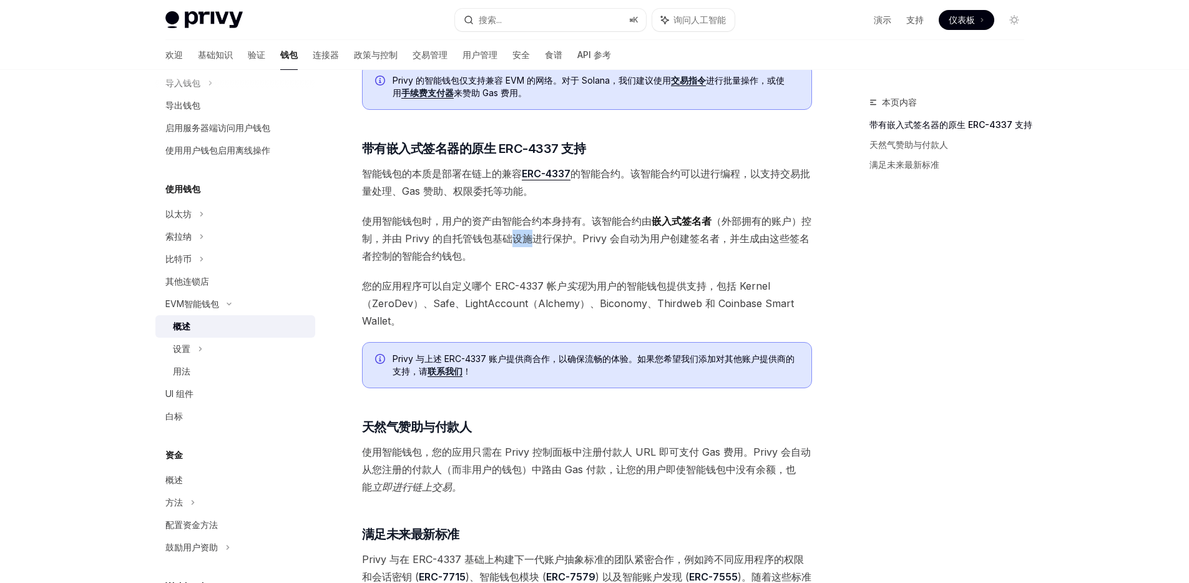
click at [512, 241] on font "（外部拥有的账户）控制，并由 Privy 的自托管钱包基础设施进行保护。Privy 会自动为用户创建签名者，并生成由这些签名者控制的智能合约钱包。" at bounding box center [586, 238] width 449 height 47
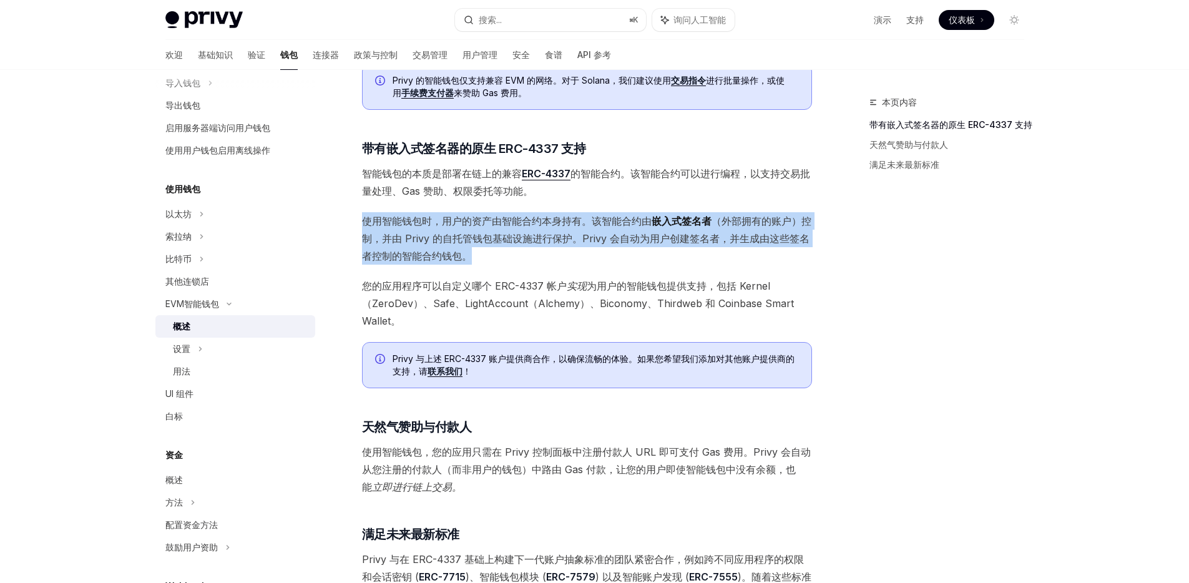
click at [512, 241] on font "（外部拥有的账户）控制，并由 Privy 的自托管钱包基础设施进行保护。Privy 会自动为用户创建签名者，并生成由这些签名者控制的智能合约钱包。" at bounding box center [586, 238] width 449 height 47
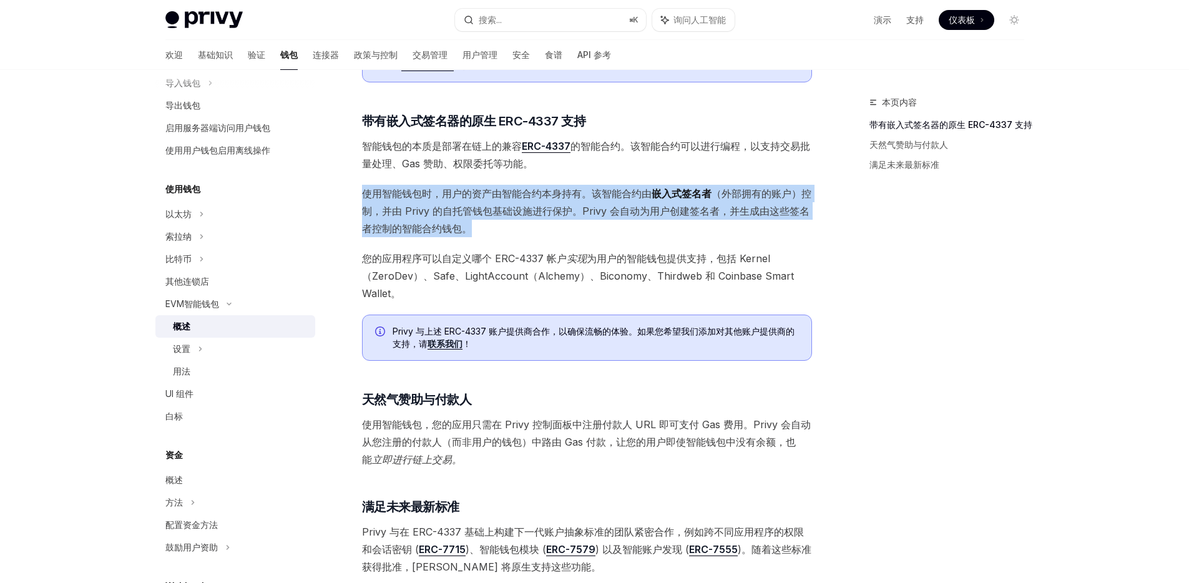
scroll to position [603, 0]
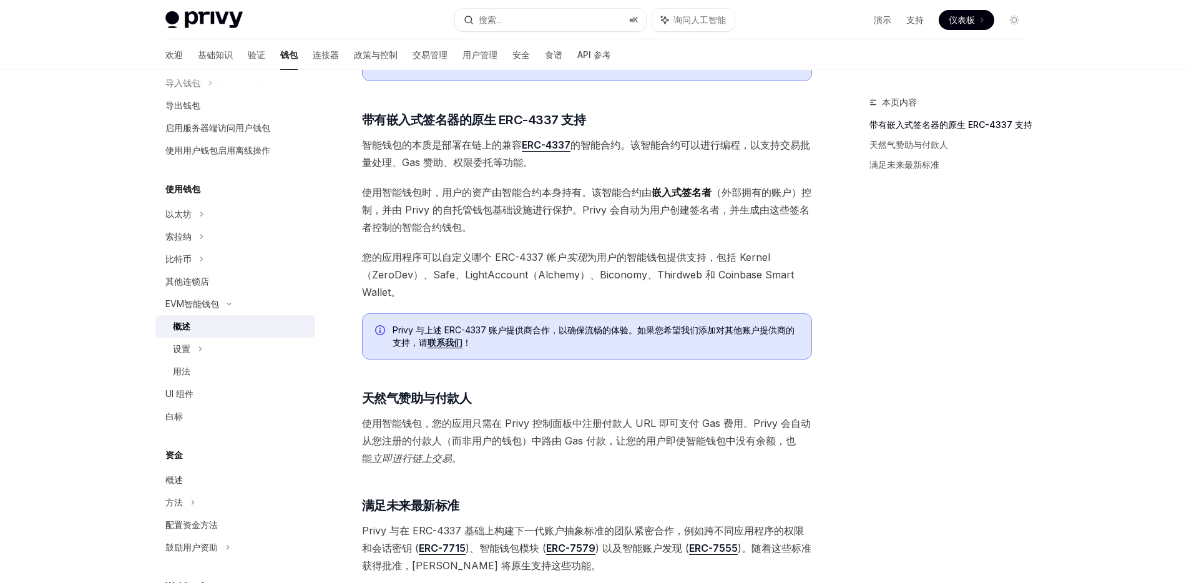
click at [504, 253] on font "您的应用程序可以自定义哪个 ERC-4337 帐户" at bounding box center [464, 257] width 205 height 12
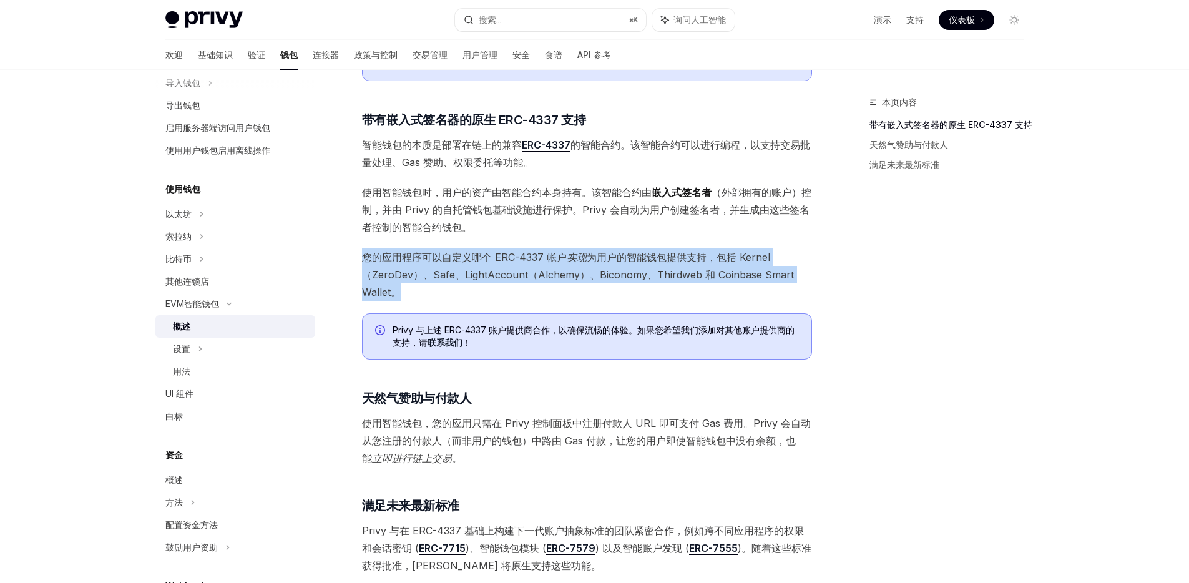
click at [504, 253] on font "您的应用程序可以自定义哪个 ERC-4337 帐户" at bounding box center [464, 257] width 205 height 12
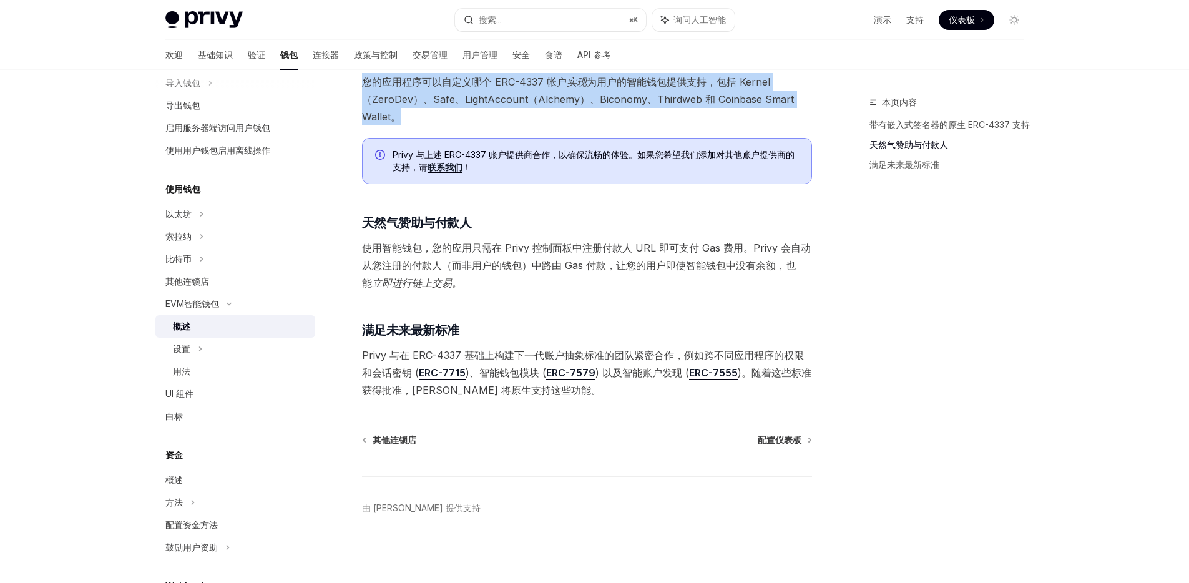
scroll to position [780, 0]
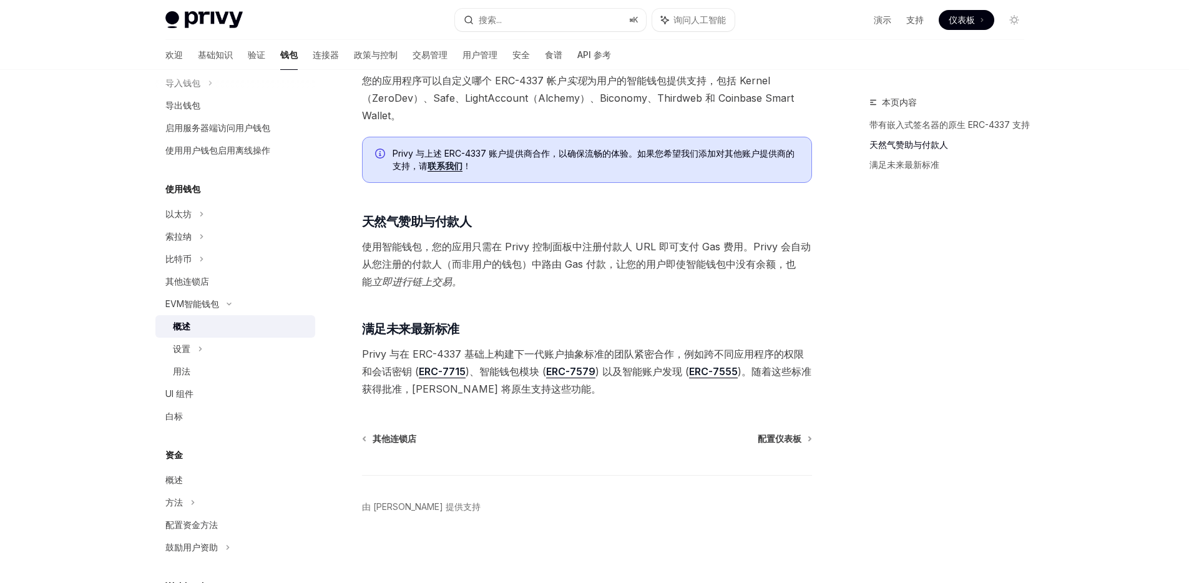
click at [515, 245] on font "使用智能钱包，您的应用只需在 Privy 控制面板中注册付款人 URL 即可支付 Gas 费用。Privy 会自动从您注册的付款人（而非用户的钱包）中路由 G…" at bounding box center [586, 255] width 449 height 30
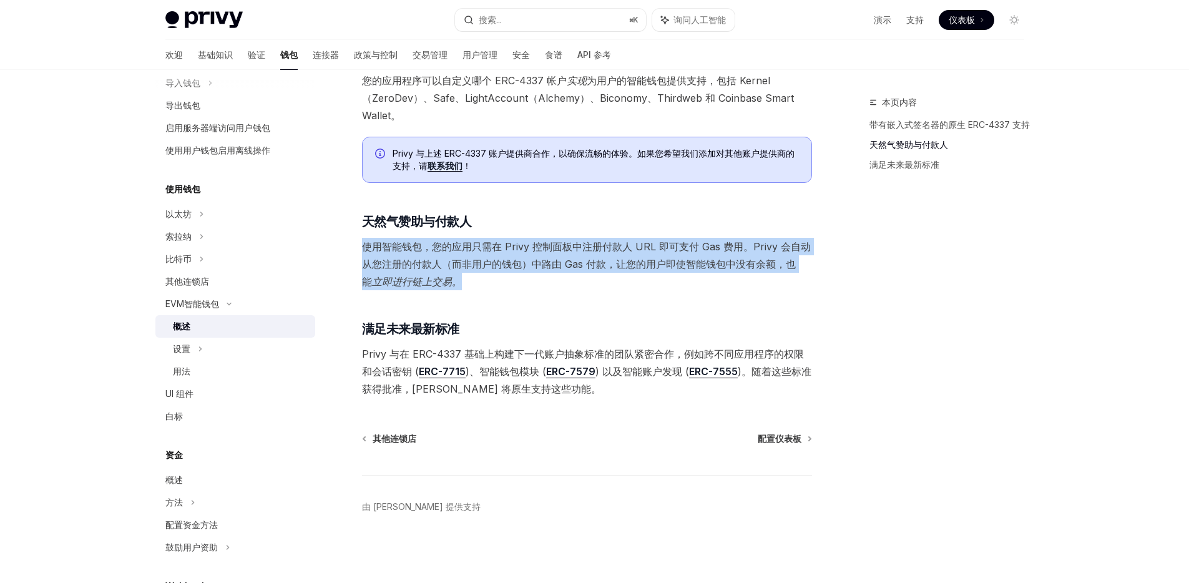
click at [515, 245] on font "使用智能钱包，您的应用只需在 Privy 控制面板中注册付款人 URL 即可支付 Gas 费用。Privy 会自动从您注册的付款人（而非用户的钱包）中路由 G…" at bounding box center [586, 255] width 449 height 30
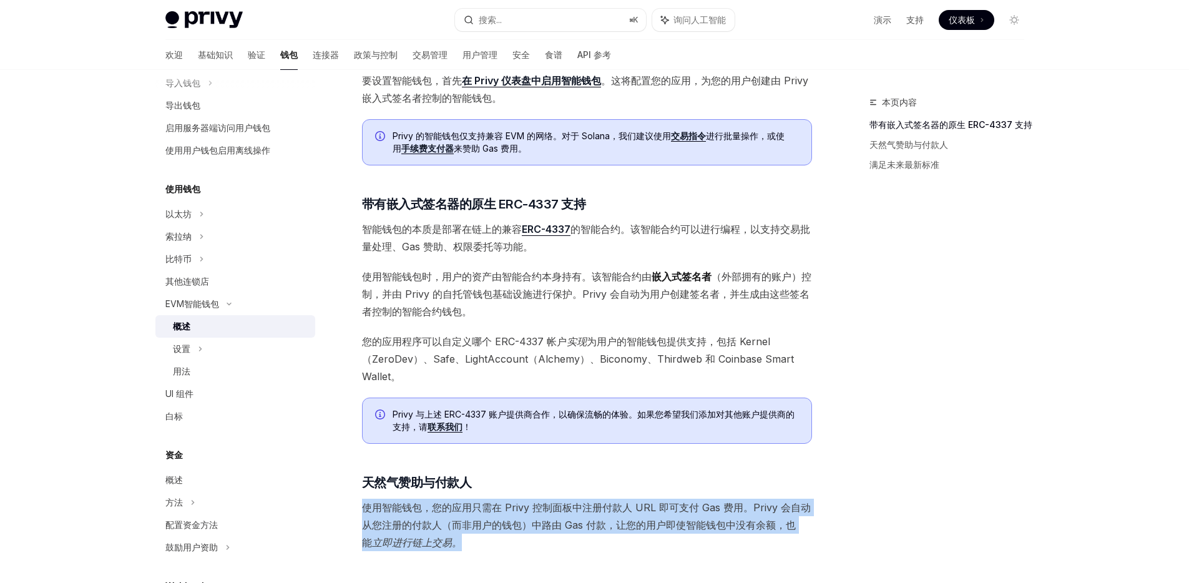
scroll to position [516, 0]
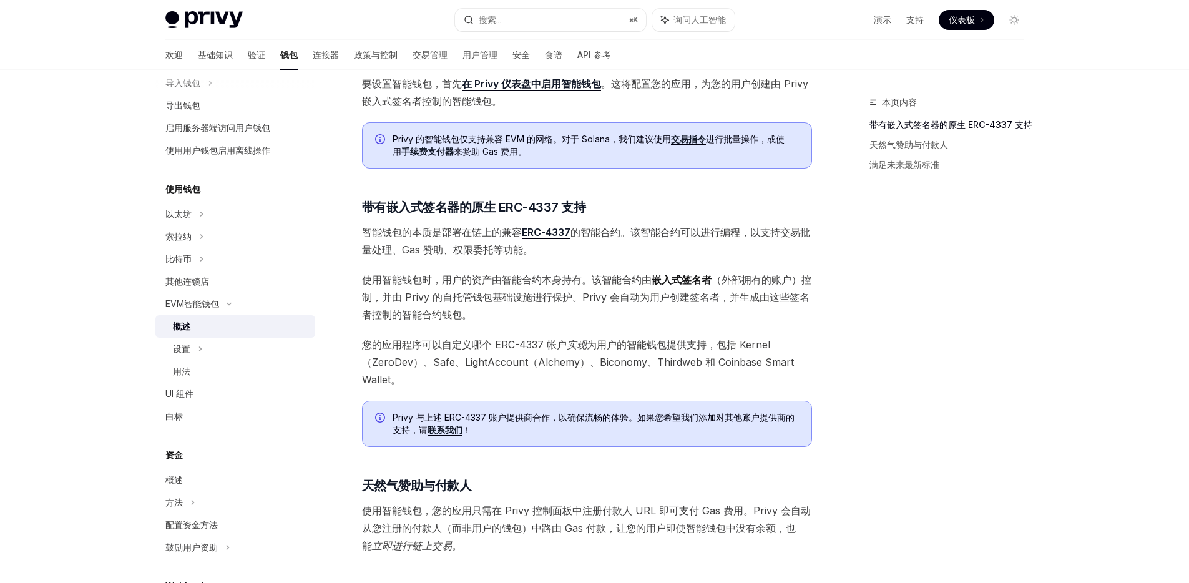
click at [572, 345] on font "实现" at bounding box center [577, 344] width 20 height 12
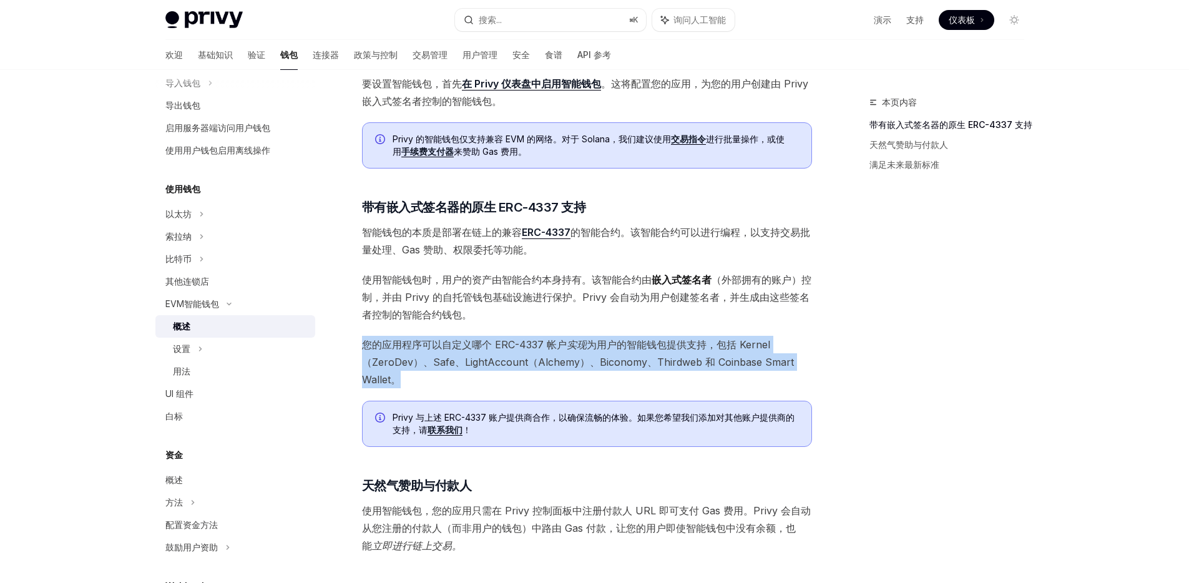
click at [572, 345] on font "实现" at bounding box center [577, 344] width 20 height 12
click at [545, 347] on font "您的应用程序可以自定义哪个 ERC-4337 帐户" at bounding box center [464, 344] width 205 height 12
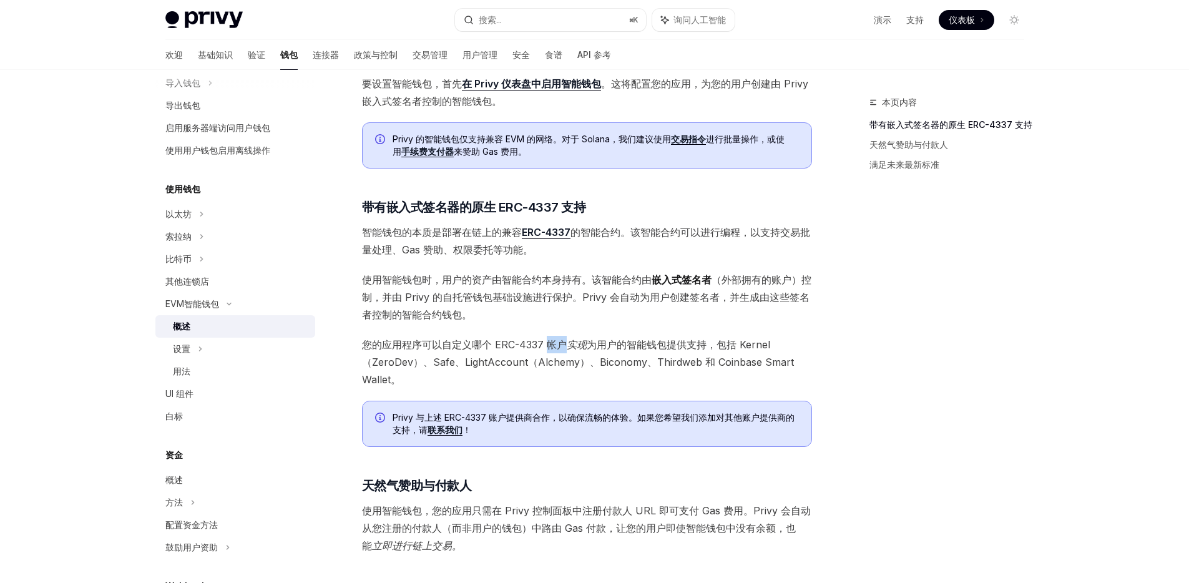
click at [545, 347] on font "您的应用程序可以自定义哪个 ERC-4337 帐户" at bounding box center [464, 344] width 205 height 12
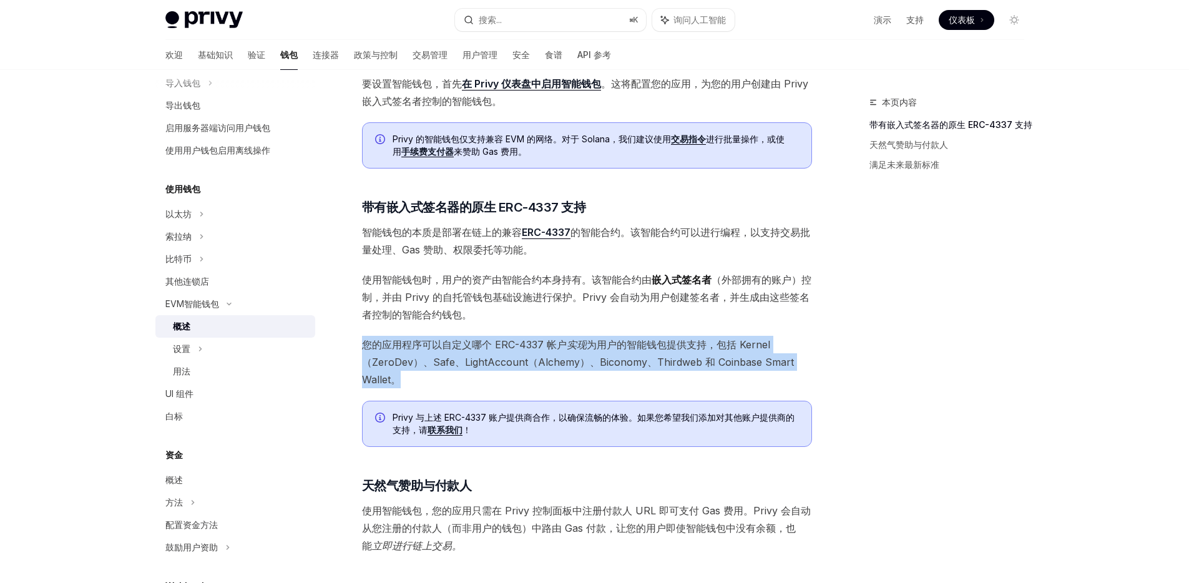
click at [545, 347] on font "您的应用程序可以自定义哪个 ERC-4337 帐户" at bounding box center [464, 344] width 205 height 12
click at [522, 348] on font "您的应用程序可以自定义哪个 ERC-4337 帐户" at bounding box center [464, 344] width 205 height 12
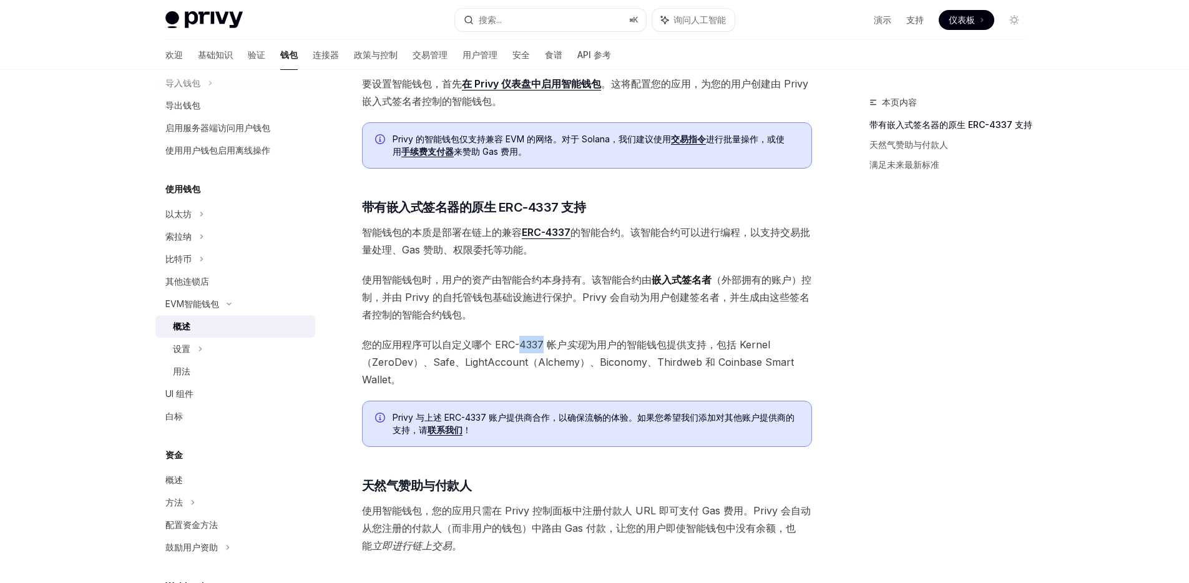
click at [522, 348] on font "您的应用程序可以自定义哪个 ERC-4337 帐户" at bounding box center [464, 344] width 205 height 12
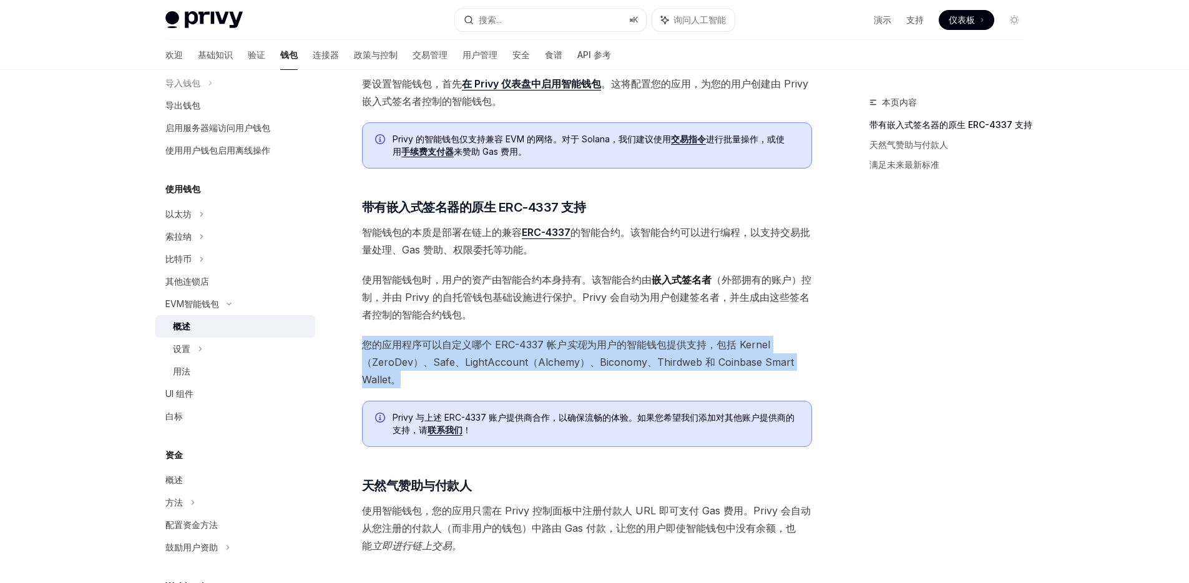
click at [522, 348] on font "您的应用程序可以自定义哪个 ERC-4337 帐户" at bounding box center [464, 344] width 205 height 12
click at [512, 346] on font "您的应用程序可以自定义哪个 ERC-4337 帐户" at bounding box center [464, 344] width 205 height 12
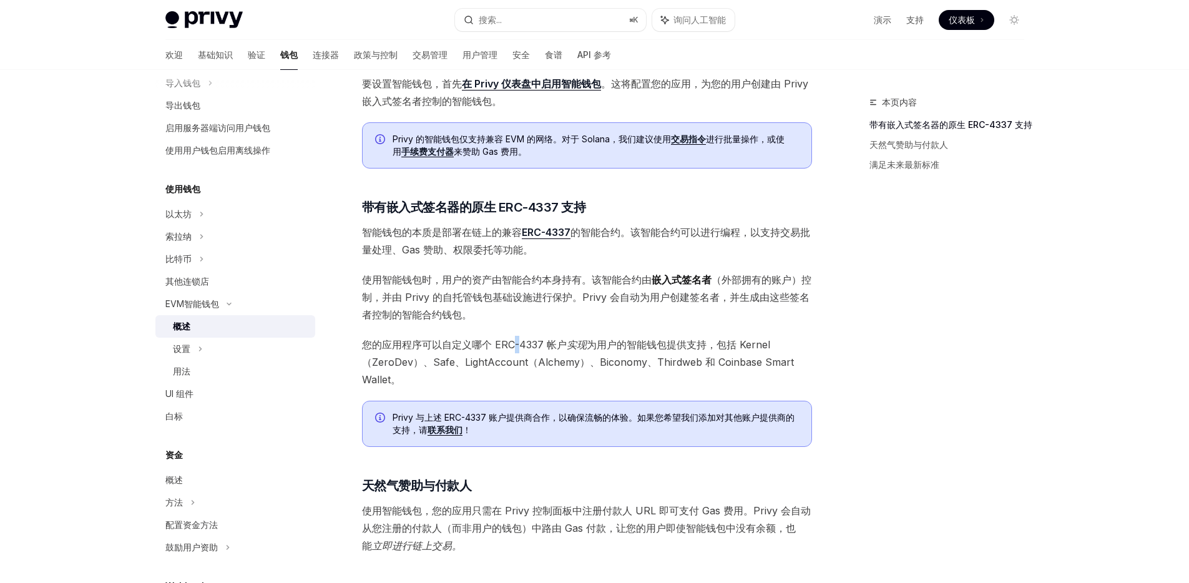
click at [512, 346] on font "您的应用程序可以自定义哪个 ERC-4337 帐户" at bounding box center [464, 344] width 205 height 12
click at [525, 342] on font "您的应用程序可以自定义哪个 ERC-4337 帐户" at bounding box center [464, 344] width 205 height 12
